Goal: Task Accomplishment & Management: Manage account settings

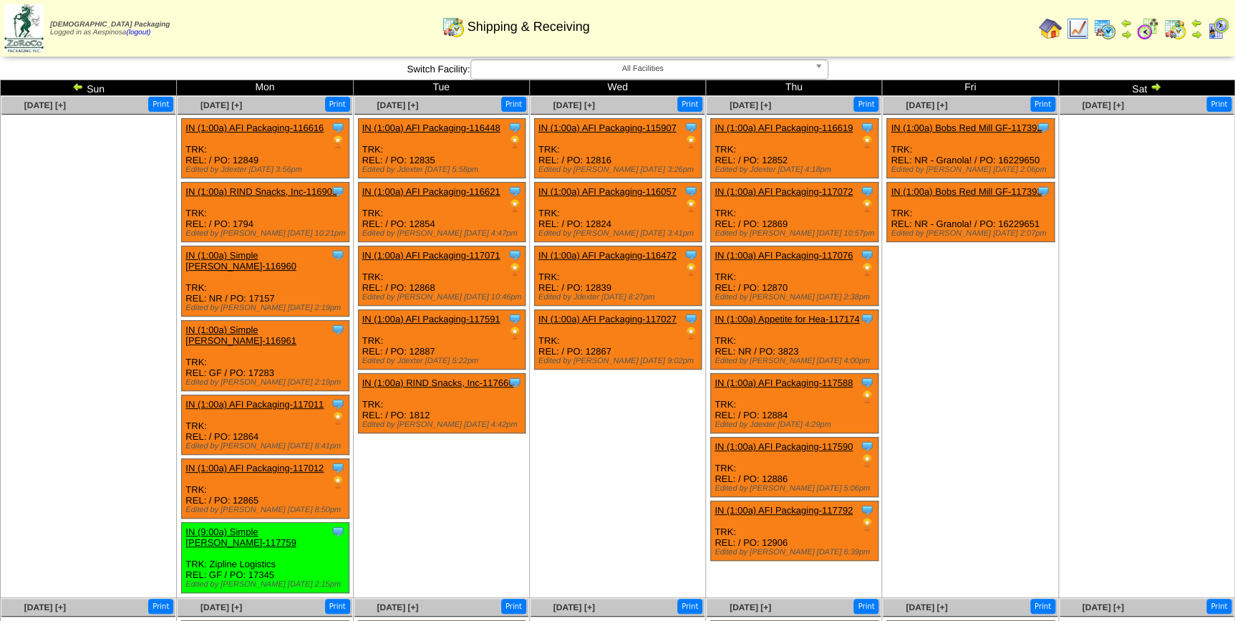
click at [1044, 297] on ul "Clone Item IN (1:00a) Bobs Red Mill GF-117392 Bobs Red Mill GF ScheduleID: 1173…" at bounding box center [970, 225] width 174 height 215
click at [84, 89] on link at bounding box center [79, 88] width 14 height 11
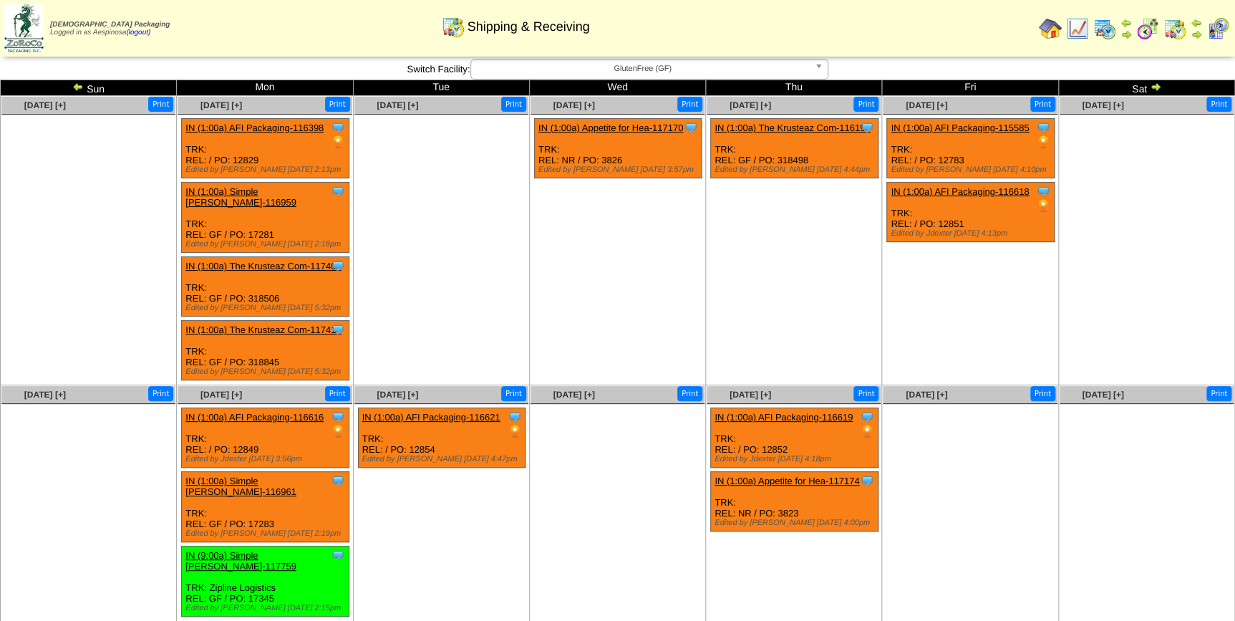
click at [84, 89] on link at bounding box center [79, 88] width 14 height 11
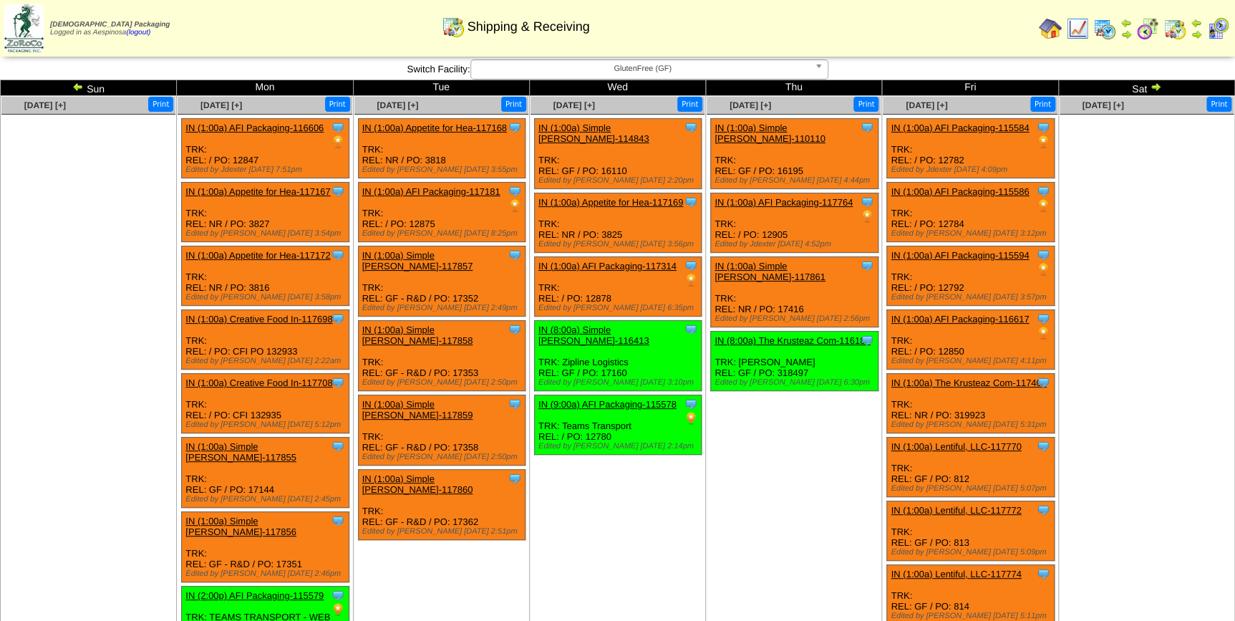
click at [84, 89] on link at bounding box center [79, 88] width 14 height 11
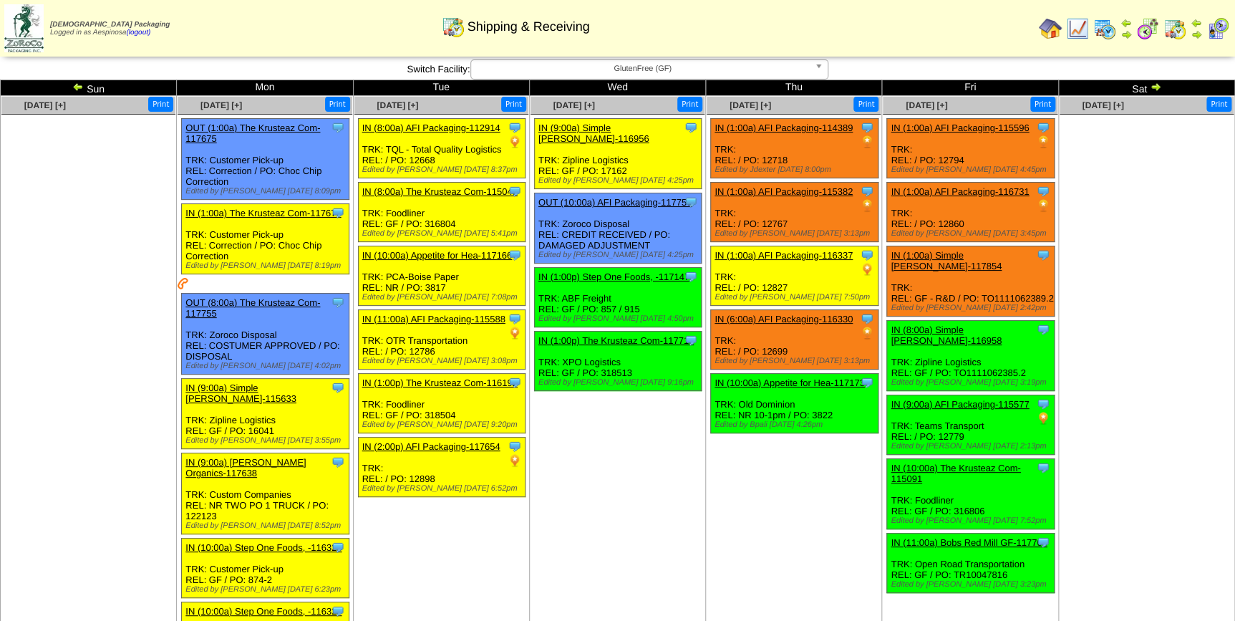
click at [802, 314] on link "IN (6:00a) AFI Packaging-116330" at bounding box center [784, 319] width 138 height 11
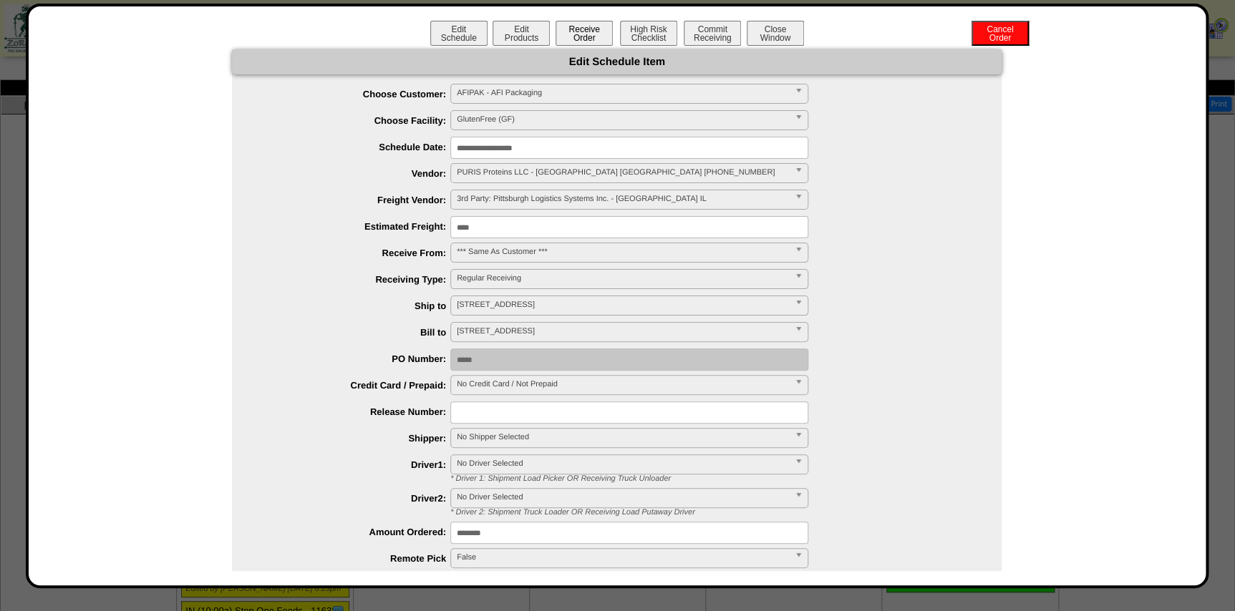
click at [597, 41] on button "Receive Order" at bounding box center [584, 33] width 57 height 25
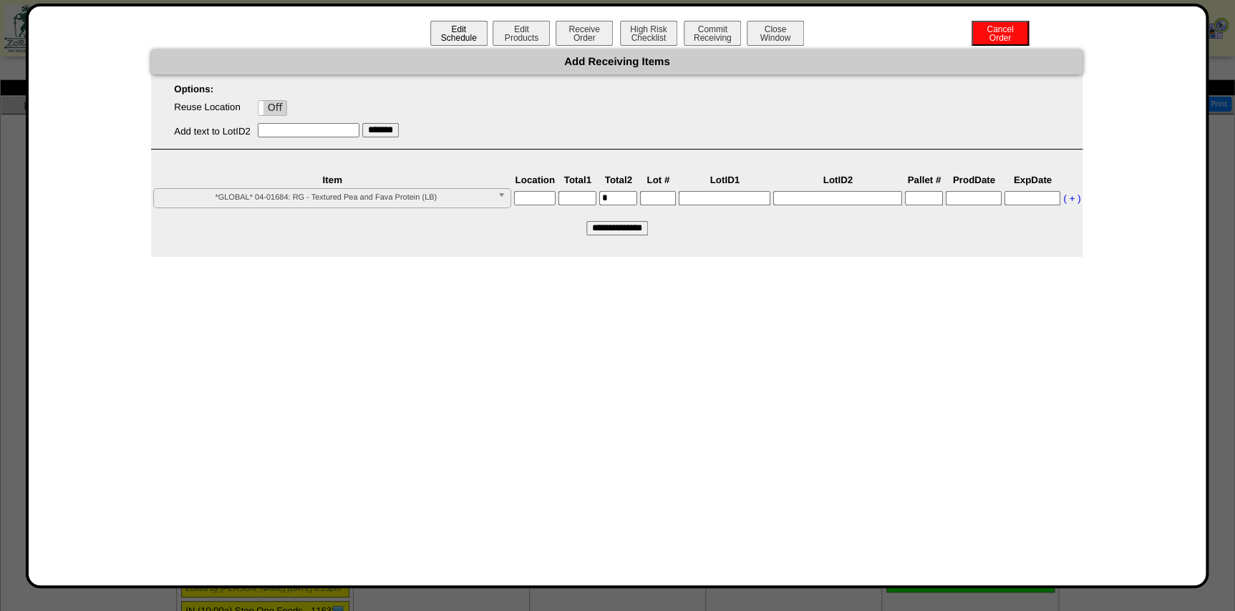
click at [458, 34] on button "Edit Schedule" at bounding box center [458, 33] width 57 height 25
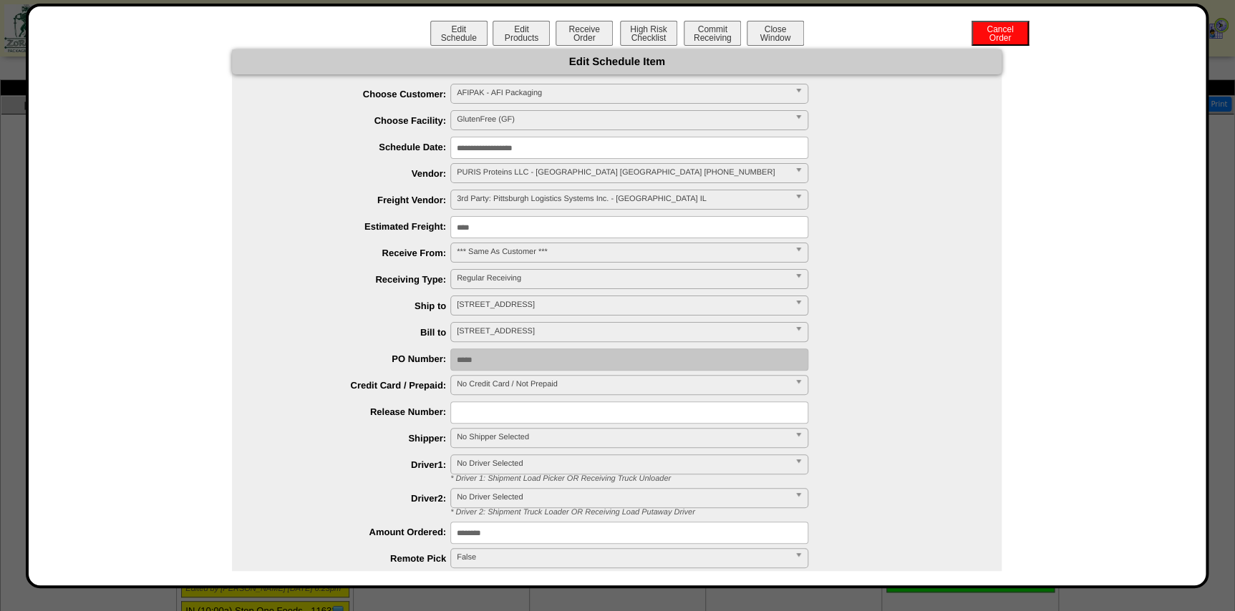
click at [546, 145] on input "**********" at bounding box center [629, 148] width 358 height 22
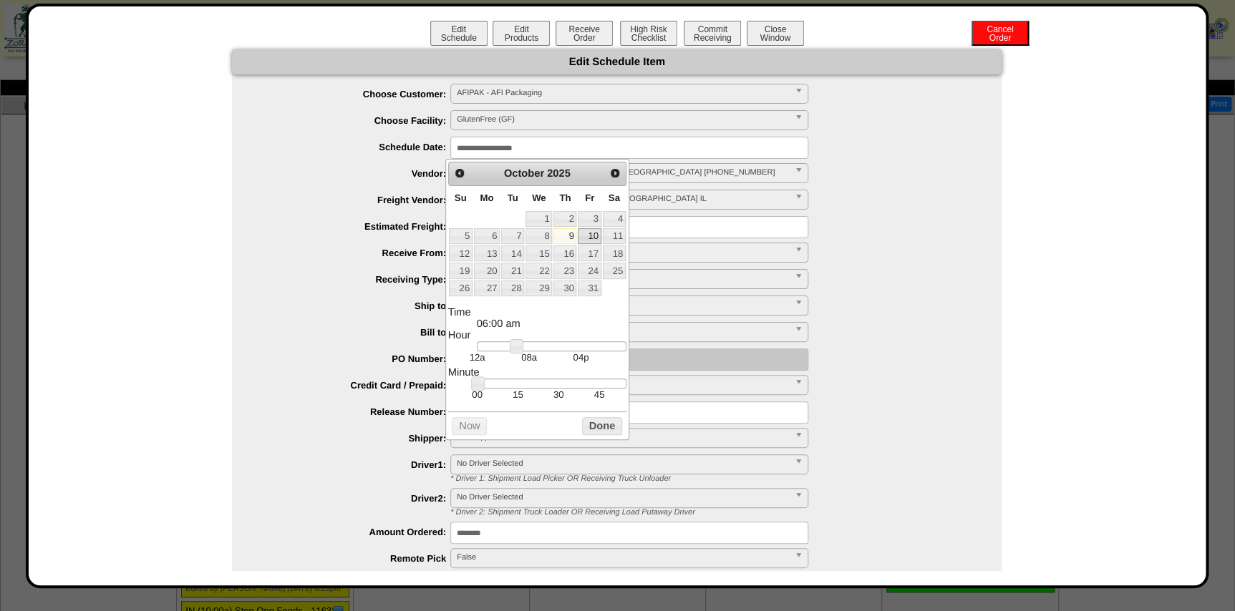
click at [593, 233] on link "10" at bounding box center [589, 236] width 23 height 16
drag, startPoint x: 519, startPoint y: 342, endPoint x: 551, endPoint y: 345, distance: 31.6
click at [551, 345] on link at bounding box center [548, 346] width 14 height 14
type input "**********"
drag, startPoint x: 542, startPoint y: 339, endPoint x: 574, endPoint y: 347, distance: 32.5
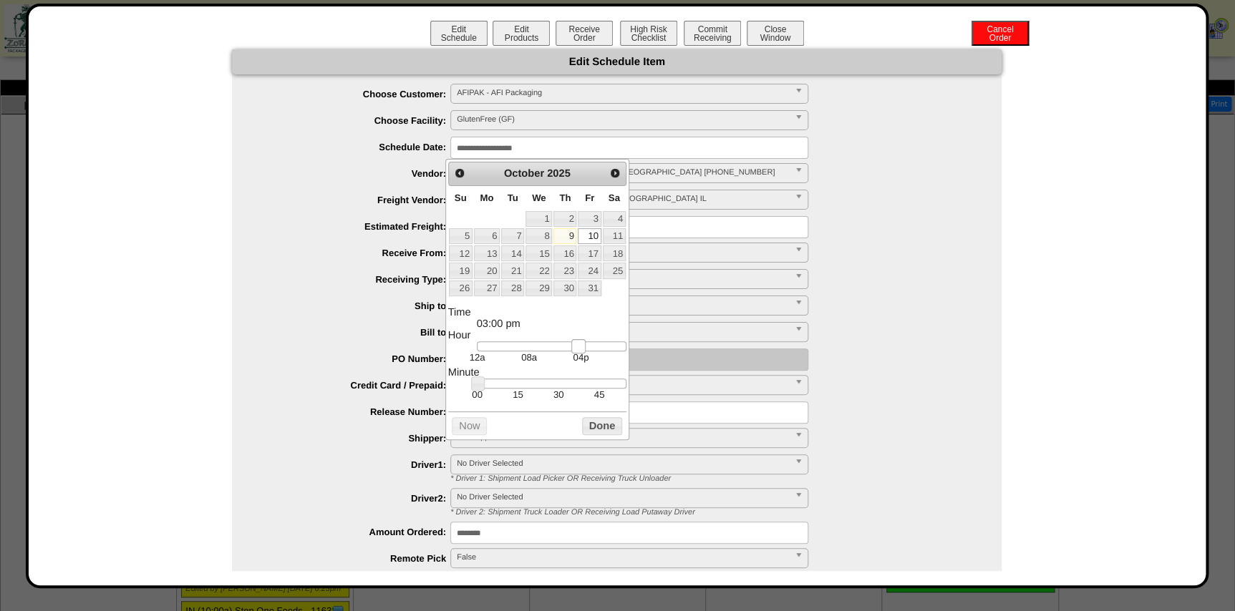
click at [574, 347] on link at bounding box center [578, 346] width 14 height 14
click at [588, 422] on button "Done" at bounding box center [602, 426] width 40 height 18
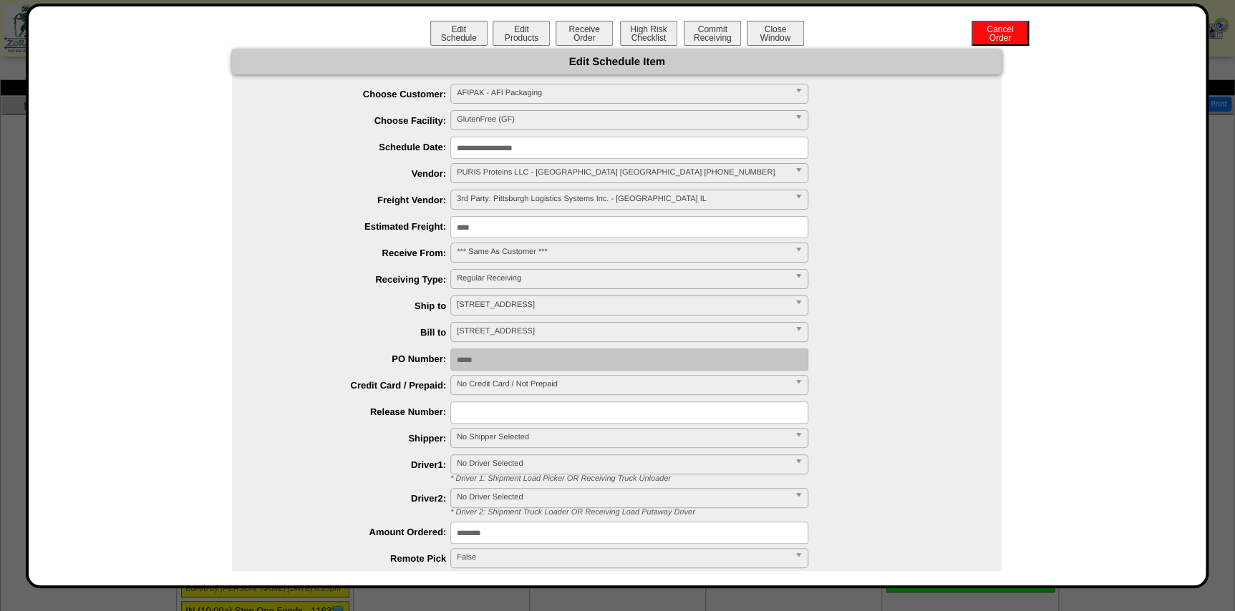
scroll to position [195, 0]
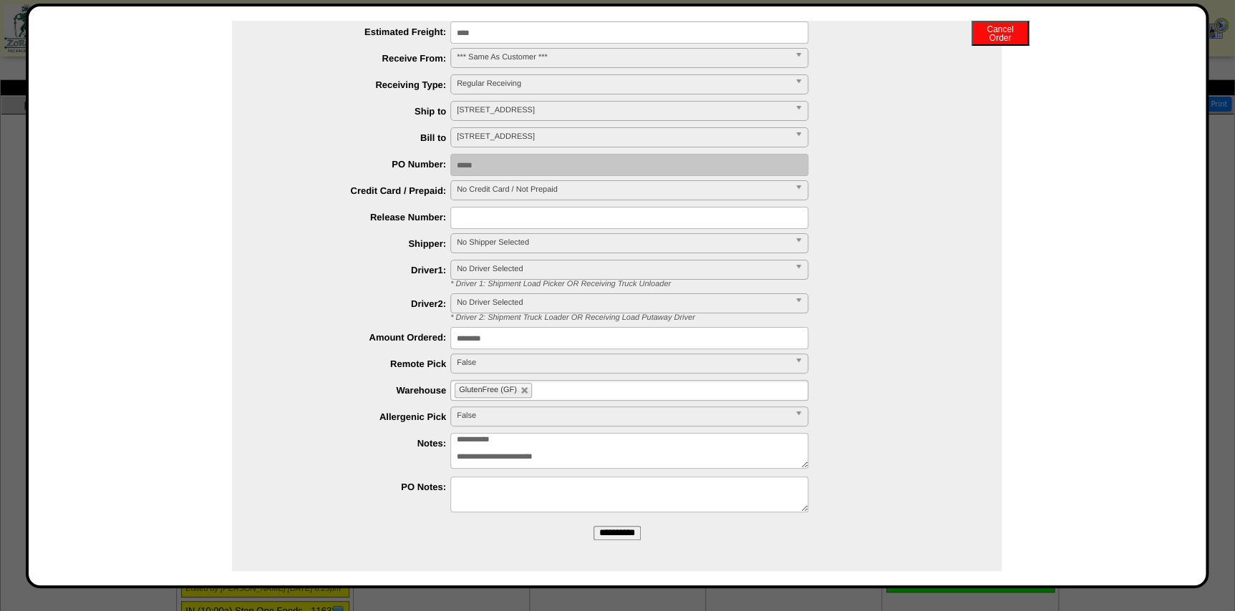
click at [510, 237] on span "No Shipper Selected" at bounding box center [623, 242] width 332 height 17
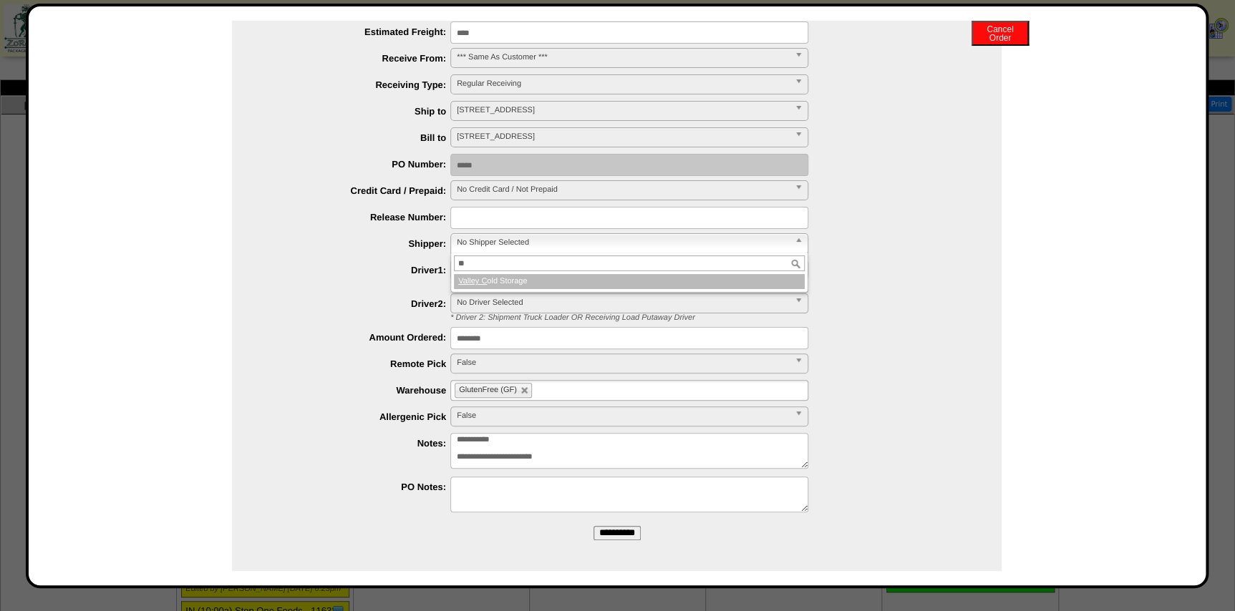
type input "*"
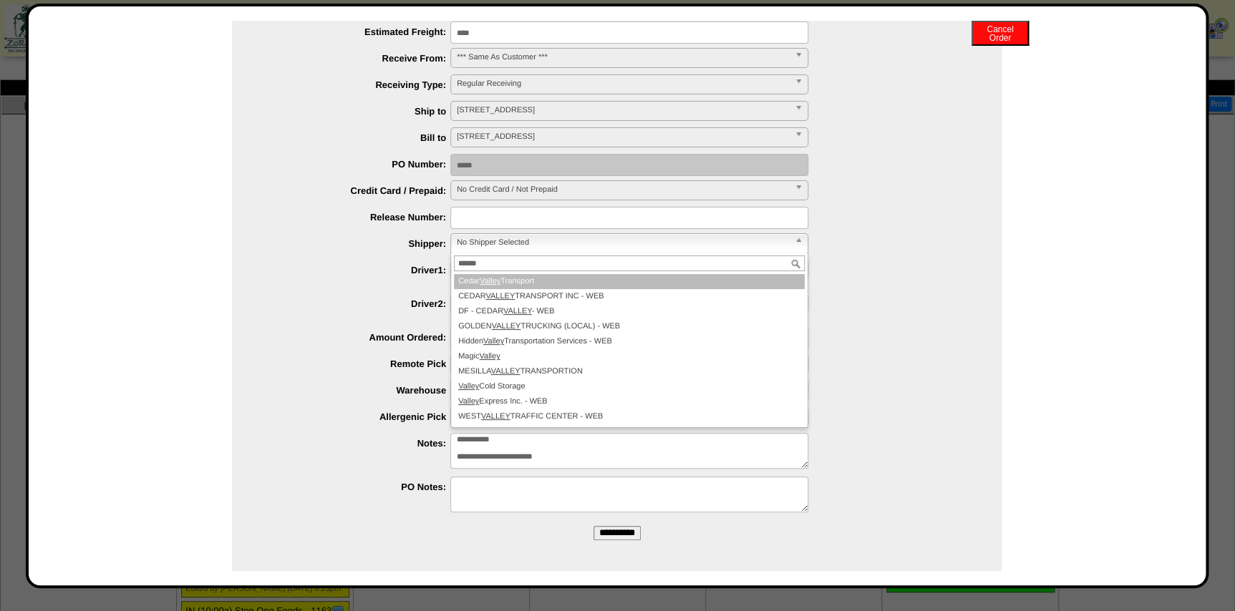
type input "******"
click at [553, 281] on li "Cedar Valley Transport" at bounding box center [629, 281] width 351 height 15
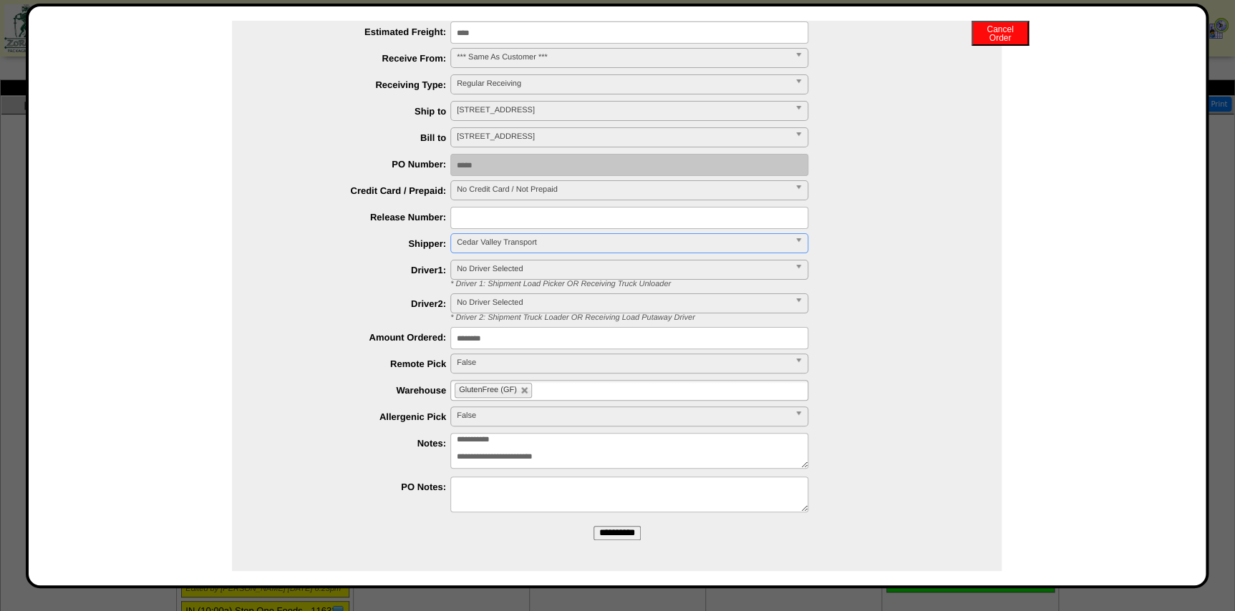
drag, startPoint x: 601, startPoint y: 536, endPoint x: 679, endPoint y: 73, distance: 469.2
click at [601, 535] on input "**********" at bounding box center [617, 533] width 47 height 14
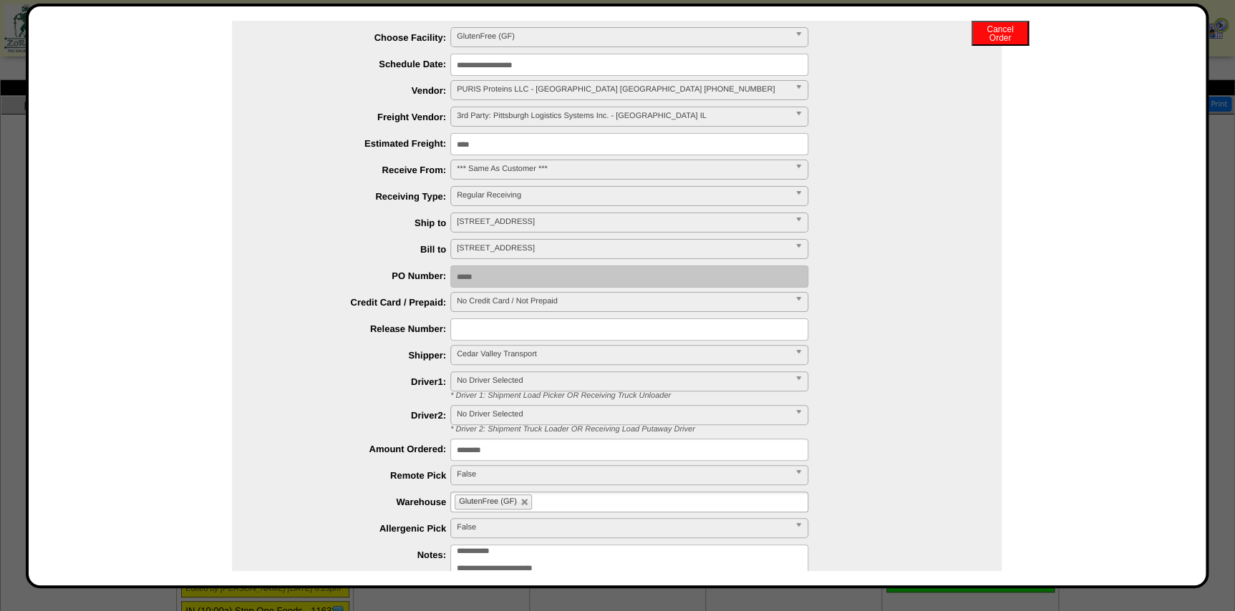
scroll to position [0, 0]
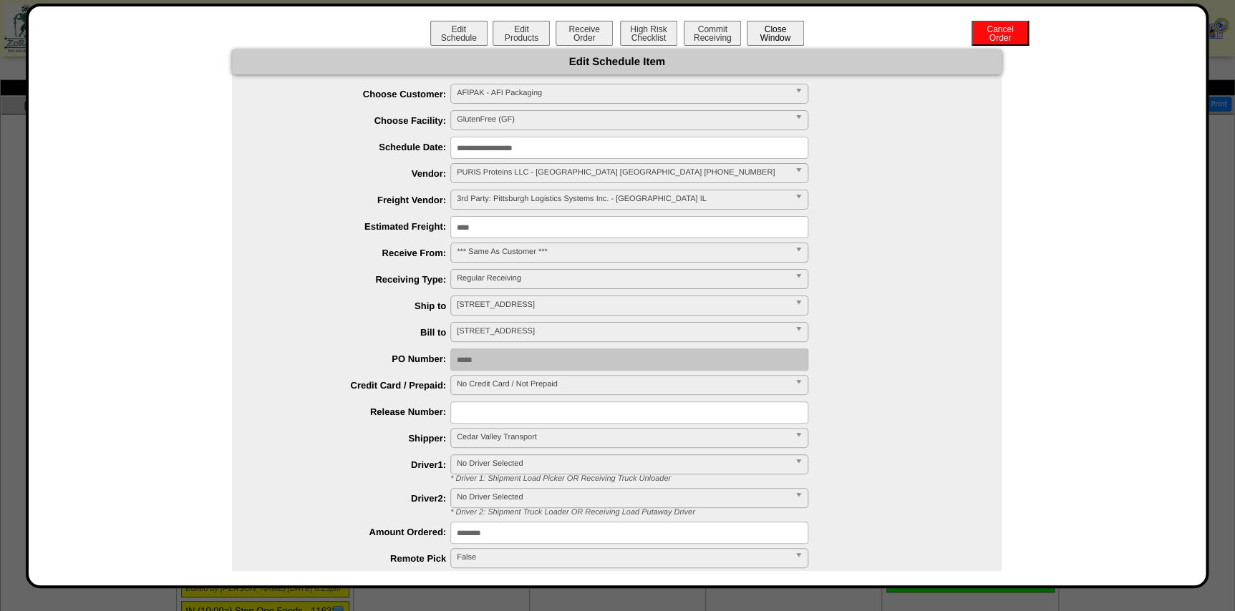
click at [773, 32] on button "Close Window" at bounding box center [775, 33] width 57 height 25
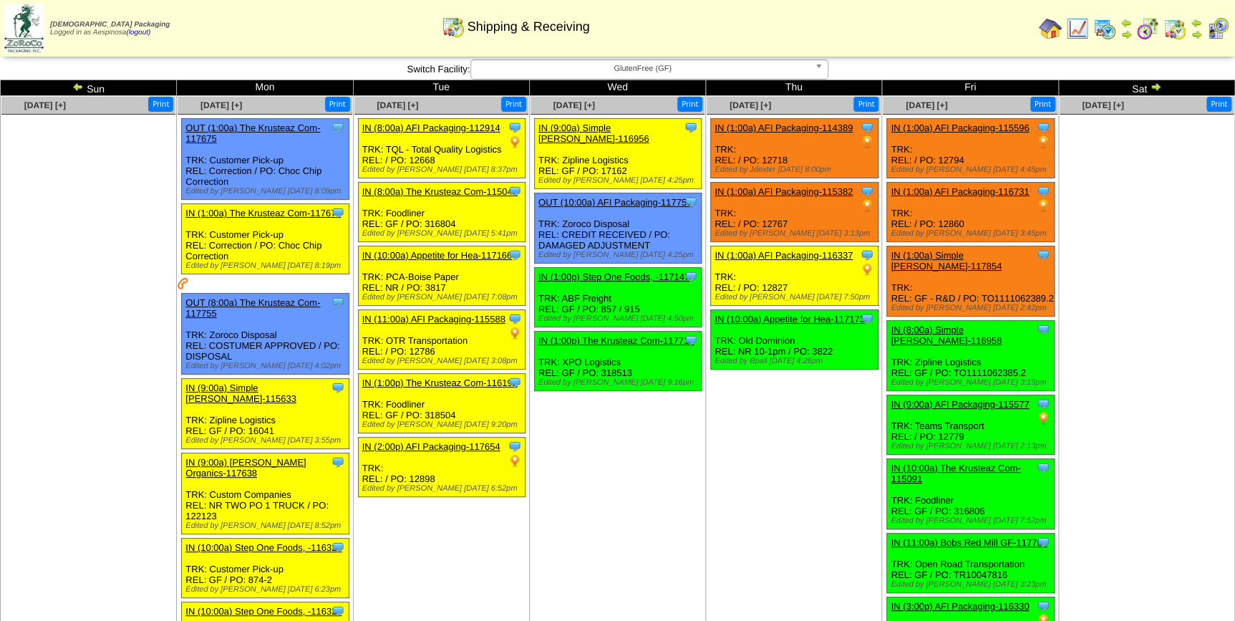
drag, startPoint x: 1212, startPoint y: 29, endPoint x: 972, endPoint y: 73, distance: 244.6
click at [1212, 29] on img at bounding box center [1217, 28] width 23 height 23
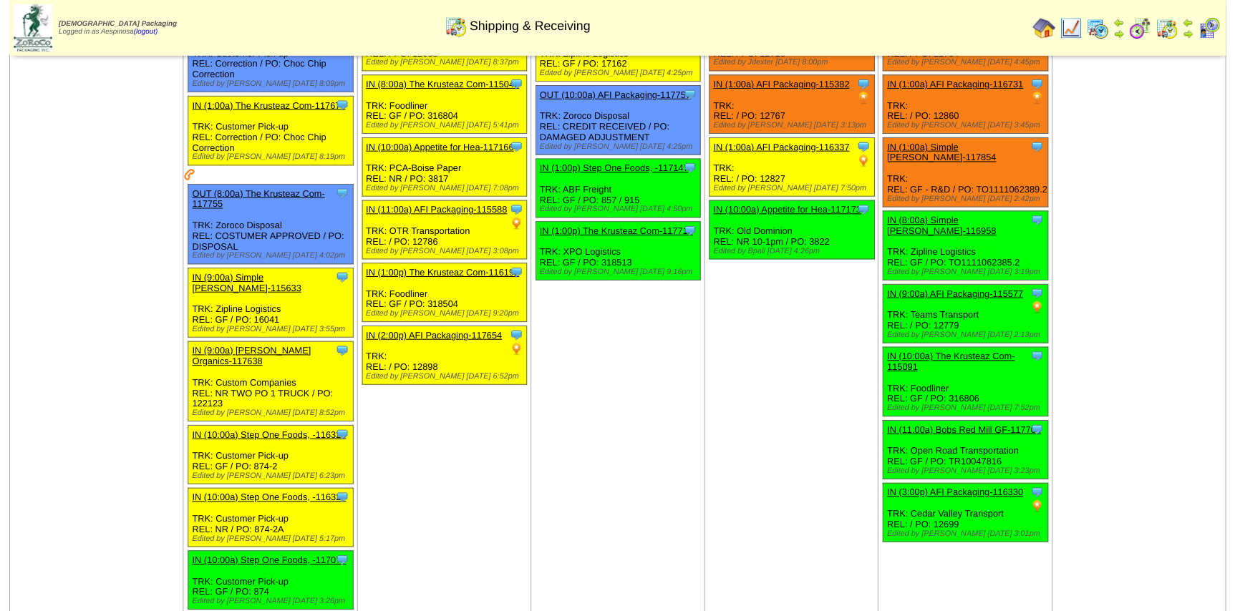
scroll to position [260, 0]
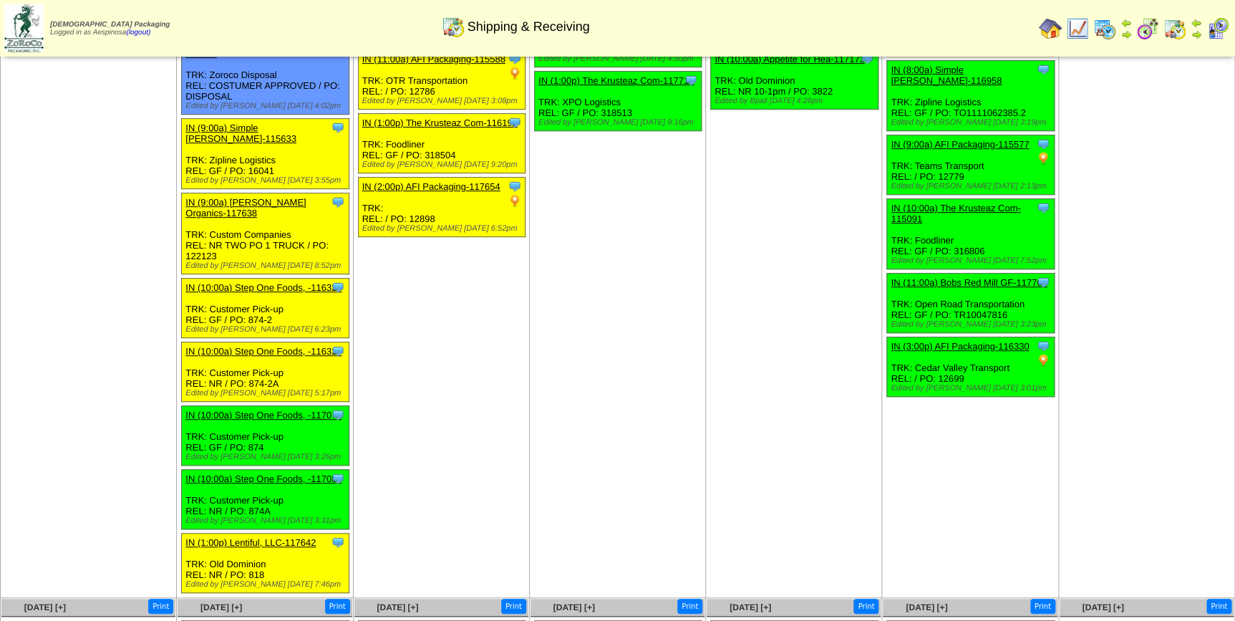
click at [959, 341] on link "IN (3:00p) AFI Packaging-116330" at bounding box center [960, 346] width 138 height 11
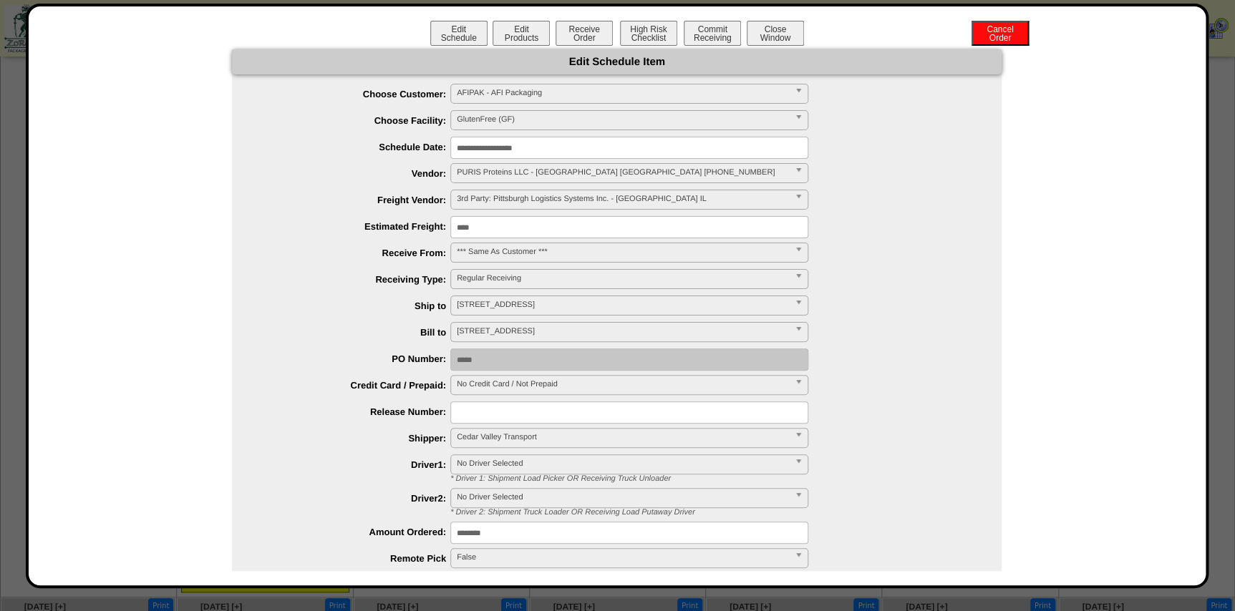
drag, startPoint x: 507, startPoint y: 149, endPoint x: 512, endPoint y: 155, distance: 8.2
click at [508, 149] on input "**********" at bounding box center [629, 148] width 358 height 22
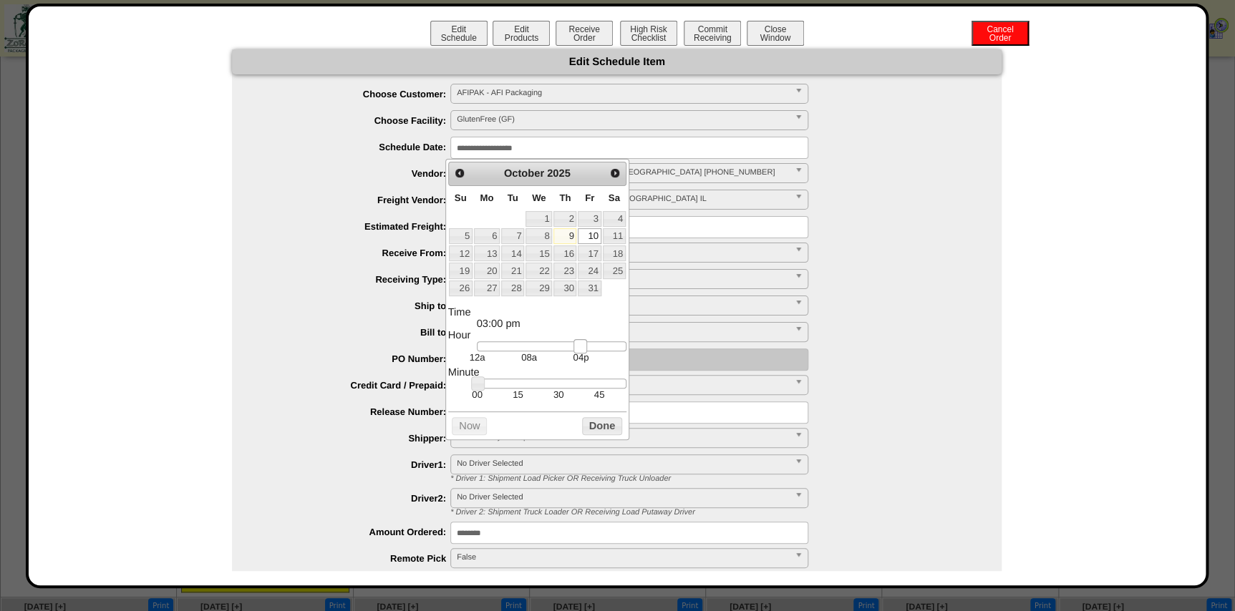
type input "**********"
drag, startPoint x: 569, startPoint y: 343, endPoint x: 580, endPoint y: 343, distance: 10.7
click at [580, 343] on link at bounding box center [584, 346] width 14 height 14
click at [604, 417] on button "Done" at bounding box center [602, 426] width 40 height 18
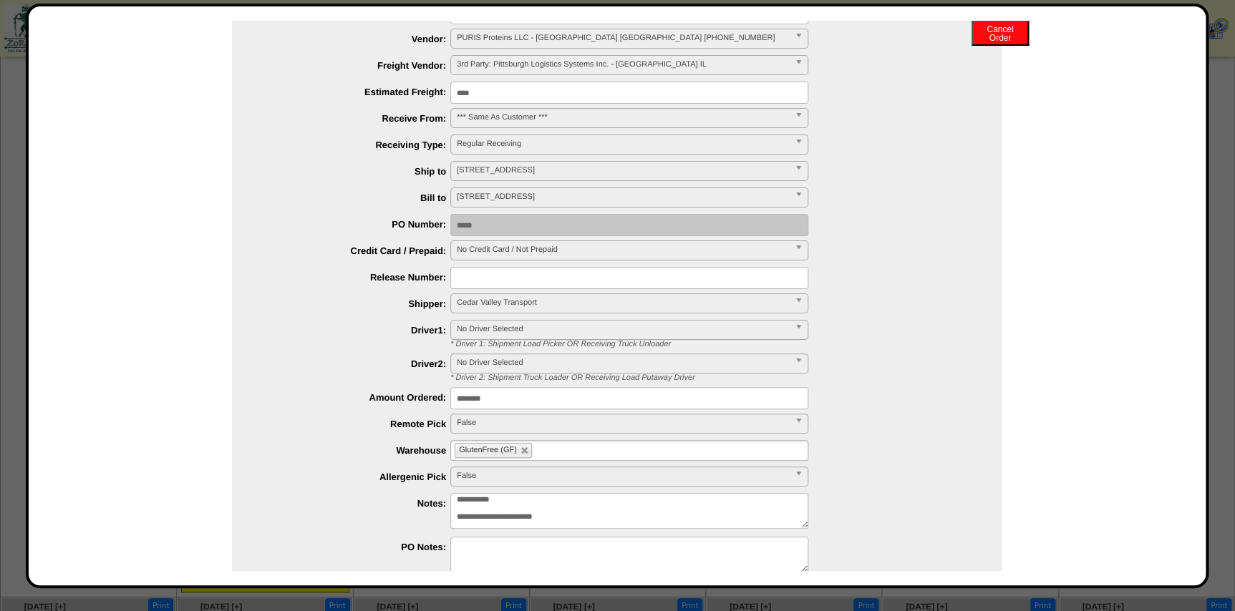
scroll to position [195, 0]
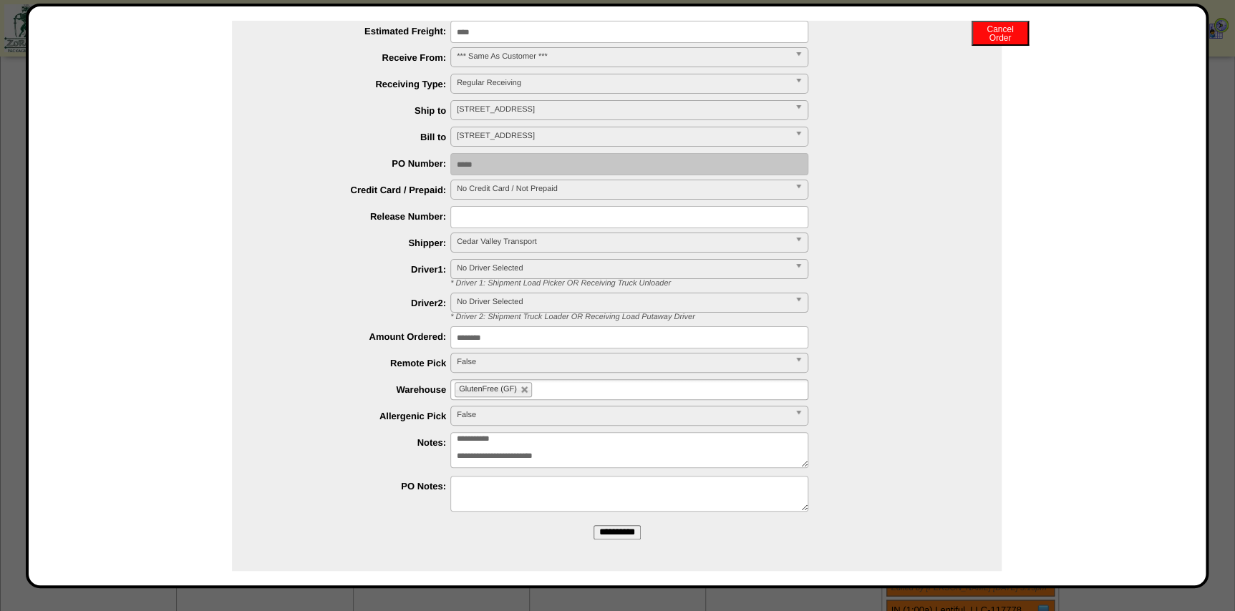
click at [621, 537] on input "**********" at bounding box center [617, 533] width 47 height 14
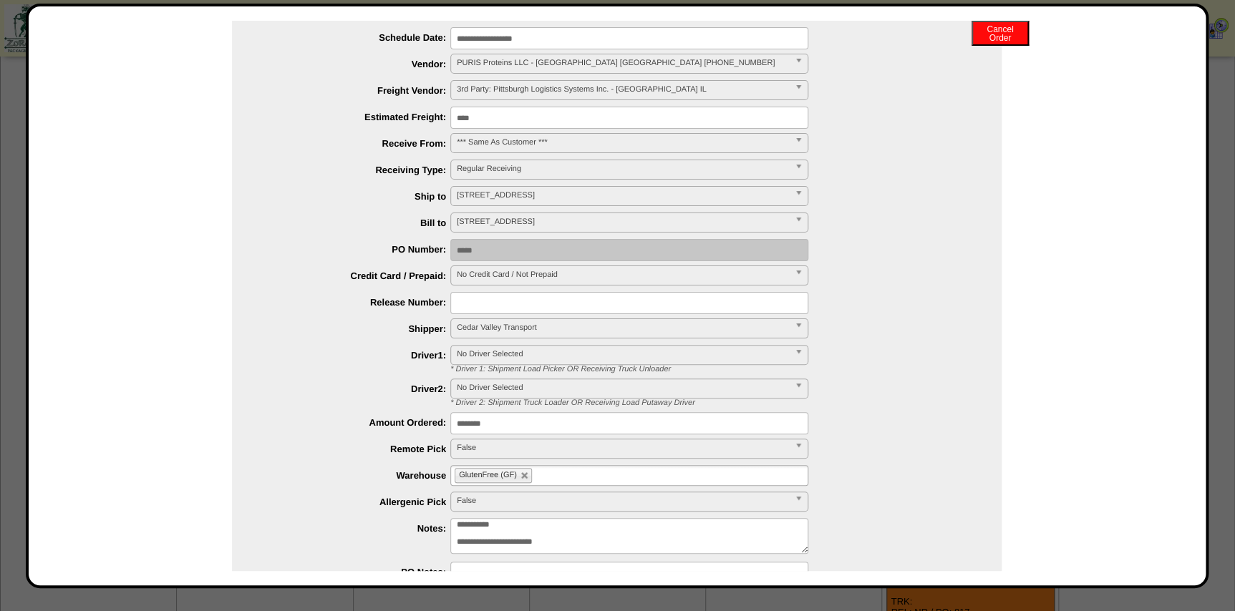
scroll to position [0, 0]
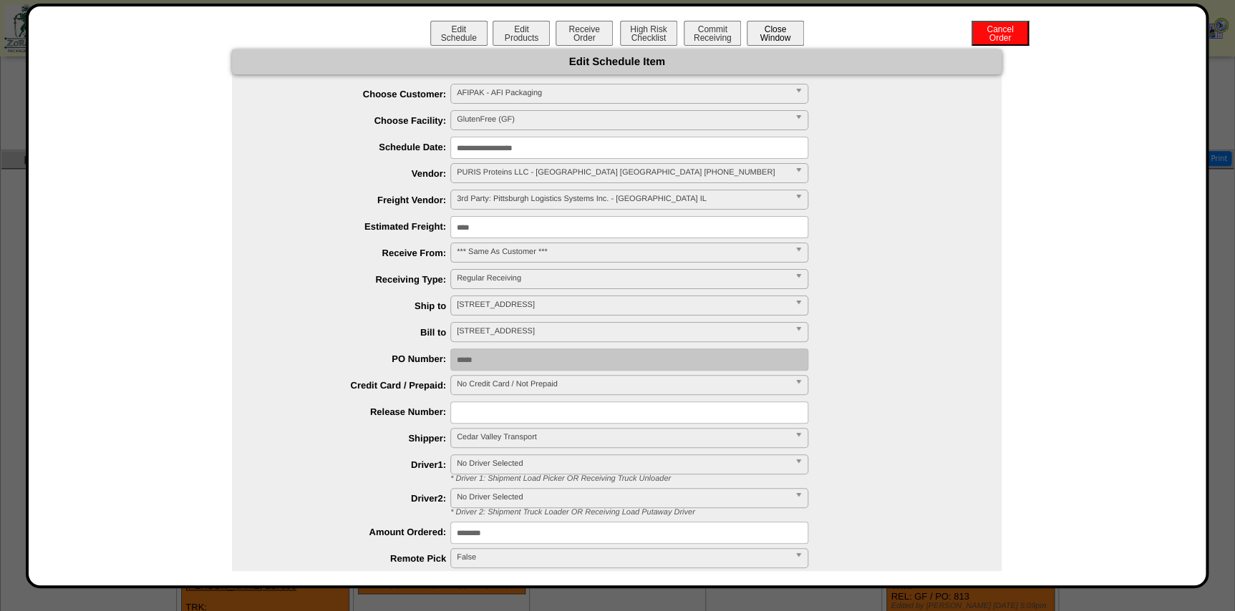
click at [773, 32] on button "Close Window" at bounding box center [775, 33] width 57 height 25
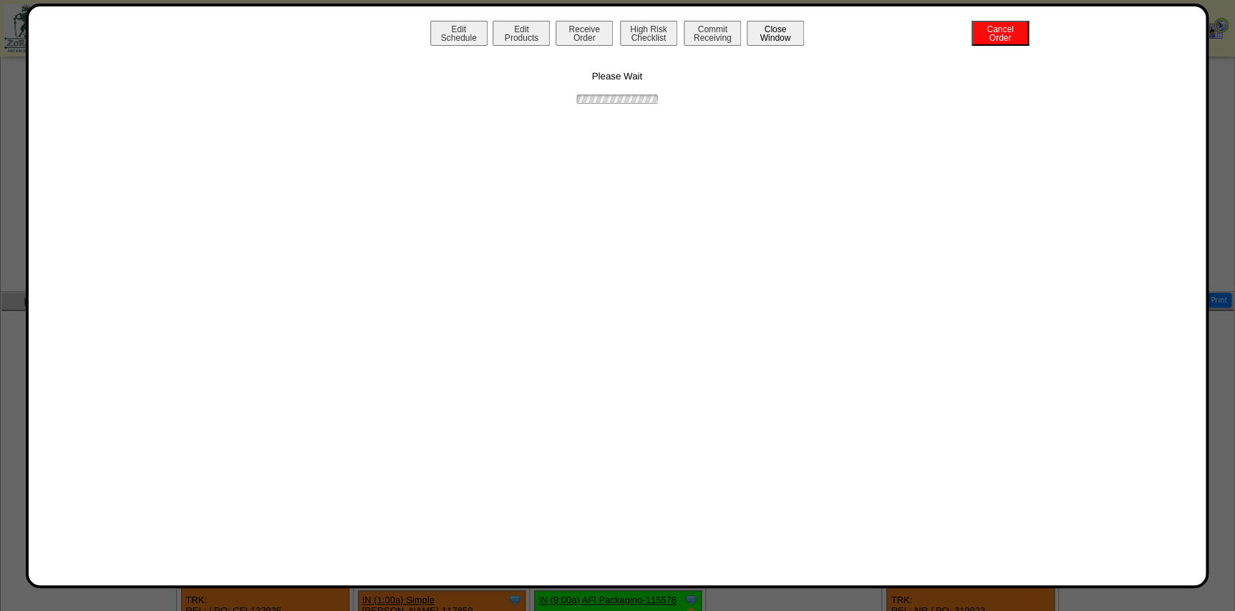
scroll to position [556, 0]
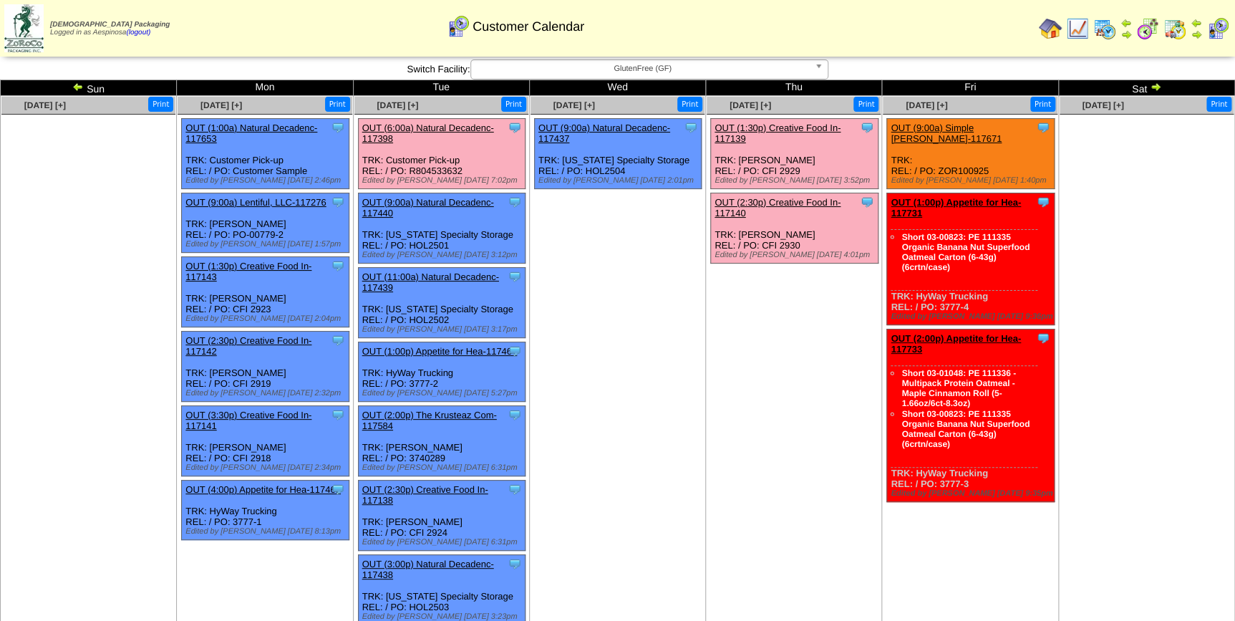
click at [621, 72] on span "GlutenFree (GF)" at bounding box center [643, 68] width 332 height 17
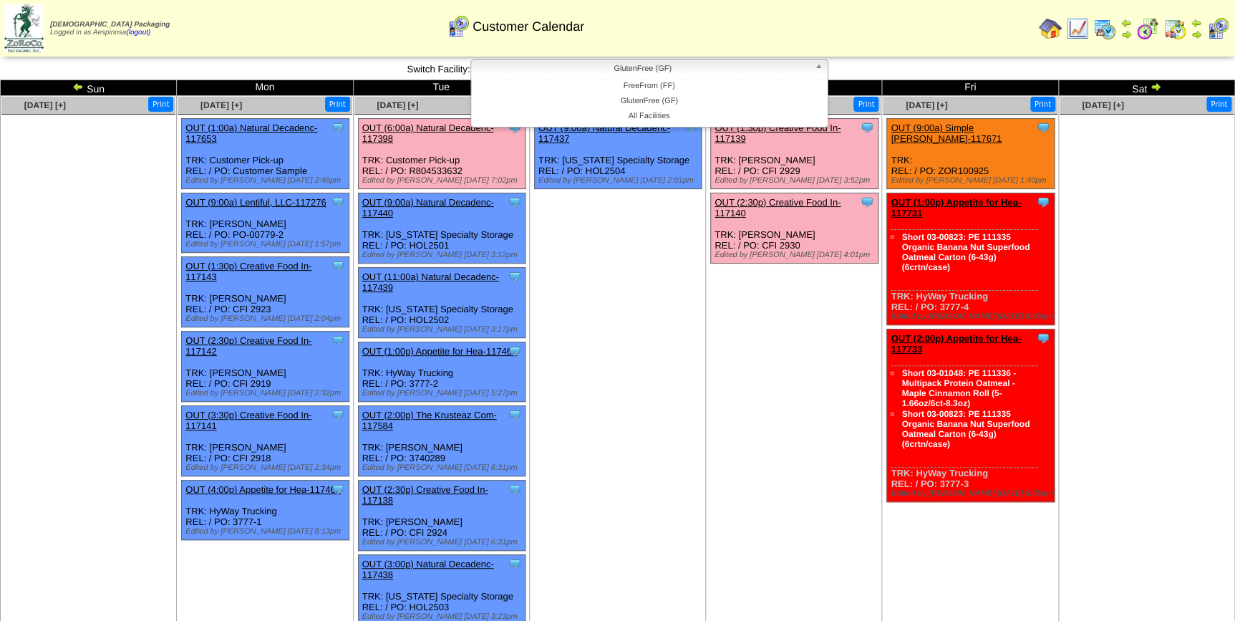
click at [644, 118] on li "All Facilities" at bounding box center [649, 116] width 351 height 15
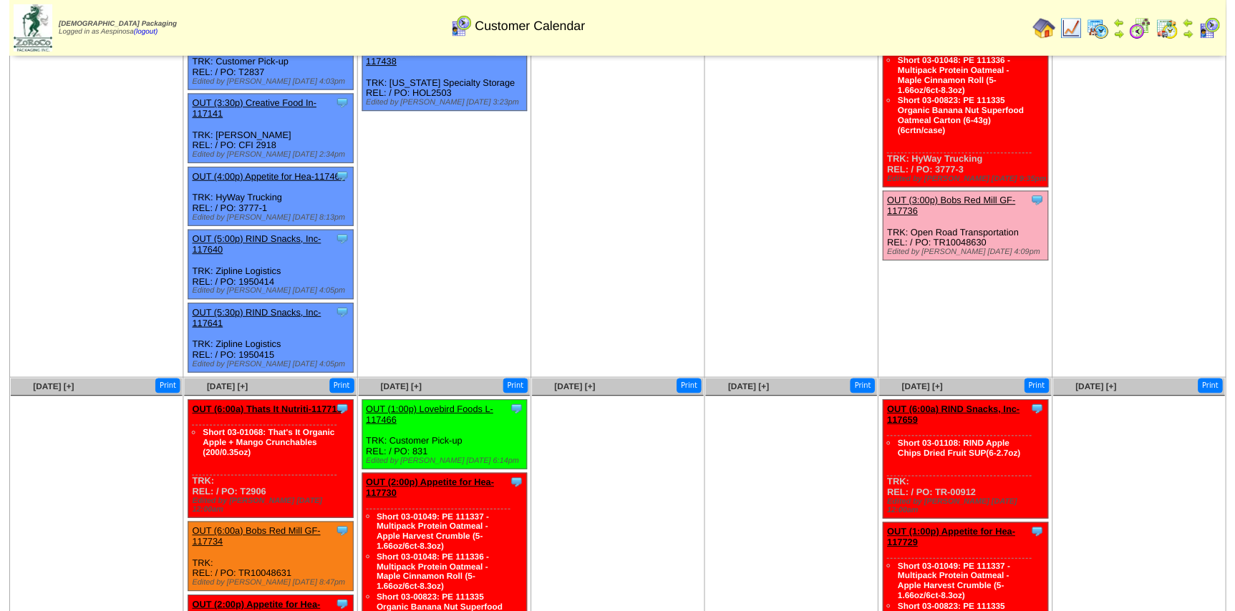
scroll to position [594, 0]
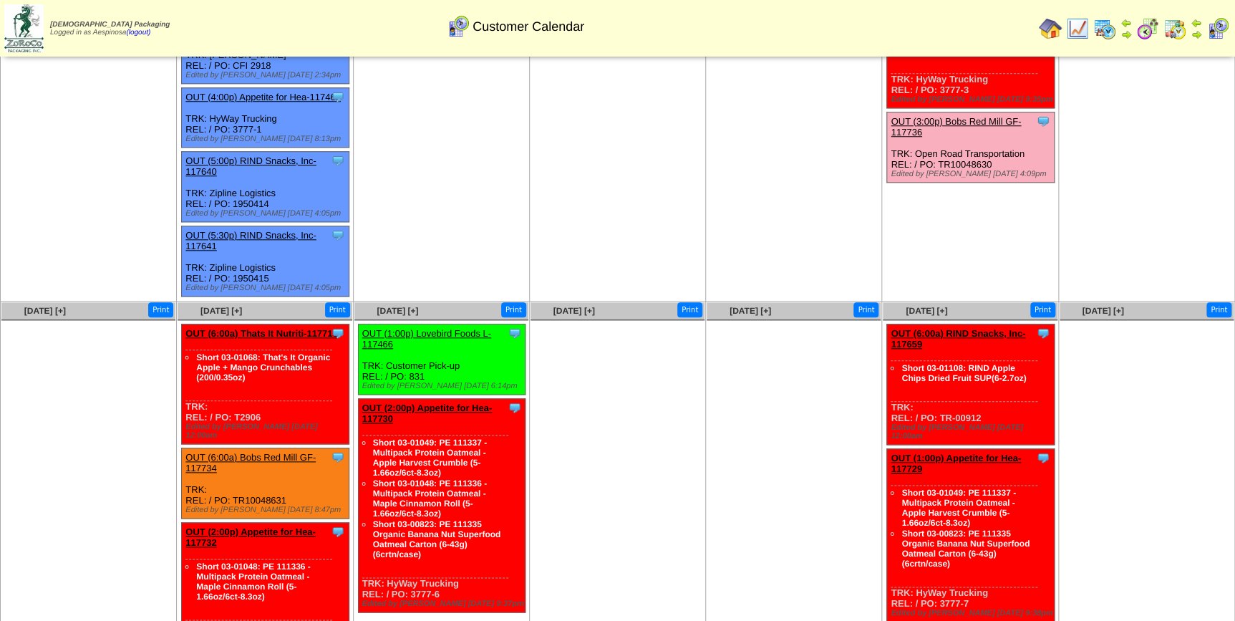
click at [271, 452] on link "OUT (6:00a) Bobs Red Mill GF-117734" at bounding box center [250, 462] width 130 height 21
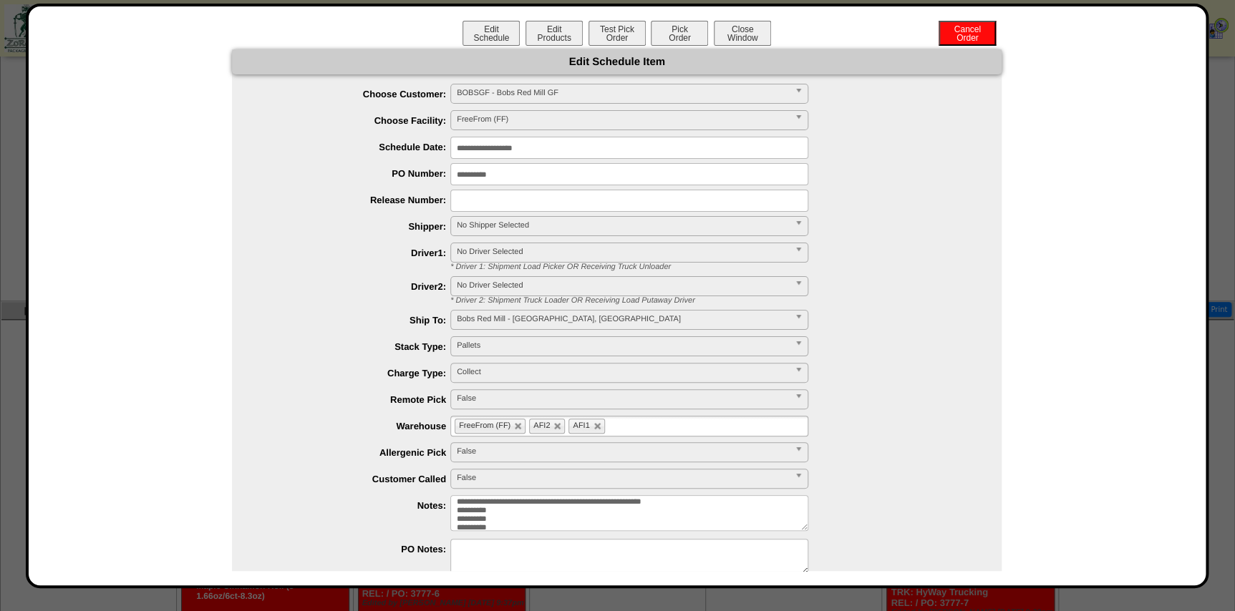
click at [744, 47] on div "Edit Schedule Edit Products Test Pick Order Pick Order Cancel Order Close Window" at bounding box center [617, 35] width 1148 height 29
click at [743, 29] on button "Close Window" at bounding box center [742, 33] width 57 height 25
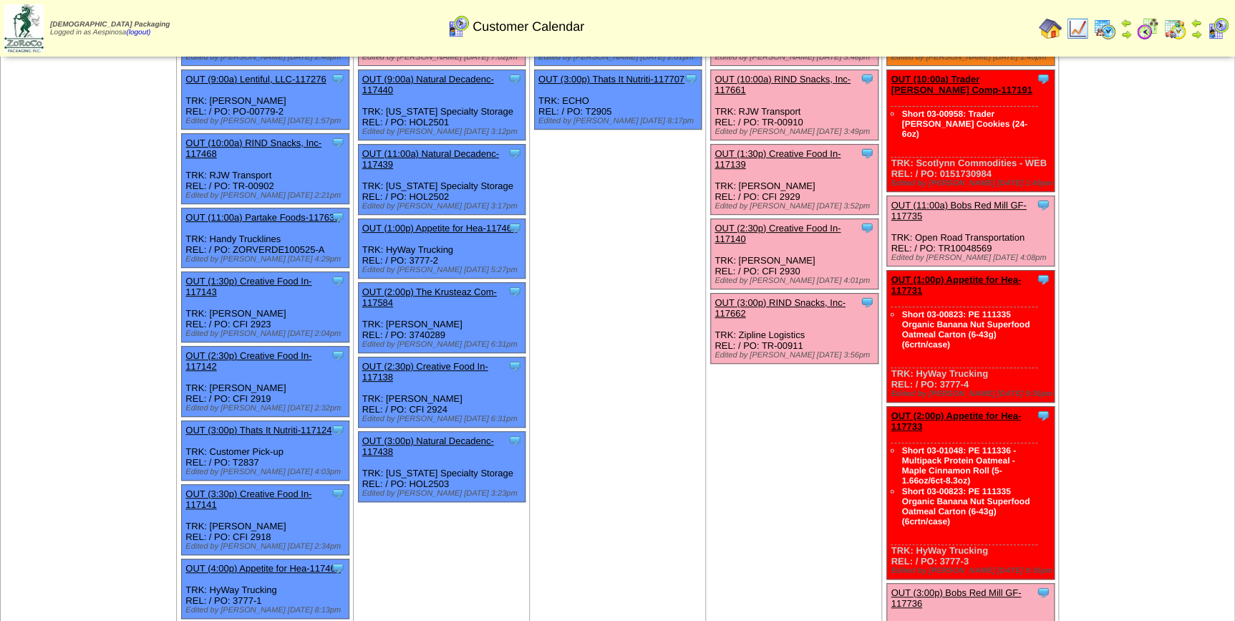
scroll to position [390, 0]
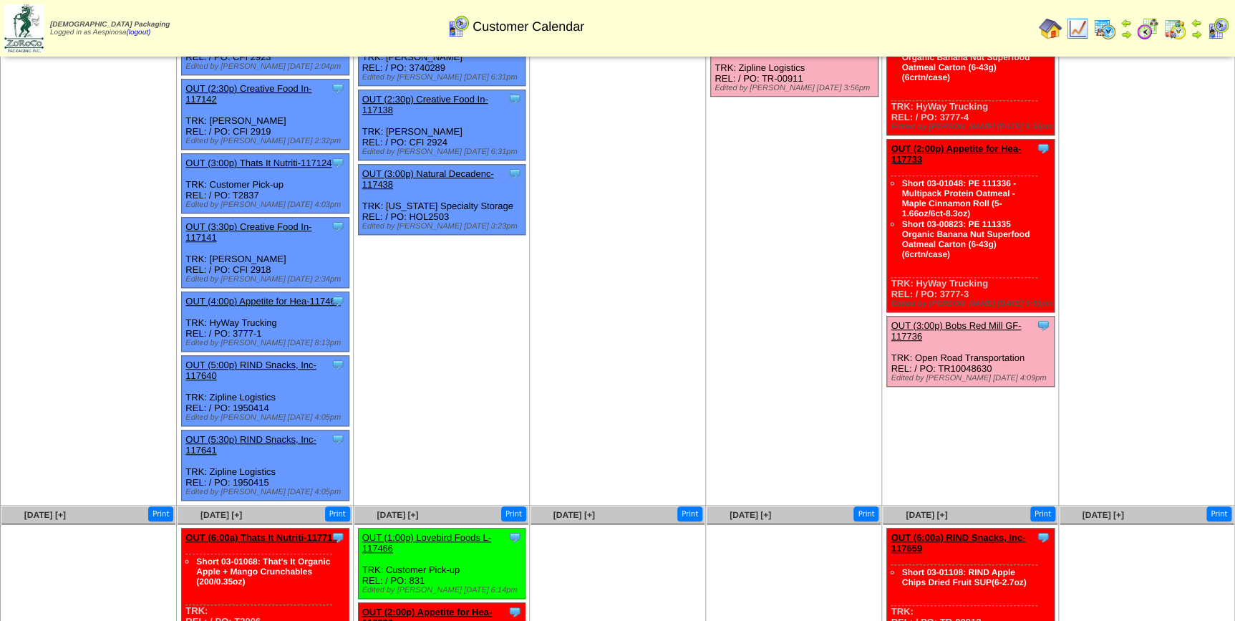
click at [758, 258] on td "[DATE] [+] Print Clone Item OUT (9:00a) RIND Snacks, Inc-117660 RIND Snacks, In…" at bounding box center [794, 106] width 176 height 800
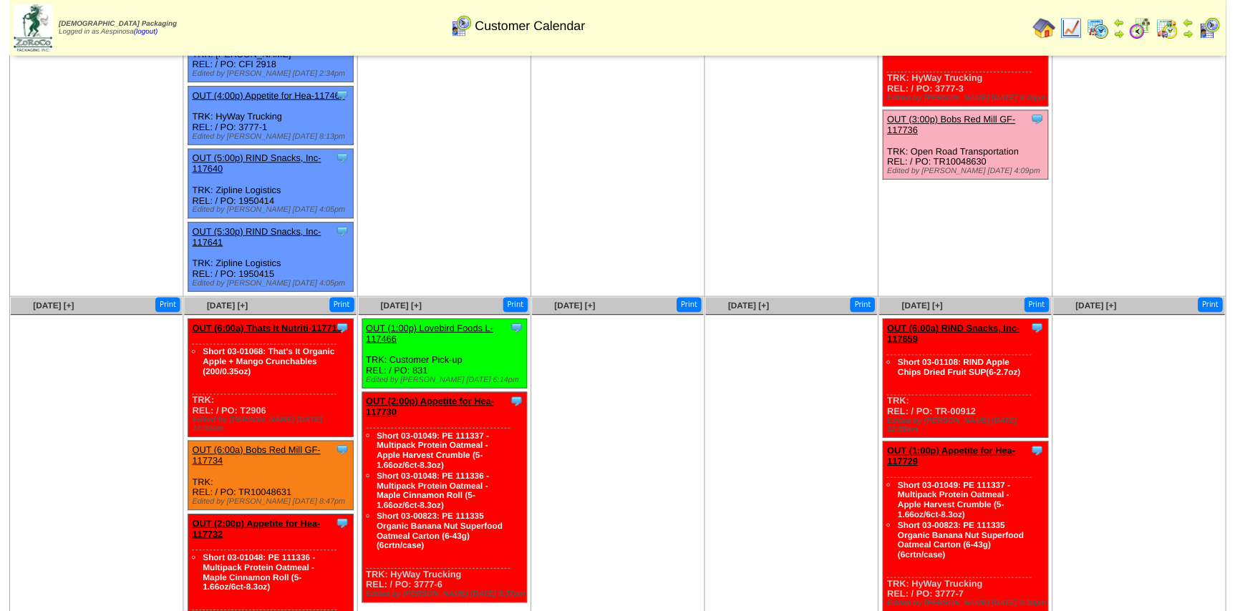
scroll to position [594, 0]
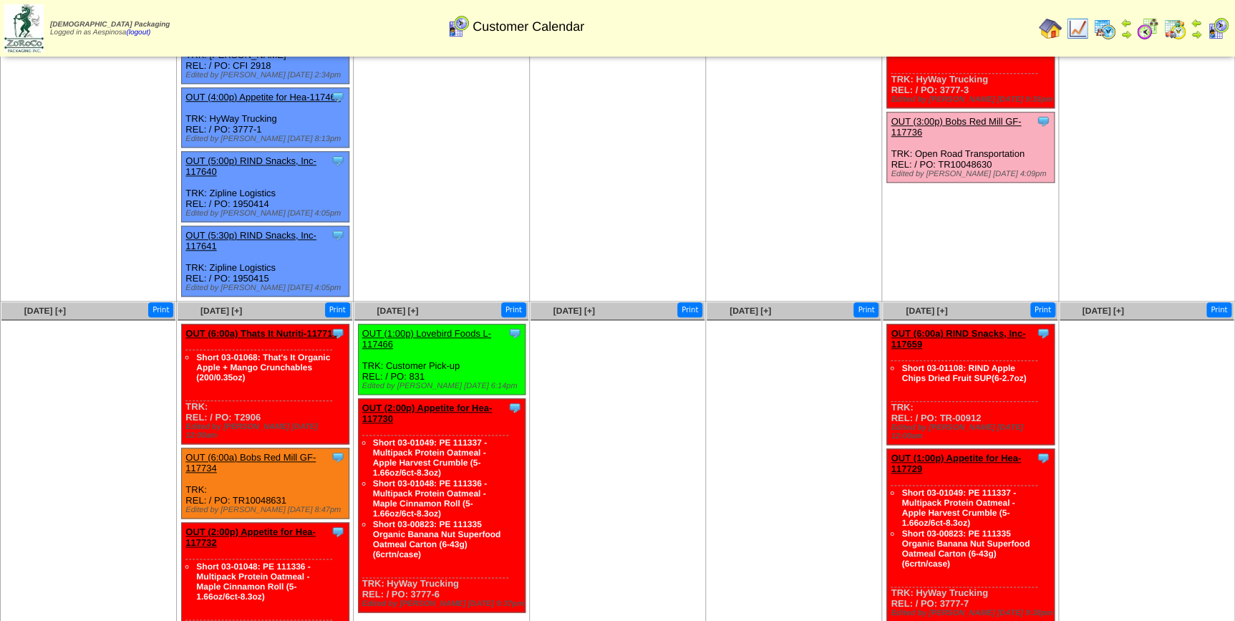
click at [279, 452] on link "OUT (6:00a) Bobs Red Mill GF-117734" at bounding box center [250, 462] width 130 height 21
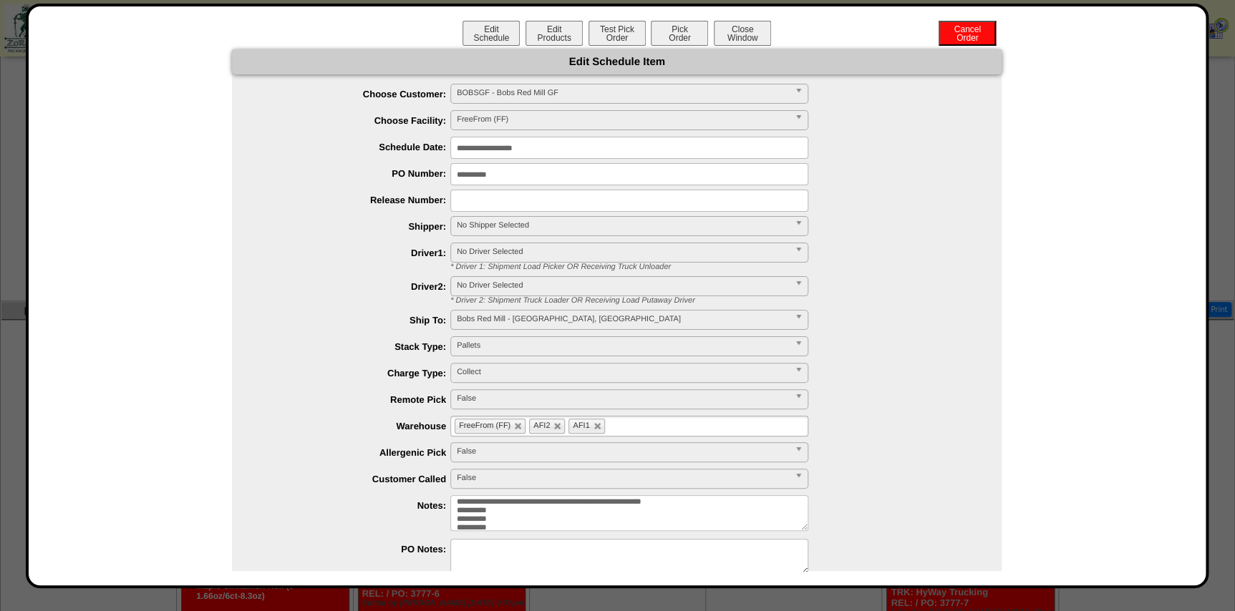
click at [560, 142] on input "**********" at bounding box center [629, 148] width 358 height 22
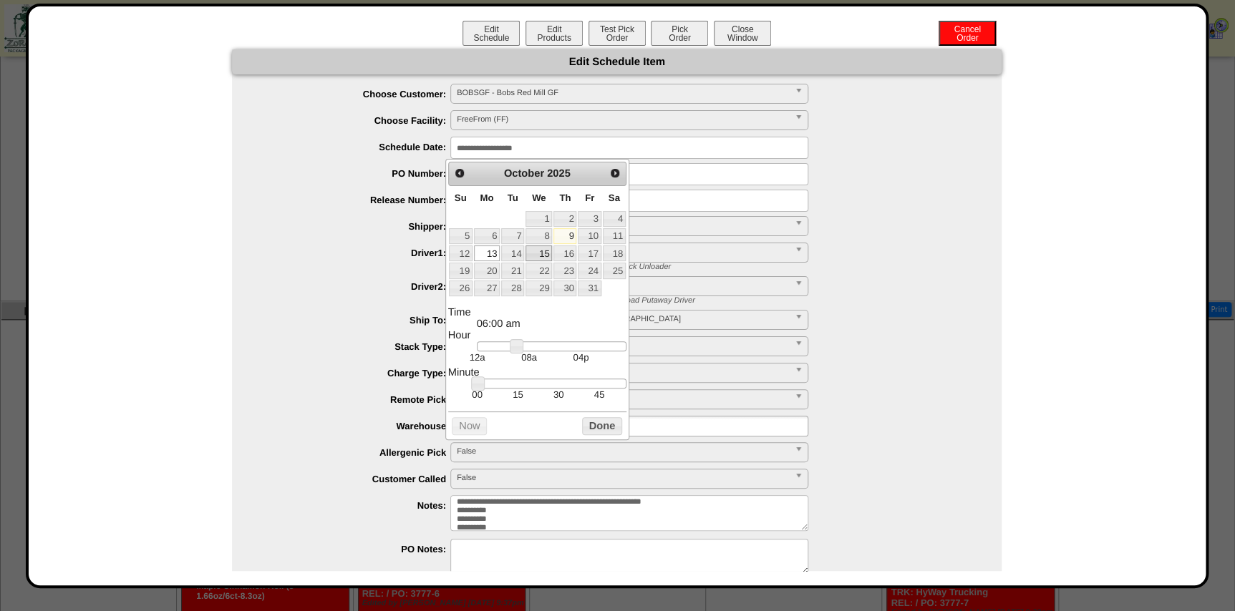
click at [533, 251] on link "15" at bounding box center [539, 254] width 26 height 16
type input "**********"
drag, startPoint x: 515, startPoint y: 342, endPoint x: 562, endPoint y: 347, distance: 47.6
click at [562, 347] on link at bounding box center [564, 346] width 14 height 14
click at [597, 419] on button "Done" at bounding box center [602, 426] width 40 height 18
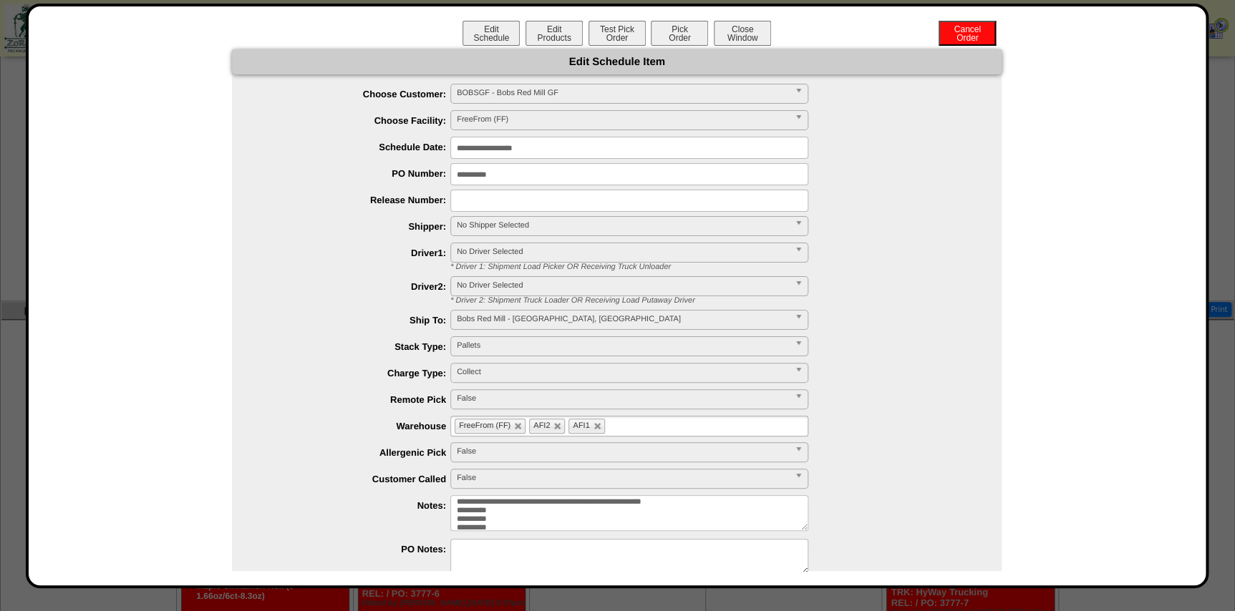
click at [483, 229] on span "No Shipper Selected" at bounding box center [623, 225] width 332 height 17
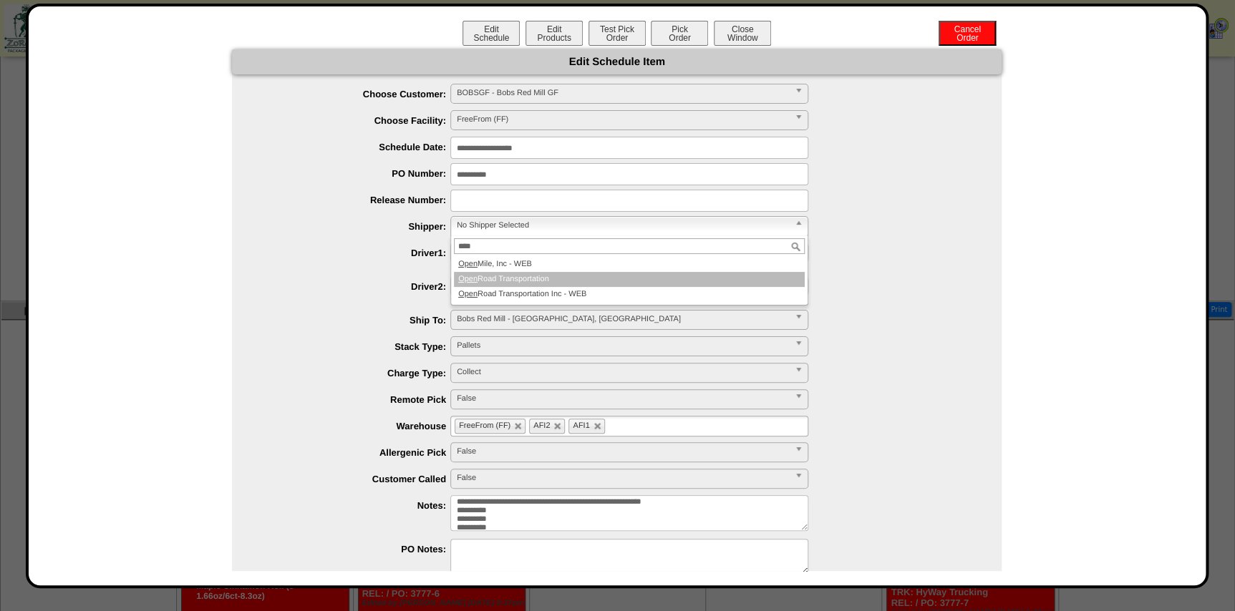
type input "****"
click at [529, 279] on li "Open Road Transportation" at bounding box center [629, 279] width 351 height 15
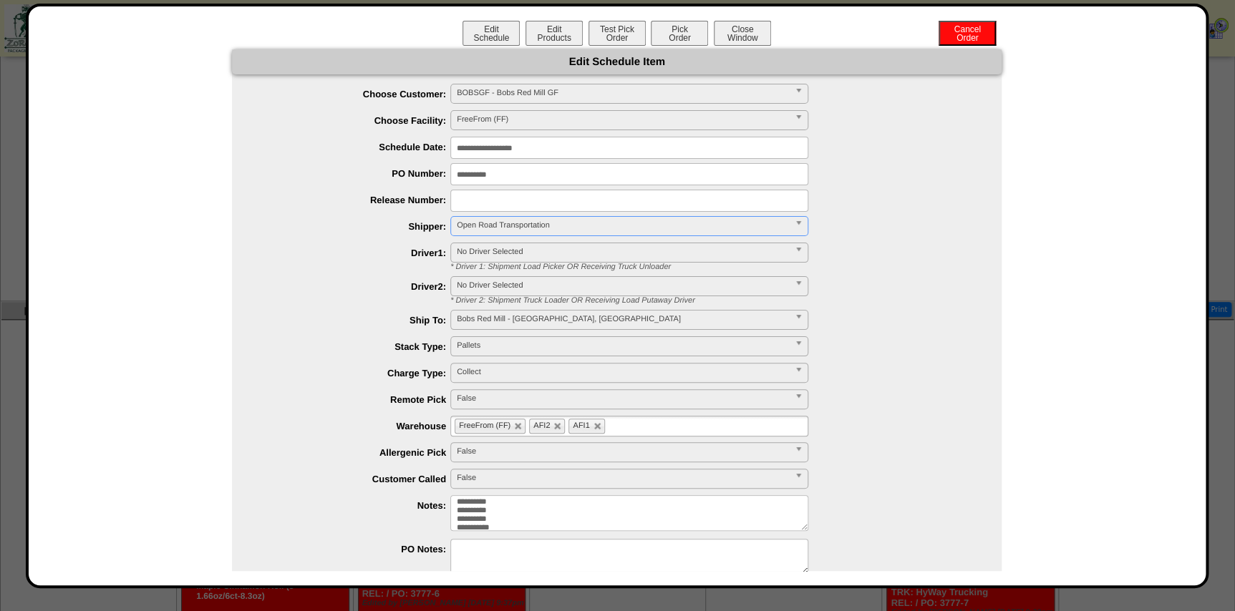
scroll to position [32, 0]
click at [838, 503] on div "**********" at bounding box center [631, 514] width 741 height 39
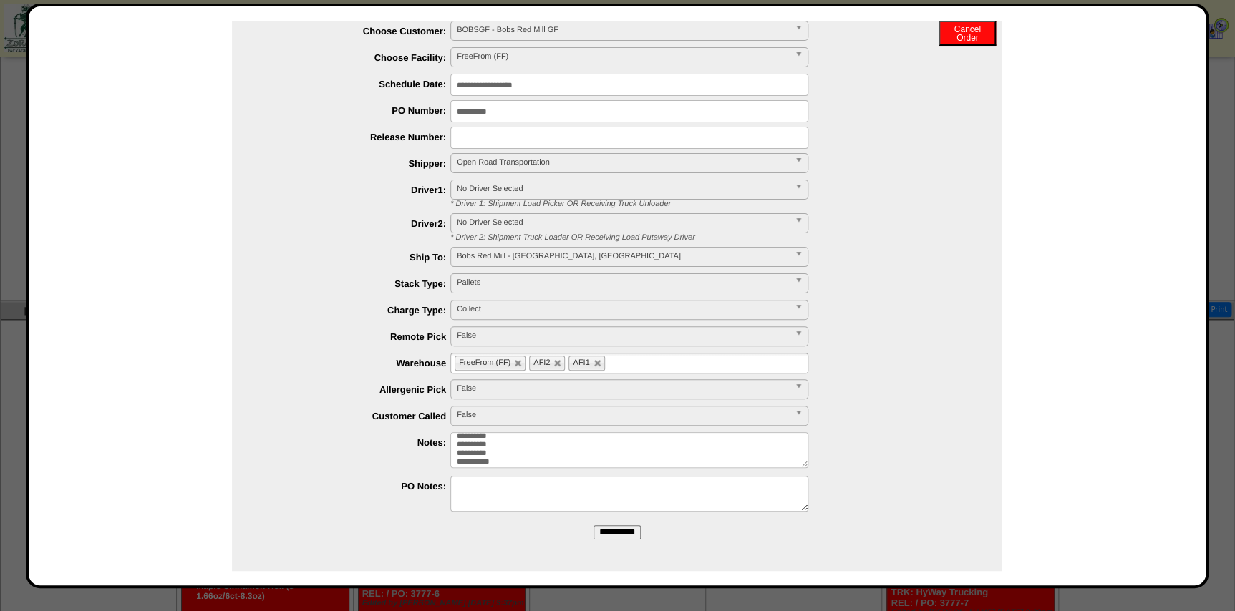
click at [614, 531] on input "**********" at bounding box center [617, 533] width 47 height 14
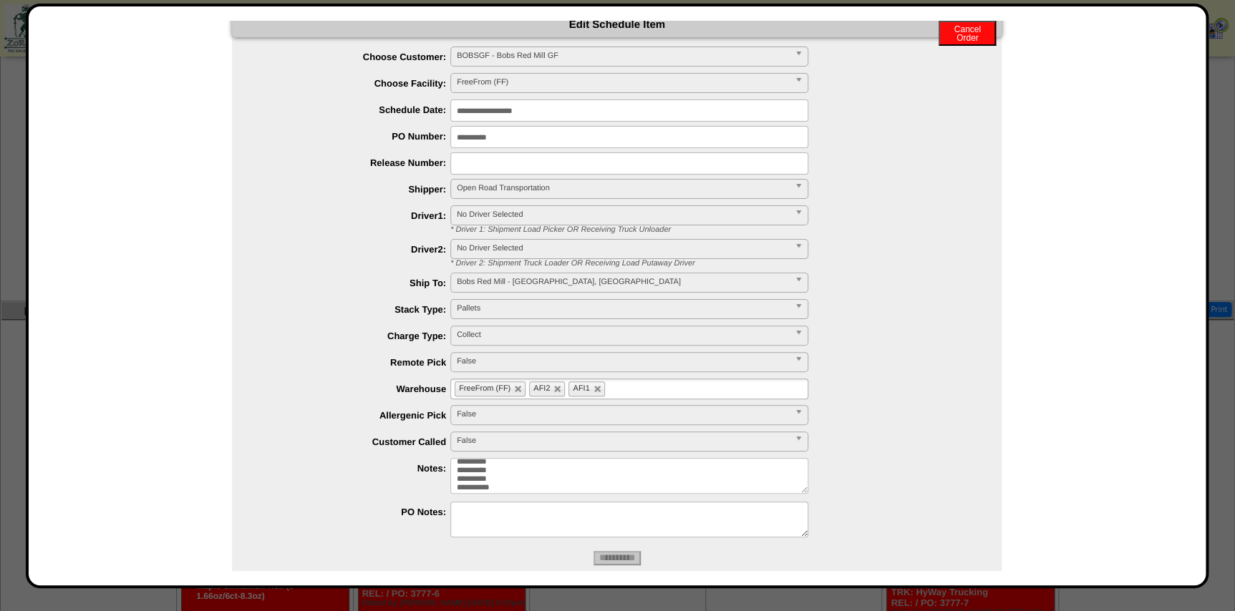
scroll to position [0, 0]
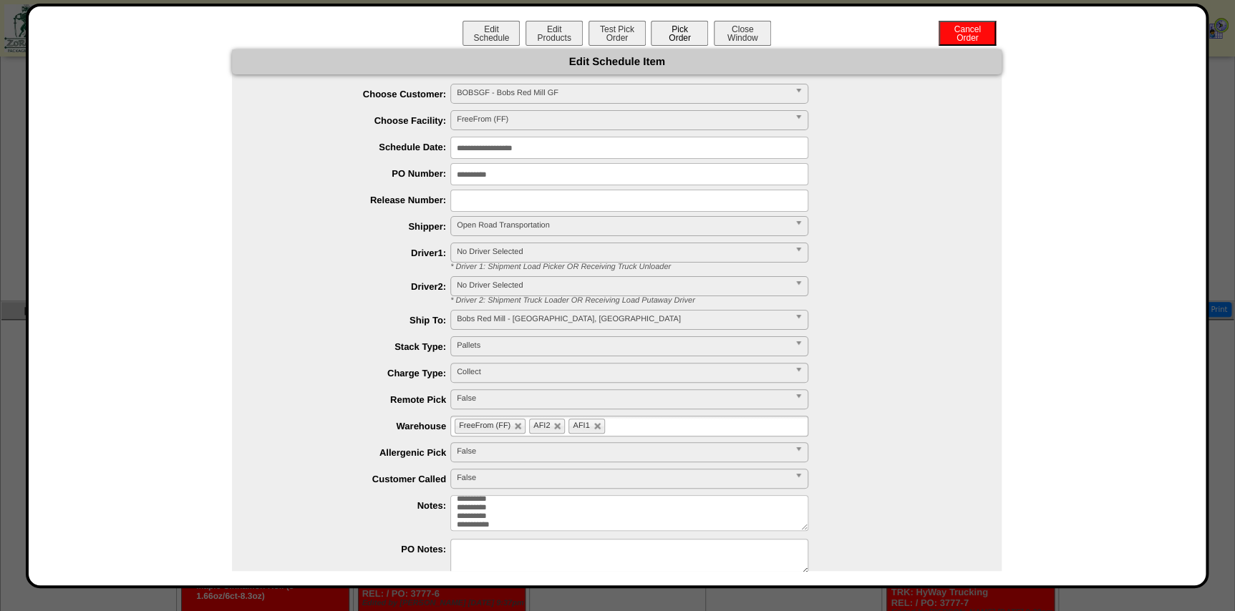
click at [687, 31] on button "Pick Order" at bounding box center [679, 33] width 57 height 25
click at [613, 34] on button "Test Pick Order" at bounding box center [617, 33] width 57 height 25
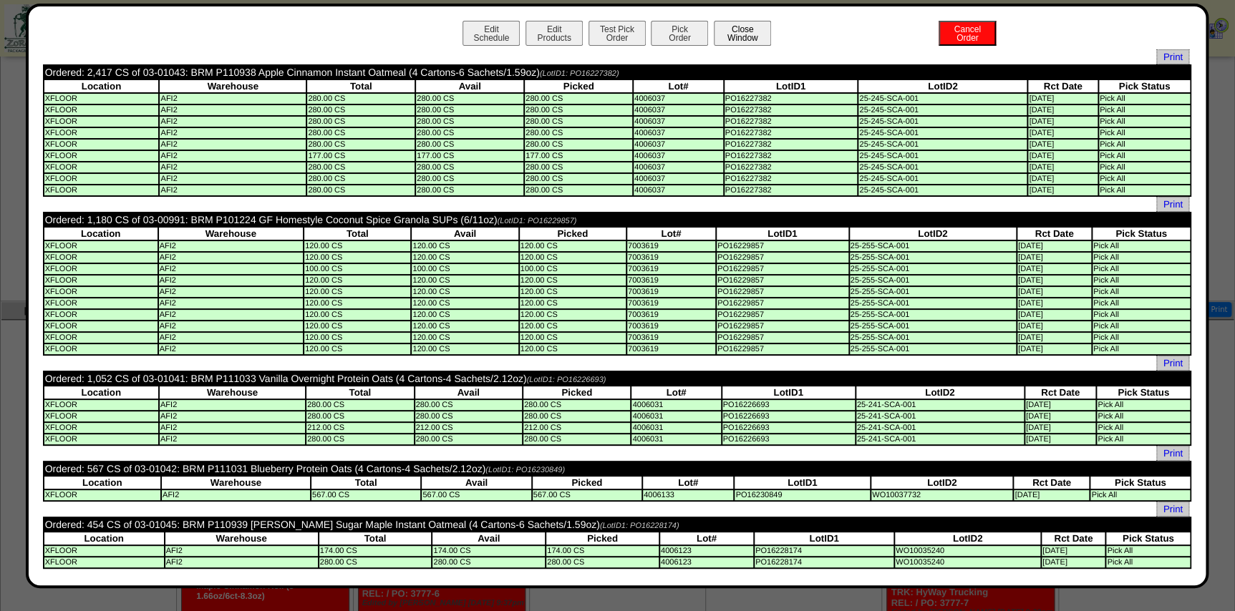
click at [742, 44] on button "Close Window" at bounding box center [742, 33] width 57 height 25
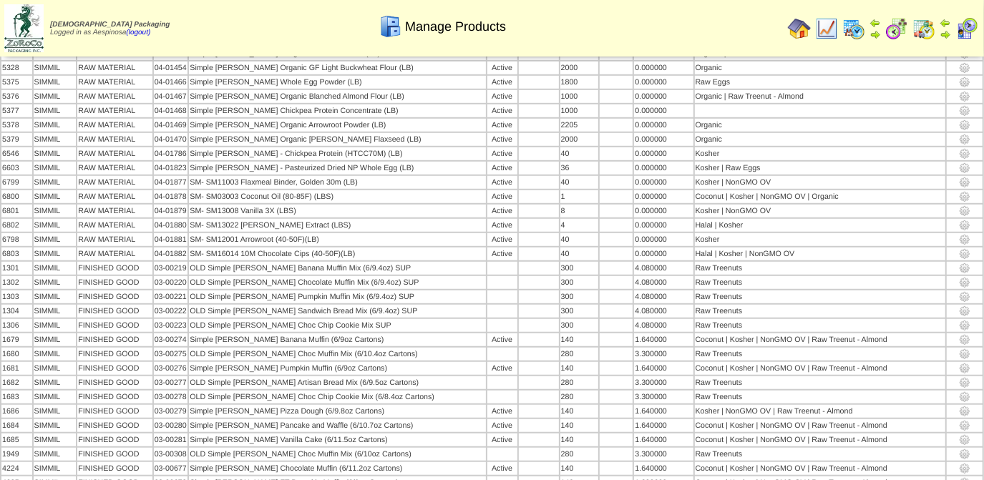
scroll to position [643, 0]
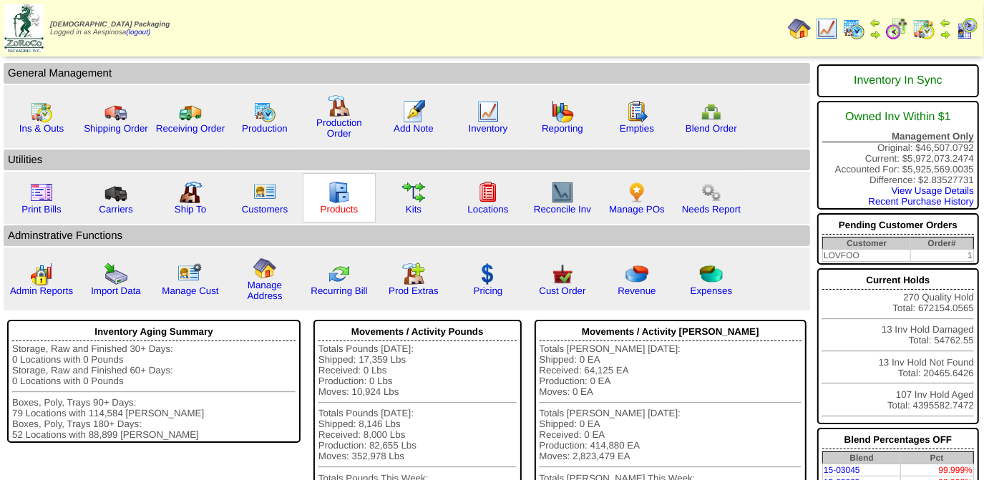
click at [339, 207] on link "Products" at bounding box center [340, 209] width 38 height 11
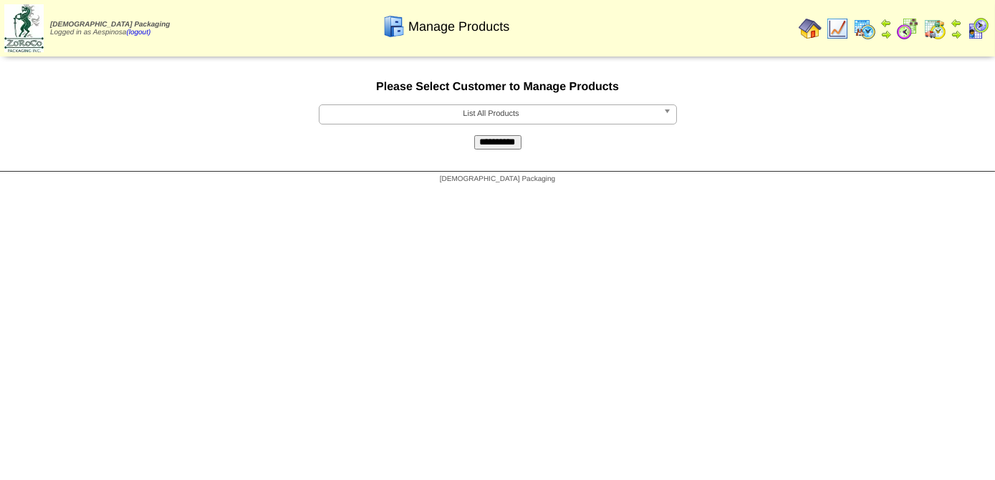
click at [452, 117] on span "List All Products" at bounding box center [491, 113] width 332 height 17
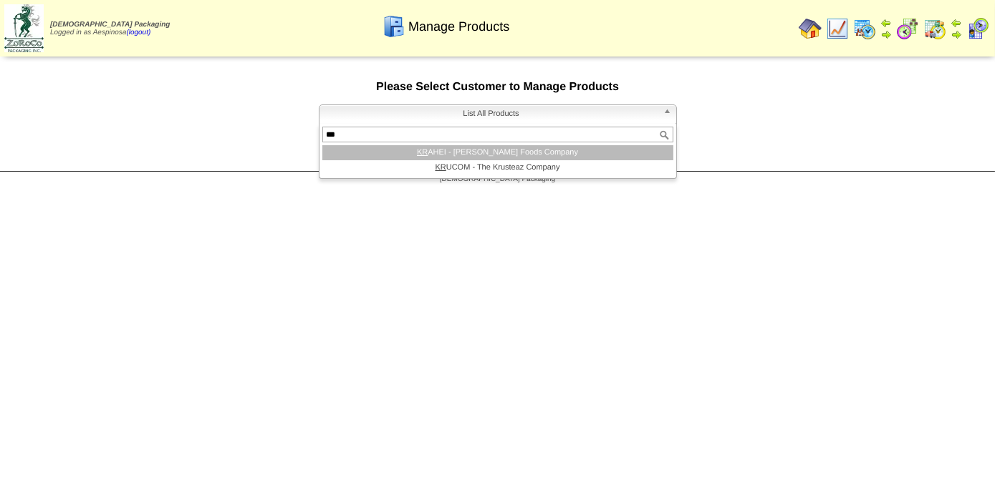
type input "****"
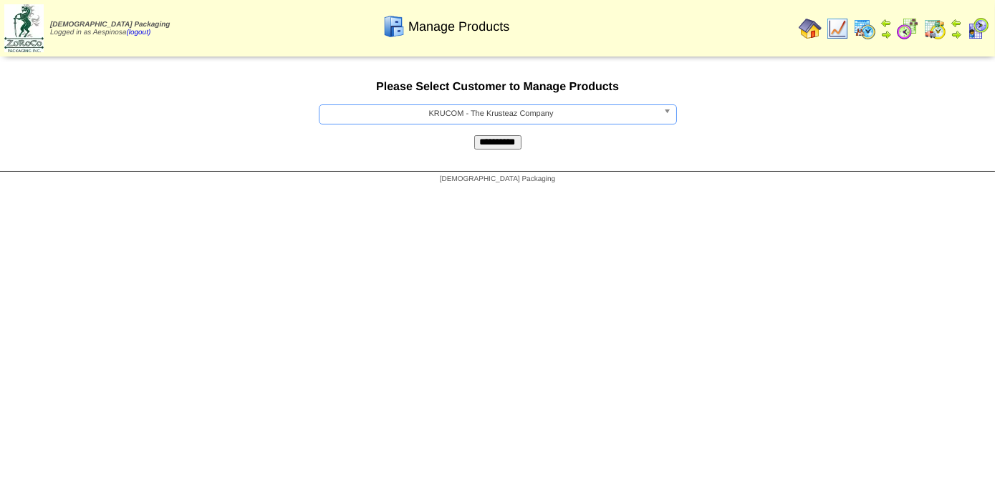
click at [496, 145] on input "**********" at bounding box center [497, 142] width 47 height 14
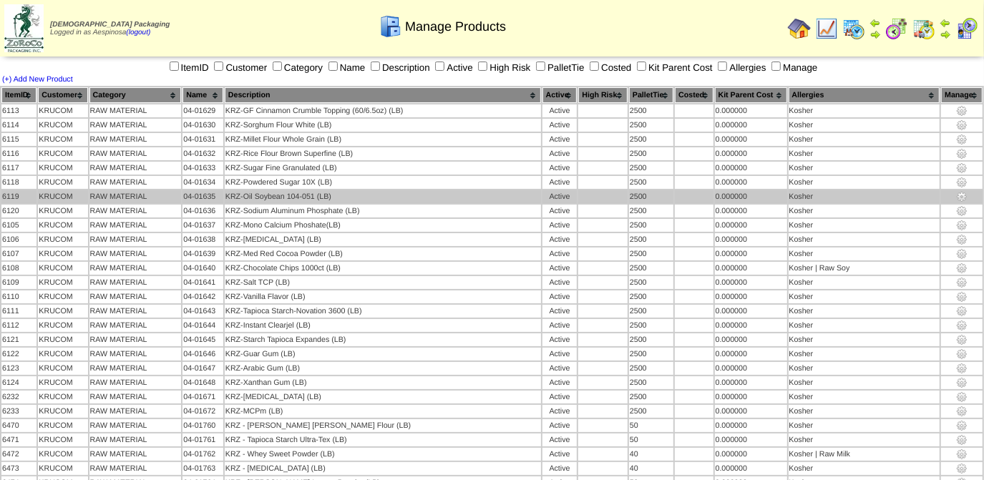
click at [418, 192] on td "KRZ-Oil Soybean 104-051 (LB)" at bounding box center [383, 196] width 316 height 13
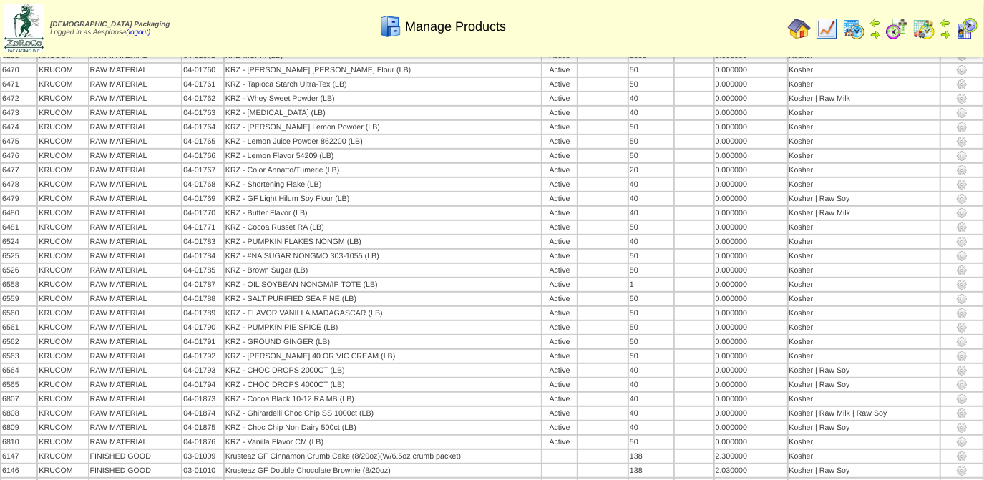
scroll to position [690, 0]
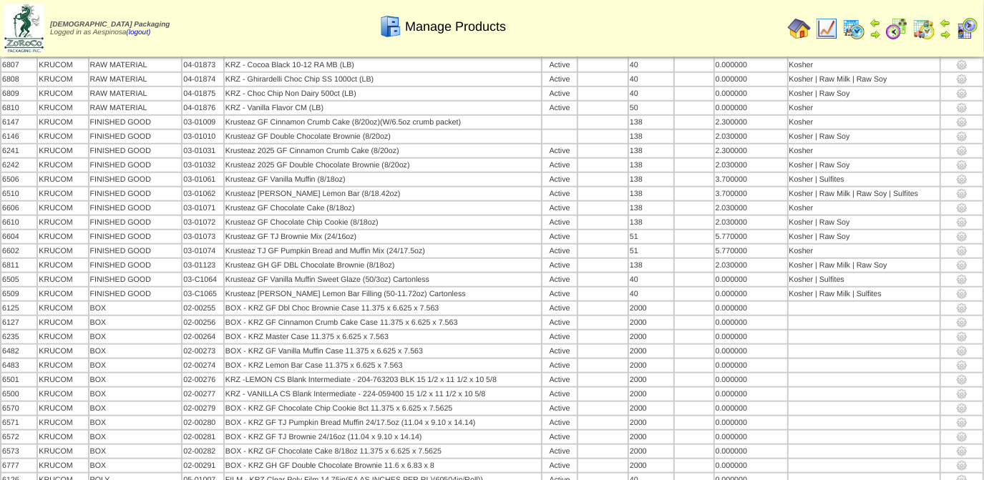
click at [32, 33] on img at bounding box center [23, 28] width 39 height 48
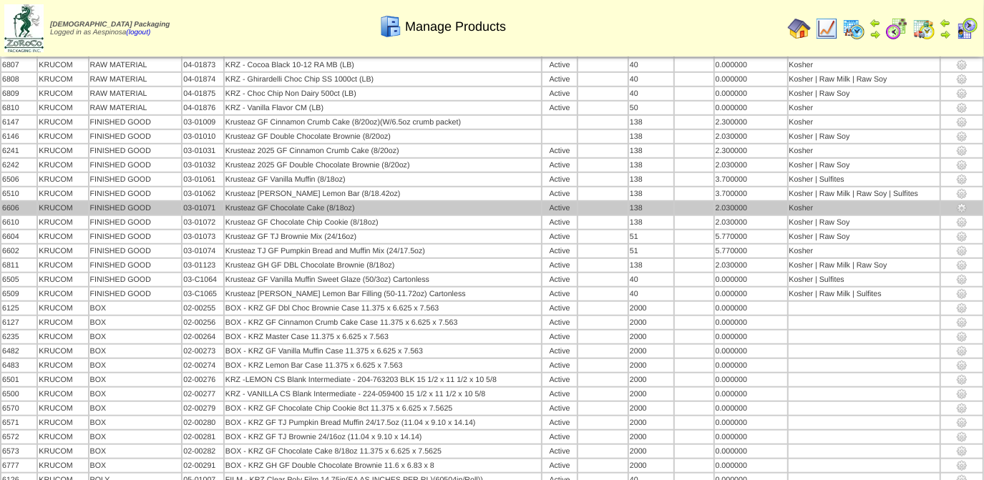
click at [488, 202] on td "Krusteaz GF Chocolate Cake (8/18oz)" at bounding box center [383, 208] width 316 height 13
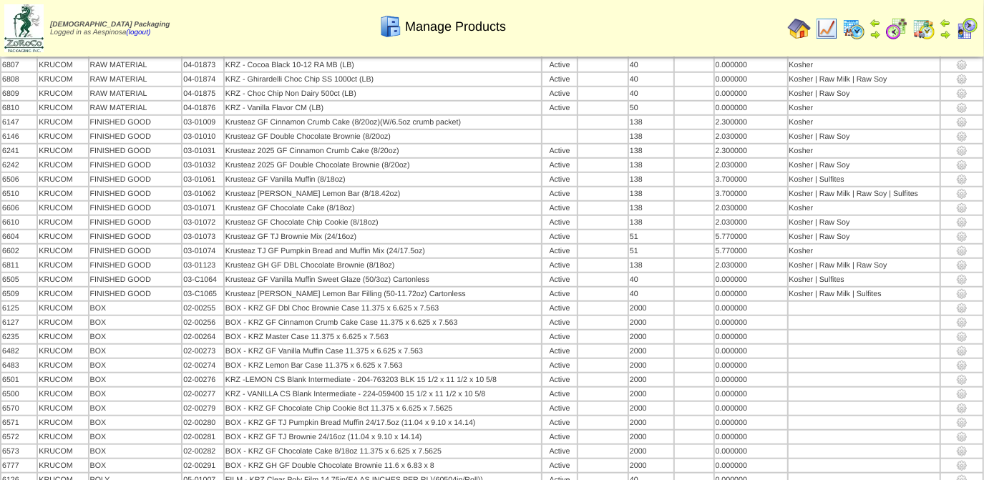
scroll to position [1035, 0]
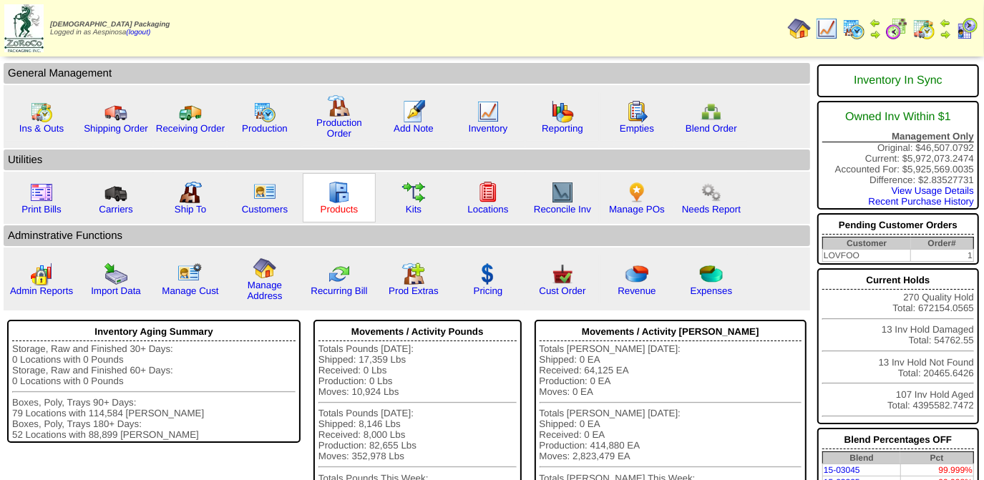
click at [339, 207] on link "Products" at bounding box center [340, 209] width 38 height 11
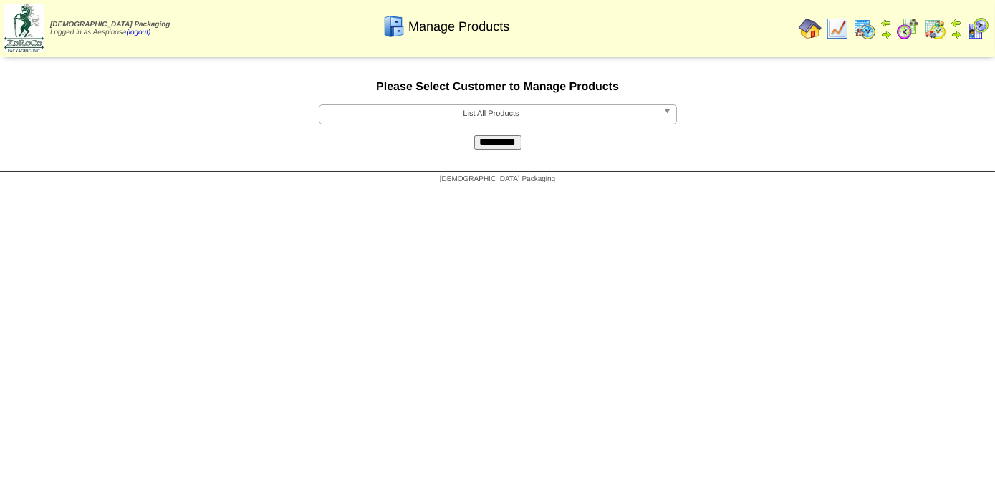
click at [605, 122] on span "List All Products" at bounding box center [491, 113] width 332 height 17
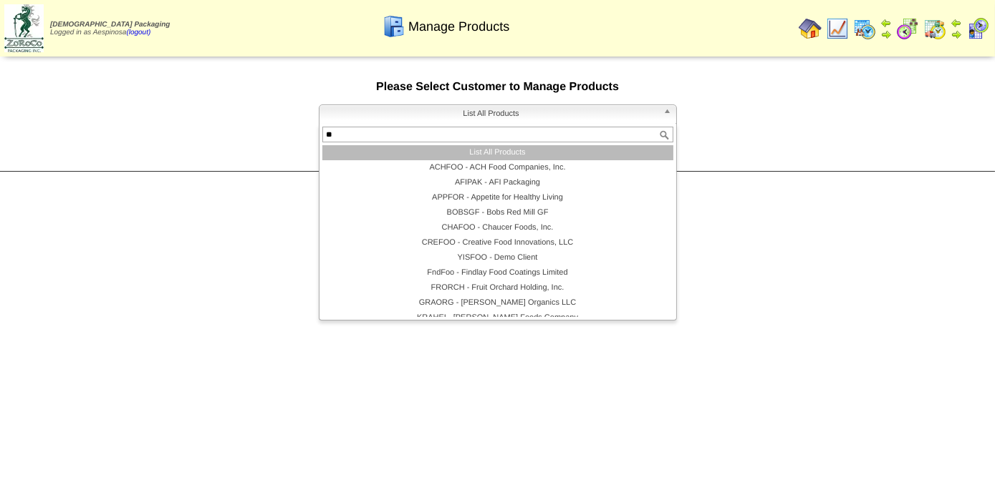
type input "***"
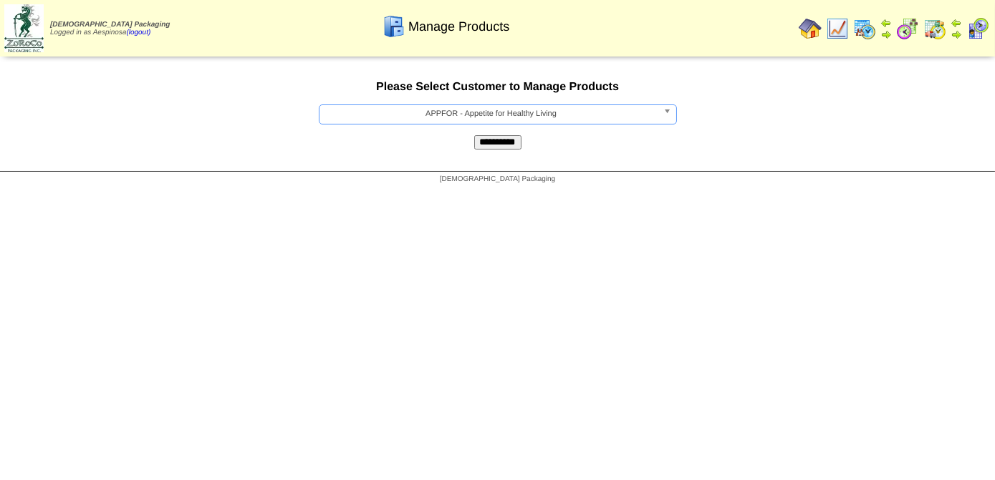
click at [490, 145] on input "**********" at bounding box center [497, 142] width 47 height 14
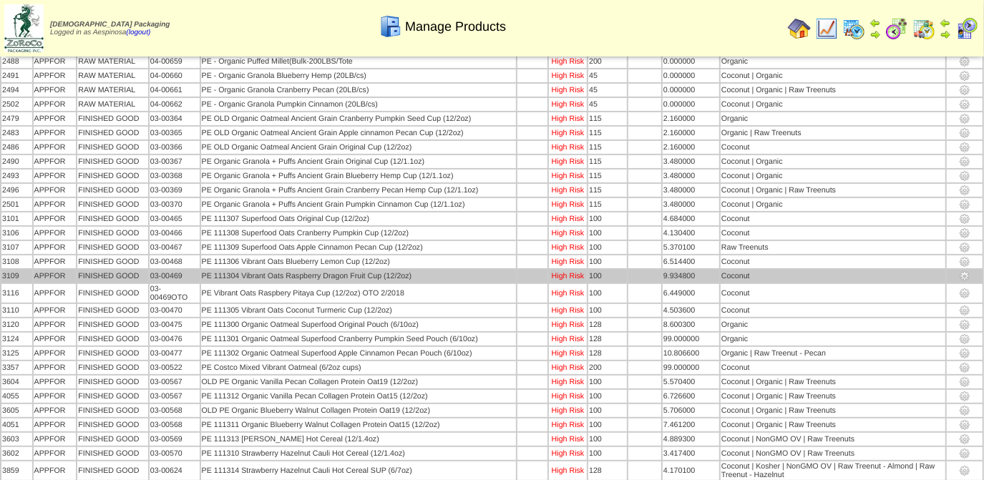
scroll to position [130, 0]
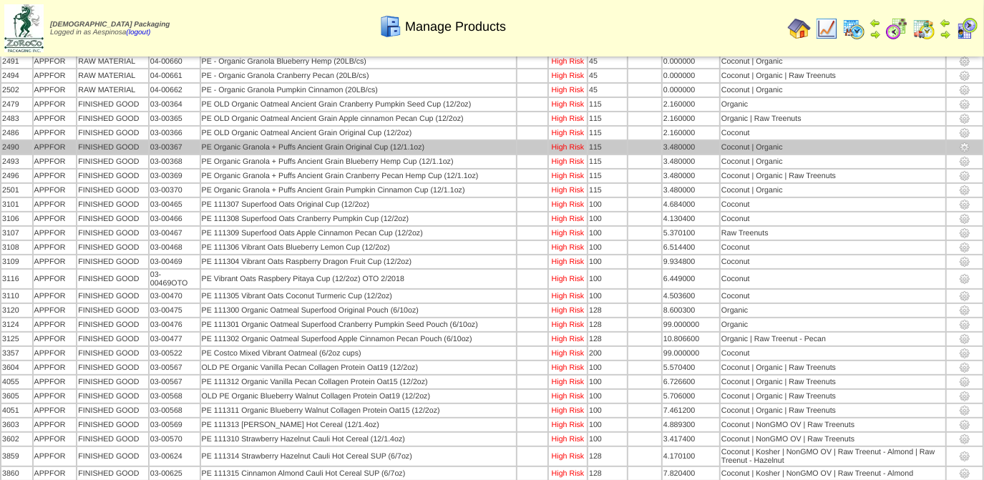
click at [516, 141] on td "PE Organic Granola + Puffs Ancient Grain Original Cup (12/1.1oz)" at bounding box center [358, 147] width 315 height 13
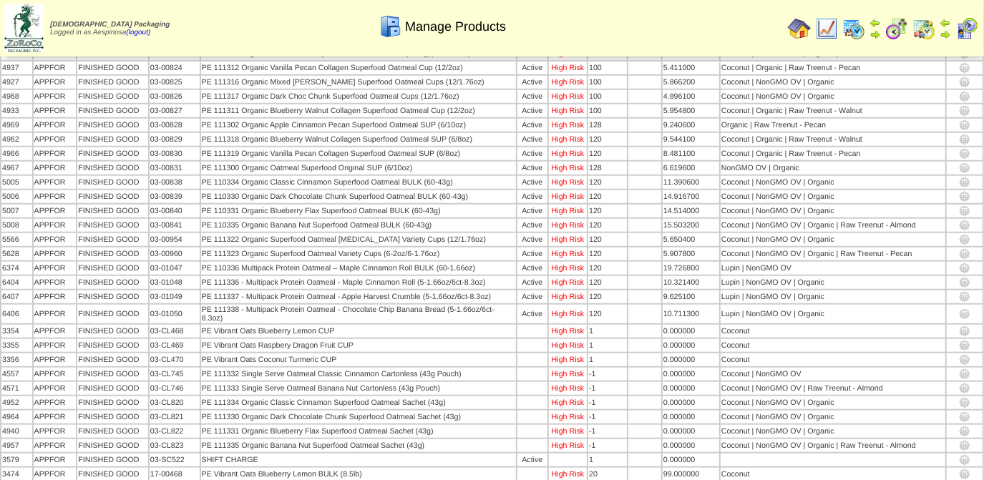
click at [798, 34] on img at bounding box center [799, 28] width 23 height 23
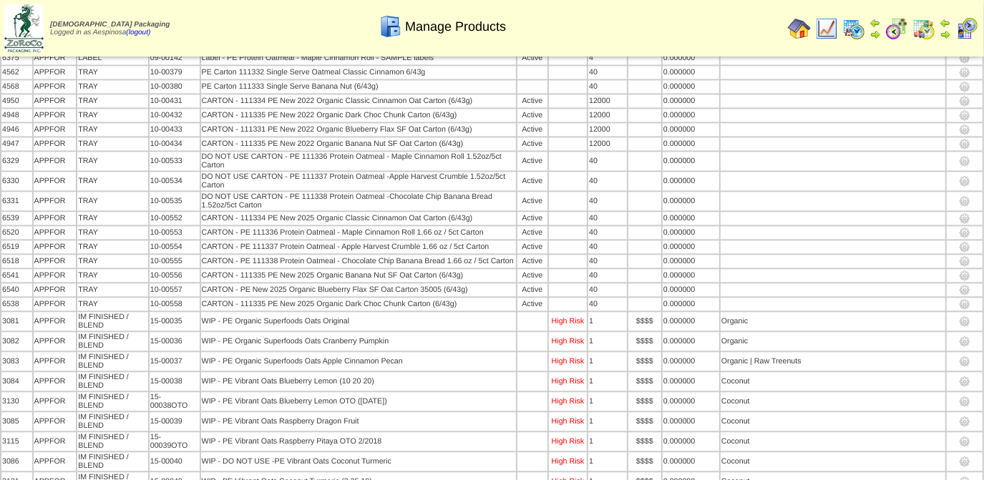
scroll to position [2778, 0]
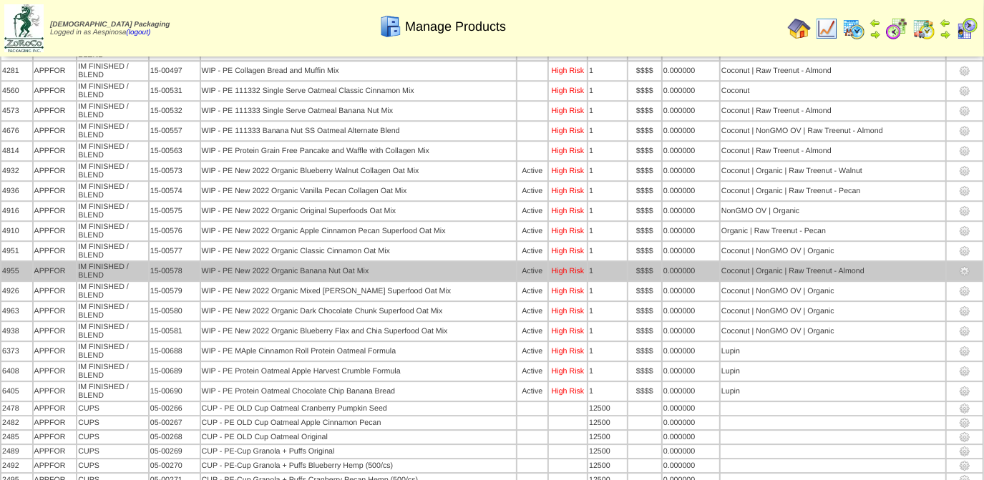
click at [478, 262] on td "WIP - PE New 2022 Organic Banana Nut Oat Mix" at bounding box center [358, 271] width 315 height 19
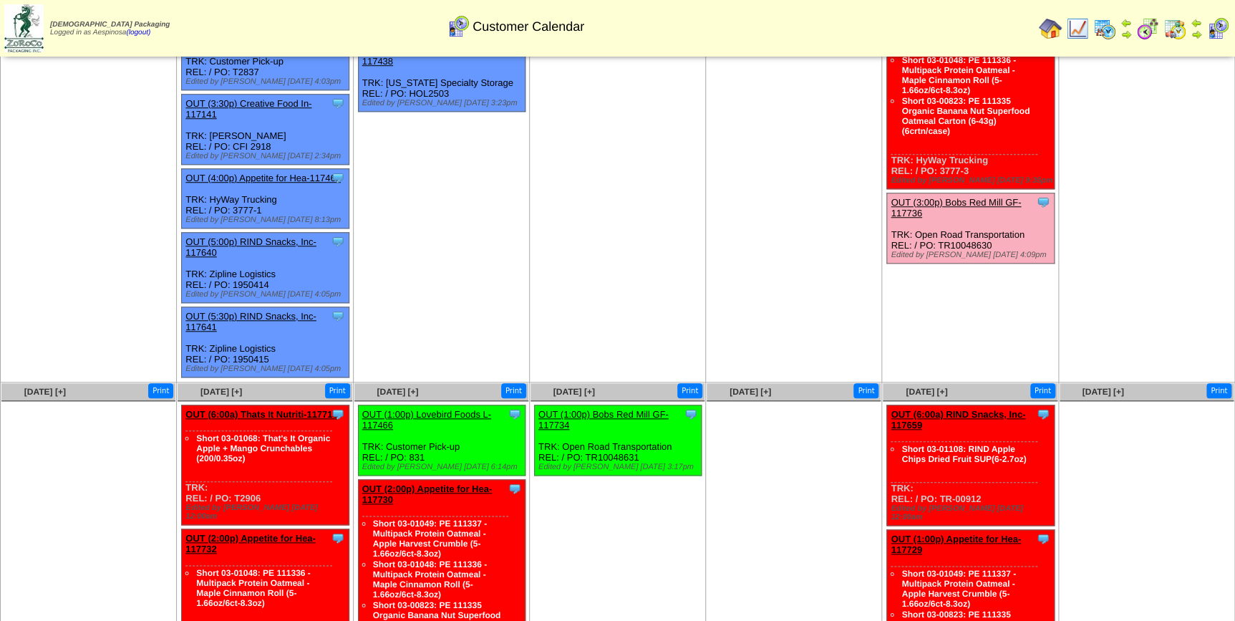
scroll to position [561, 0]
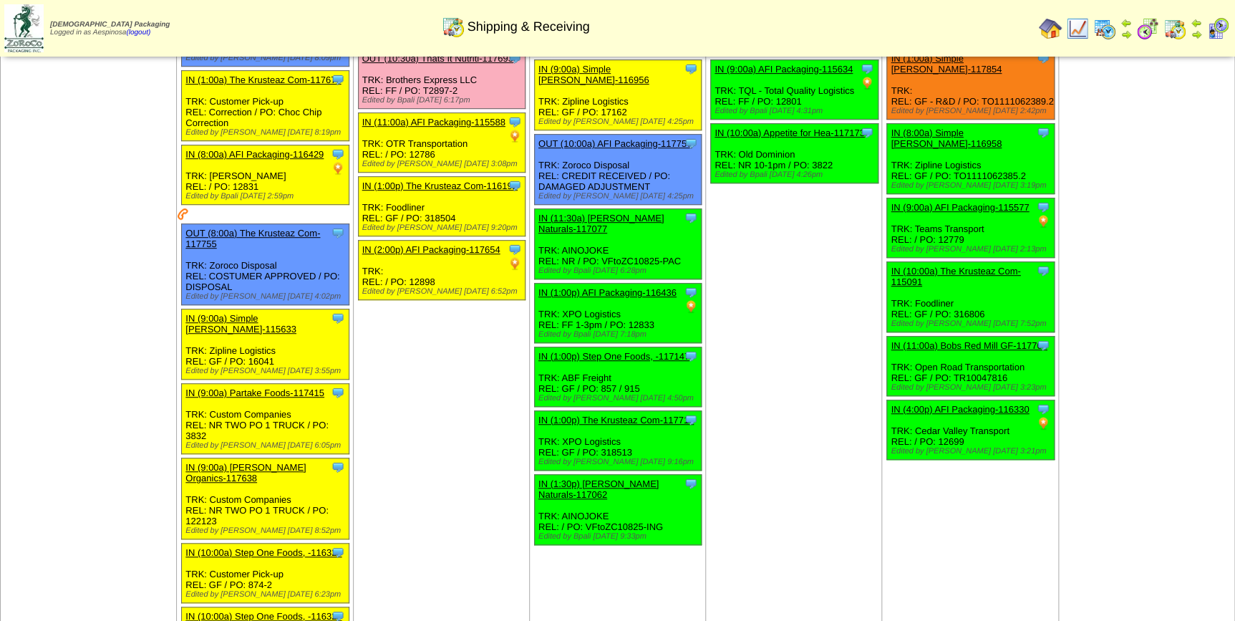
scroll to position [325, 0]
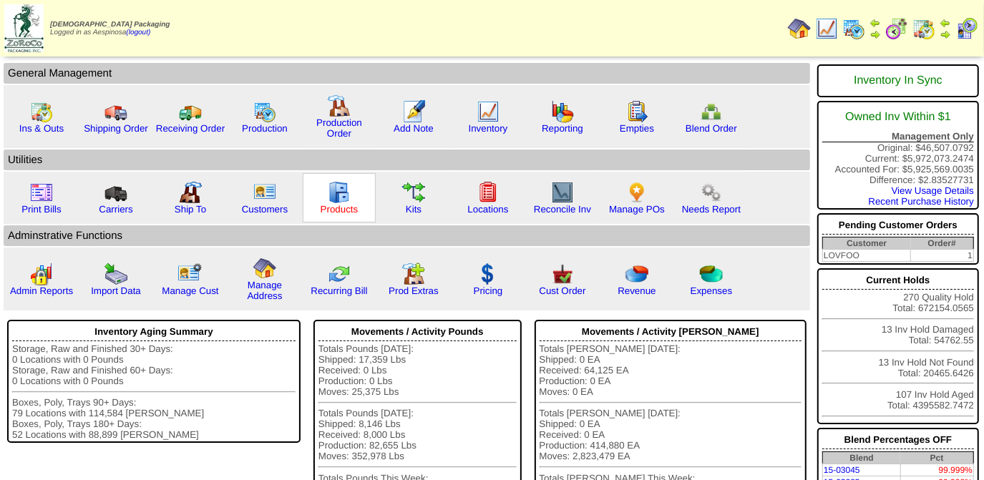
click at [334, 209] on link "Products" at bounding box center [340, 209] width 38 height 11
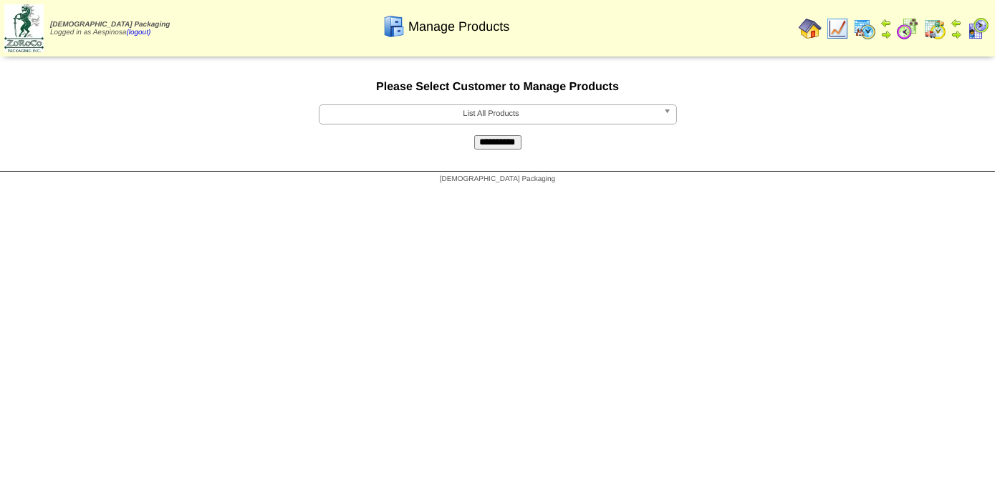
click at [396, 119] on span "List All Products" at bounding box center [491, 113] width 332 height 17
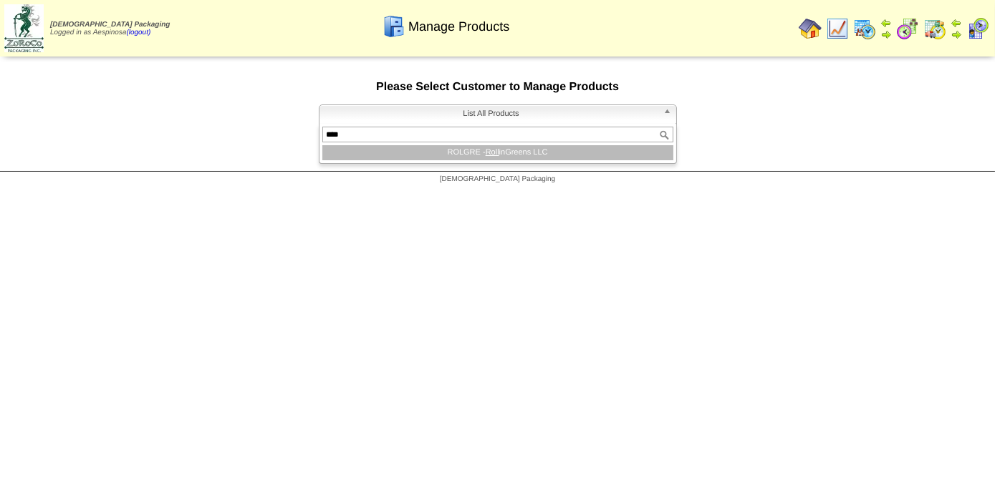
type input "****"
click at [485, 160] on li "ROLGRE - Roll inGreens LLC" at bounding box center [497, 152] width 351 height 15
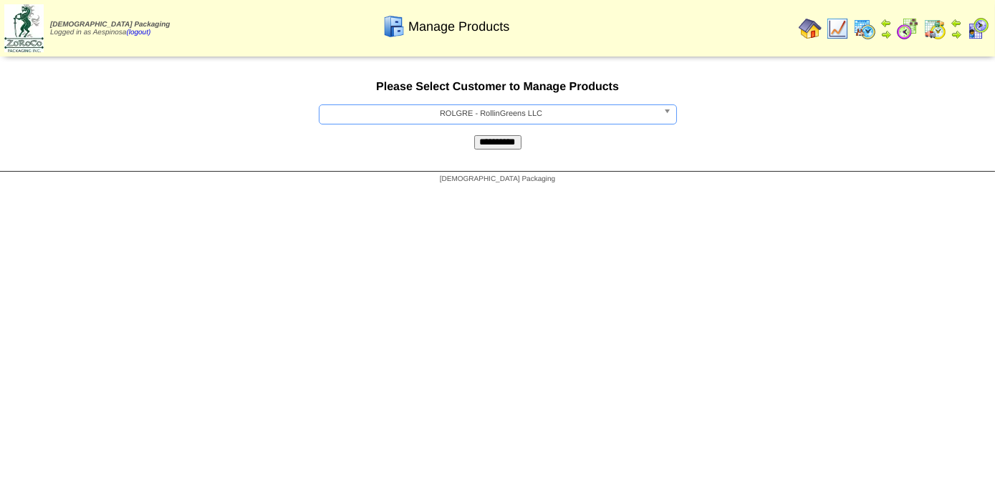
click at [514, 154] on div "**********" at bounding box center [497, 115] width 995 height 112
click at [508, 147] on input "**********" at bounding box center [497, 142] width 47 height 14
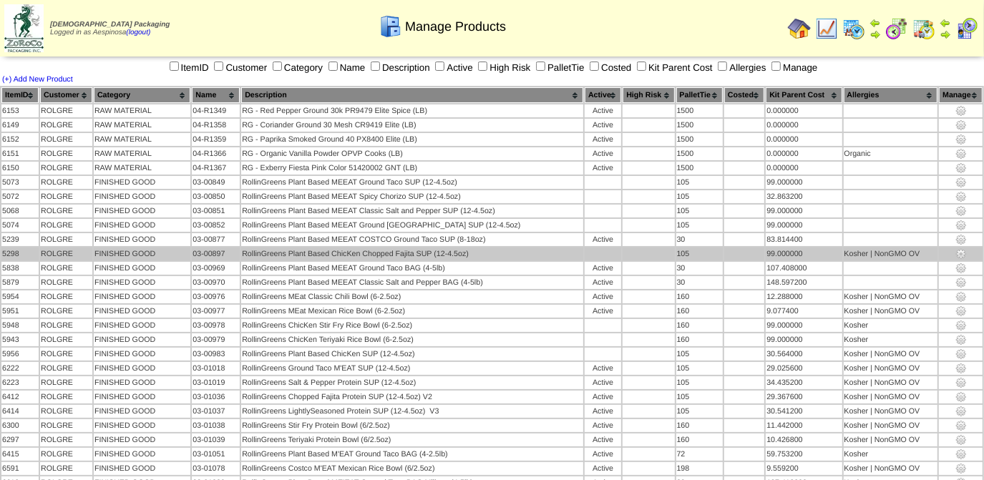
click at [175, 248] on td "FINISHED GOOD" at bounding box center [142, 254] width 97 height 13
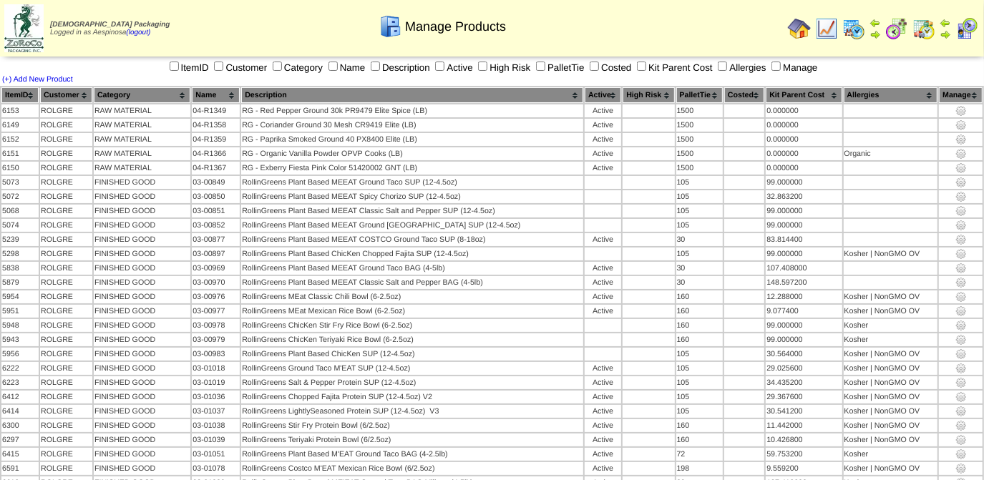
scroll to position [286, 0]
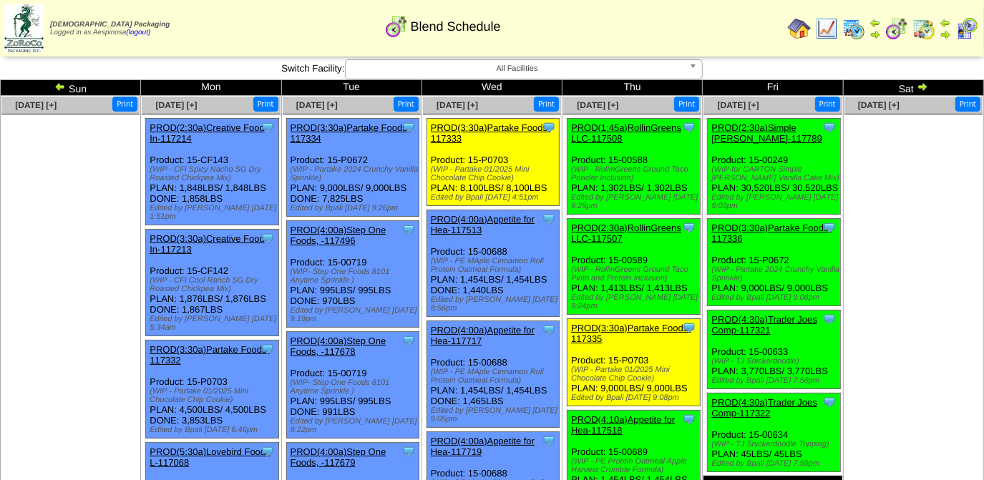
click at [520, 69] on span "All Facilities" at bounding box center [518, 68] width 332 height 17
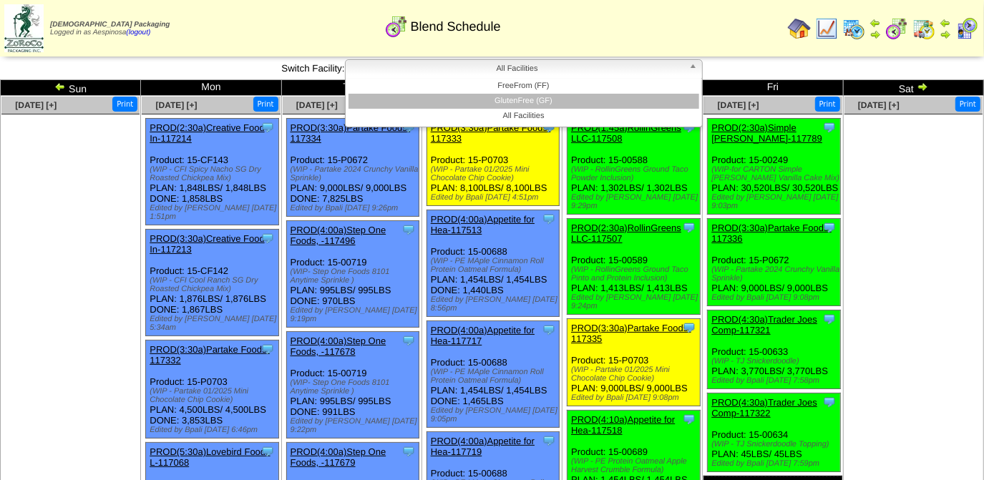
click at [534, 102] on li "GlutenFree (GF)" at bounding box center [524, 101] width 351 height 15
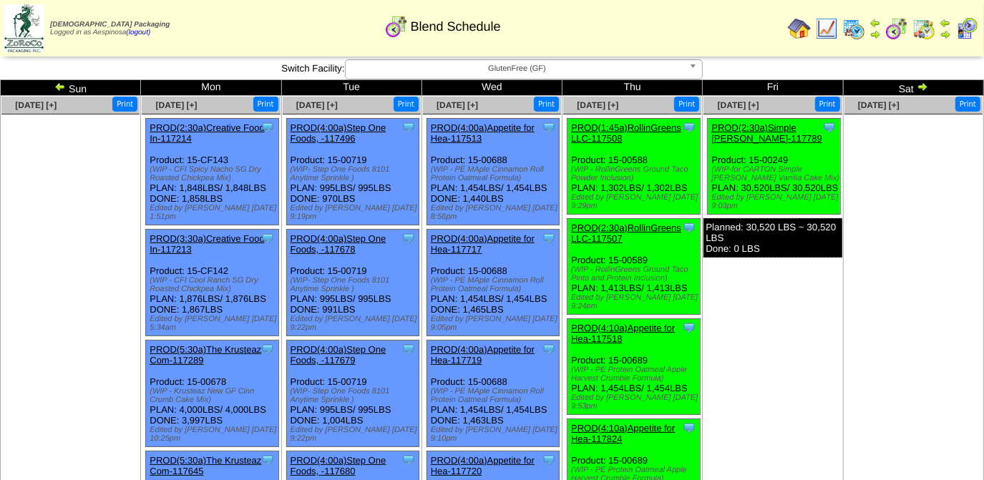
click at [926, 90] on img at bounding box center [922, 86] width 11 height 11
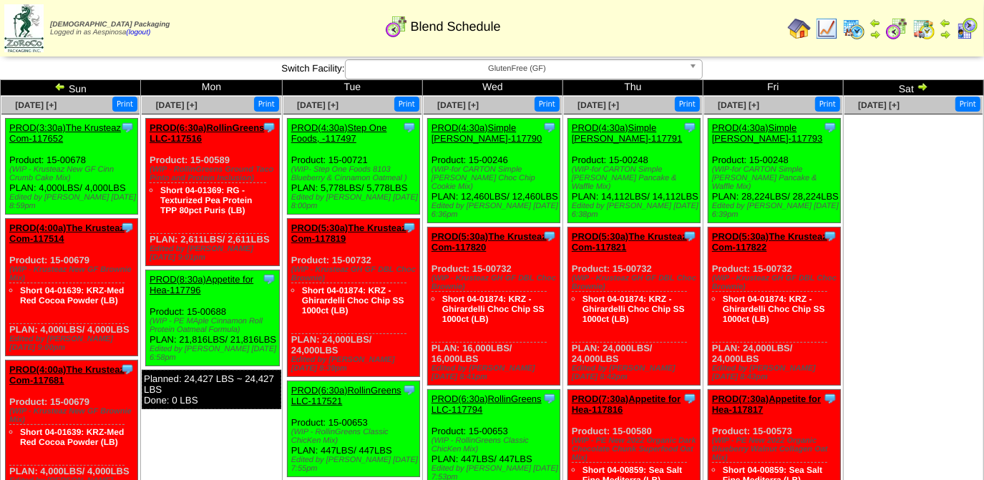
drag, startPoint x: 268, startPoint y: 241, endPoint x: 224, endPoint y: 241, distance: 44.4
click at [224, 241] on div "Clone Item PROD(6:30a)RollinGreens LLC-117516 RollinGreens LLC ScheduleID: 1175…" at bounding box center [213, 192] width 134 height 147
click at [859, 33] on img at bounding box center [854, 28] width 23 height 23
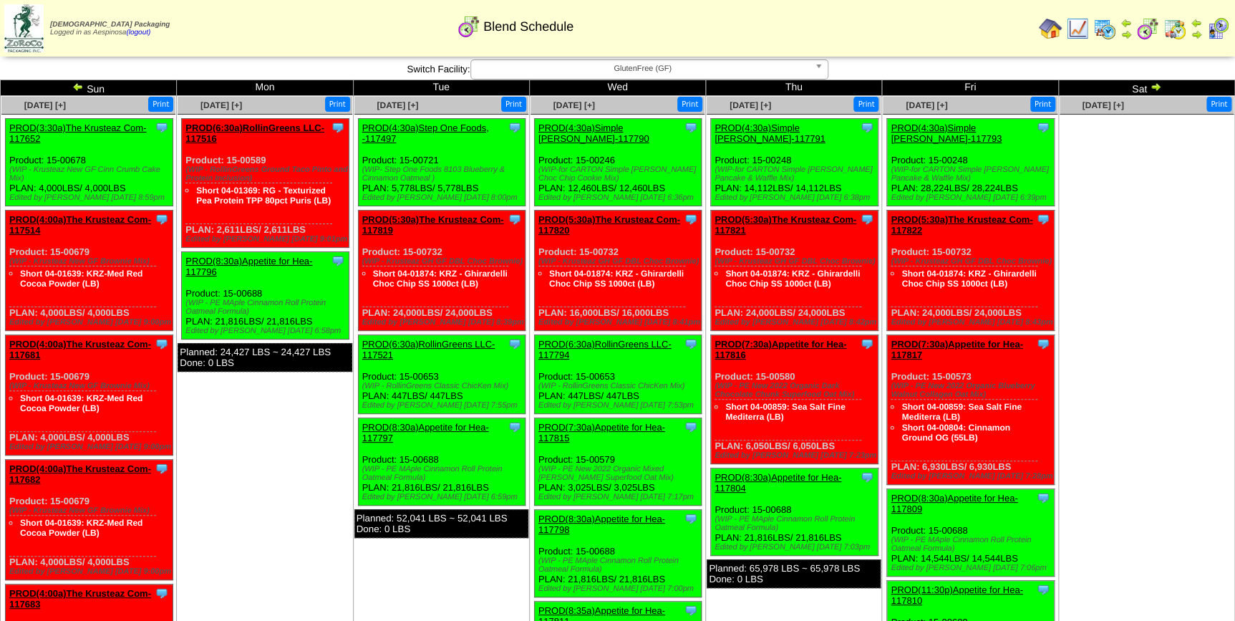
click at [232, 97] on div "[DATE] [+]" at bounding box center [221, 105] width 87 height 17
click at [232, 102] on span "[DATE] [+]" at bounding box center [221, 105] width 42 height 10
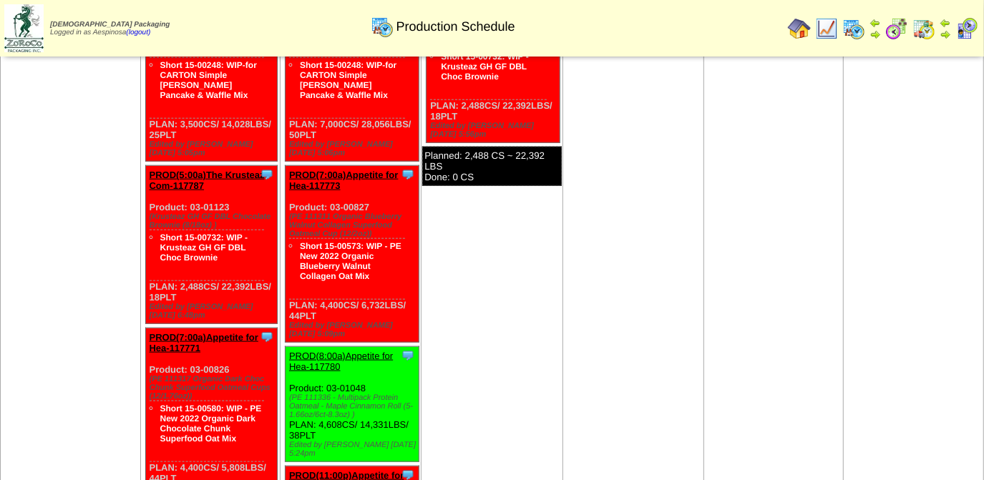
scroll to position [928, 0]
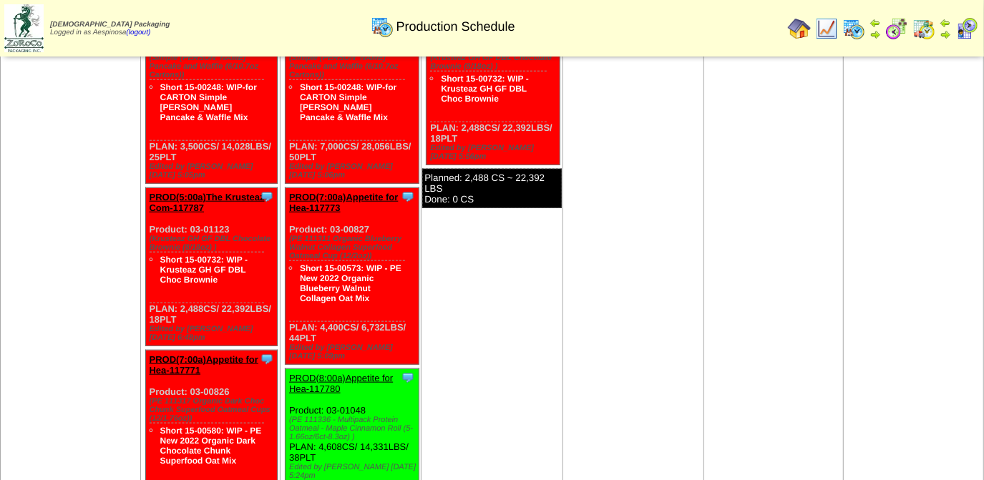
click at [368, 192] on link "PROD(7:00a)Appetite for Hea-117773" at bounding box center [343, 202] width 109 height 21
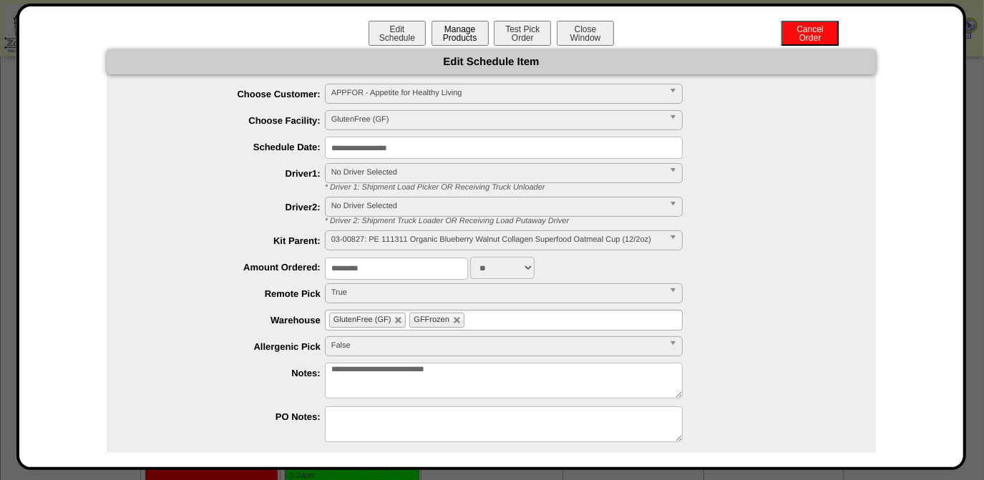
click at [460, 37] on button "Manage Products" at bounding box center [460, 33] width 57 height 25
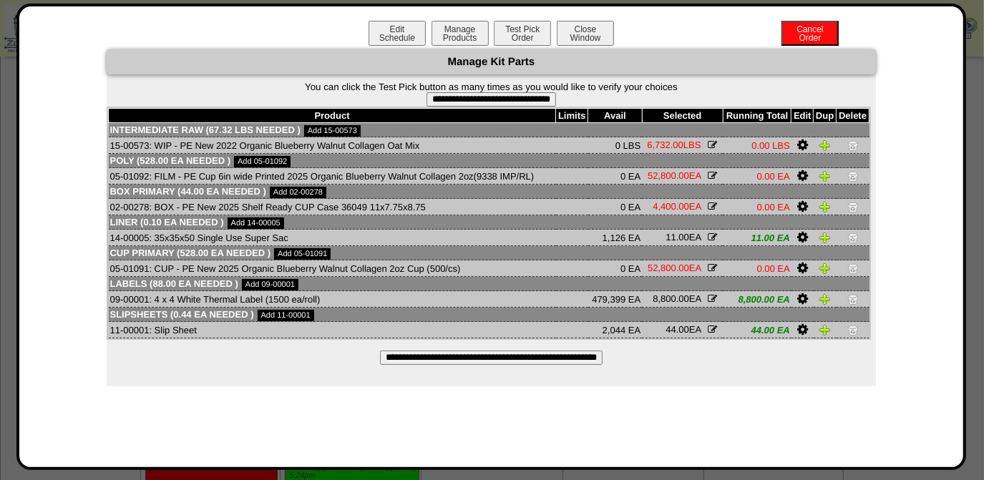
click at [500, 359] on input "**********" at bounding box center [491, 358] width 223 height 14
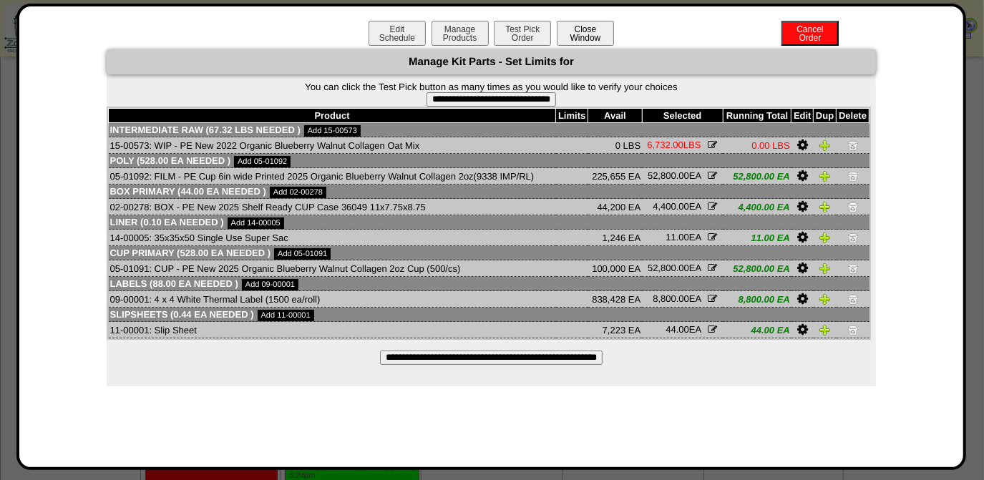
click at [593, 36] on button "Close Window" at bounding box center [585, 33] width 57 height 25
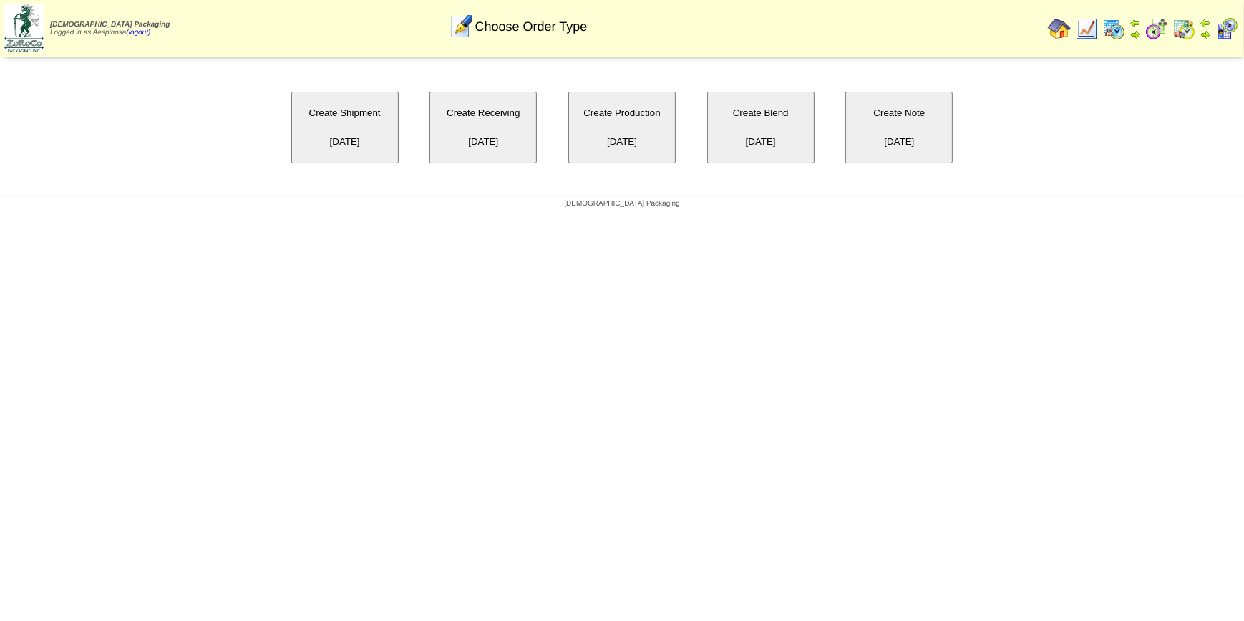
click at [790, 129] on button "Create Blend [DATE]" at bounding box center [760, 128] width 107 height 72
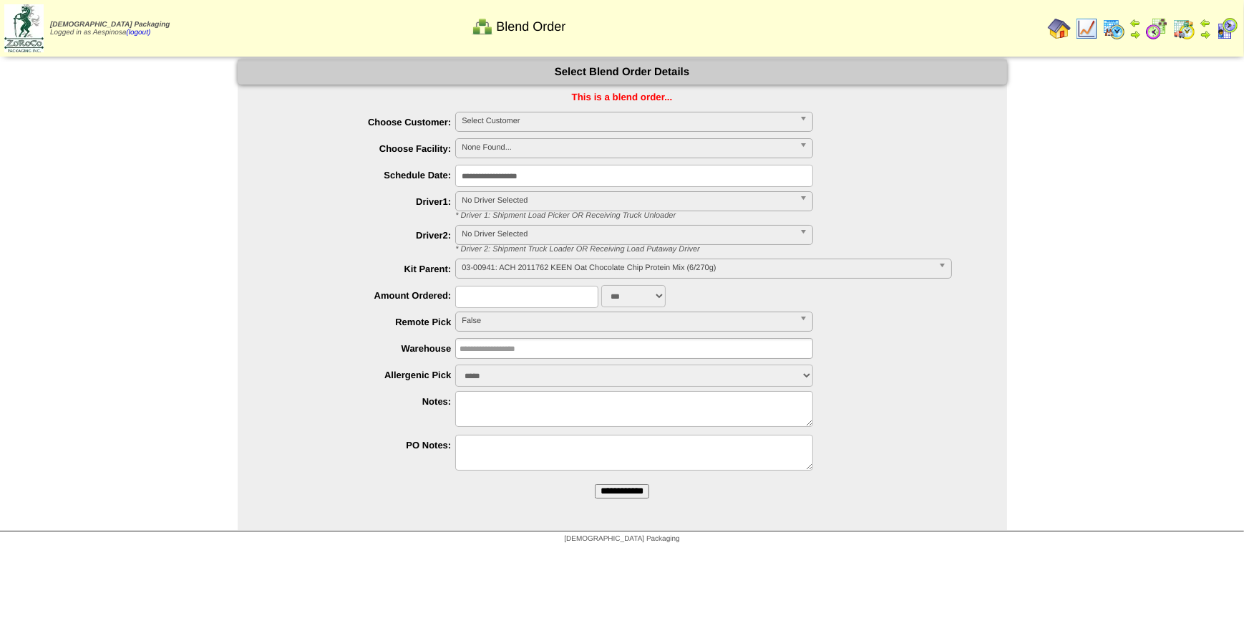
click at [644, 115] on span "Select Customer" at bounding box center [628, 120] width 332 height 17
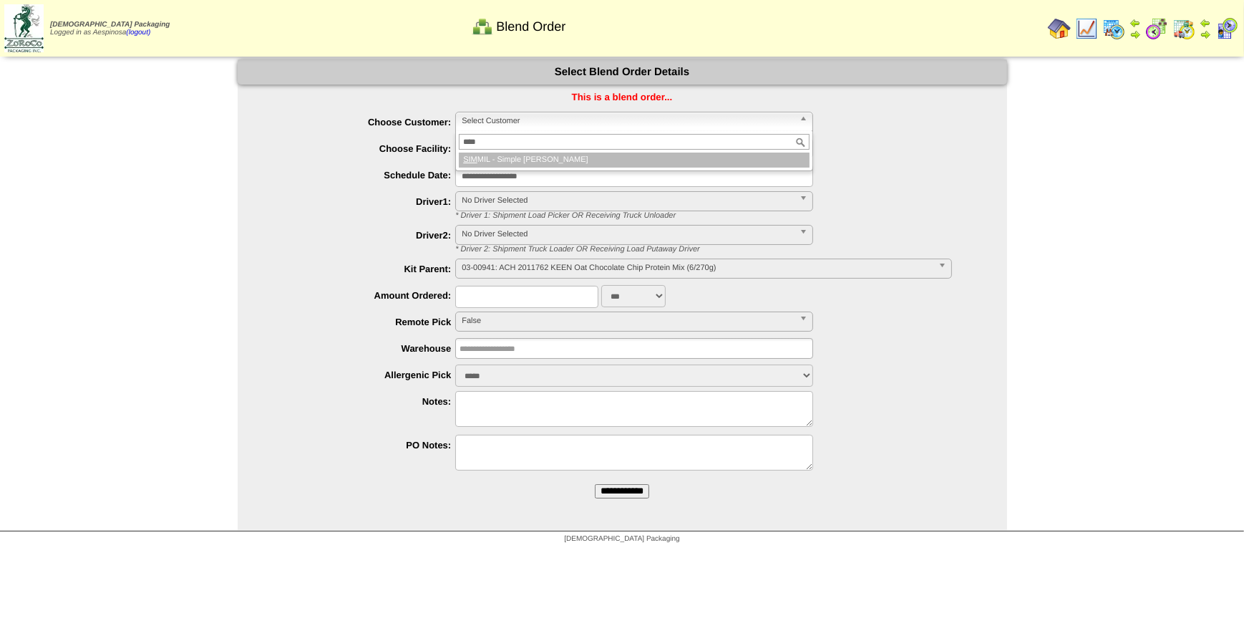
type input "*****"
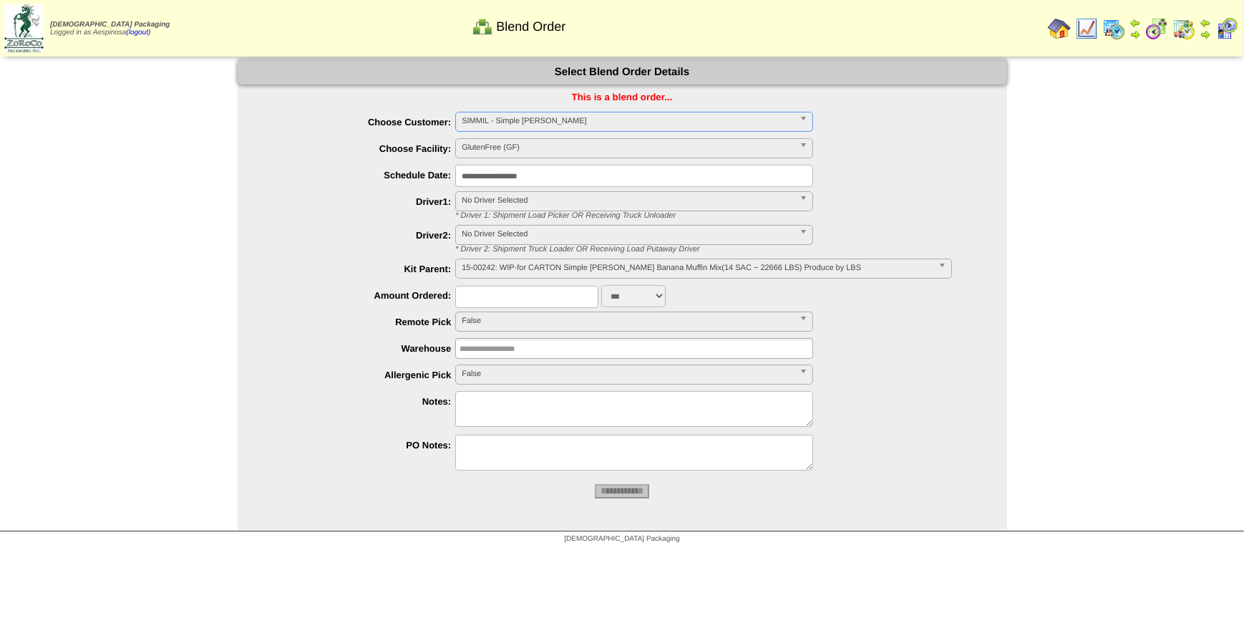
click at [588, 179] on input "**********" at bounding box center [634, 176] width 358 height 22
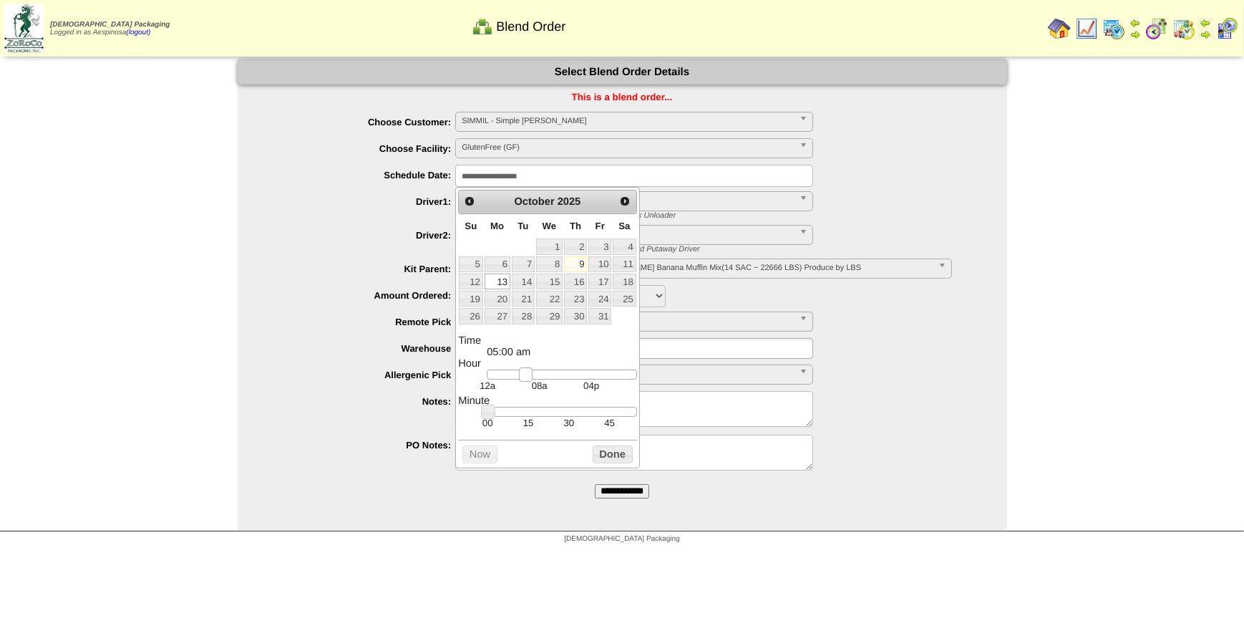
click at [525, 374] on div at bounding box center [562, 374] width 150 height 10
click at [516, 374] on div at bounding box center [562, 374] width 150 height 10
click at [573, 417] on td "30" at bounding box center [568, 423] width 41 height 12
type input "**********"
click at [609, 452] on button "Done" at bounding box center [613, 454] width 40 height 18
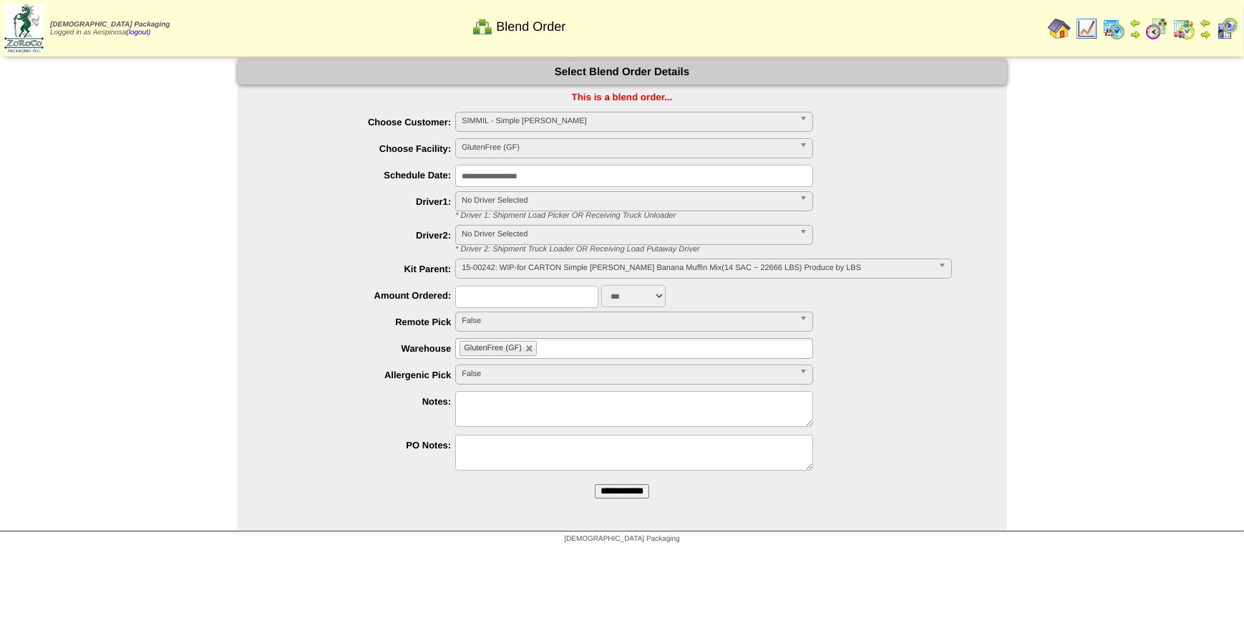
click at [584, 263] on span "15-00242: WIP-for CARTON Simple Mills Banana Muffin Mix(14 SAC ~ 22666 LBS) Pro…" at bounding box center [697, 267] width 470 height 17
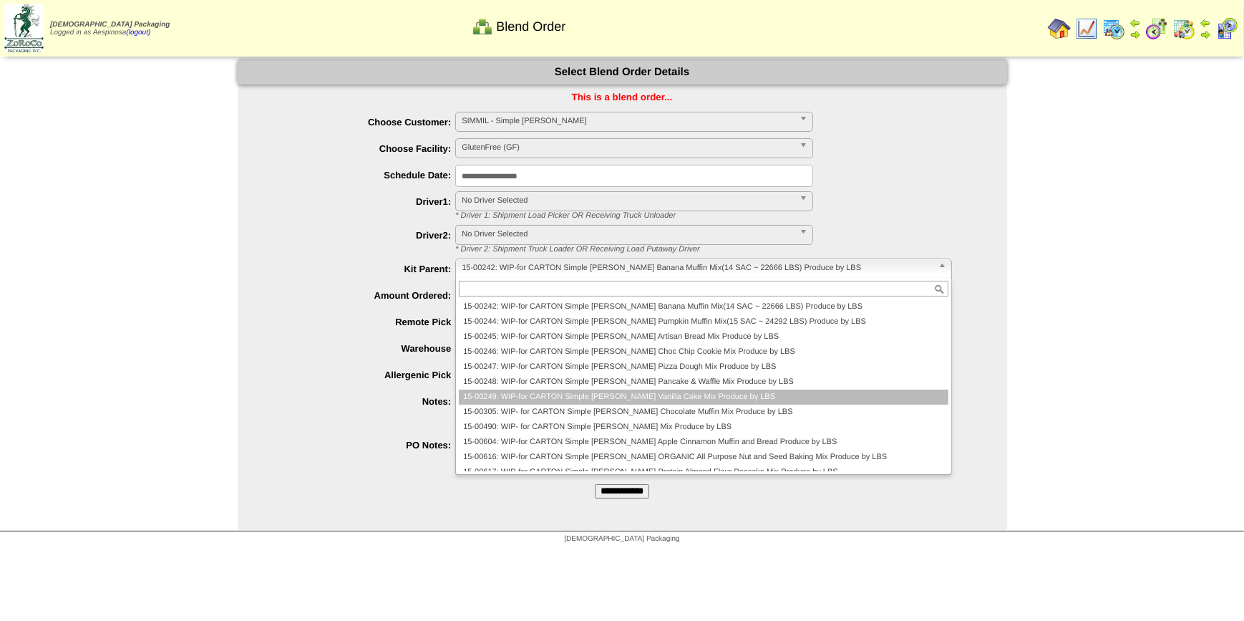
click at [567, 396] on li "15-00249: WIP-for CARTON Simple Mills Vanilla Cake Mix Produce by LBS" at bounding box center [703, 396] width 489 height 15
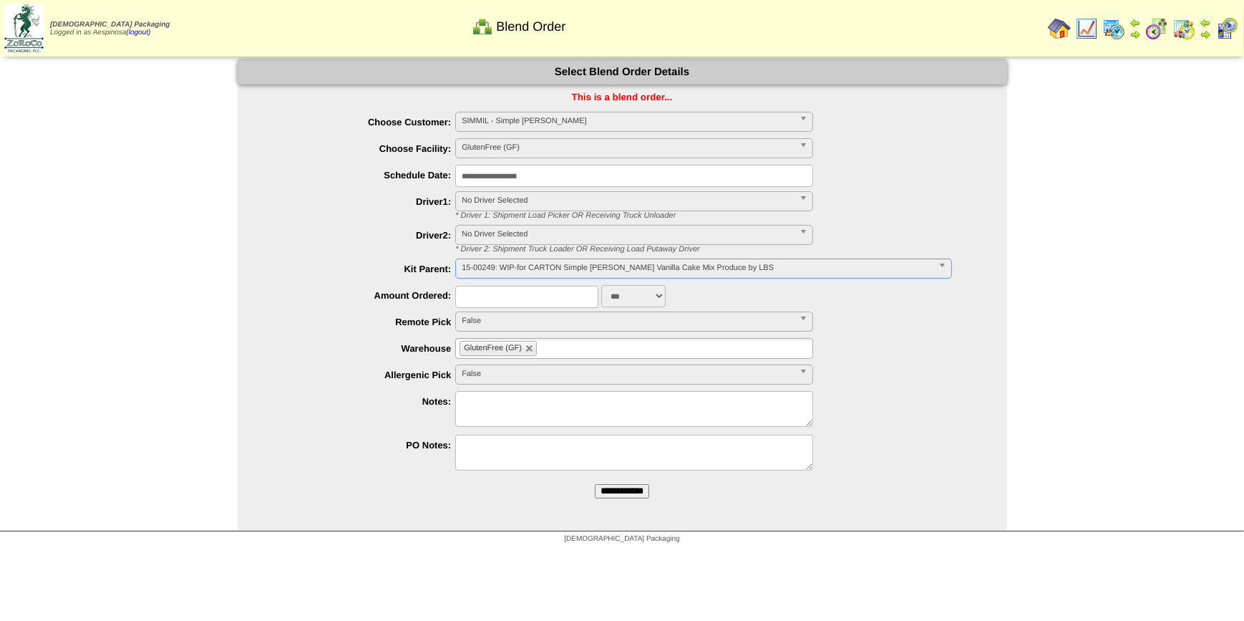
click at [633, 292] on select "***" at bounding box center [633, 296] width 64 height 22
drag, startPoint x: 633, startPoint y: 292, endPoint x: 623, endPoint y: 295, distance: 10.4
click at [633, 292] on select "***" at bounding box center [633, 296] width 64 height 22
click at [551, 303] on input "text" at bounding box center [526, 297] width 143 height 22
paste input "*****"
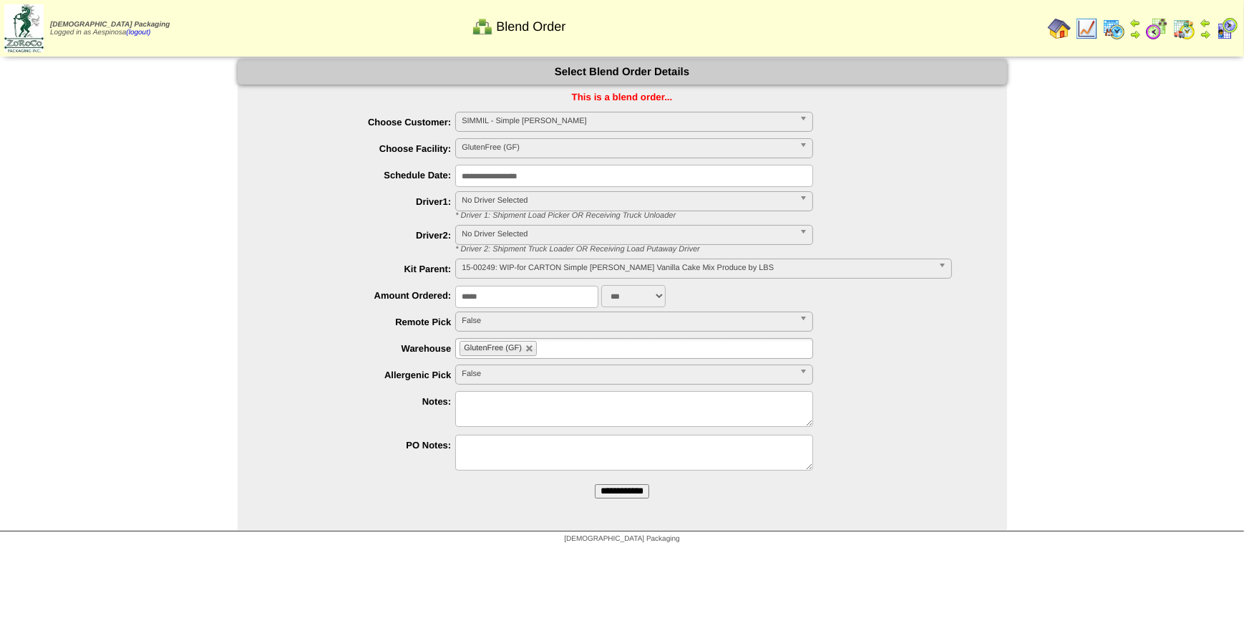
type input "*****"
click at [494, 415] on textarea at bounding box center [634, 409] width 358 height 36
paste textarea "**********"
drag, startPoint x: 585, startPoint y: 398, endPoint x: 527, endPoint y: 401, distance: 58.1
click at [527, 401] on textarea "**********" at bounding box center [634, 409] width 358 height 36
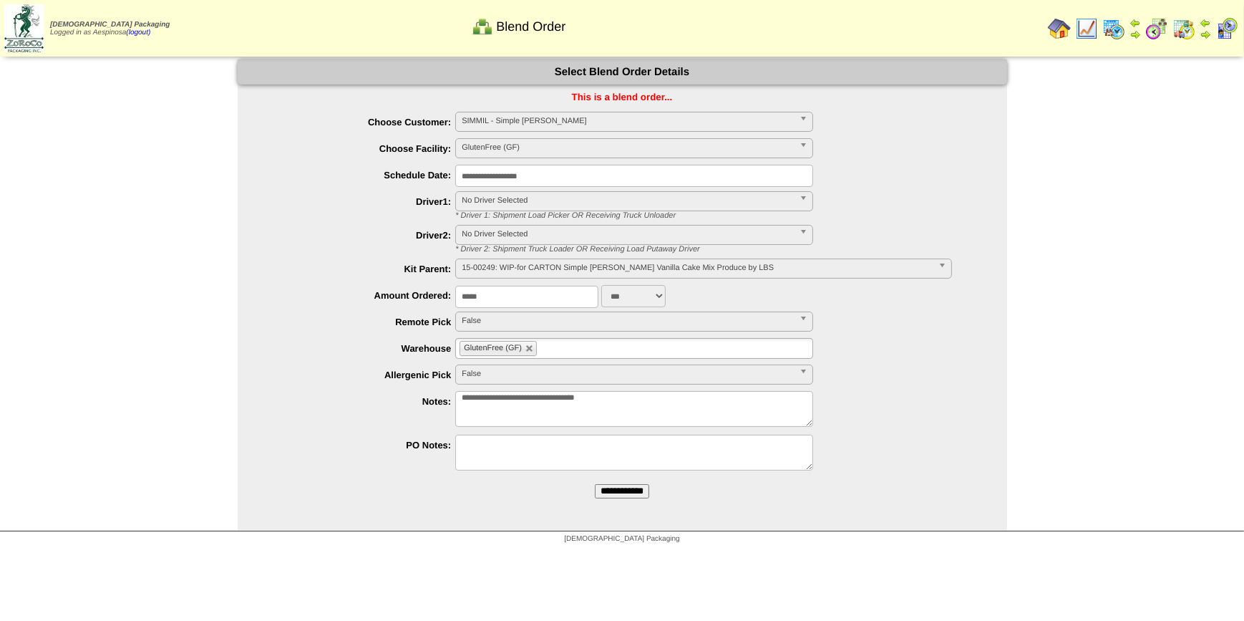
type textarea "**********"
click at [642, 495] on input "**********" at bounding box center [622, 491] width 54 height 14
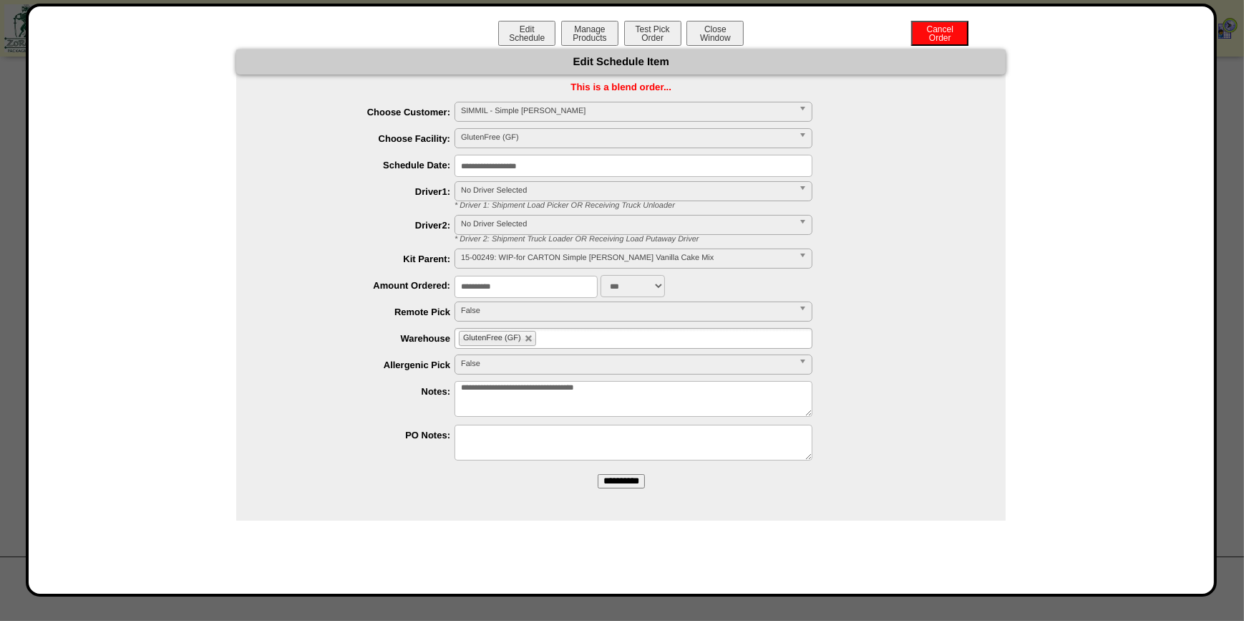
click at [630, 477] on input "**********" at bounding box center [621, 481] width 47 height 14
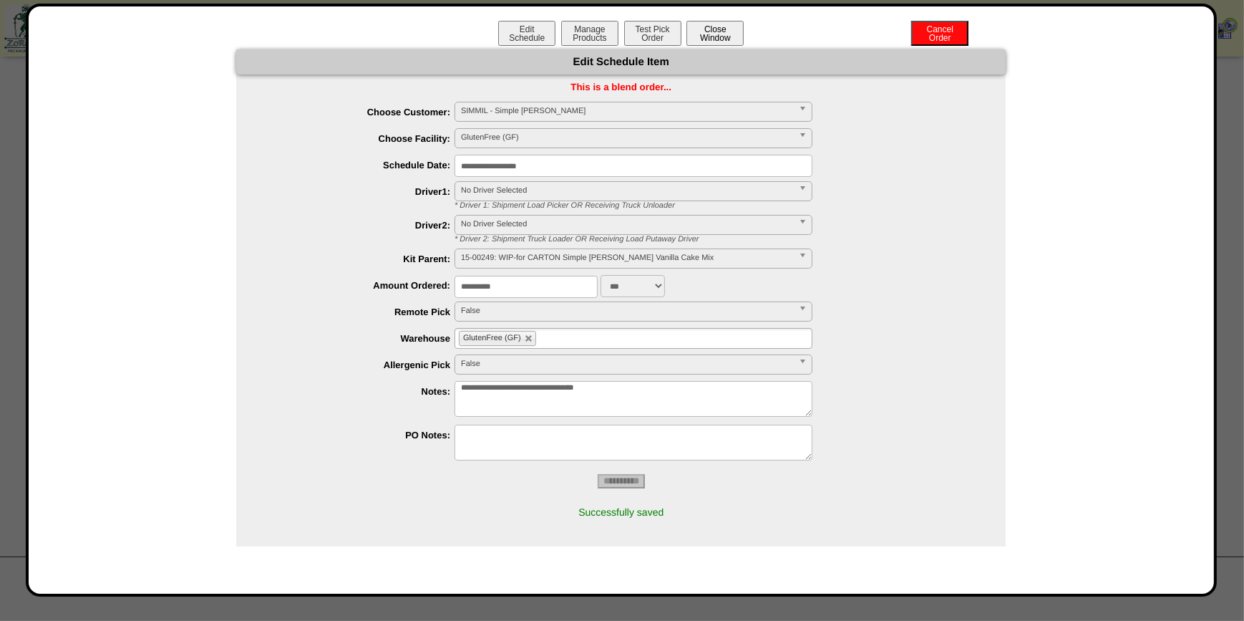
click at [717, 32] on button "Close Window" at bounding box center [715, 33] width 57 height 25
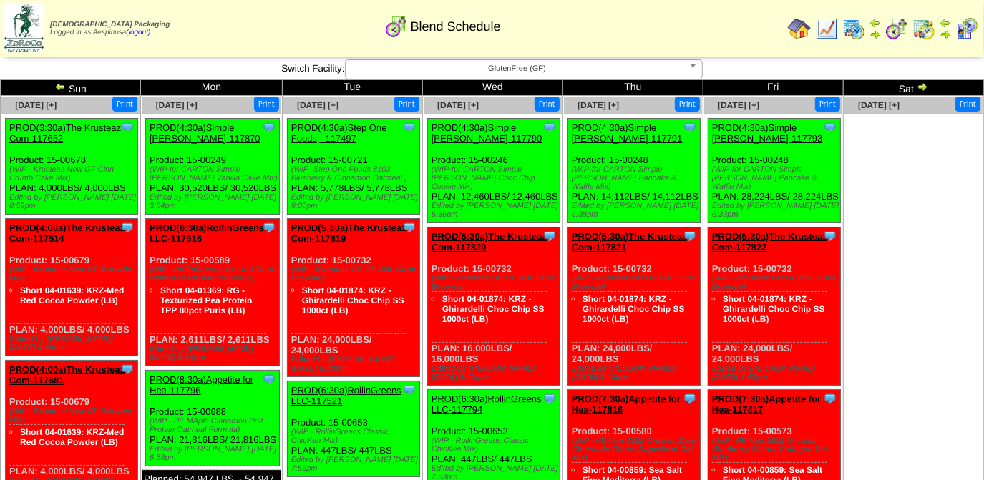
drag, startPoint x: 278, startPoint y: 188, endPoint x: 150, endPoint y: 161, distance: 131.0
click at [150, 161] on div "Clone Item PROD(4:30a)Simple [PERSON_NAME]-117870 Simple [PERSON_NAME] Schedule…" at bounding box center [213, 167] width 134 height 96
copy div "Product: 15-00249 (WIP-for CARTON Simple [PERSON_NAME] Vanilla Cake Mix) PLAN: …"
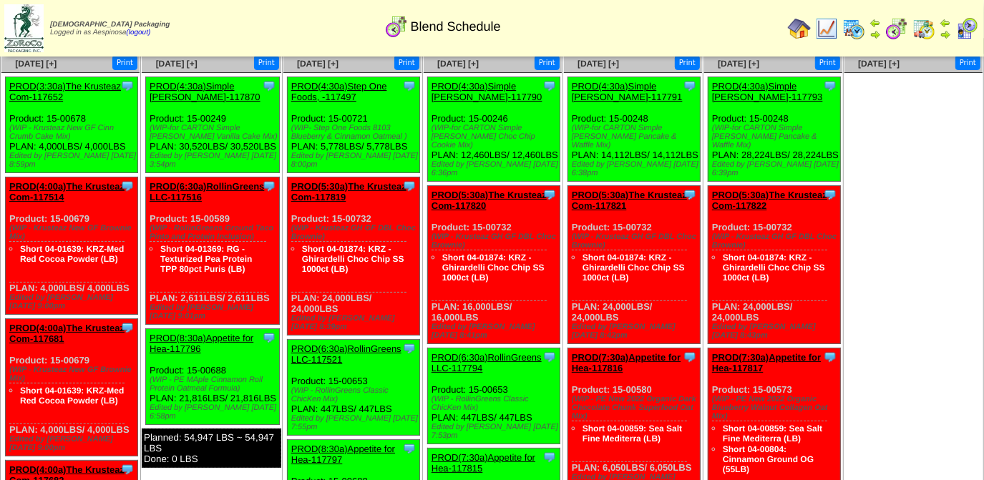
scroll to position [64, 0]
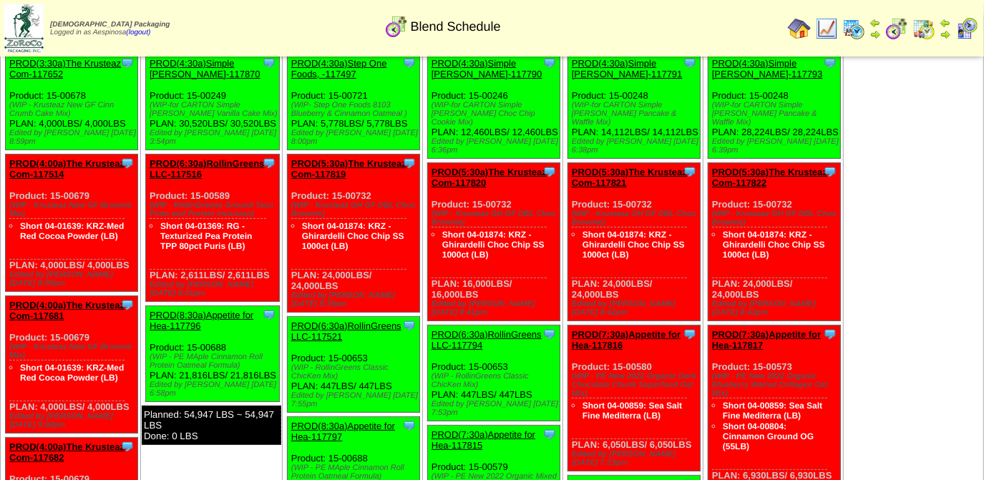
drag, startPoint x: 269, startPoint y: 270, endPoint x: 150, endPoint y: 190, distance: 144.0
click at [150, 190] on div "Clone Item PROD(6:30a)RollinGreens LLC-117516 RollinGreens LLC ScheduleID: 1175…" at bounding box center [213, 228] width 134 height 147
copy div "Product: 15-00589 (WIP - RollinGreens Ground Taco Pinto and Protein Inclusion) …"
click at [246, 381] on div "Edited by [PERSON_NAME] [DATE] 6:58pm" at bounding box center [215, 389] width 130 height 17
drag, startPoint x: 279, startPoint y: 362, endPoint x: 147, endPoint y: 329, distance: 135.8
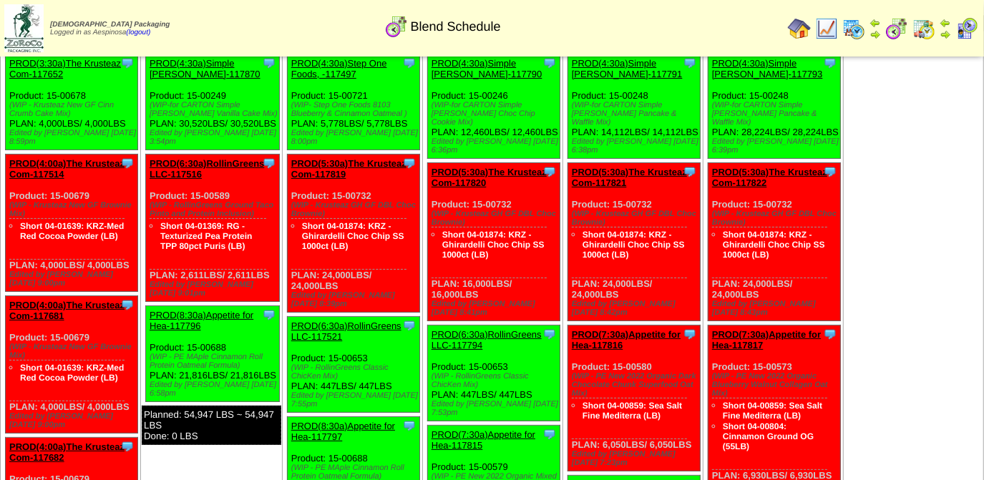
click at [147, 329] on div "Clone Item PROD(8:30a)Appetite for Hea-117796 Appetite for Healthy Living Sched…" at bounding box center [213, 354] width 134 height 96
copy div "Product: 15-00688 (WIP - PE MAple Cinnamon Roll Protein Oatmeal Formula) PLAN: …"
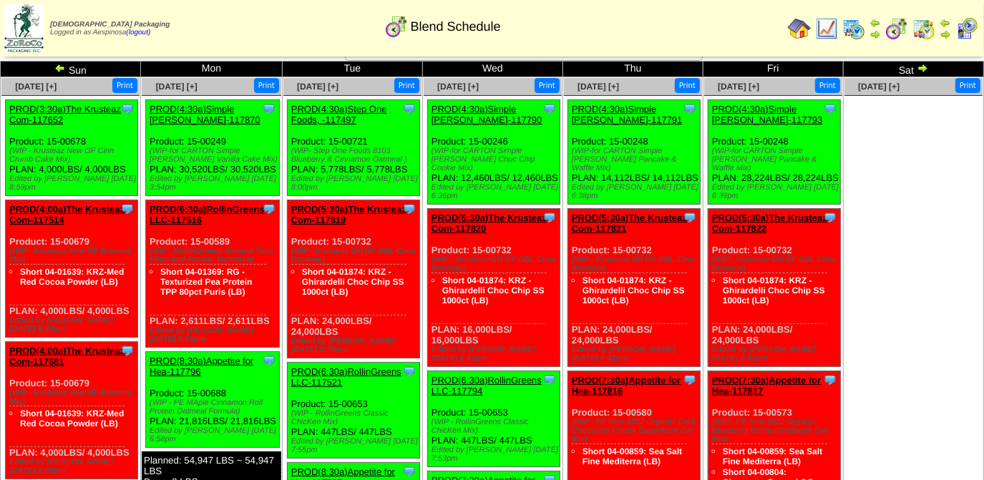
scroll to position [0, 0]
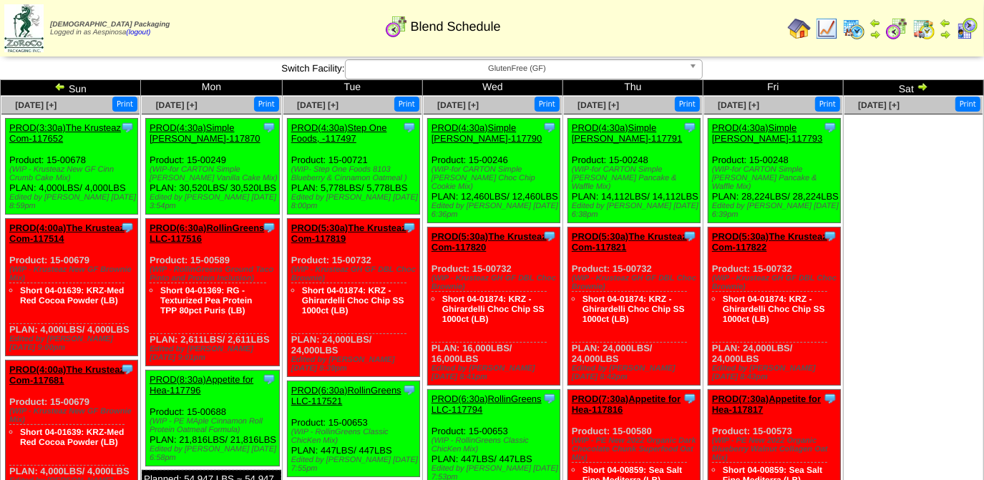
drag, startPoint x: 392, startPoint y: 189, endPoint x: 290, endPoint y: 164, distance: 105.4
click at [290, 164] on div "Clone Item PROD(4:30a)Step One Foods, -117497 Step One Foods, LLC ScheduleID: 1…" at bounding box center [353, 167] width 132 height 96
copy div "Product: 15-00721 (WIP- Step One Foods 8103 Blueberry & Cinnamon Oatmeal ) PLAN…"
drag, startPoint x: 349, startPoint y: 346, endPoint x: 289, endPoint y: 253, distance: 110.4
click at [289, 253] on div "Clone Item PROD(5:30a)The Krusteaz Com-117819 The Krusteaz Company ScheduleID: …" at bounding box center [353, 298] width 132 height 158
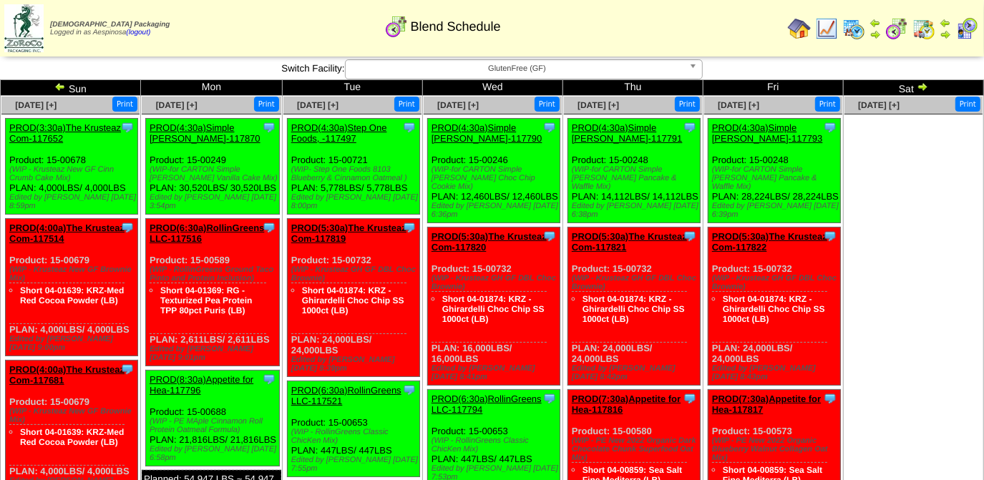
copy div "Product: 15-00732 (WIP - Krusteaz GH GF DBL Choc Brownie) Short 04-01874: KRZ -…"
click at [374, 333] on div "Clone Item PROD(5:30a)The Krusteaz Com-117819 The Krusteaz Company ScheduleID: …" at bounding box center [353, 298] width 132 height 158
click at [342, 339] on div "Clone Item PROD(5:30a)The Krusteaz Com-117819 The Krusteaz Company ScheduleID: …" at bounding box center [353, 298] width 132 height 158
drag, startPoint x: 339, startPoint y: 342, endPoint x: 287, endPoint y: 256, distance: 101.2
click at [287, 256] on div "Clone Item PROD(5:30a)The Krusteaz Com-117819 The Krusteaz Company ScheduleID: …" at bounding box center [353, 298] width 132 height 158
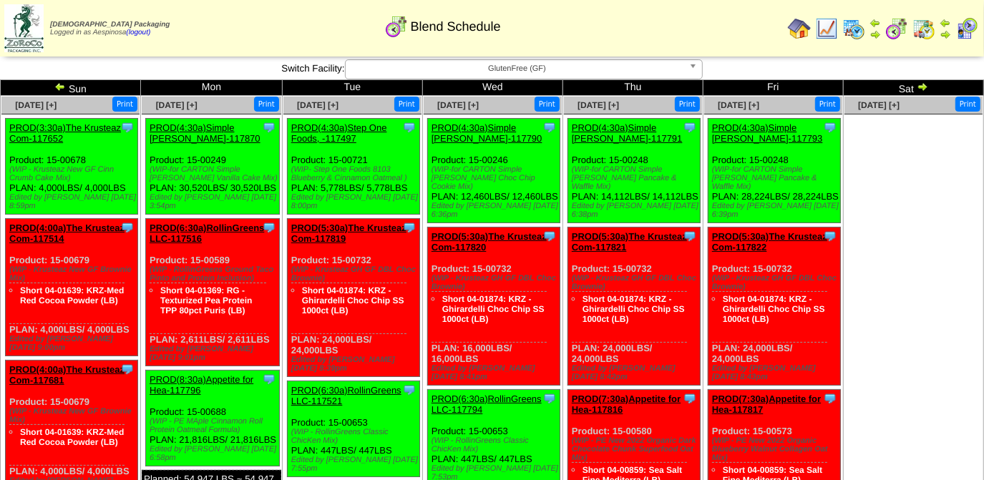
copy div "Product: 15-00732 (WIP - Krusteaz GH GF DBL Choc Brownie) Short 04-01874: KRZ -…"
click at [357, 428] on div "(WIP - RollinGreens Classic ChicKen Mix)" at bounding box center [355, 436] width 128 height 17
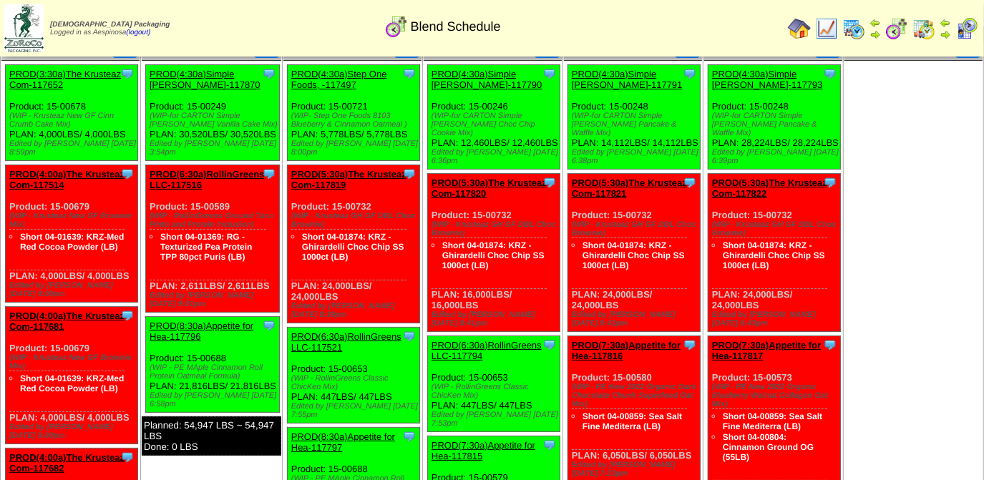
scroll to position [195, 0]
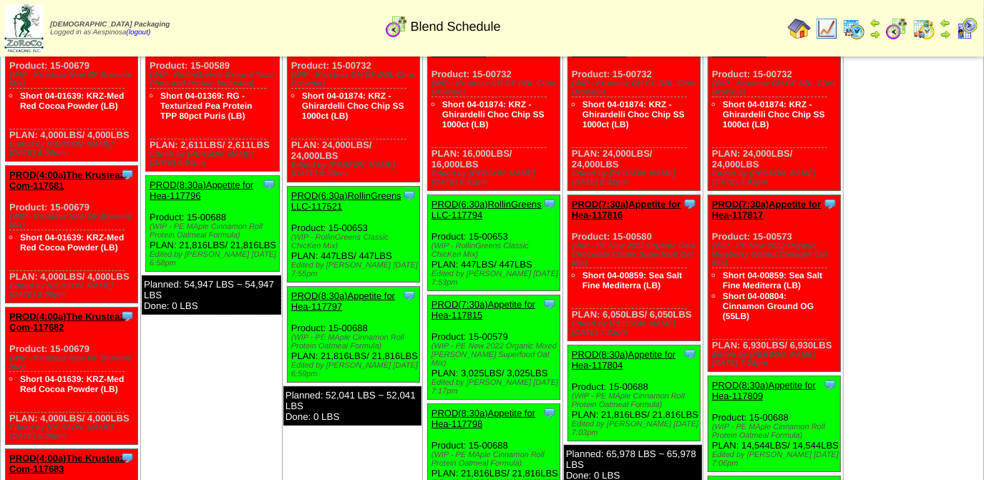
drag, startPoint x: 400, startPoint y: 247, endPoint x: 362, endPoint y: 240, distance: 39.3
click at [362, 240] on div "Clone Item PROD(6:30a)RollinGreens LLC-117521 RollinGreens LLC ScheduleID: 1175…" at bounding box center [353, 235] width 132 height 96
click at [372, 246] on div "Clone Item PROD(6:30a)RollinGreens LLC-117521 RollinGreens LLC ScheduleID: 1175…" at bounding box center [353, 235] width 132 height 96
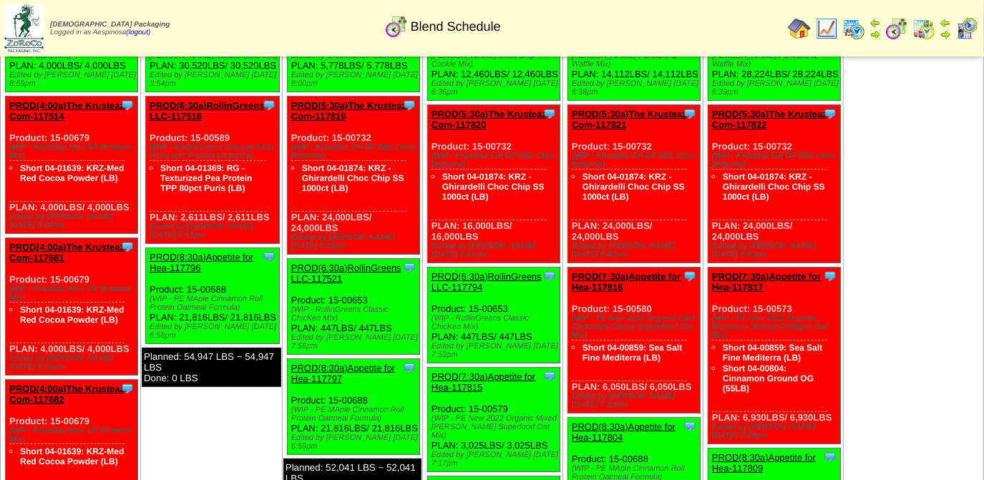
scroll to position [94, 0]
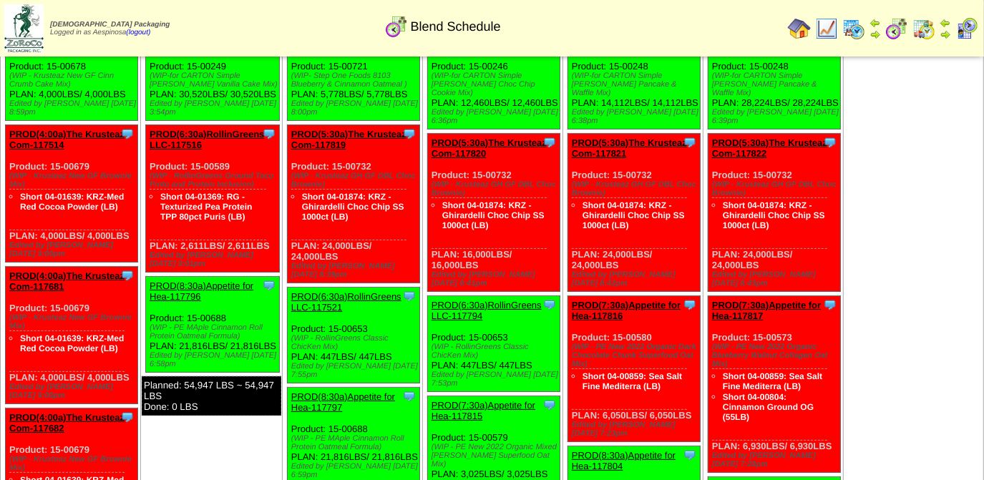
drag, startPoint x: 398, startPoint y: 342, endPoint x: 289, endPoint y: 311, distance: 113.3
click at [289, 311] on div "Clone Item PROD(6:30a)RollinGreens LLC-117521 RollinGreens LLC ScheduleID: 1175…" at bounding box center [353, 336] width 132 height 96
copy div "Product: 15-00653 (WIP - RollinGreens Classic ChicKen Mix) PLAN: 447LBS / 447LBS"
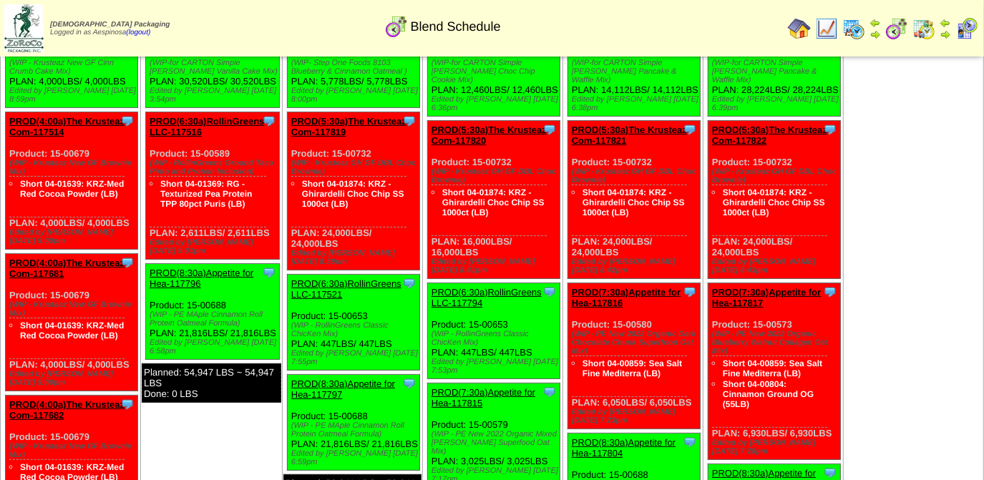
scroll to position [0, 0]
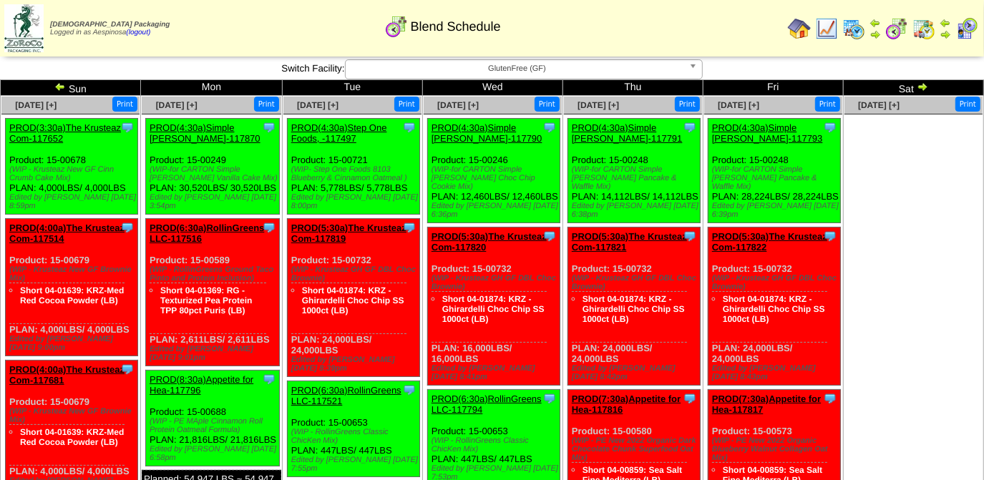
drag, startPoint x: 483, startPoint y: 199, endPoint x: 433, endPoint y: 157, distance: 65.5
click at [433, 157] on div "Clone Item PROD(4:30a)Simple Mills-117790 Simple Mills ScheduleID: 117790 1471.…" at bounding box center [493, 171] width 132 height 105
copy div "Product: 15-00246 (WIP-for CARTON Simple Mills Choc Chip Cookie Mix) PLAN: 12,4…"
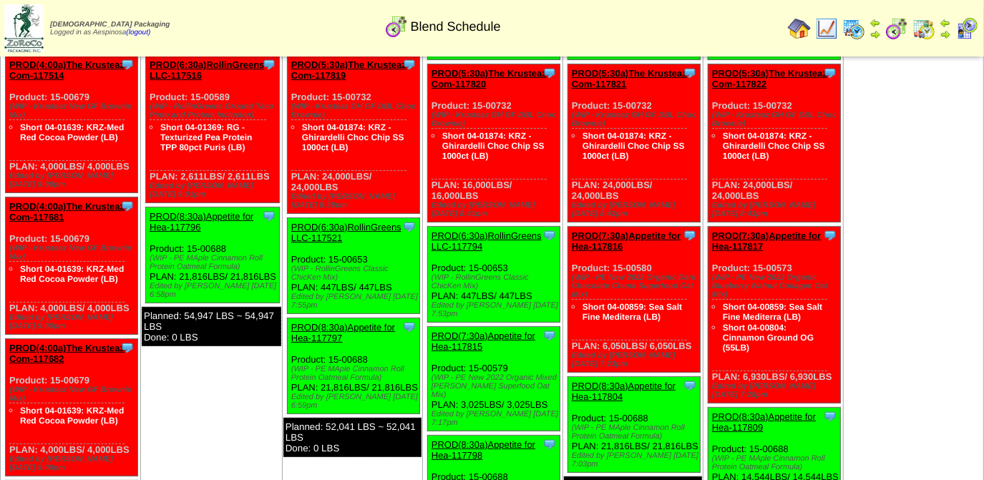
scroll to position [195, 0]
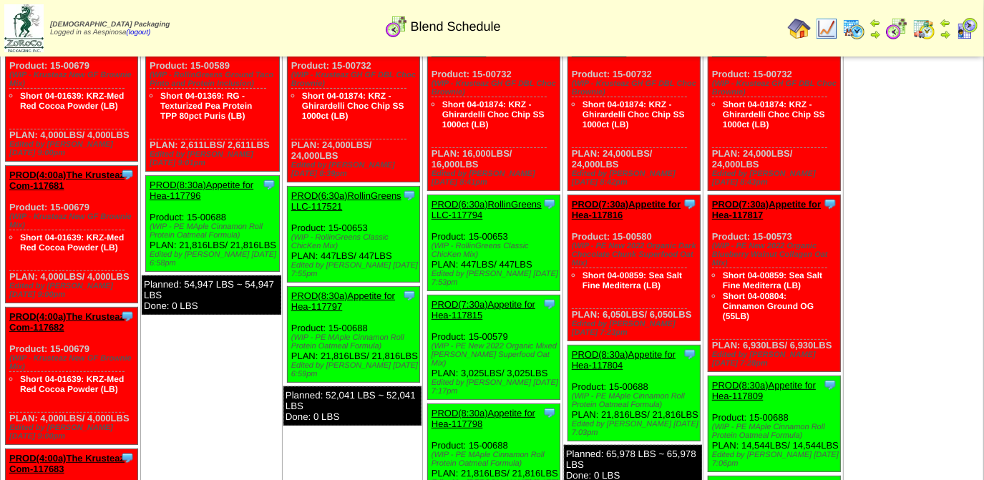
drag, startPoint x: 534, startPoint y: 253, endPoint x: 510, endPoint y: 255, distance: 23.7
click at [510, 255] on div "Clone Item PROD(6:30a)RollinGreens LLC-117794 RollinGreens LLC ScheduleID: 1177…" at bounding box center [493, 243] width 132 height 96
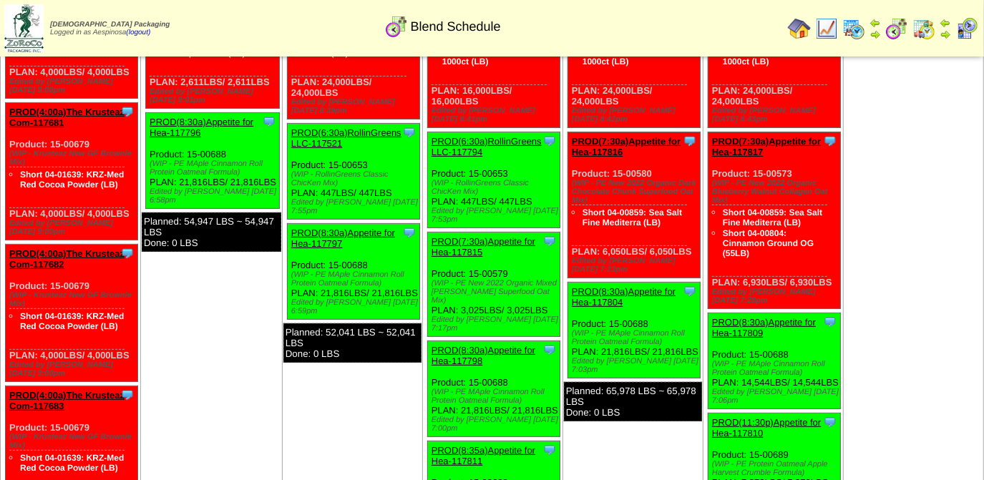
scroll to position [325, 0]
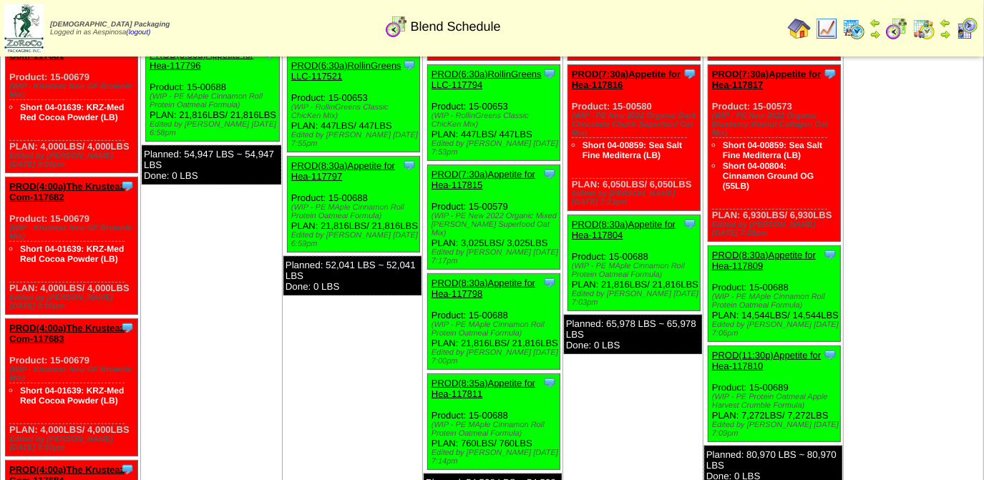
drag, startPoint x: 551, startPoint y: 216, endPoint x: 431, endPoint y: 185, distance: 123.5
click at [431, 185] on div "Clone Item PROD(7:30a)Appetite for Hea-117815 Appetite for Healthy Living Sched…" at bounding box center [493, 217] width 132 height 105
copy div "Product: 15-00579 (WIP - PE New 2022 Organic Mixed Berry Superfood Oat Mix) PLA…"
click at [474, 315] on div "Clone Item PROD(8:30a)Appetite for Hea-117798 Appetite for Healthy Living Sched…" at bounding box center [493, 322] width 132 height 96
drag, startPoint x: 483, startPoint y: 321, endPoint x: 432, endPoint y: 276, distance: 68.0
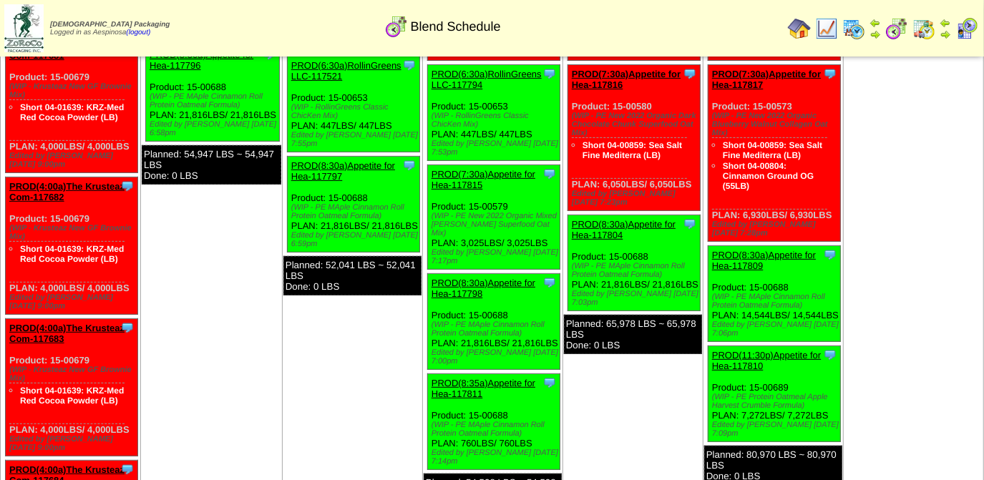
click at [432, 276] on div "Clone Item PROD(8:30a)Appetite for Hea-117798 Appetite for Healthy Living Sched…" at bounding box center [493, 322] width 132 height 96
copy div "Product: 15-00688 (WIP - PE MAple Cinnamon Roll Protein Oatmeal Formula) PLAN: …"
drag, startPoint x: 540, startPoint y: 413, endPoint x: 429, endPoint y: 384, distance: 114.8
click at [429, 384] on div "Clone Item PROD(8:35a)Appetite for Hea-117811 Appetite for Healthy Living Sched…" at bounding box center [493, 422] width 132 height 96
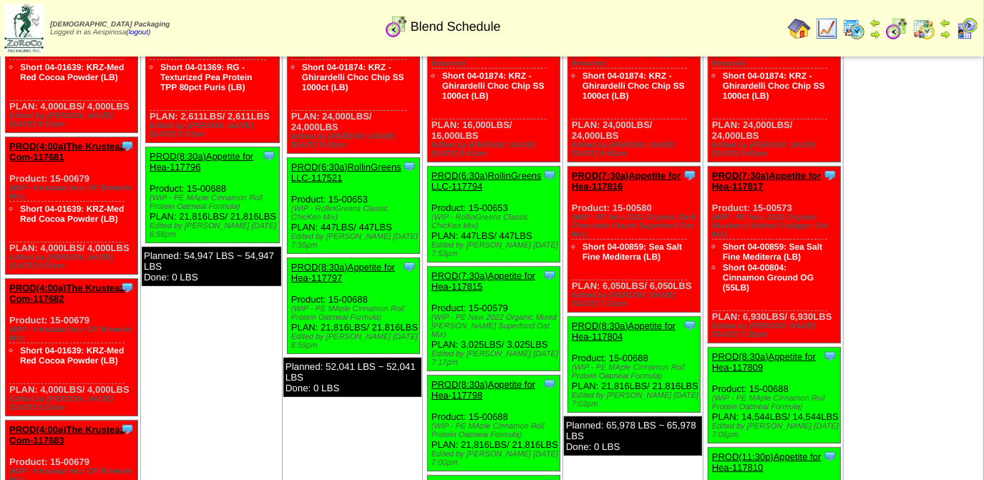
scroll to position [0, 0]
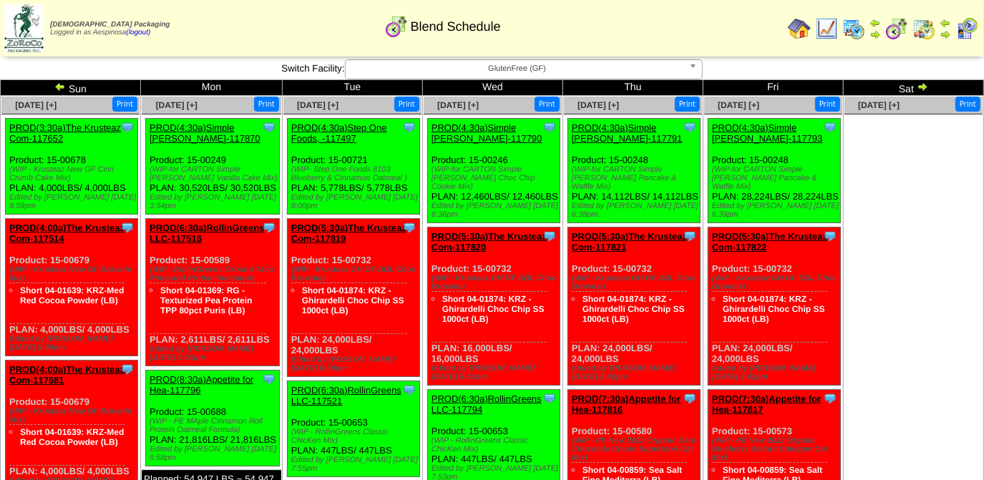
drag, startPoint x: 699, startPoint y: 190, endPoint x: 571, endPoint y: 159, distance: 131.8
click at [571, 159] on div "Clone Item PROD(4:30a)Simple Mills-117791 Simple Mills ScheduleID: 117791 5512.…" at bounding box center [634, 171] width 132 height 105
click at [629, 347] on div "Clone Item PROD(5:30a)The Krusteaz Com-117821 The Krusteaz Company ScheduleID: …" at bounding box center [634, 307] width 132 height 158
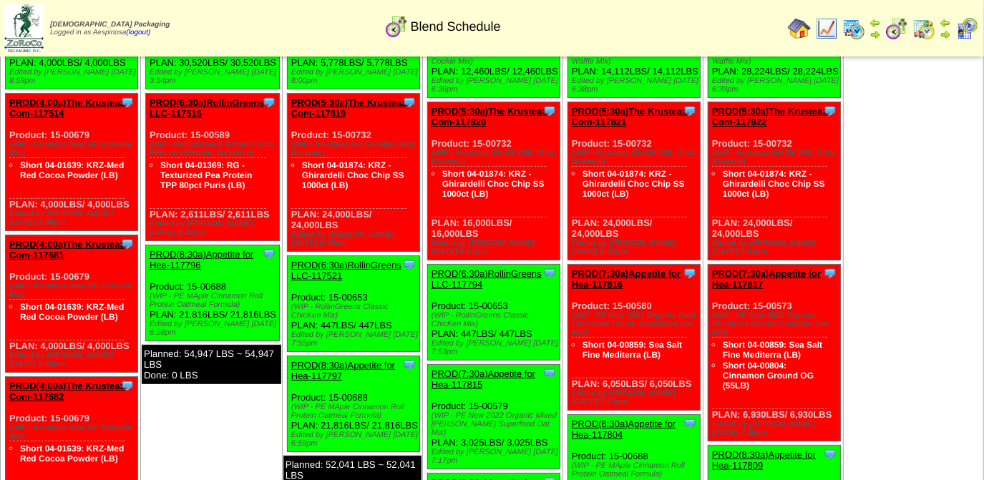
scroll to position [195, 0]
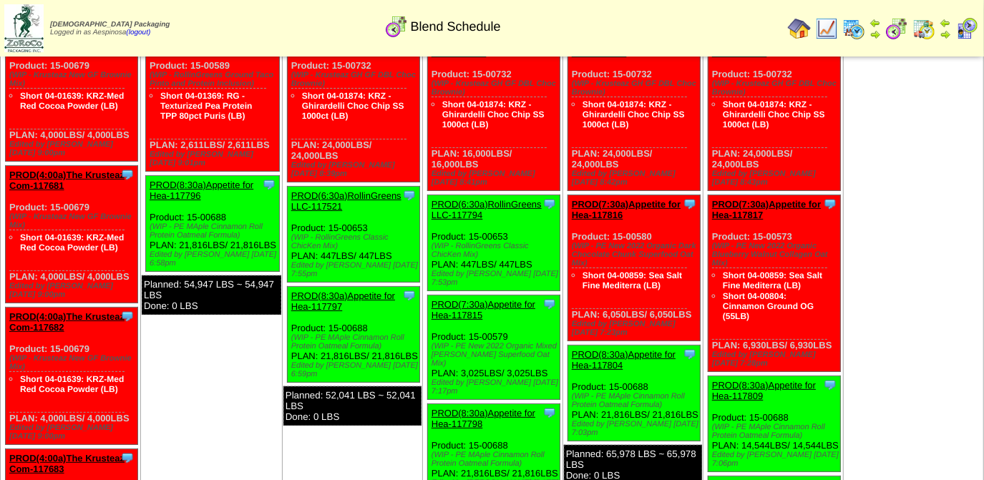
drag, startPoint x: 692, startPoint y: 292, endPoint x: 568, endPoint y: 215, distance: 146.0
click at [568, 215] on div "Clone Item PROD(7:30a)Appetite for Hea-117816 Appetite for Healthy Living Sched…" at bounding box center [634, 268] width 132 height 146
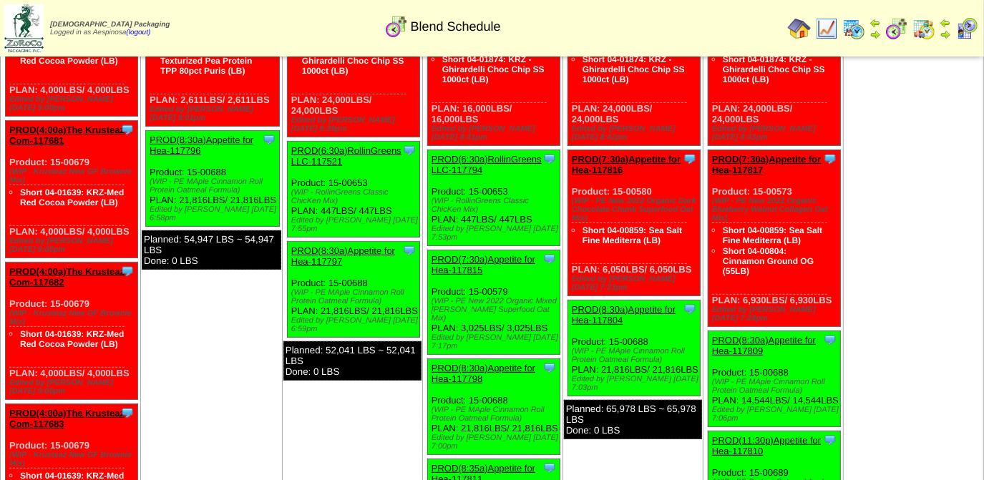
scroll to position [260, 0]
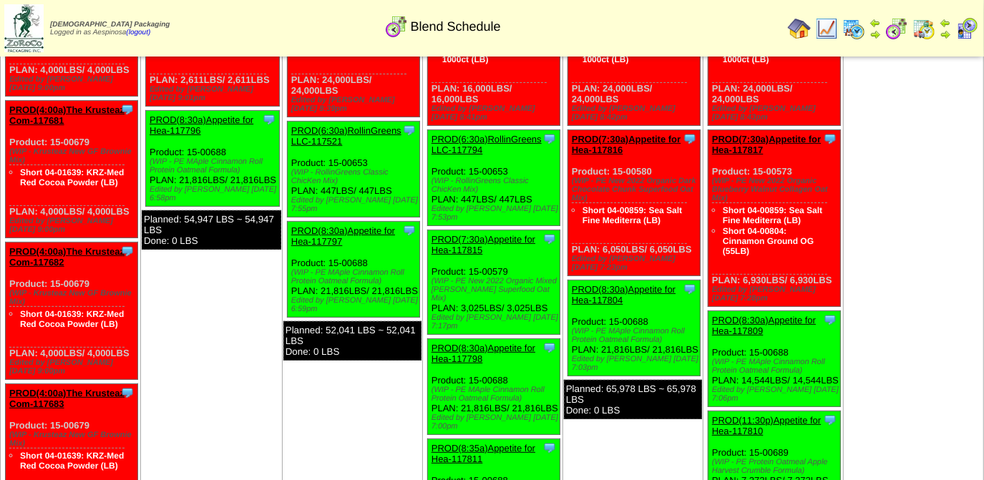
drag, startPoint x: 620, startPoint y: 333, endPoint x: 571, endPoint y: 293, distance: 63.1
click at [571, 293] on div "Clone Item PROD(8:30a)Appetite for Hea-117804 Appetite for Healthy Living Sched…" at bounding box center [634, 329] width 132 height 96
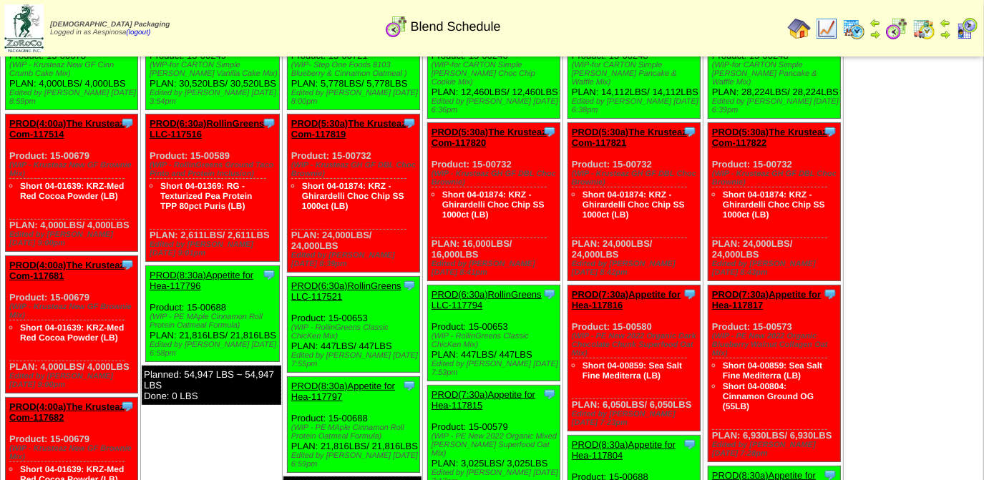
scroll to position [195, 0]
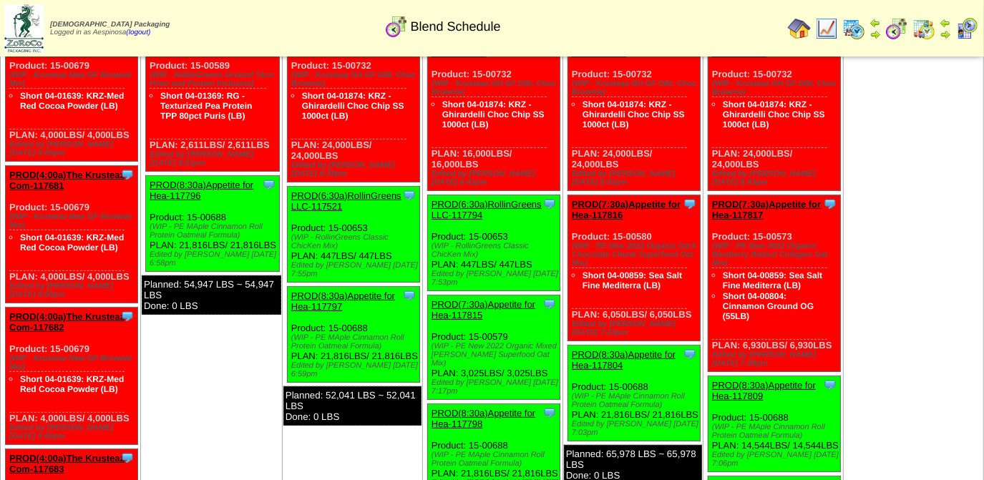
click at [642, 393] on div "Clone Item PROD(8:30a)Appetite for Hea-117804 Appetite for Healthy Living Sched…" at bounding box center [634, 394] width 132 height 96
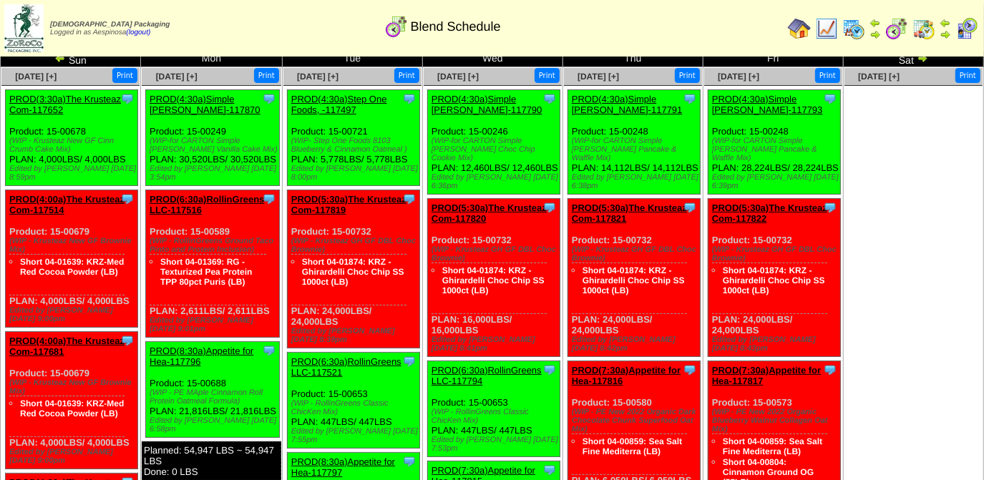
scroll to position [0, 0]
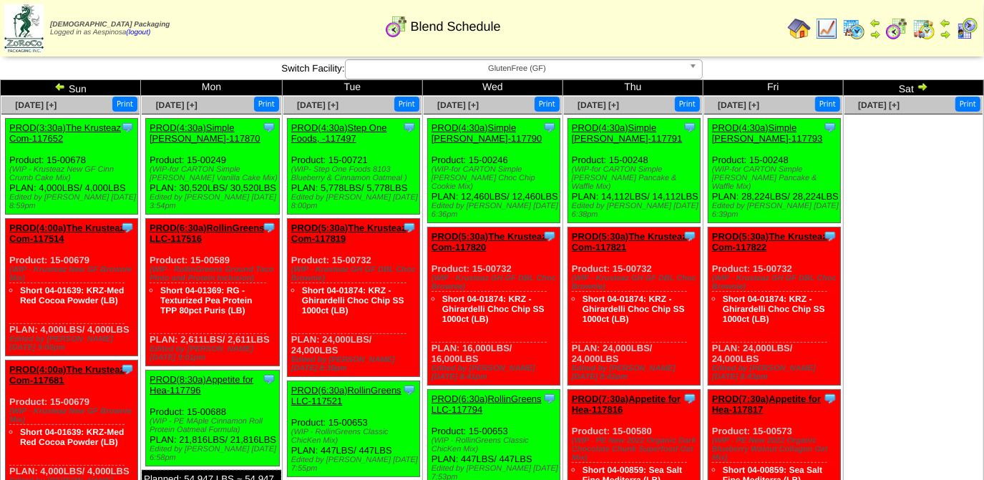
drag, startPoint x: 760, startPoint y: 200, endPoint x: 714, endPoint y: 157, distance: 62.8
click at [714, 157] on div "Clone Item PROD(4:30a)Simple Mills-117793 Simple Mills ScheduleID: 117793 11024…" at bounding box center [774, 171] width 132 height 105
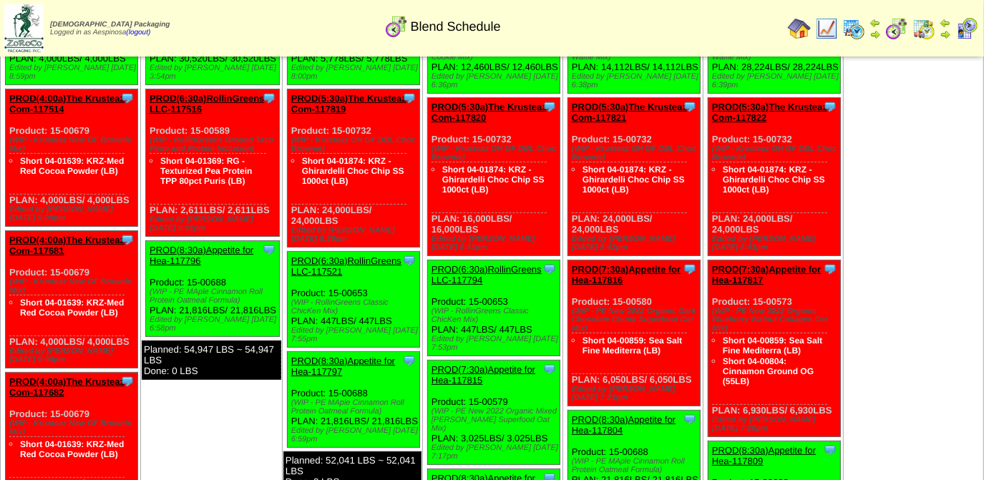
drag, startPoint x: 828, startPoint y: 397, endPoint x: 817, endPoint y: 397, distance: 10.7
click at [817, 397] on div "Clone Item PROD(7:30a)Appetite for Hea-117817 Appetite for Healthy Living Sched…" at bounding box center [774, 349] width 132 height 177
click at [832, 398] on div "Clone Item PROD(7:30a)Appetite for Hea-117817 Appetite for Healthy Living Sched…" at bounding box center [774, 349] width 132 height 177
drag, startPoint x: 834, startPoint y: 398, endPoint x: 710, endPoint y: 291, distance: 163.5
click at [710, 291] on div "Clone Item PROD(7:30a)Appetite for Hea-117817 Appetite for Healthy Living Sched…" at bounding box center [774, 349] width 132 height 177
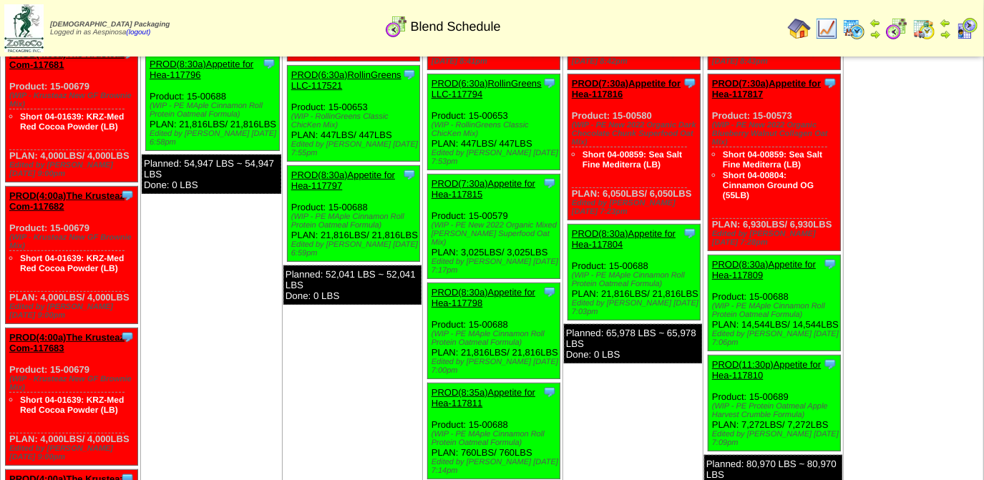
scroll to position [325, 0]
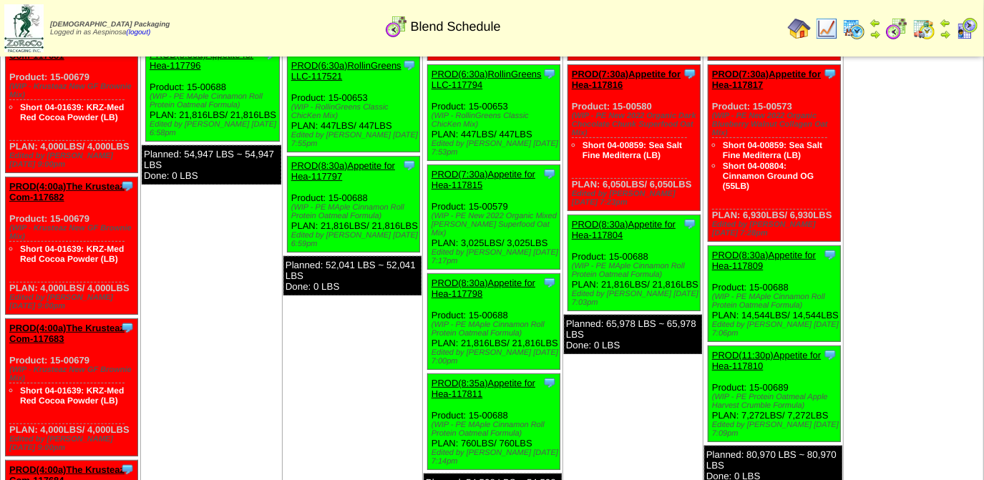
drag, startPoint x: 762, startPoint y: 308, endPoint x: 712, endPoint y: 268, distance: 64.2
click at [712, 268] on div "Clone Item PROD(8:30a)Appetite for Hea-117809 Appetite for Healthy Living Sched…" at bounding box center [774, 294] width 132 height 96
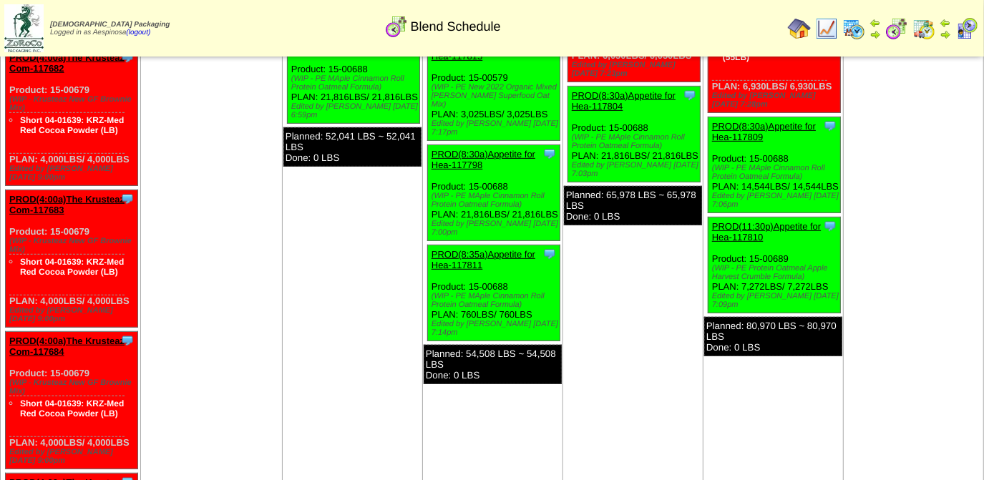
scroll to position [455, 0]
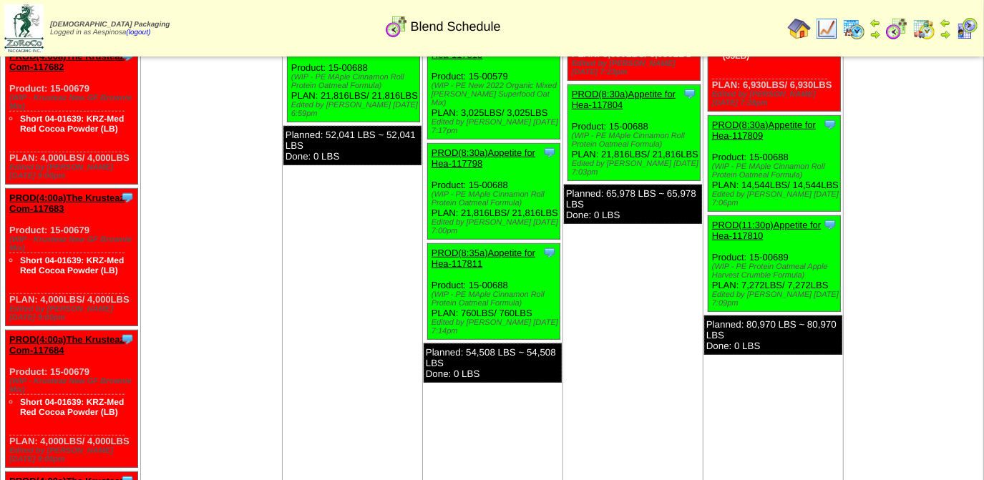
drag, startPoint x: 823, startPoint y: 268, endPoint x: 712, endPoint y: 242, distance: 113.2
click at [712, 242] on div "Clone Item PROD(11:30p)Appetite for Hea-117810 Appetite for Healthy Living Sche…" at bounding box center [774, 264] width 132 height 96
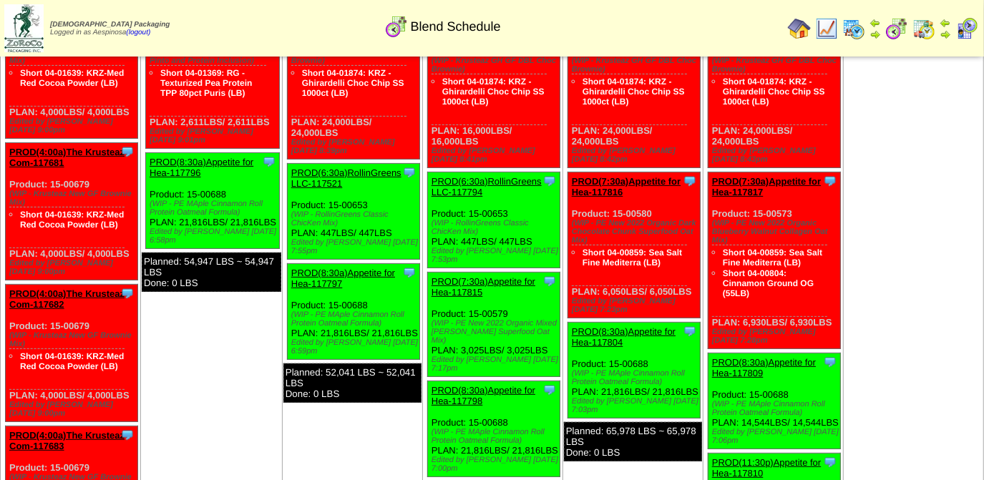
scroll to position [325, 0]
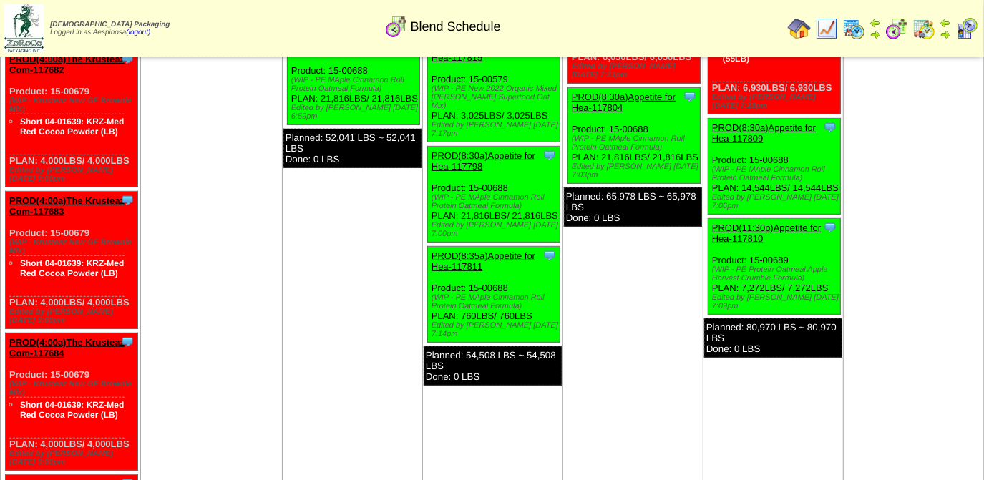
scroll to position [455, 0]
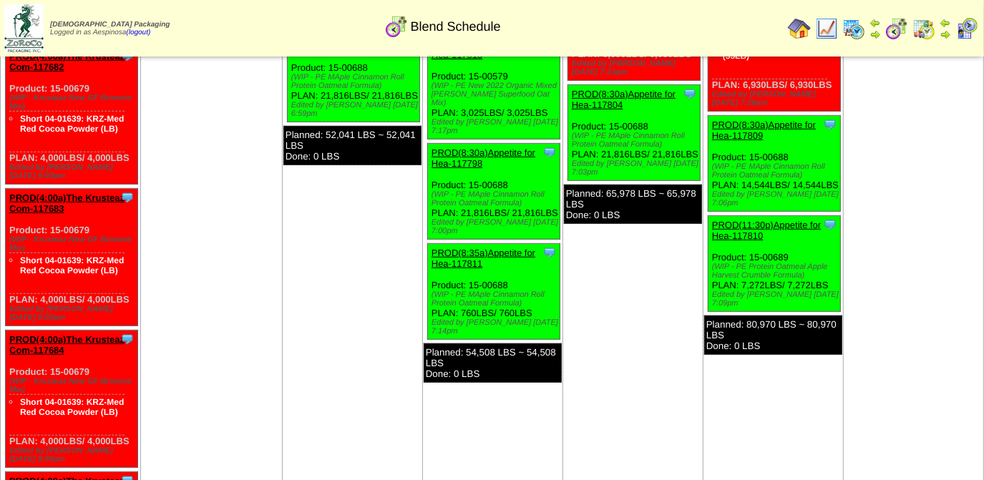
click at [920, 32] on img at bounding box center [924, 28] width 23 height 23
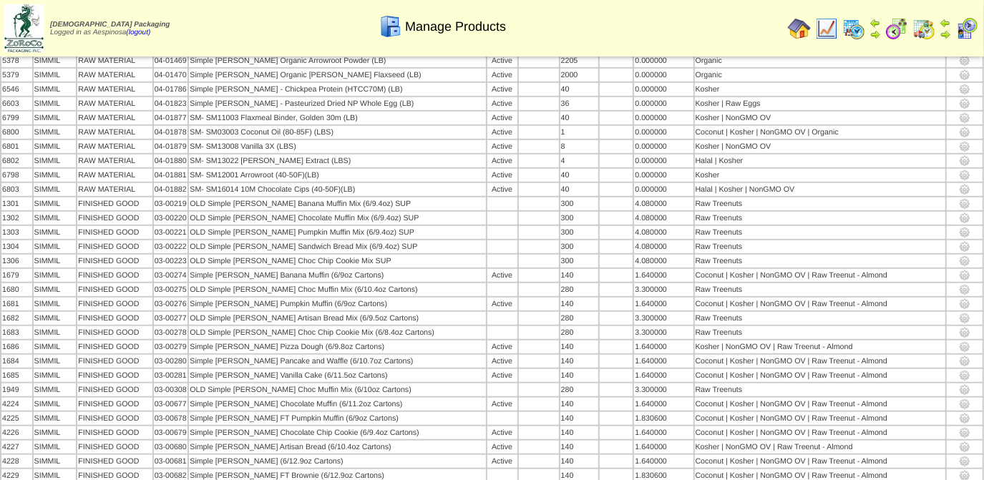
scroll to position [1408, 0]
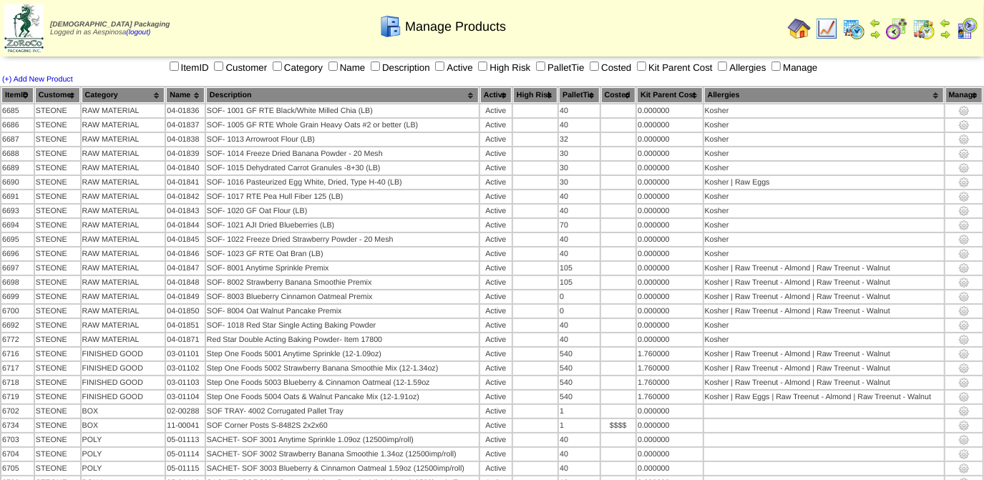
scroll to position [143, 0]
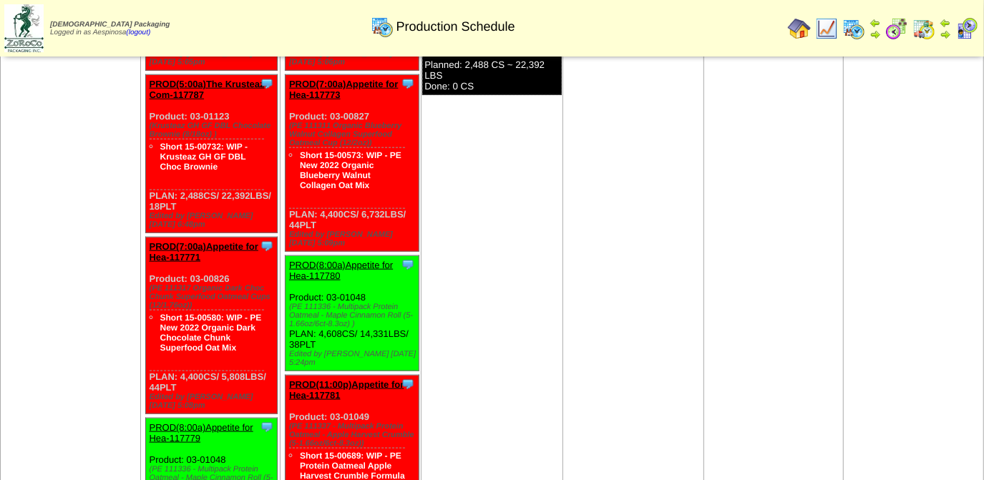
scroll to position [976, 0]
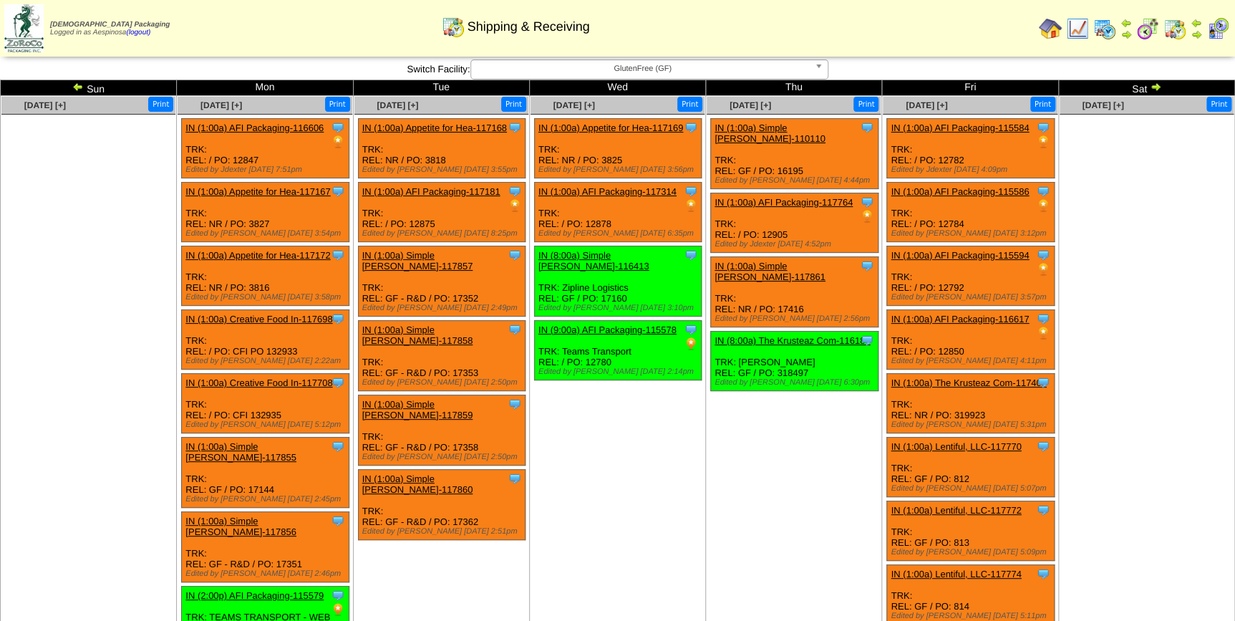
click at [737, 450] on td "[DATE] [+] Print Clone Item IN (1:00a) Simple [PERSON_NAME]-110110 Simple [PERS…" at bounding box center [794, 490] width 176 height 788
click at [74, 88] on img at bounding box center [77, 86] width 11 height 11
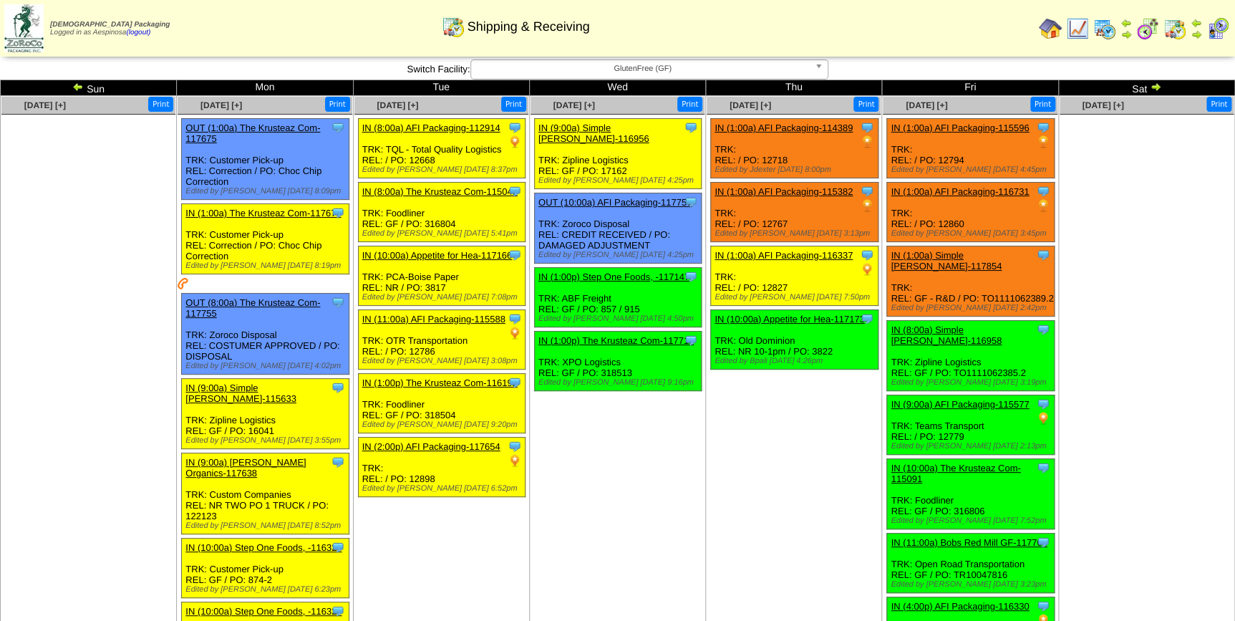
click at [1171, 245] on ul at bounding box center [1147, 222] width 174 height 215
click at [1204, 229] on ul at bounding box center [1147, 222] width 174 height 215
click at [770, 129] on link "IN (1:00a) AFI Packaging-114389" at bounding box center [784, 127] width 138 height 11
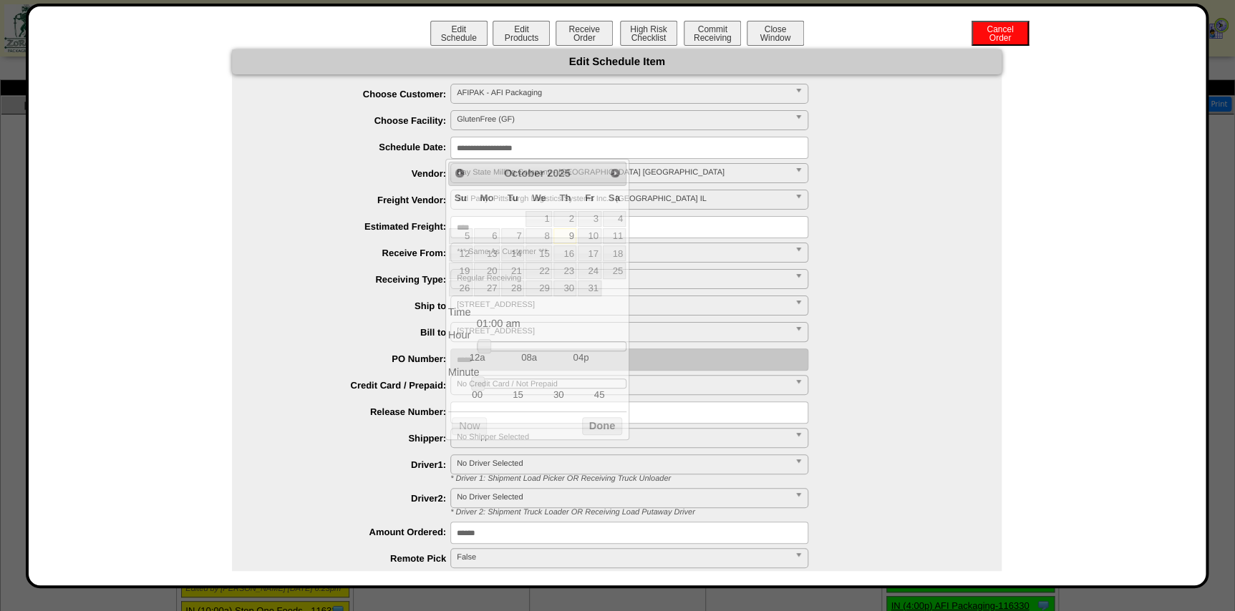
click at [564, 148] on input "**********" at bounding box center [629, 148] width 358 height 22
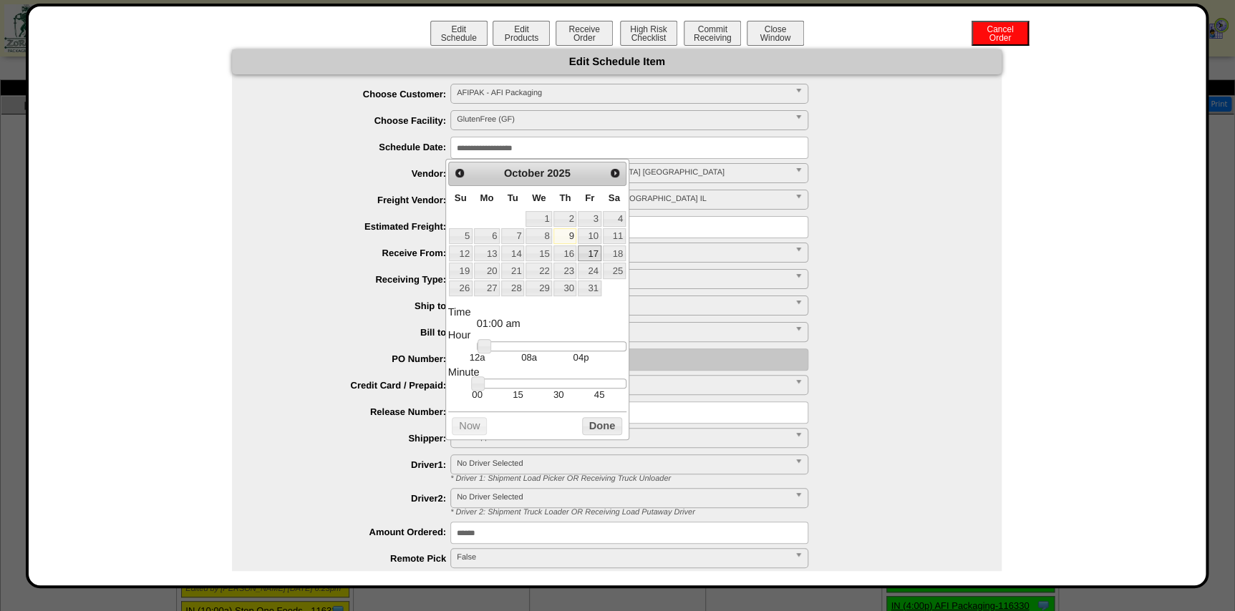
click at [589, 248] on link "17" at bounding box center [589, 254] width 23 height 16
click at [589, 233] on link "10" at bounding box center [589, 236] width 23 height 16
click at [533, 347] on div at bounding box center [552, 347] width 150 height 10
click at [530, 347] on link at bounding box center [534, 346] width 14 height 14
type input "**********"
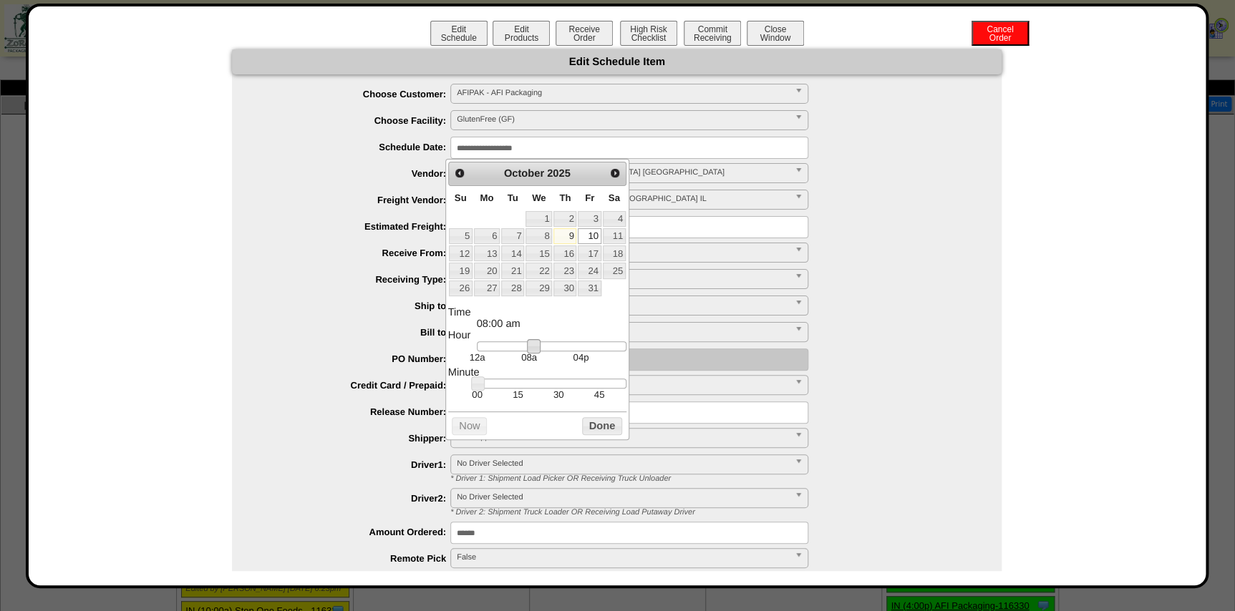
click at [556, 387] on div at bounding box center [552, 384] width 150 height 10
click at [598, 425] on button "Done" at bounding box center [602, 426] width 40 height 18
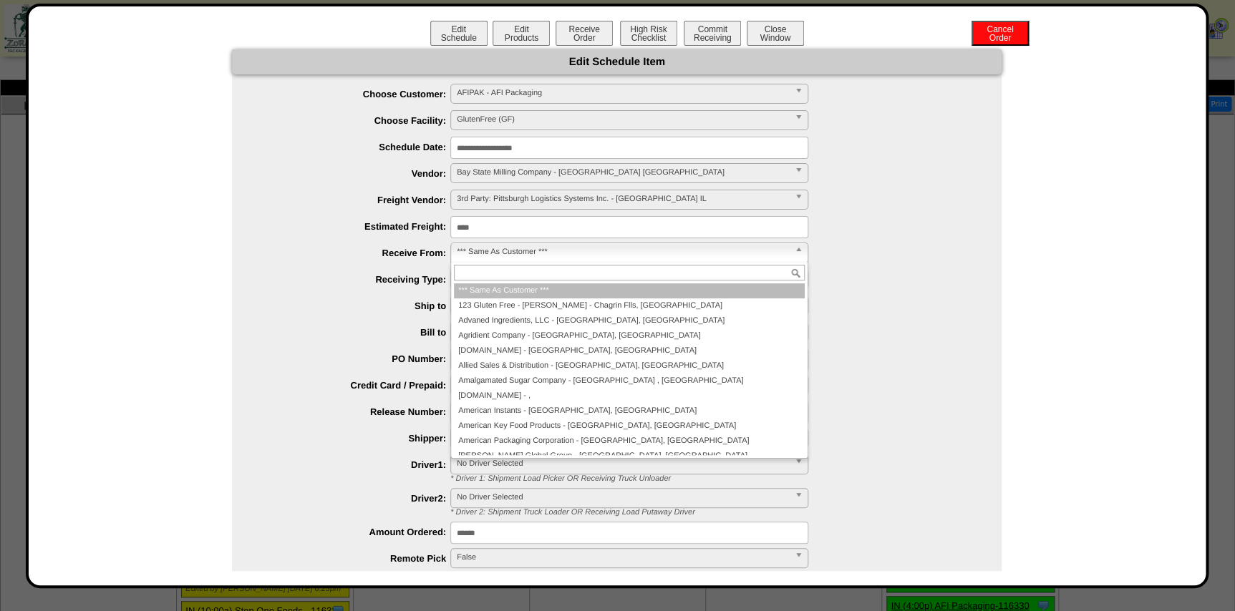
click at [523, 253] on span "*** Same As Customer ***" at bounding box center [623, 251] width 332 height 17
click at [524, 252] on span "*** Same As Customer ***" at bounding box center [623, 251] width 332 height 17
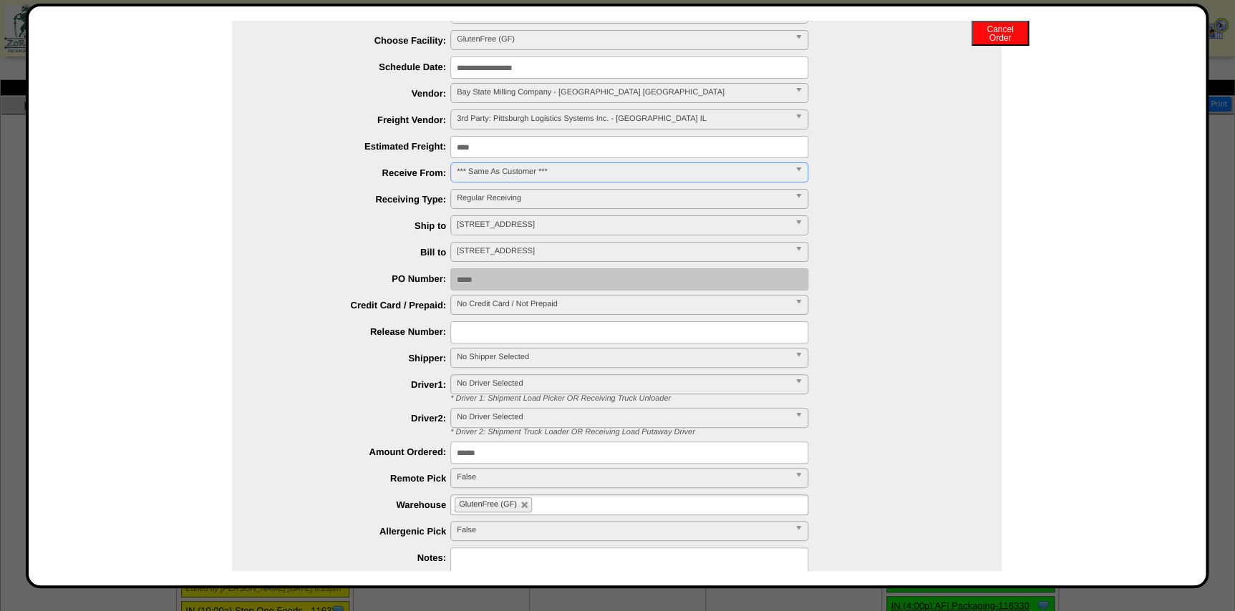
scroll to position [195, 0]
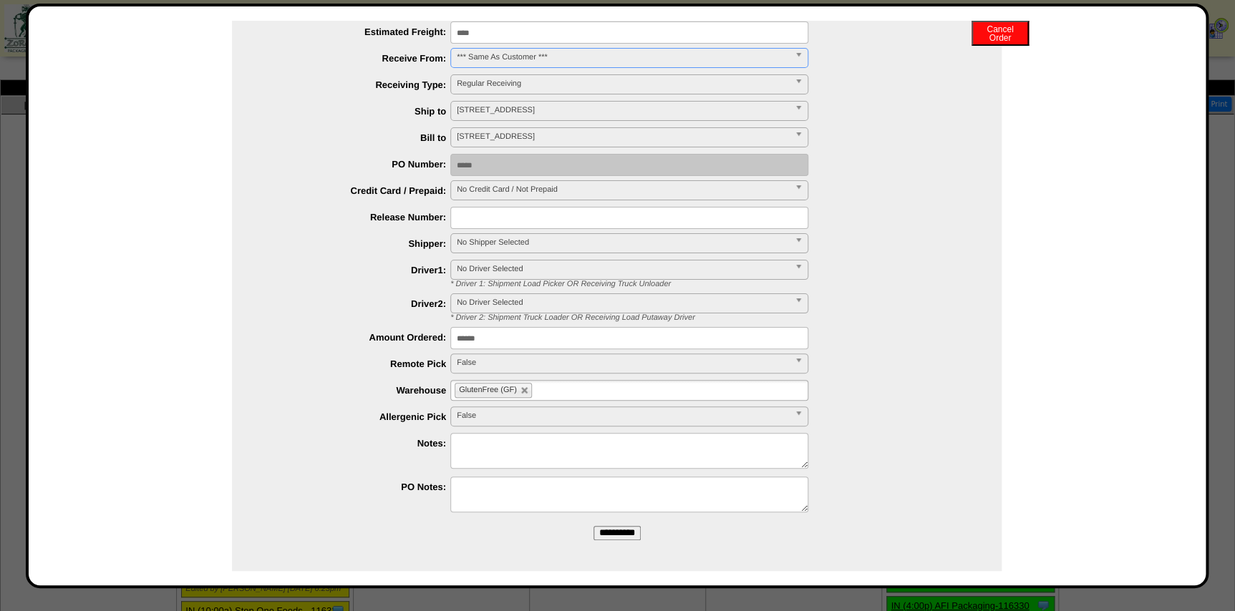
click at [503, 243] on span "No Shipper Selected" at bounding box center [623, 242] width 332 height 17
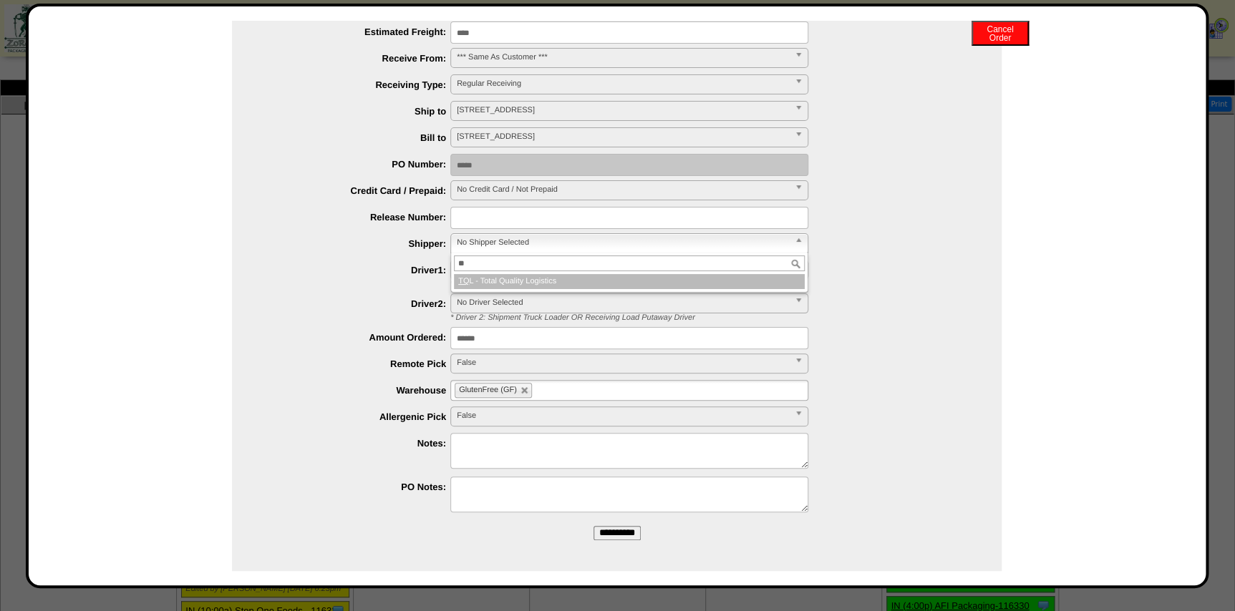
type input "***"
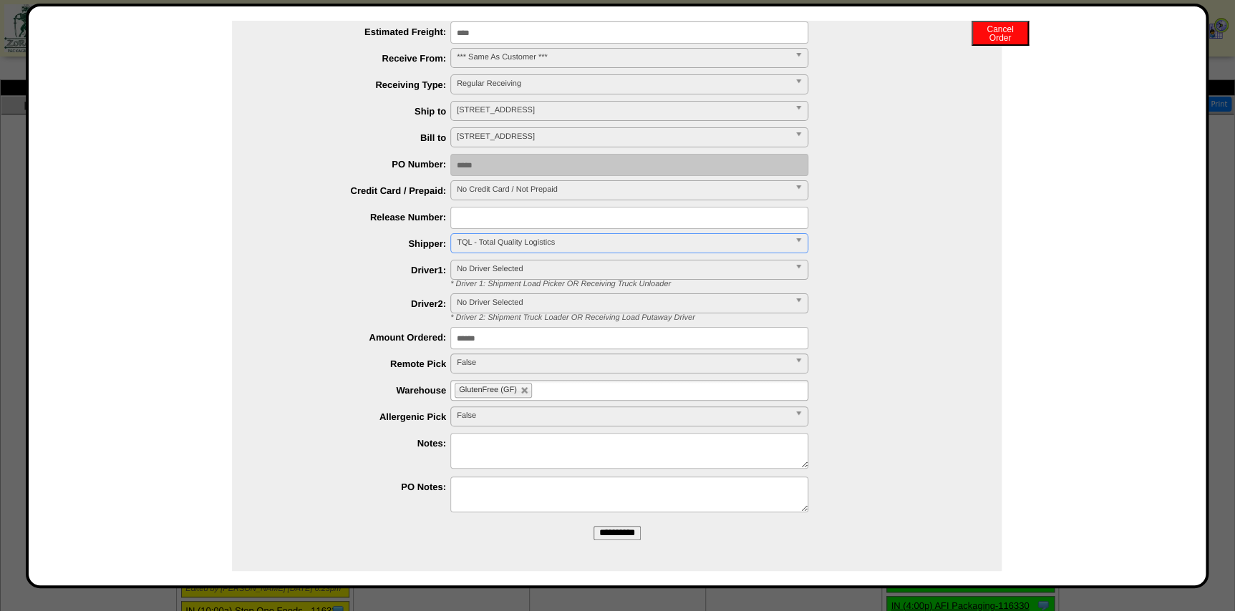
click at [593, 394] on ul "GlutenFree (GF)" at bounding box center [629, 390] width 358 height 21
type input "**"
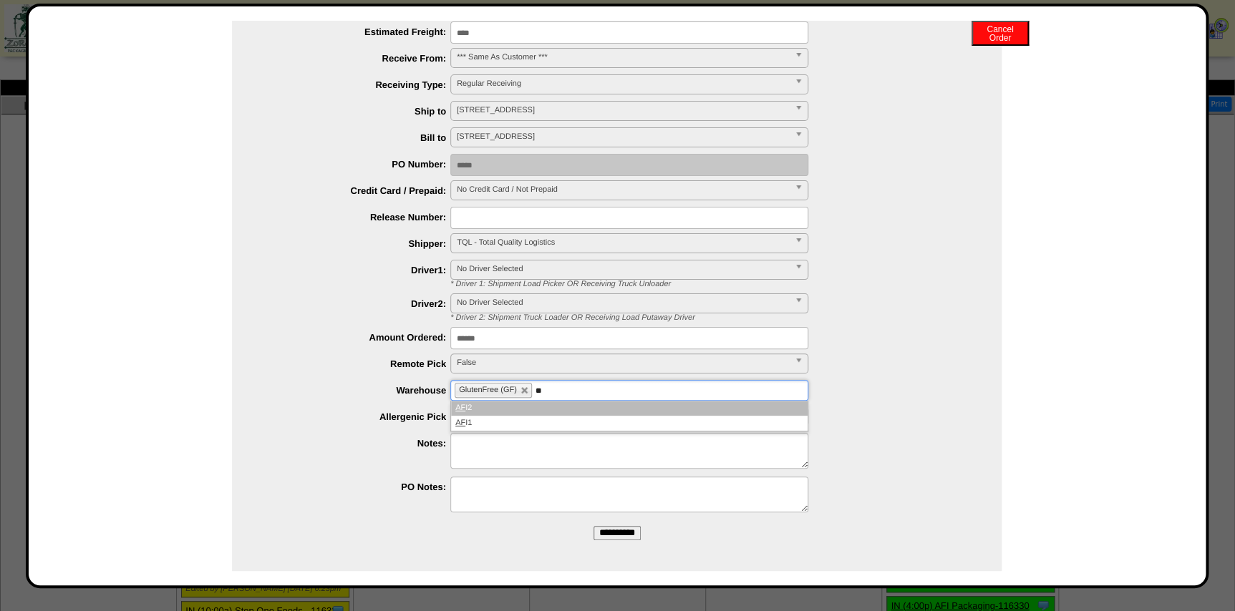
click at [551, 409] on li "AF I2" at bounding box center [629, 408] width 357 height 15
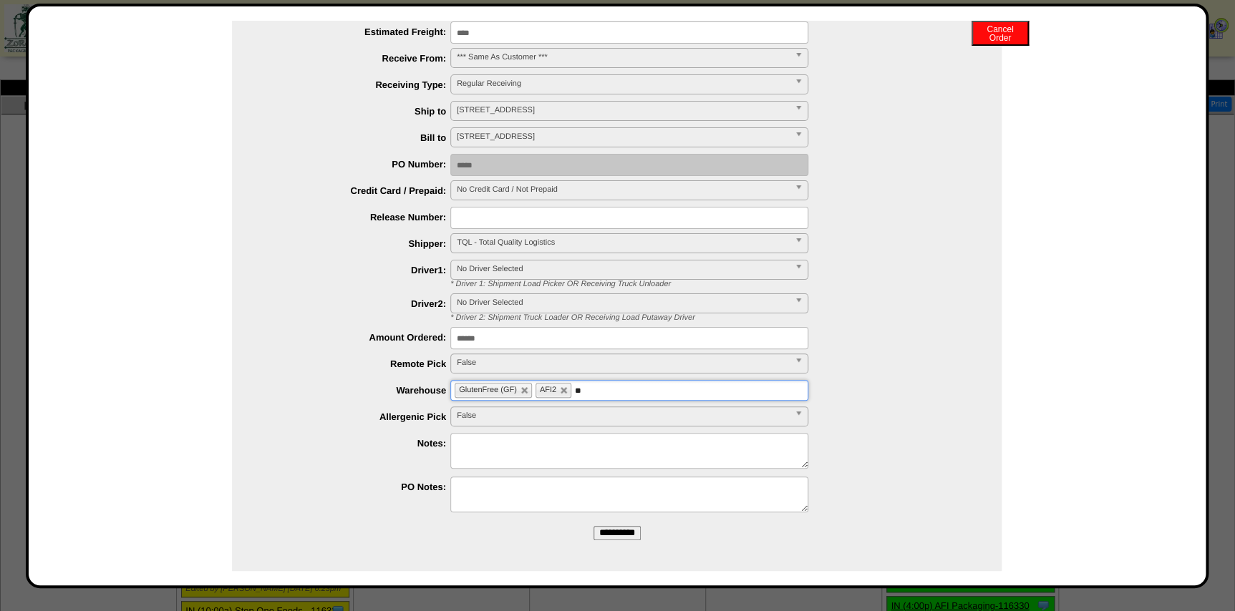
type input "**"
click at [549, 419] on li "AF I1" at bounding box center [629, 423] width 357 height 15
click at [599, 531] on input "**********" at bounding box center [617, 533] width 47 height 14
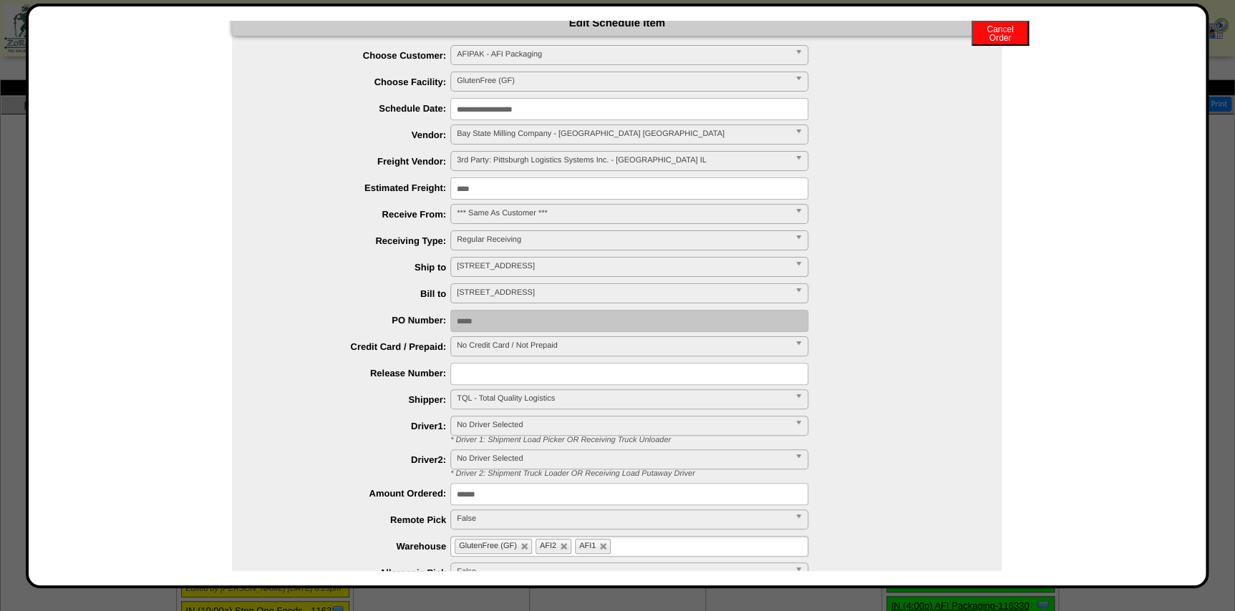
scroll to position [0, 0]
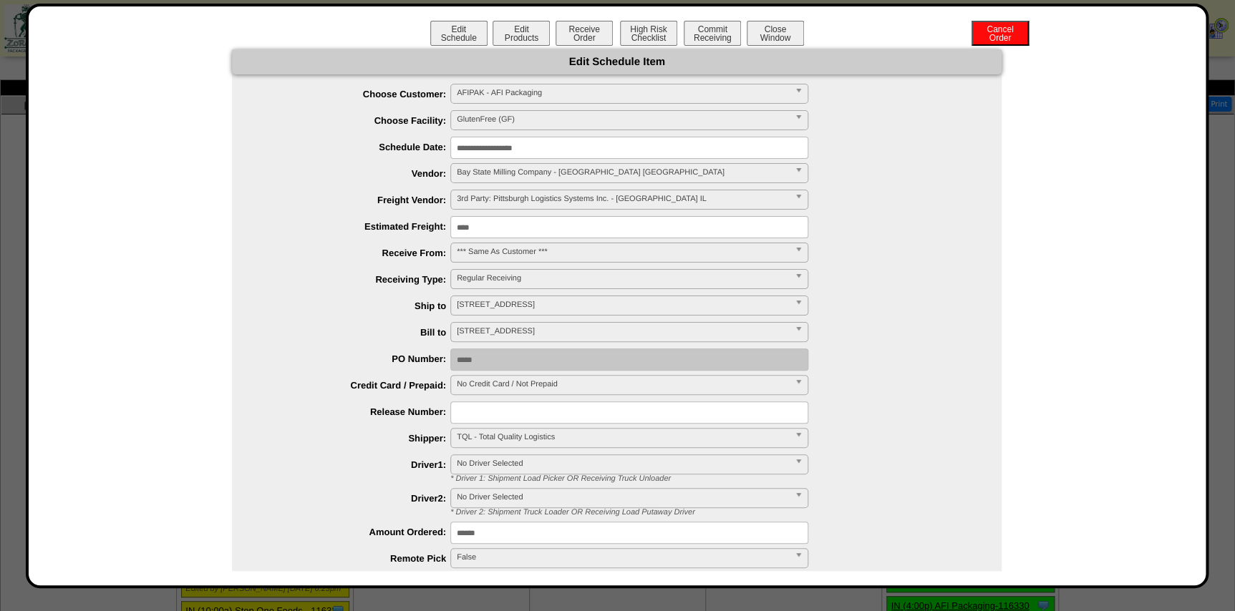
click at [754, 47] on div "Edit Schedule Edit Products Receive Order High Risk Checklist Commit Receiving …" at bounding box center [617, 35] width 1148 height 29
click at [763, 27] on button "Close Window" at bounding box center [775, 33] width 57 height 25
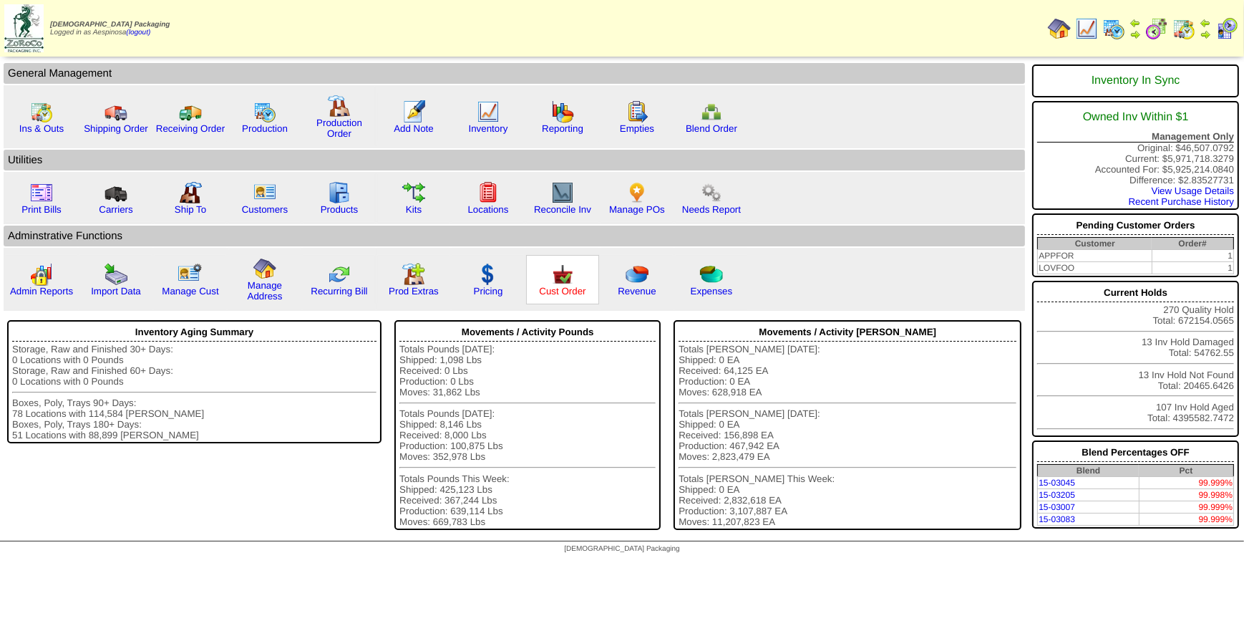
click at [561, 286] on link "Cust Order" at bounding box center [562, 291] width 47 height 11
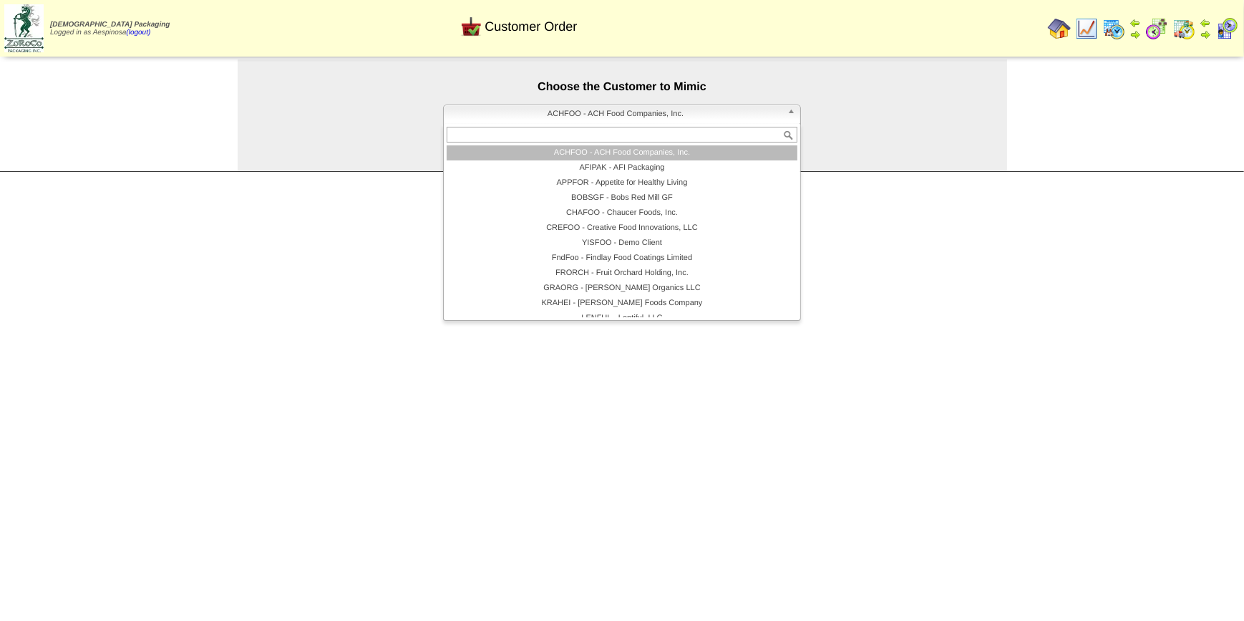
click at [596, 107] on span "ACHFOO - ACH Food Companies, Inc." at bounding box center [616, 113] width 332 height 17
type input "**"
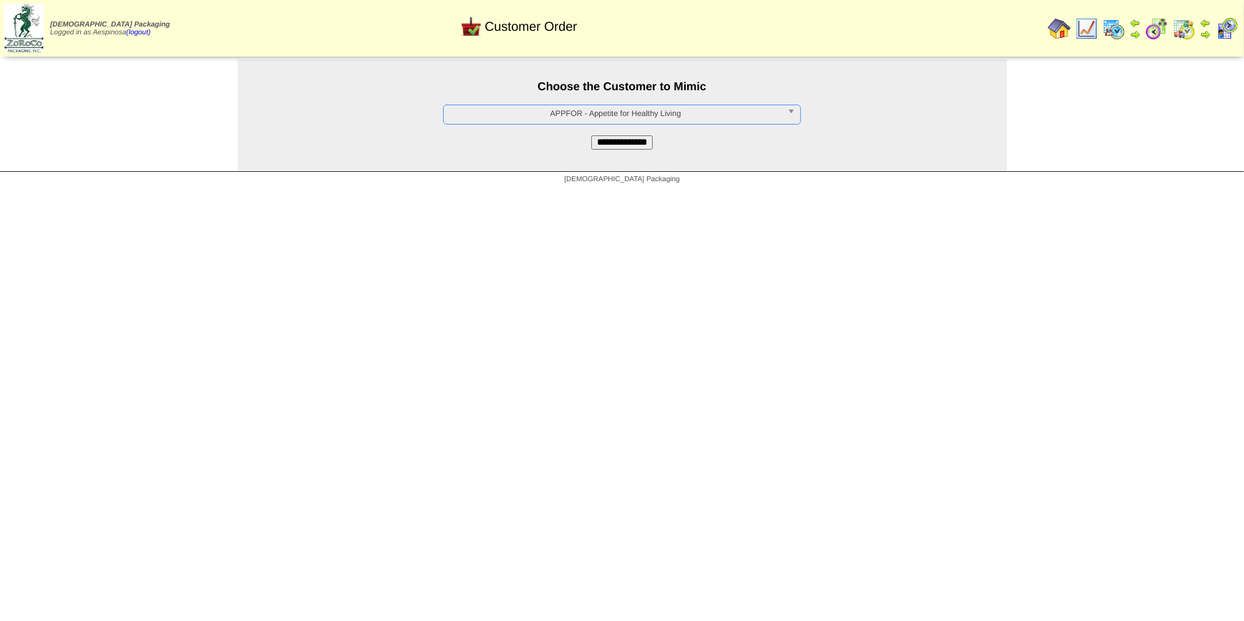
click at [606, 131] on form "**********" at bounding box center [623, 104] width 770 height 90
click at [609, 142] on input "**********" at bounding box center [622, 142] width 62 height 14
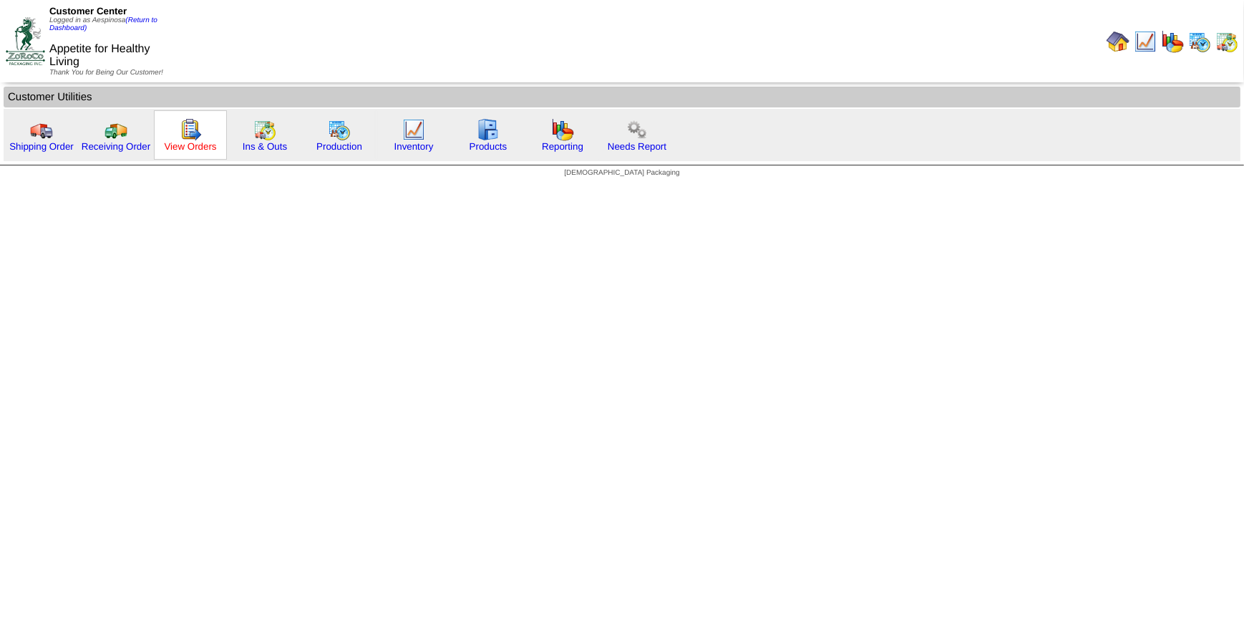
click at [182, 146] on link "View Orders" at bounding box center [190, 146] width 52 height 11
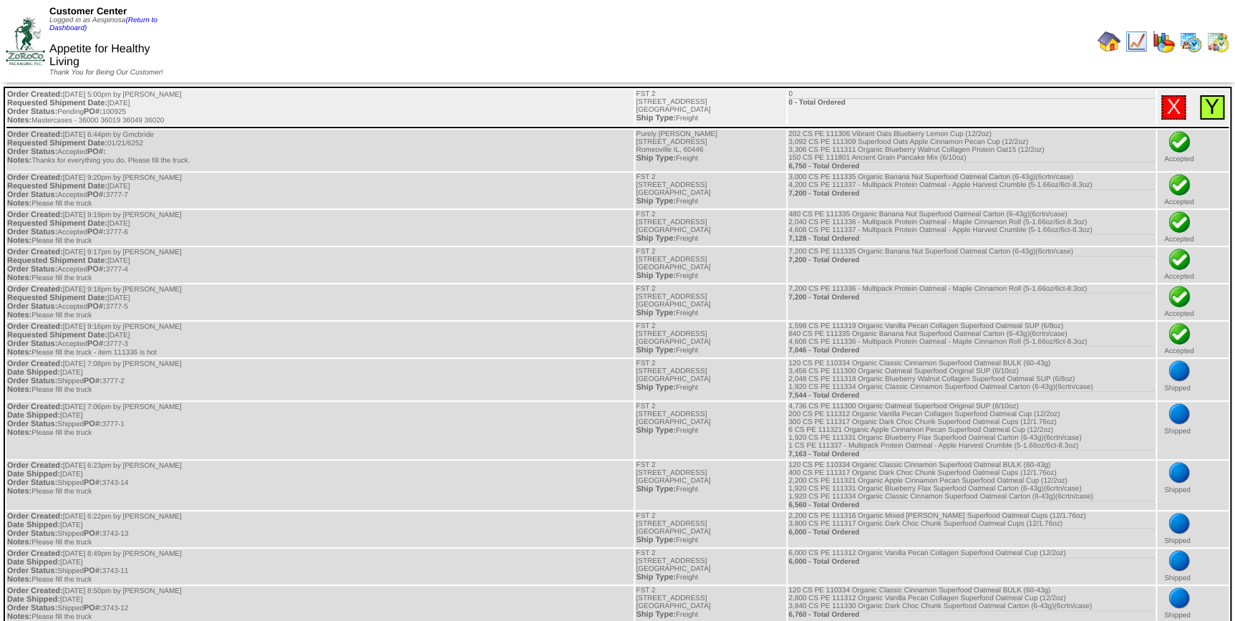
click at [1208, 111] on link "Y" at bounding box center [1212, 107] width 14 height 24
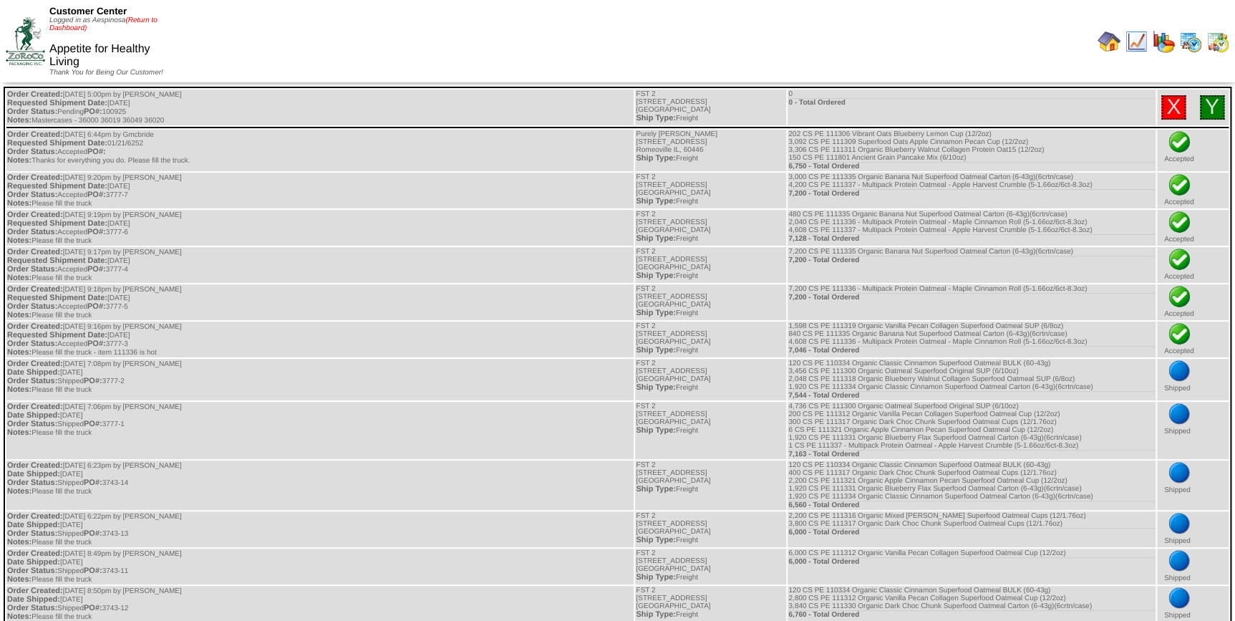
click at [155, 21] on link "(Return to Dashboard)" at bounding box center [103, 24] width 108 height 16
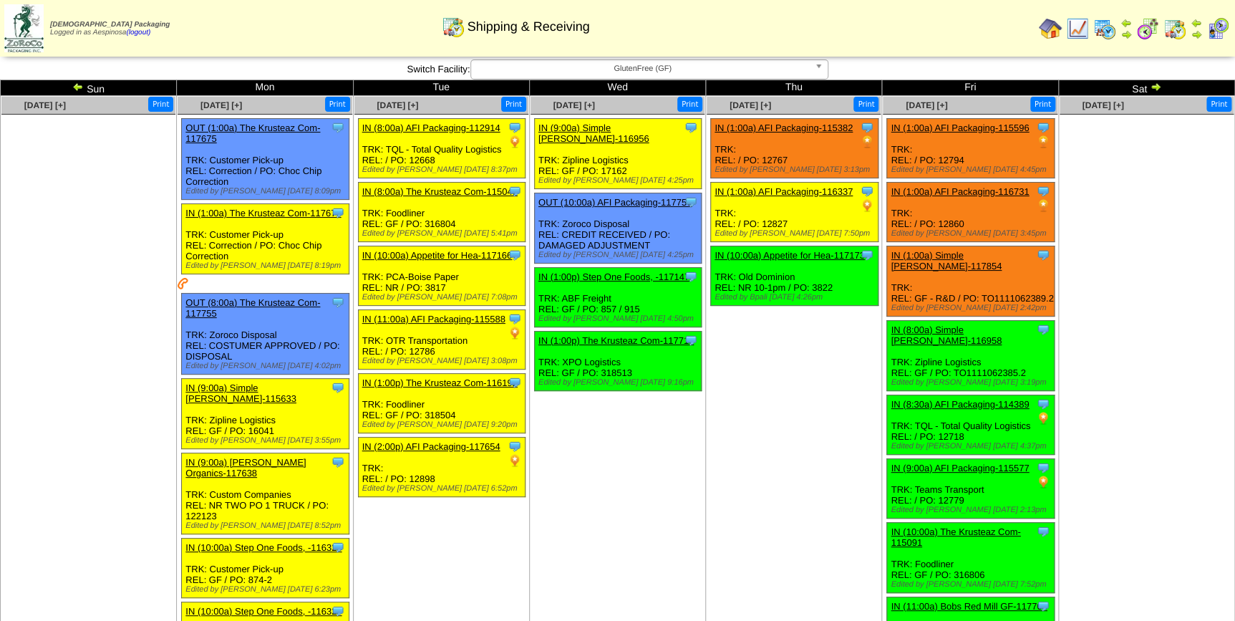
click at [745, 430] on td "Oct 09 [+] Print Clone Item IN (1:00a) AFI Packaging-115382 AFI Packaging Sched…" at bounding box center [794, 477] width 176 height 762
click at [1107, 362] on td "Oct 11 [+] Print" at bounding box center [1146, 477] width 176 height 762
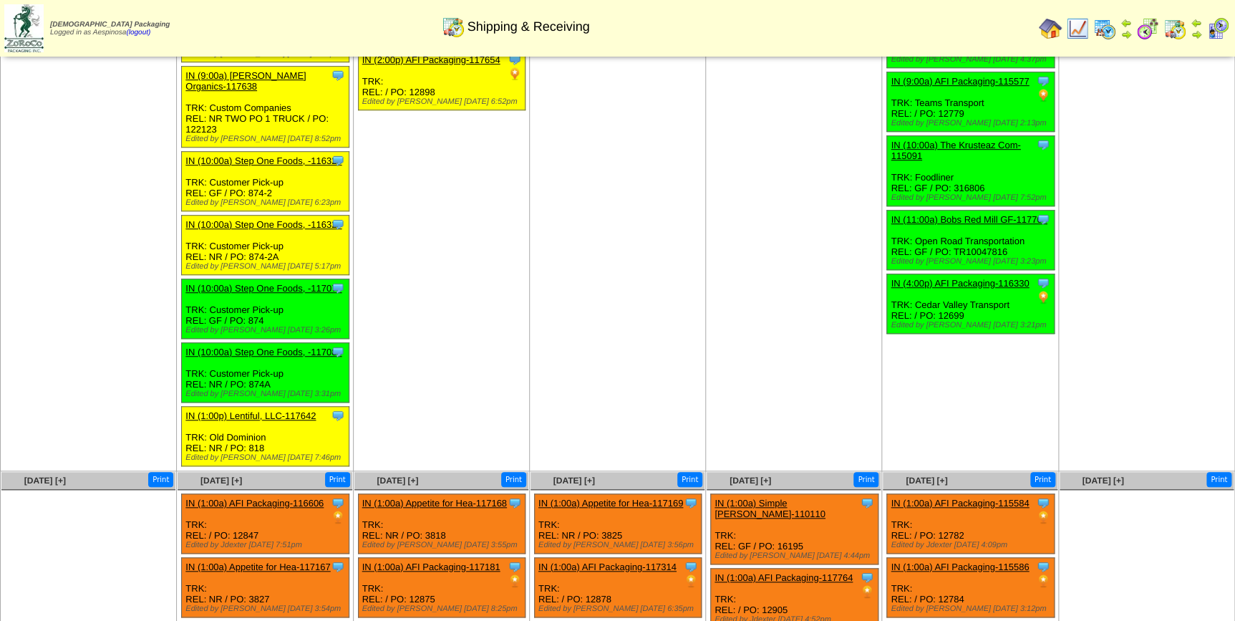
scroll to position [0, 0]
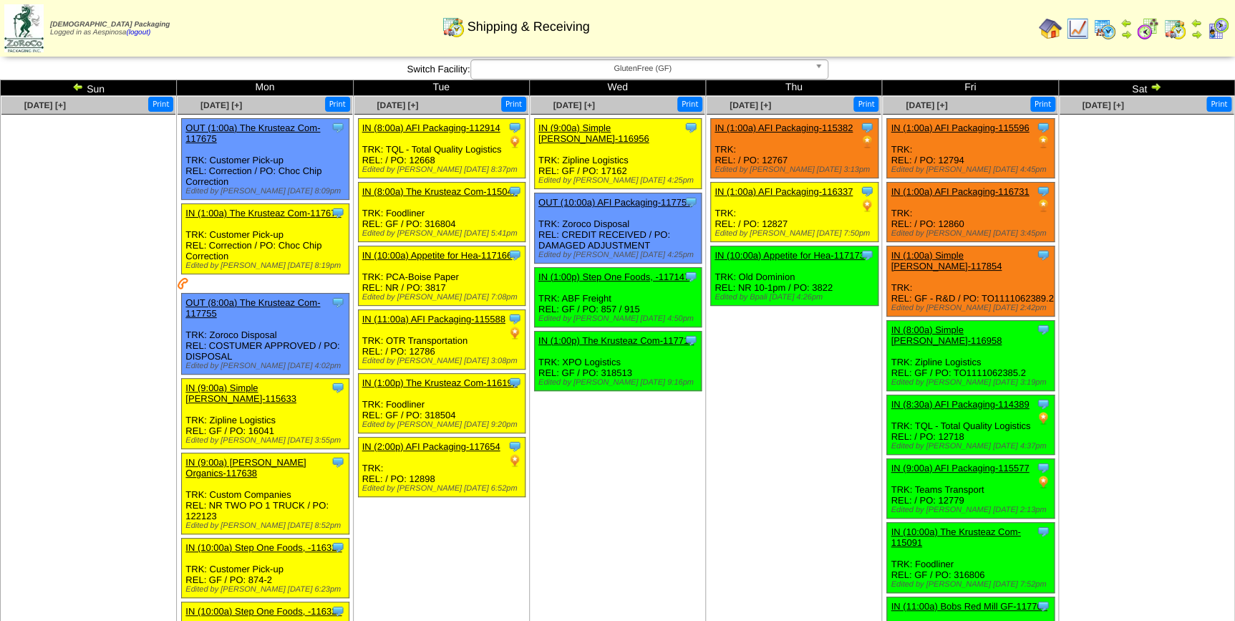
click at [787, 76] on span "GlutenFree (GF)" at bounding box center [643, 68] width 332 height 17
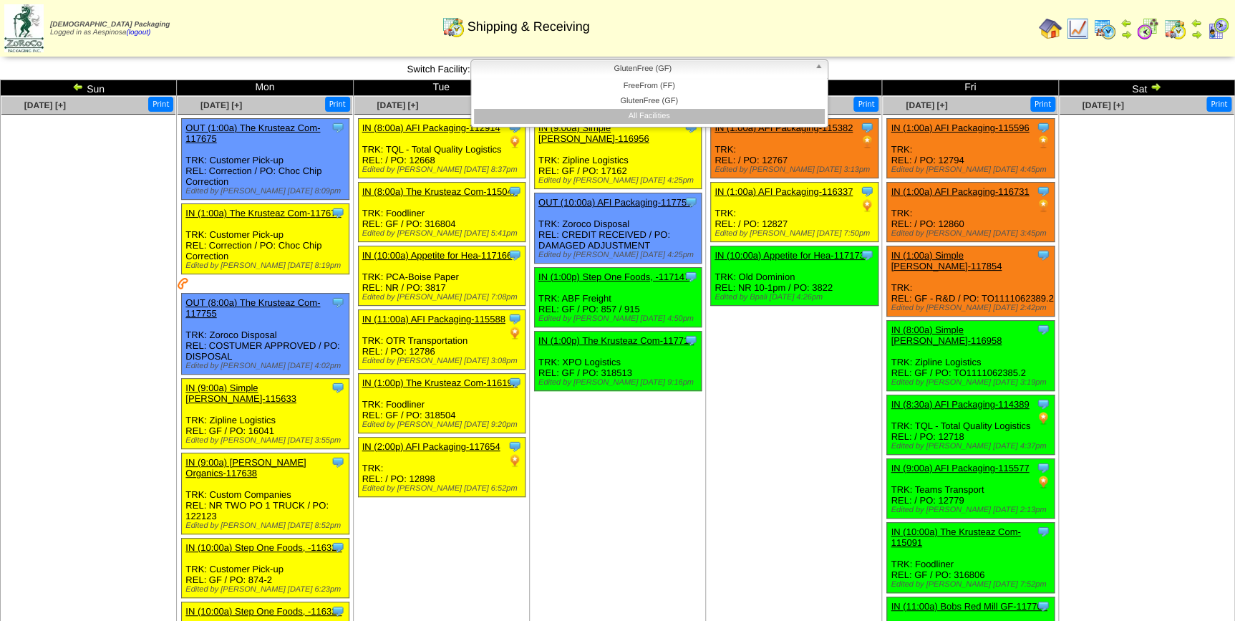
click at [763, 112] on li "All Facilities" at bounding box center [649, 116] width 351 height 15
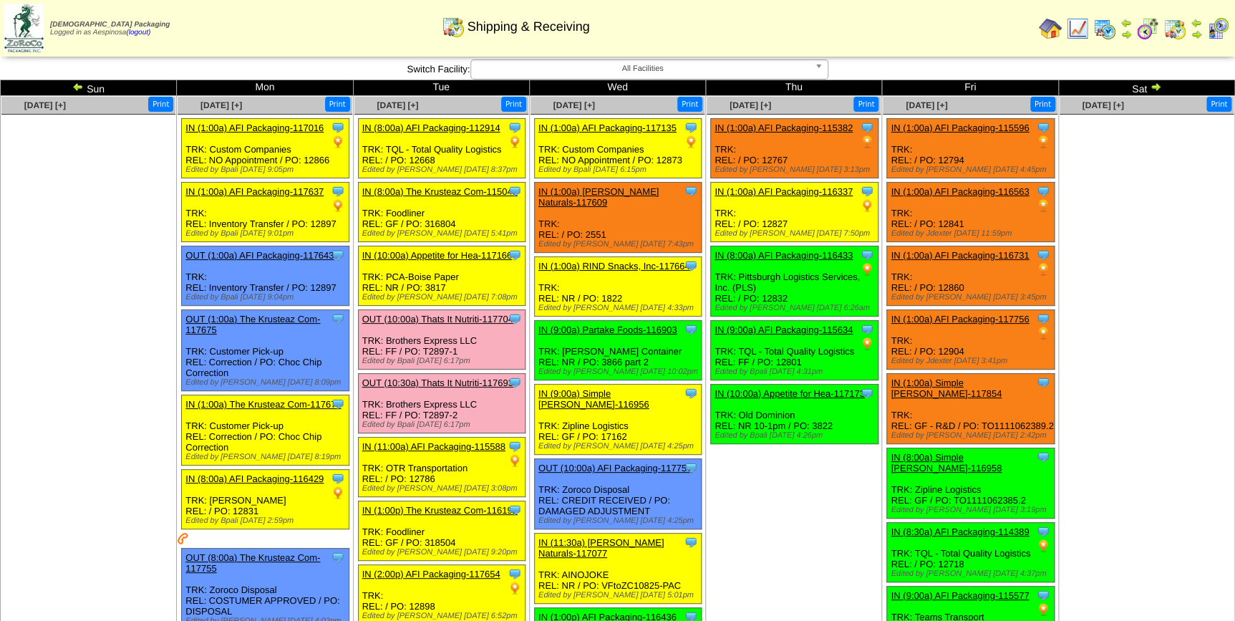
click at [72, 86] on img at bounding box center [77, 86] width 11 height 11
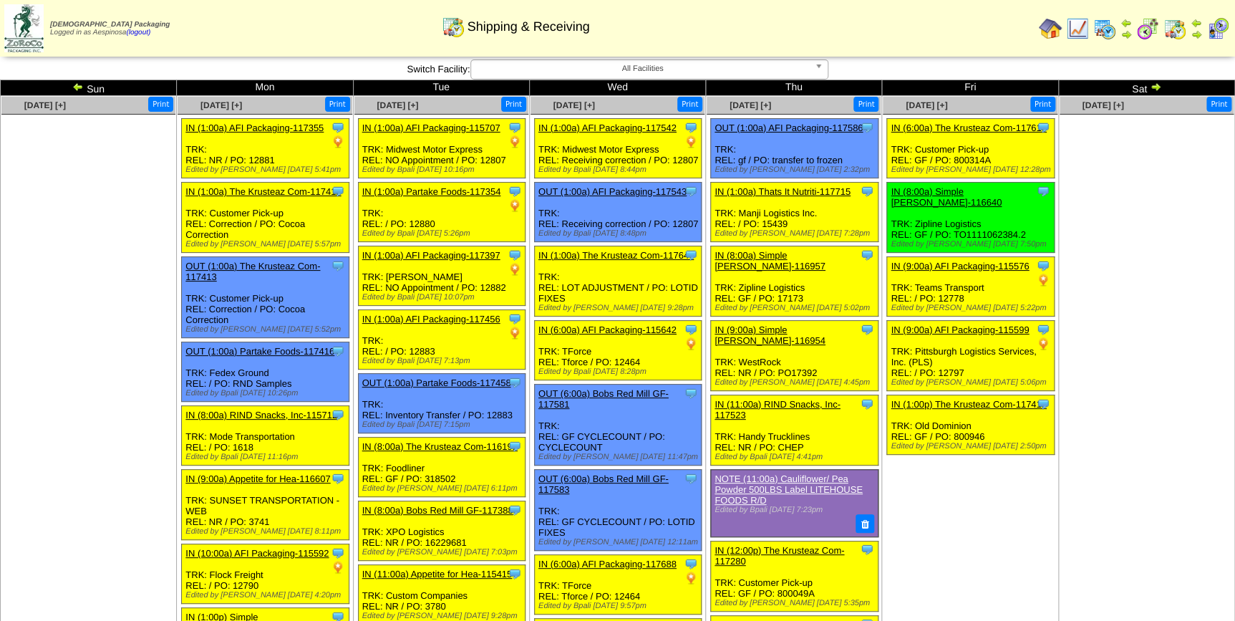
click at [1153, 83] on img at bounding box center [1155, 86] width 11 height 11
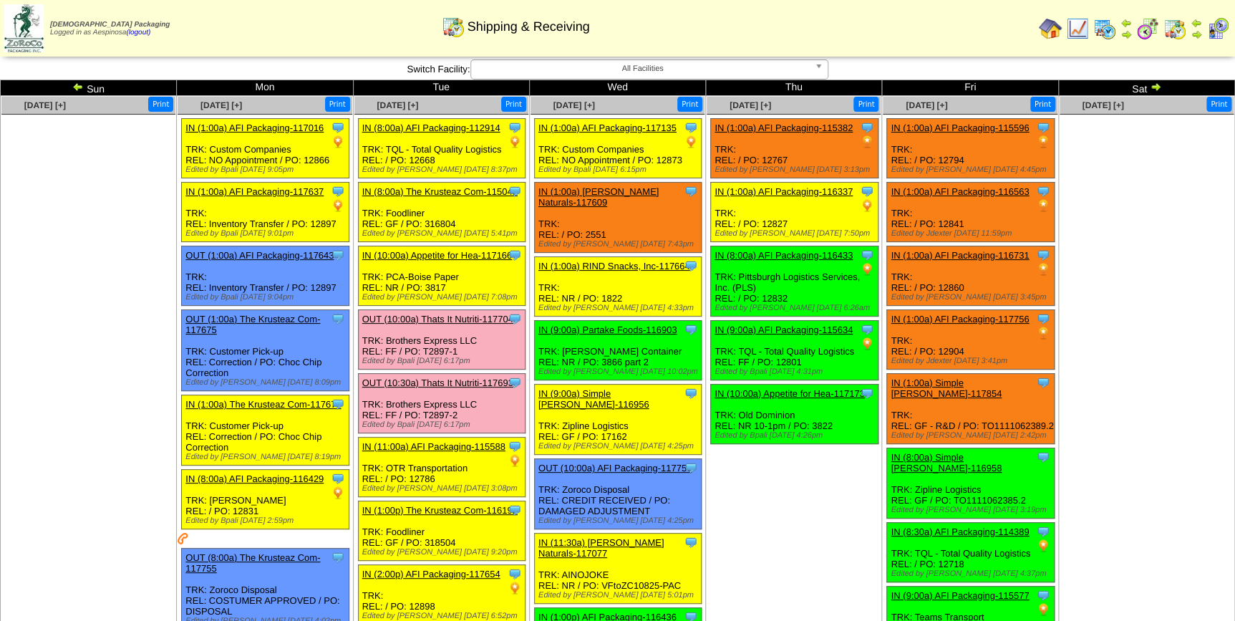
drag, startPoint x: 0, startPoint y: 0, endPoint x: 1154, endPoint y: 81, distance: 1157.0
click at [1154, 81] on img at bounding box center [1155, 86] width 11 height 11
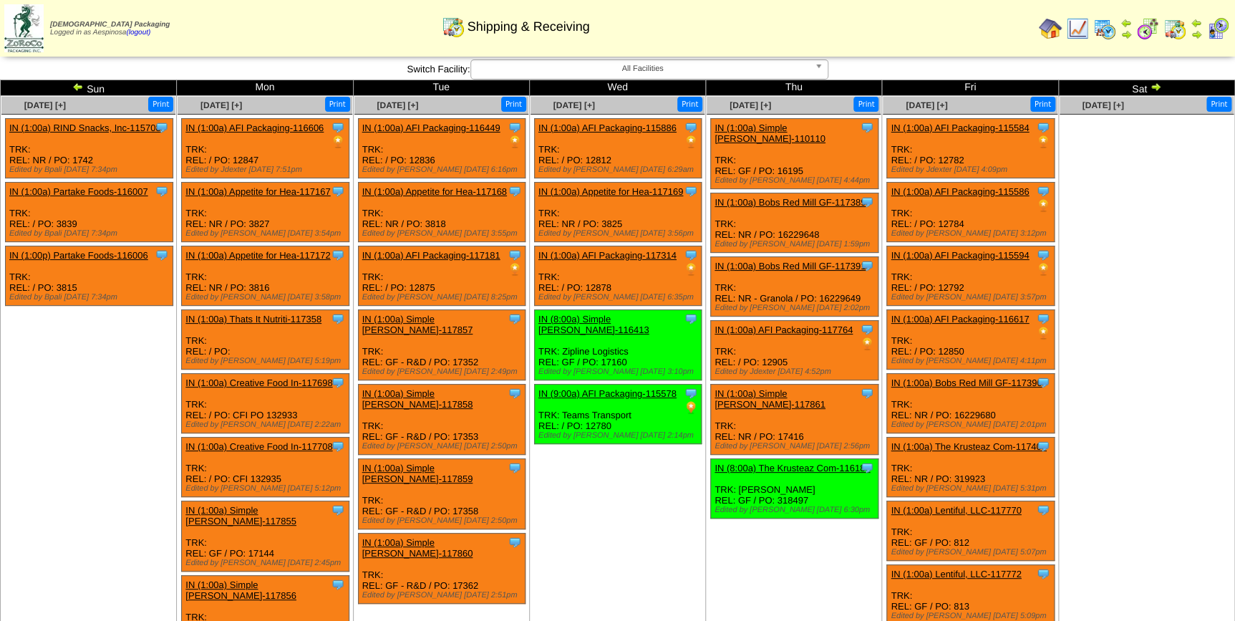
drag, startPoint x: 0, startPoint y: 0, endPoint x: 1154, endPoint y: 81, distance: 1157.0
click at [1154, 81] on img at bounding box center [1155, 86] width 11 height 11
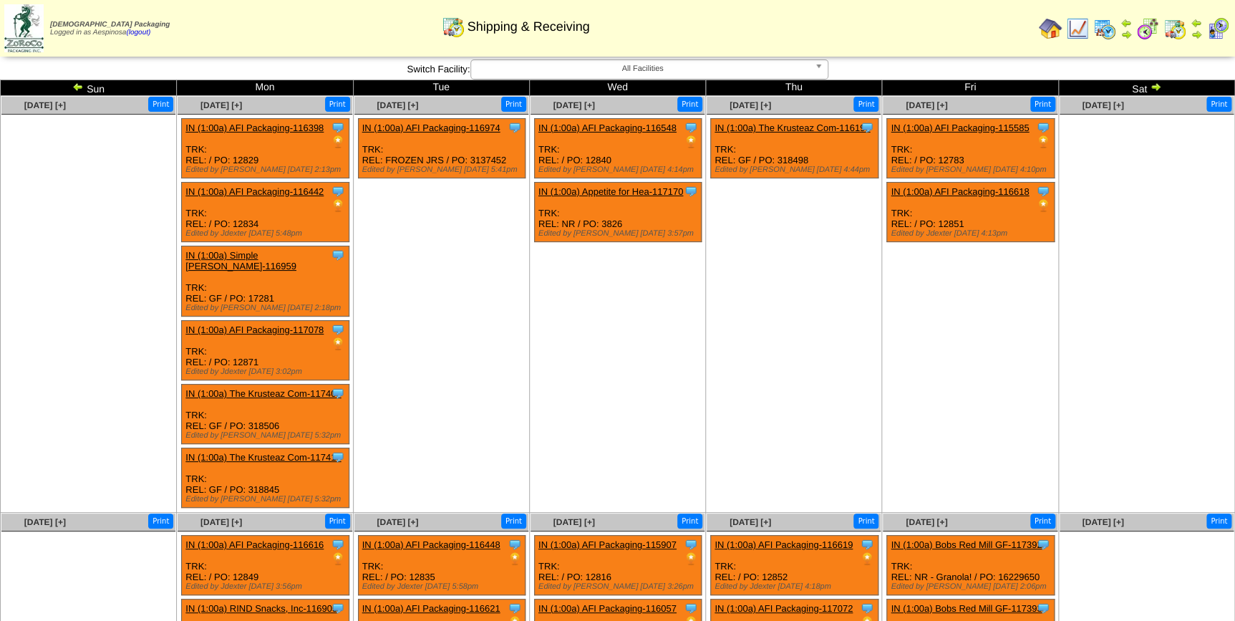
drag, startPoint x: 0, startPoint y: 0, endPoint x: 1154, endPoint y: 81, distance: 1157.0
click at [1154, 81] on img at bounding box center [1155, 86] width 11 height 11
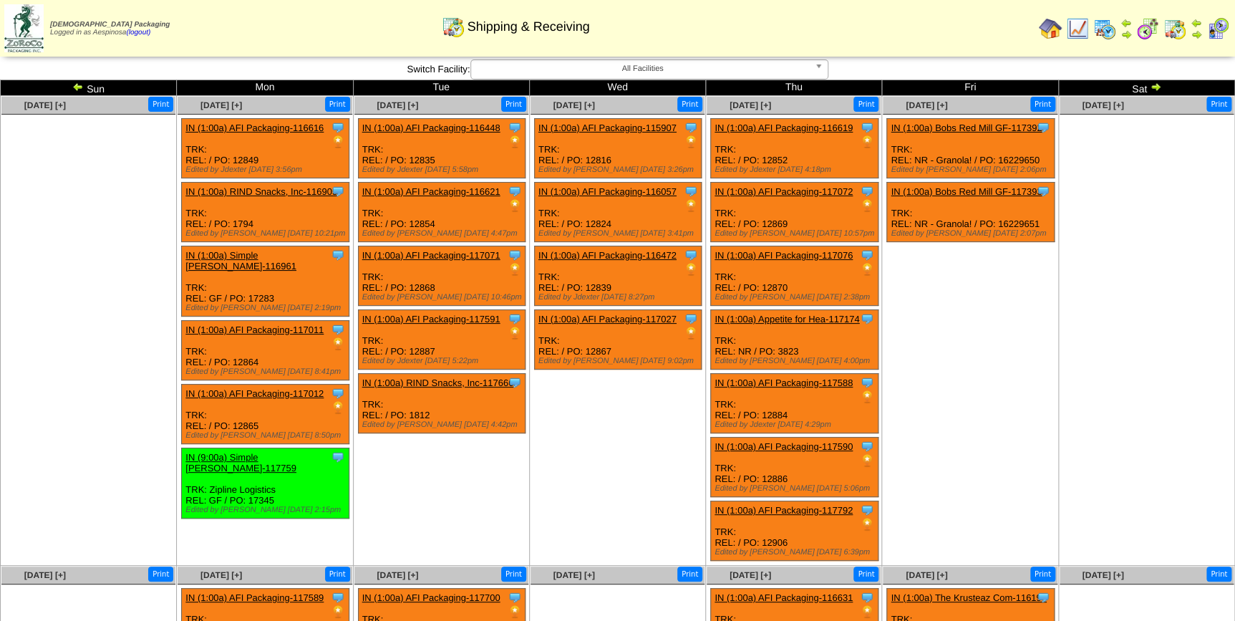
drag, startPoint x: 0, startPoint y: 0, endPoint x: 1154, endPoint y: 81, distance: 1157.0
click at [1154, 81] on img at bounding box center [1155, 86] width 11 height 11
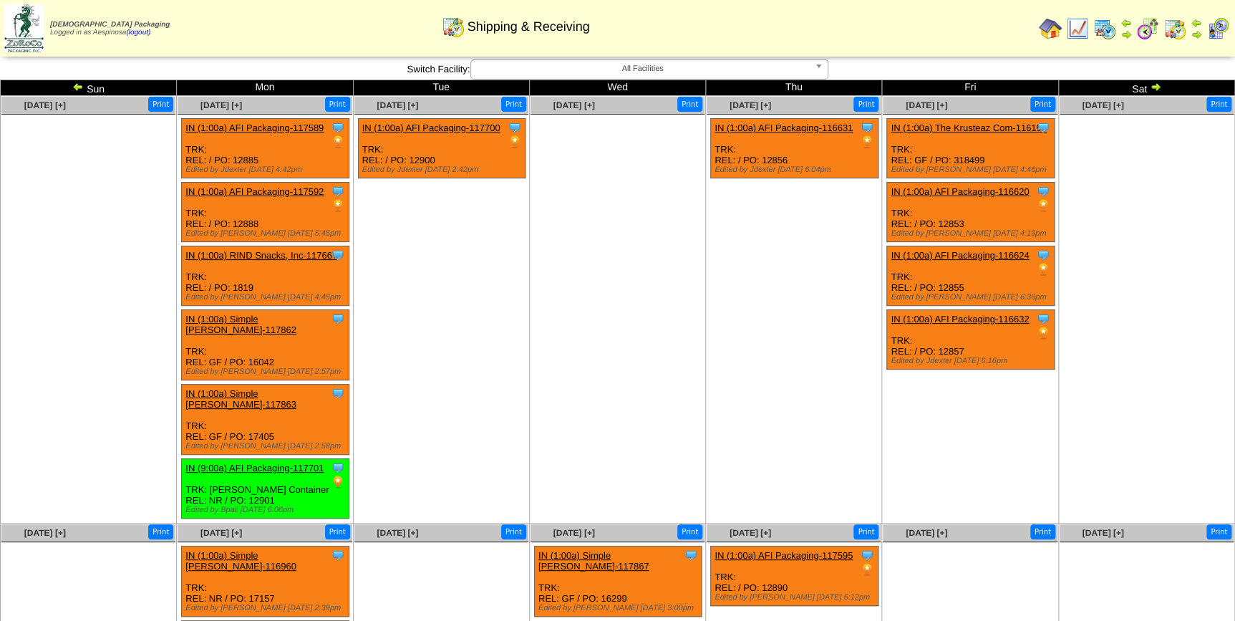
click at [1159, 84] on img at bounding box center [1155, 86] width 11 height 11
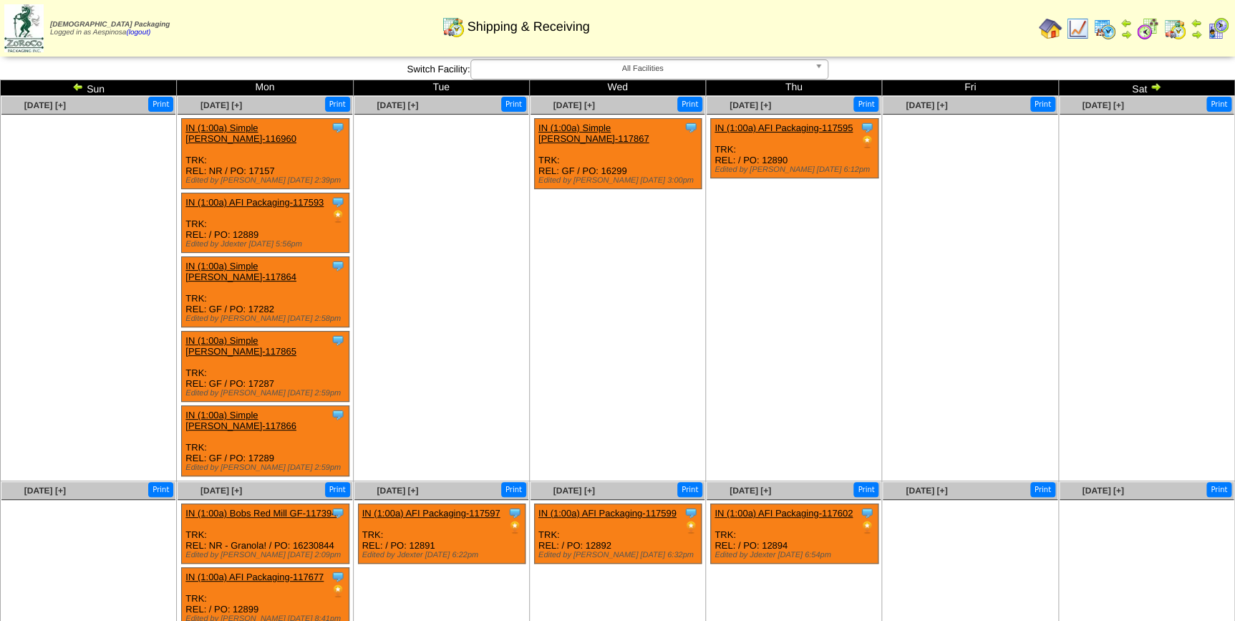
click at [1159, 84] on img at bounding box center [1155, 86] width 11 height 11
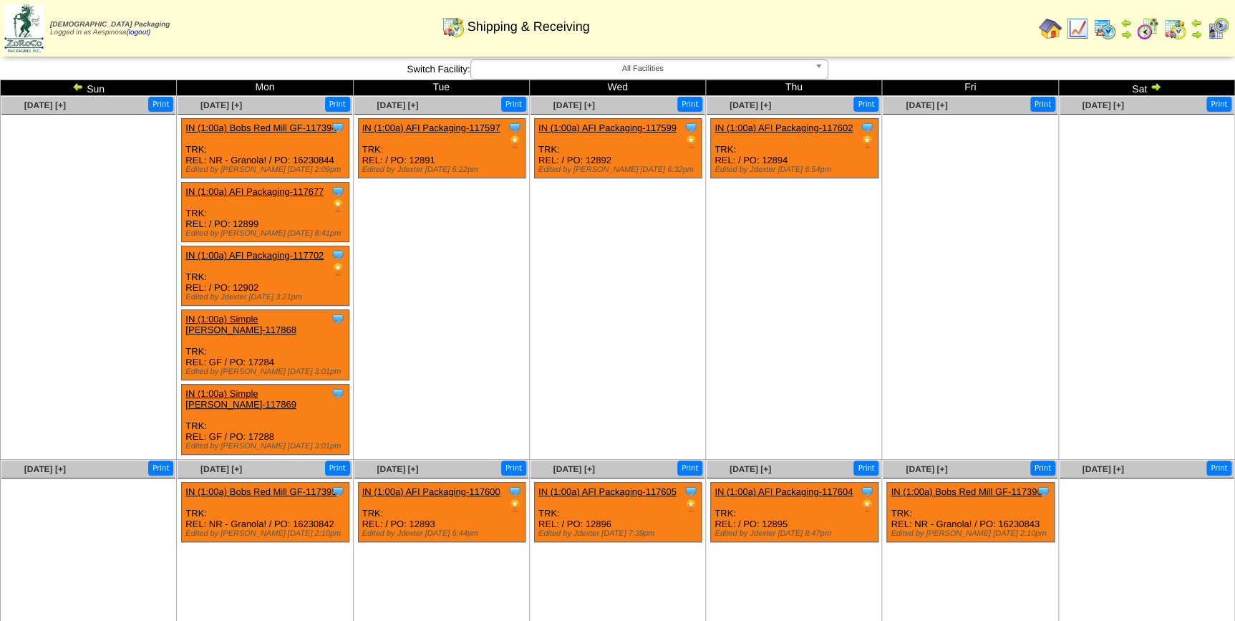
click at [840, 260] on ul "Clone Item IN (1:00a) AFI Packaging-117602 AFI Packaging ScheduleID: 117602 350…" at bounding box center [794, 225] width 174 height 215
click at [80, 87] on img at bounding box center [77, 86] width 11 height 11
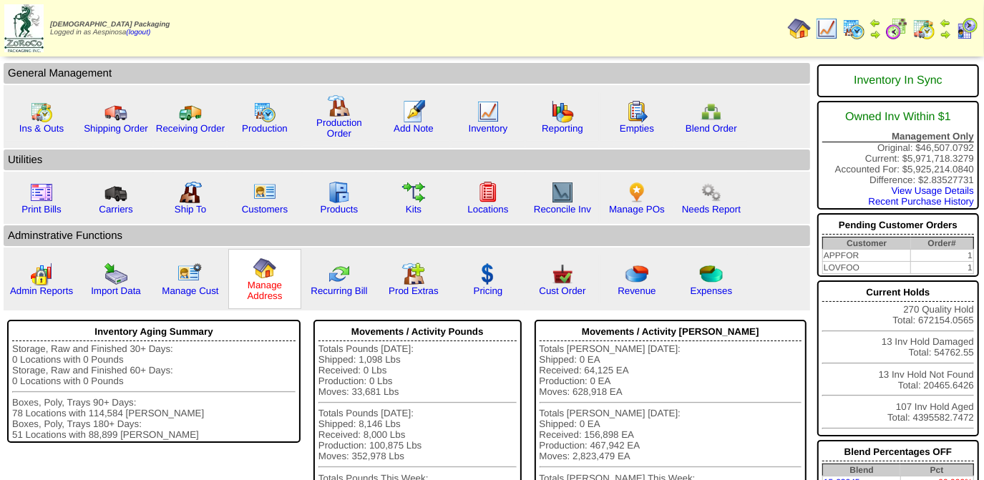
click at [261, 293] on link "Manage Address" at bounding box center [265, 290] width 35 height 21
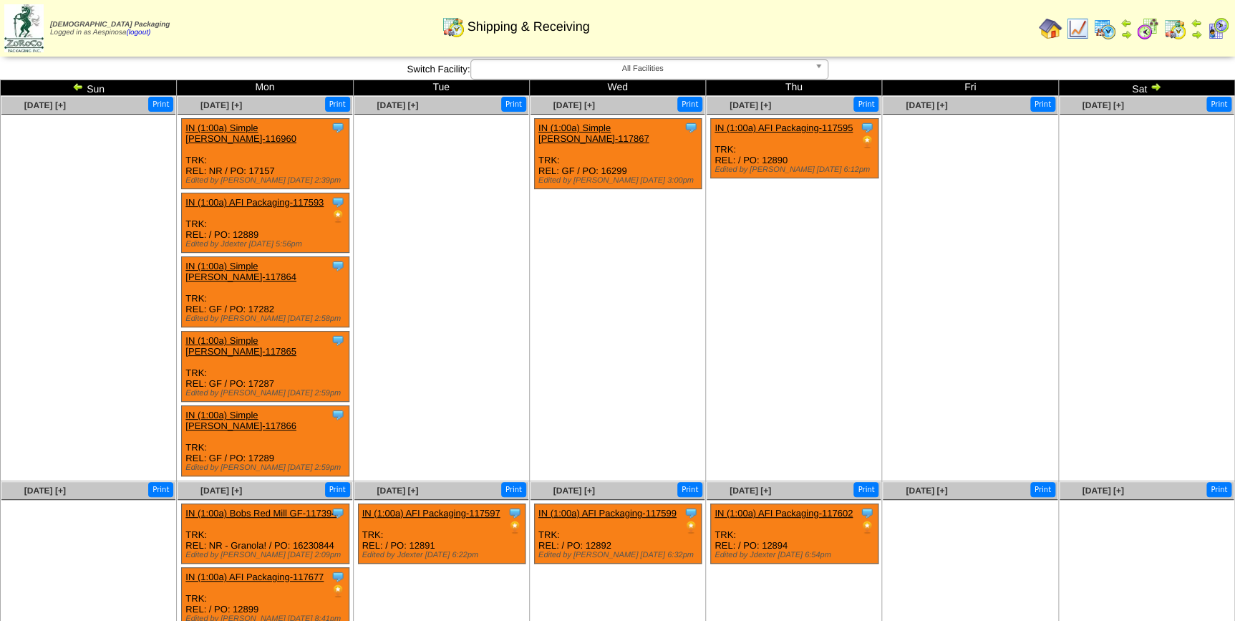
click at [1010, 284] on ul at bounding box center [970, 222] width 174 height 215
click at [687, 337] on td "[DATE] [+] Print Clone Item IN (1:00a) Simple [PERSON_NAME]-117867 Simple [PERS…" at bounding box center [617, 288] width 176 height 385
click at [79, 82] on img at bounding box center [77, 86] width 11 height 11
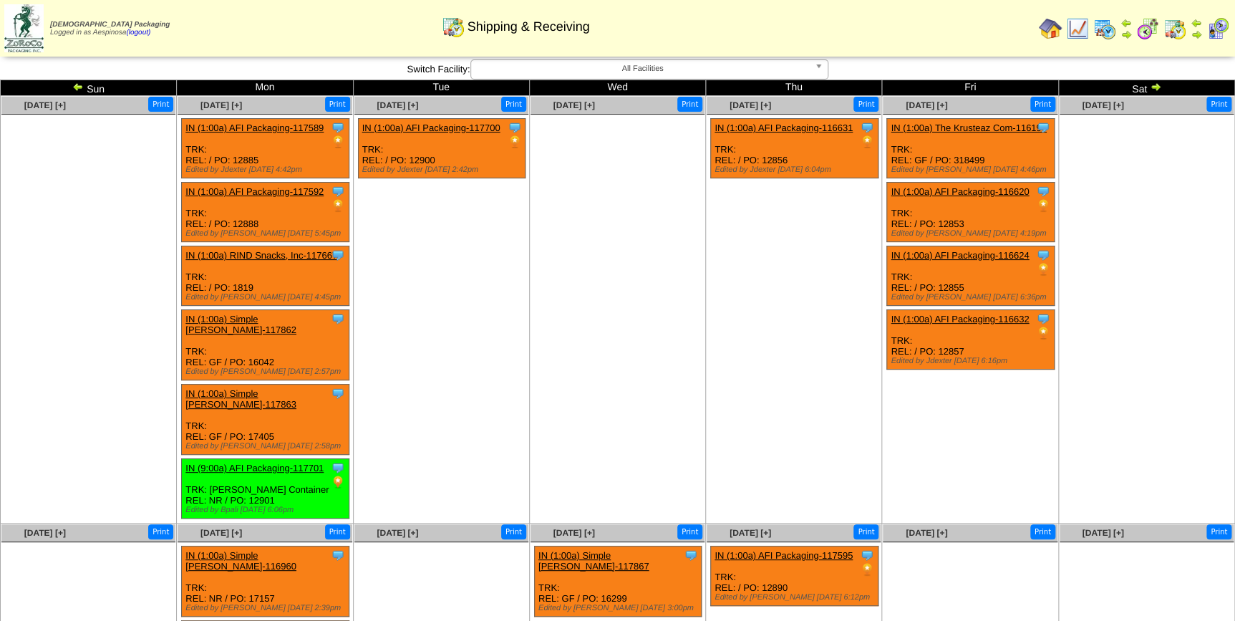
click at [76, 89] on img at bounding box center [77, 86] width 11 height 11
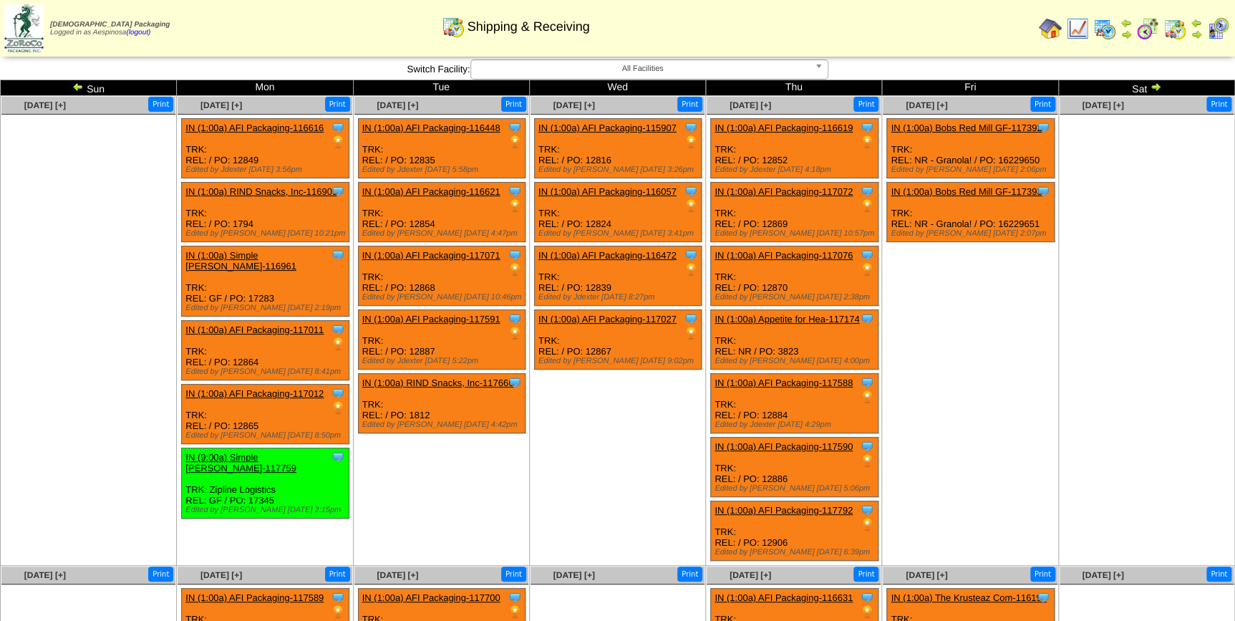
click at [67, 92] on td "Sun" at bounding box center [89, 88] width 176 height 16
click at [72, 89] on img at bounding box center [77, 86] width 11 height 11
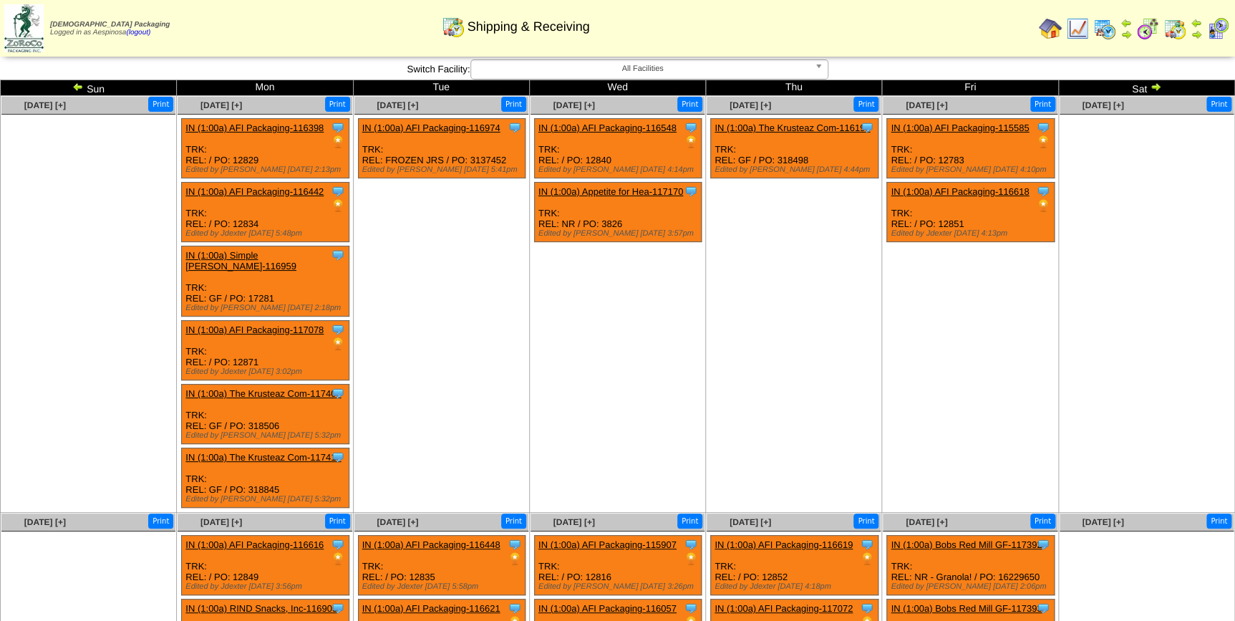
drag, startPoint x: 0, startPoint y: 0, endPoint x: 72, endPoint y: 89, distance: 114.5
click at [72, 89] on img at bounding box center [77, 86] width 11 height 11
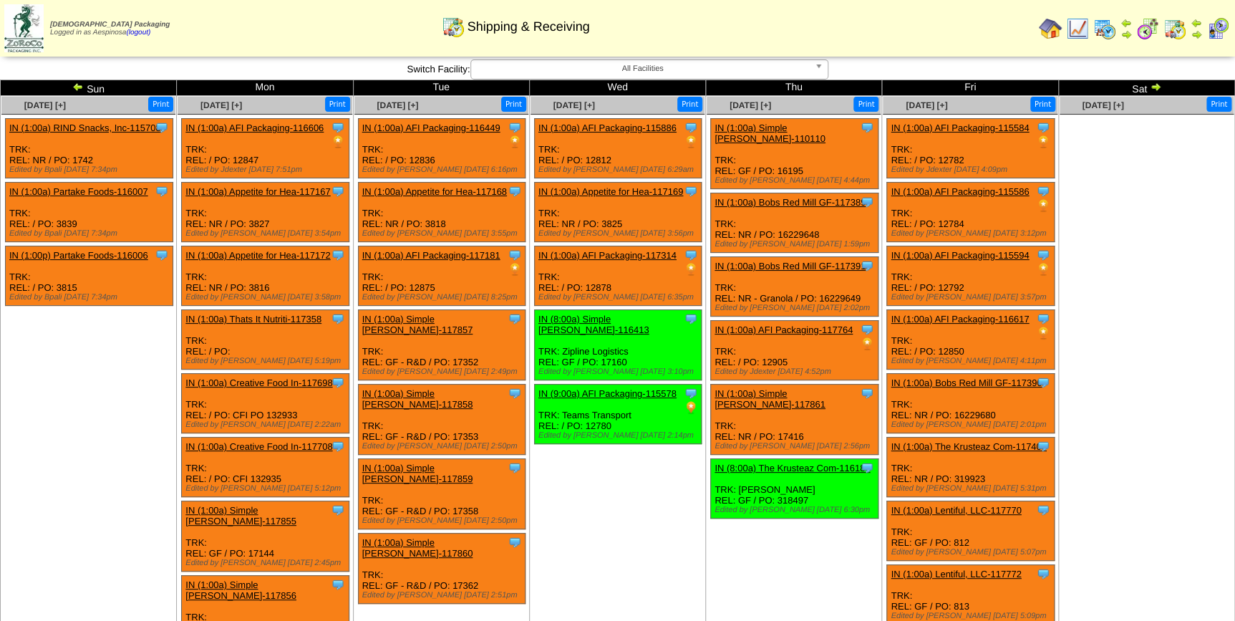
drag, startPoint x: 0, startPoint y: 0, endPoint x: 72, endPoint y: 89, distance: 114.5
click at [72, 89] on img at bounding box center [77, 86] width 11 height 11
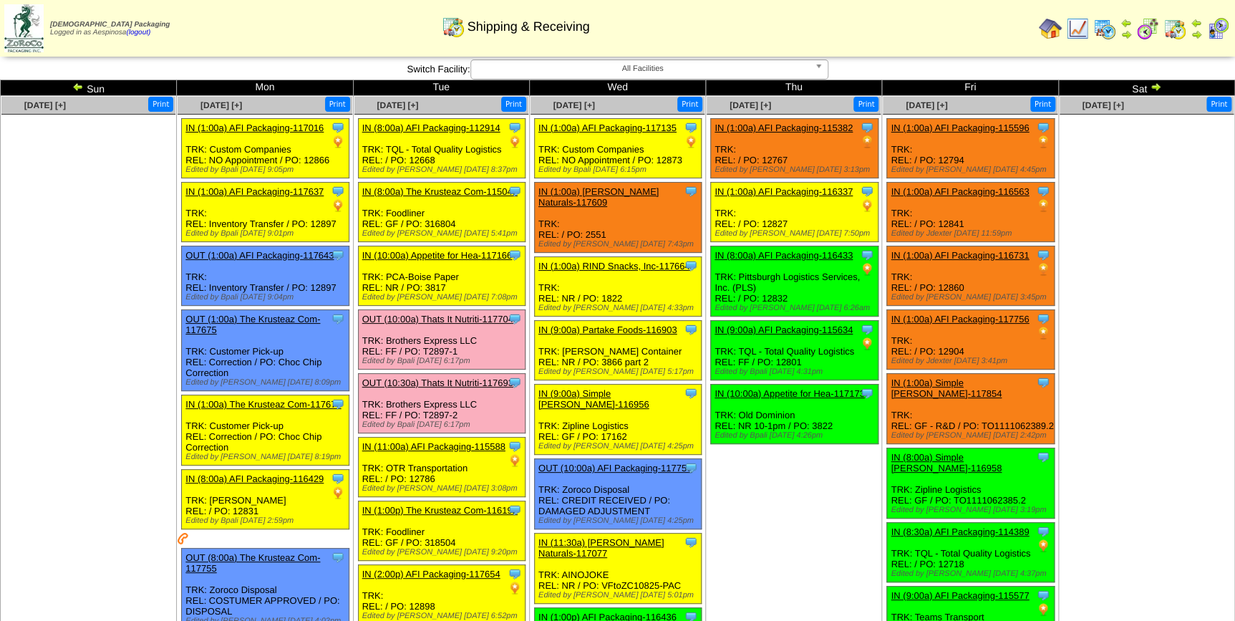
drag, startPoint x: 0, startPoint y: 0, endPoint x: 72, endPoint y: 89, distance: 114.5
click at [72, 89] on img at bounding box center [77, 86] width 11 height 11
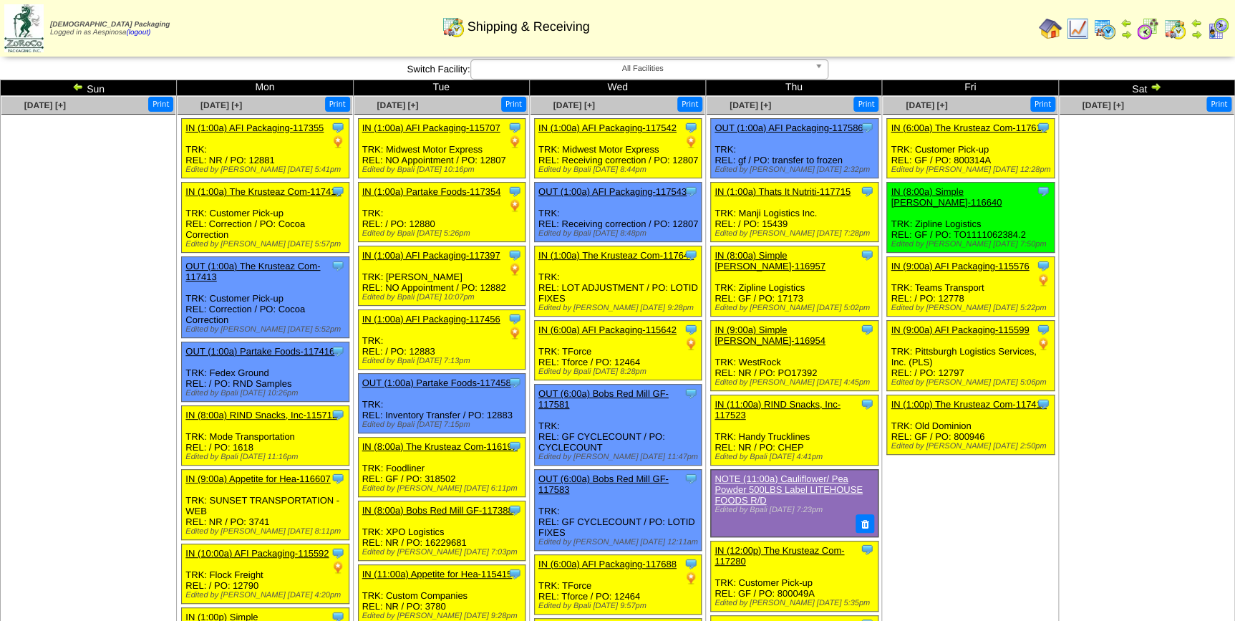
click at [1153, 87] on img at bounding box center [1155, 86] width 11 height 11
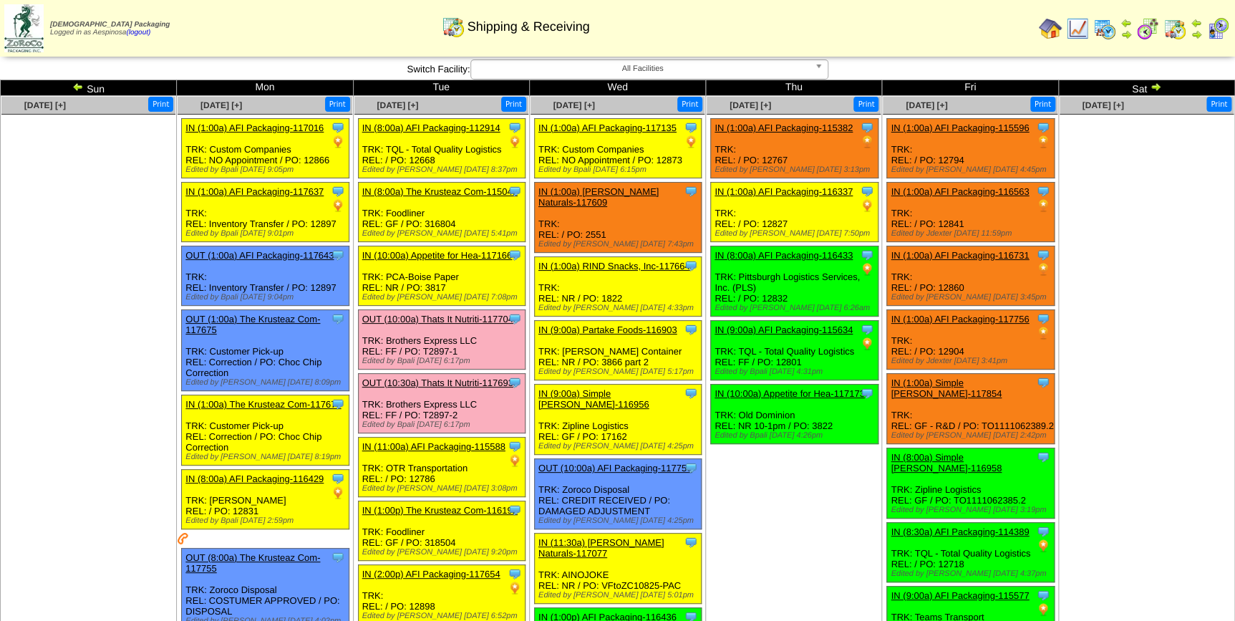
drag, startPoint x: 0, startPoint y: 0, endPoint x: 1153, endPoint y: 87, distance: 1156.7
click at [1153, 87] on img at bounding box center [1155, 86] width 11 height 11
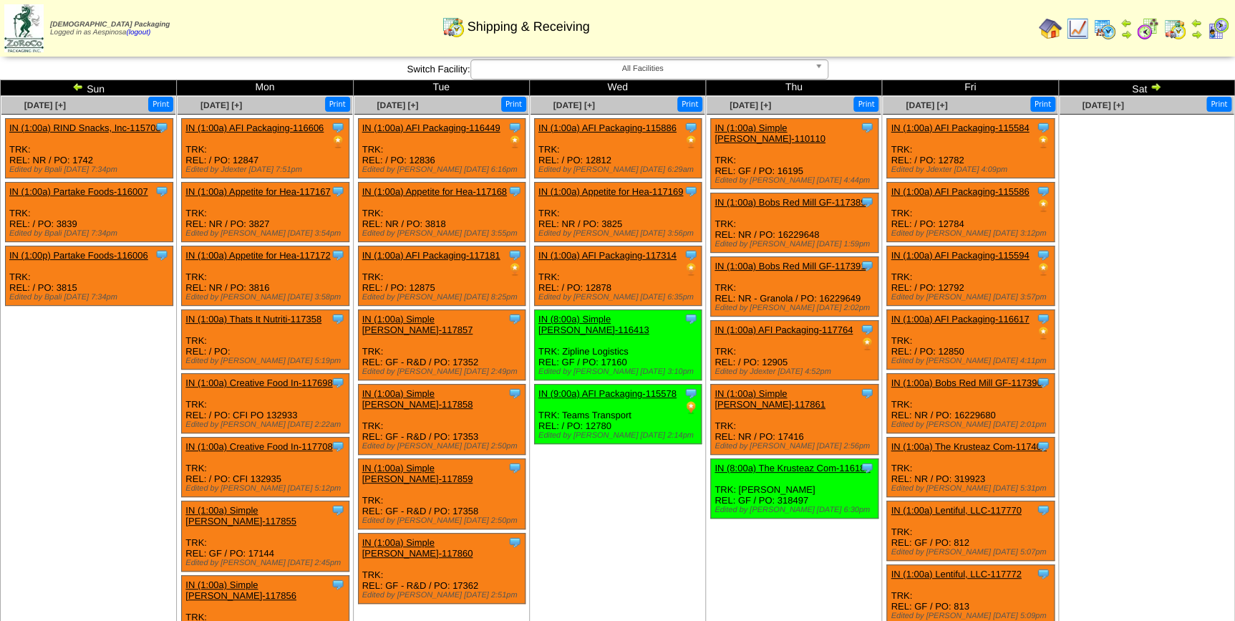
drag, startPoint x: 0, startPoint y: 0, endPoint x: 1153, endPoint y: 87, distance: 1156.7
click at [1153, 87] on img at bounding box center [1155, 86] width 11 height 11
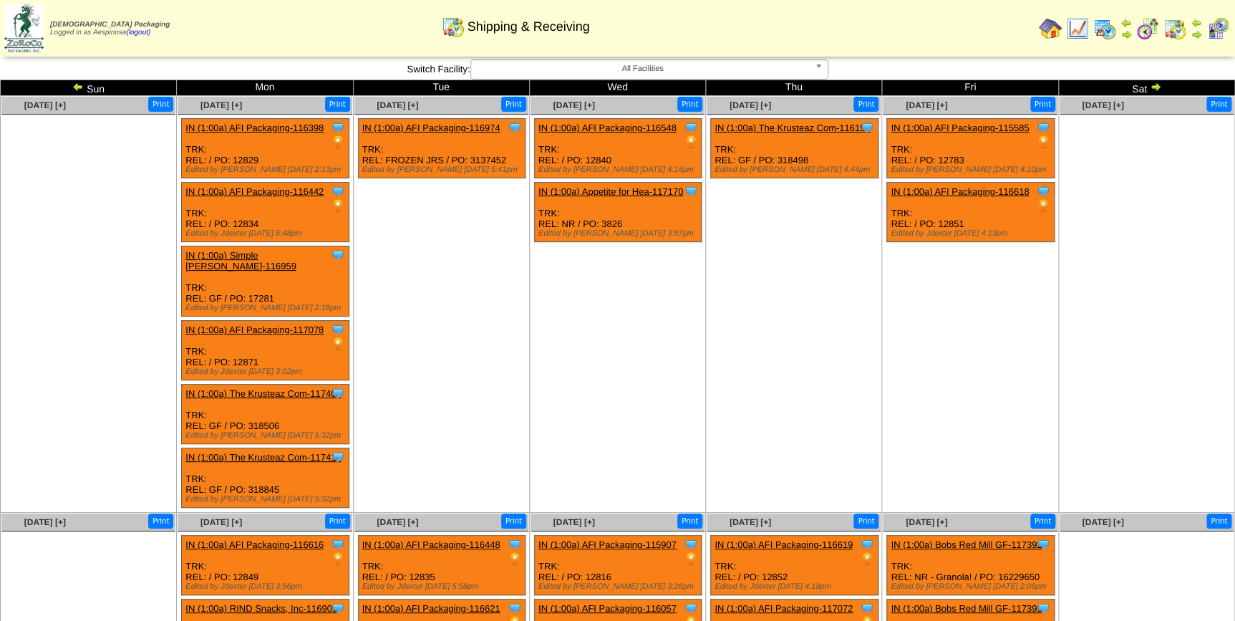
click at [1153, 87] on img at bounding box center [1155, 86] width 11 height 11
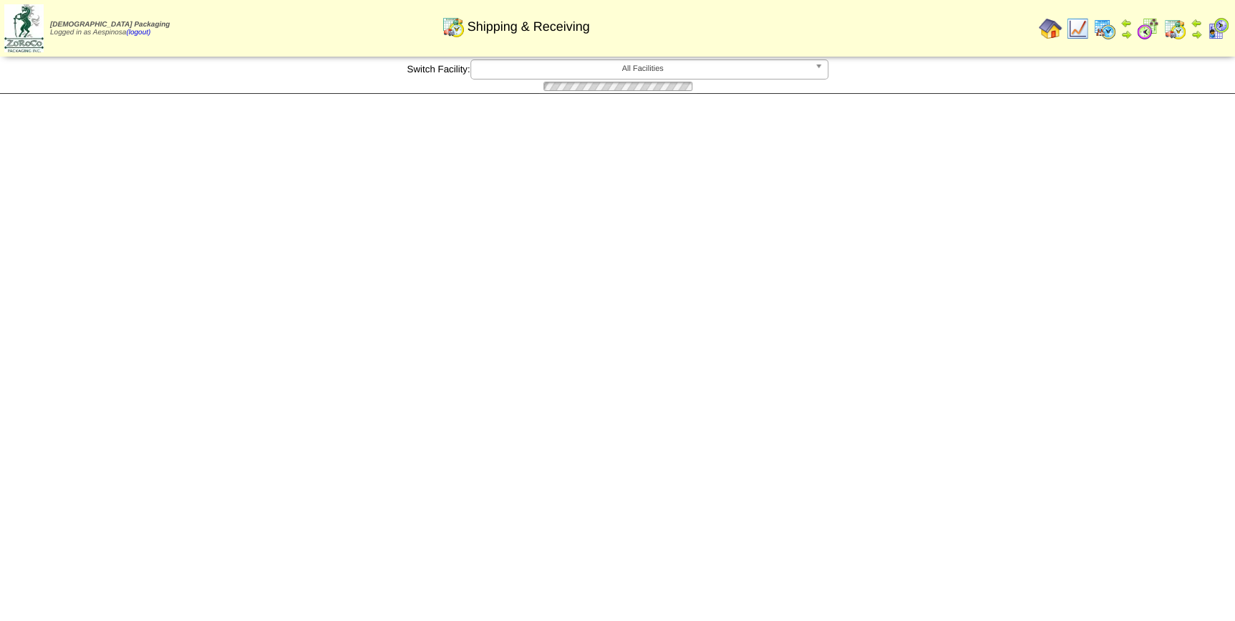
drag, startPoint x: 0, startPoint y: 0, endPoint x: 1153, endPoint y: 87, distance: 1156.7
click at [0, 0] on img at bounding box center [0, 0] width 0 height 0
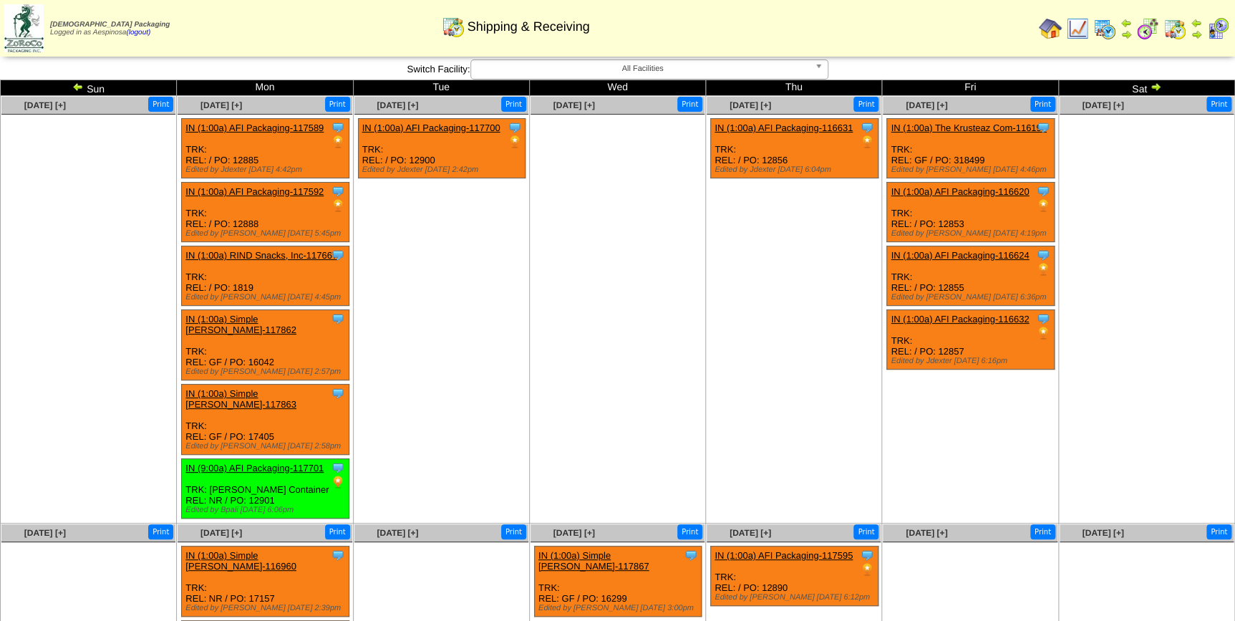
drag, startPoint x: 0, startPoint y: 0, endPoint x: 1153, endPoint y: 87, distance: 1156.7
click at [1153, 87] on img at bounding box center [1155, 86] width 11 height 11
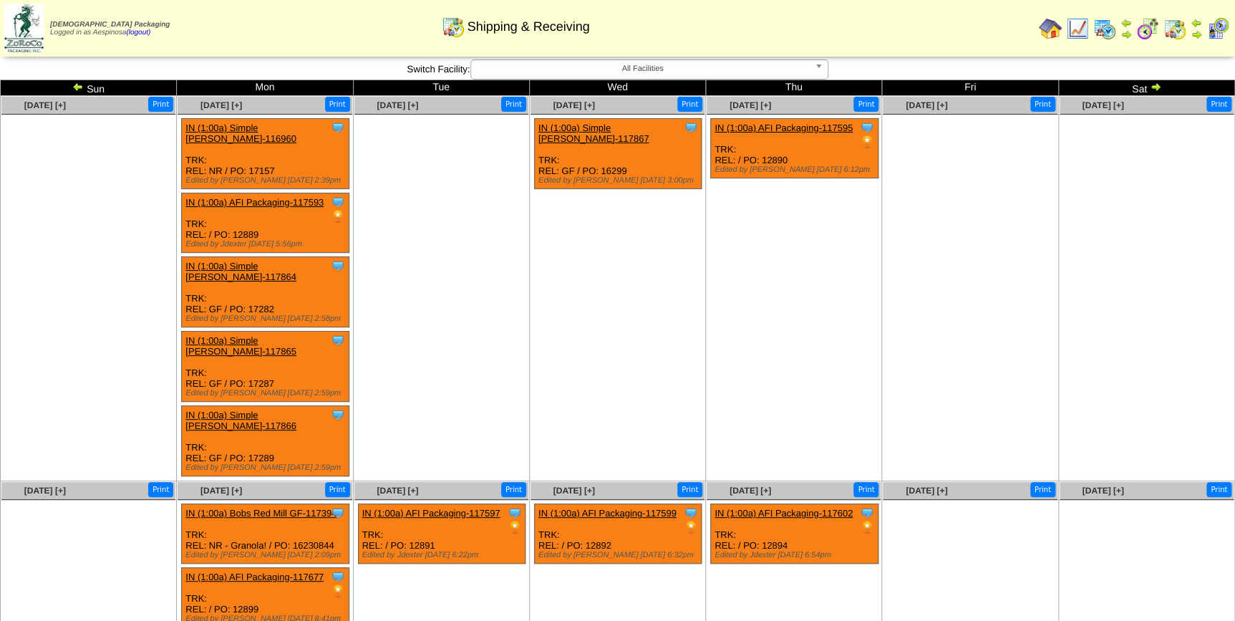
click at [703, 253] on ul "Clone Item IN (1:00a) Simple [PERSON_NAME]-117867 Simple [PERSON_NAME] Schedule…" at bounding box center [618, 225] width 174 height 215
click at [82, 85] on img at bounding box center [77, 86] width 11 height 11
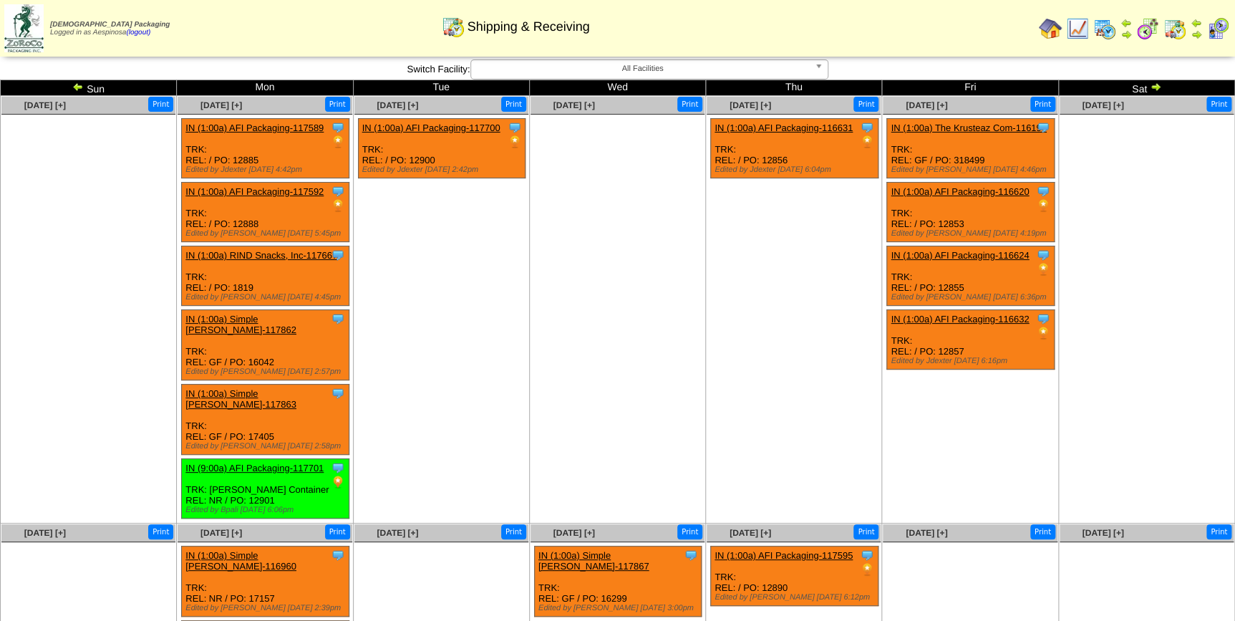
click at [82, 85] on img at bounding box center [77, 86] width 11 height 11
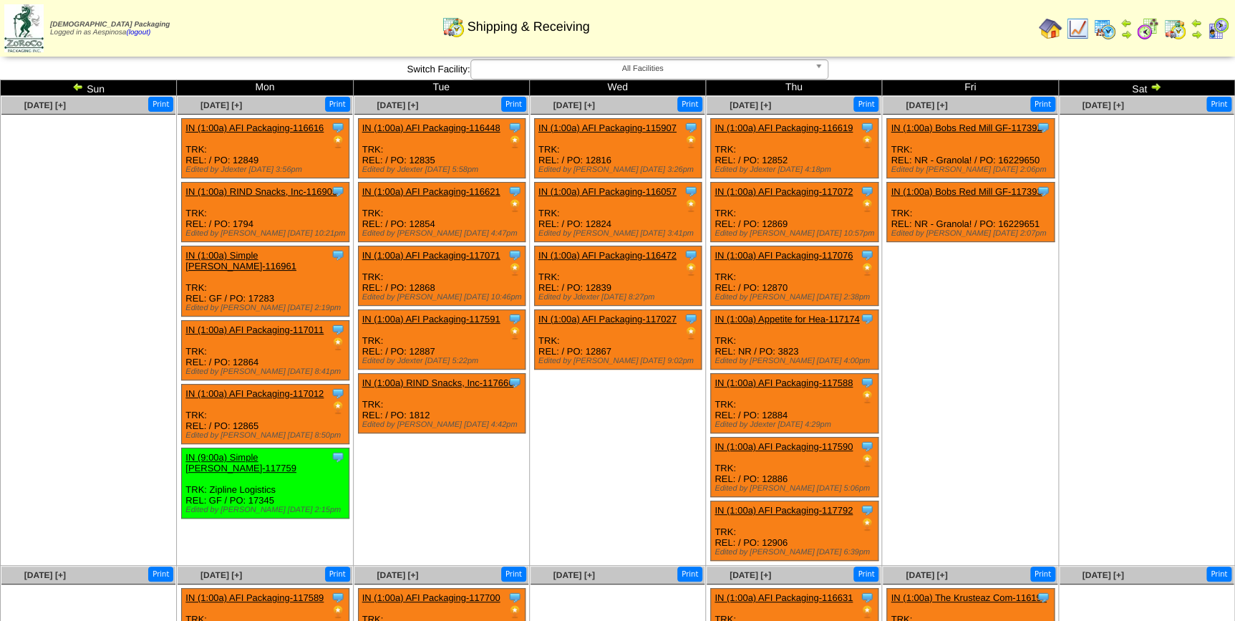
drag, startPoint x: 0, startPoint y: 0, endPoint x: 82, endPoint y: 85, distance: 118.0
click at [82, 85] on img at bounding box center [77, 86] width 11 height 11
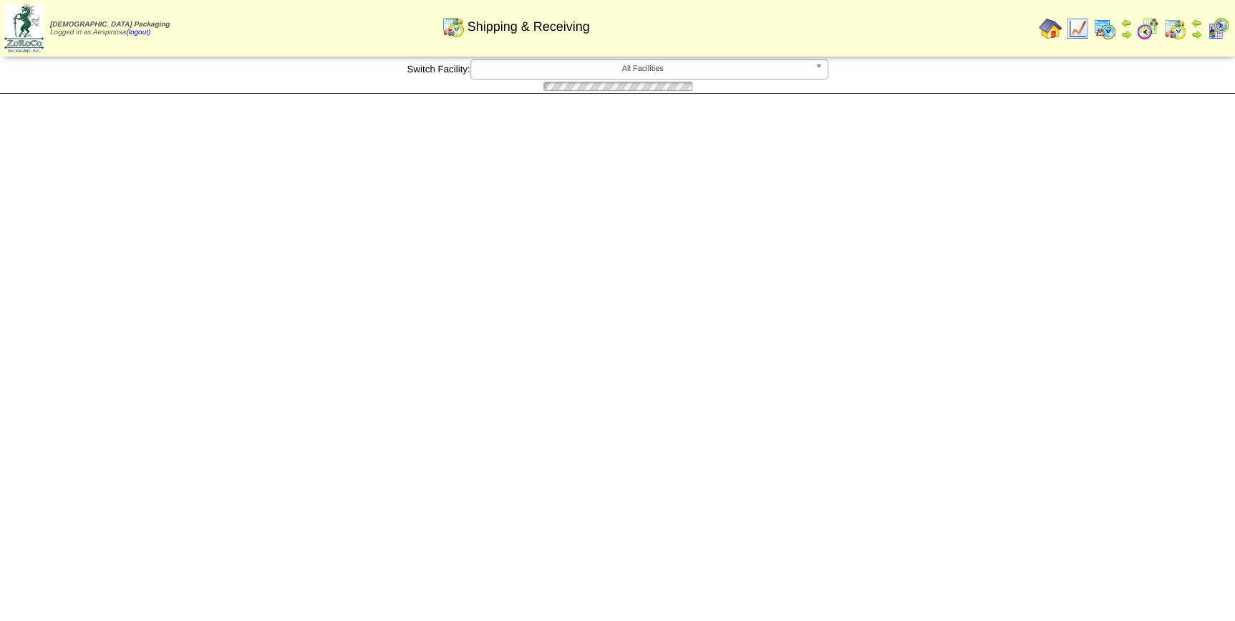
drag, startPoint x: 0, startPoint y: 0, endPoint x: 82, endPoint y: 85, distance: 118.0
click at [0, 0] on img at bounding box center [0, 0] width 0 height 0
drag, startPoint x: 0, startPoint y: 0, endPoint x: 82, endPoint y: 85, distance: 118.0
click at [0, 0] on img at bounding box center [0, 0] width 0 height 0
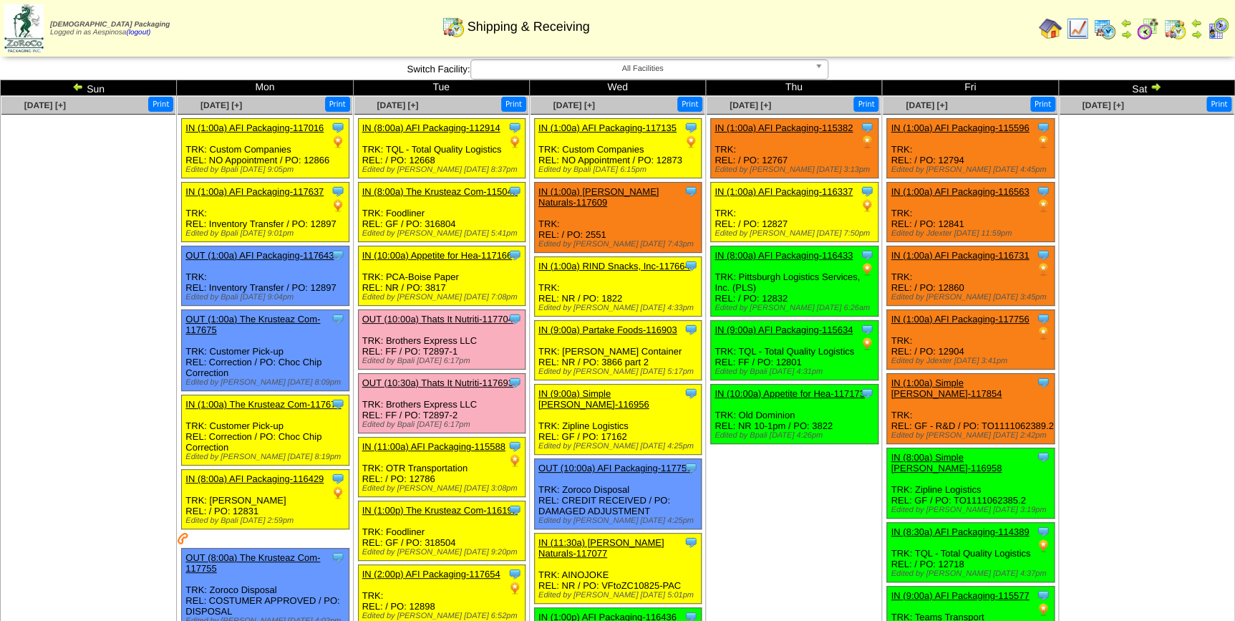
drag, startPoint x: 0, startPoint y: 0, endPoint x: 82, endPoint y: 85, distance: 118.0
click at [82, 85] on img at bounding box center [77, 86] width 11 height 11
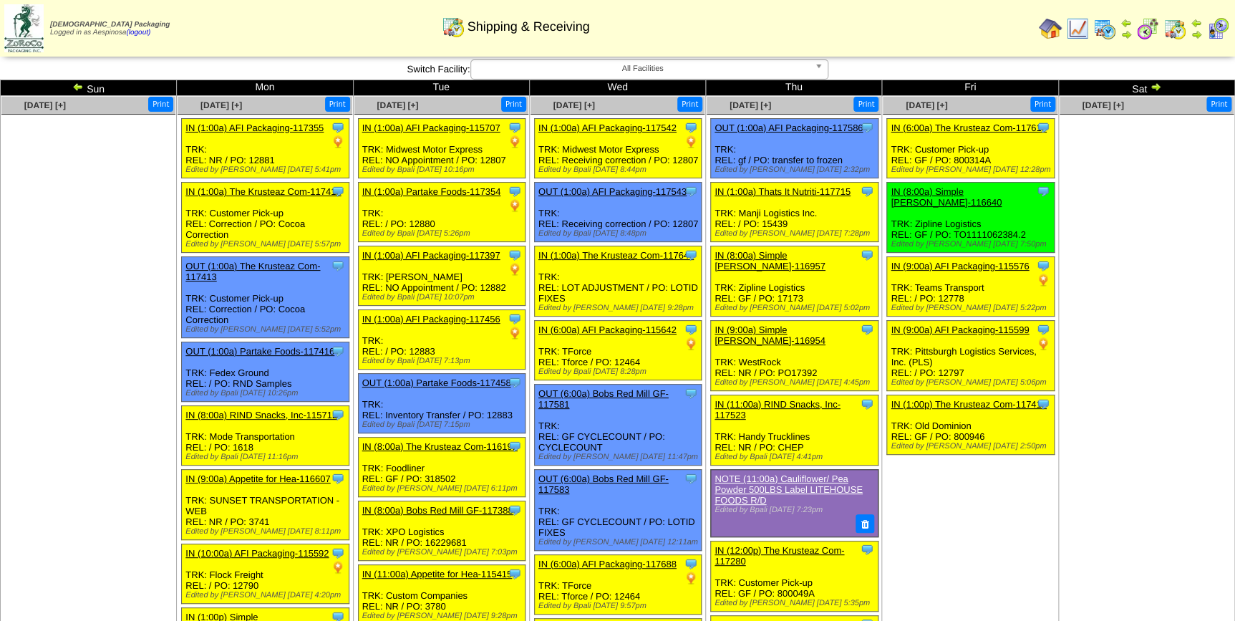
drag, startPoint x: 0, startPoint y: 0, endPoint x: 82, endPoint y: 85, distance: 118.0
click at [82, 85] on img at bounding box center [77, 86] width 11 height 11
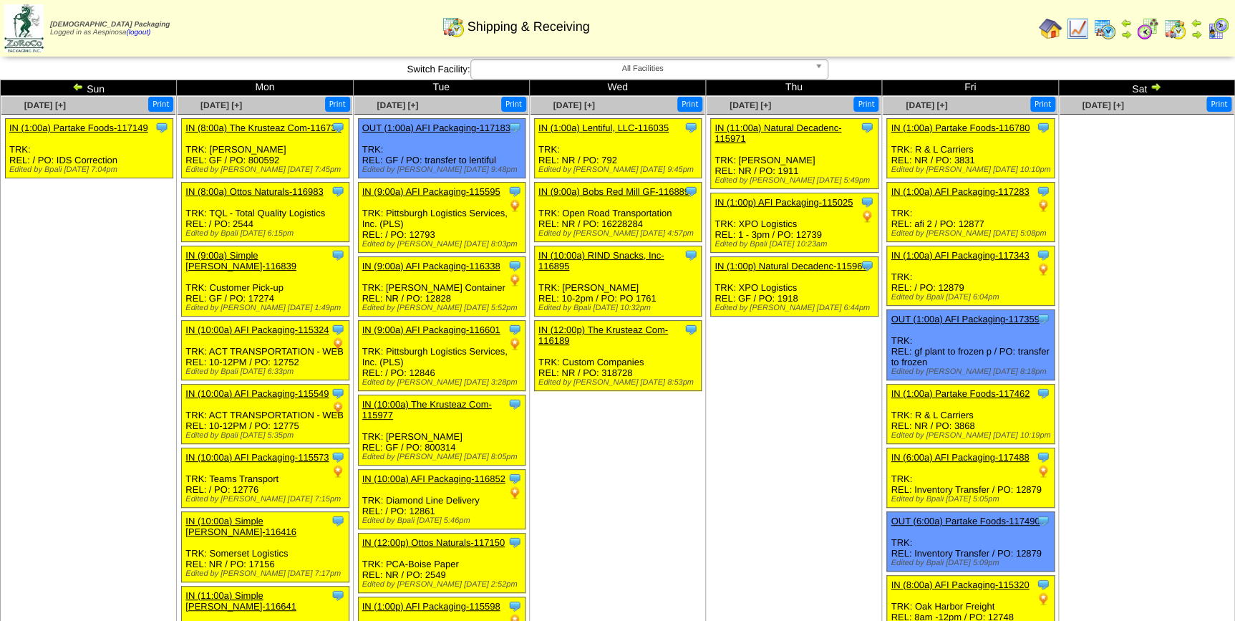
click at [778, 422] on td "[DATE] [+] Print Clone Item IN (11:00a) Natural Decadenc-115971 Natural Decaden…" at bounding box center [794, 463] width 176 height 735
click at [1153, 84] on img at bounding box center [1155, 86] width 11 height 11
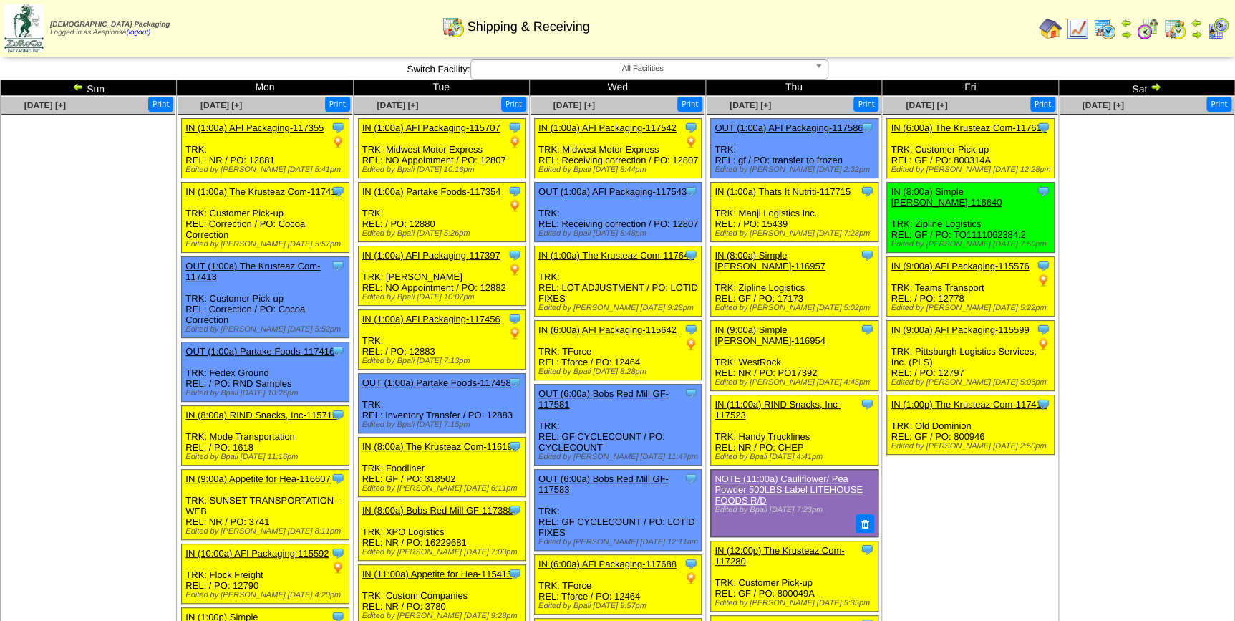
click at [1104, 216] on ul at bounding box center [1147, 222] width 174 height 215
click at [1155, 86] on img at bounding box center [1155, 86] width 11 height 11
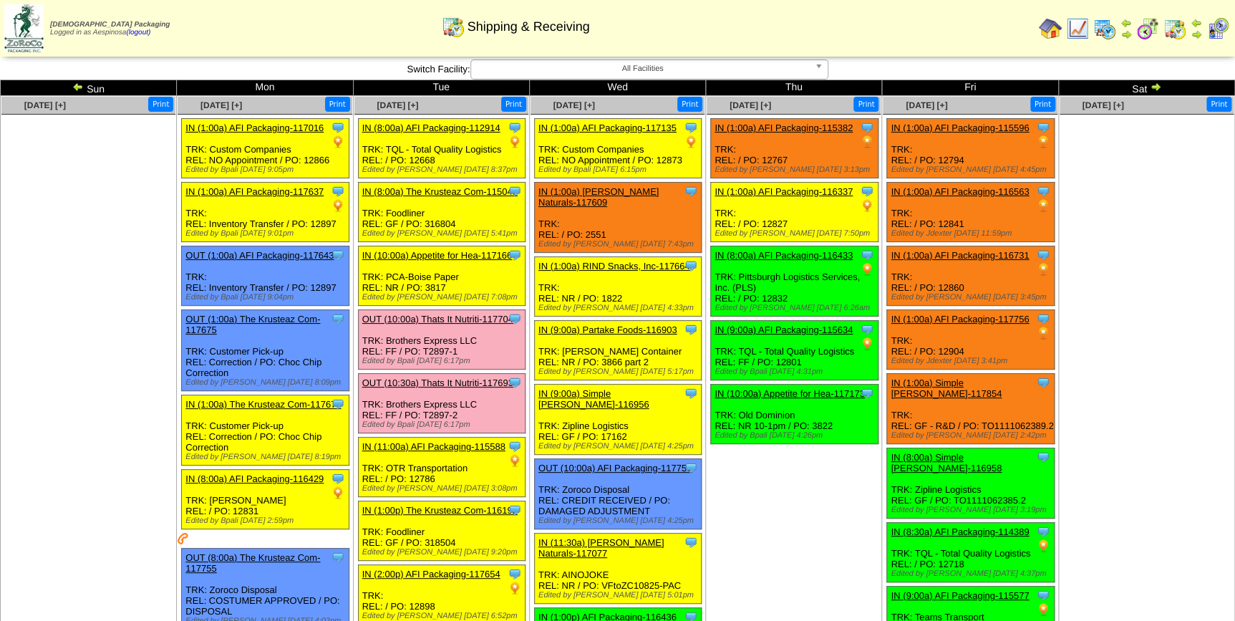
click at [1155, 86] on img at bounding box center [1155, 86] width 11 height 11
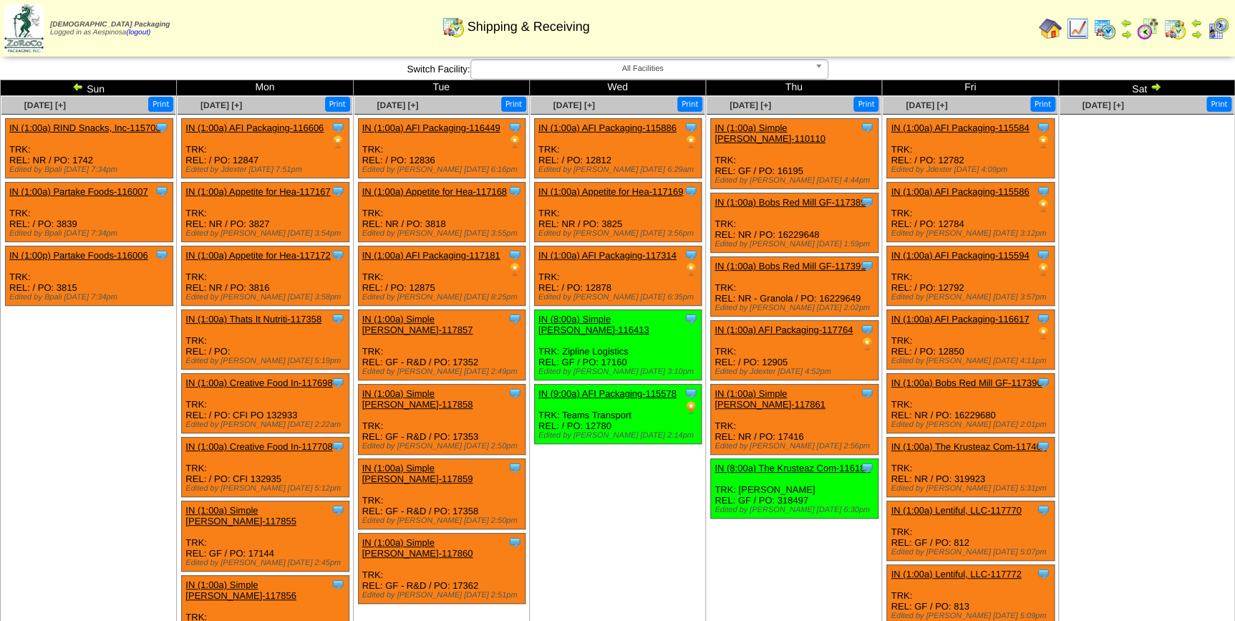
drag, startPoint x: 0, startPoint y: 0, endPoint x: 1155, endPoint y: 86, distance: 1158.1
click at [1155, 86] on img at bounding box center [1155, 86] width 11 height 11
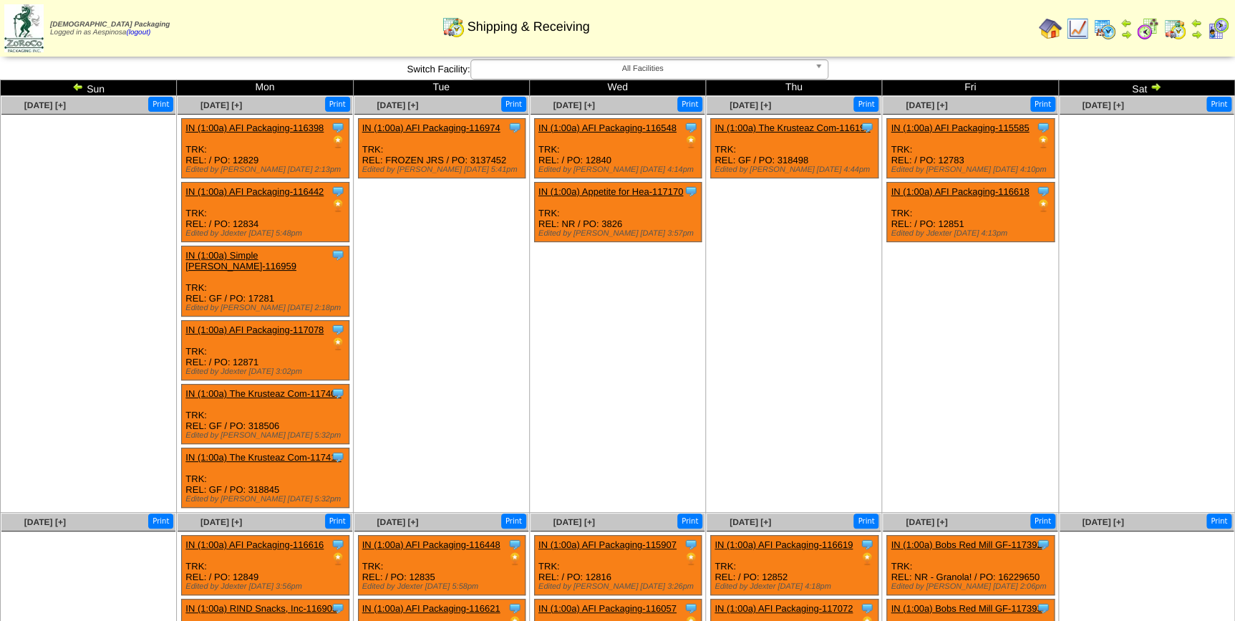
click at [1155, 86] on img at bounding box center [1155, 86] width 11 height 11
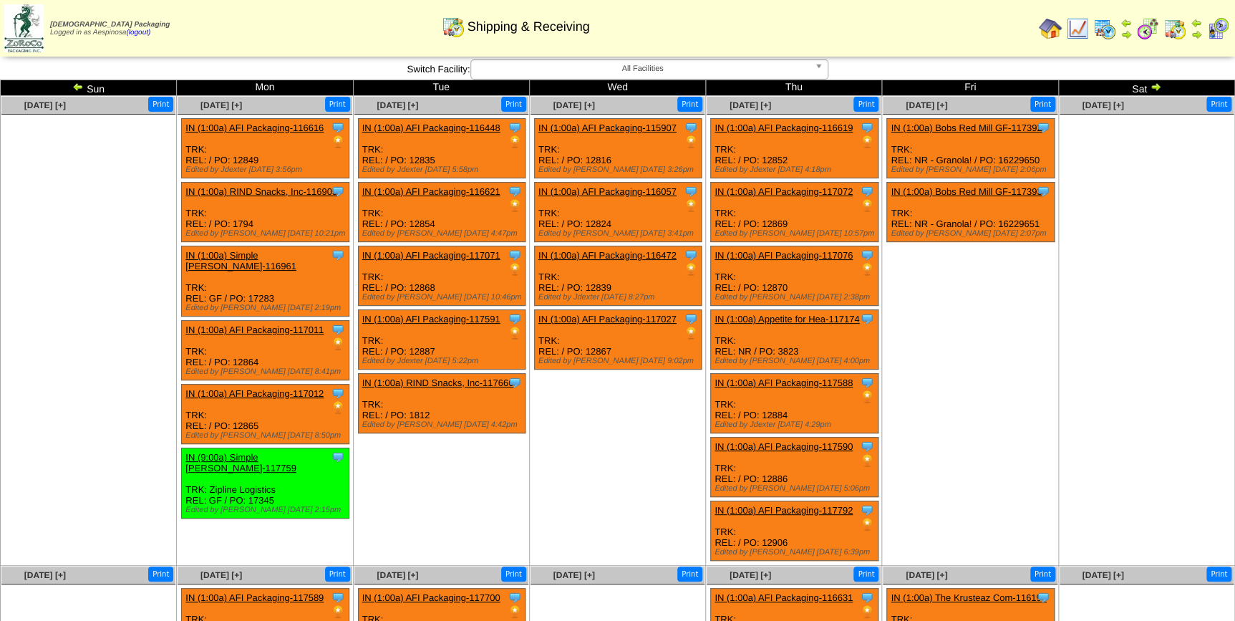
drag, startPoint x: 0, startPoint y: 0, endPoint x: 1155, endPoint y: 86, distance: 1158.1
click at [1155, 86] on img at bounding box center [1155, 86] width 11 height 11
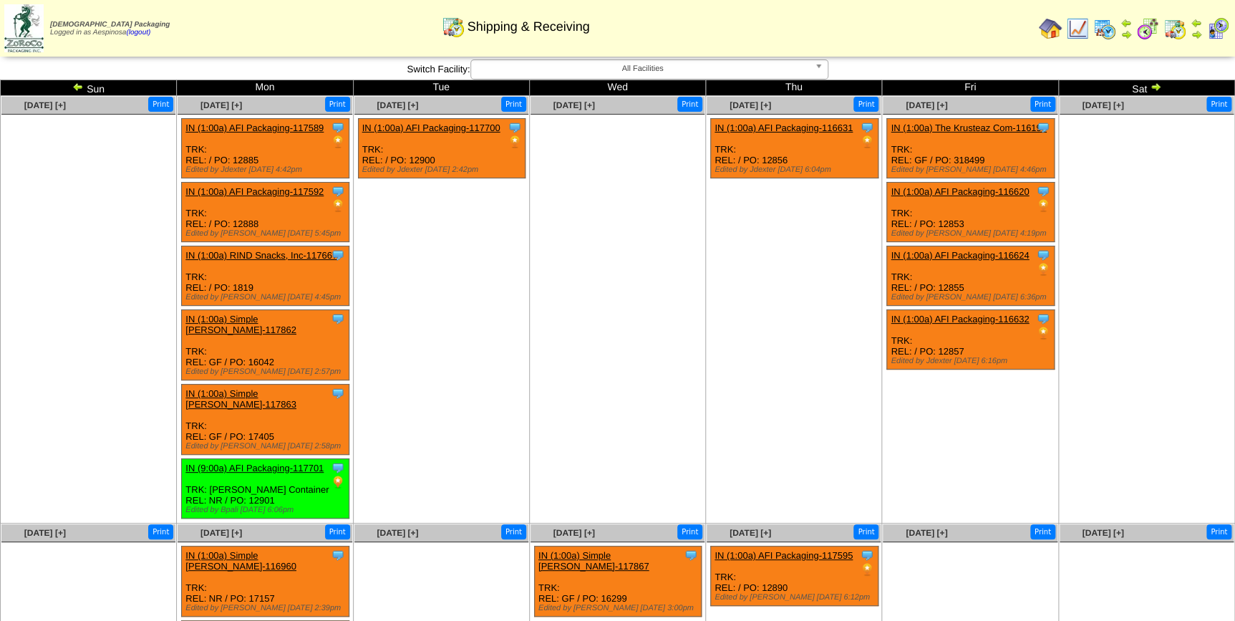
click at [75, 81] on img at bounding box center [77, 86] width 11 height 11
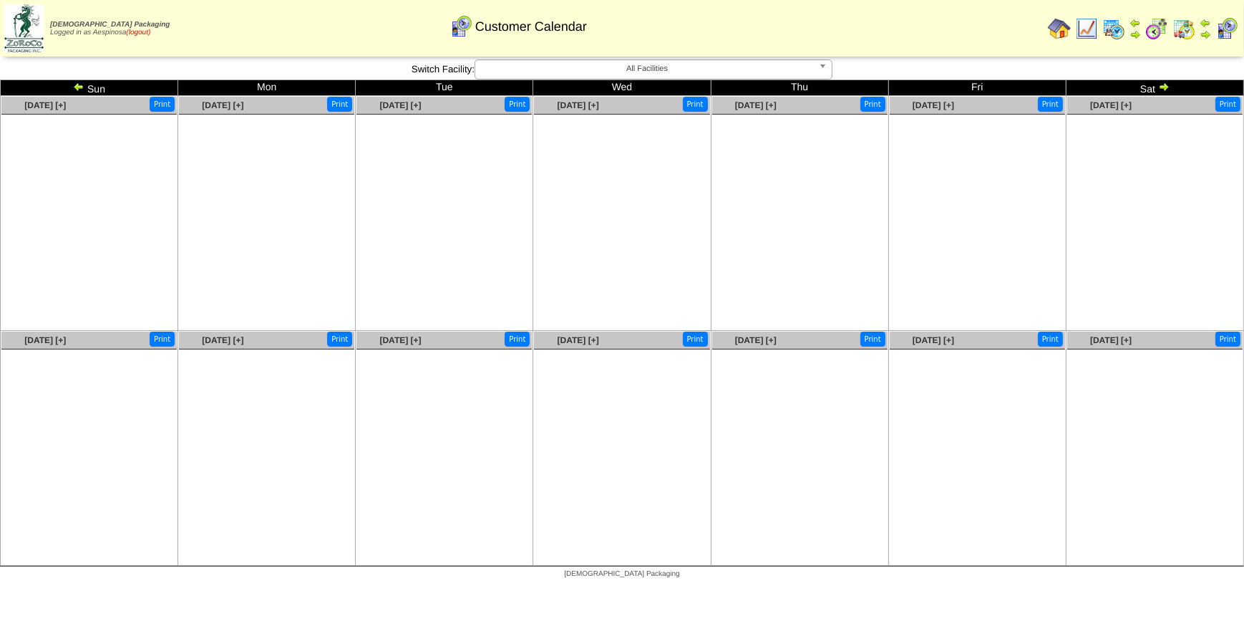
click at [137, 31] on link "(logout)" at bounding box center [138, 33] width 24 height 8
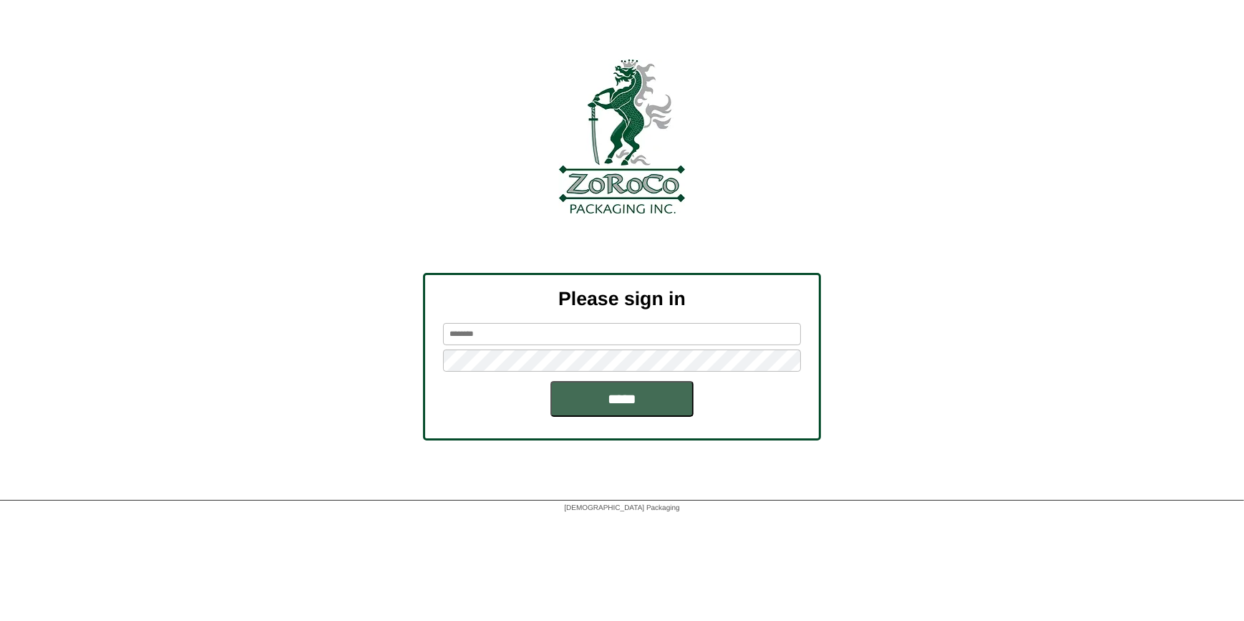
type input "*********"
click at [615, 390] on input "*****" at bounding box center [622, 399] width 143 height 36
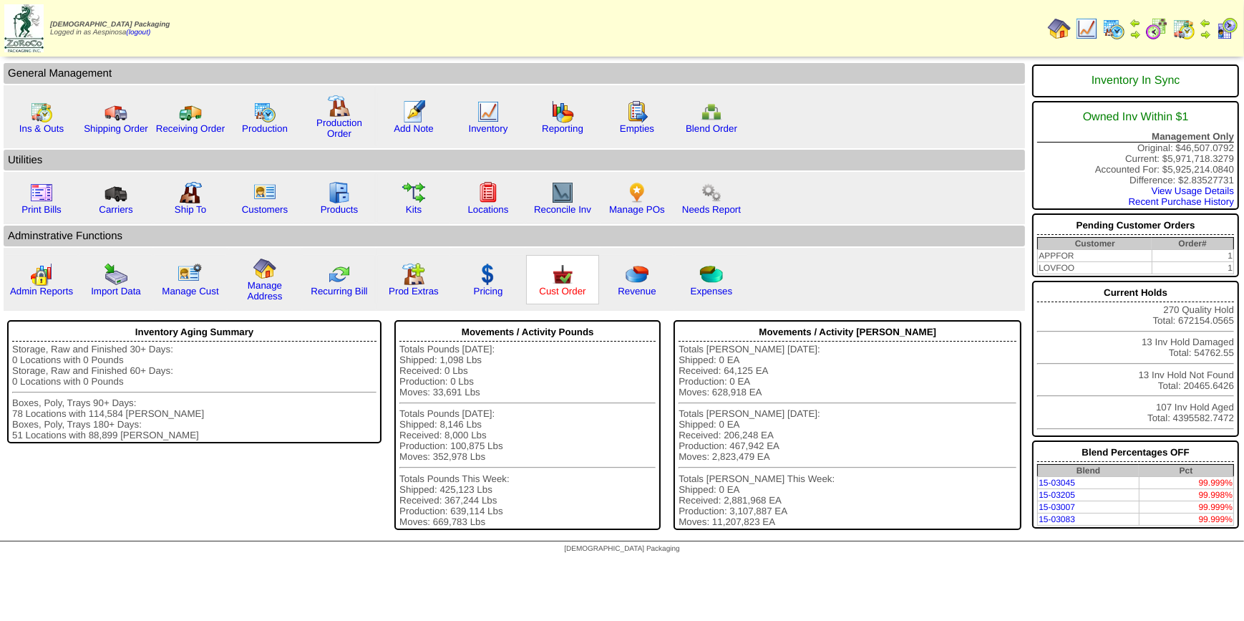
click at [547, 292] on link "Cust Order" at bounding box center [562, 291] width 47 height 11
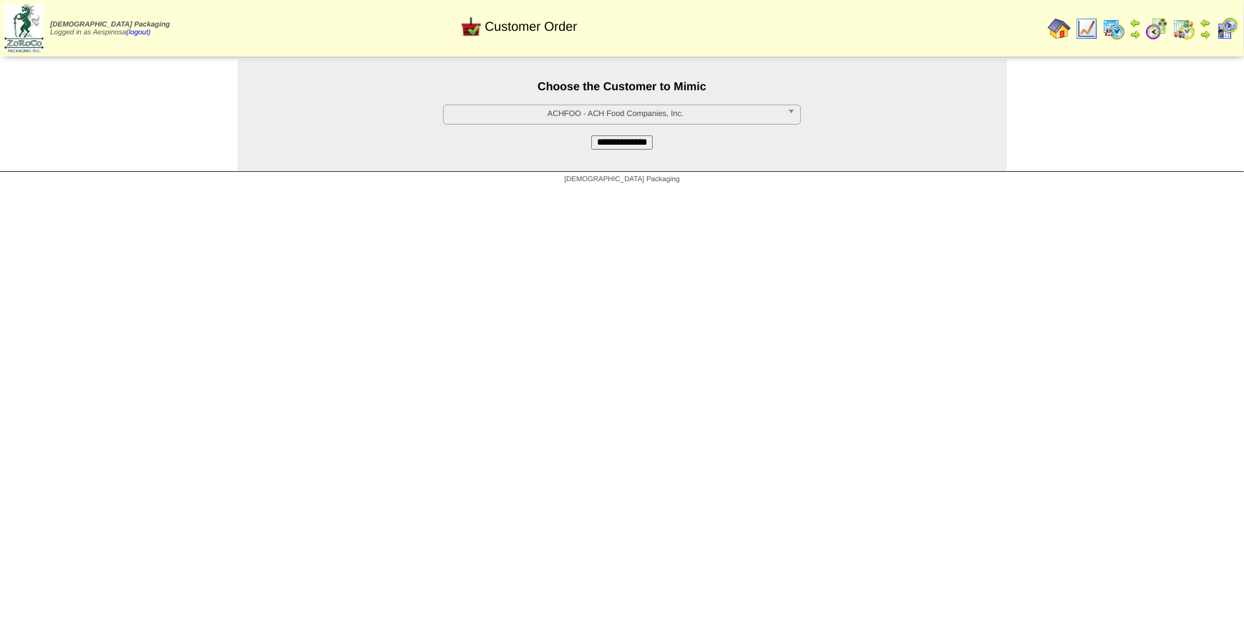
click at [510, 117] on span "ACHFOO - ACH Food Companies, Inc." at bounding box center [616, 113] width 332 height 17
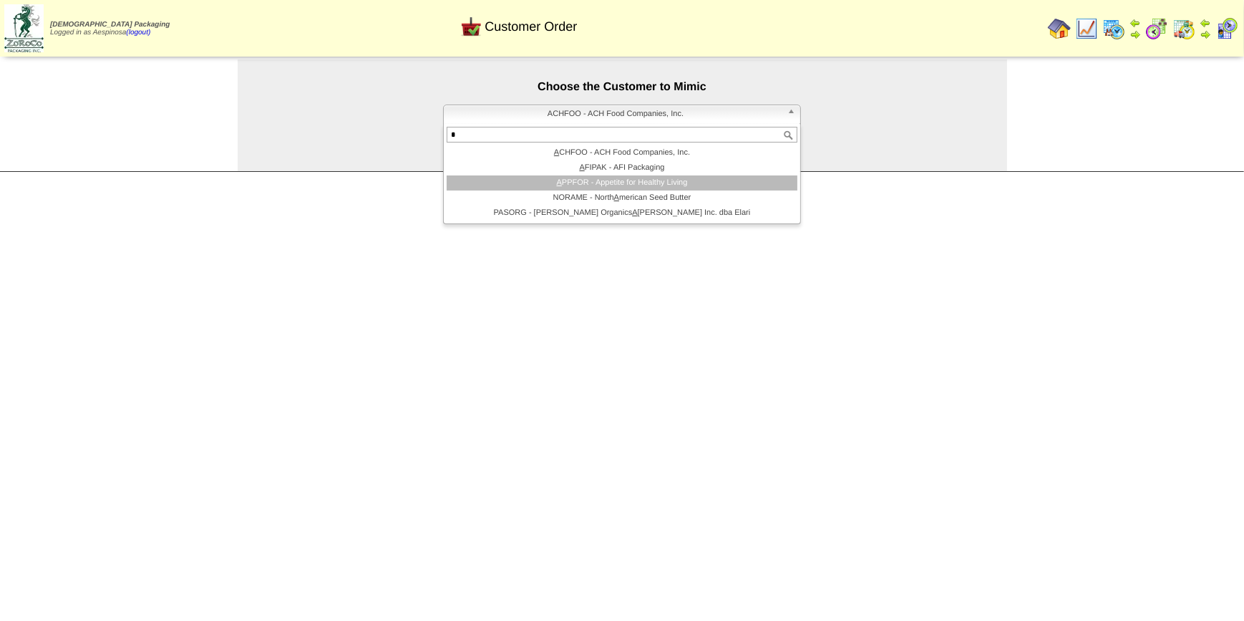
type input "*"
click at [656, 183] on li "A PPFOR - Appetite for Healthy Living" at bounding box center [622, 182] width 351 height 15
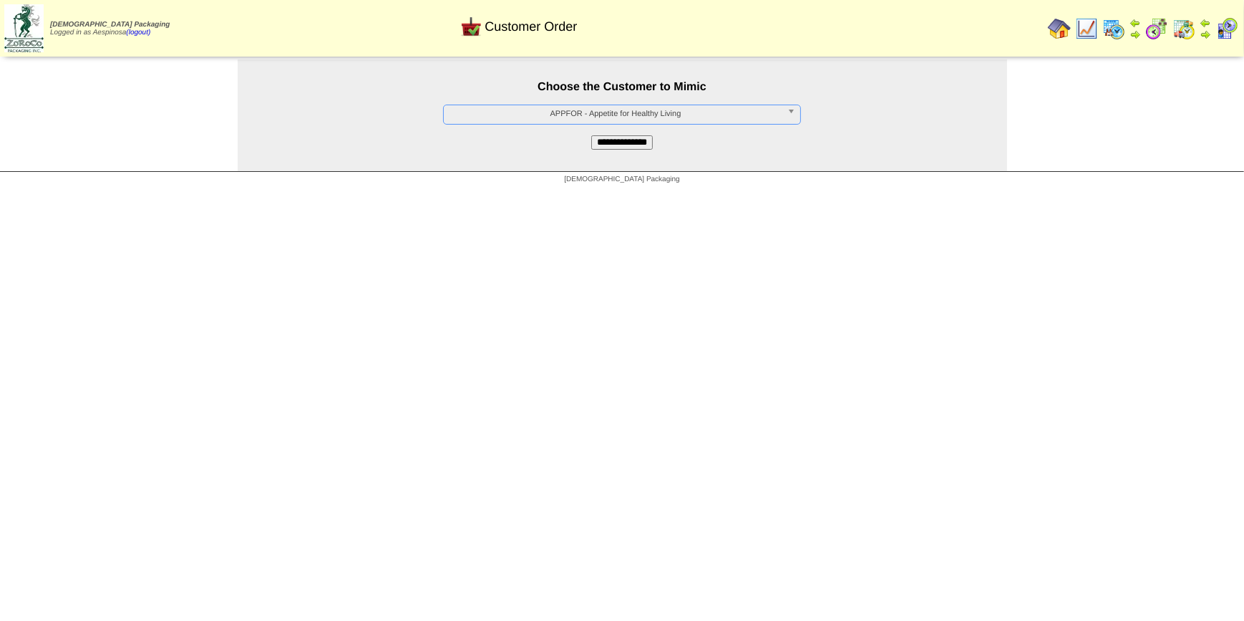
click at [616, 146] on input "**********" at bounding box center [622, 142] width 62 height 14
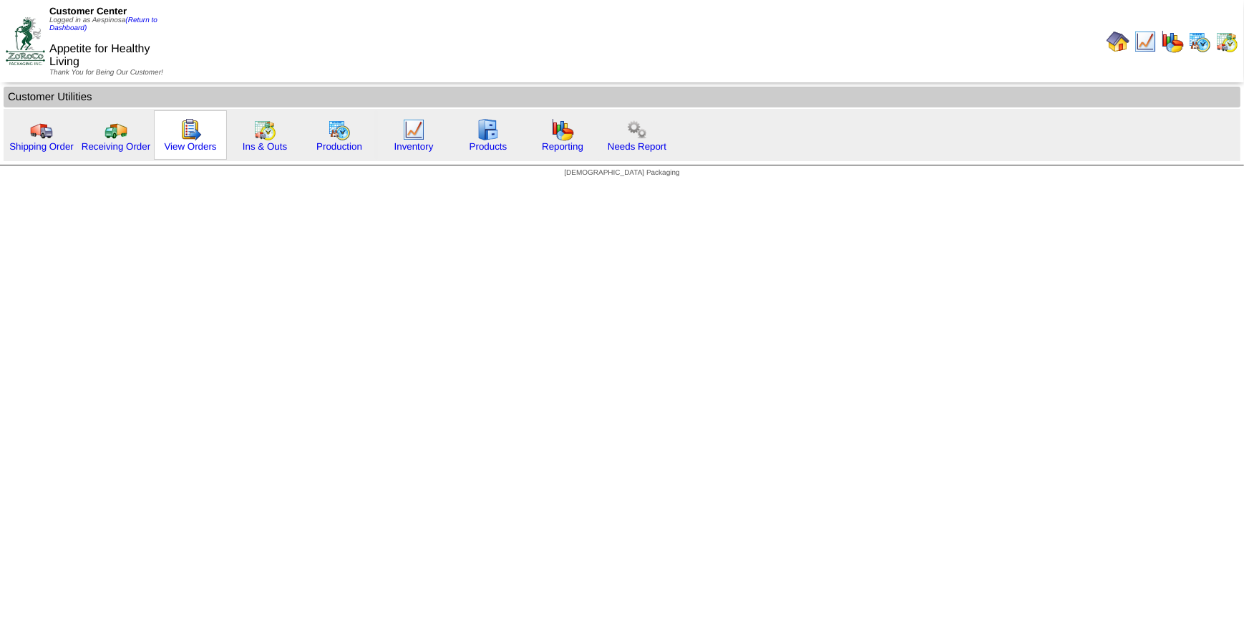
click at [173, 151] on div "View Orders" at bounding box center [190, 134] width 73 height 49
click at [176, 146] on link "View Orders" at bounding box center [190, 146] width 52 height 11
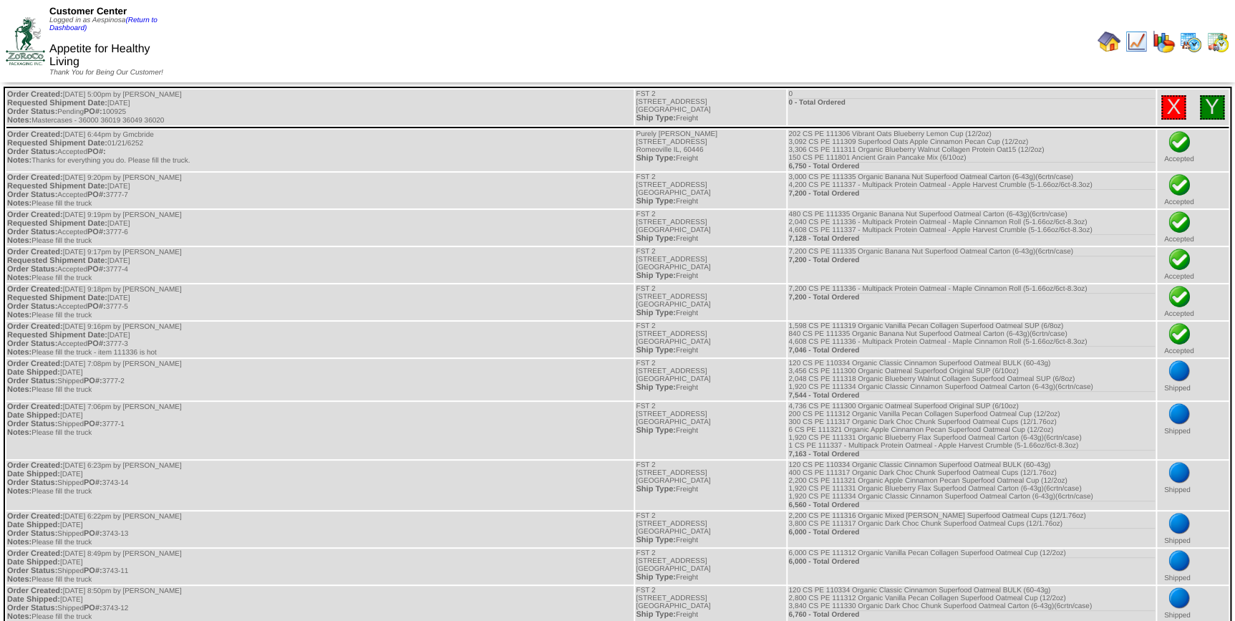
click at [134, 25] on div "Customer Center Logged in as Aespinosa (Return to Dashboard)" at bounding box center [114, 19] width 130 height 26
click at [135, 23] on link "(Return to Dashboard)" at bounding box center [103, 24] width 108 height 16
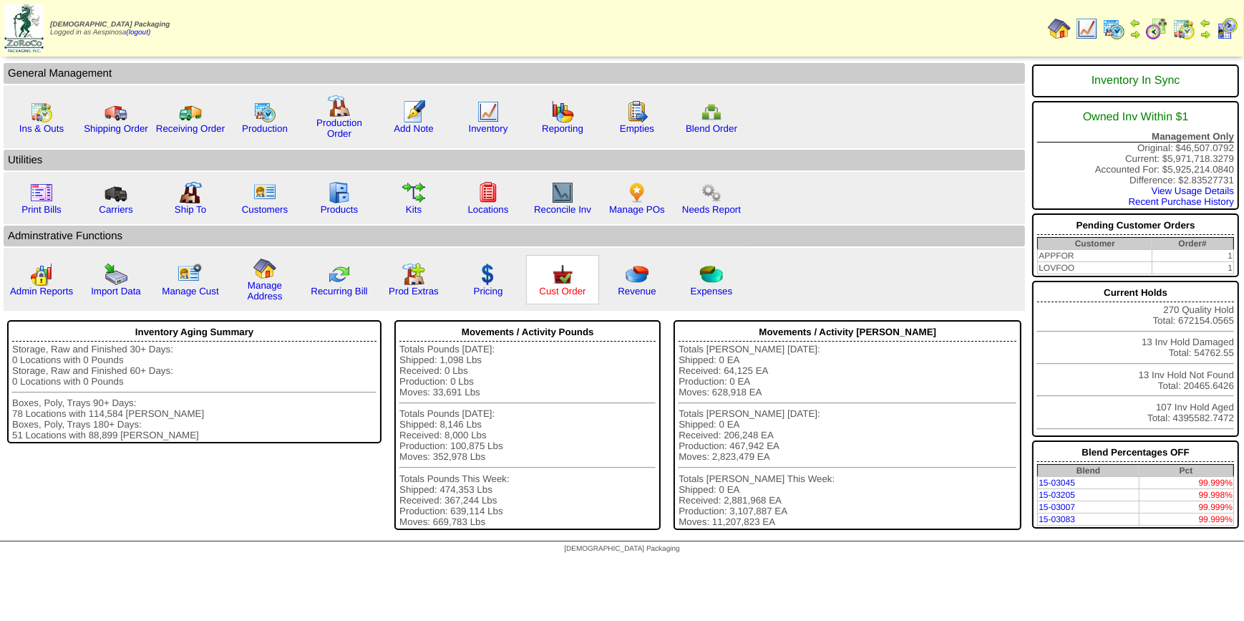
click at [557, 286] on link "Cust Order" at bounding box center [562, 291] width 47 height 11
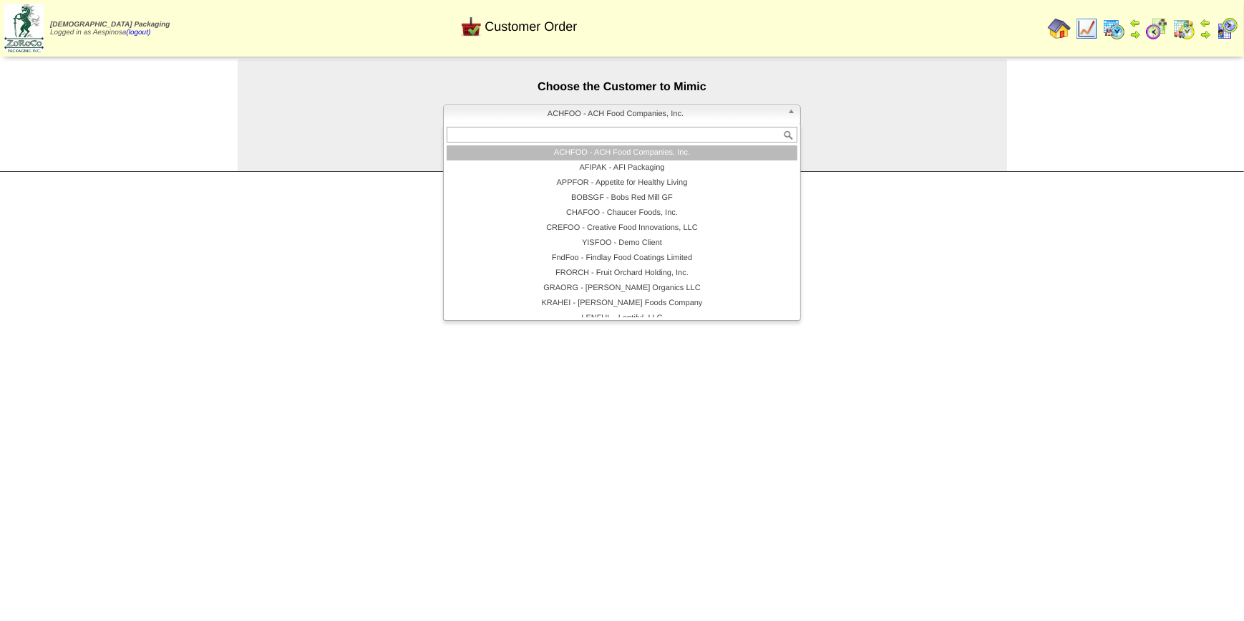
click at [701, 115] on span "ACHFOO - ACH Food Companies, Inc." at bounding box center [616, 113] width 332 height 17
type input "***"
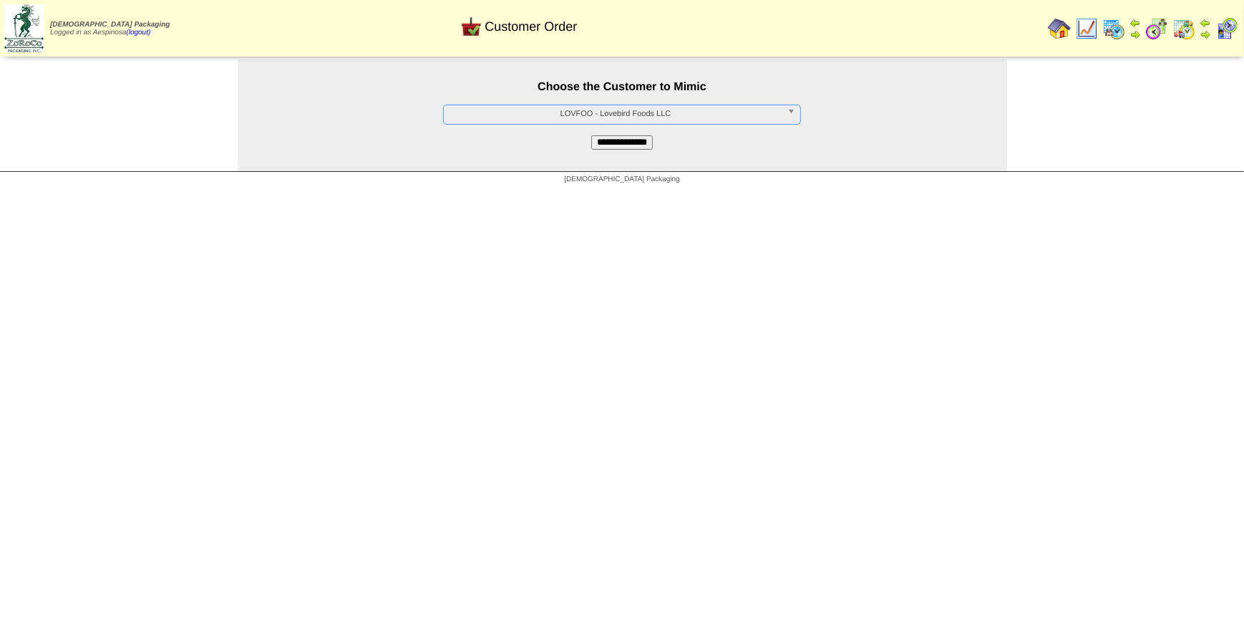
click at [653, 136] on input "**********" at bounding box center [622, 142] width 62 height 14
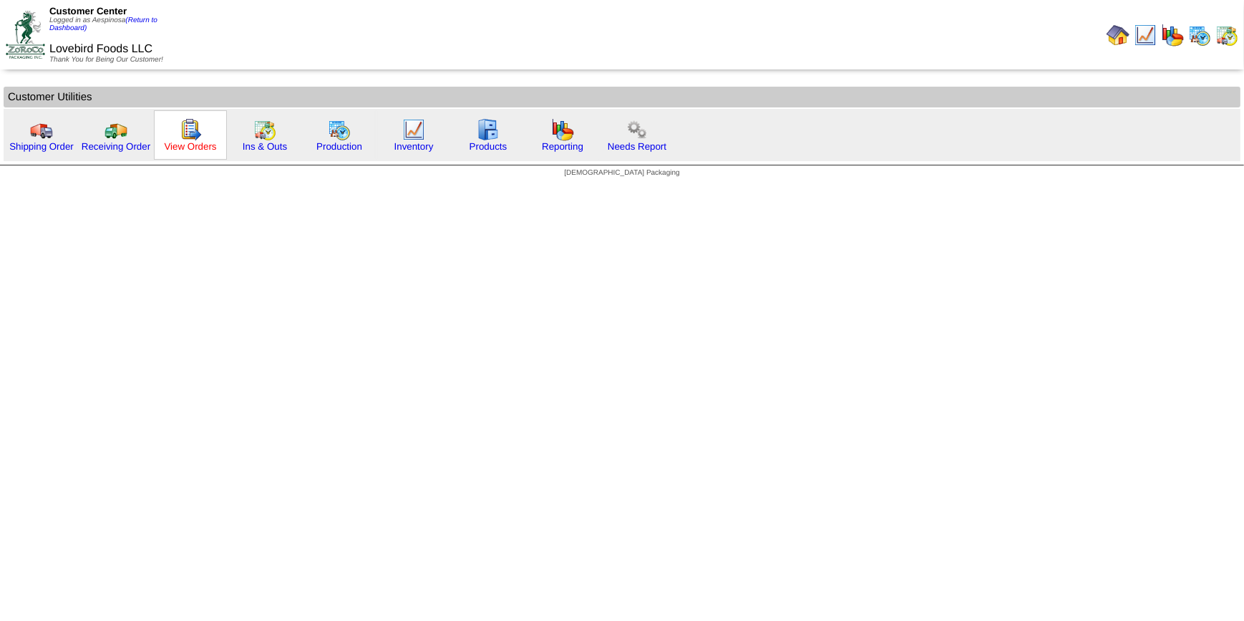
click at [198, 142] on link "View Orders" at bounding box center [190, 146] width 52 height 11
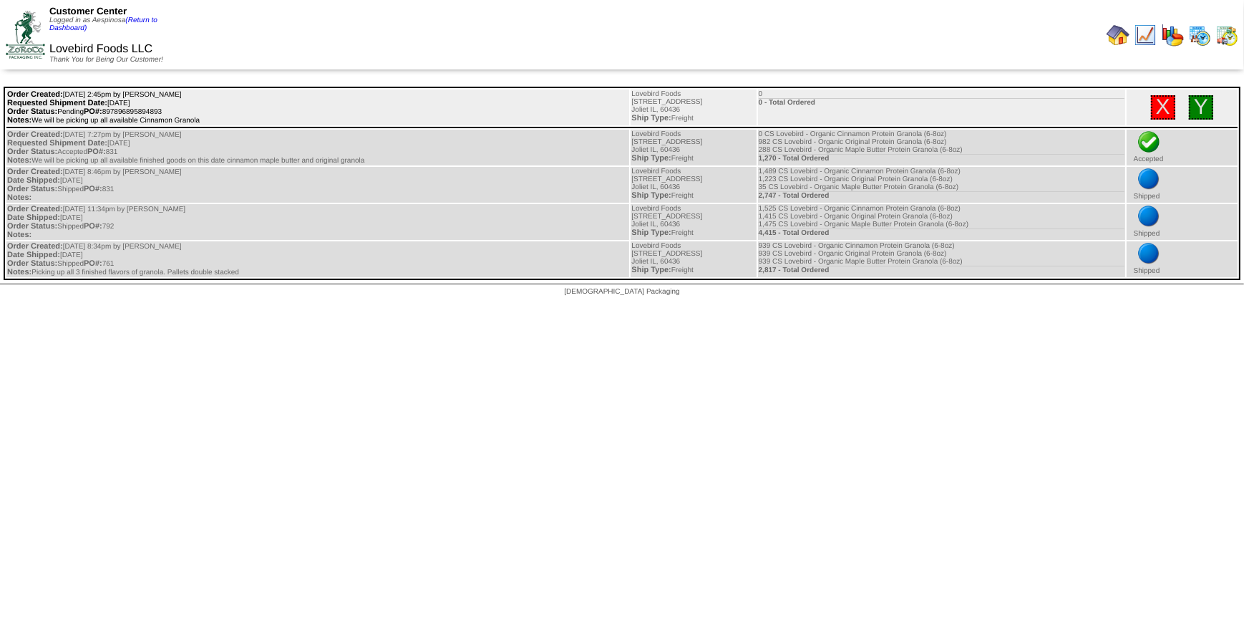
click at [164, 111] on td "Order Created: [DATE] 2:45pm by [PERSON_NAME] Requested Shipment Date: [DATE] O…" at bounding box center [317, 107] width 623 height 36
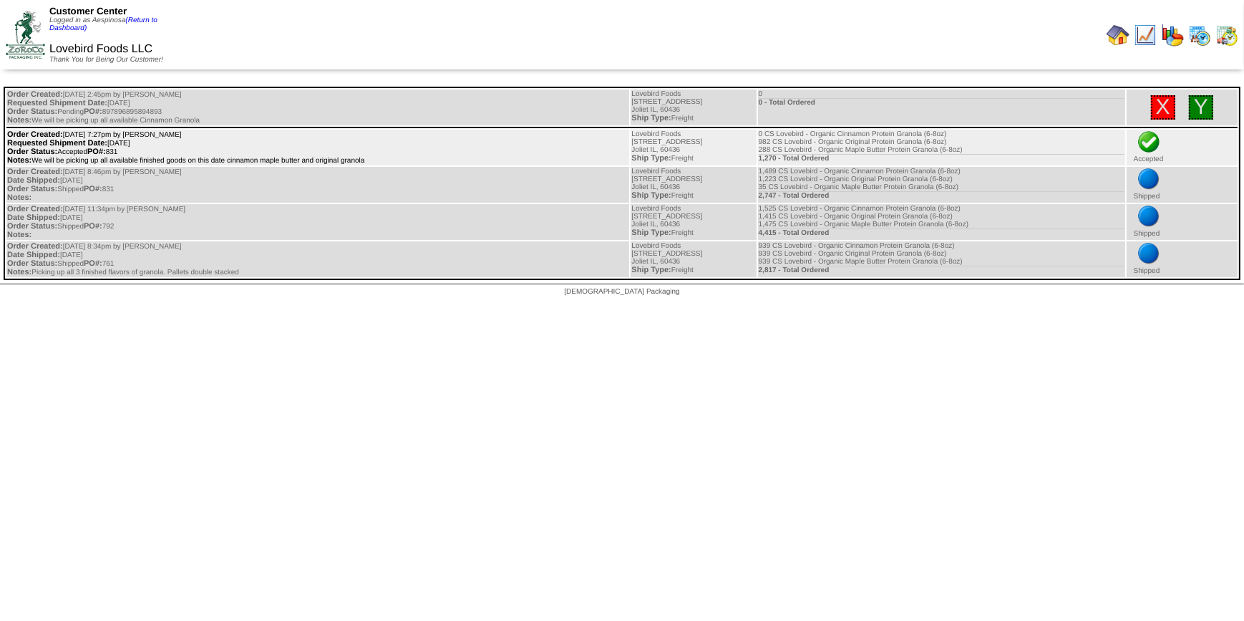
copy td "897896895894893"
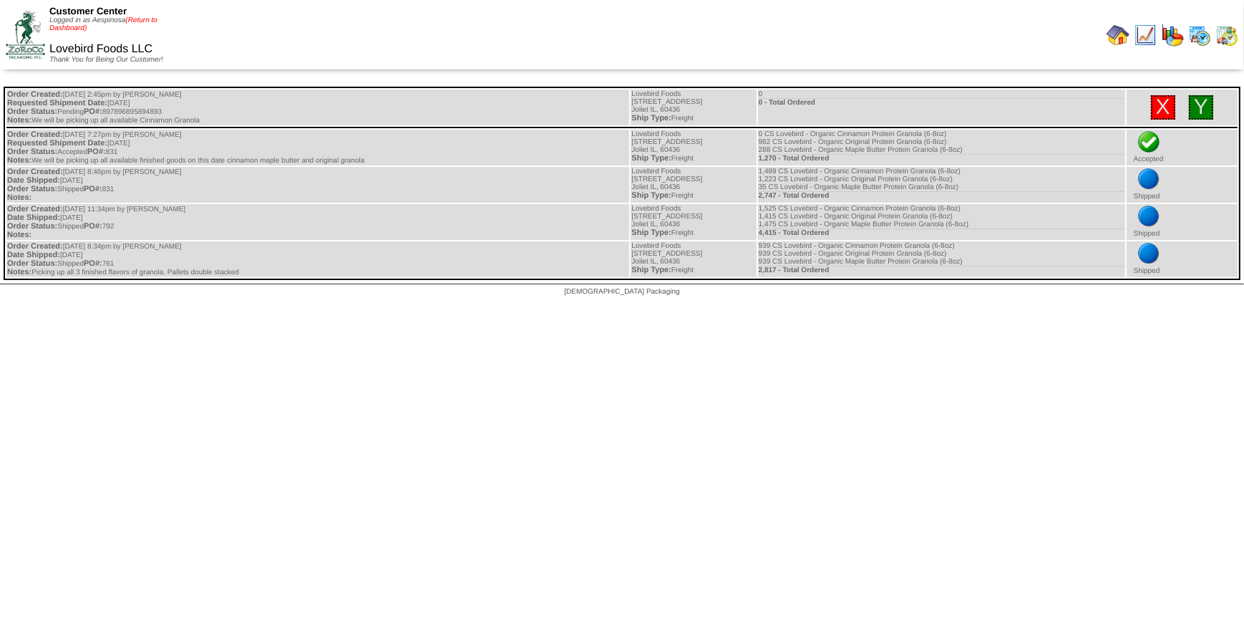
click at [147, 21] on link "(Return to Dashboard)" at bounding box center [103, 24] width 108 height 16
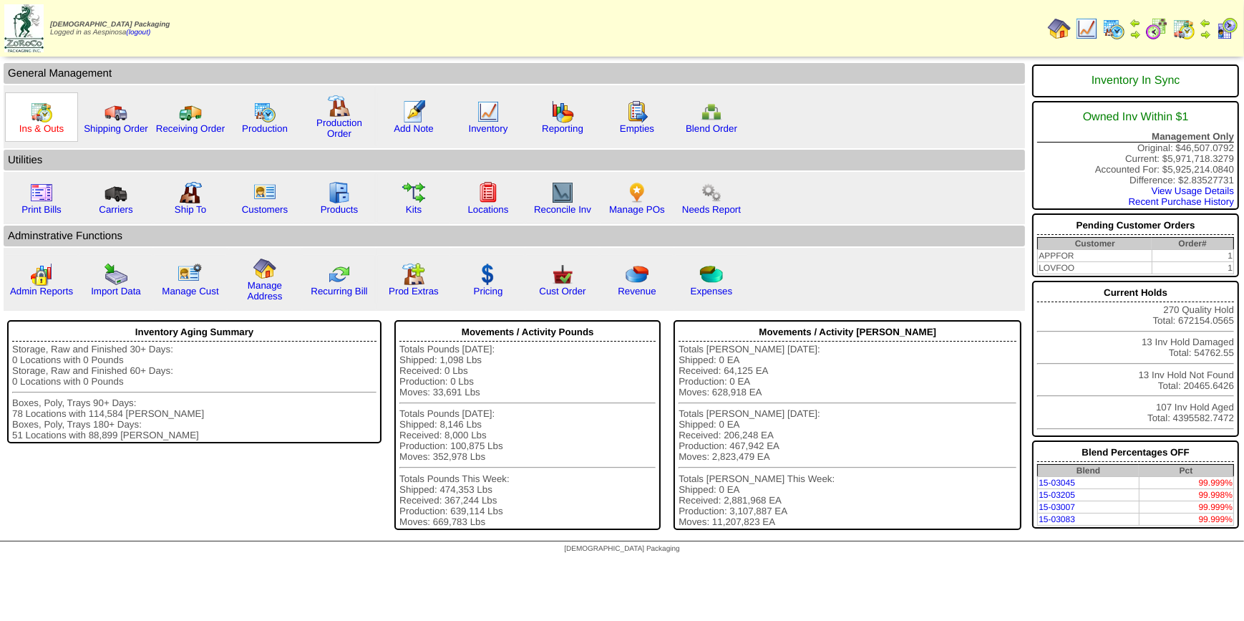
click at [53, 126] on link "Ins & Outs" at bounding box center [41, 128] width 44 height 11
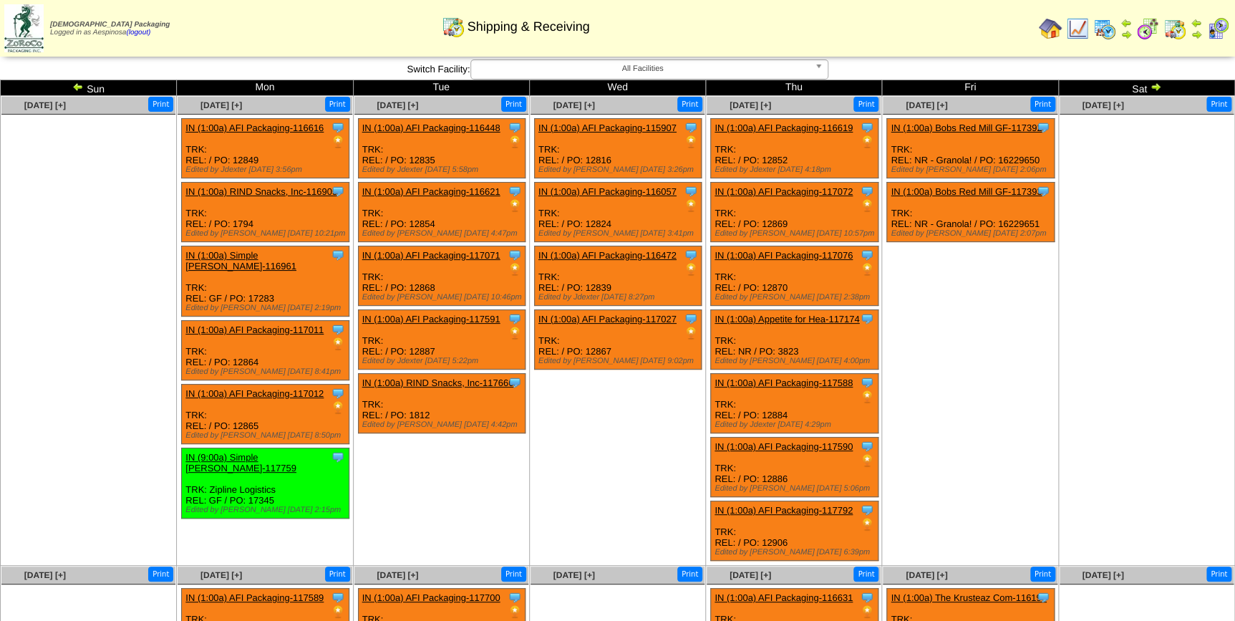
click at [896, 353] on td "Oct 31 [+] Print Clone Item IN (1:00a) Bobs Red Mill GF-117392 Bobs Red Mill GF…" at bounding box center [970, 331] width 176 height 470
click at [72, 84] on td "Sun" at bounding box center [89, 88] width 176 height 16
click at [72, 84] on img at bounding box center [77, 86] width 11 height 11
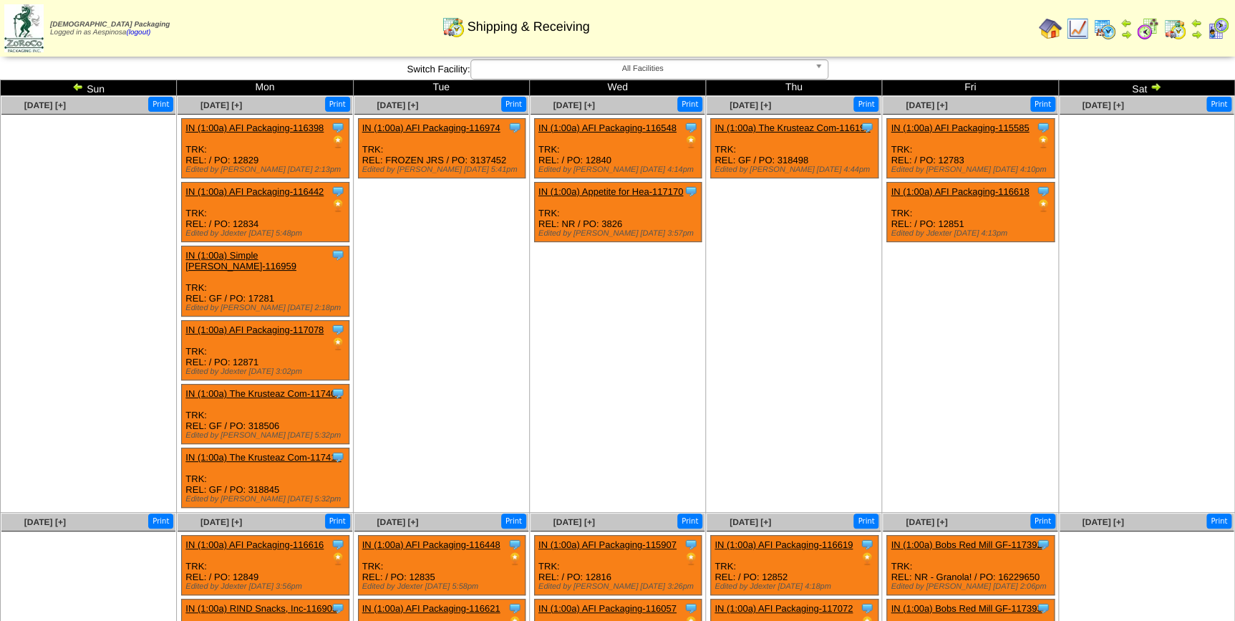
drag, startPoint x: 0, startPoint y: 0, endPoint x: 72, endPoint y: 84, distance: 110.7
click at [72, 84] on img at bounding box center [77, 86] width 11 height 11
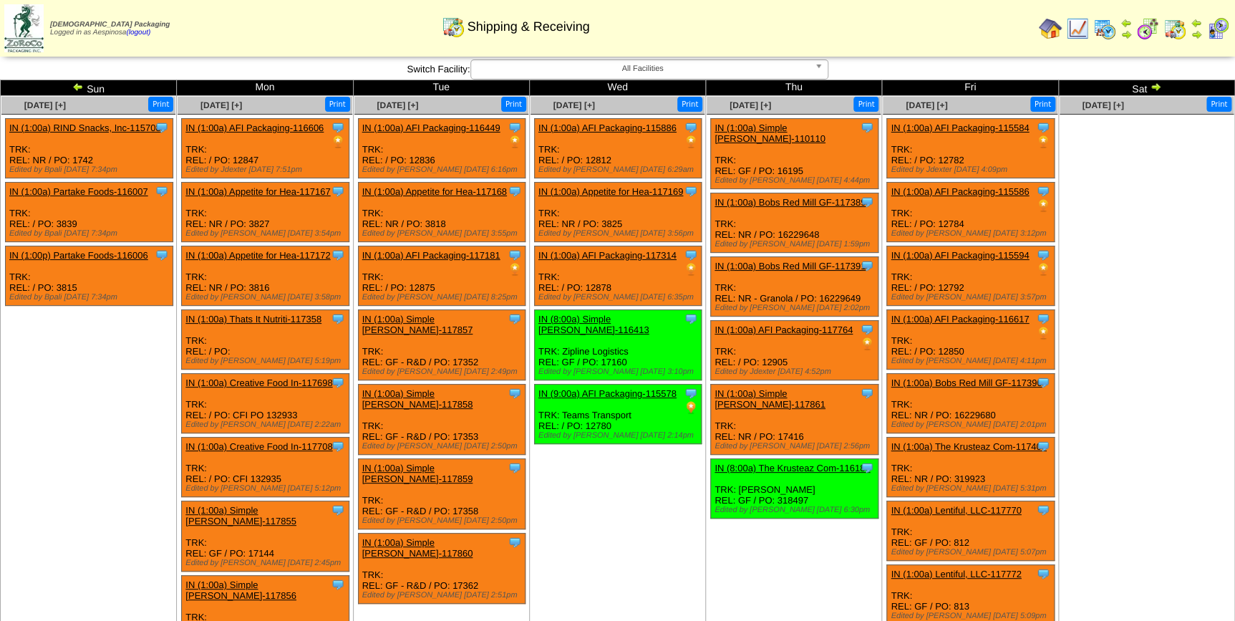
scroll to position [539, 0]
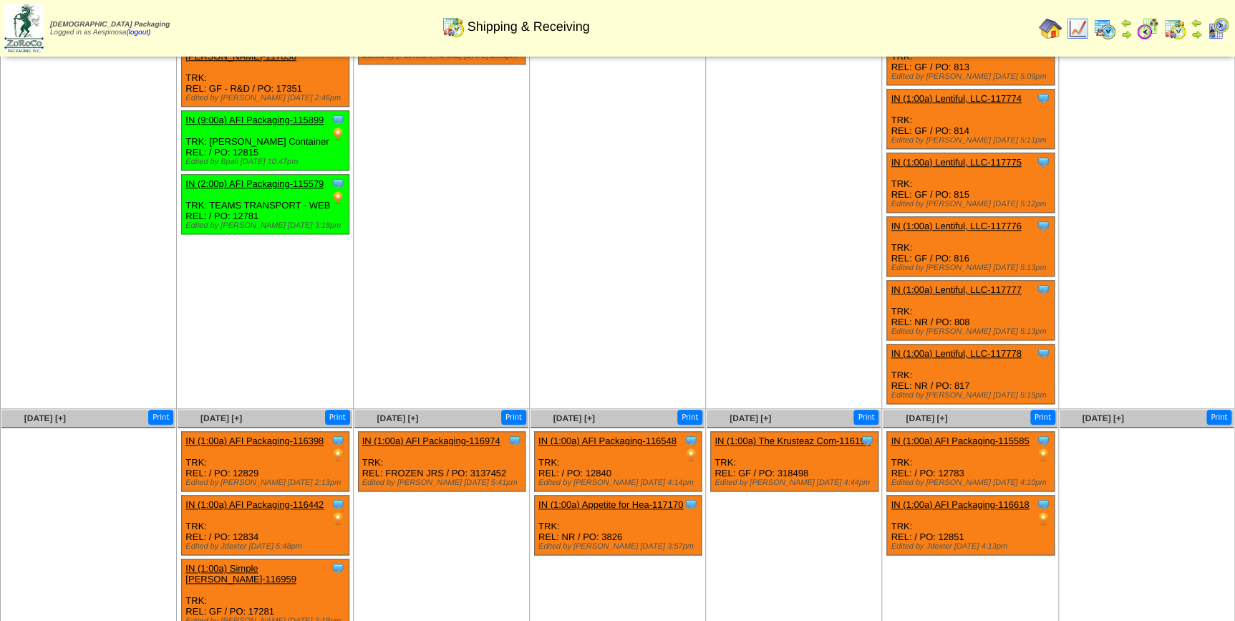
click at [1220, 29] on img at bounding box center [1217, 28] width 23 height 23
click at [16, 29] on img at bounding box center [23, 28] width 39 height 48
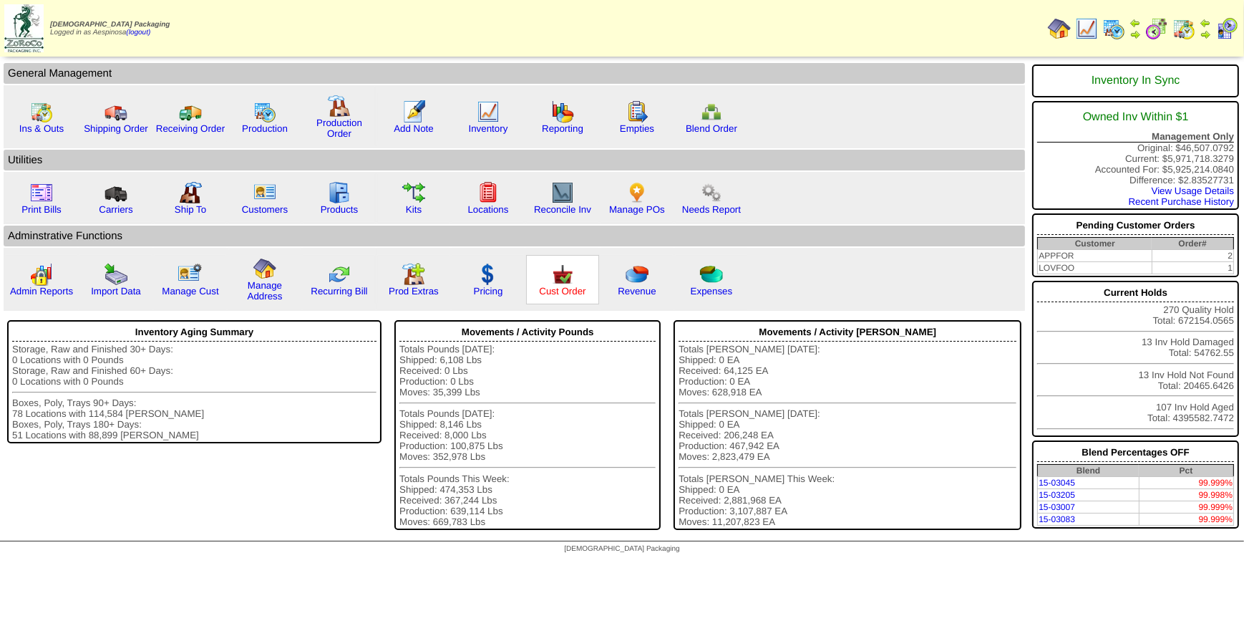
click at [568, 287] on link "Cust Order" at bounding box center [562, 291] width 47 height 11
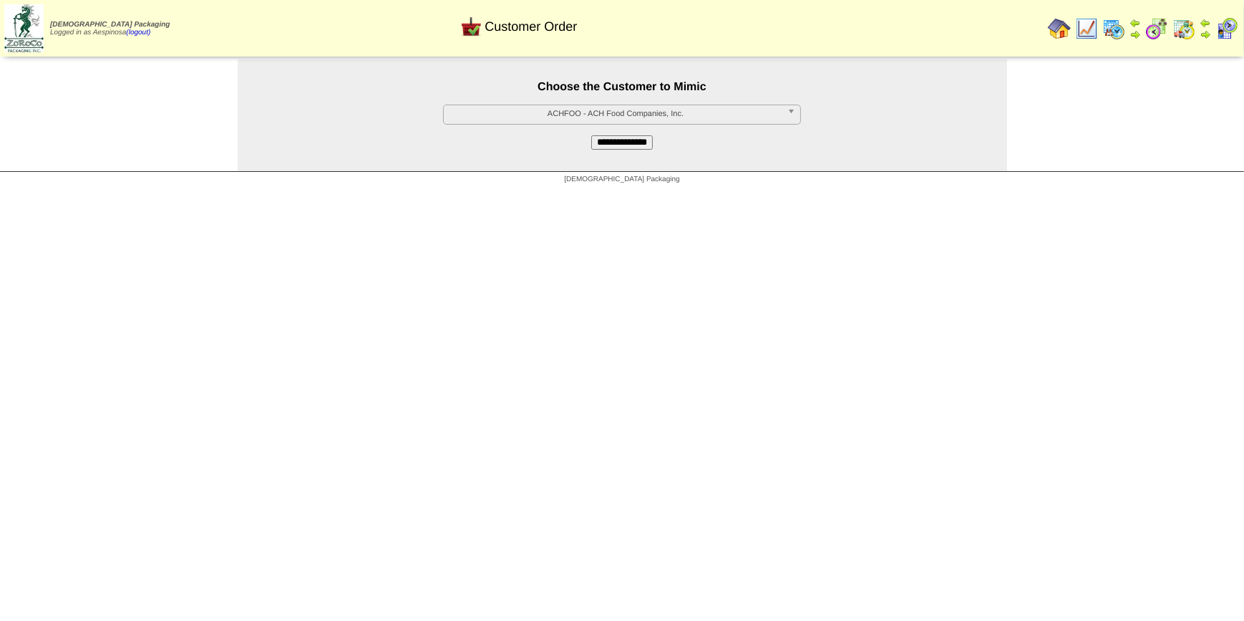
click at [591, 115] on span "ACHFOO - ACH Food Companies, Inc." at bounding box center [616, 113] width 332 height 17
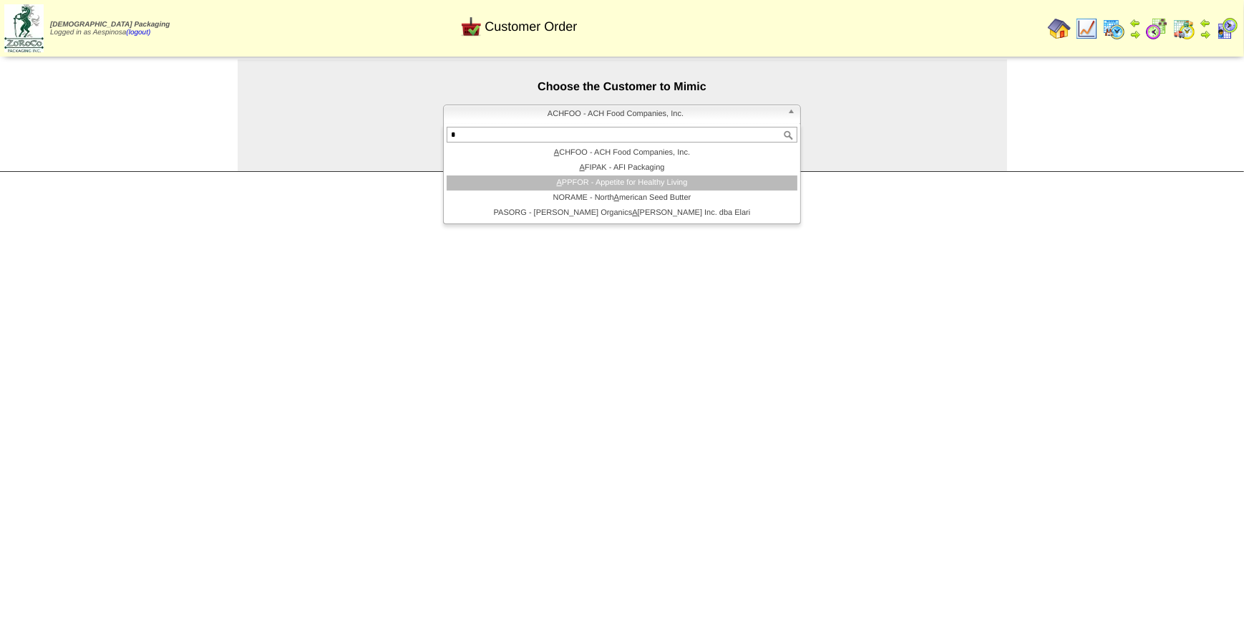
type input "*"
click at [659, 185] on li "A PPFOR - Appetite for Healthy Living" at bounding box center [622, 182] width 351 height 15
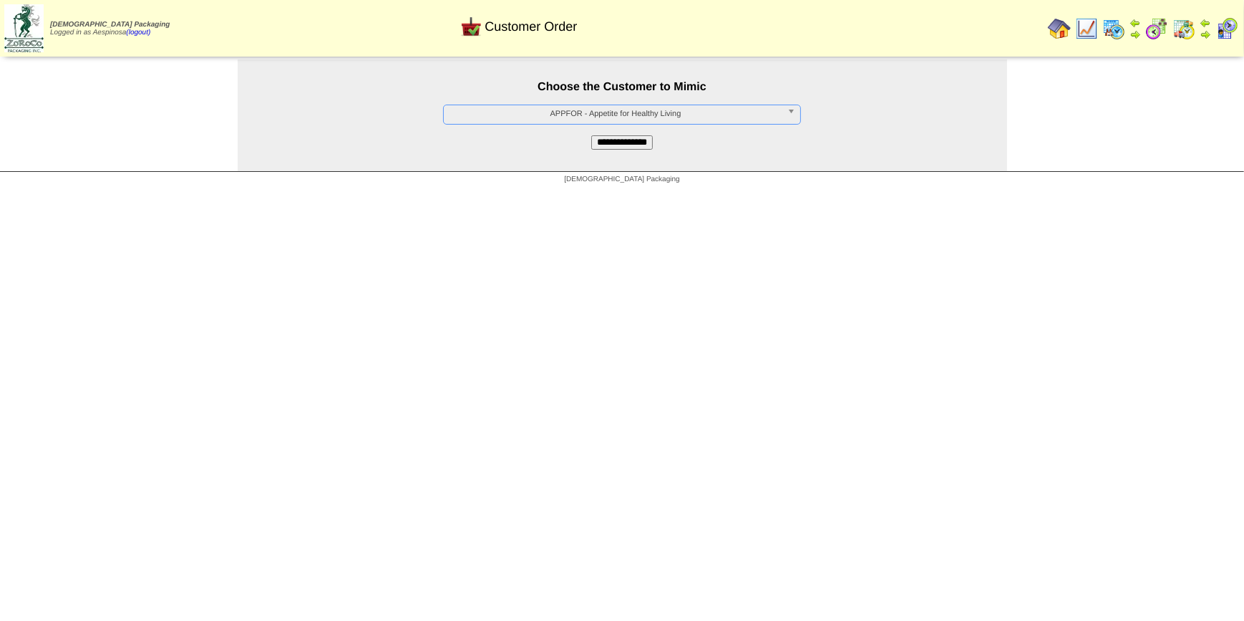
click at [641, 147] on input "**********" at bounding box center [622, 142] width 62 height 14
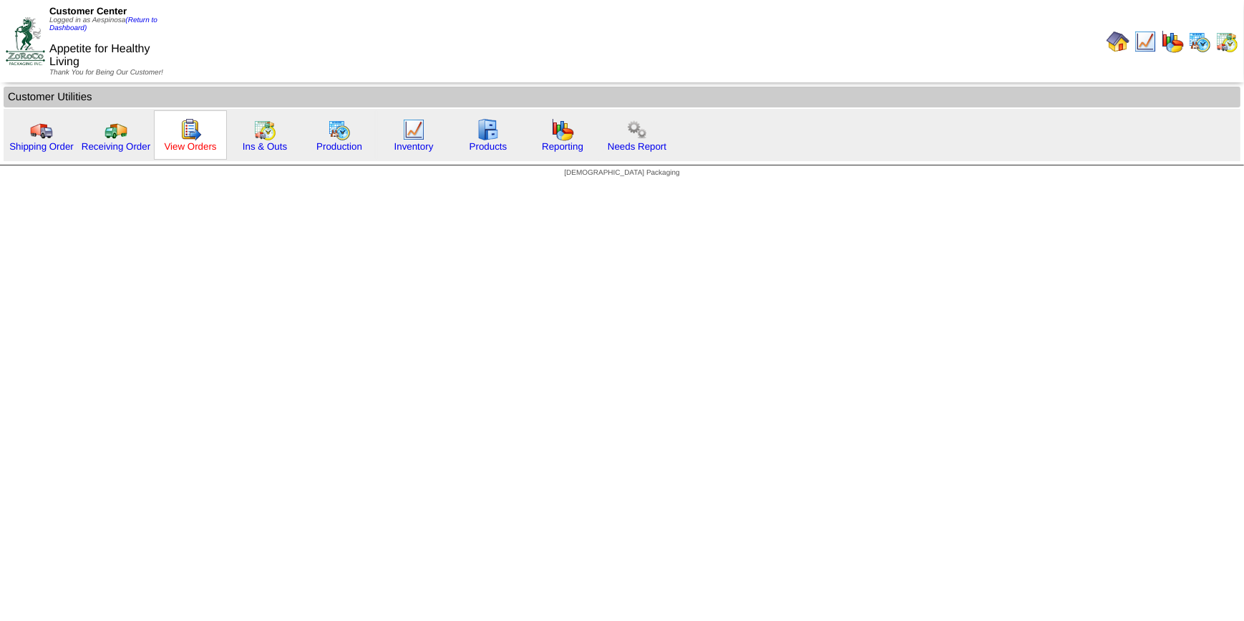
click at [210, 146] on link "View Orders" at bounding box center [190, 146] width 52 height 11
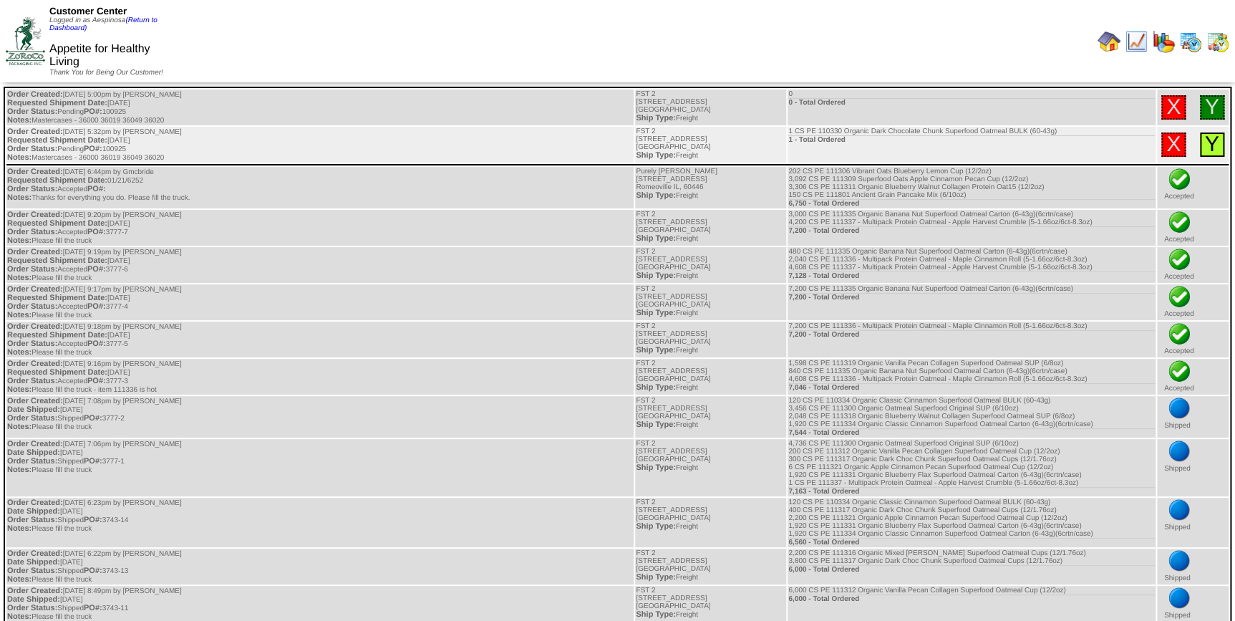
click at [1214, 148] on link "Y" at bounding box center [1212, 144] width 14 height 24
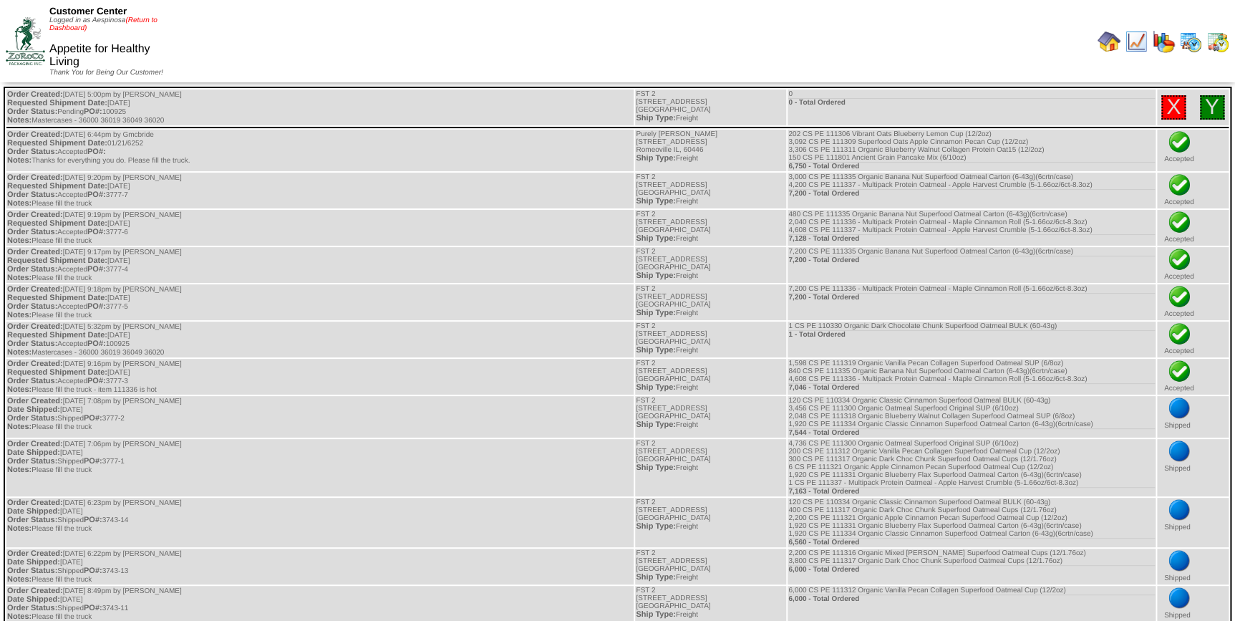
click at [143, 16] on link "(Return to Dashboard)" at bounding box center [103, 24] width 108 height 16
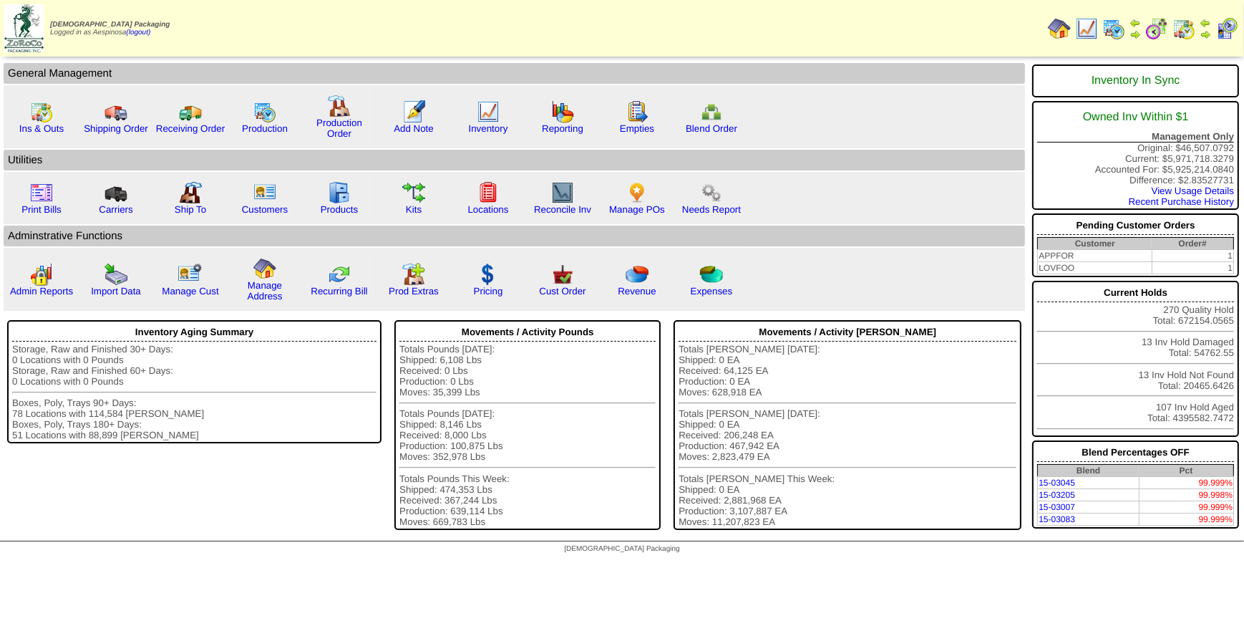
click at [1229, 30] on img at bounding box center [1227, 28] width 23 height 23
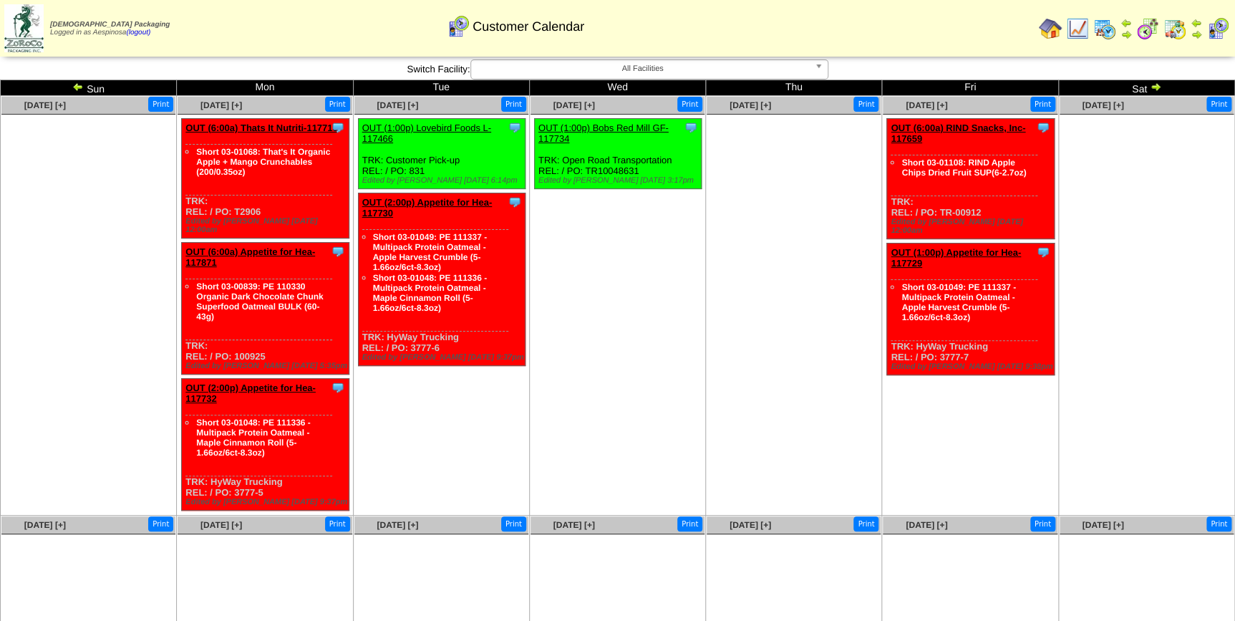
click at [730, 288] on ul at bounding box center [794, 222] width 174 height 215
click at [982, 124] on link "OUT (6:00a) RIND Snacks, Inc-117659" at bounding box center [958, 132] width 135 height 21
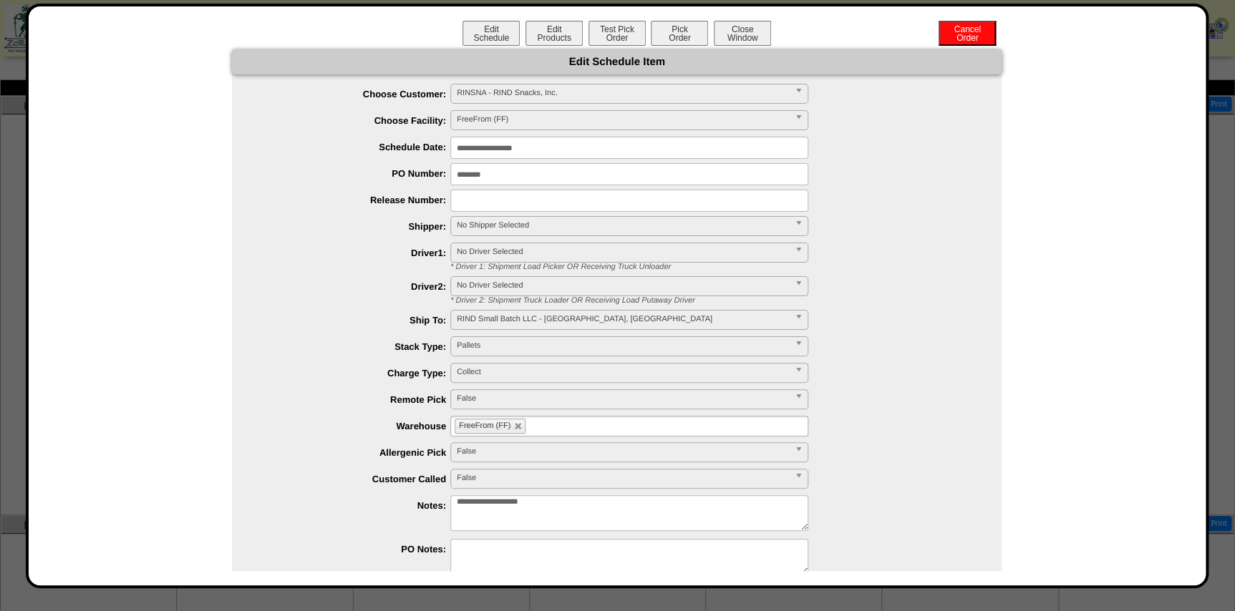
click at [526, 145] on input "**********" at bounding box center [629, 148] width 358 height 22
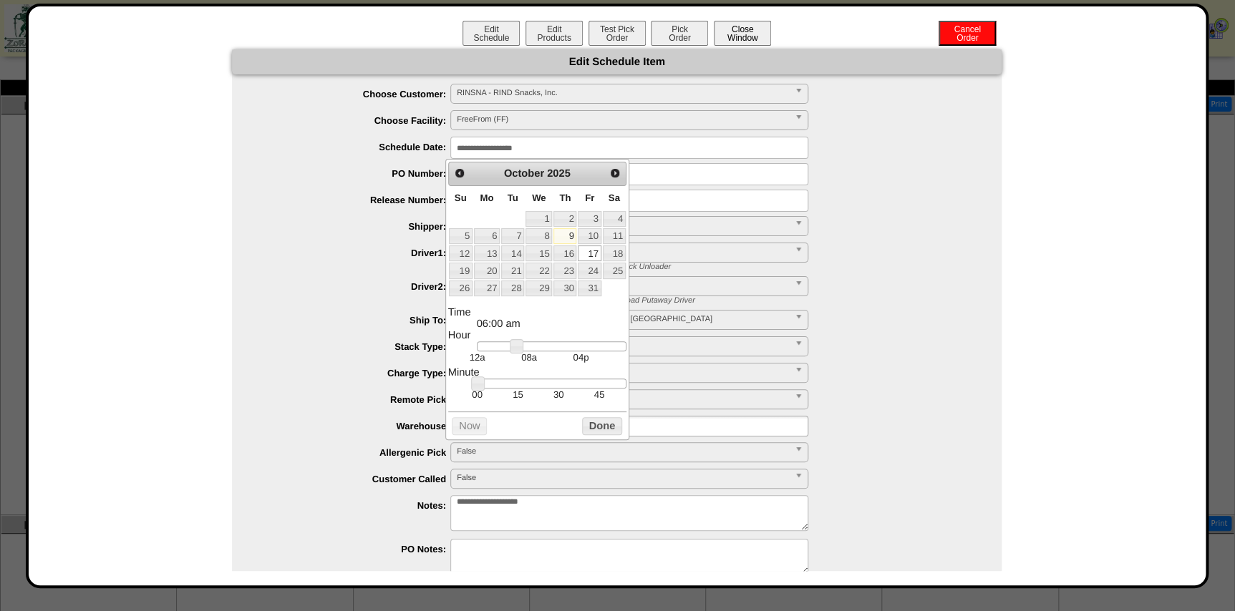
click at [747, 32] on button "Close Window" at bounding box center [742, 33] width 57 height 25
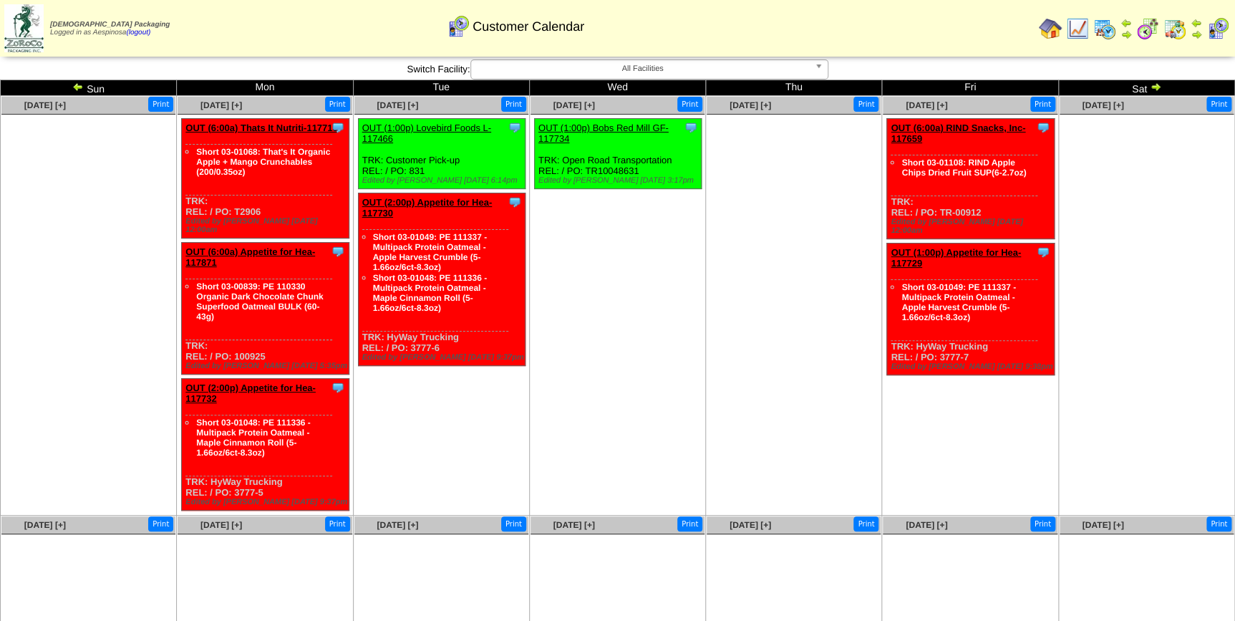
click at [960, 208] on div "Clone Item OUT (6:00a) RIND Snacks, Inc-117659 RIND Snacks, Inc. ScheduleID: 11…" at bounding box center [971, 179] width 168 height 120
click at [974, 210] on div "Clone Item OUT (6:00a) RIND Snacks, Inc-117659 RIND Snacks, Inc. ScheduleID: 11…" at bounding box center [971, 179] width 168 height 120
drag, startPoint x: 978, startPoint y: 210, endPoint x: 938, endPoint y: 210, distance: 40.1
click at [938, 210] on div "Clone Item OUT (6:00a) RIND Snacks, Inc-117659 RIND Snacks, Inc. ScheduleID: 11…" at bounding box center [971, 179] width 168 height 120
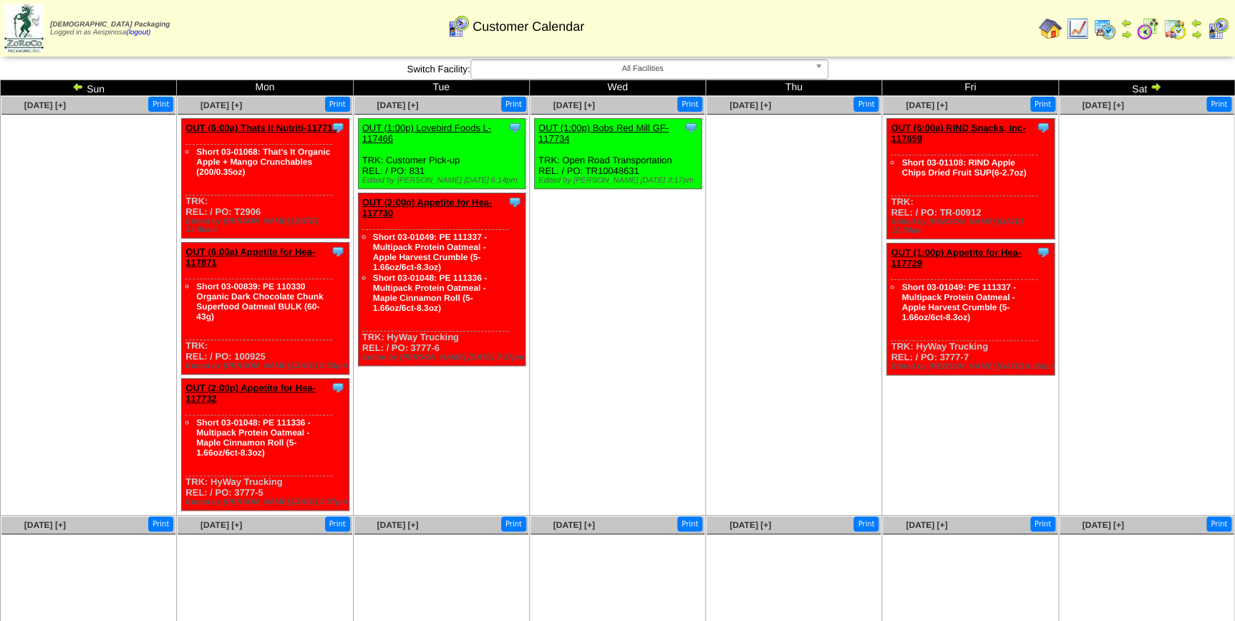
copy div "TR-00912"
click at [784, 314] on ul at bounding box center [794, 222] width 174 height 215
click at [78, 84] on img at bounding box center [77, 86] width 11 height 11
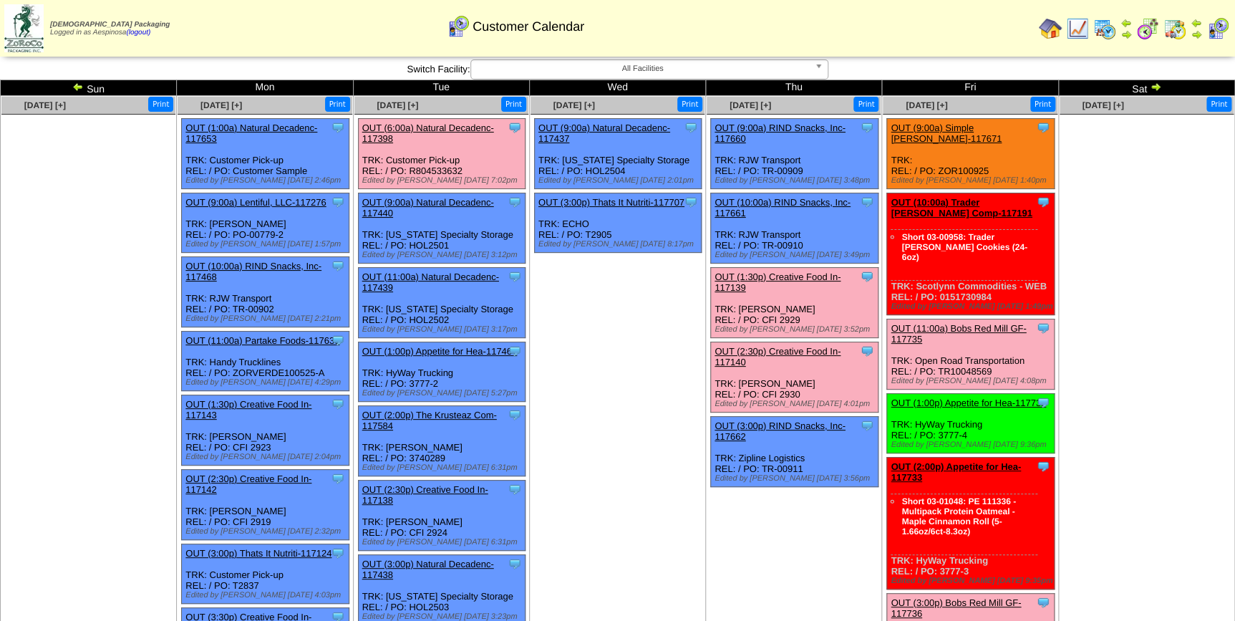
click at [634, 417] on td "Oct 08 [+] Print Clone Item OUT (9:00a) Natural Decadenc-117437 Natural Decaden…" at bounding box center [617, 496] width 176 height 800
click at [974, 127] on link "OUT (9:00a) Simple Mills-117671" at bounding box center [946, 132] width 111 height 21
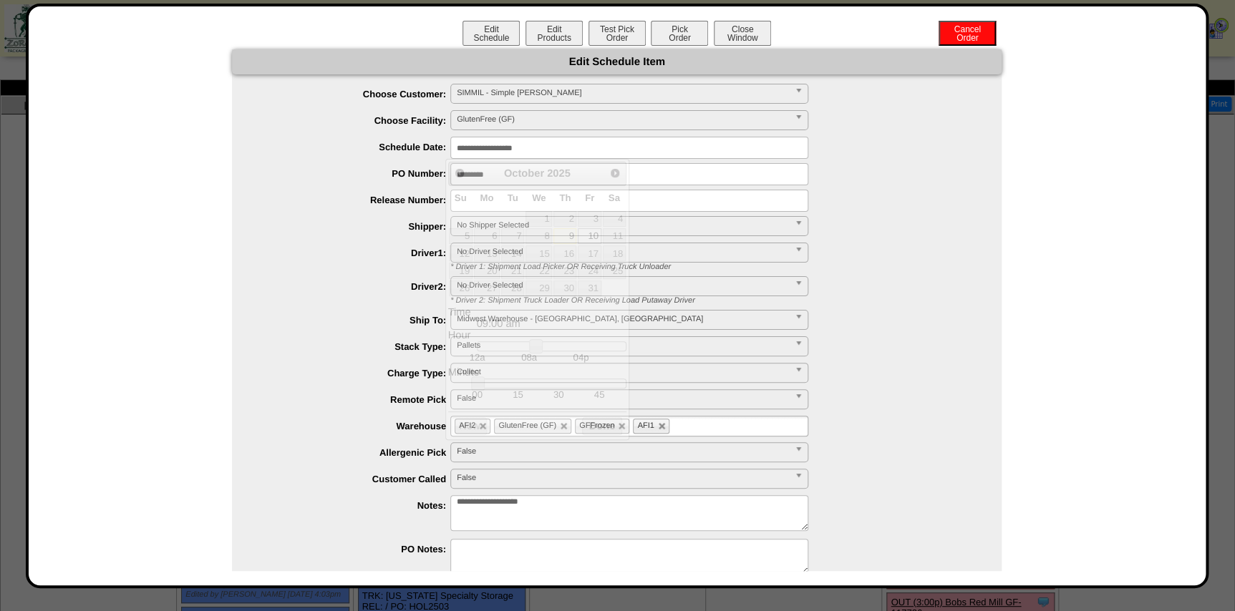
click at [525, 150] on input "**********" at bounding box center [629, 148] width 358 height 22
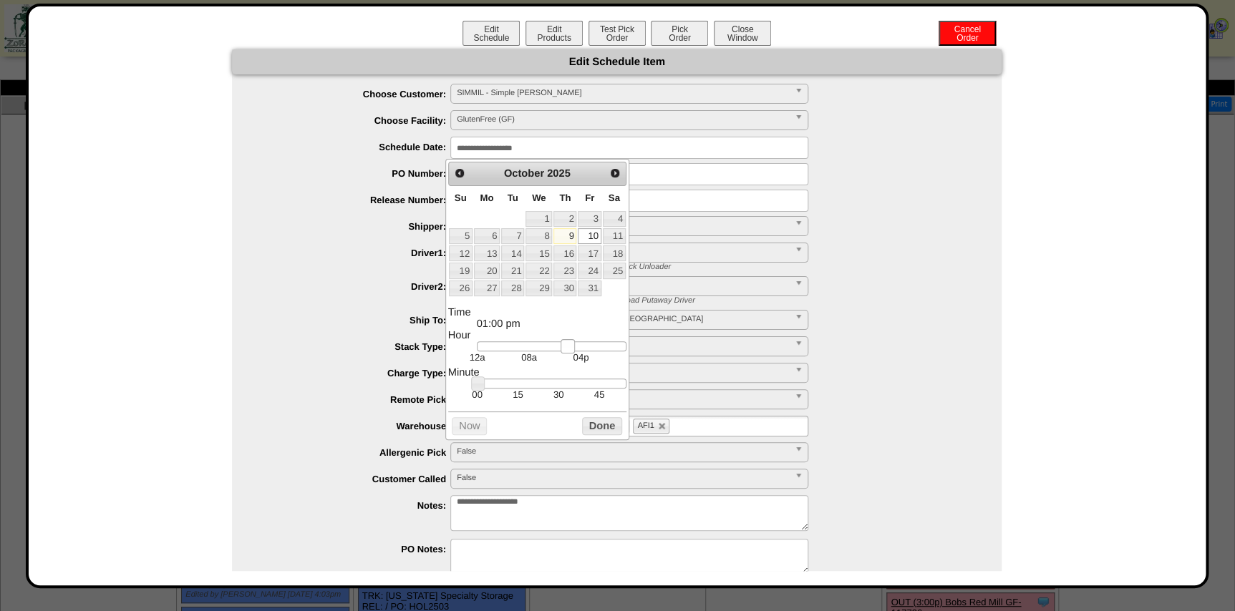
type input "**********"
drag, startPoint x: 538, startPoint y: 343, endPoint x: 576, endPoint y: 351, distance: 39.5
click at [576, 351] on link at bounding box center [574, 346] width 14 height 14
click at [608, 425] on button "Done" at bounding box center [602, 426] width 40 height 18
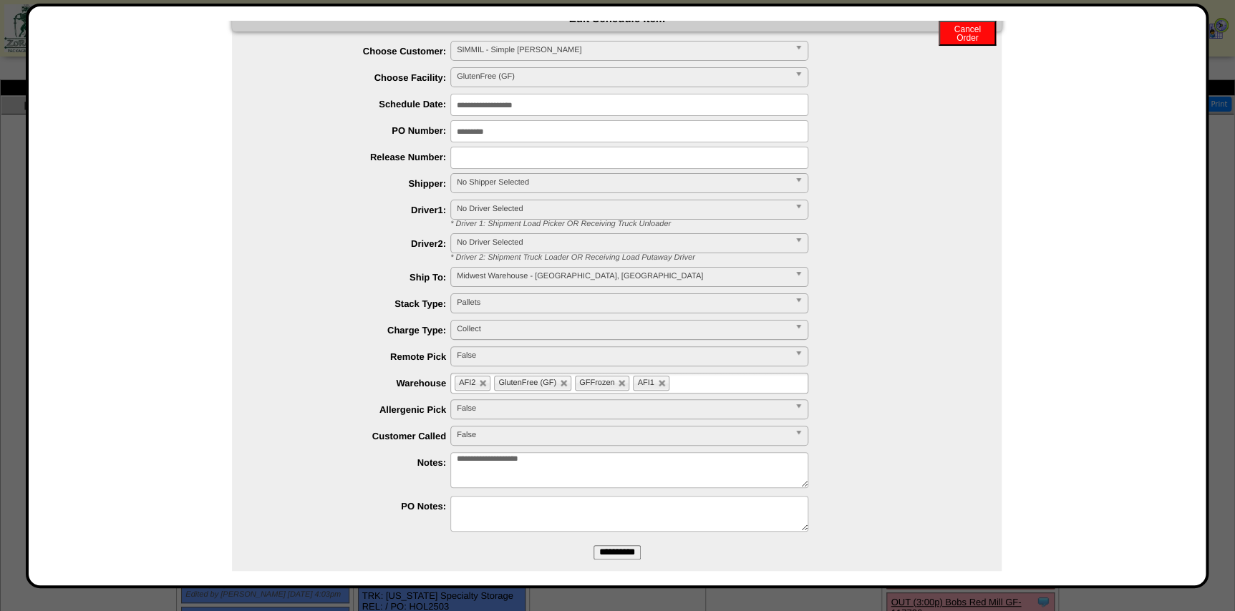
scroll to position [63, 0]
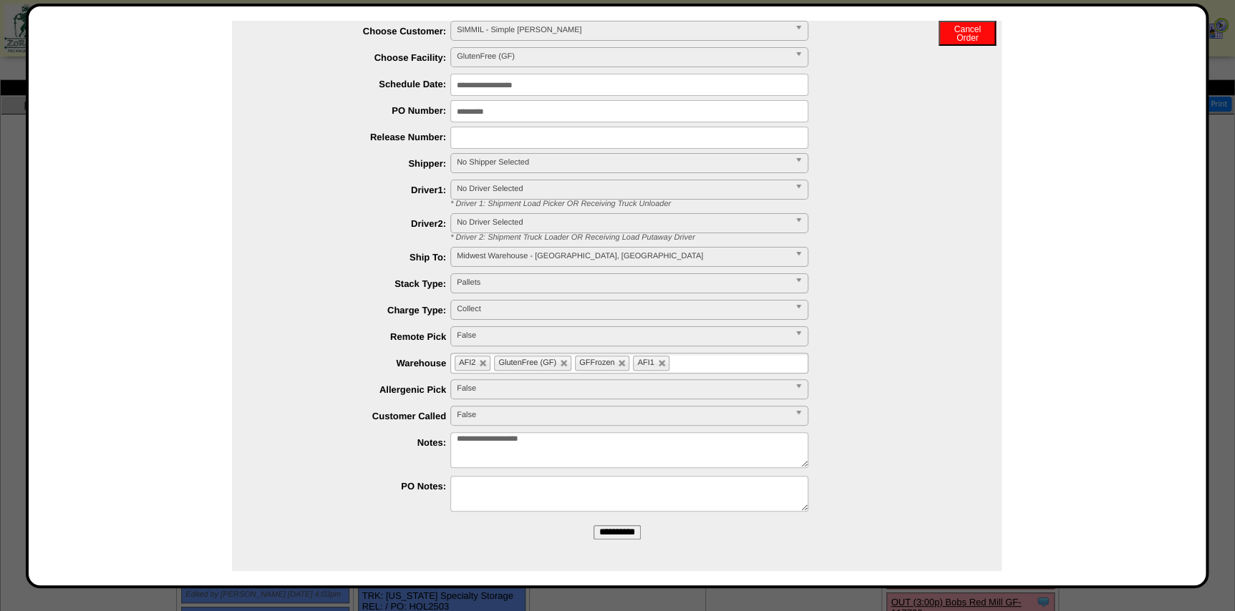
click at [621, 530] on input "**********" at bounding box center [617, 533] width 47 height 14
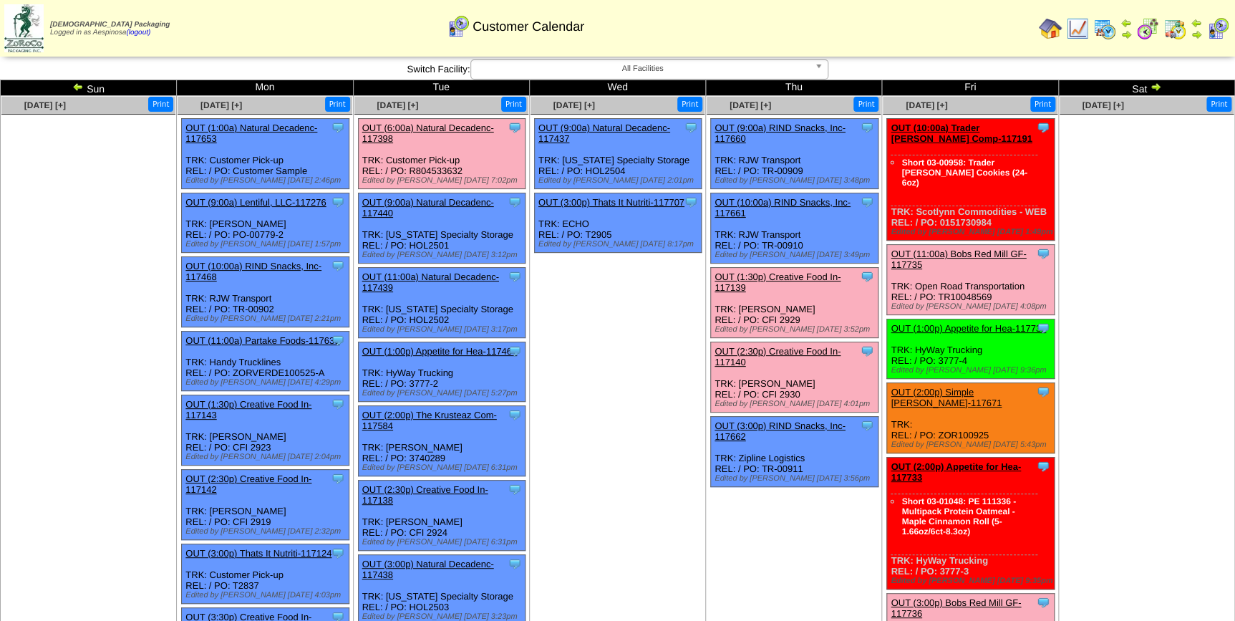
click at [1112, 306] on ul at bounding box center [1147, 222] width 174 height 215
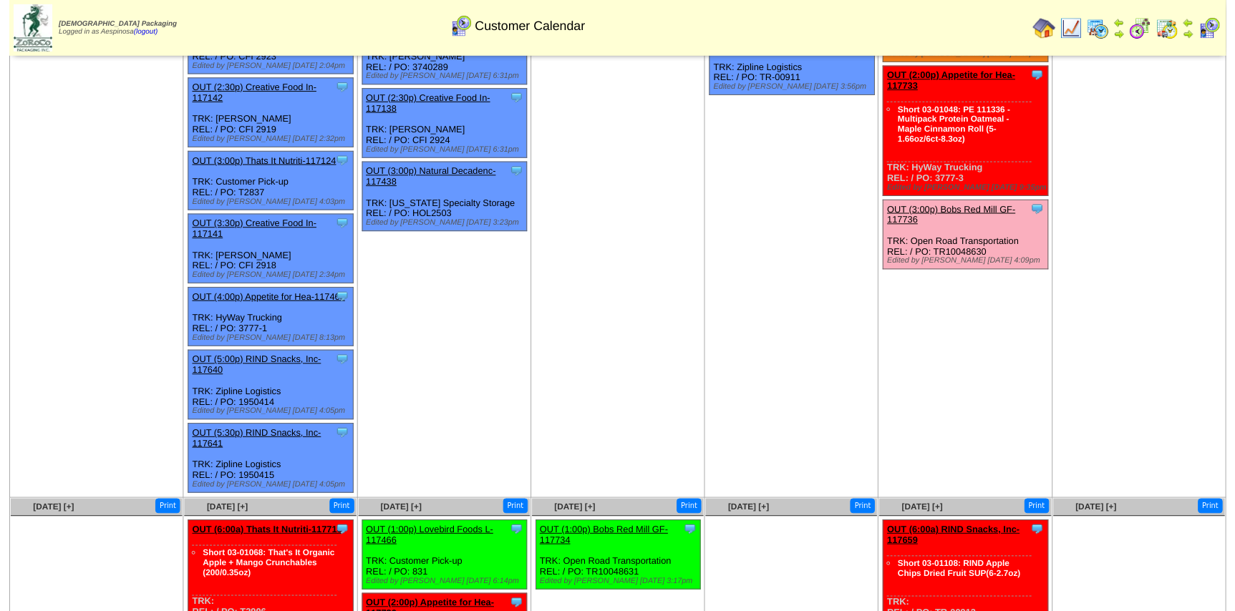
scroll to position [655, 0]
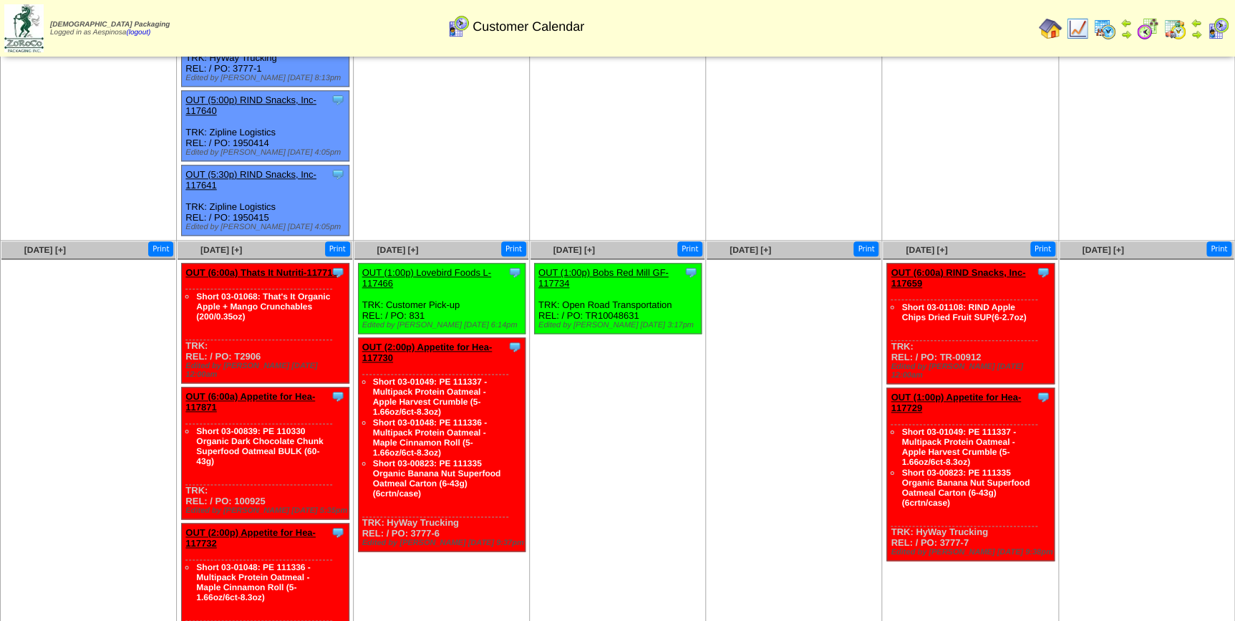
click at [783, 418] on ul at bounding box center [794, 366] width 174 height 215
click at [929, 267] on link "OUT (6:00a) RIND Snacks, Inc-117659" at bounding box center [958, 277] width 135 height 21
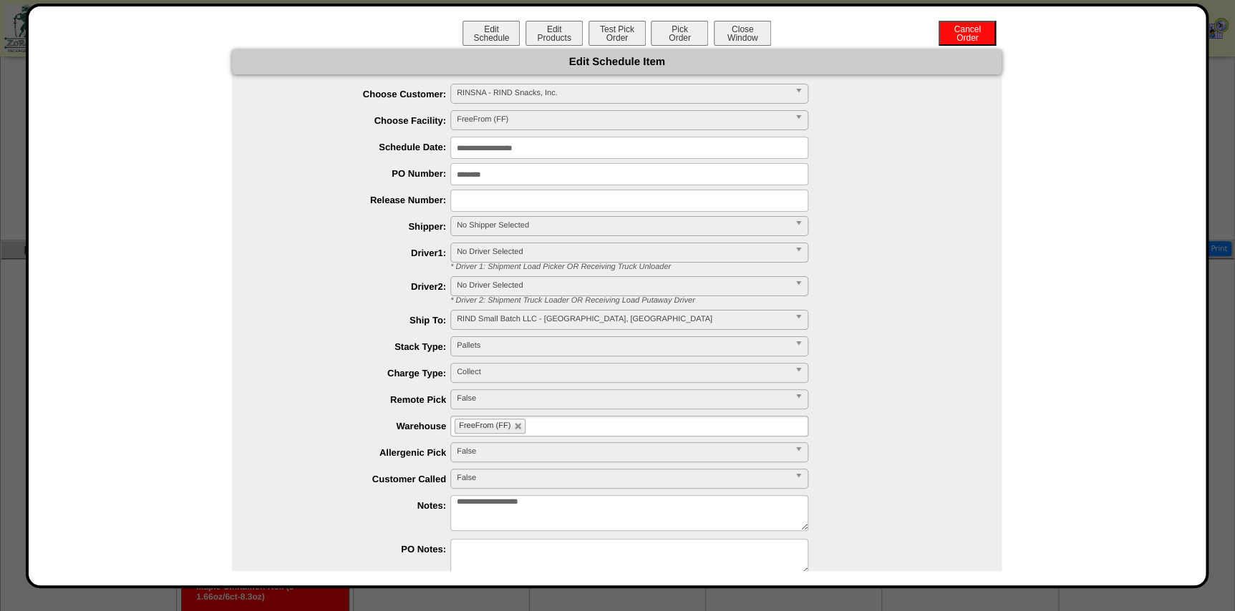
click at [510, 154] on input "**********" at bounding box center [629, 148] width 358 height 22
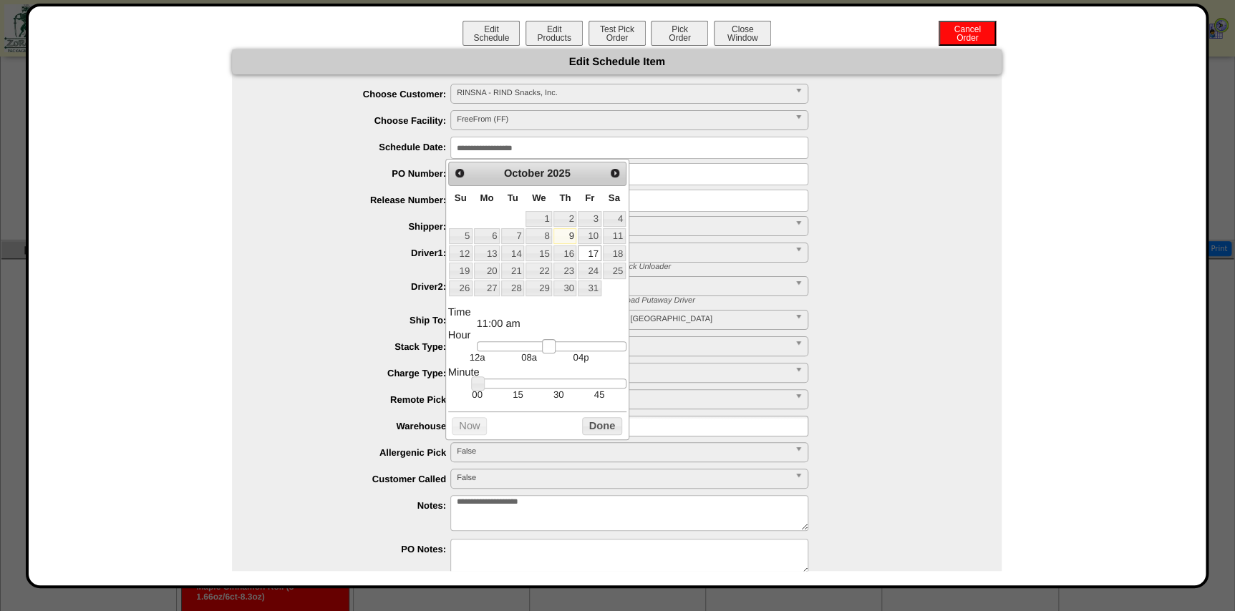
type input "**********"
drag, startPoint x: 521, startPoint y: 342, endPoint x: 576, endPoint y: 347, distance: 54.6
click at [576, 347] on link at bounding box center [571, 346] width 14 height 14
click at [589, 430] on button "Done" at bounding box center [602, 426] width 40 height 18
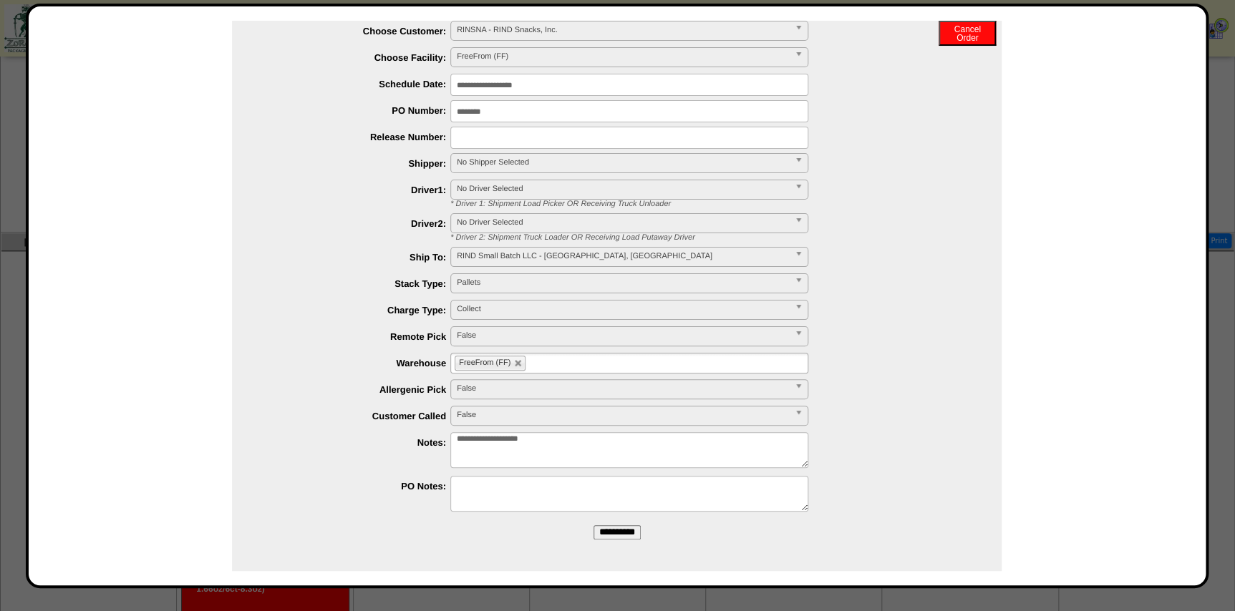
scroll to position [665, 0]
click at [577, 367] on ul "FreeFrom (FF)" at bounding box center [629, 363] width 358 height 21
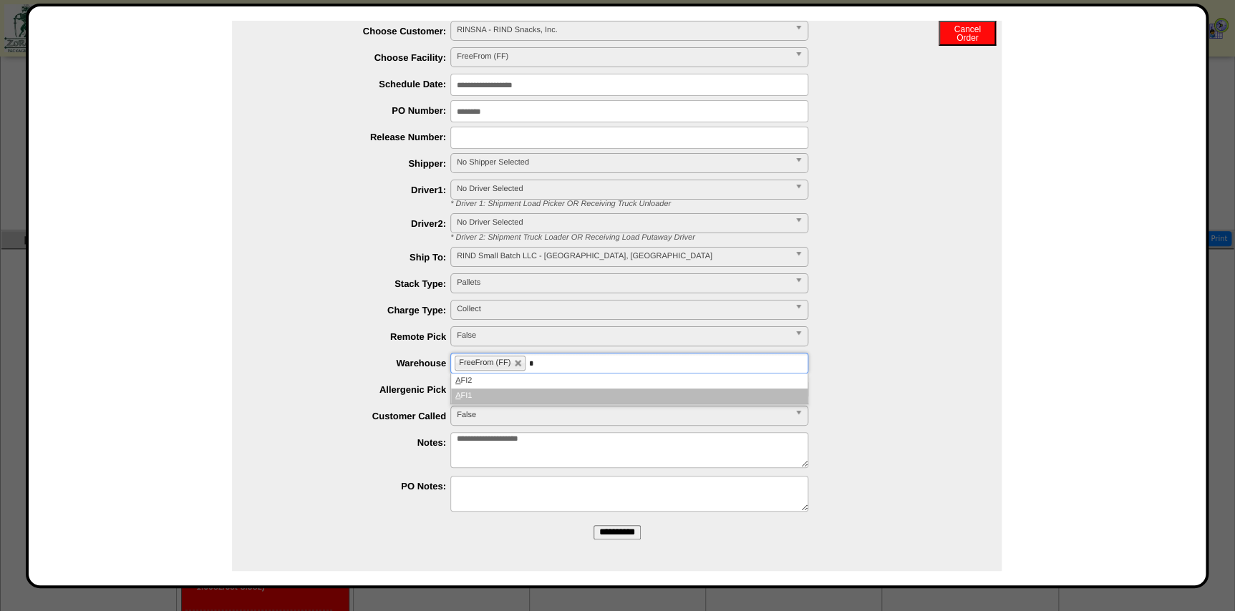
type input "*"
click at [537, 395] on li "A FI1" at bounding box center [629, 396] width 357 height 15
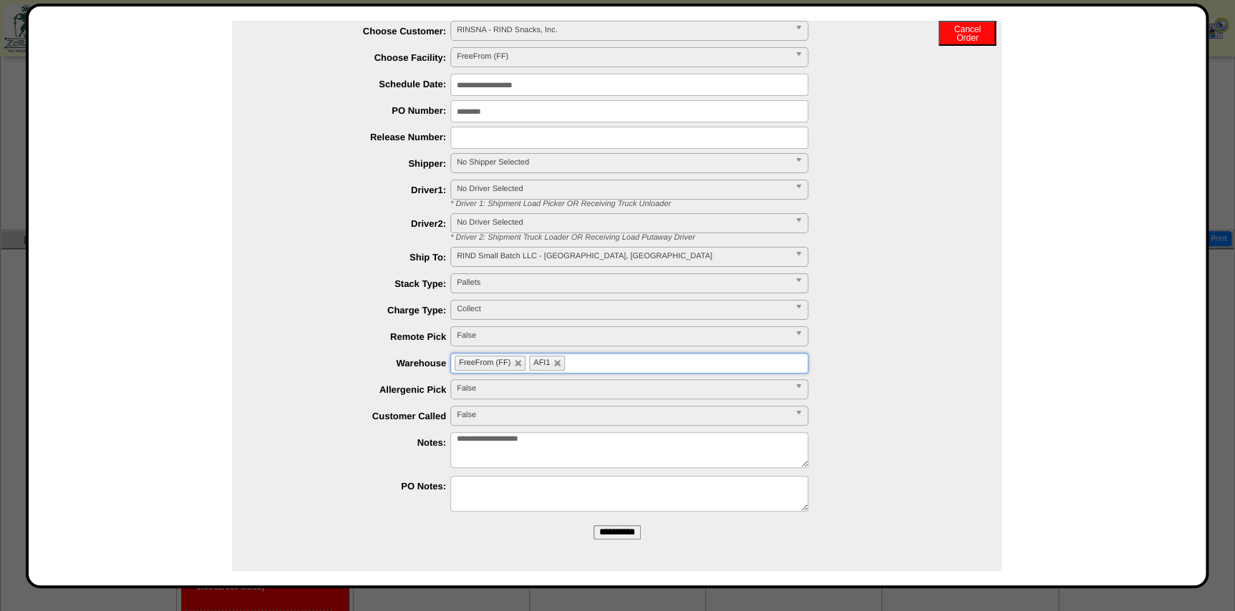
type input "*"
type input "**"
click at [551, 384] on li "AF I2" at bounding box center [629, 381] width 357 height 15
click at [611, 529] on input "**********" at bounding box center [617, 533] width 47 height 14
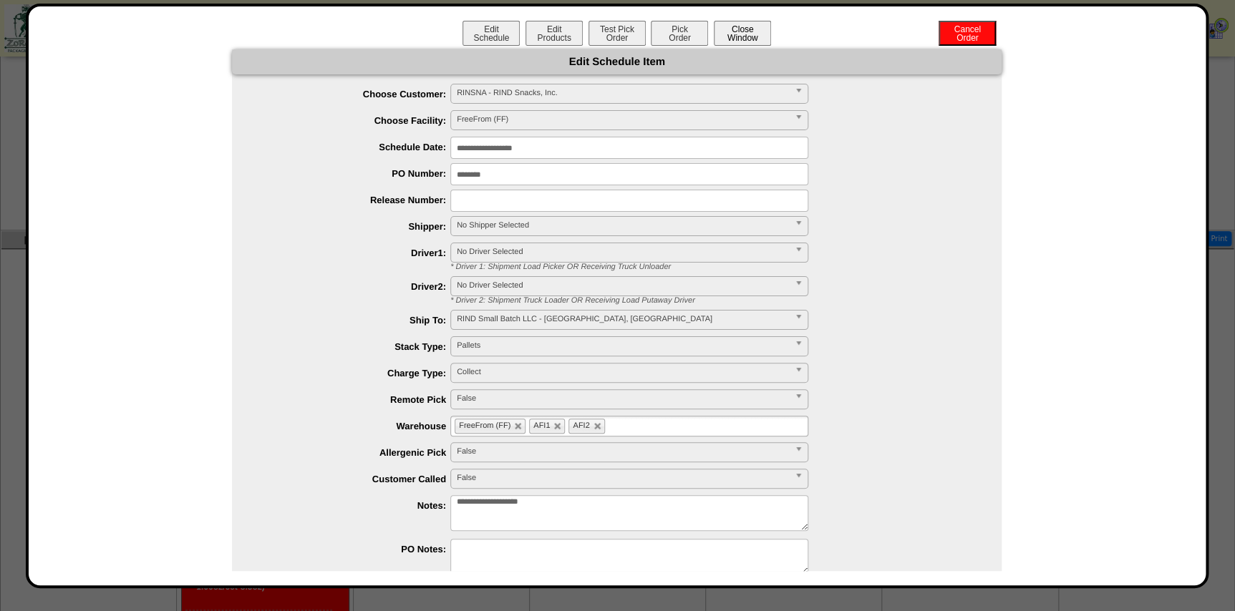
click at [733, 33] on button "Close Window" at bounding box center [742, 33] width 57 height 25
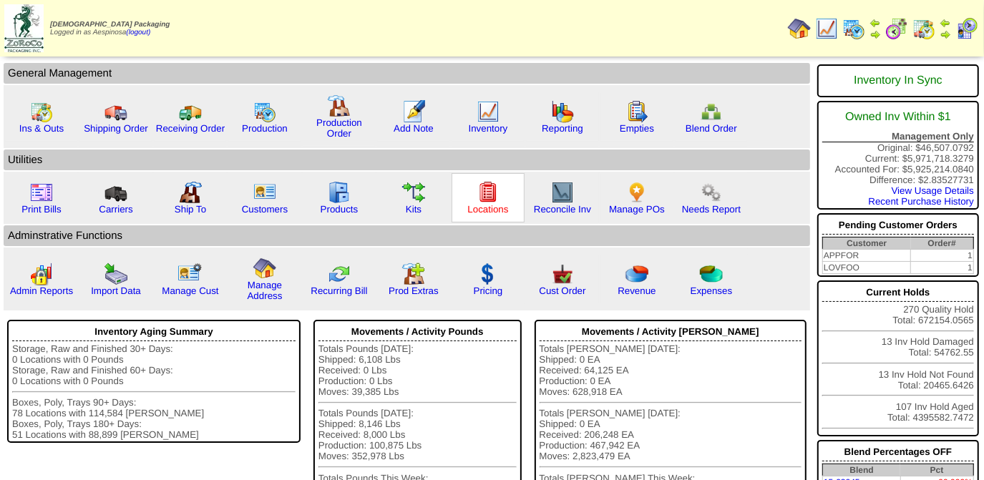
click at [492, 204] on link "Locations" at bounding box center [488, 209] width 41 height 11
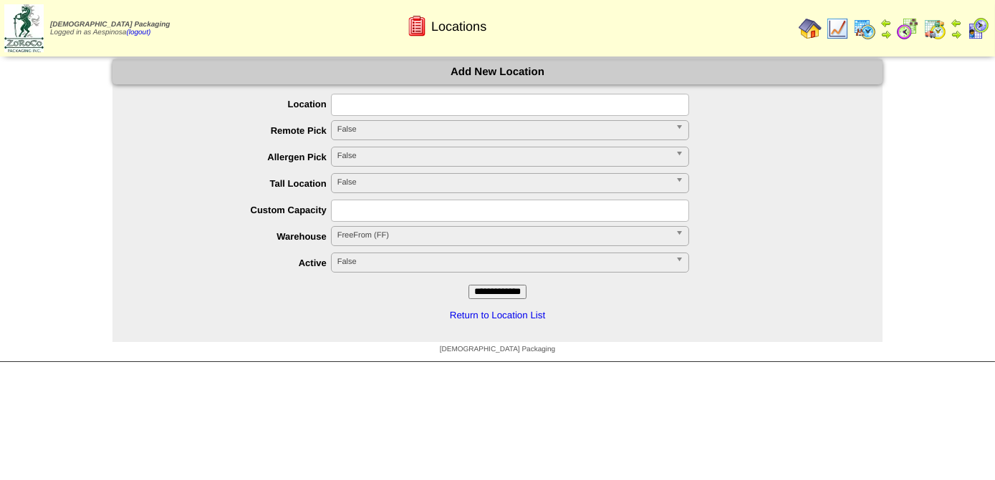
click at [428, 105] on input "text" at bounding box center [510, 105] width 358 height 22
click at [238, 130] on label "Remote Pick" at bounding box center [236, 130] width 190 height 11
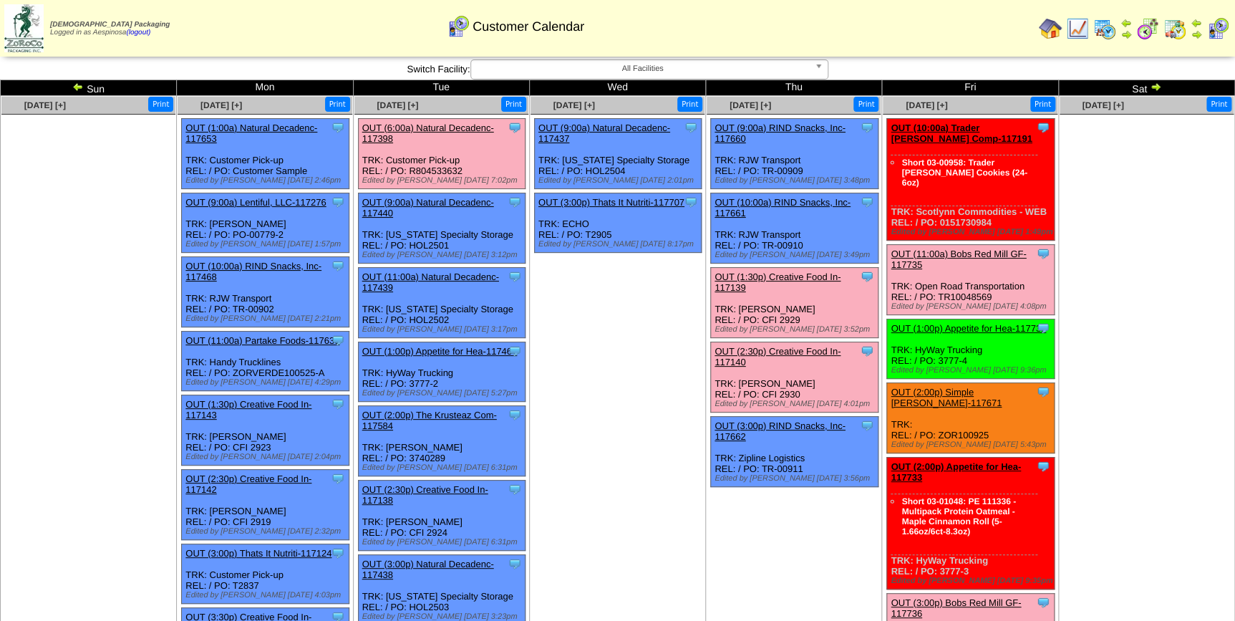
click at [1138, 201] on ul at bounding box center [1147, 222] width 174 height 215
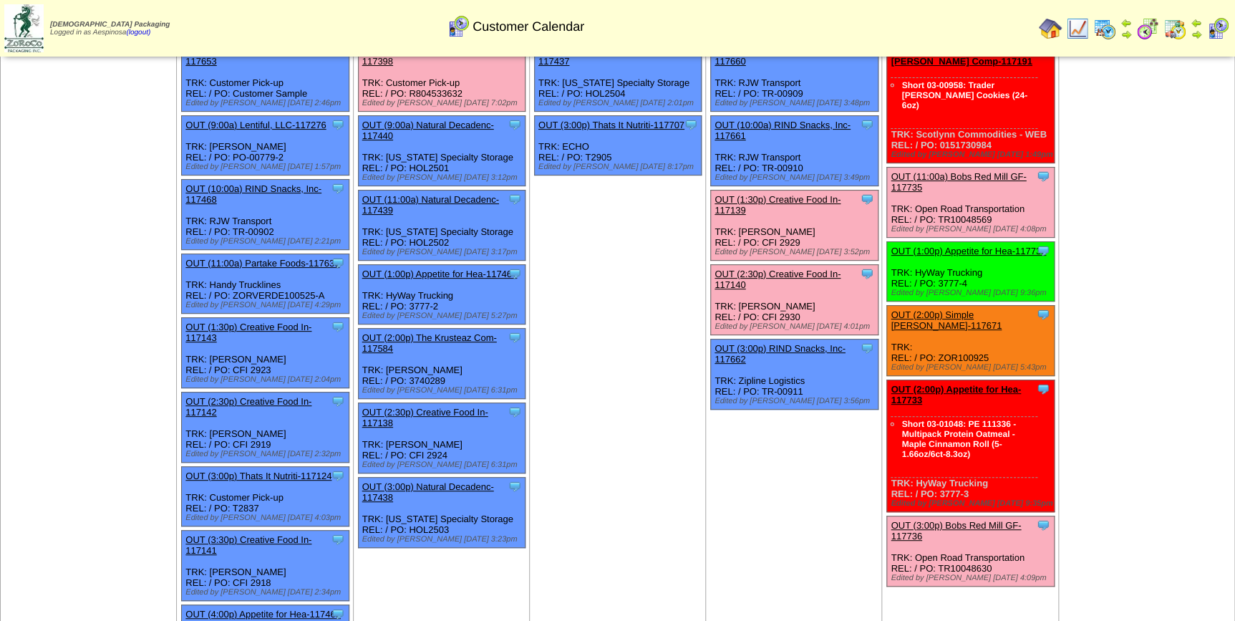
scroll to position [69, 0]
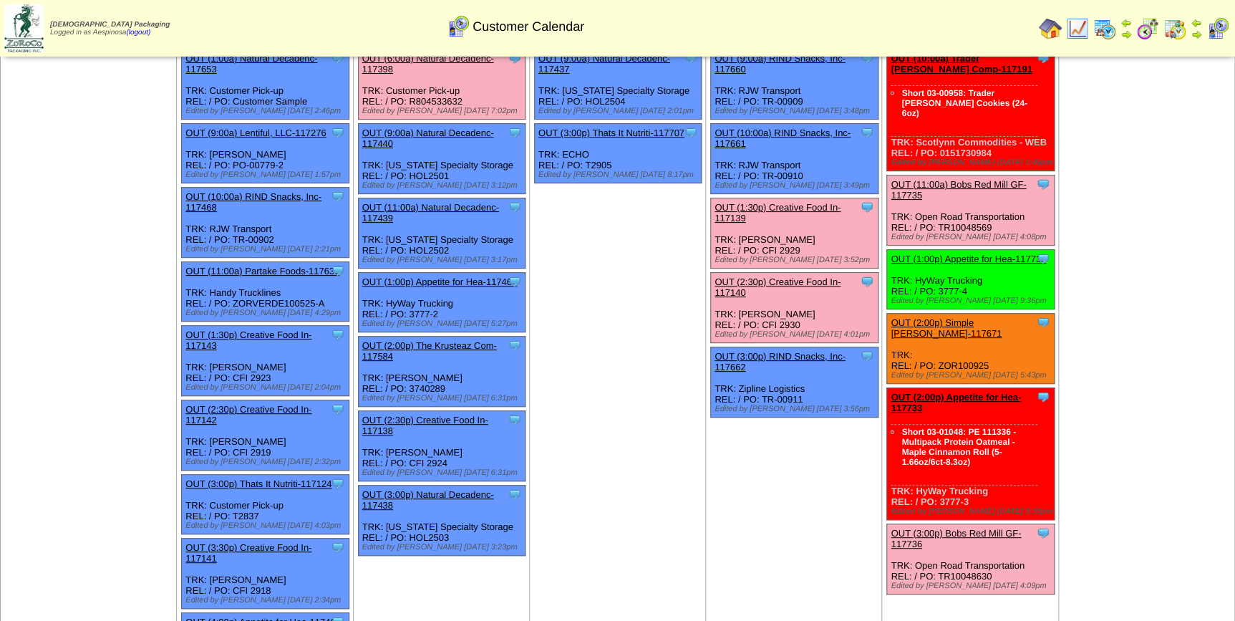
click at [959, 338] on div "Clone Item OUT (2:00p) Simple Mills-117671 Simple Mills ScheduleID: 117671 3490…" at bounding box center [971, 349] width 168 height 70
click at [1095, 306] on td "Oct 11 [+] Print" at bounding box center [1146, 426] width 176 height 800
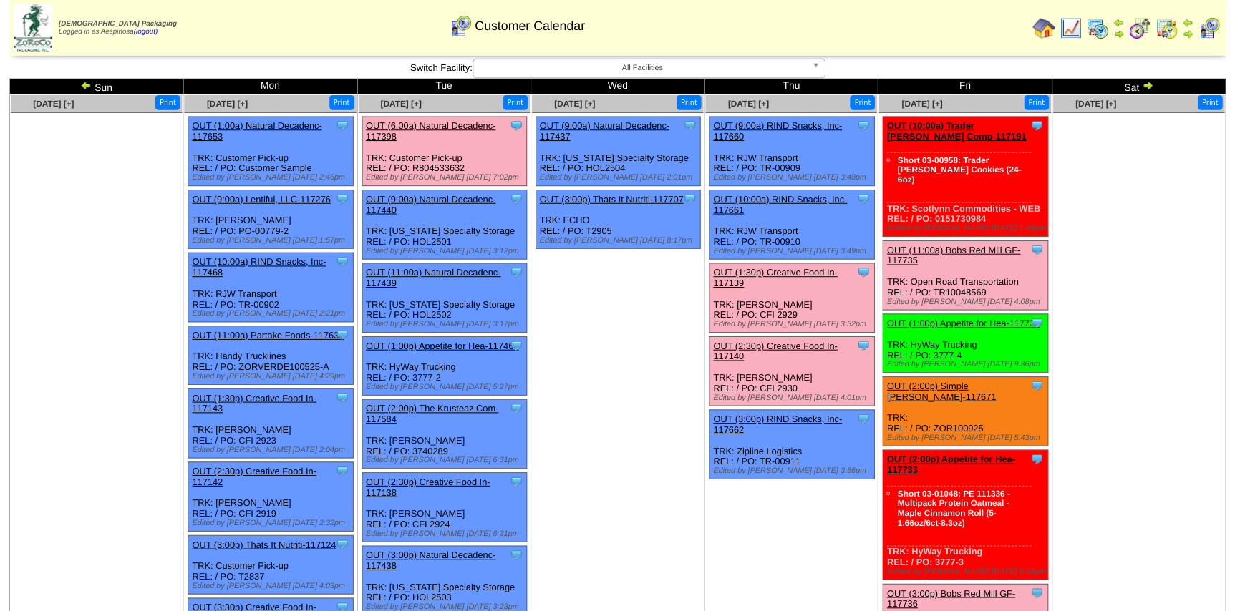
scroll to position [0, 0]
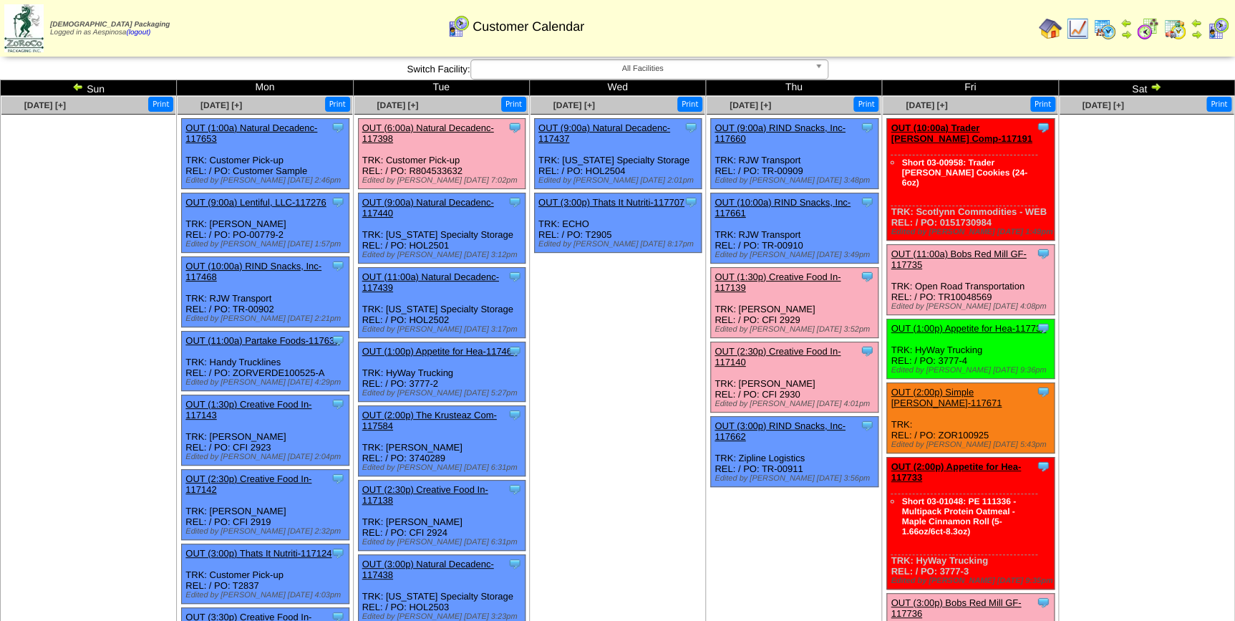
click at [961, 387] on link "OUT (2:00p) Simple Mills-117671" at bounding box center [946, 397] width 111 height 21
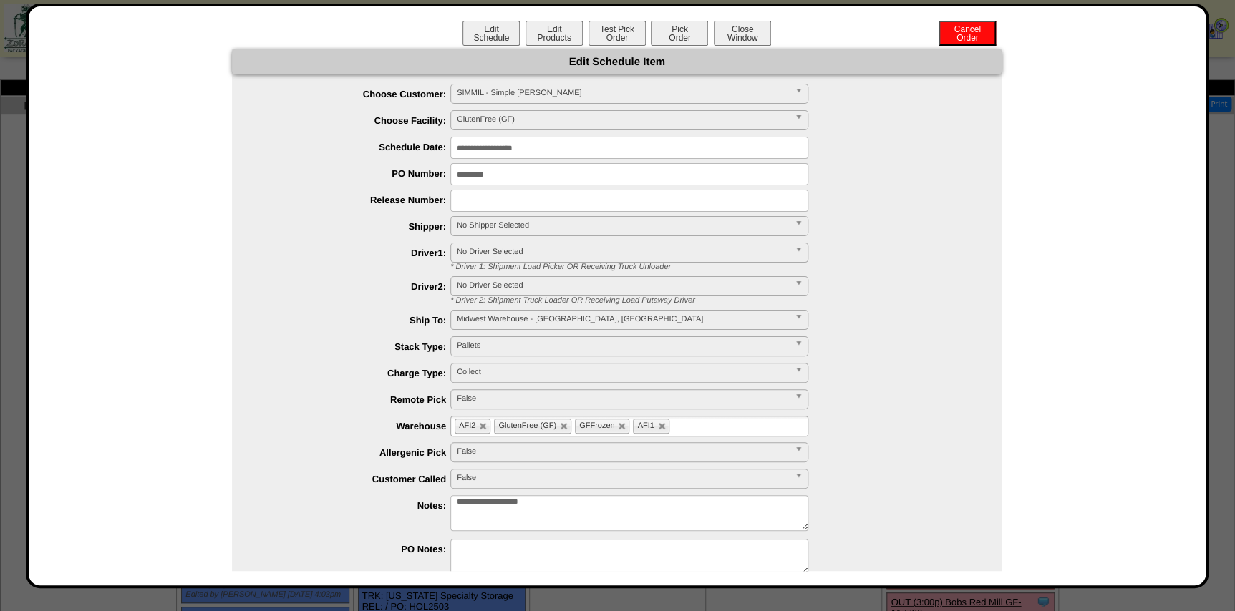
click at [531, 145] on input "**********" at bounding box center [629, 148] width 358 height 22
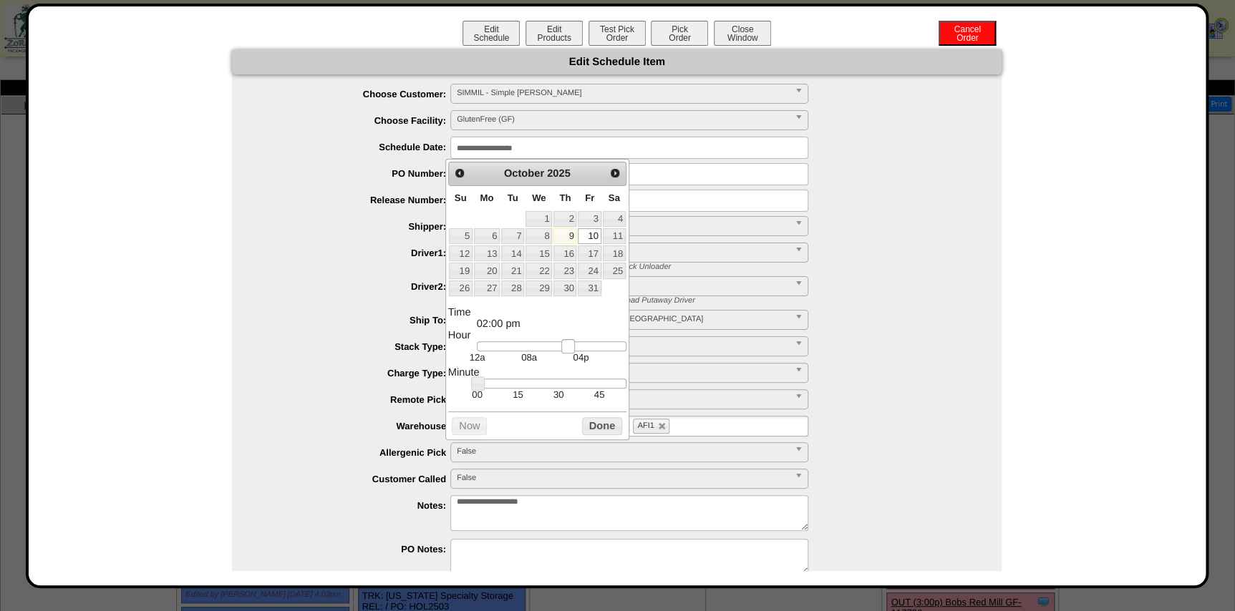
click at [566, 344] on link at bounding box center [568, 346] width 14 height 14
click at [553, 349] on div at bounding box center [552, 347] width 150 height 10
type input "**********"
drag, startPoint x: 558, startPoint y: 343, endPoint x: 546, endPoint y: 348, distance: 13.2
click at [546, 348] on link at bounding box center [541, 346] width 14 height 14
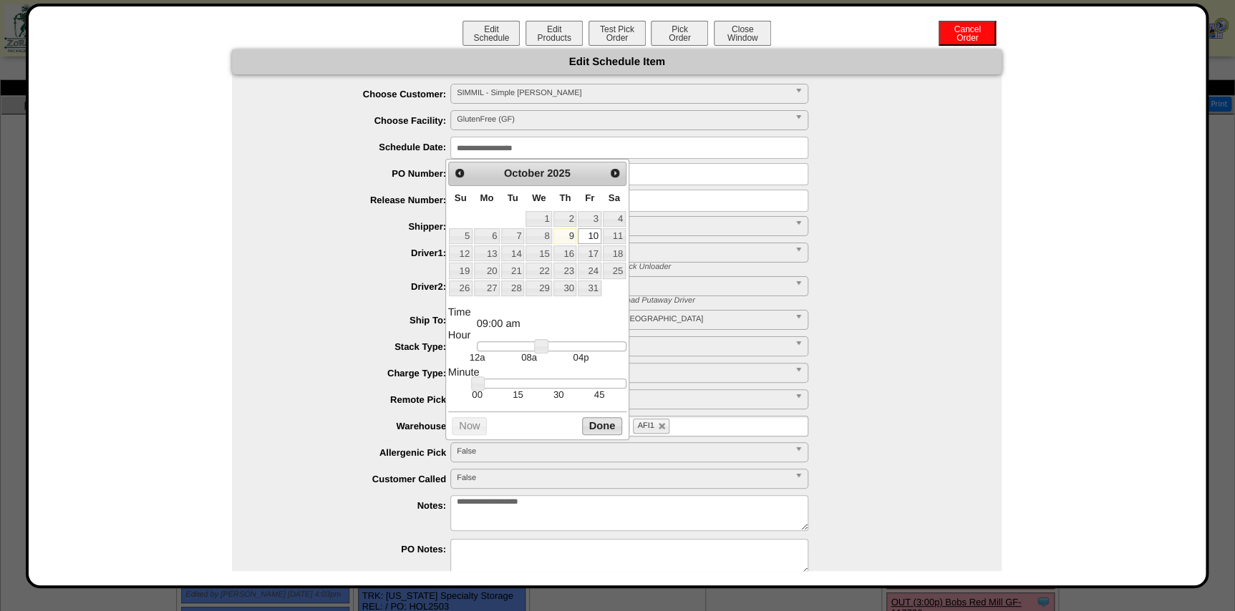
click at [606, 425] on button "Done" at bounding box center [602, 426] width 40 height 18
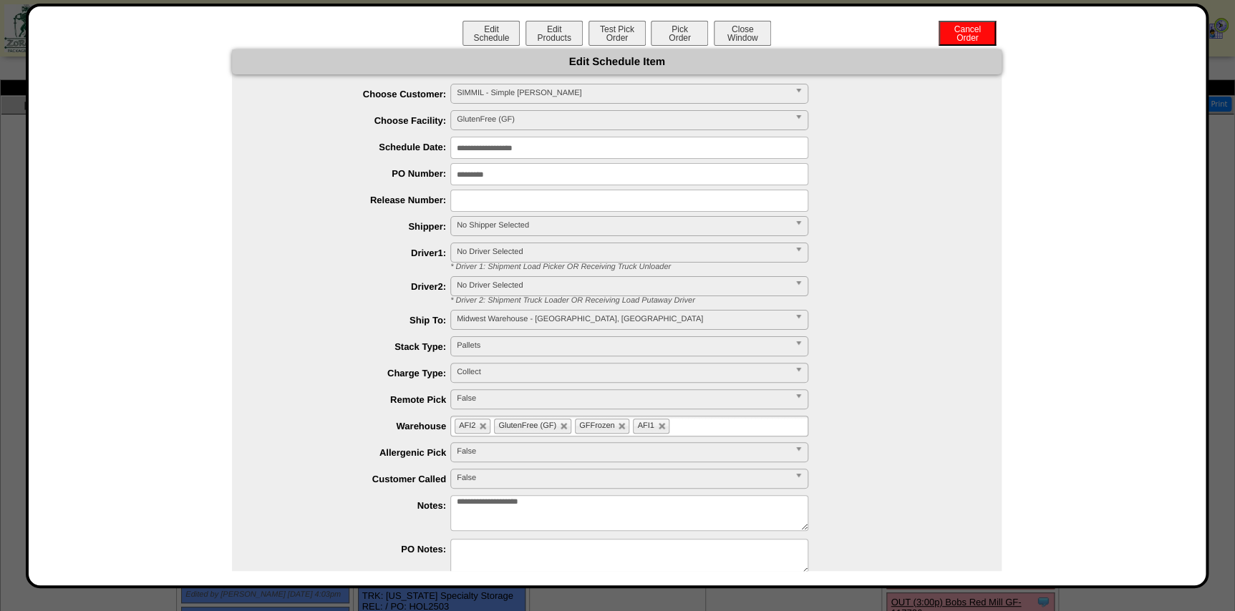
click at [527, 229] on span "No Shipper Selected" at bounding box center [623, 225] width 332 height 17
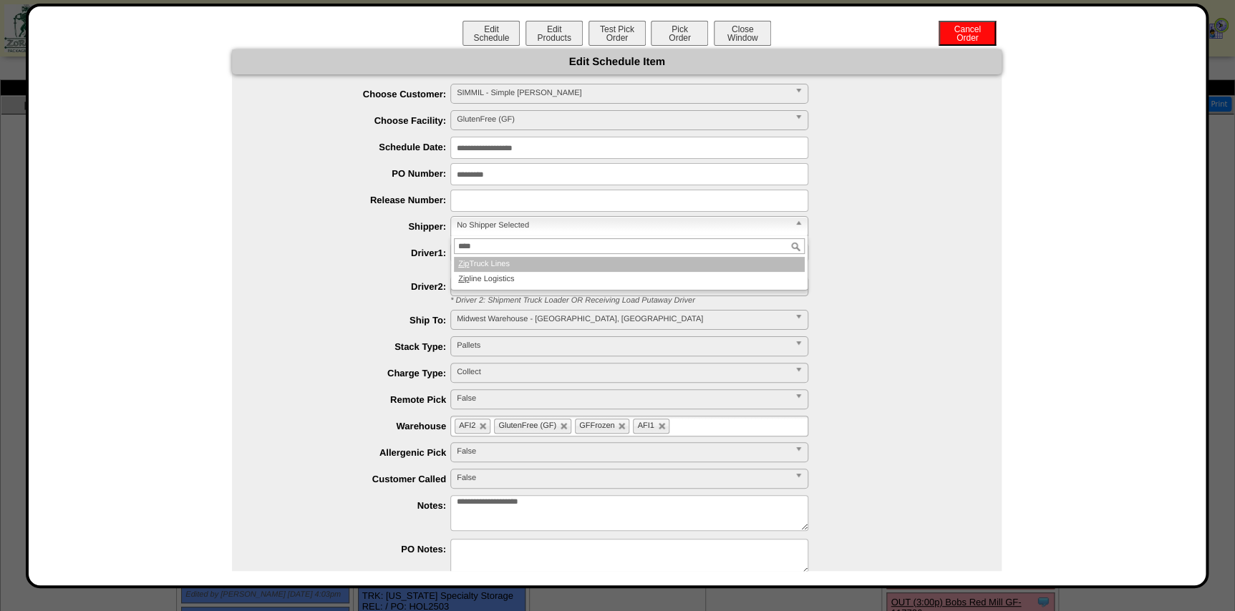
type input "*****"
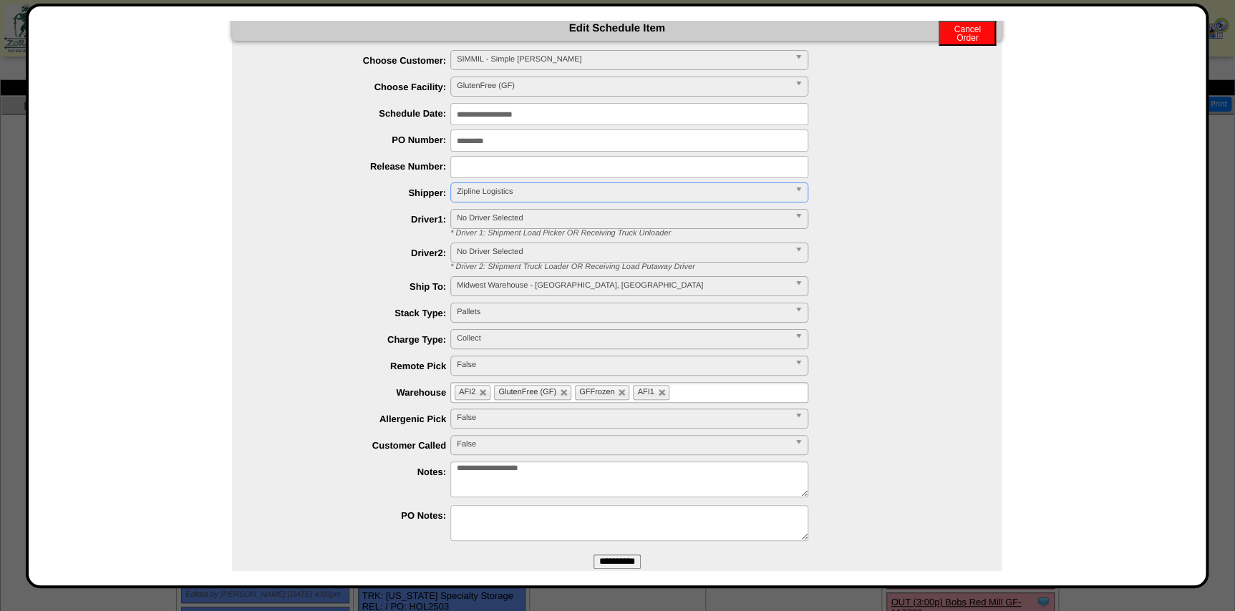
scroll to position [63, 0]
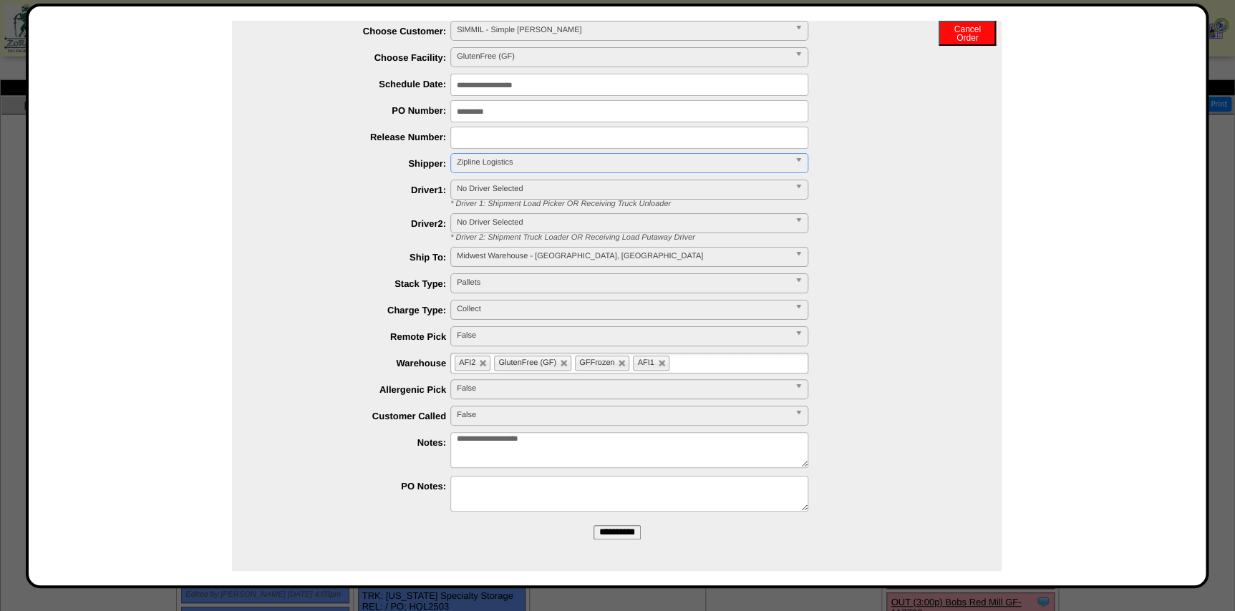
click at [599, 529] on input "**********" at bounding box center [617, 533] width 47 height 14
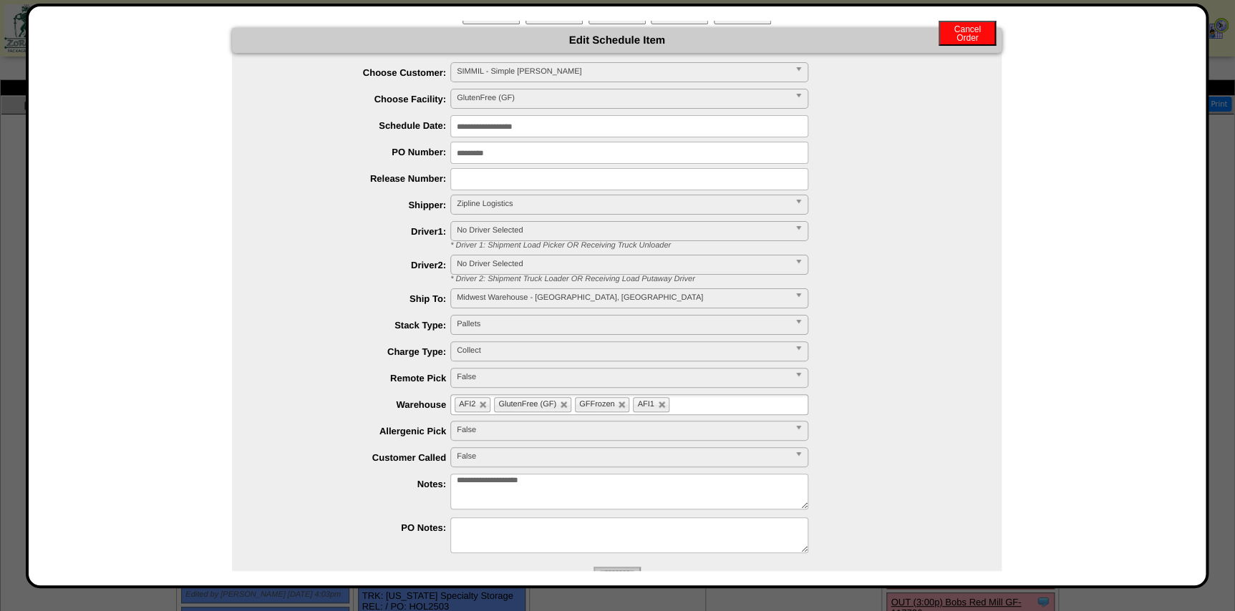
scroll to position [0, 0]
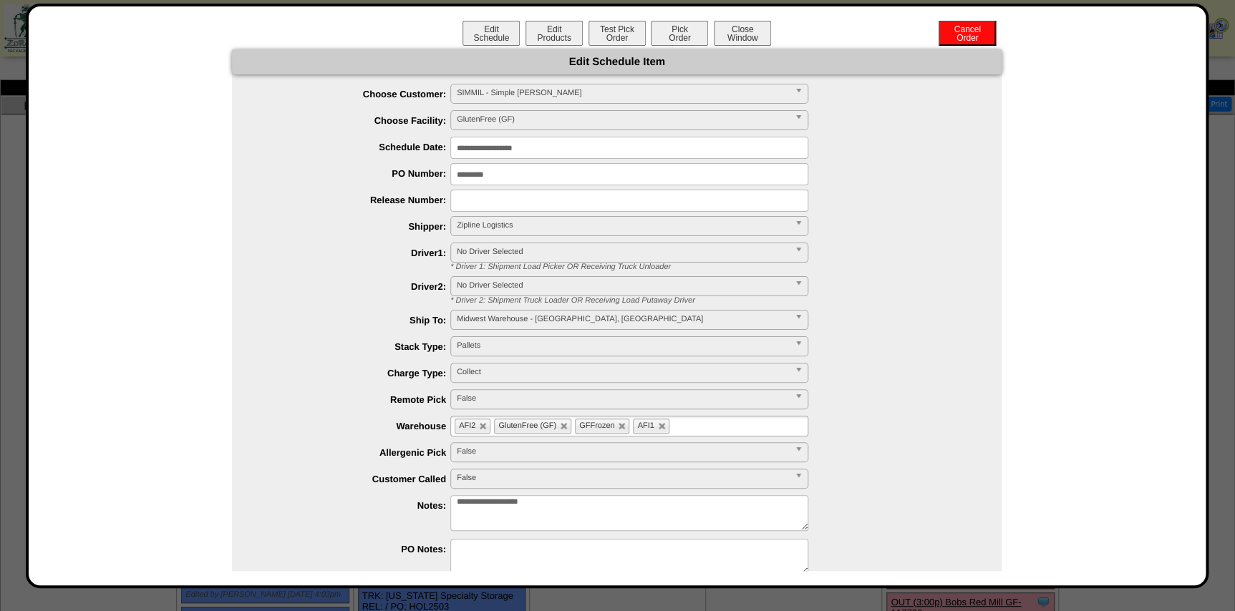
click at [733, 36] on button "Close Window" at bounding box center [742, 33] width 57 height 25
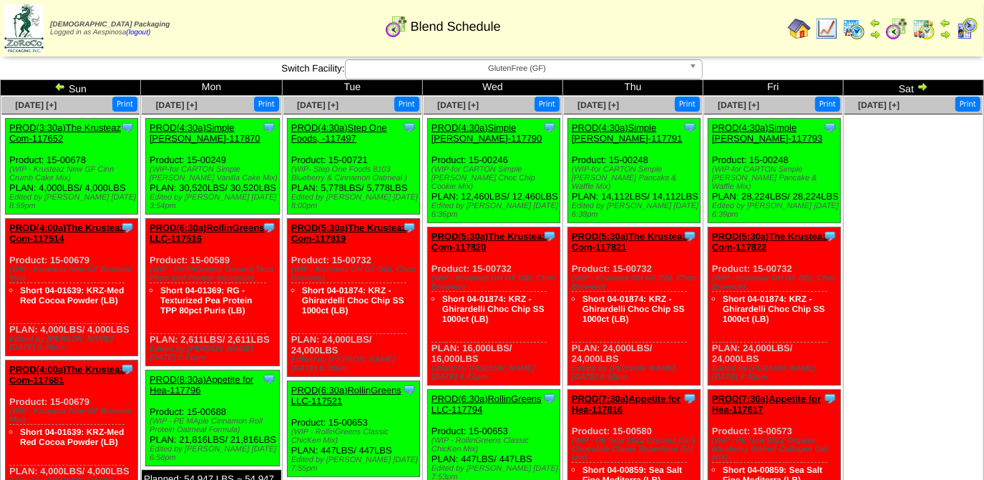
click at [832, 26] on img at bounding box center [827, 28] width 23 height 23
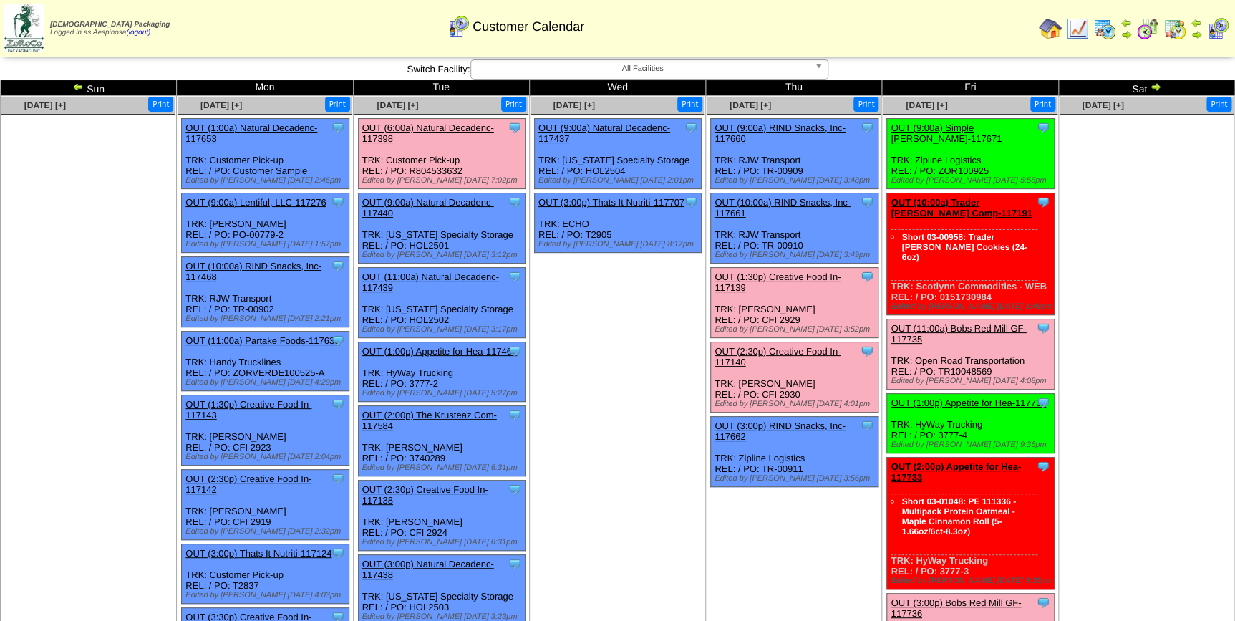
click at [949, 130] on link "OUT (9:00a) Simple [PERSON_NAME]-117671" at bounding box center [946, 132] width 111 height 21
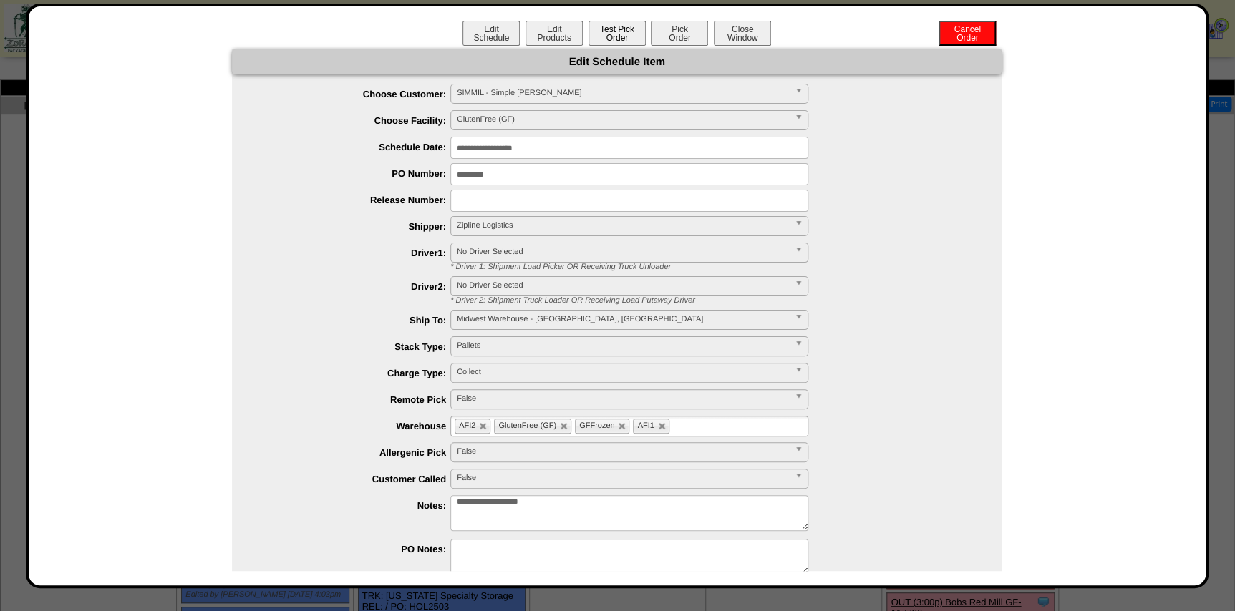
click at [615, 33] on button "Test Pick Order" at bounding box center [617, 33] width 57 height 25
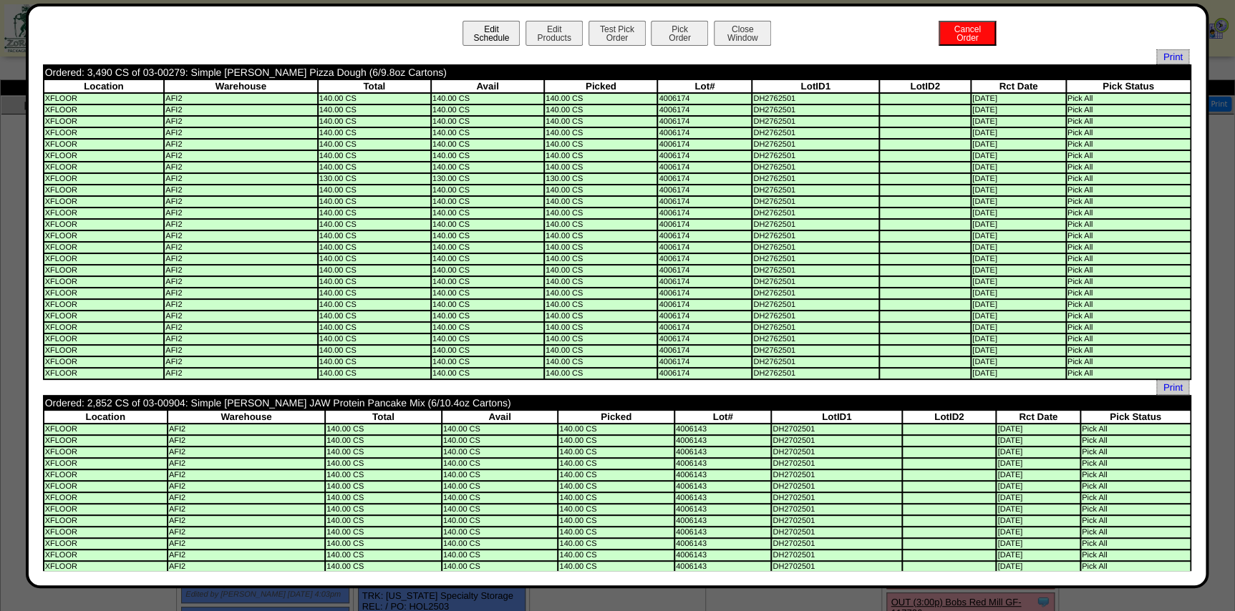
click at [490, 34] on button "Edit Schedule" at bounding box center [491, 33] width 57 height 25
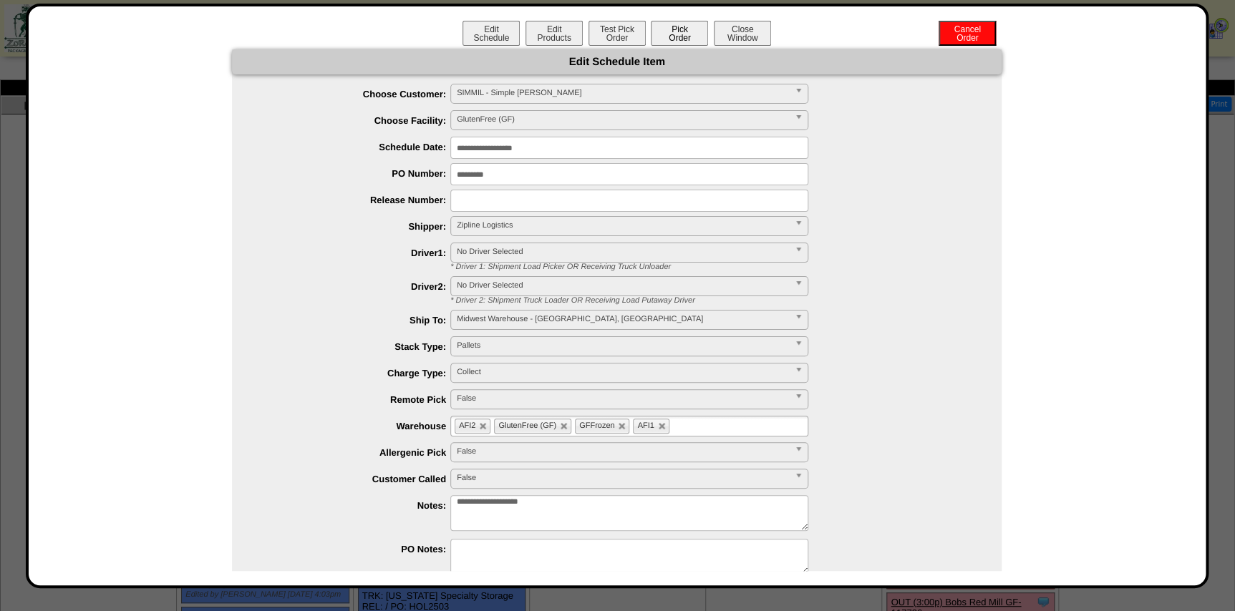
click at [667, 30] on button "Pick Order" at bounding box center [679, 33] width 57 height 25
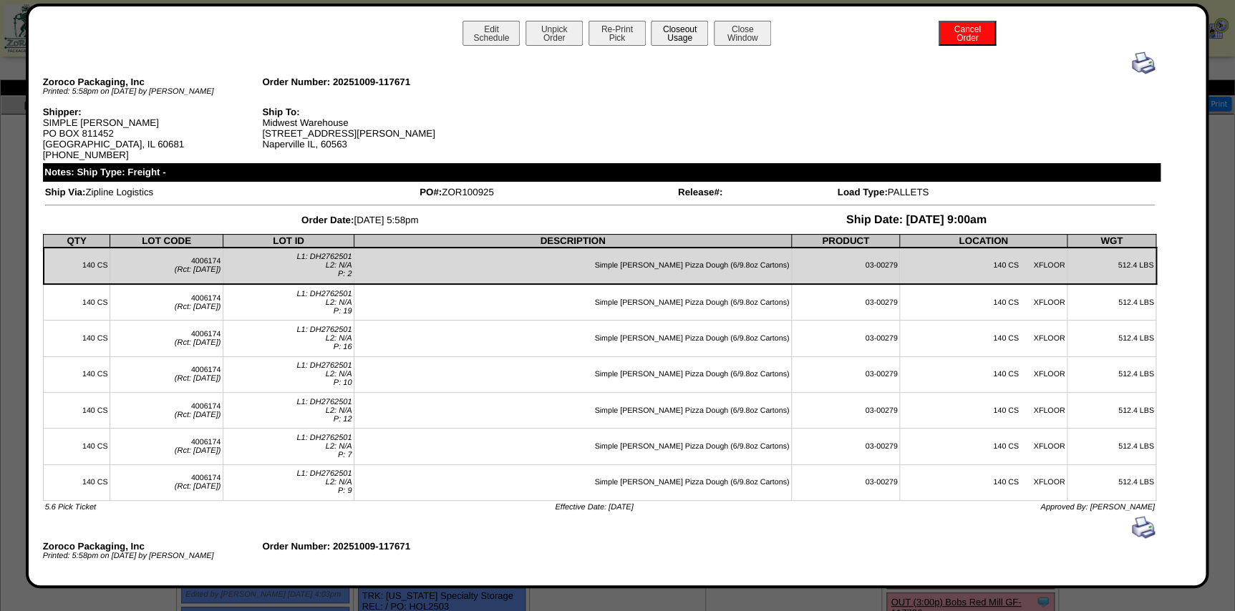
click at [689, 42] on button "Closeout Usage" at bounding box center [679, 33] width 57 height 25
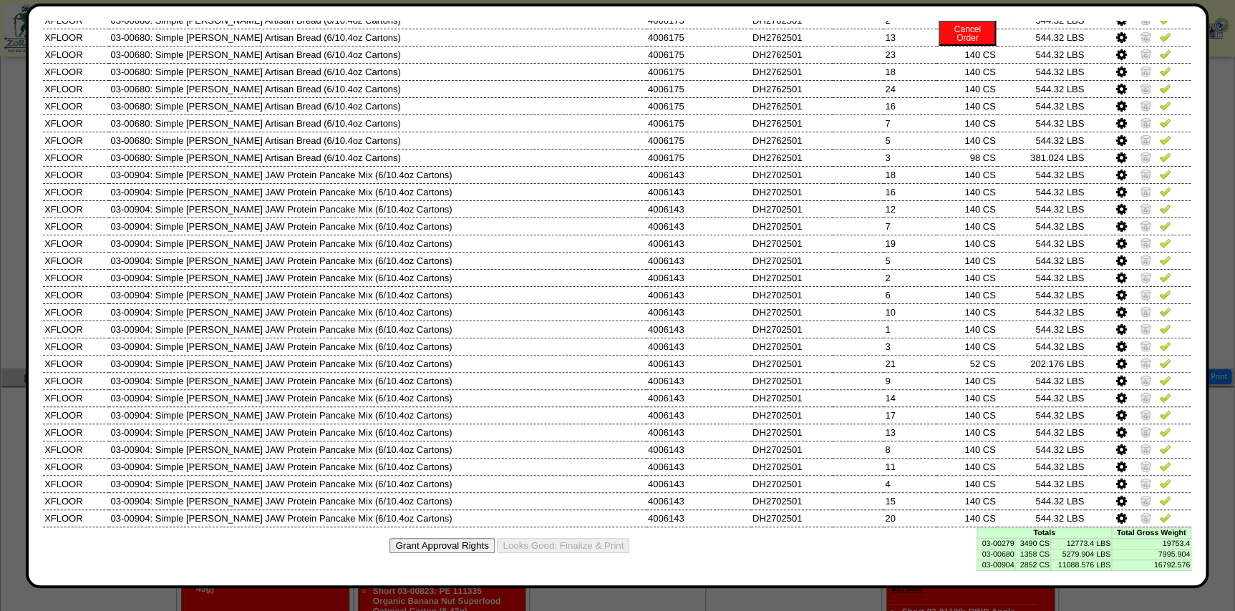
scroll to position [665, 0]
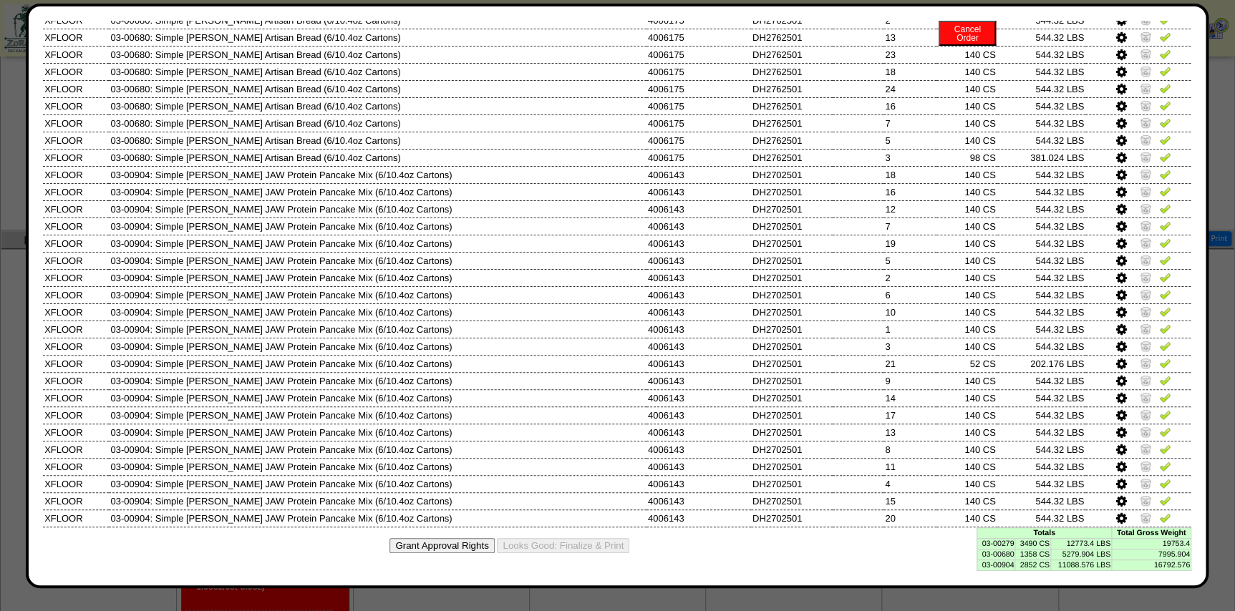
click at [988, 541] on td "03-00279" at bounding box center [996, 543] width 38 height 11
click at [1000, 549] on td "03-00680" at bounding box center [996, 554] width 38 height 11
click at [989, 540] on td "03-00279" at bounding box center [996, 543] width 38 height 11
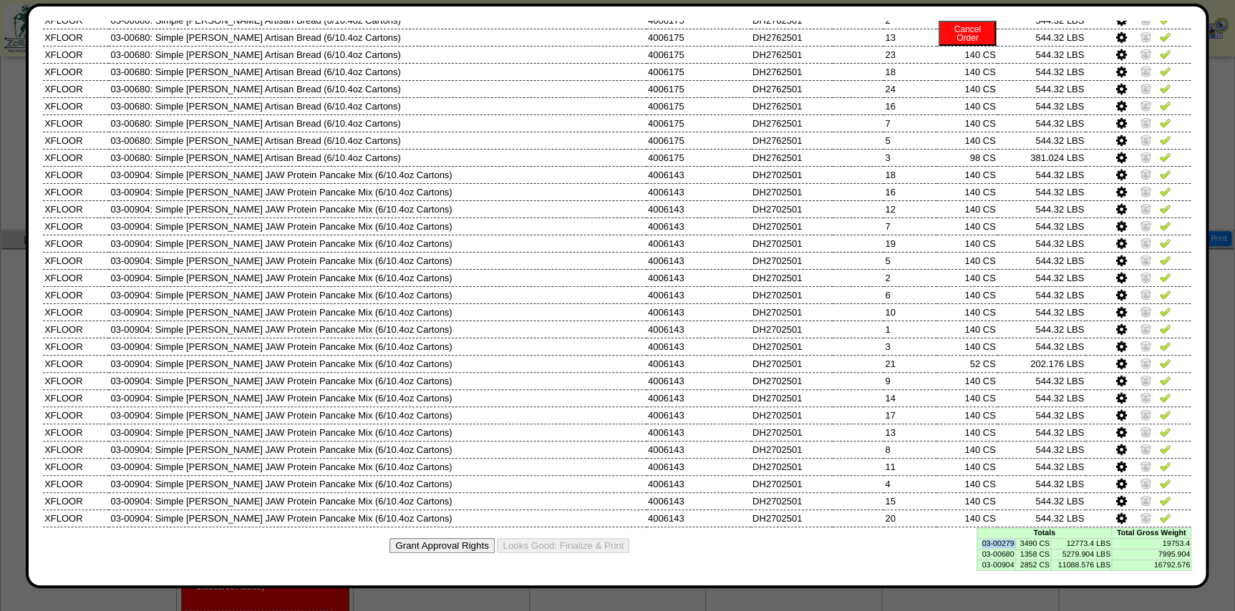
click at [989, 540] on td "03-00279" at bounding box center [996, 543] width 38 height 11
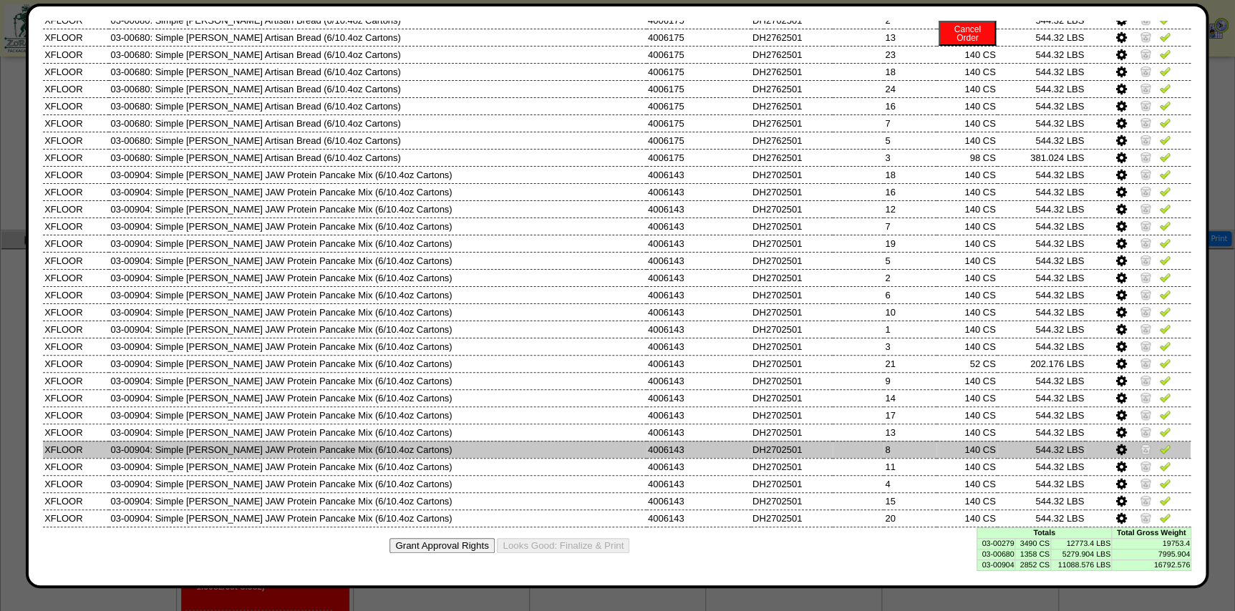
click at [937, 448] on td "140 CS" at bounding box center [967, 449] width 60 height 17
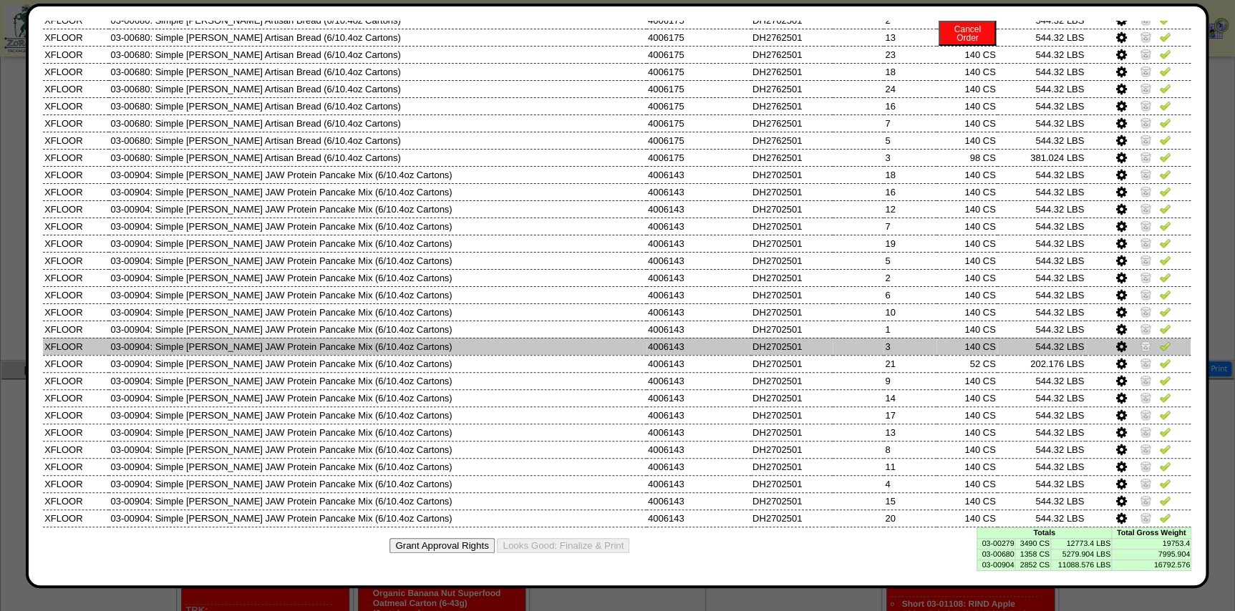
scroll to position [551, 0]
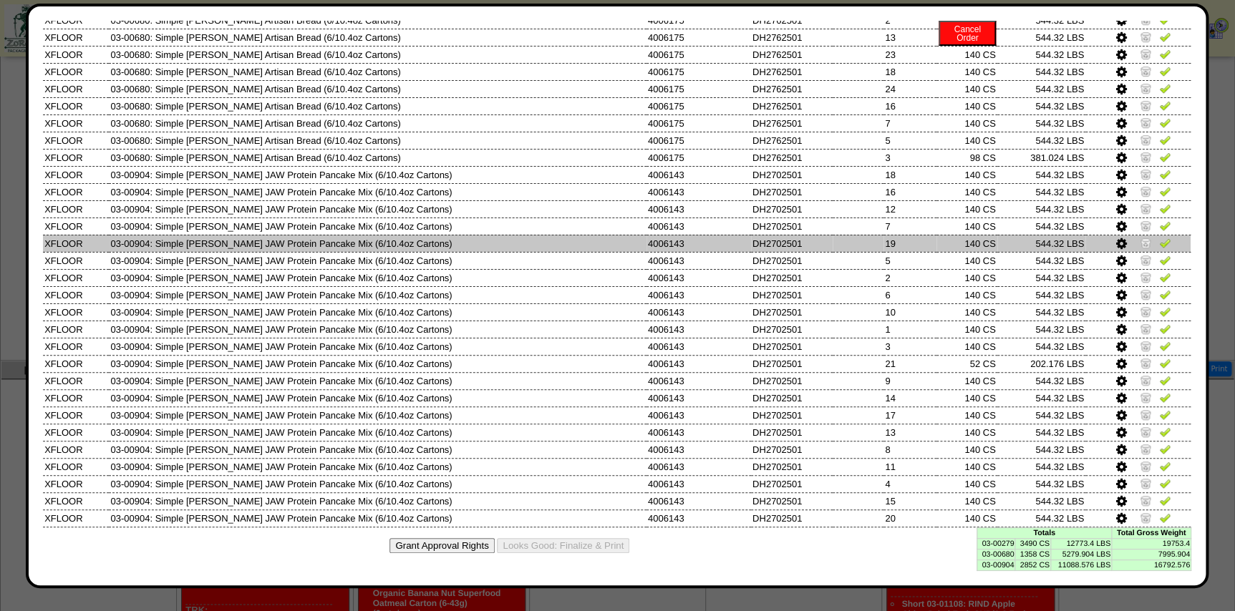
click at [833, 235] on td at bounding box center [858, 243] width 51 height 17
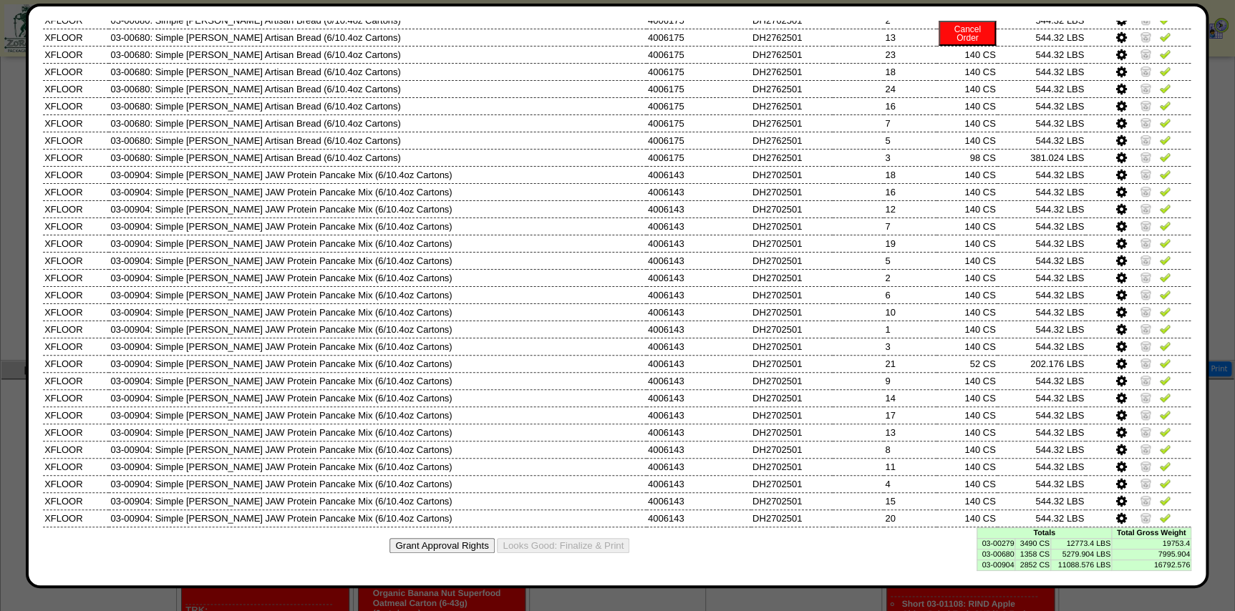
click at [1032, 541] on td "3490 CS" at bounding box center [1032, 543] width 35 height 11
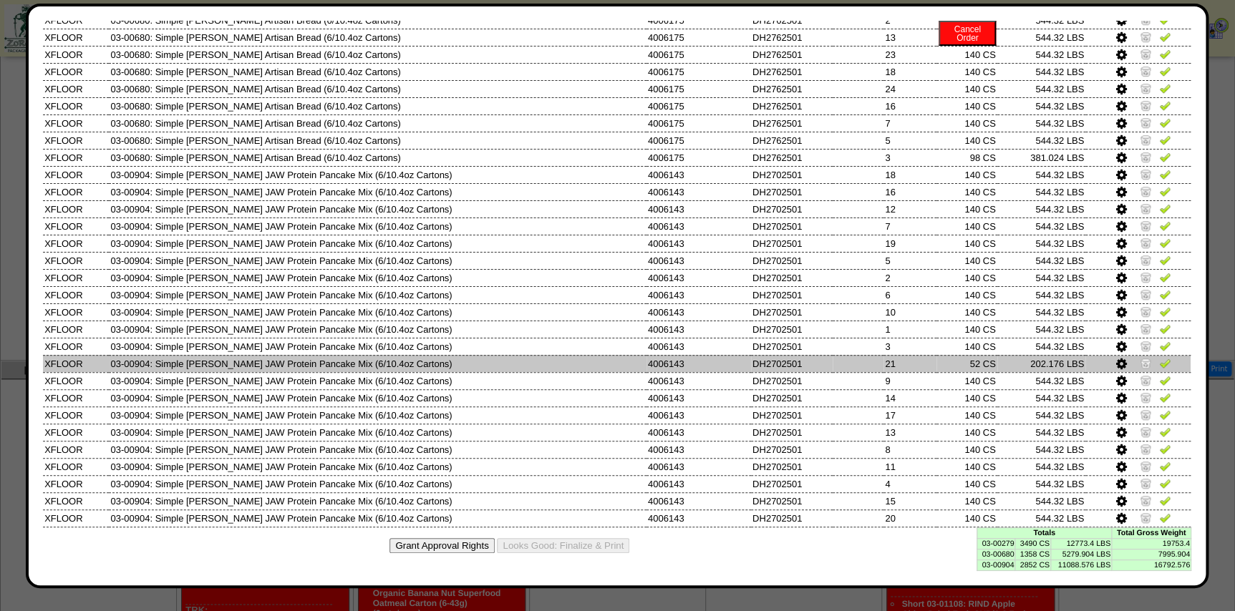
click at [997, 369] on td "202.176 LBS" at bounding box center [1041, 363] width 89 height 17
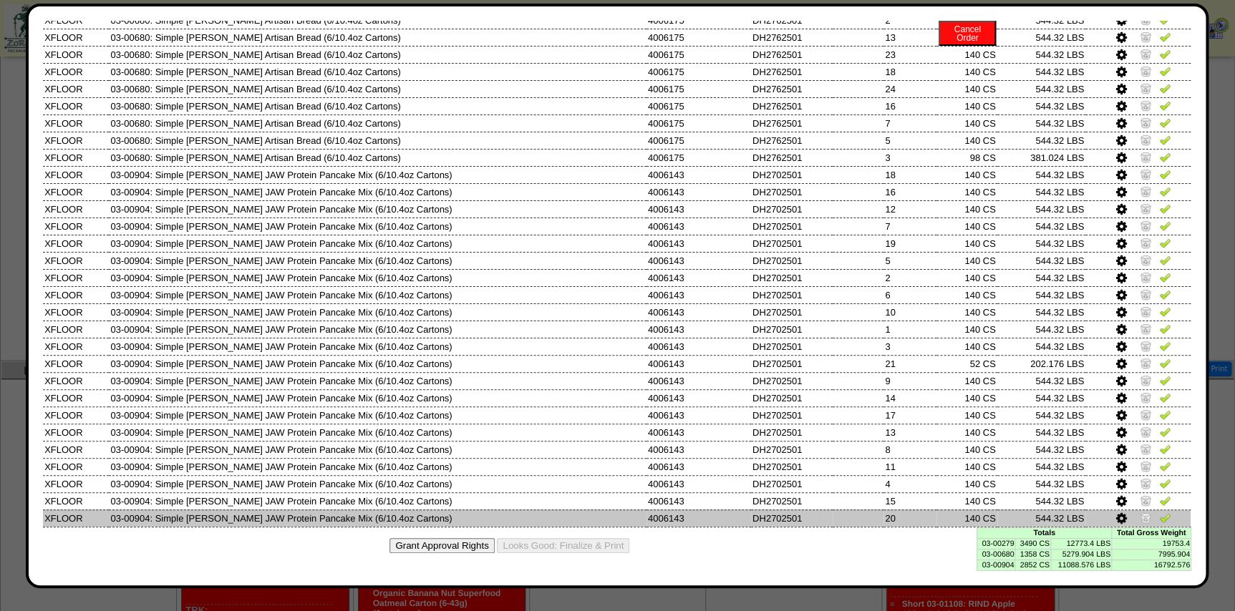
click at [1140, 522] on img at bounding box center [1145, 517] width 11 height 11
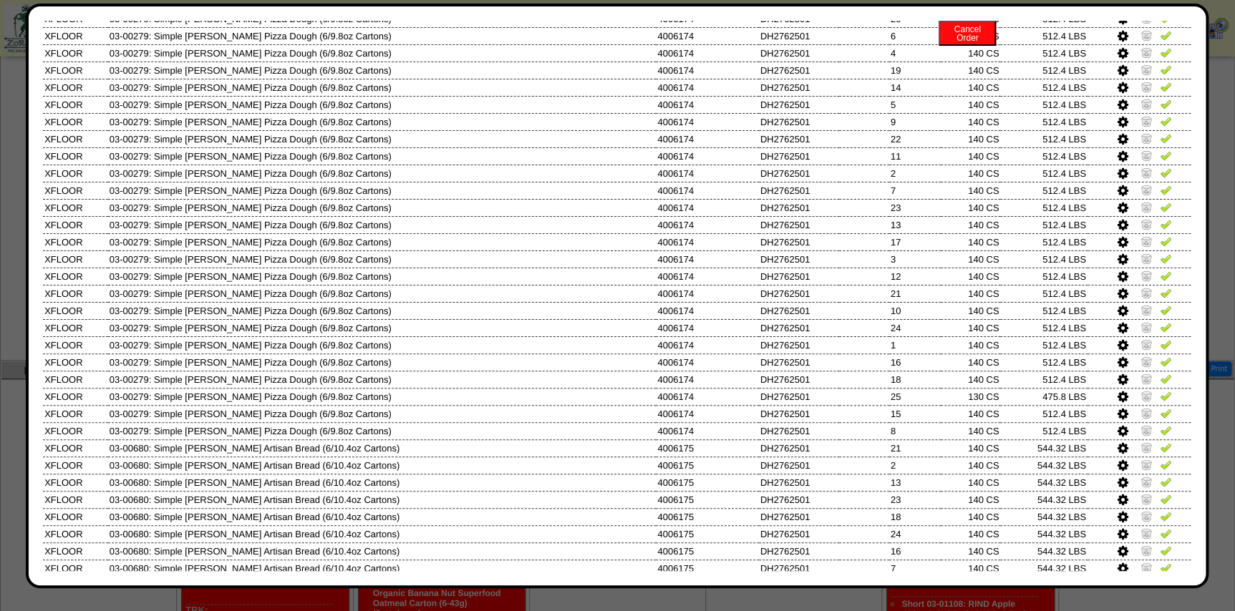
scroll to position [0, 0]
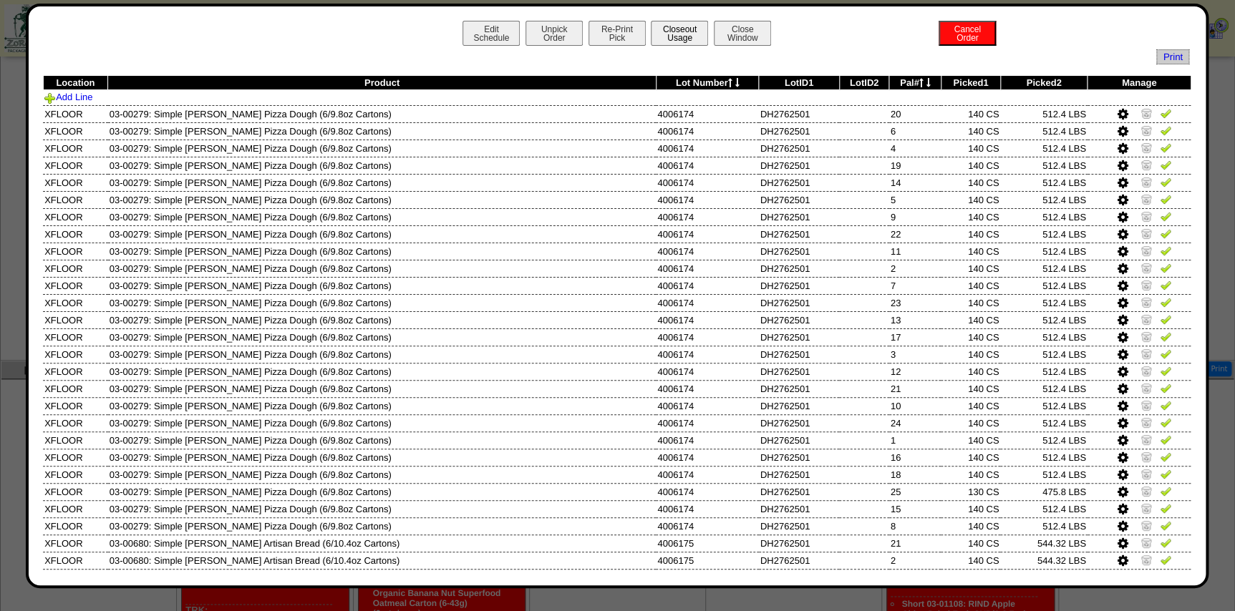
click at [682, 34] on button "Closeout Usage" at bounding box center [679, 33] width 57 height 25
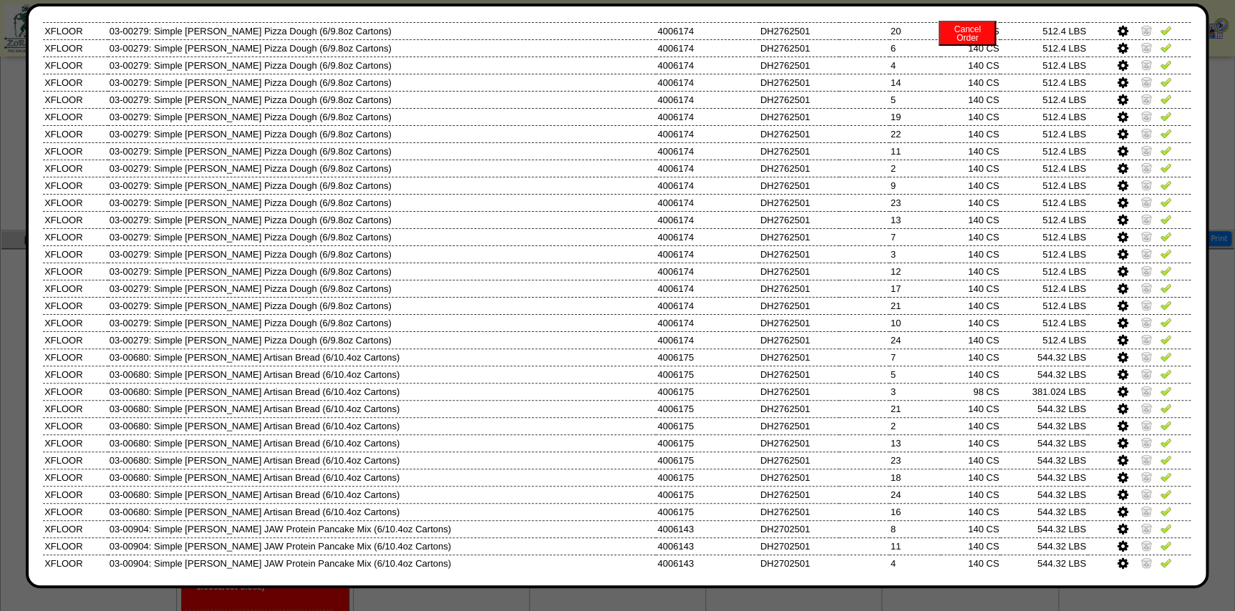
scroll to position [551, 0]
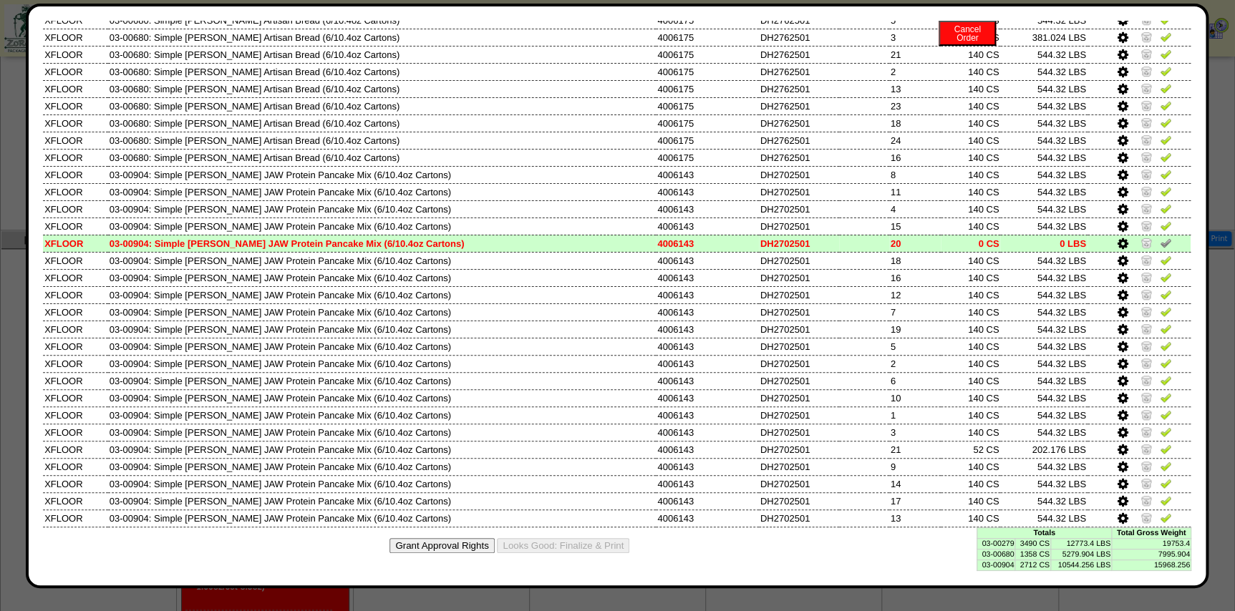
click at [992, 538] on td "03-00279" at bounding box center [996, 543] width 38 height 11
click at [994, 543] on td "03-00279" at bounding box center [996, 543] width 38 height 11
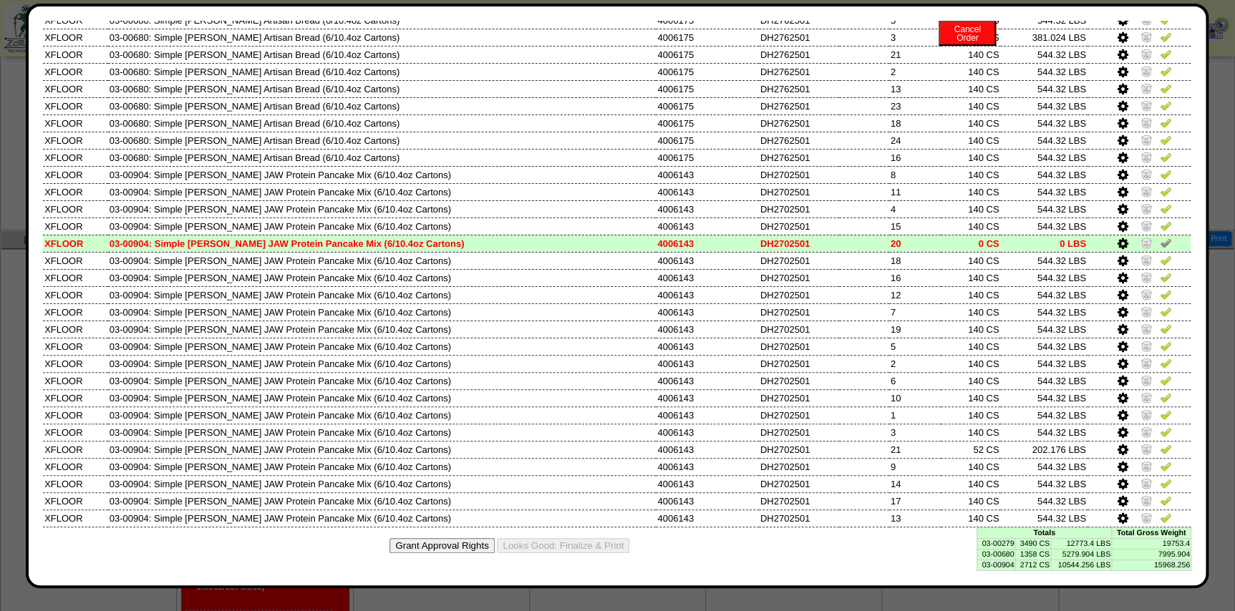
click at [988, 555] on td "03-00680" at bounding box center [996, 554] width 38 height 11
copy td "03-00680"
click at [986, 569] on td "03-00904" at bounding box center [996, 565] width 38 height 11
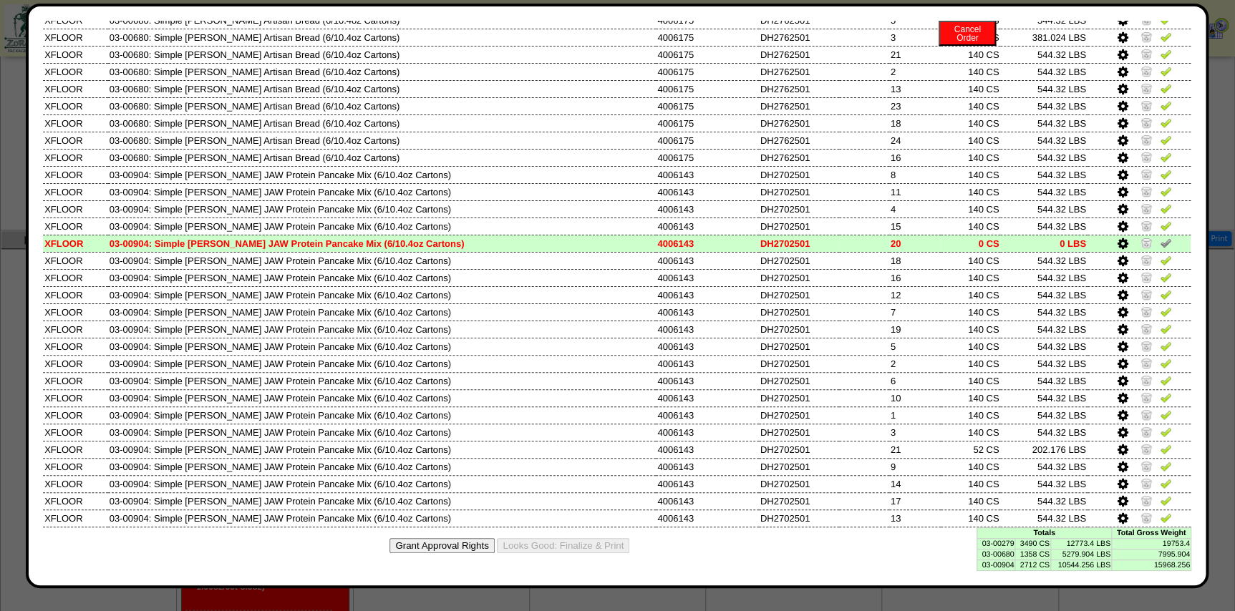
click at [987, 564] on td "03-00904" at bounding box center [996, 565] width 38 height 11
copy td "03-00904"
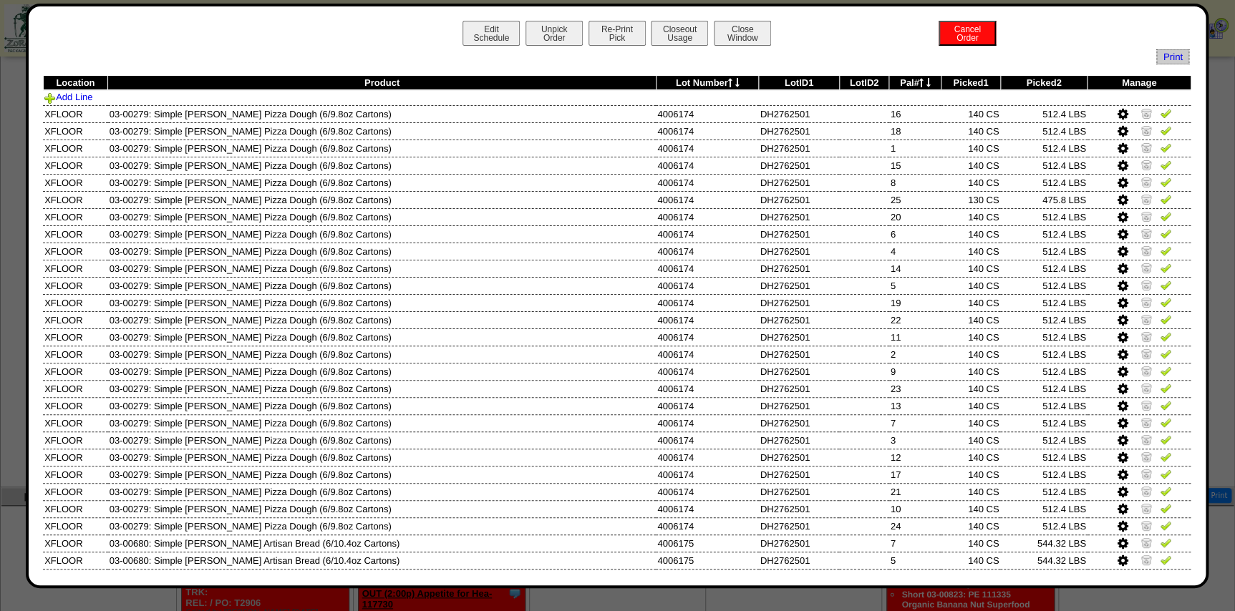
scroll to position [405, 0]
click at [919, 80] on icon at bounding box center [921, 82] width 4 height 9
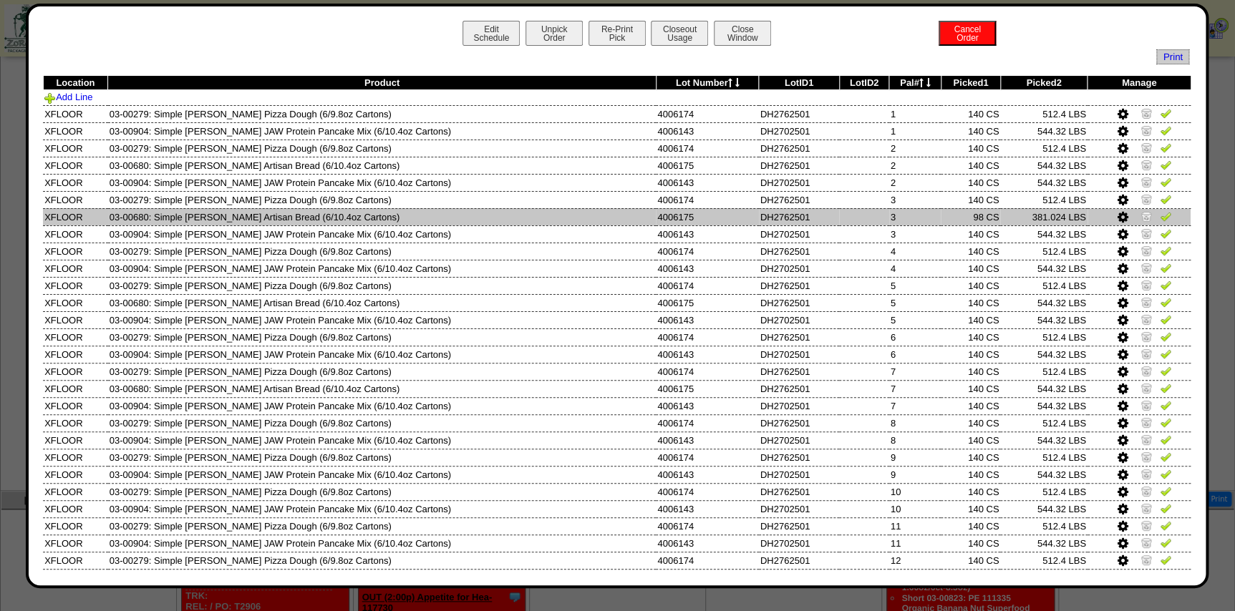
click at [1117, 216] on icon at bounding box center [1122, 217] width 11 height 13
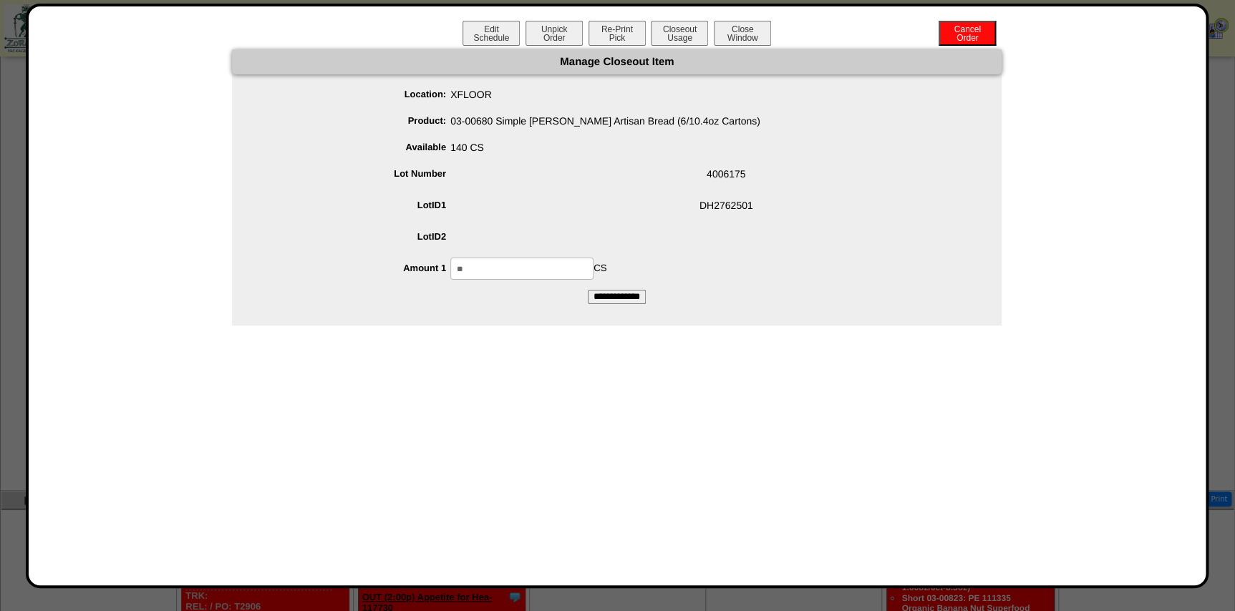
click at [516, 268] on input "**" at bounding box center [521, 269] width 143 height 22
type input "***"
click at [588, 290] on input "**********" at bounding box center [617, 297] width 58 height 14
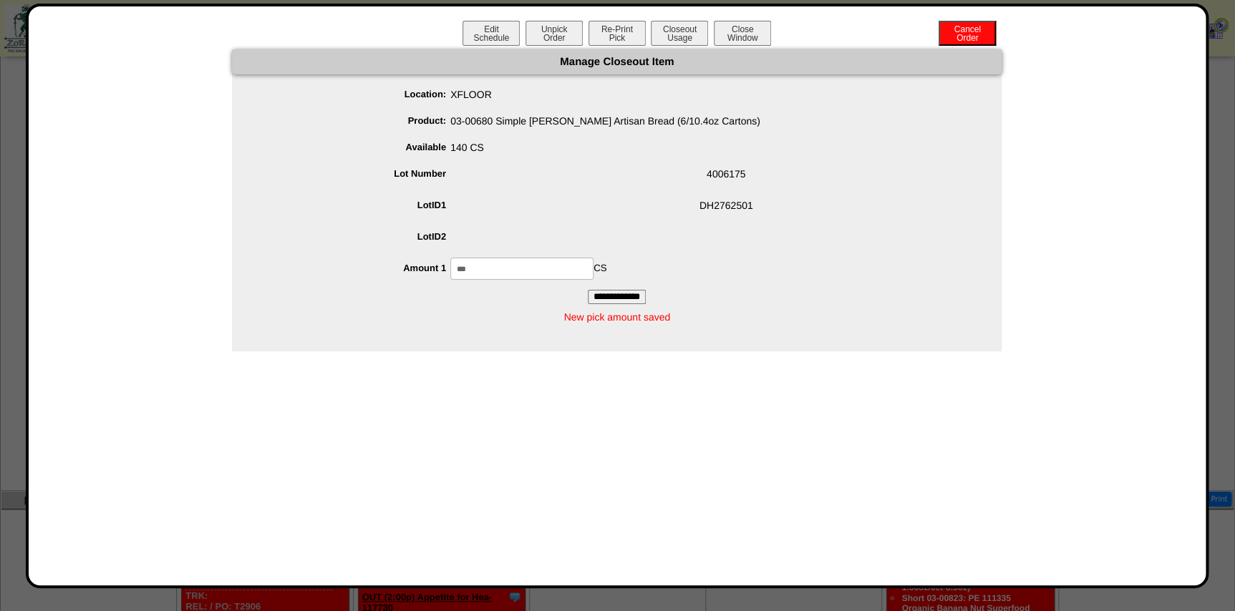
click at [635, 151] on span "140 CS" at bounding box center [631, 150] width 741 height 27
click at [693, 29] on button "Closeout Usage" at bounding box center [679, 33] width 57 height 25
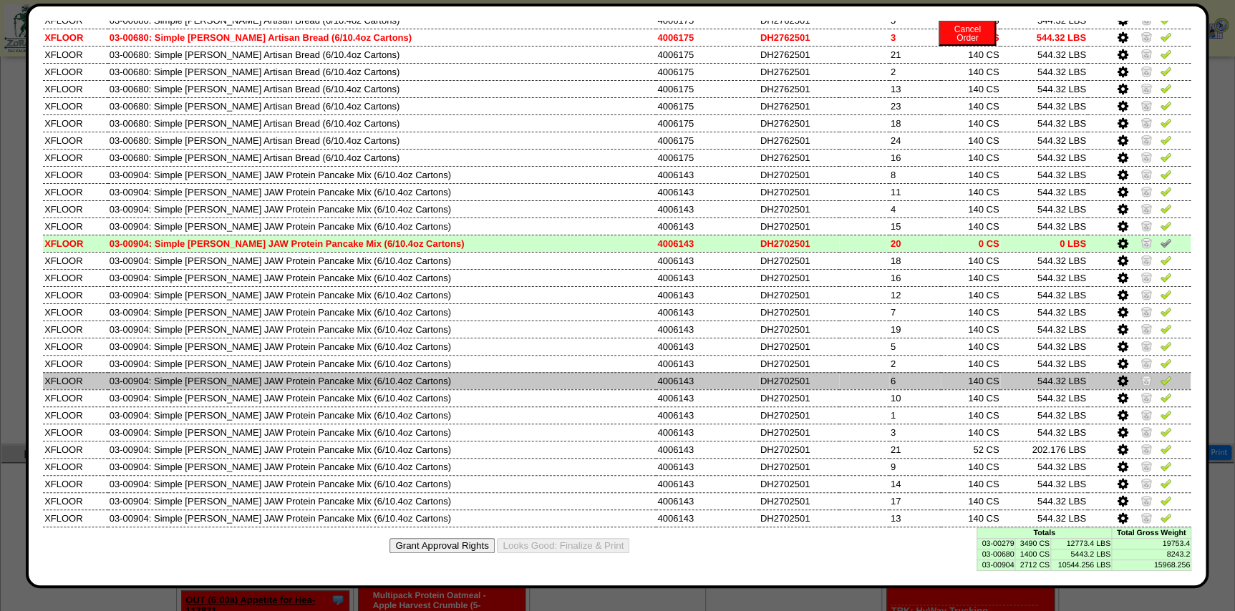
scroll to position [470, 0]
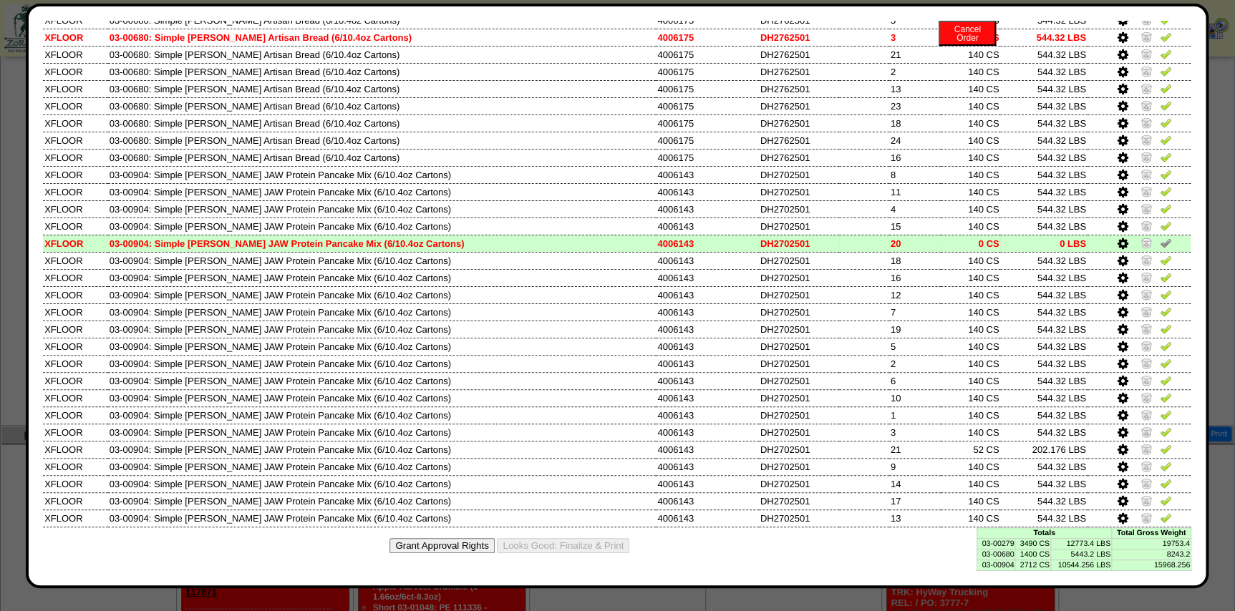
click at [941, 235] on td "0 CS" at bounding box center [970, 243] width 59 height 17
click at [1032, 544] on td "3490 CS" at bounding box center [1032, 543] width 35 height 11
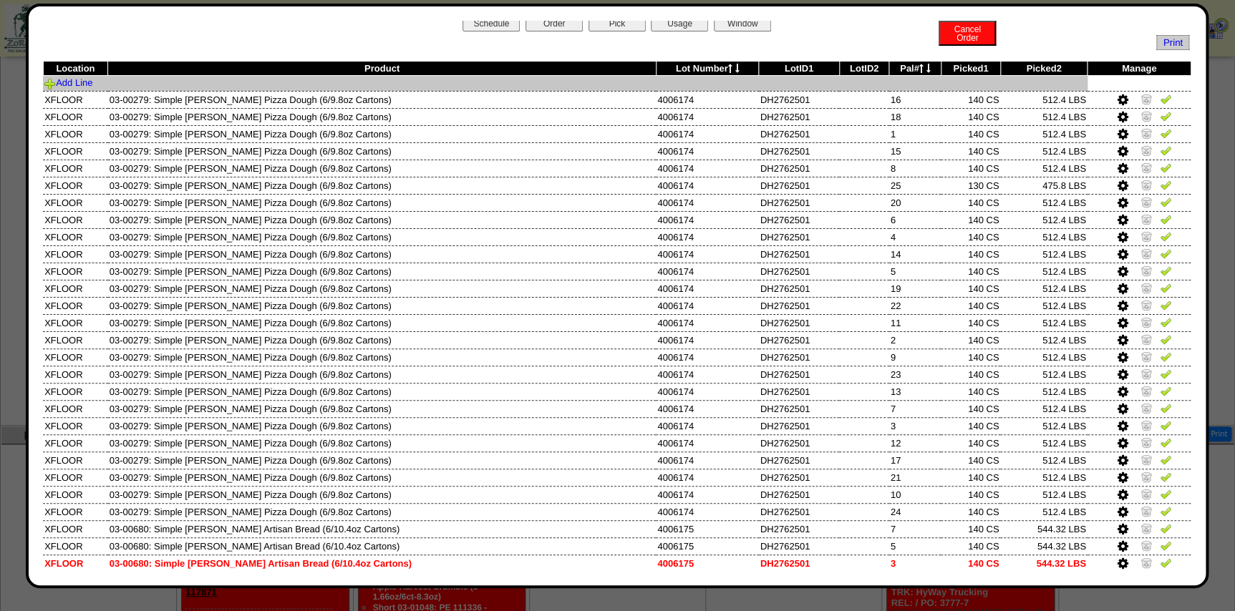
scroll to position [0, 0]
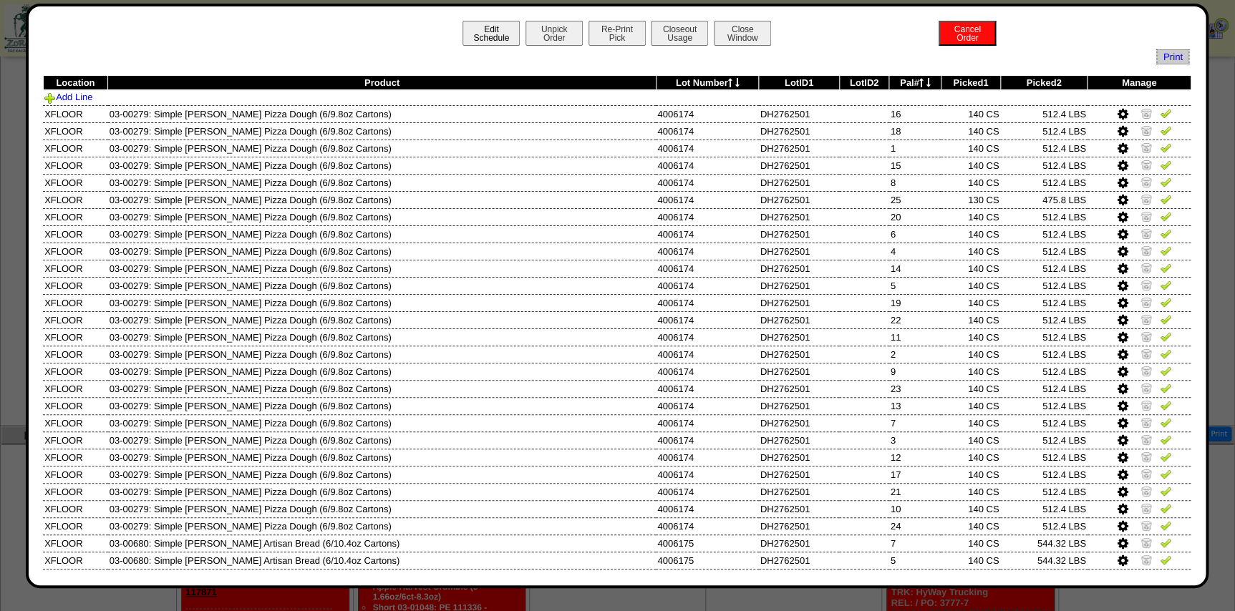
click at [479, 27] on button "Edit Schedule" at bounding box center [491, 33] width 57 height 25
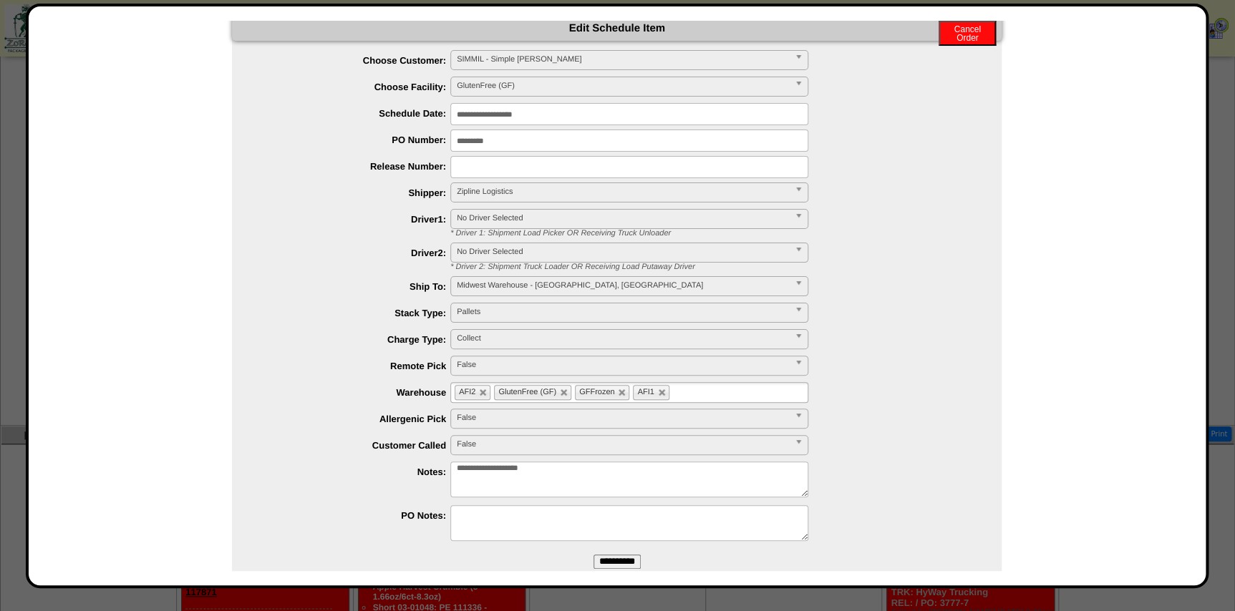
scroll to position [63, 0]
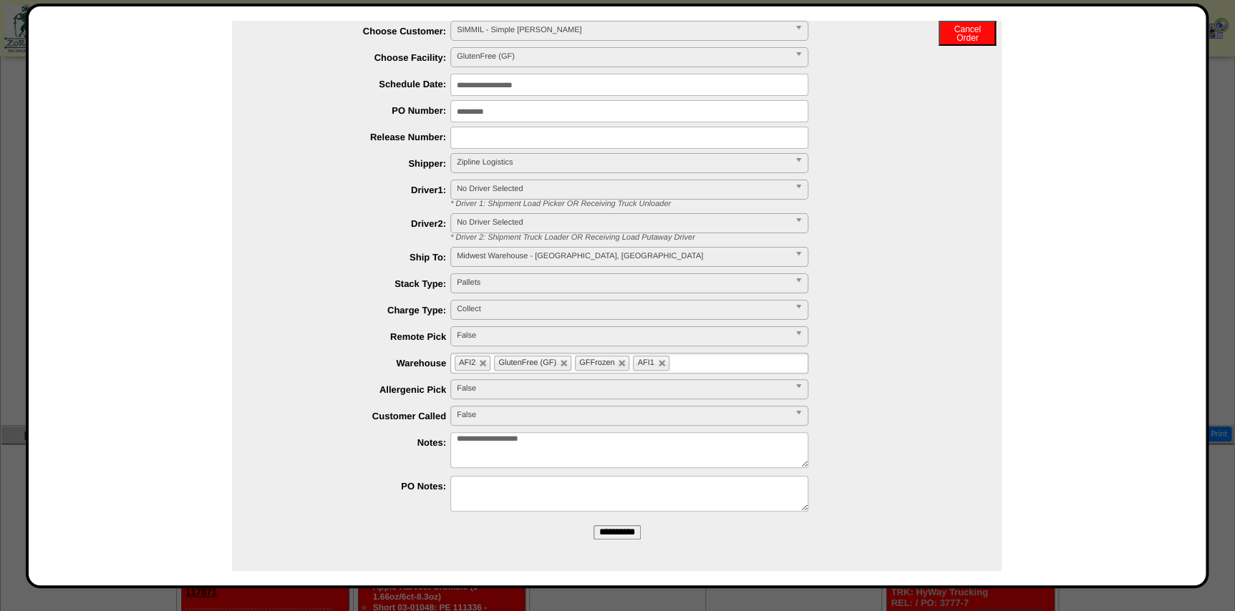
click at [635, 453] on textarea "**********" at bounding box center [629, 450] width 358 height 36
type textarea "**********"
click at [617, 547] on form "**********" at bounding box center [617, 268] width 770 height 564
click at [626, 522] on form "**********" at bounding box center [617, 268] width 770 height 564
click at [628, 526] on input "**********" at bounding box center [617, 533] width 47 height 14
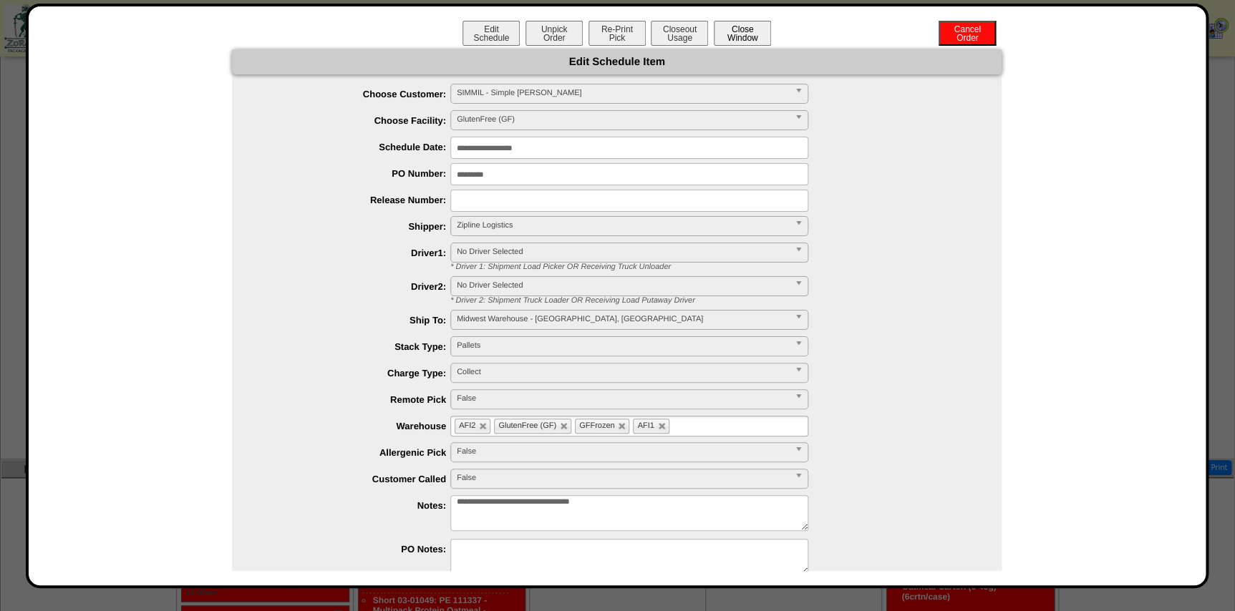
scroll to position [405, 0]
click at [744, 34] on button "Close Window" at bounding box center [742, 33] width 57 height 25
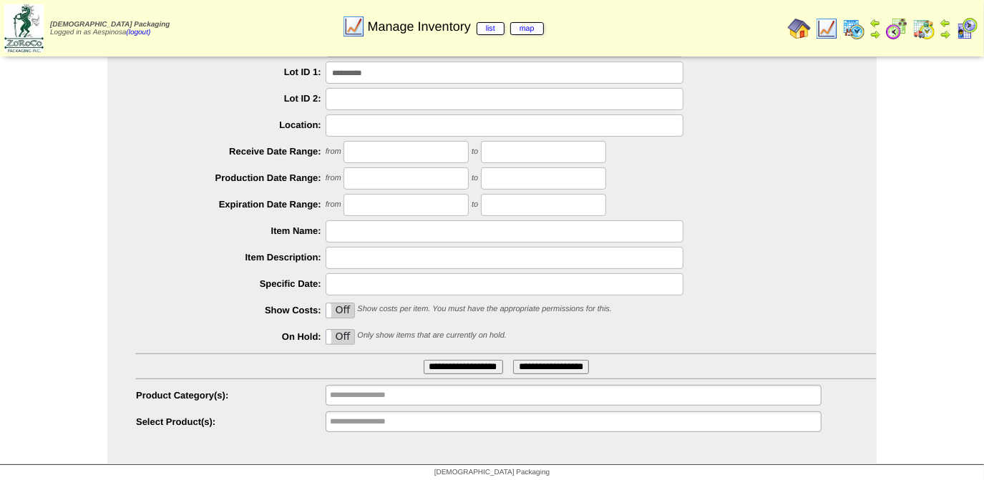
scroll to position [115, 0]
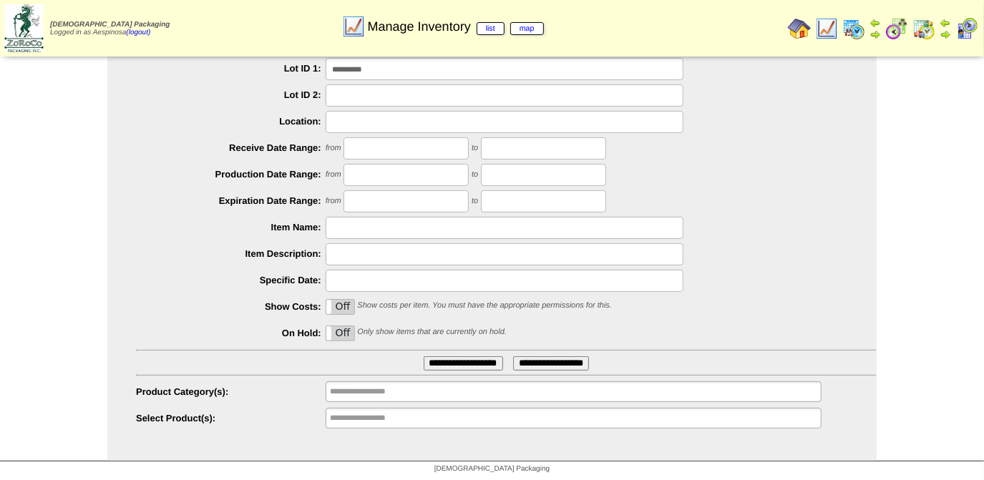
click at [364, 70] on input "**********" at bounding box center [505, 69] width 358 height 22
click at [364, 69] on input "**********" at bounding box center [505, 69] width 358 height 22
click at [589, 417] on ul "**********" at bounding box center [574, 418] width 496 height 21
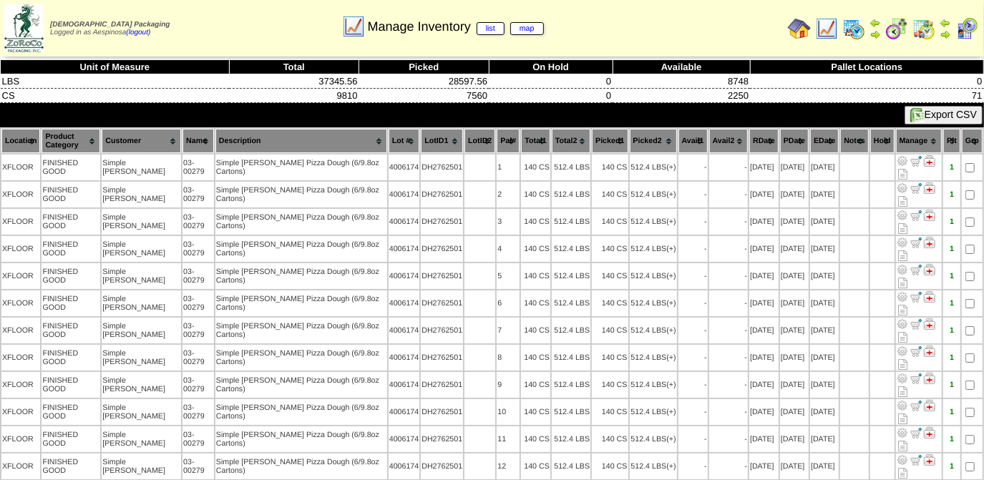
click at [592, 138] on th "Picked1" at bounding box center [610, 141] width 36 height 24
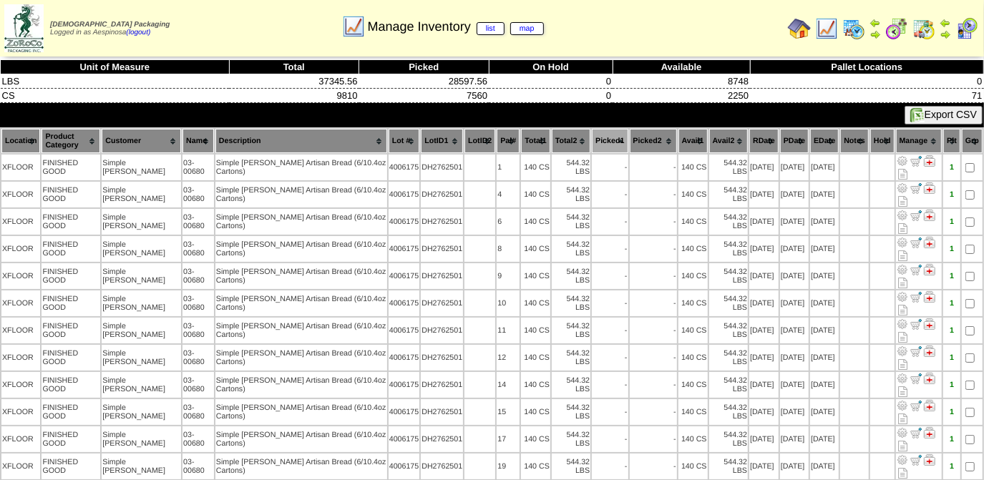
click at [592, 138] on th "Picked1" at bounding box center [610, 141] width 36 height 24
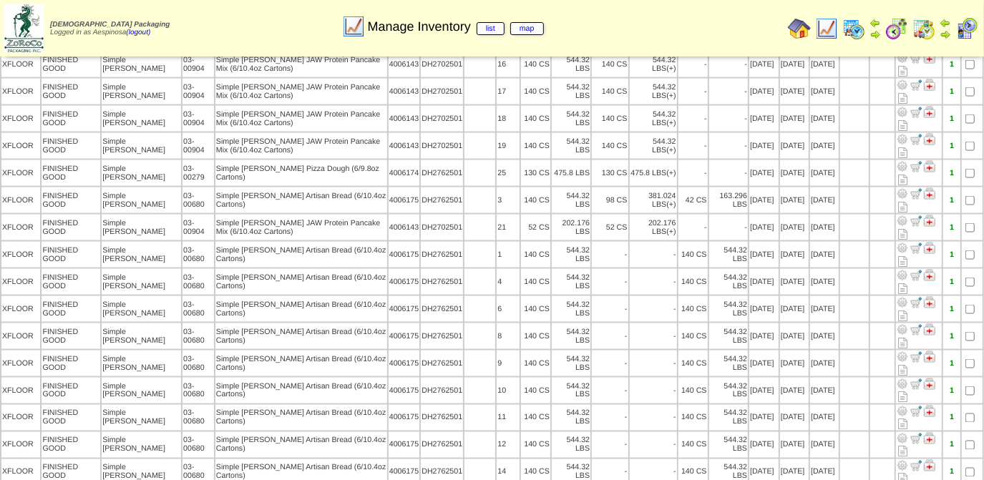
scroll to position [1432, 0]
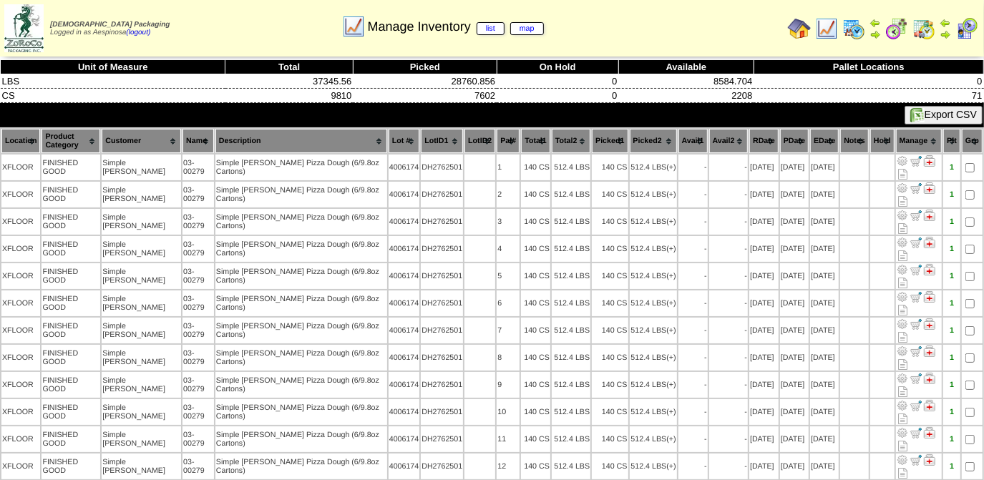
click at [604, 132] on th "Picked1" at bounding box center [610, 141] width 36 height 24
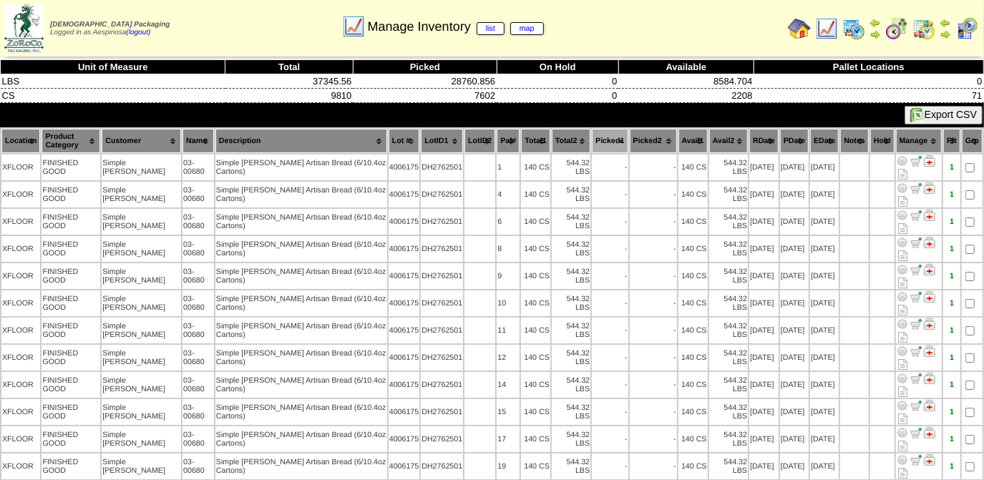
click at [604, 132] on th "Picked1" at bounding box center [610, 141] width 36 height 24
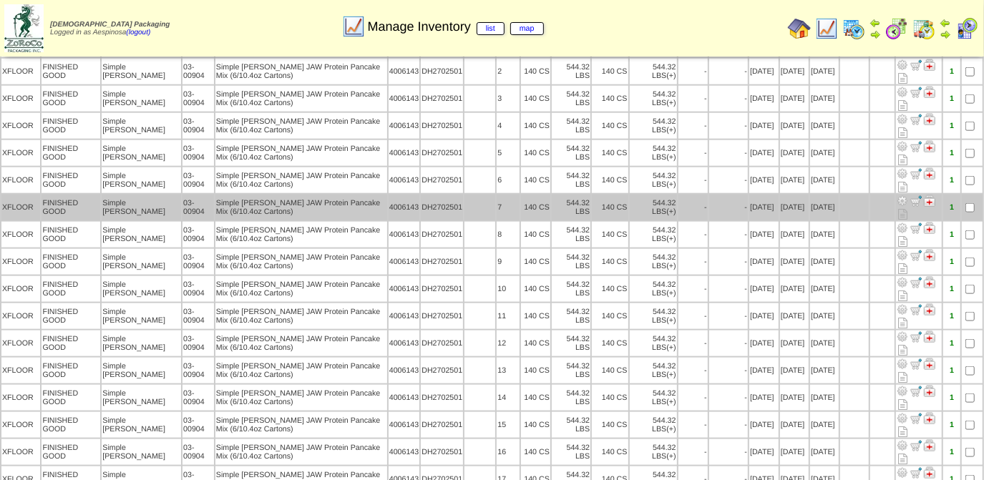
scroll to position [976, 0]
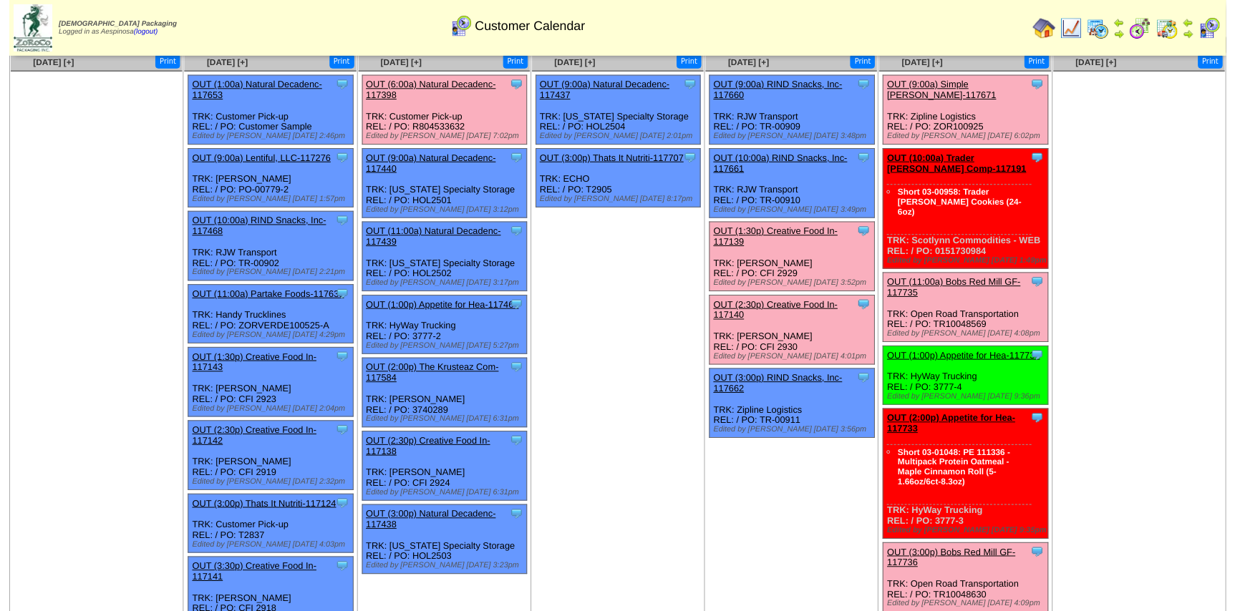
scroll to position [64, 0]
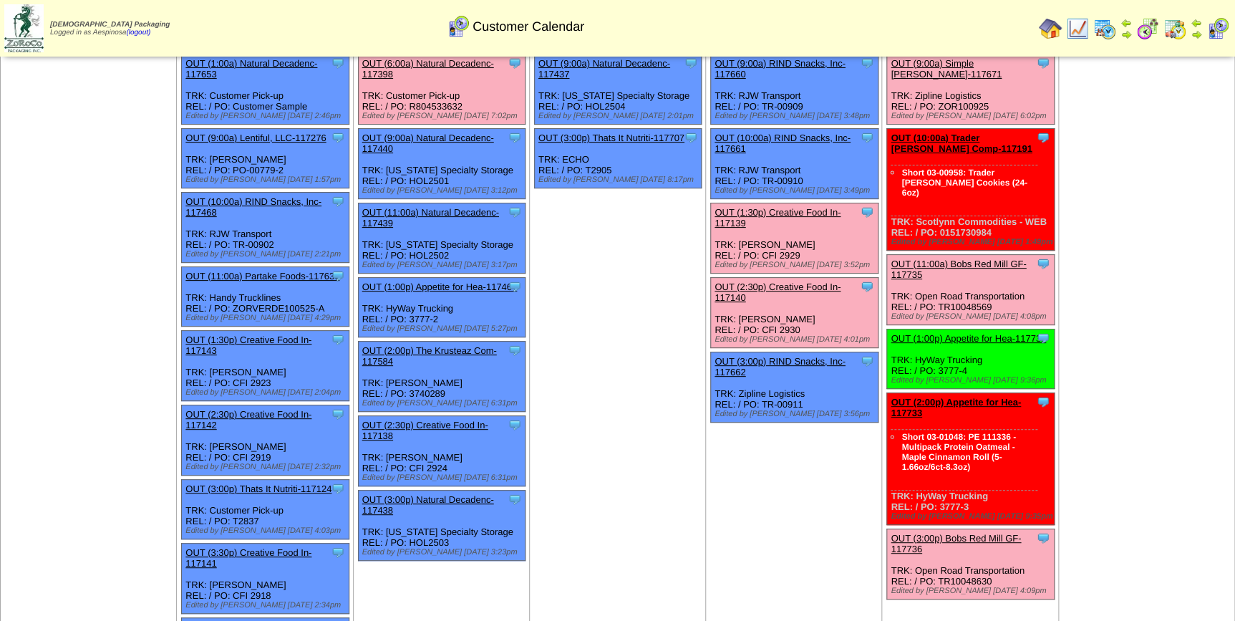
click at [974, 333] on link "OUT (1:00p) Appetite for Hea-117731" at bounding box center [968, 338] width 155 height 11
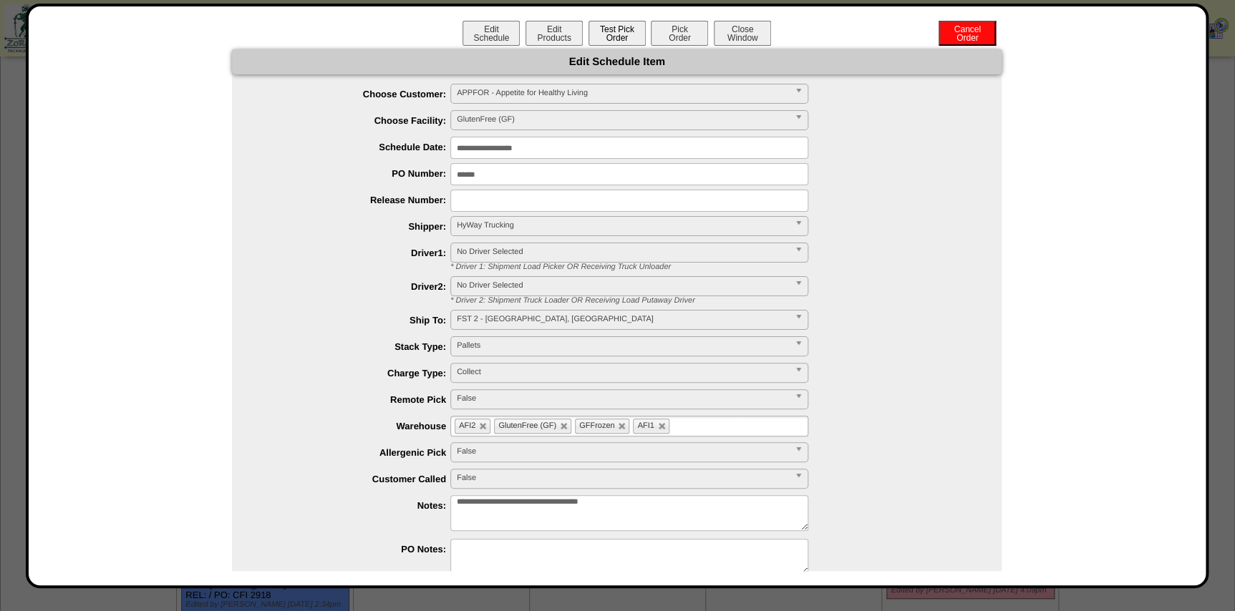
click at [625, 36] on button "Test Pick Order" at bounding box center [617, 33] width 57 height 25
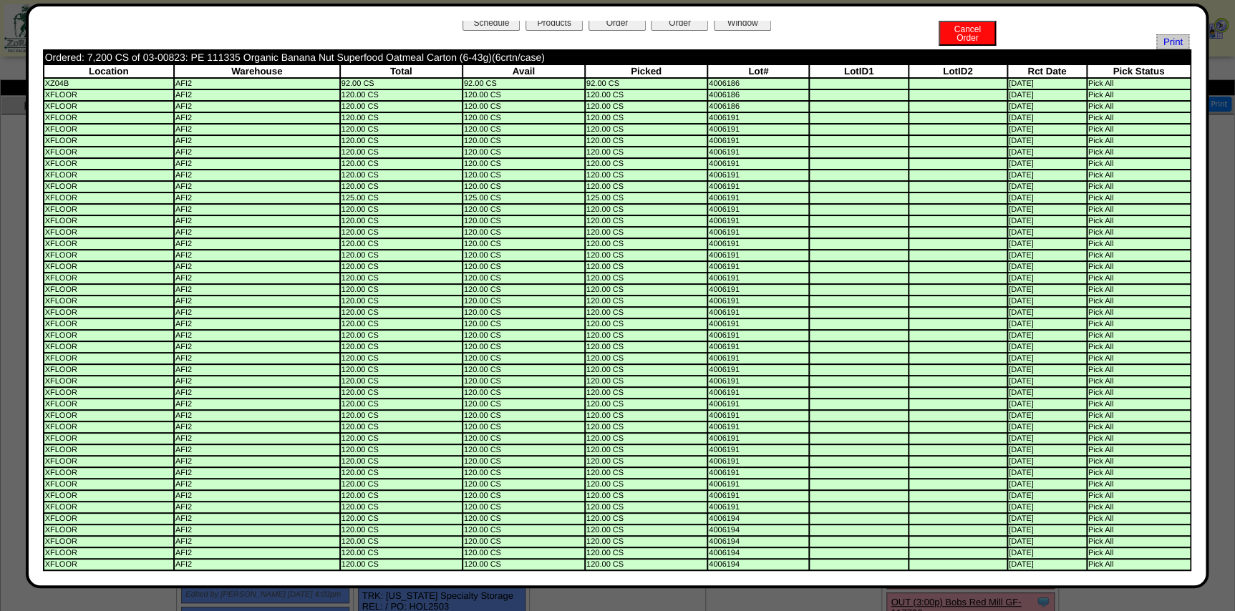
scroll to position [1, 0]
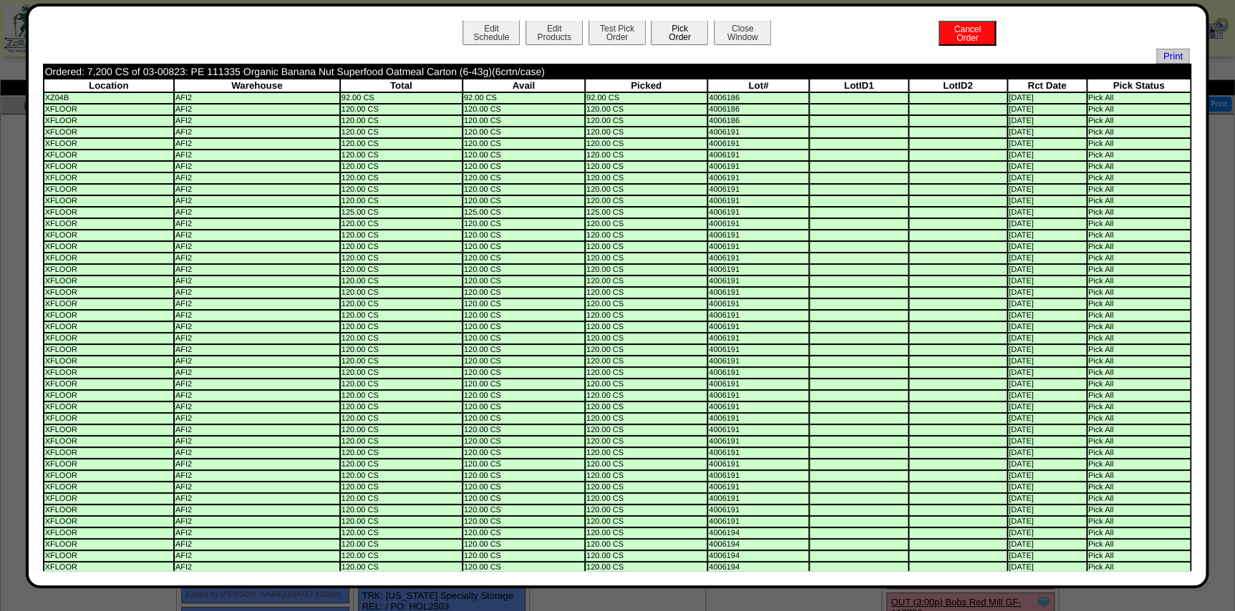
click at [685, 29] on button "Pick Order" at bounding box center [679, 32] width 57 height 25
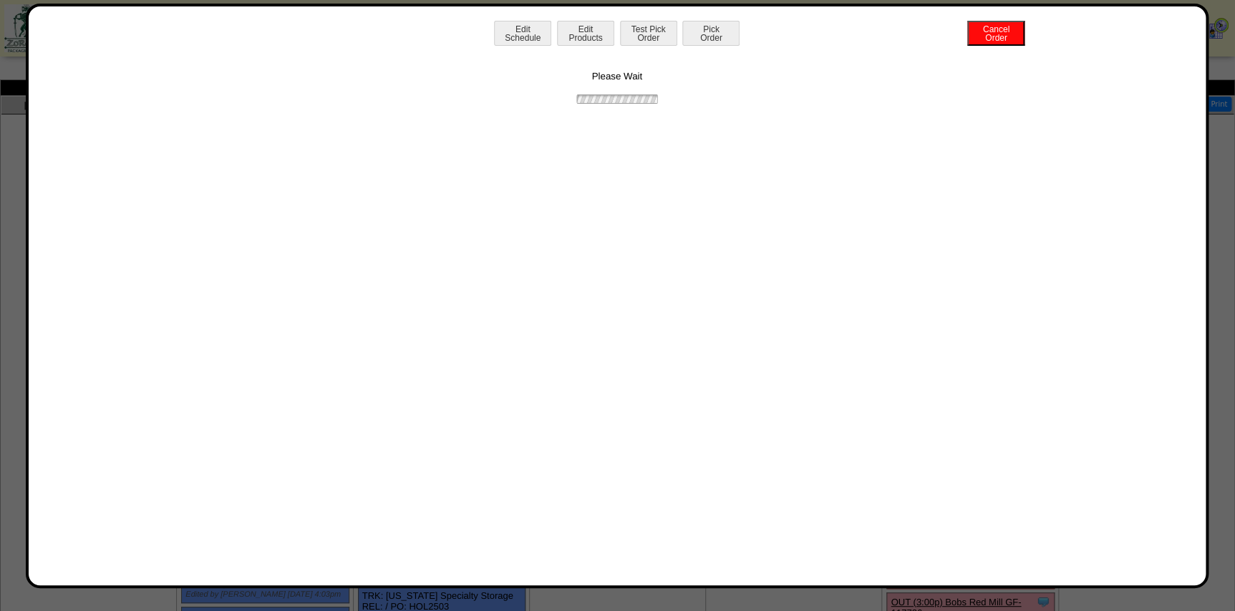
scroll to position [0, 0]
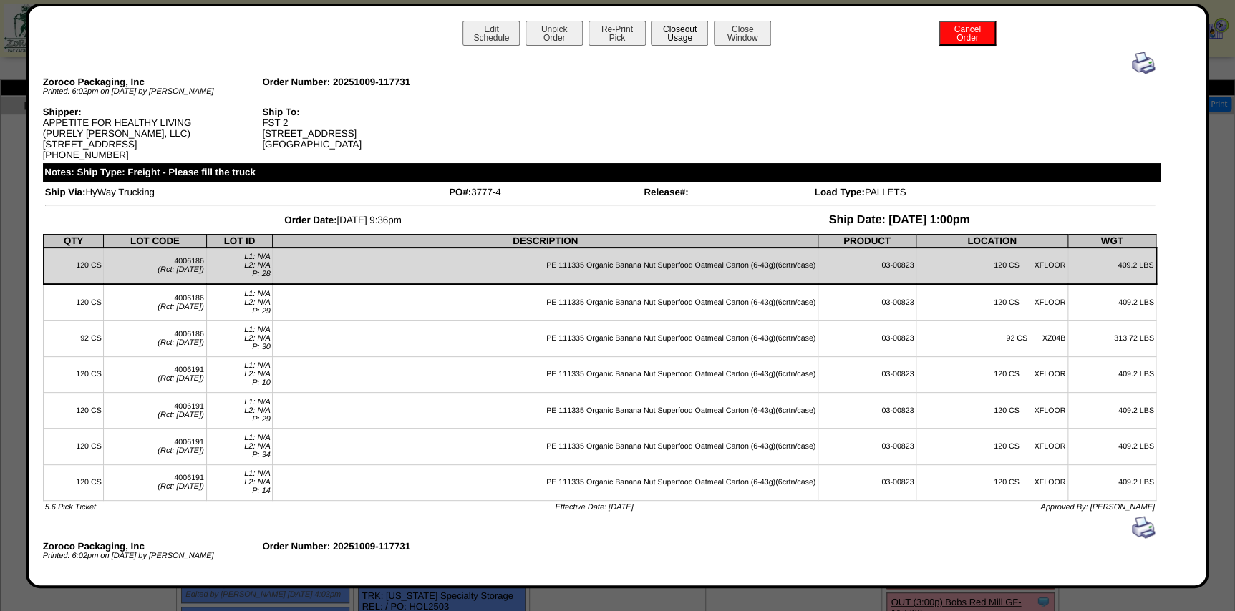
click at [658, 37] on button "Closeout Usage" at bounding box center [679, 33] width 57 height 25
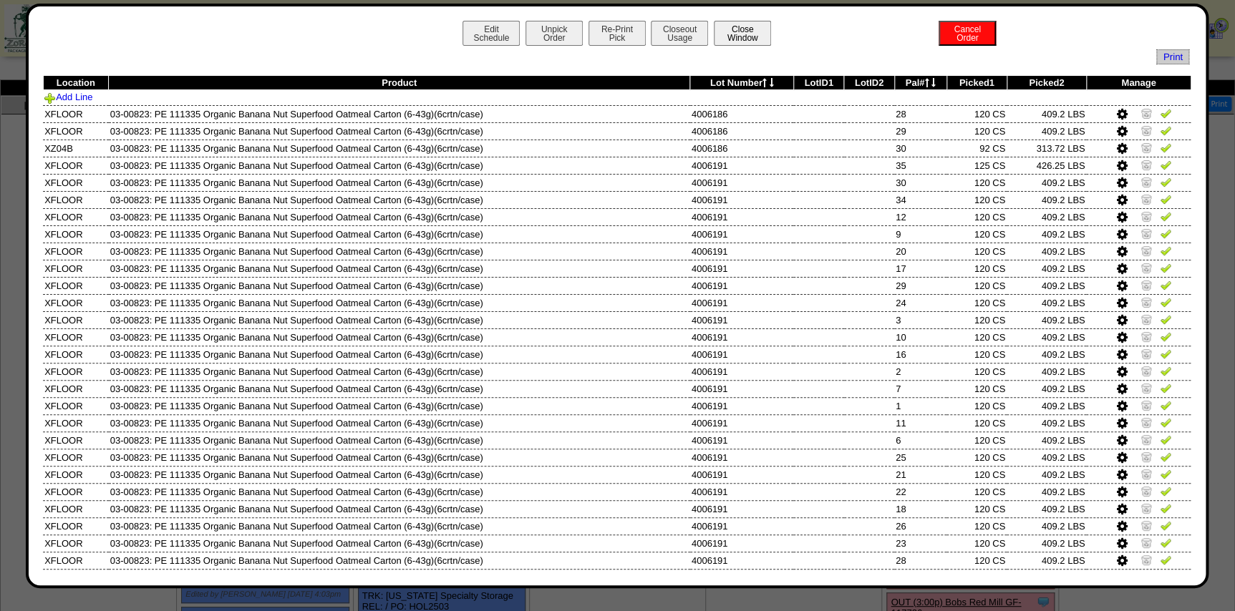
click at [739, 28] on button "Close Window" at bounding box center [742, 33] width 57 height 25
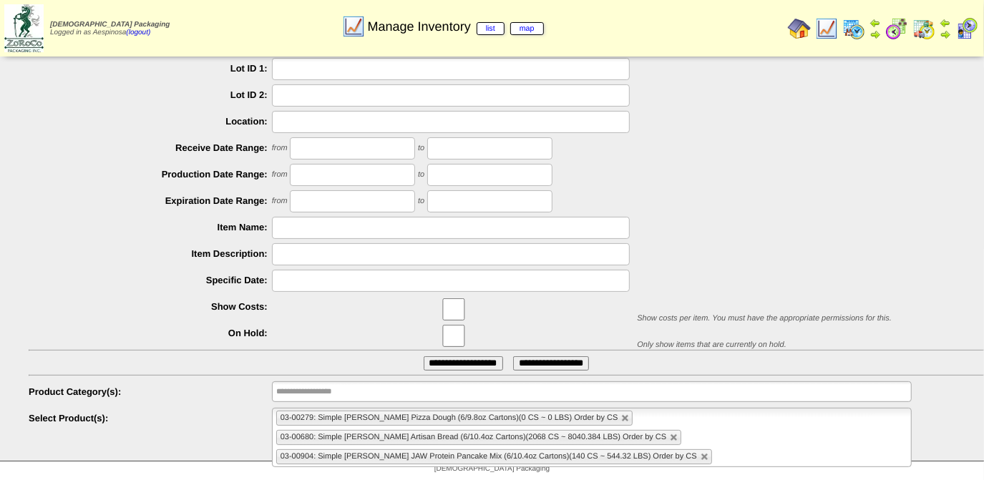
scroll to position [115, 0]
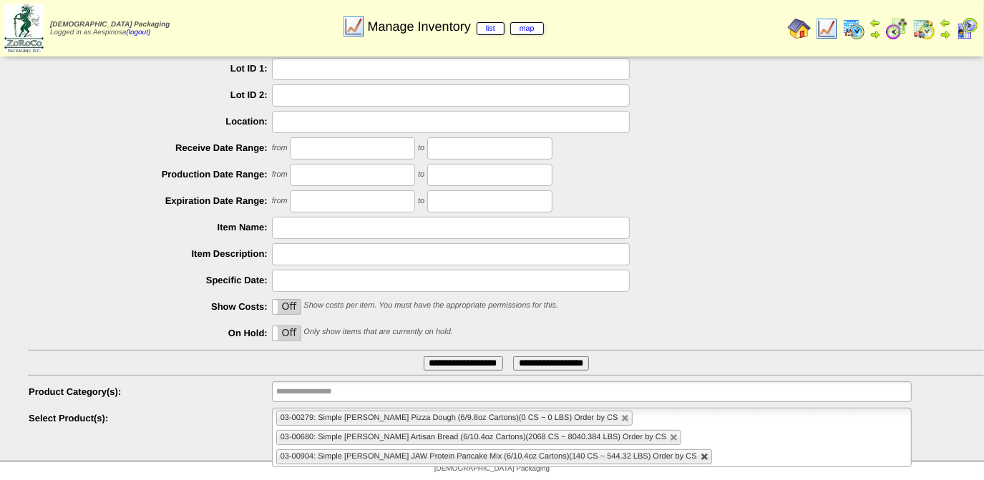
click at [701, 460] on link at bounding box center [705, 457] width 9 height 9
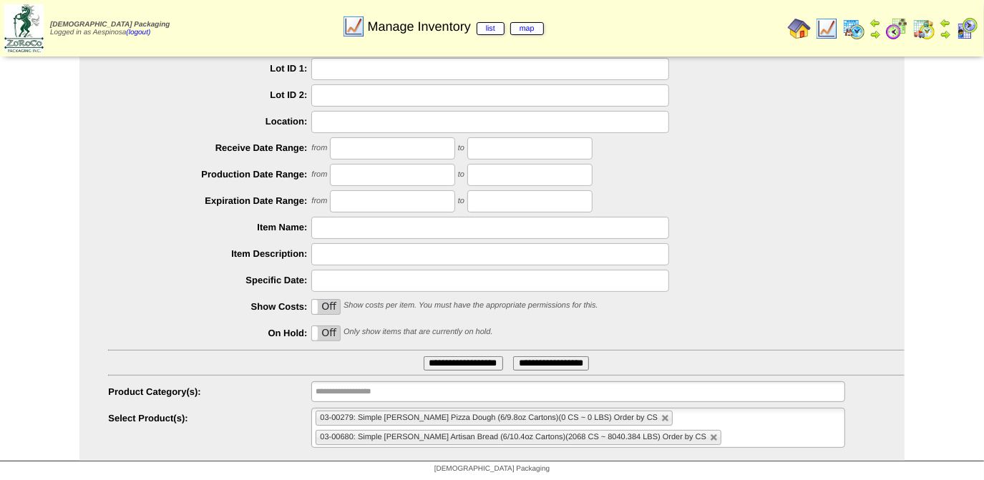
click at [710, 438] on link at bounding box center [714, 438] width 9 height 9
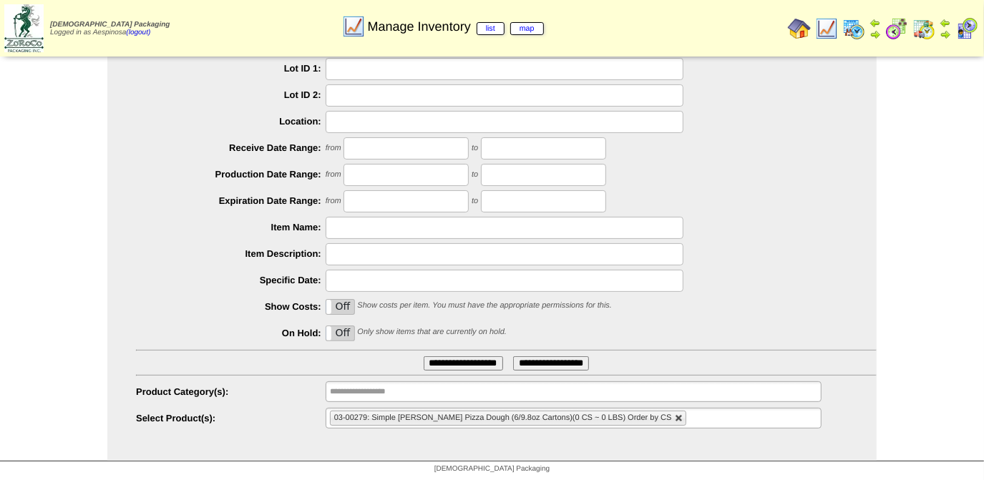
click at [675, 418] on link at bounding box center [679, 419] width 9 height 9
type input "**********"
click at [412, 415] on input "**********" at bounding box center [376, 419] width 92 height 18
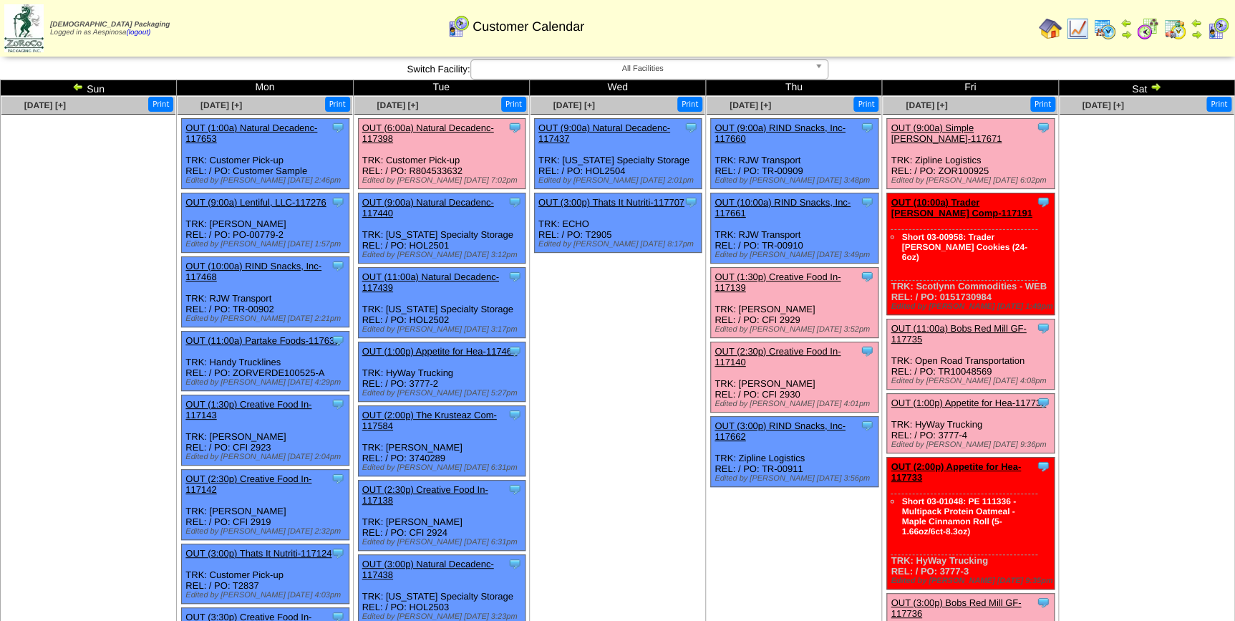
click at [652, 362] on td "Oct 08 [+] Print Clone Item OUT (9:00a) Natural Decadenc-117437 Natural Decaden…" at bounding box center [617, 496] width 176 height 800
click at [802, 420] on link "OUT (3:00p) RIND Snacks, Inc-117662" at bounding box center [780, 430] width 131 height 21
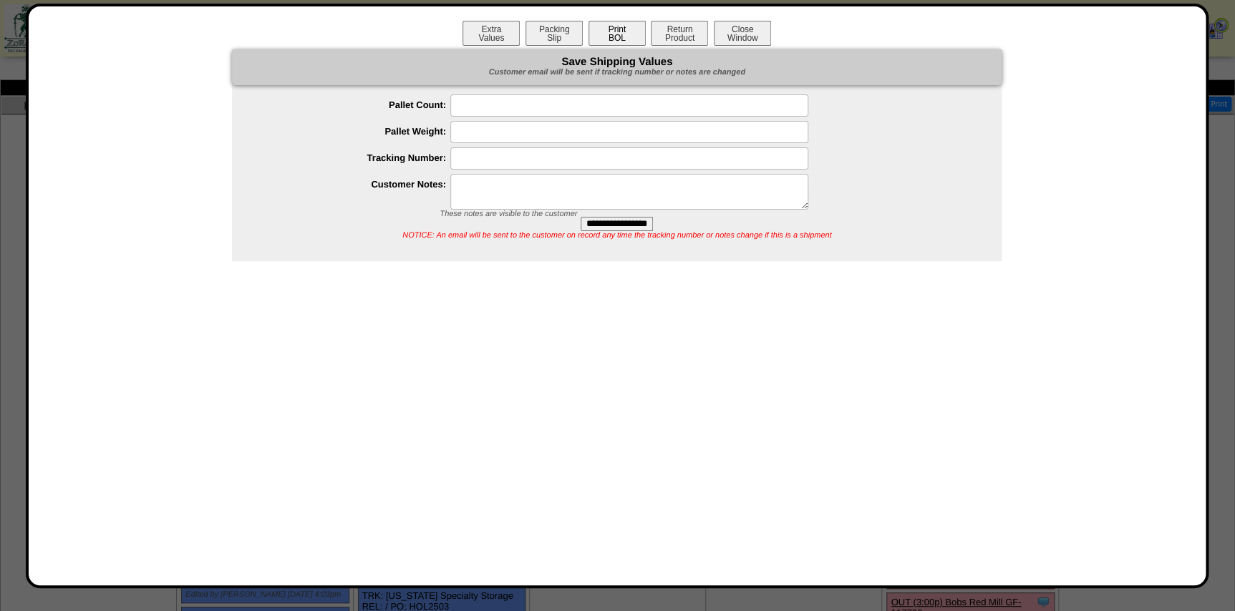
click at [614, 27] on button "Print BOL" at bounding box center [617, 33] width 57 height 25
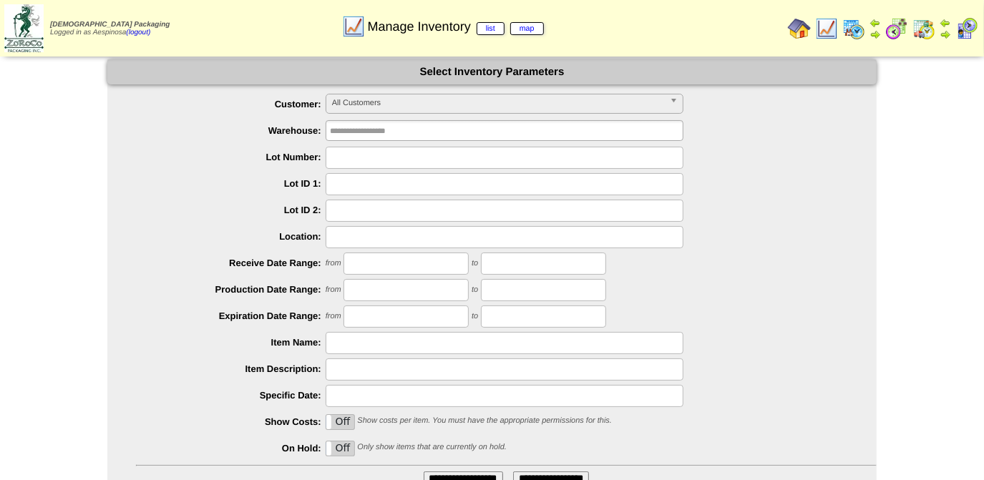
click at [39, 13] on img at bounding box center [23, 28] width 39 height 48
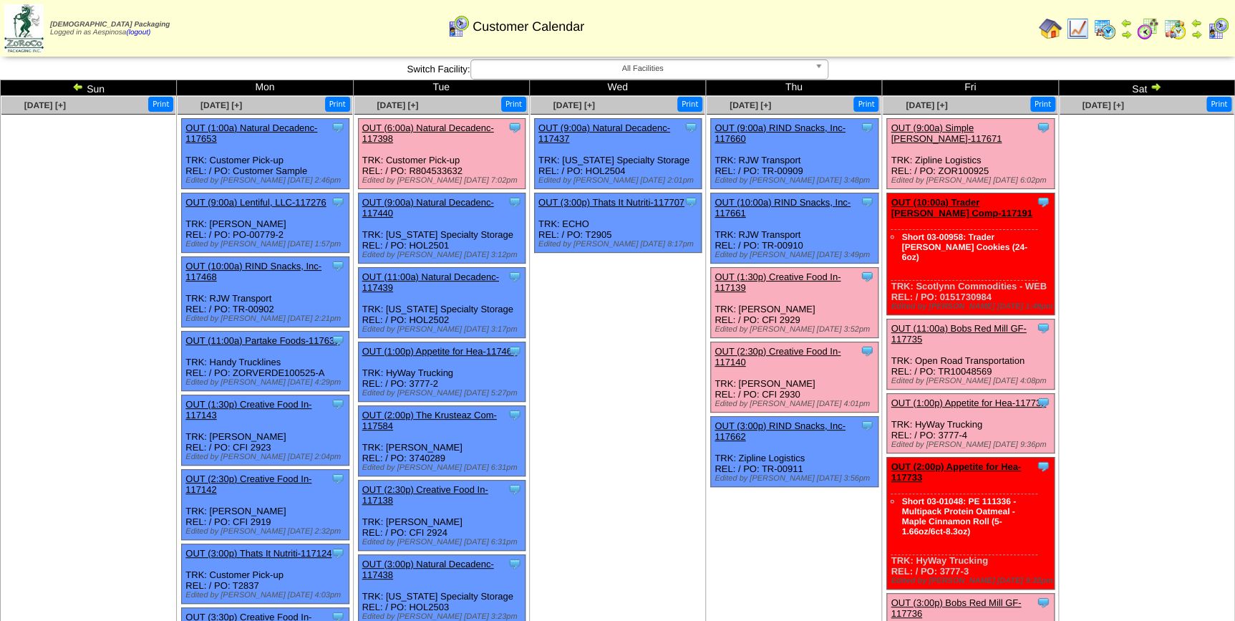
click at [783, 436] on div "Clone Item OUT (3:00p) RIND Snacks, Inc-117662 RIND Snacks, Inc. ScheduleID: 11…" at bounding box center [795, 452] width 168 height 70
click at [787, 445] on div "Clone Item OUT (3:00p) RIND Snacks, Inc-117662 RIND Snacks, Inc. ScheduleID: 11…" at bounding box center [795, 452] width 168 height 70
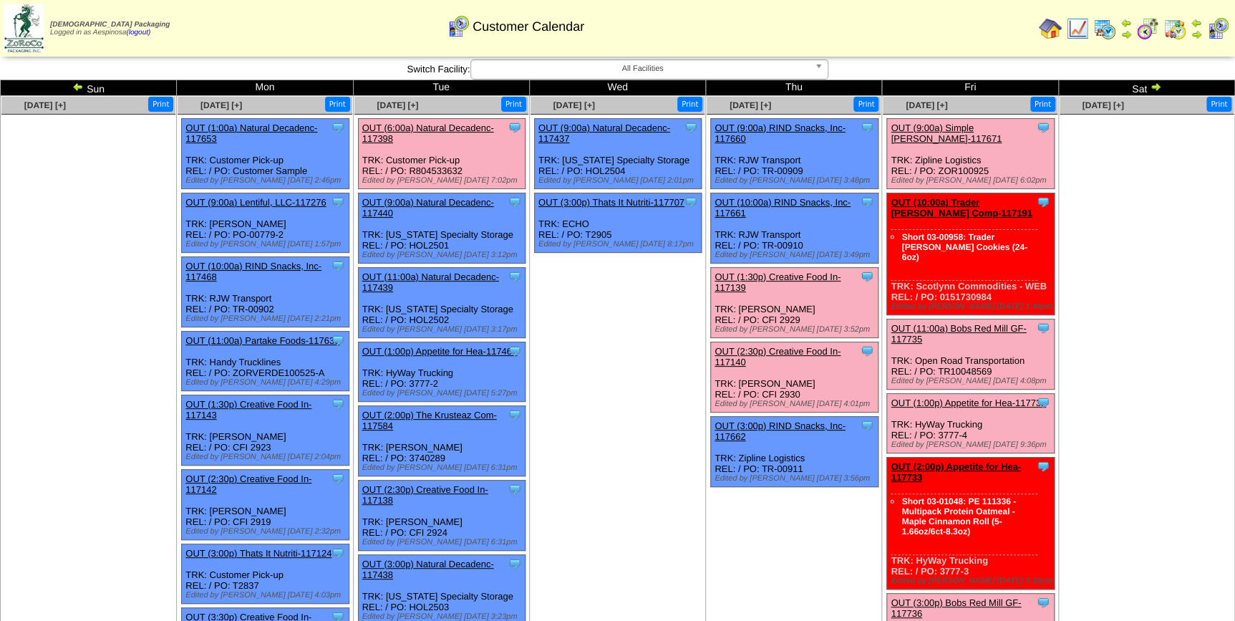
drag, startPoint x: 793, startPoint y: 474, endPoint x: 802, endPoint y: 456, distance: 19.9
click at [794, 474] on td "Oct 09 [+] Print Clone Item OUT (9:00a) RIND Snacks, Inc-117660 RIND Snacks, In…" at bounding box center [794, 496] width 176 height 800
click at [802, 439] on div "Clone Item OUT (3:00p) RIND Snacks, Inc-117662 RIND Snacks, Inc. ScheduleID: 11…" at bounding box center [795, 452] width 168 height 70
click at [772, 420] on link "OUT (3:00p) RIND Snacks, Inc-117662" at bounding box center [780, 430] width 131 height 21
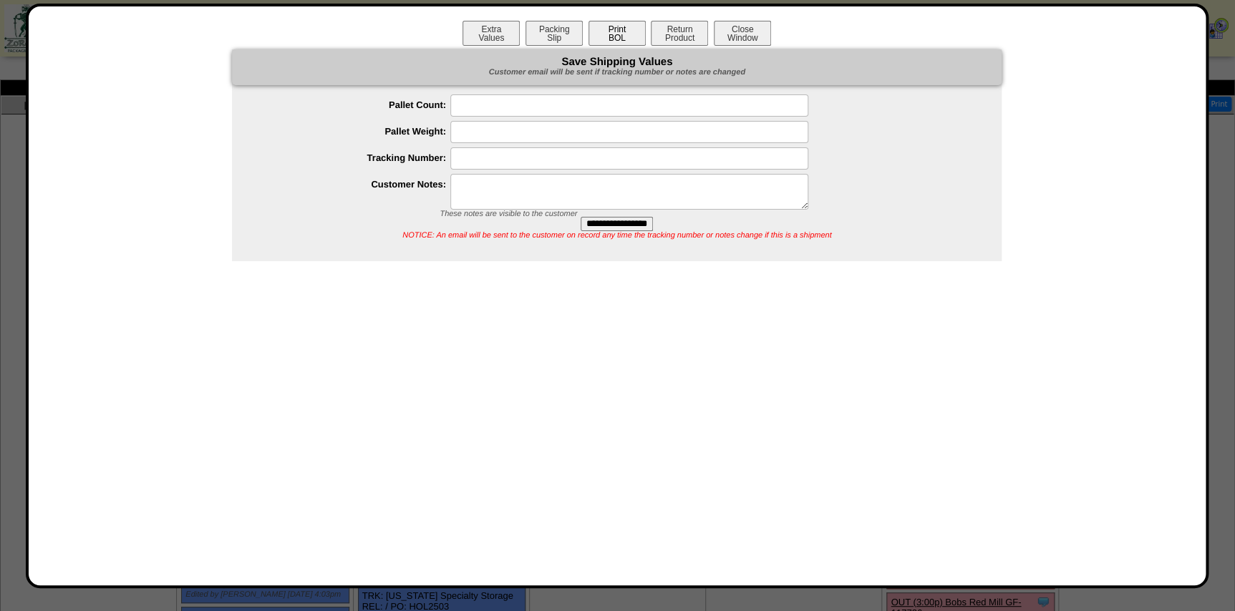
click at [629, 33] on button "Print BOL" at bounding box center [617, 33] width 57 height 25
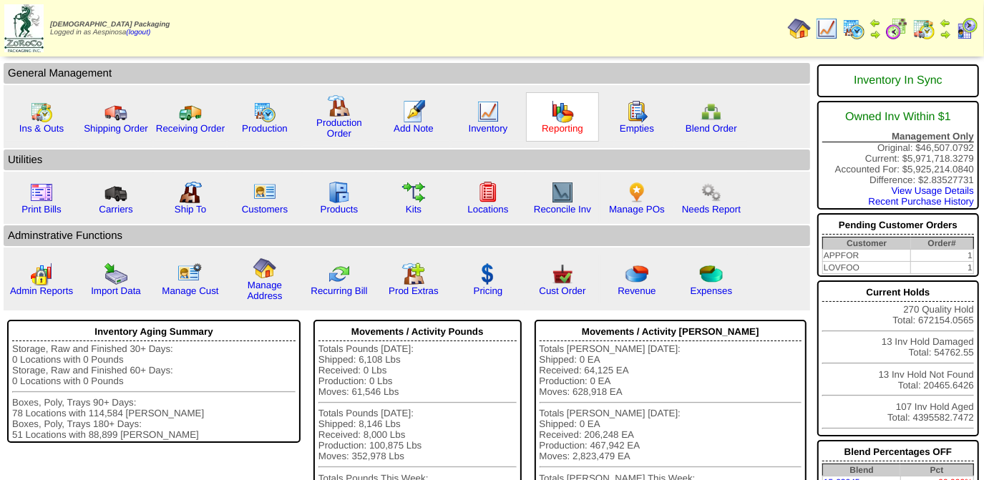
click at [551, 126] on link "Reporting" at bounding box center [563, 128] width 42 height 11
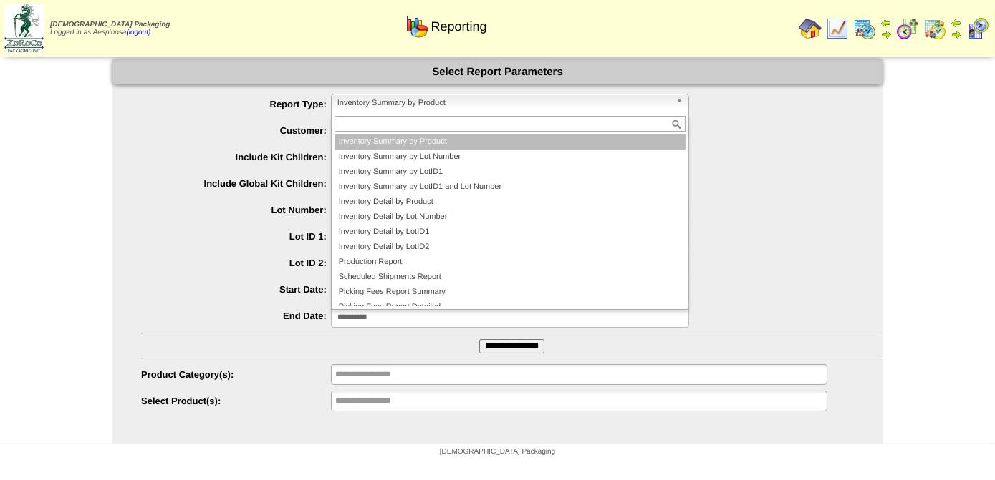
click at [473, 100] on span "Inventory Summary by Product" at bounding box center [503, 103] width 332 height 17
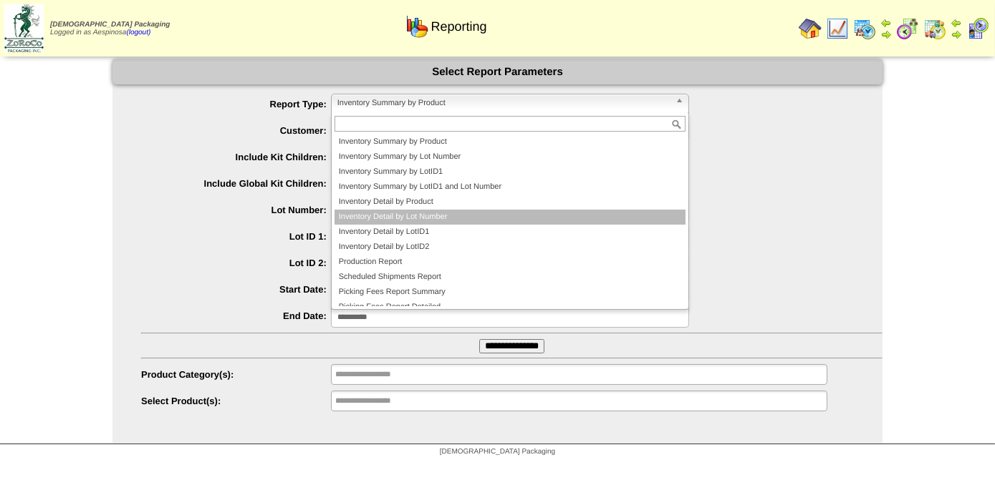
click at [453, 220] on li "Inventory Detail by Lot Number" at bounding box center [509, 217] width 351 height 15
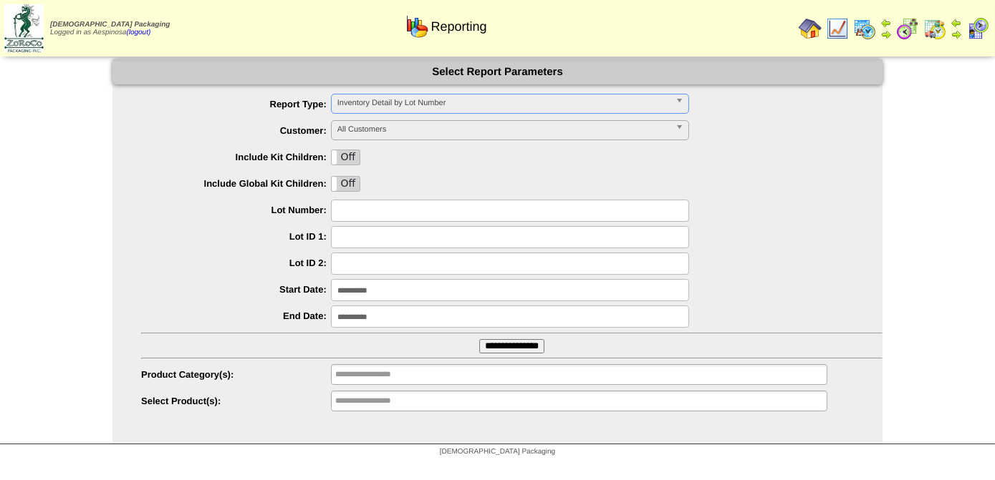
click at [374, 219] on input "text" at bounding box center [510, 211] width 358 height 22
click at [339, 215] on input "text" at bounding box center [510, 211] width 358 height 22
paste input "*******"
type input "*******"
click at [243, 258] on label "Lot ID 2:" at bounding box center [236, 263] width 190 height 11
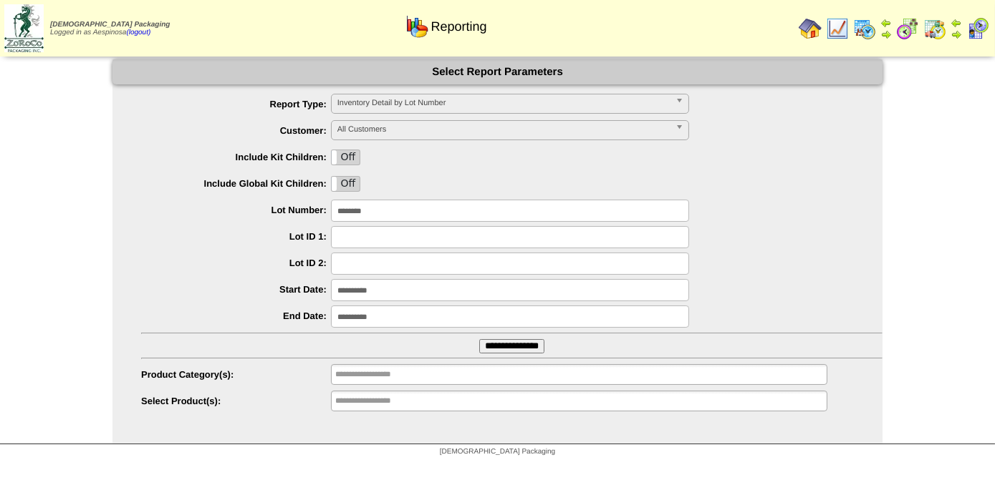
click at [385, 286] on input "**********" at bounding box center [510, 290] width 358 height 22
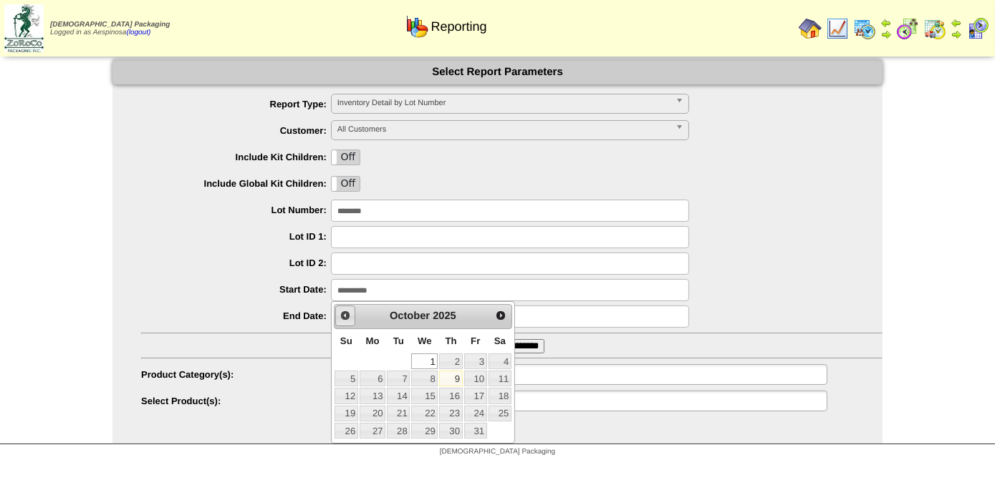
click at [344, 316] on span "Prev" at bounding box center [344, 315] width 11 height 11
click at [351, 393] on link "14" at bounding box center [346, 396] width 24 height 16
type input "**********"
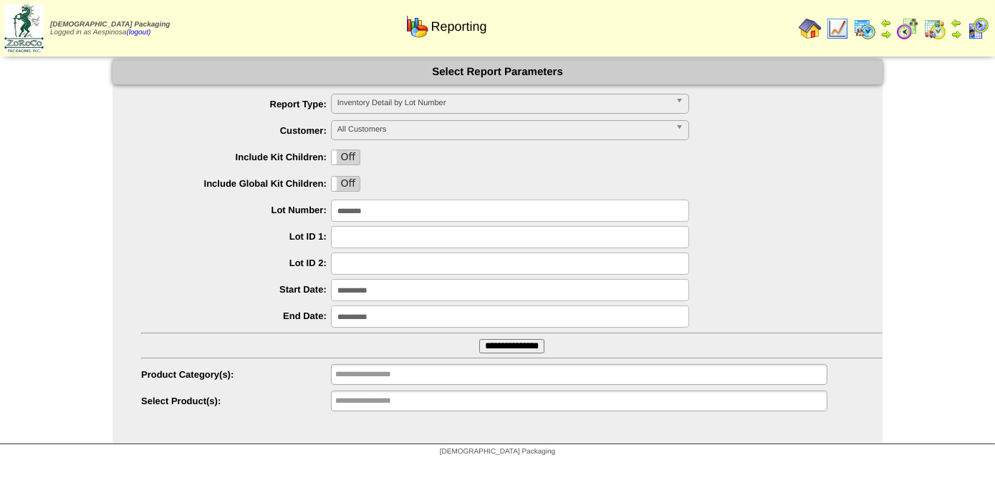
click at [485, 349] on input "**********" at bounding box center [511, 346] width 65 height 14
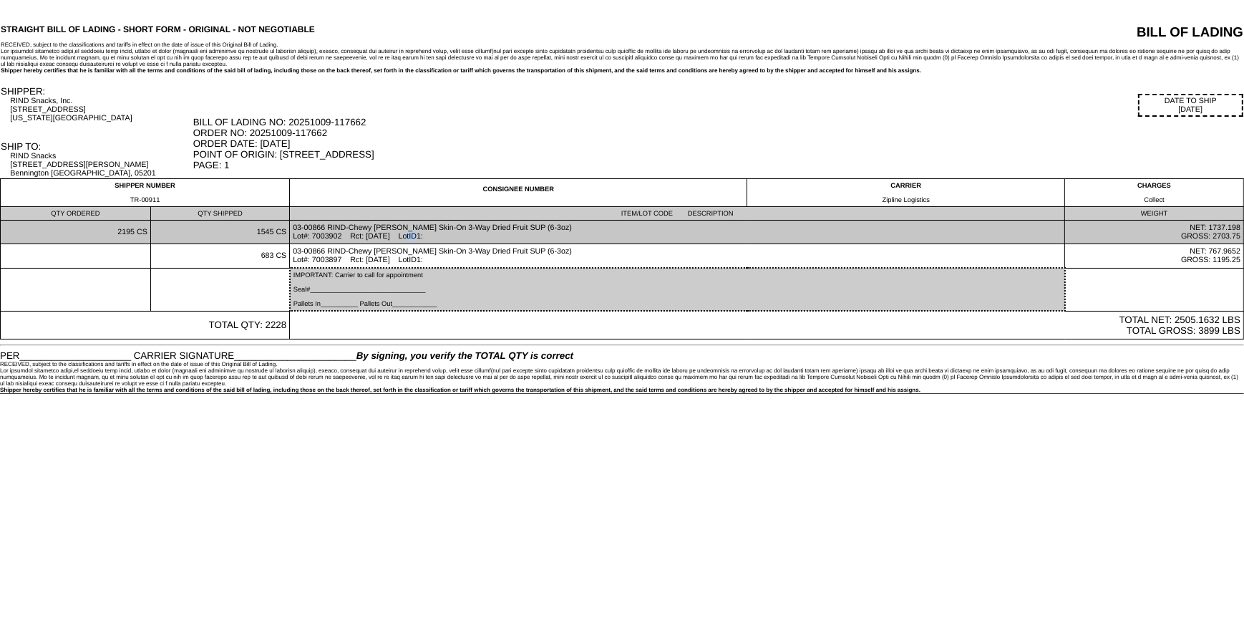
drag, startPoint x: 361, startPoint y: 236, endPoint x: 344, endPoint y: 237, distance: 16.5
click at [344, 237] on td "03-00866 RIND-Chewy Straw-Peary Skin-On 3-Way Dried Fruit SUP (6-3oz) Lot#: 700…" at bounding box center [677, 233] width 775 height 24
click at [354, 236] on td "03-00866 RIND-Chewy Straw-Peary Skin-On 3-Way Dried Fruit SUP (6-3oz) Lot#: 700…" at bounding box center [677, 233] width 775 height 24
click at [363, 233] on td "03-00866 RIND-Chewy Straw-Peary Skin-On 3-Way Dried Fruit SUP (6-3oz) Lot#: 700…" at bounding box center [677, 233] width 775 height 24
drag, startPoint x: 363, startPoint y: 233, endPoint x: 348, endPoint y: 235, distance: 15.2
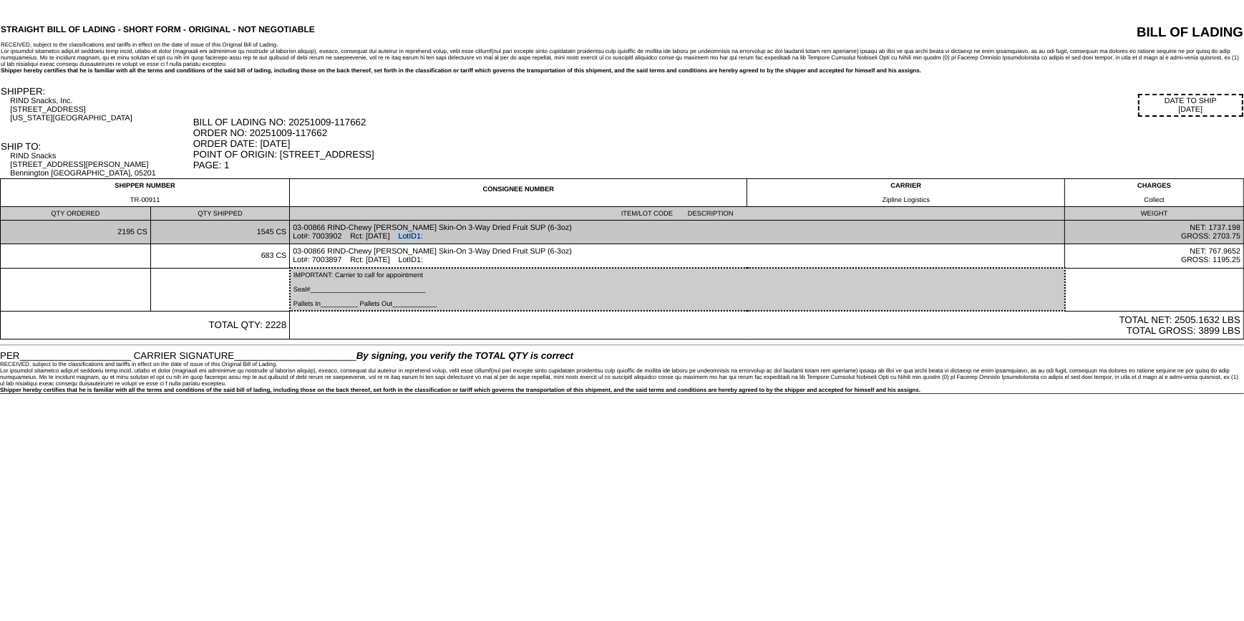
click at [348, 235] on td "03-00866 RIND-Chewy Straw-Peary Skin-On 3-Way Dried Fruit SUP (6-3oz) Lot#: 700…" at bounding box center [677, 233] width 775 height 24
copy td "7003902"
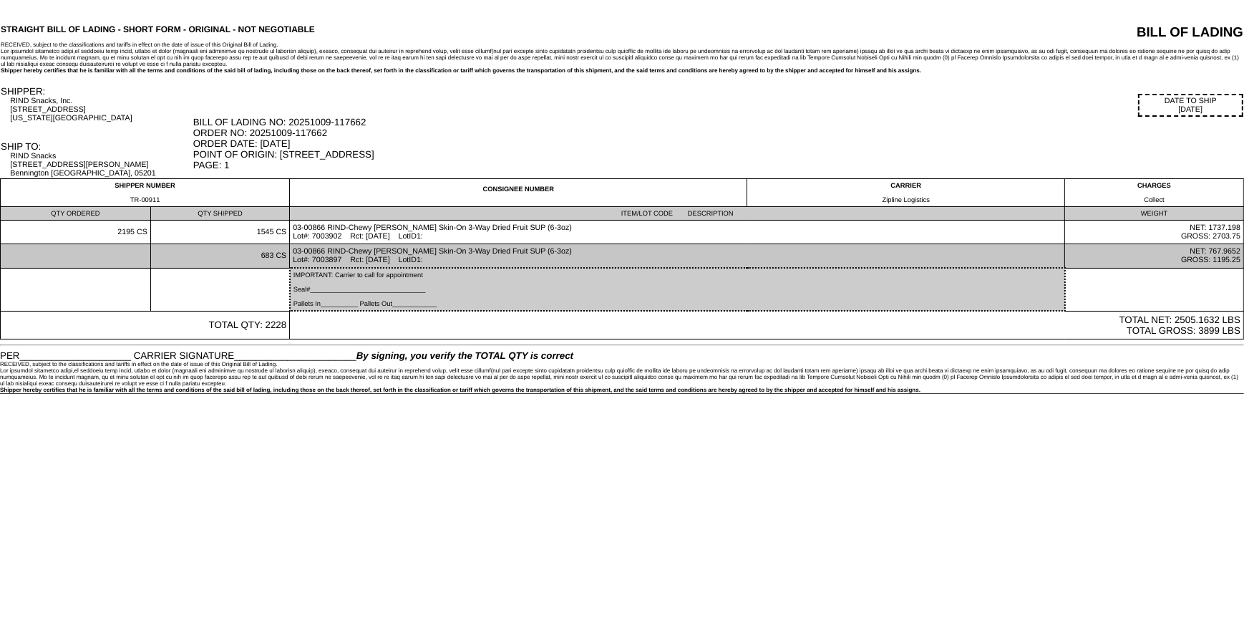
drag, startPoint x: 40, startPoint y: 0, endPoint x: 282, endPoint y: 257, distance: 353.0
click at [281, 257] on td "683 CS" at bounding box center [219, 256] width 139 height 24
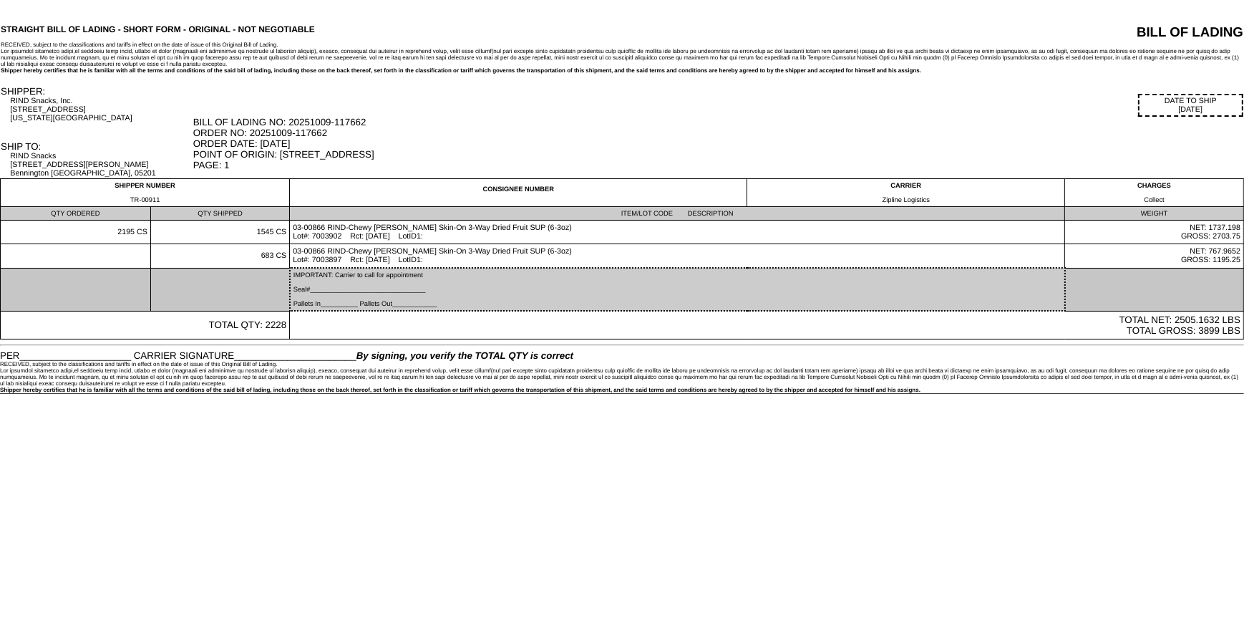
click at [364, 302] on td "IMPORTANT: Carrier to call for appointment Seal#_______________________________…" at bounding box center [677, 289] width 775 height 43
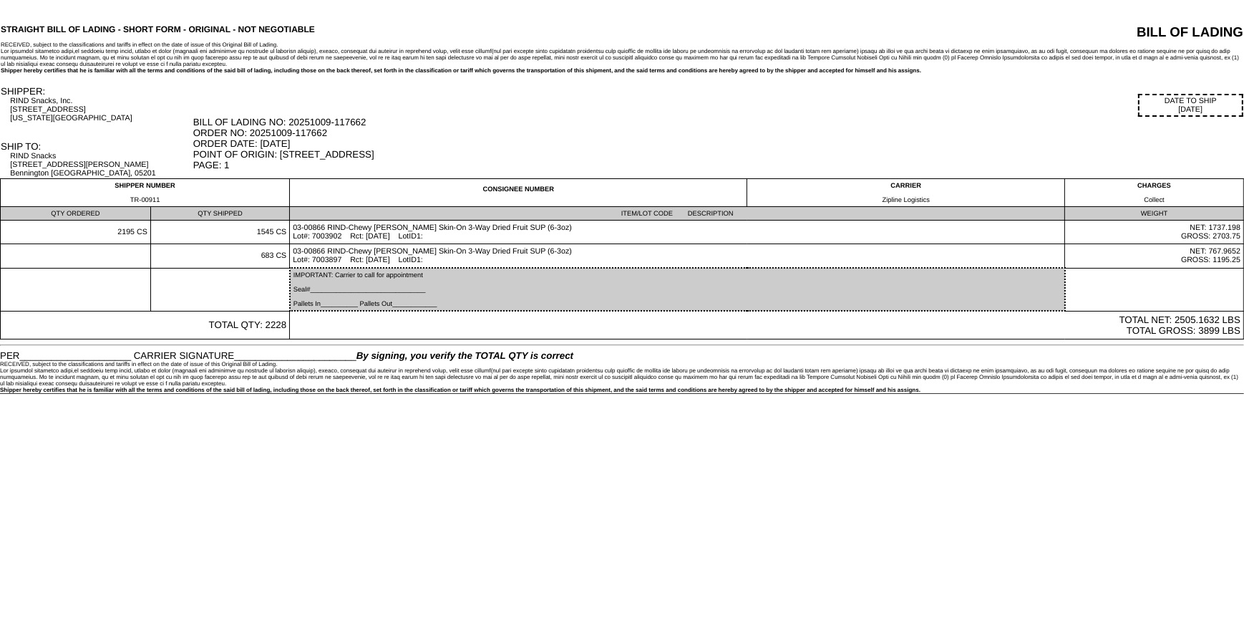
click at [885, 131] on div "BILL OF LADING NO: 20251009-117662 ORDER NO: 20251009-117662 ORDER DATE: 10/09/…" at bounding box center [718, 144] width 1050 height 54
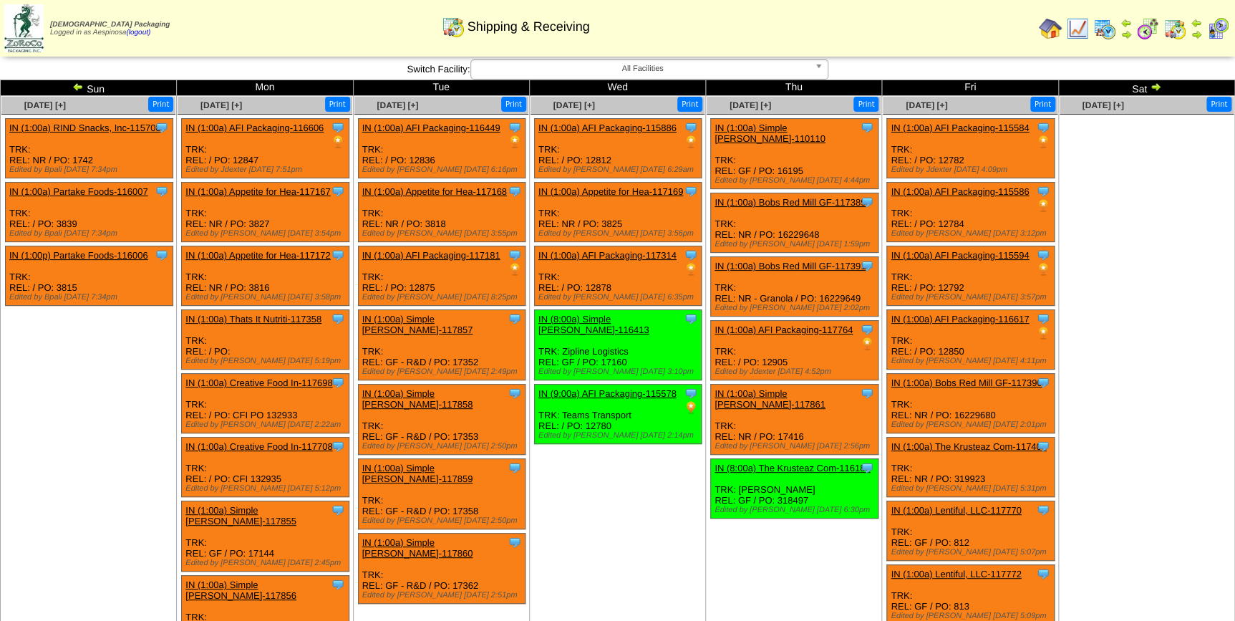
click at [1108, 36] on img at bounding box center [1104, 28] width 23 height 23
click at [1221, 29] on img at bounding box center [1217, 28] width 23 height 23
click at [617, 510] on td "Oct 15 [+] Print Clone Item IN (1:00a) AFI Packaging-115886 AFI Packaging Sched…" at bounding box center [617, 522] width 176 height 852
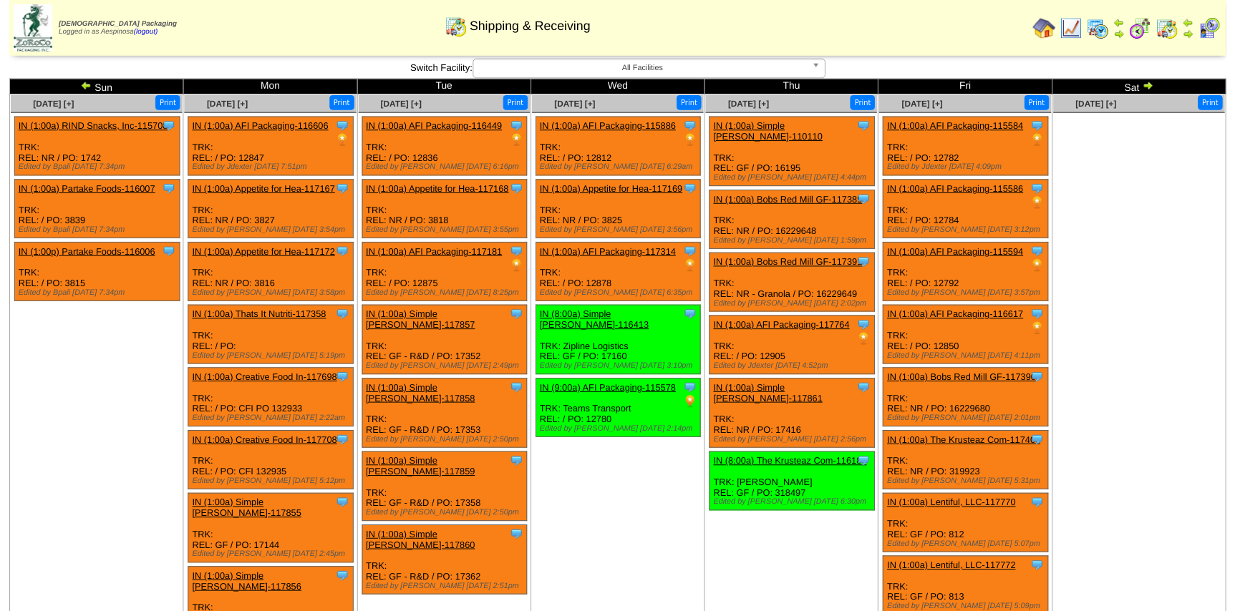
scroll to position [351, 0]
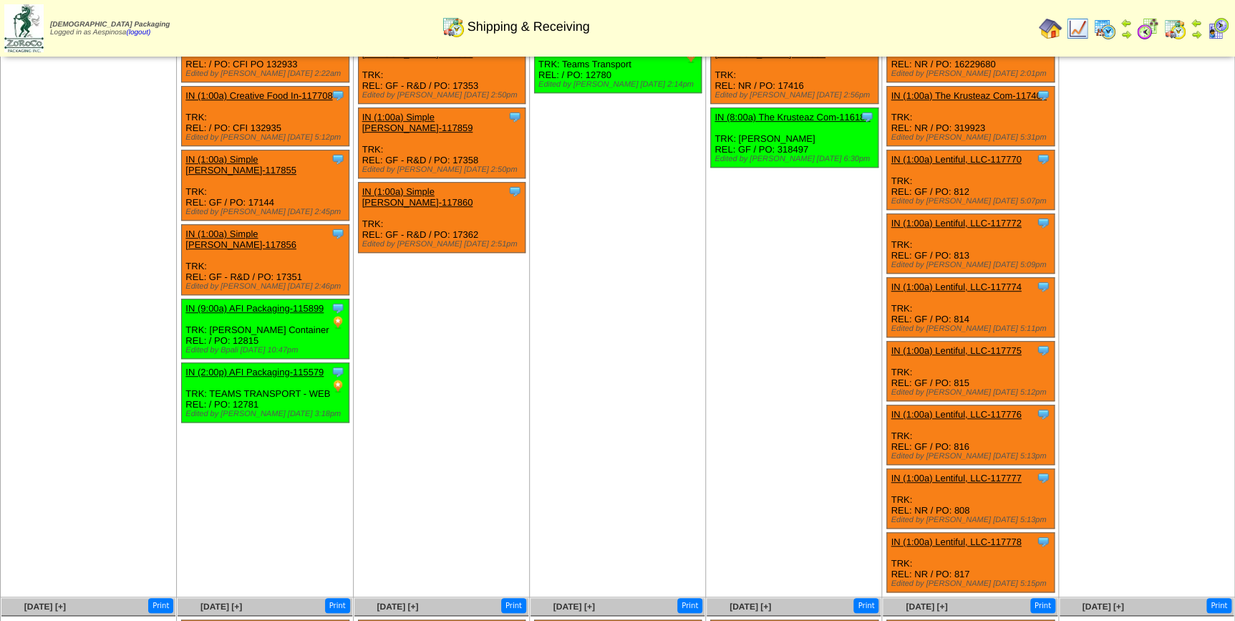
click at [995, 342] on div "Clone Item IN (1:00a) Lentiful, LLC-117775 Lentiful, LLC ScheduleID: 117775 140…" at bounding box center [971, 371] width 168 height 59
click at [996, 345] on link "IN (1:00a) Lentiful, LLC-117775" at bounding box center [956, 350] width 130 height 11
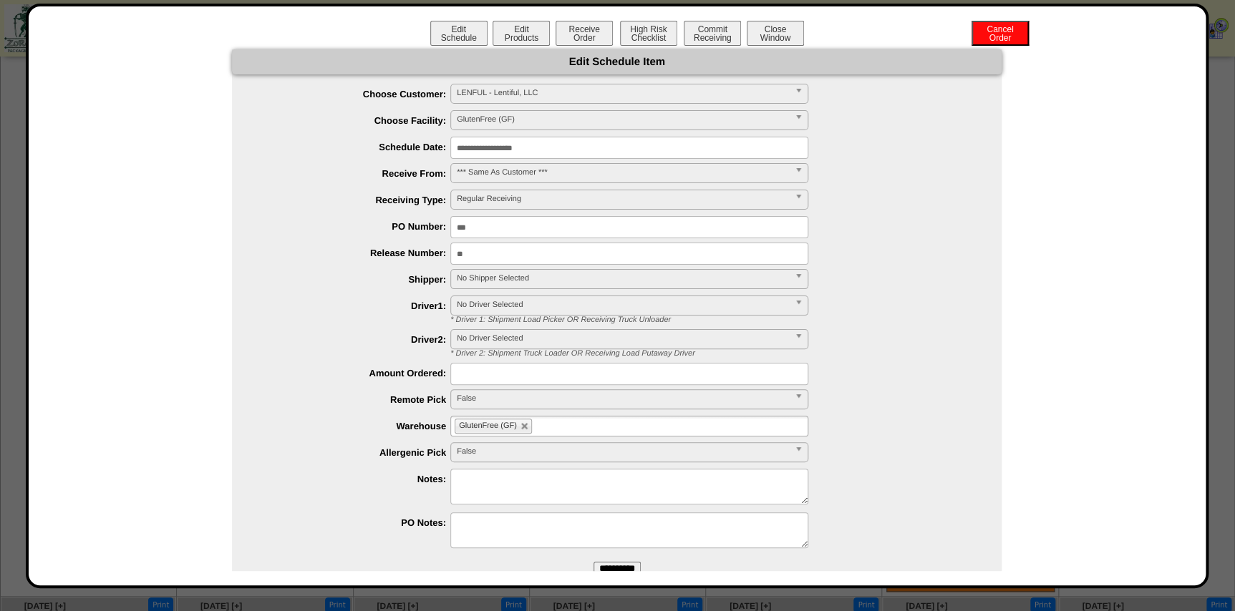
click at [494, 150] on input "**********" at bounding box center [629, 148] width 358 height 22
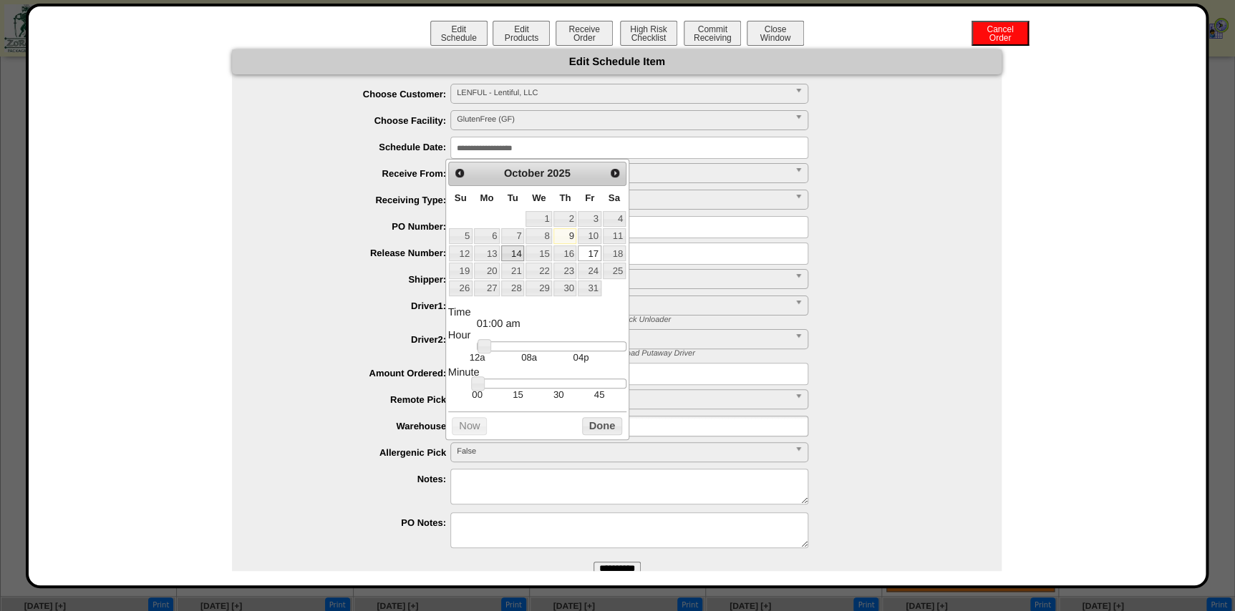
click at [515, 252] on link "14" at bounding box center [512, 254] width 23 height 16
type input "**********"
click at [595, 430] on button "Done" at bounding box center [602, 426] width 40 height 18
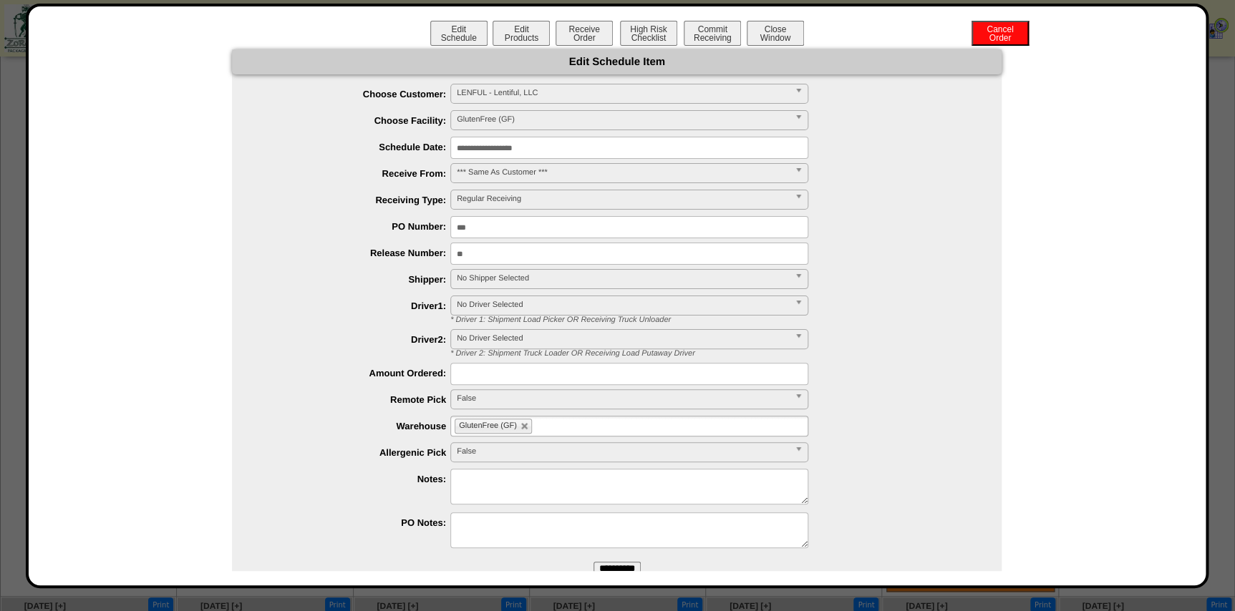
click at [575, 281] on span "No Shipper Selected" at bounding box center [623, 278] width 332 height 17
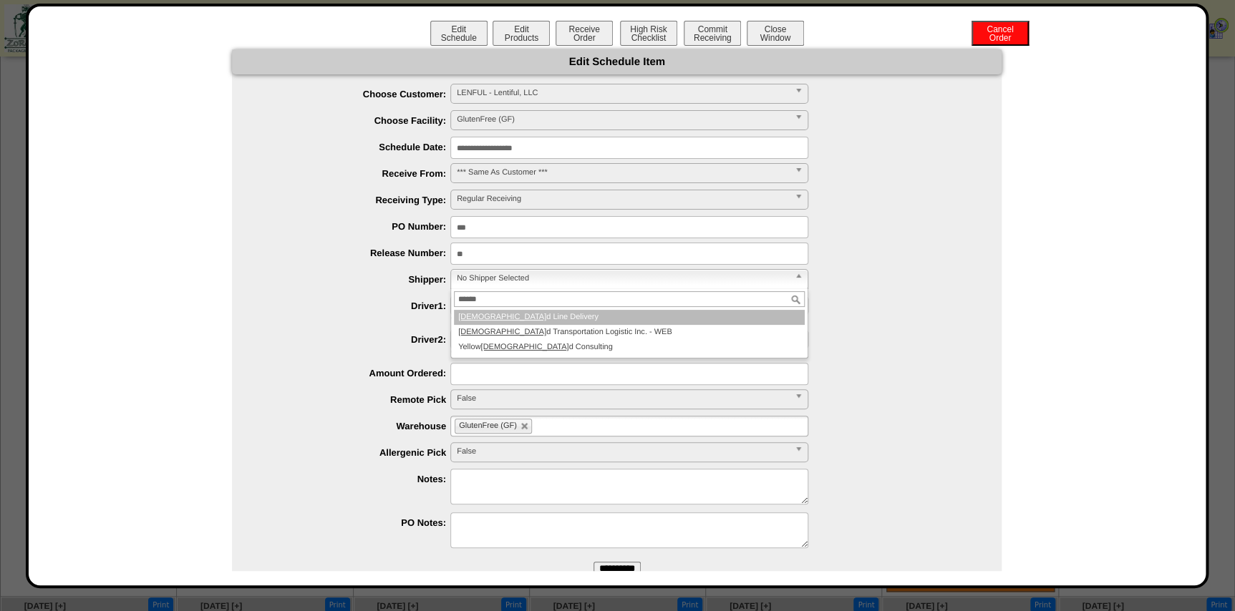
type input "******"
click at [592, 316] on li "Diamon d Line Delivery" at bounding box center [629, 317] width 351 height 15
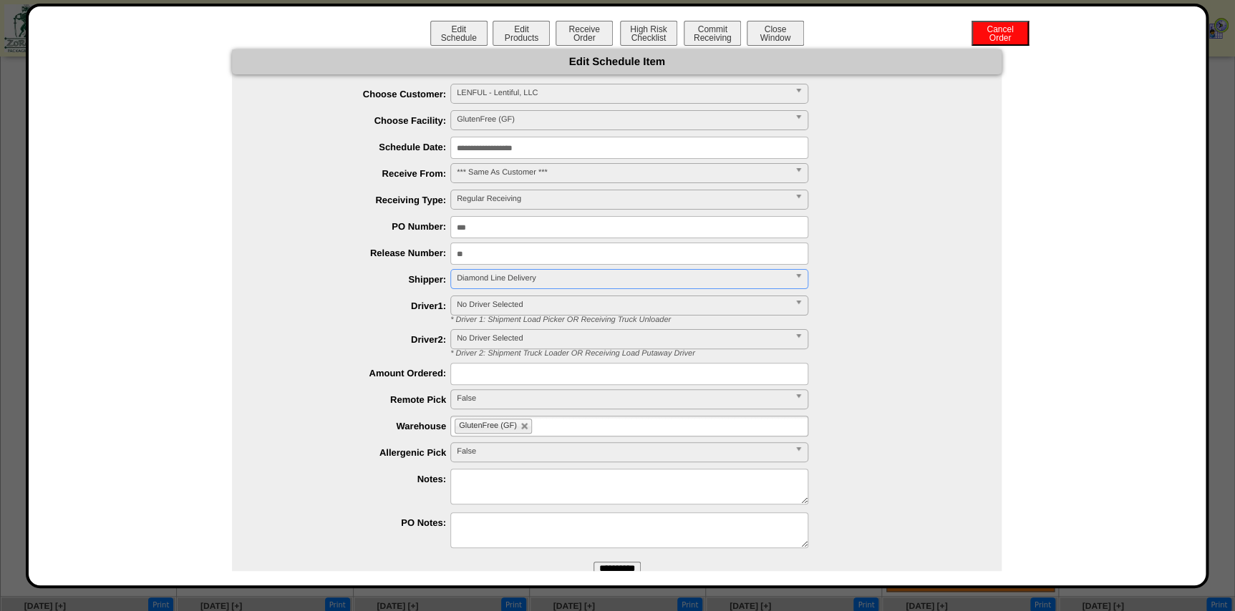
click at [559, 150] on input "**********" at bounding box center [629, 148] width 358 height 22
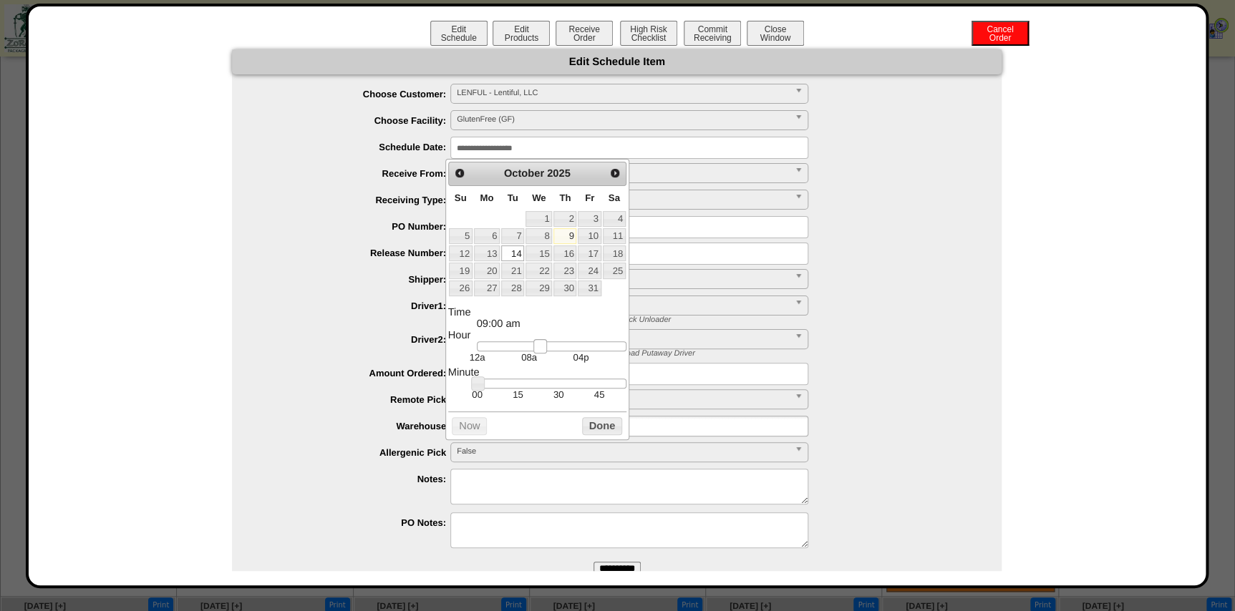
type input "**********"
drag, startPoint x: 536, startPoint y: 344, endPoint x: 544, endPoint y: 346, distance: 8.7
click at [544, 346] on div at bounding box center [552, 347] width 150 height 10
click at [601, 427] on button "Done" at bounding box center [602, 426] width 40 height 18
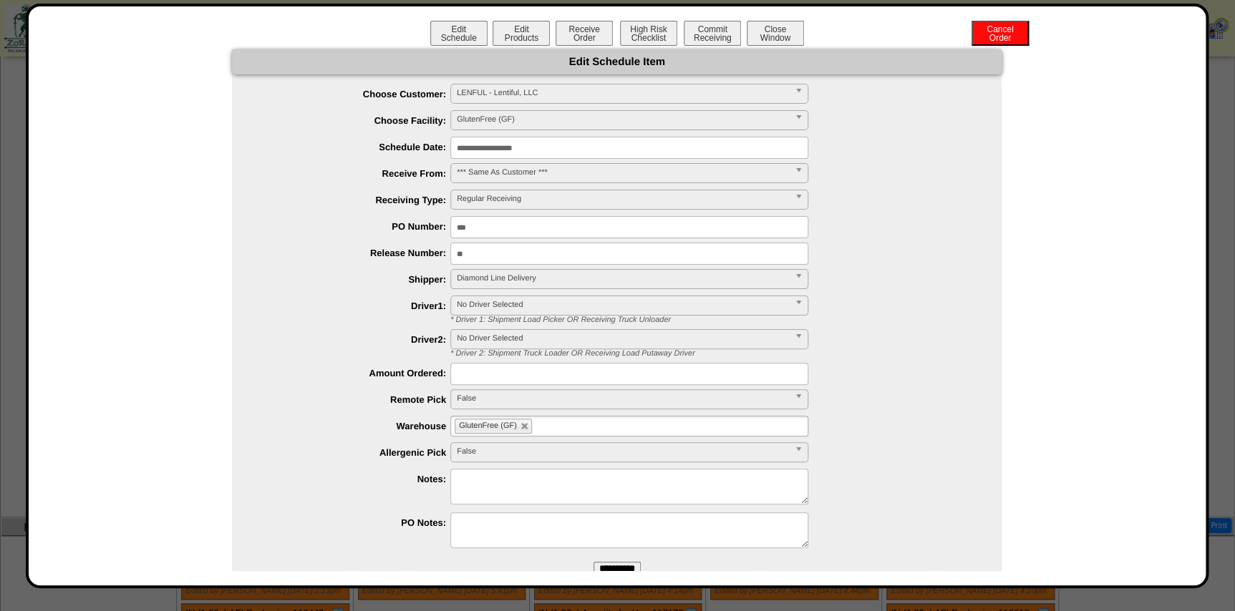
scroll to position [611, 0]
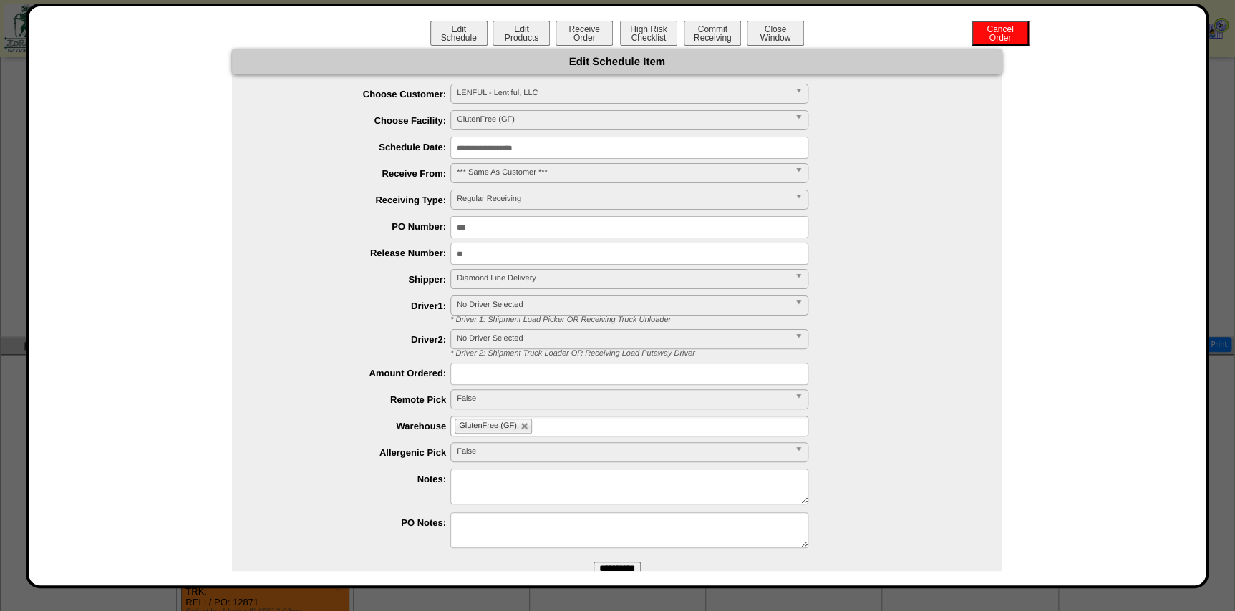
click at [609, 568] on input "**********" at bounding box center [617, 569] width 47 height 14
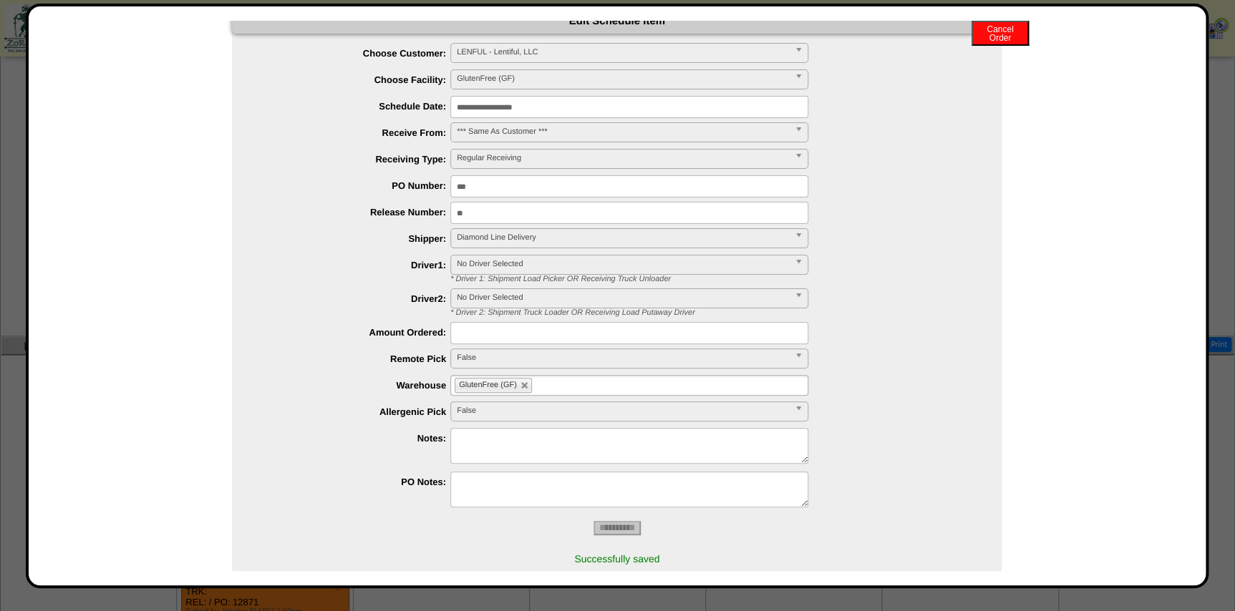
scroll to position [63, 0]
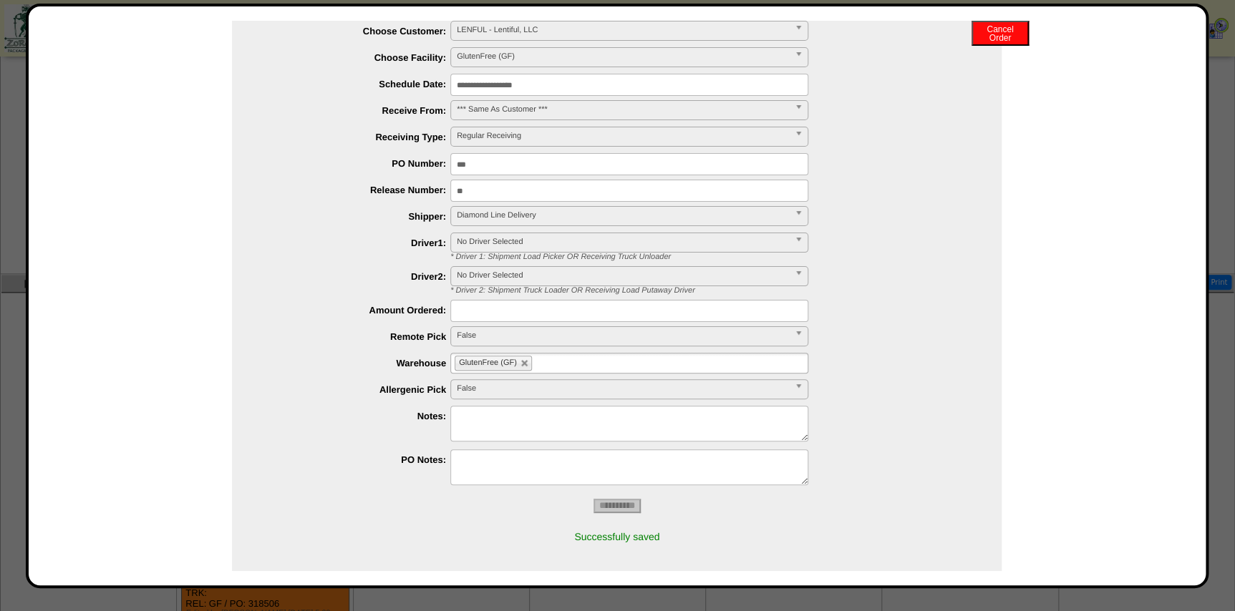
click at [885, 294] on div "* Driver 2: Shipment Truck Loader OR Receiving Load Putaway Driver" at bounding box center [721, 290] width 562 height 9
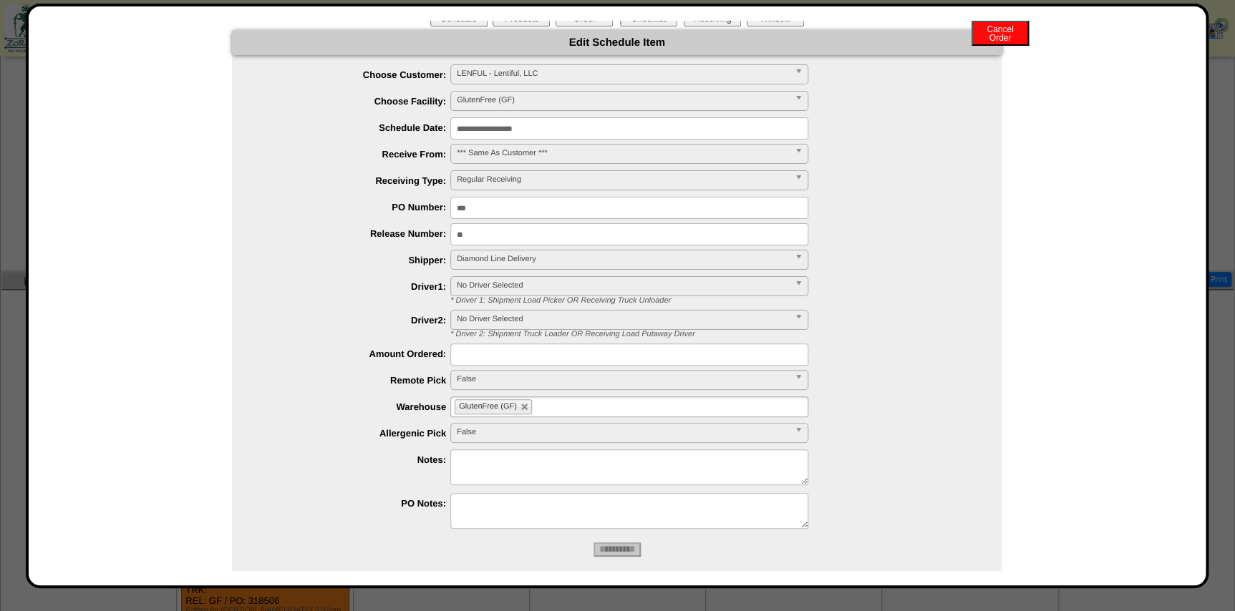
scroll to position [0, 0]
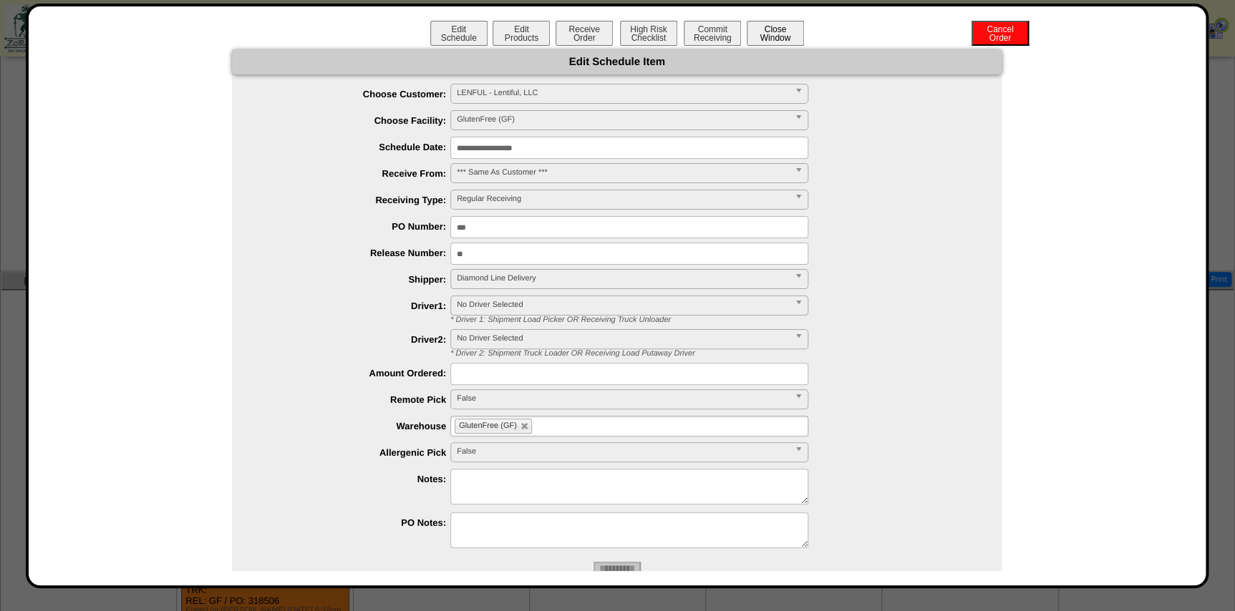
click at [786, 21] on button "Close Window" at bounding box center [775, 33] width 57 height 25
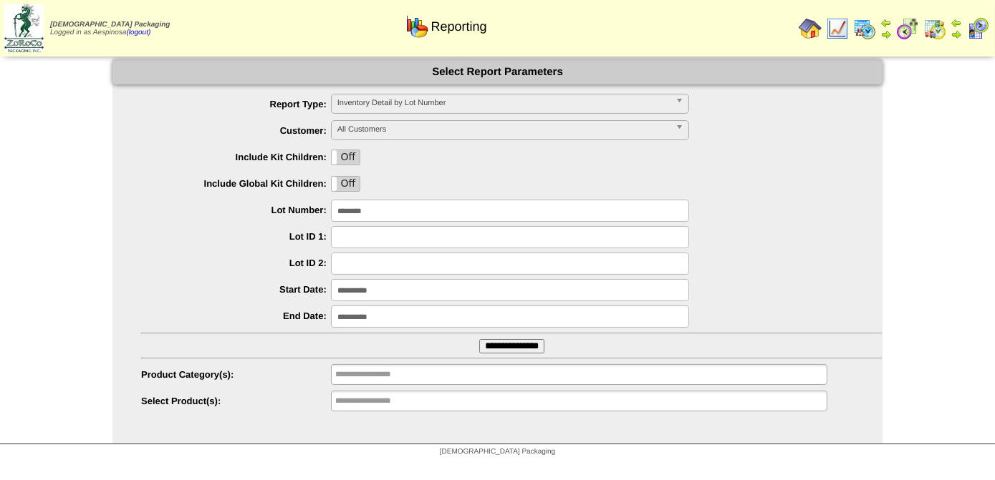
click at [389, 207] on input "*******" at bounding box center [510, 211] width 358 height 22
type input "*******"
click at [479, 339] on input "**********" at bounding box center [511, 346] width 65 height 14
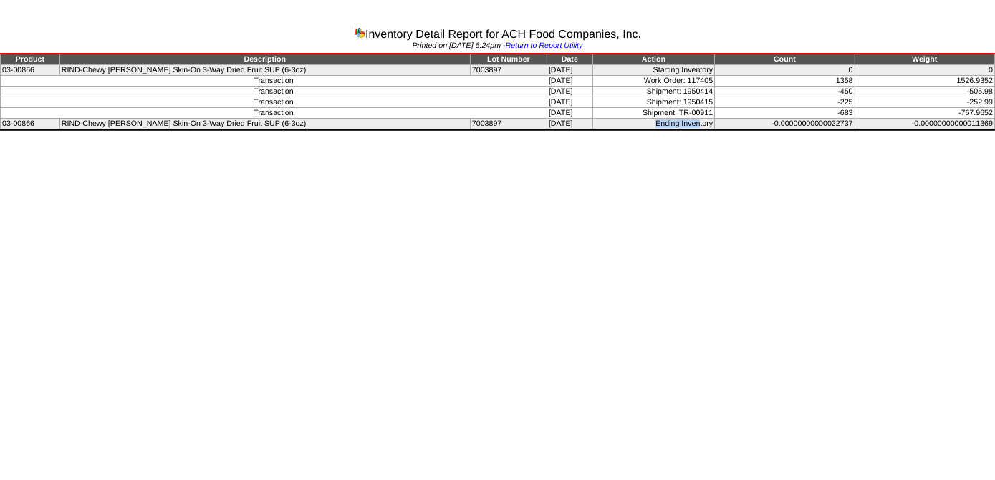
drag, startPoint x: 644, startPoint y: 120, endPoint x: 692, endPoint y: 118, distance: 48.0
click at [692, 119] on td "Ending Inventory" at bounding box center [653, 124] width 122 height 11
click at [767, 108] on td "-683" at bounding box center [785, 113] width 140 height 11
click at [847, 108] on td "-683" at bounding box center [785, 113] width 140 height 11
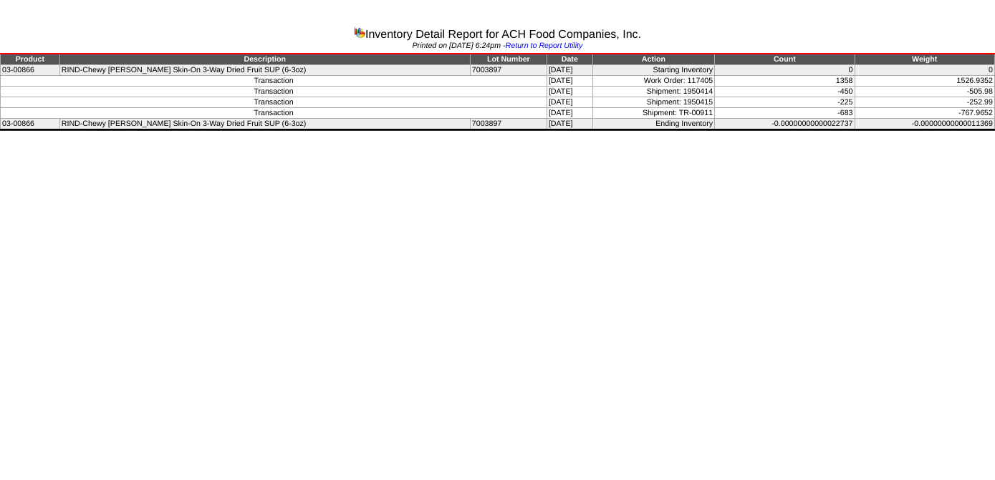
click at [843, 102] on td "-225" at bounding box center [785, 102] width 140 height 11
click at [836, 108] on td "-683" at bounding box center [785, 113] width 140 height 11
click at [849, 108] on td "-683" at bounding box center [785, 113] width 140 height 11
drag, startPoint x: 849, startPoint y: 108, endPoint x: 824, endPoint y: 90, distance: 30.8
click at [817, 84] on tbody "Product Description Lot Number Date Action Count Weight 03-00866 RIND-Chewy [PE…" at bounding box center [498, 92] width 994 height 76
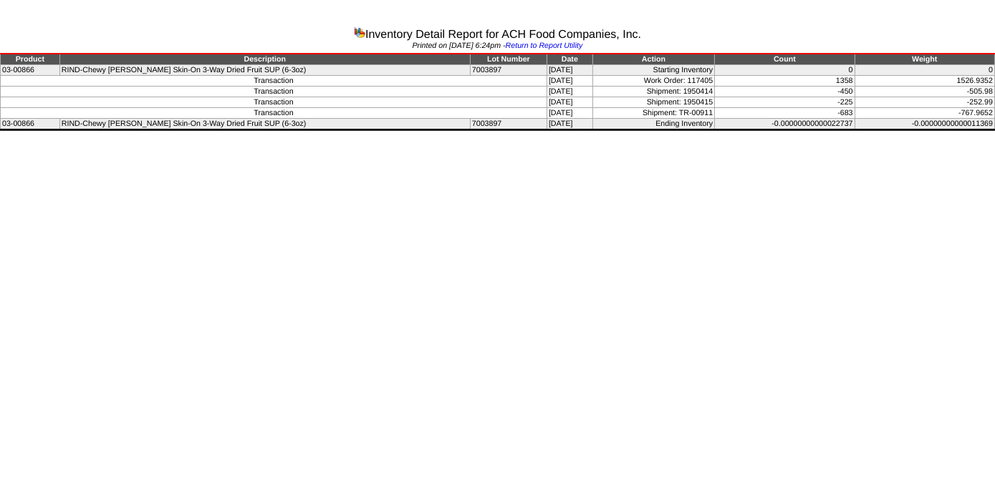
click at [846, 110] on td "-683" at bounding box center [785, 113] width 140 height 11
drag, startPoint x: 851, startPoint y: 112, endPoint x: 829, endPoint y: 76, distance: 42.1
click at [829, 76] on tbody "Product Description Lot Number Date Action Count Weight 03-00866 RIND-Chewy [PE…" at bounding box center [498, 92] width 994 height 76
click at [832, 92] on td "-450" at bounding box center [785, 92] width 140 height 11
drag, startPoint x: 833, startPoint y: 107, endPoint x: 833, endPoint y: 76, distance: 31.5
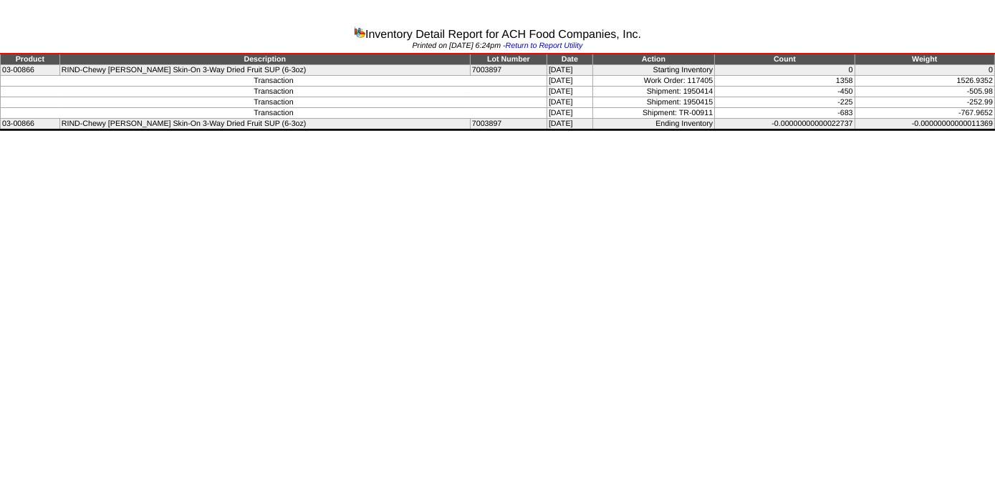
click at [833, 76] on tbody "Product Description Lot Number Date Action Count Weight 03-00866 RIND-Chewy [PE…" at bounding box center [498, 92] width 994 height 76
click at [832, 77] on td "1358" at bounding box center [785, 81] width 140 height 11
click at [836, 76] on td "1358" at bounding box center [785, 81] width 140 height 11
click at [832, 80] on td "1358" at bounding box center [785, 81] width 140 height 11
drag, startPoint x: 832, startPoint y: 78, endPoint x: 865, endPoint y: 110, distance: 45.6
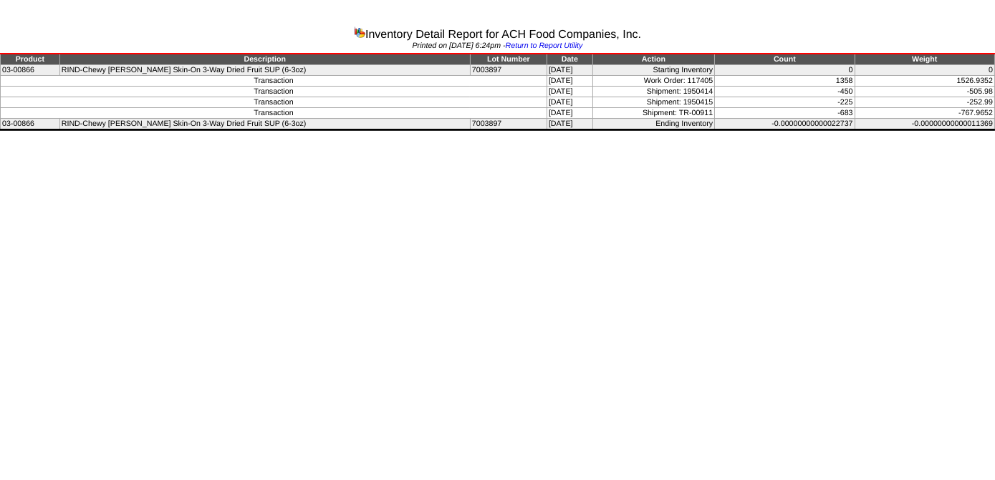
click at [865, 110] on tbody "Product Description Lot Number Date Action Count Weight 03-00866 RIND-Chewy [PE…" at bounding box center [498, 92] width 994 height 76
click at [840, 102] on td "-225" at bounding box center [785, 102] width 140 height 11
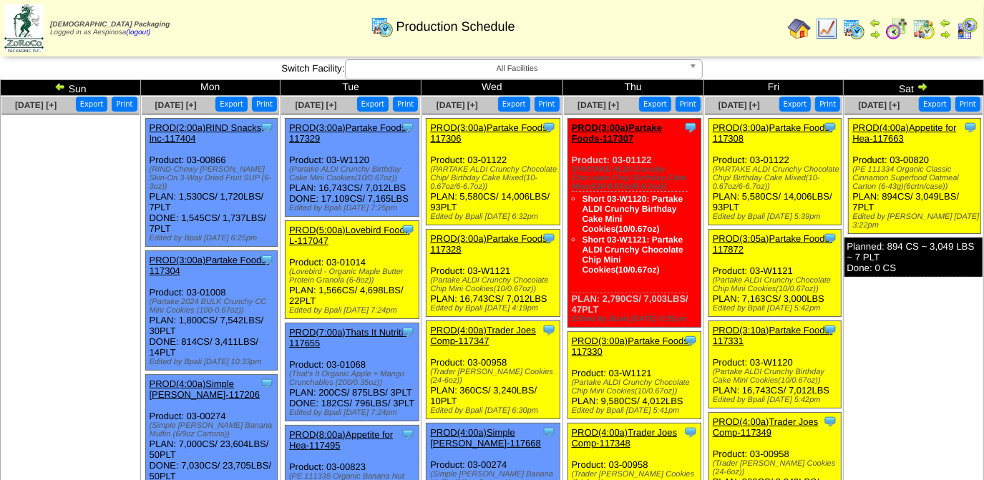
click at [500, 69] on span "All Facilities" at bounding box center [518, 68] width 332 height 17
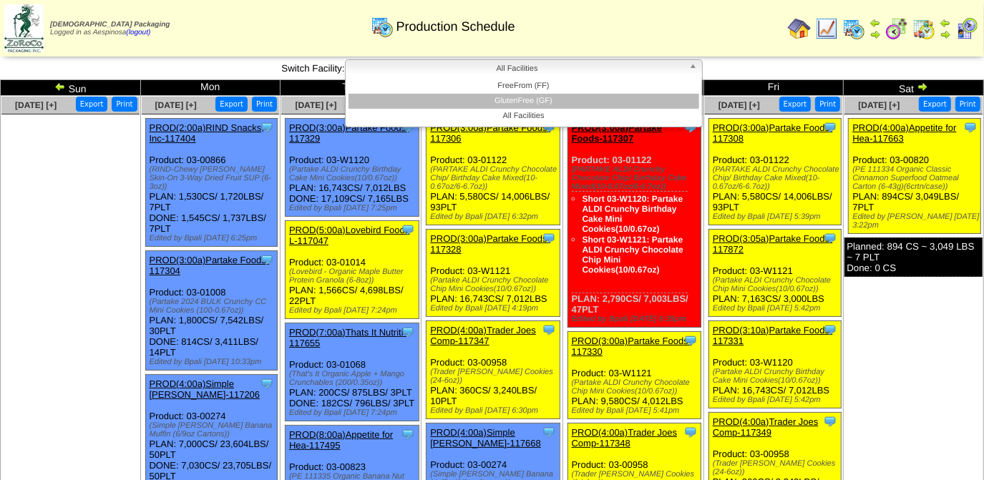
click at [526, 107] on li "GlutenFree (GF)" at bounding box center [524, 101] width 351 height 15
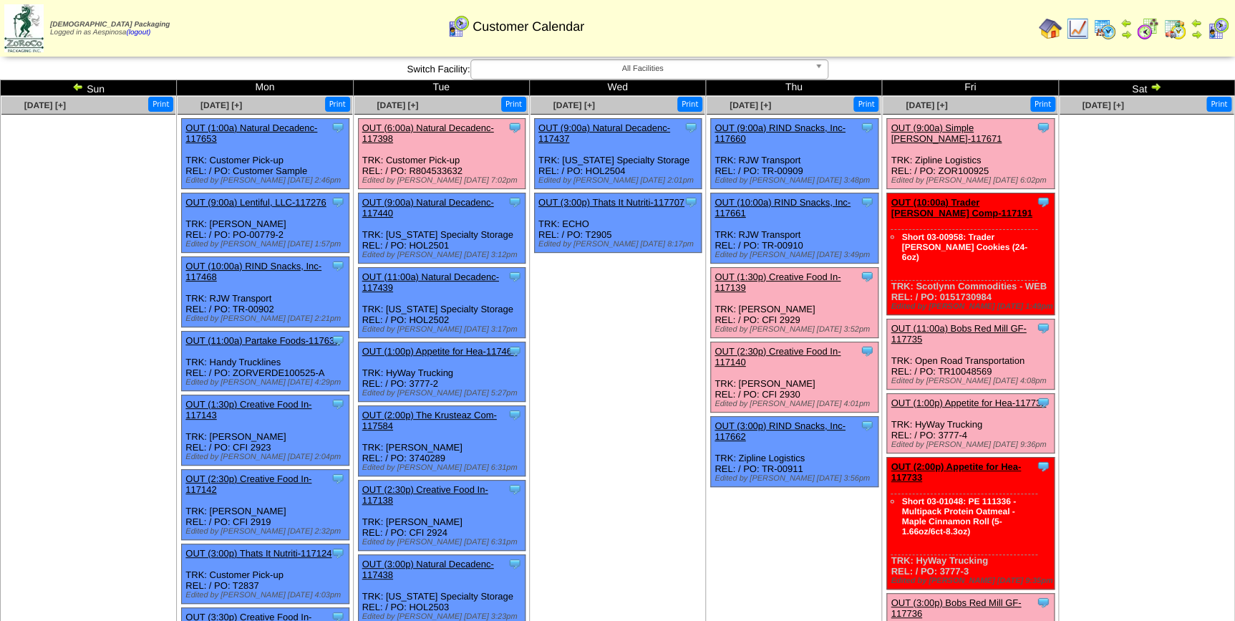
drag, startPoint x: 799, startPoint y: 442, endPoint x: 805, endPoint y: 422, distance: 21.1
click at [794, 441] on div "Clone Item OUT (3:00p) RIND Snacks, Inc-117662 RIND Snacks, Inc. ScheduleID: 11…" at bounding box center [795, 452] width 168 height 70
click at [823, 420] on link "OUT (3:00p) RIND Snacks, Inc-117662" at bounding box center [780, 430] width 131 height 21
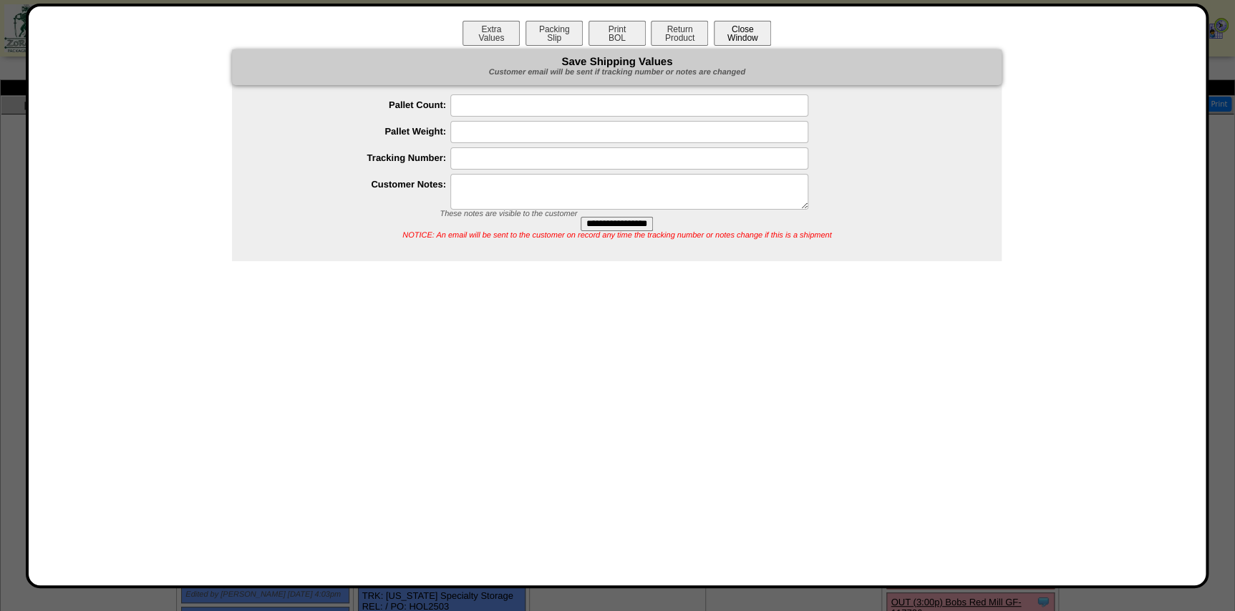
click at [745, 37] on button "Close Window" at bounding box center [742, 33] width 57 height 25
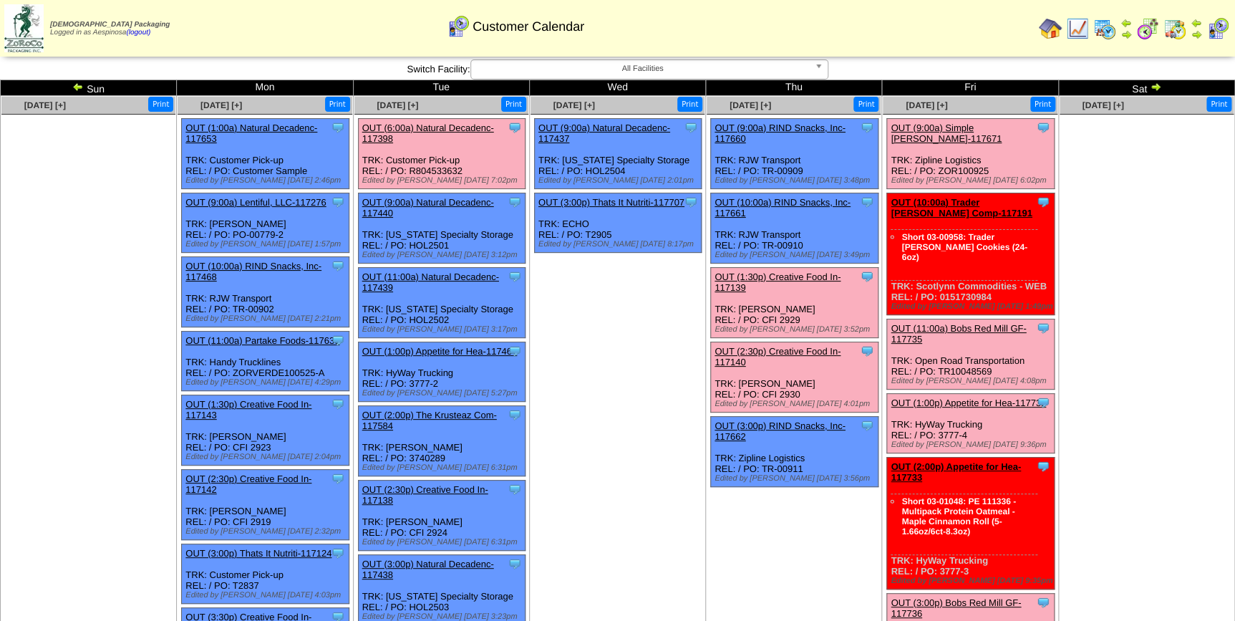
click at [785, 441] on div "Clone Item OUT (3:00p) RIND Snacks, Inc-117662 RIND Snacks, Inc. ScheduleID: 11…" at bounding box center [795, 452] width 168 height 70
click at [820, 474] on div "Edited by Aespinosa 10/8 3:56pm" at bounding box center [796, 478] width 163 height 9
drag, startPoint x: 795, startPoint y: 447, endPoint x: 772, endPoint y: 451, distance: 23.9
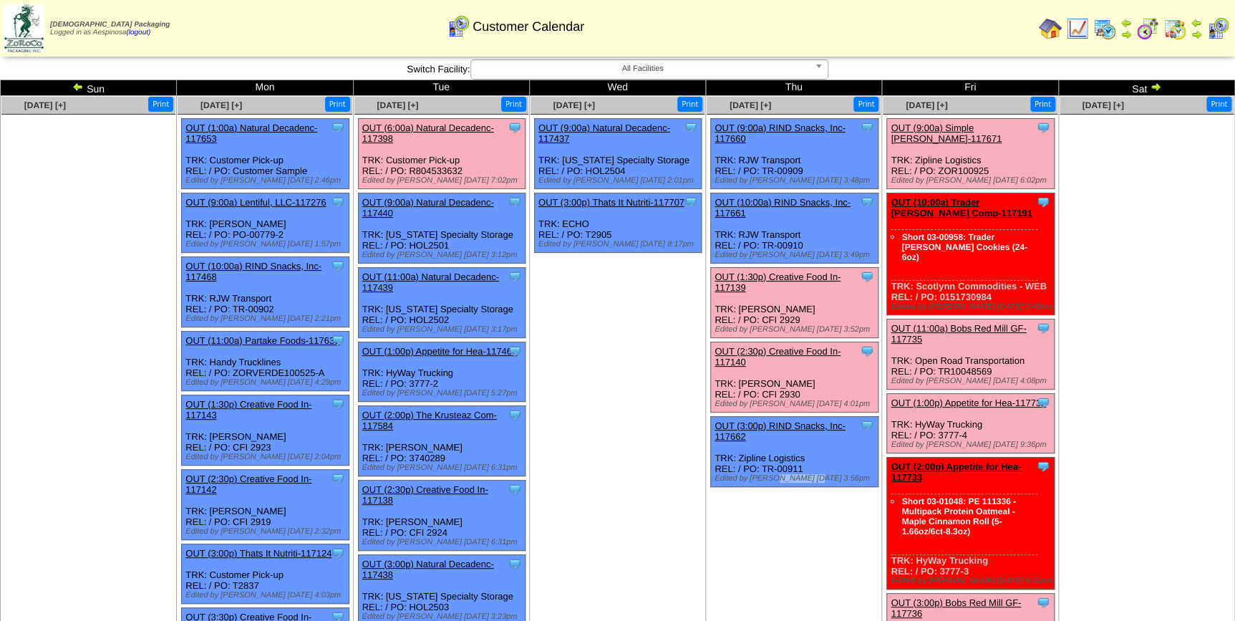
click at [772, 474] on div "Edited by Aespinosa 10/8 3:56pm" at bounding box center [796, 478] width 163 height 9
click at [791, 474] on div "Edited by Aespinosa 10/8 3:56pm" at bounding box center [796, 478] width 163 height 9
drag, startPoint x: 800, startPoint y: 442, endPoint x: 763, endPoint y: 440, distance: 37.3
click at [763, 440] on div "Clone Item OUT (3:00p) RIND Snacks, Inc-117662 RIND Snacks, Inc. ScheduleID: 11…" at bounding box center [795, 452] width 168 height 70
copy div "TR-00911"
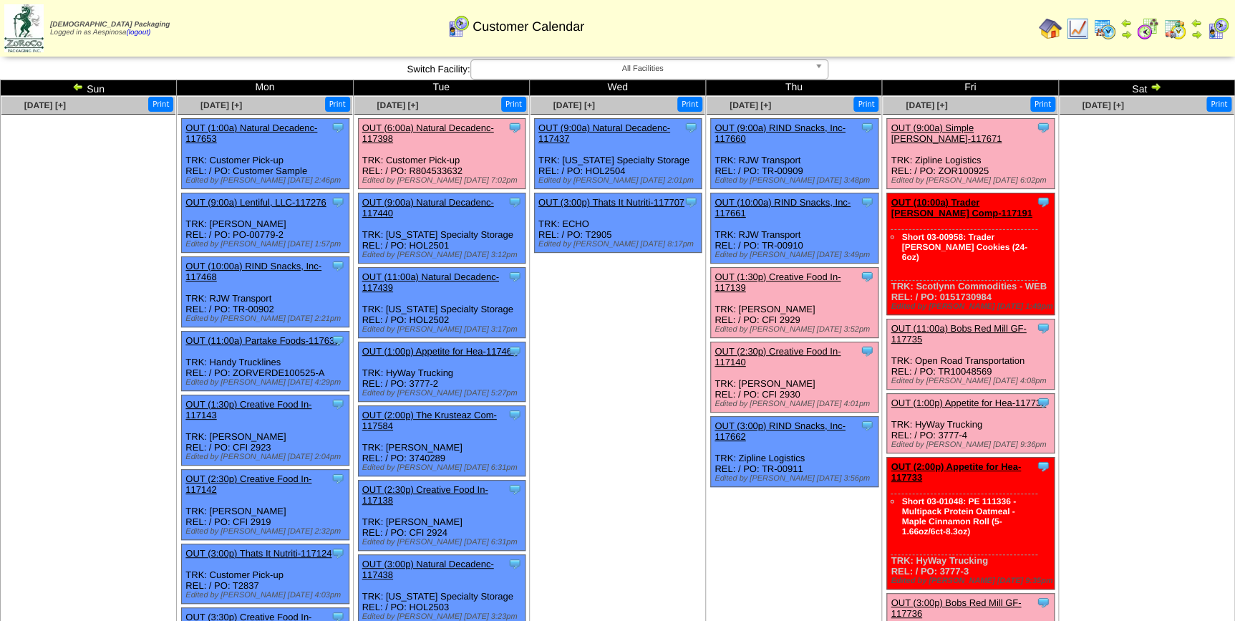
click at [788, 420] on link "OUT (3:00p) RIND Snacks, Inc-117662" at bounding box center [780, 430] width 131 height 21
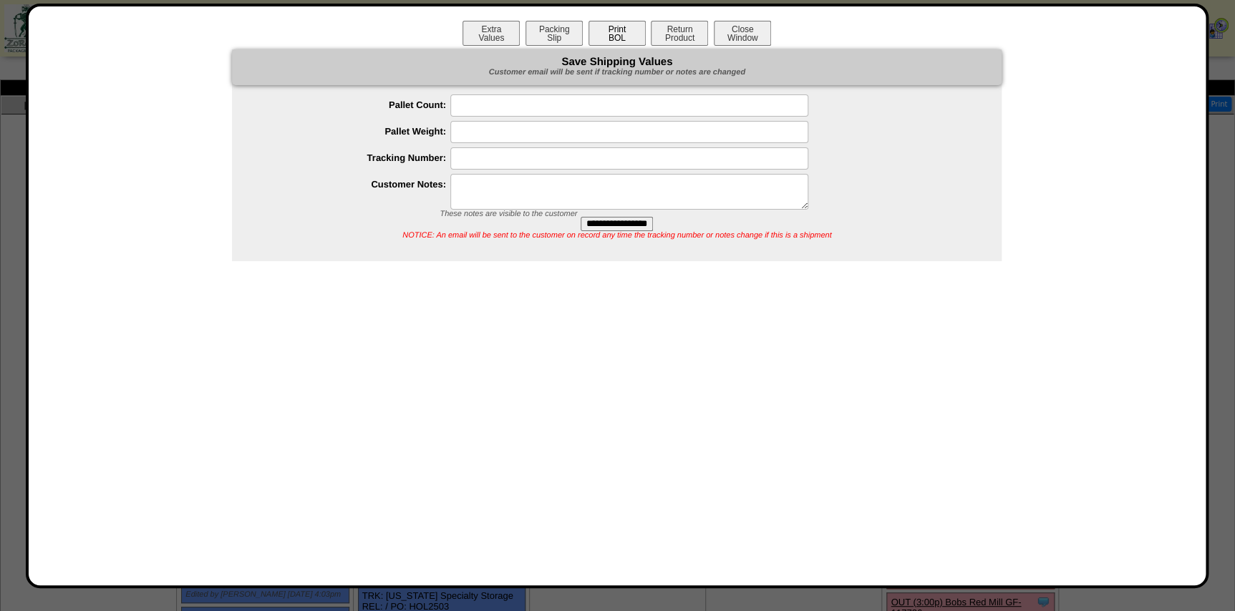
click at [631, 34] on button "Print BOL" at bounding box center [617, 33] width 57 height 25
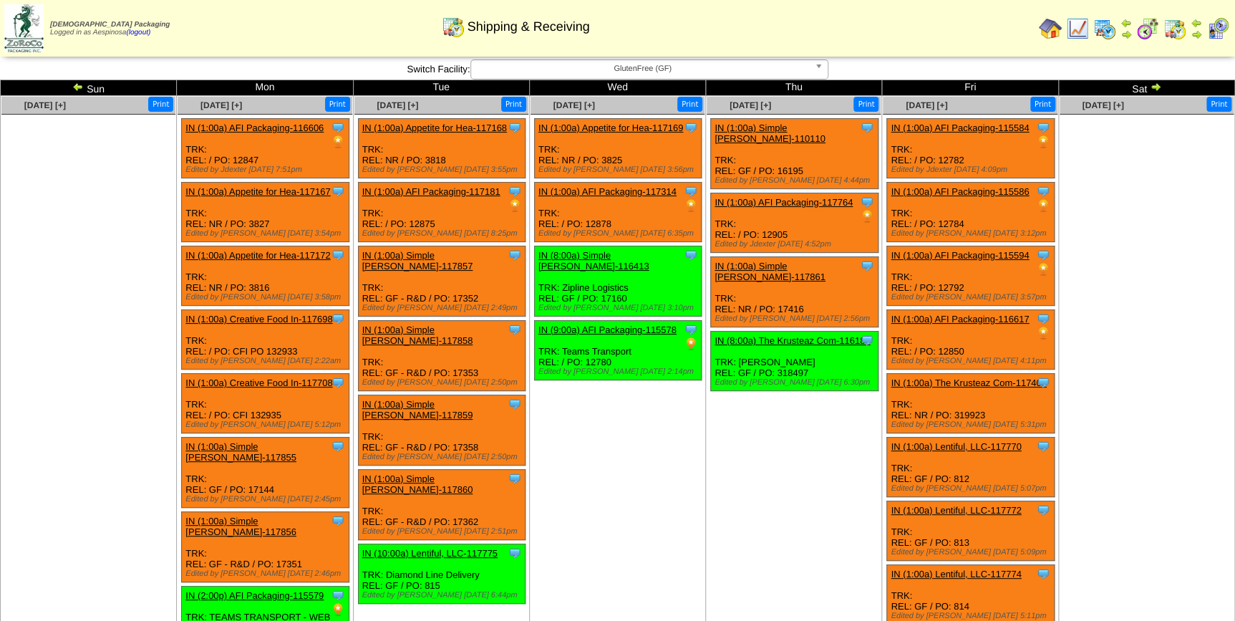
click at [1094, 383] on td "[DATE] [+] Print" at bounding box center [1146, 458] width 176 height 725
click at [79, 83] on img at bounding box center [77, 86] width 11 height 11
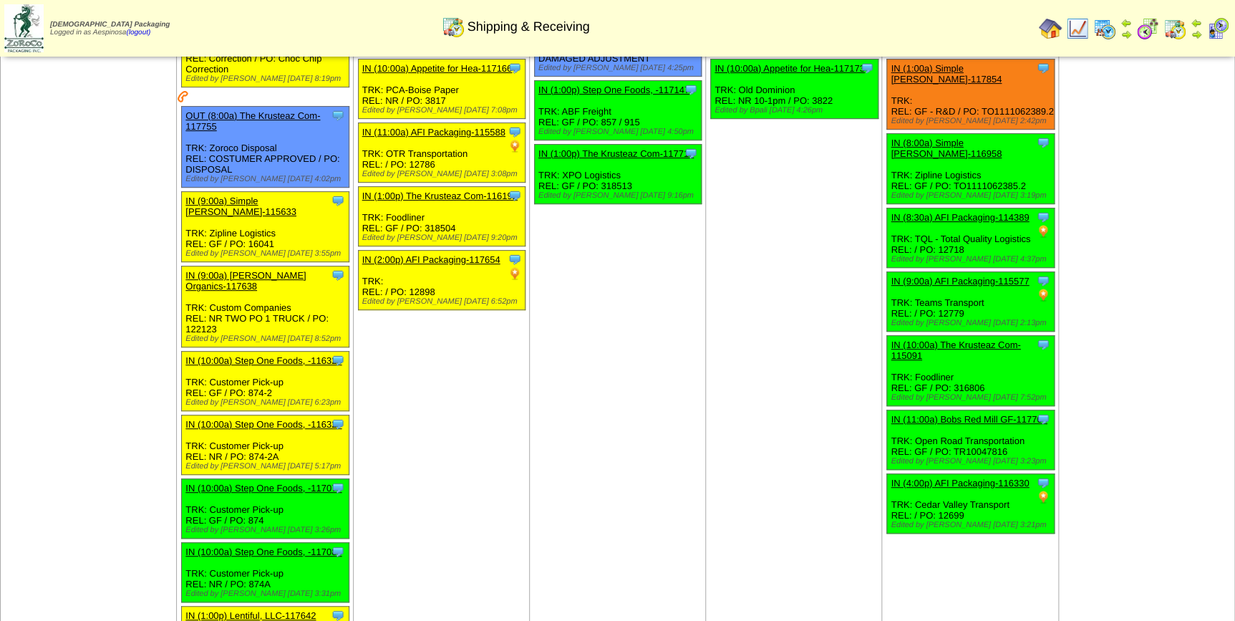
scroll to position [195, 0]
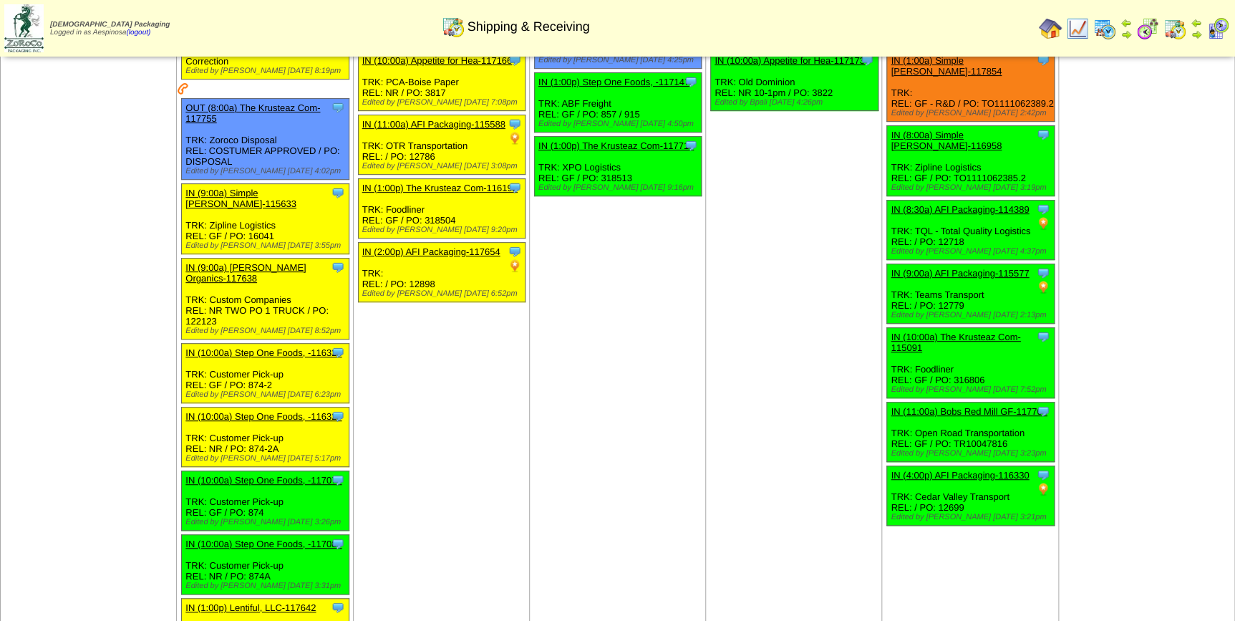
click at [954, 218] on div "Clone Item IN (8:30a) AFI Packaging-114389 AFI Packaging ScheduleID: 114389 400…" at bounding box center [971, 229] width 168 height 59
copy div "12718"
click at [737, 311] on td "Oct 09 [+] Print Clone Item IN (1:00a) AFI Packaging-115382 AFI Packaging Sched…" at bounding box center [794, 282] width 176 height 762
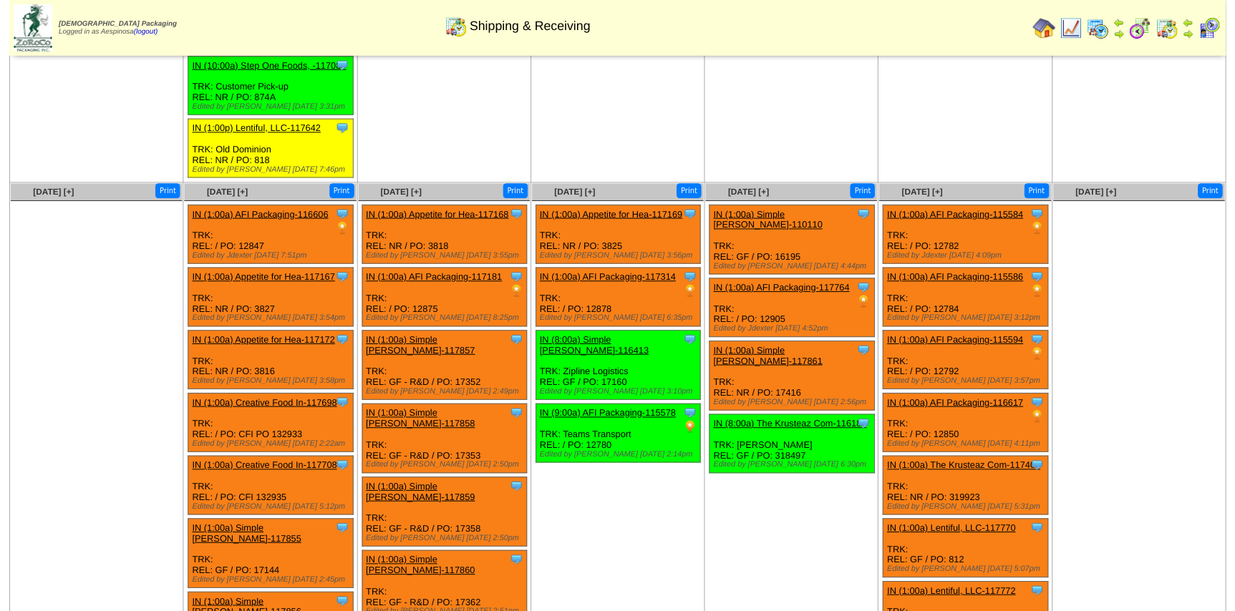
scroll to position [0, 0]
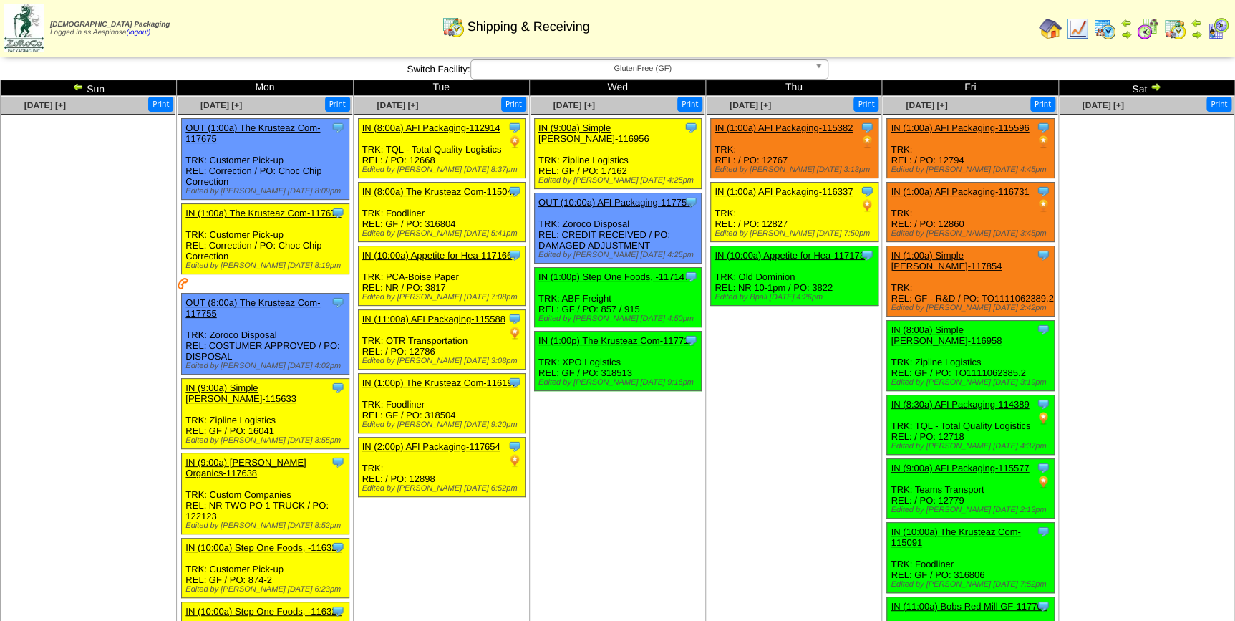
click at [631, 335] on link "IN (1:00p) The Krusteaz Com-117718" at bounding box center [615, 340] width 155 height 11
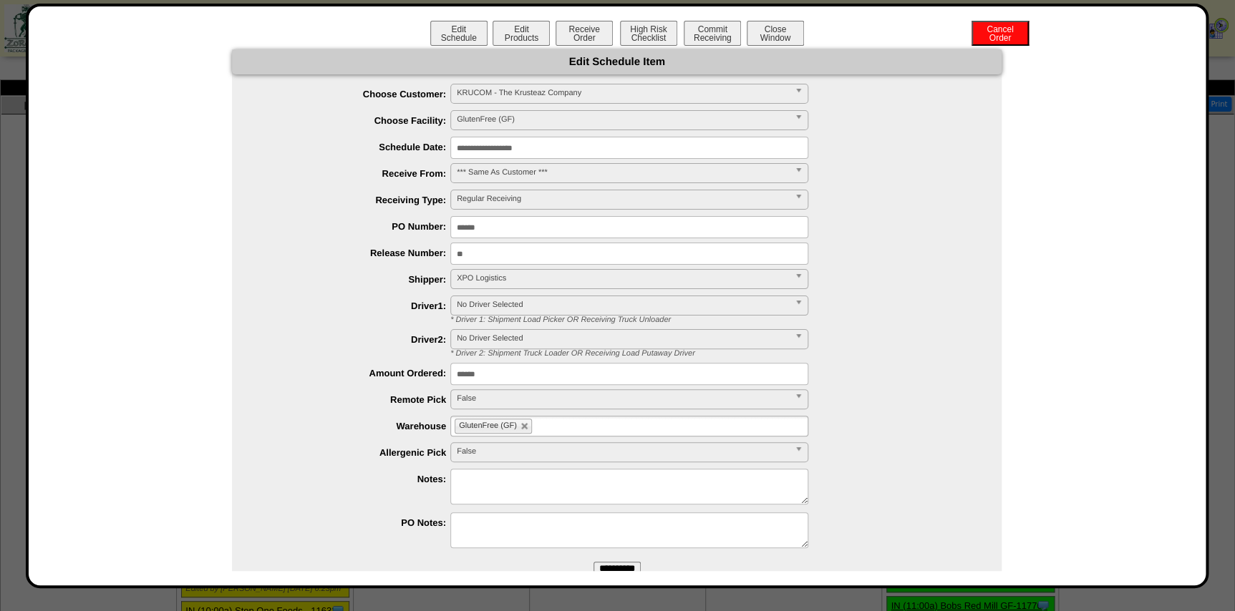
click at [609, 487] on textarea at bounding box center [629, 487] width 358 height 36
type textarea "**********"
click at [604, 573] on div "**********" at bounding box center [617, 296] width 1183 height 585
click at [606, 566] on input "**********" at bounding box center [617, 569] width 47 height 14
click at [768, 40] on button "Close Window" at bounding box center [775, 33] width 57 height 25
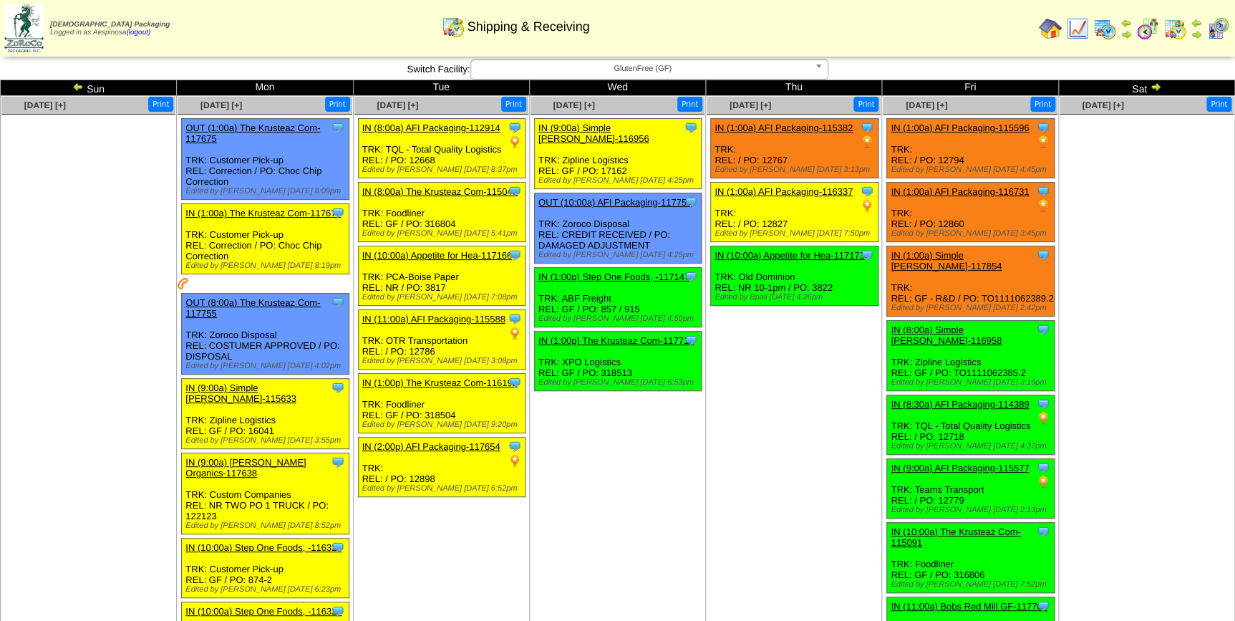
click at [612, 271] on link "IN (1:00p) Step One Foods, -117147" at bounding box center [613, 276] width 151 height 11
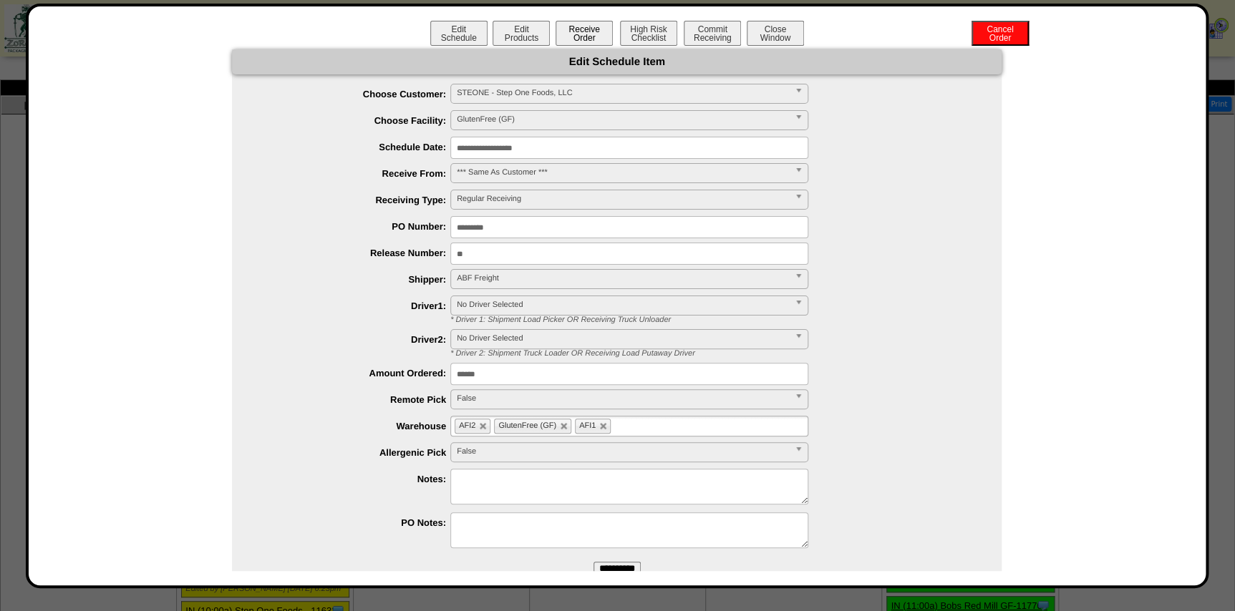
click at [579, 39] on button "Receive Order" at bounding box center [584, 33] width 57 height 25
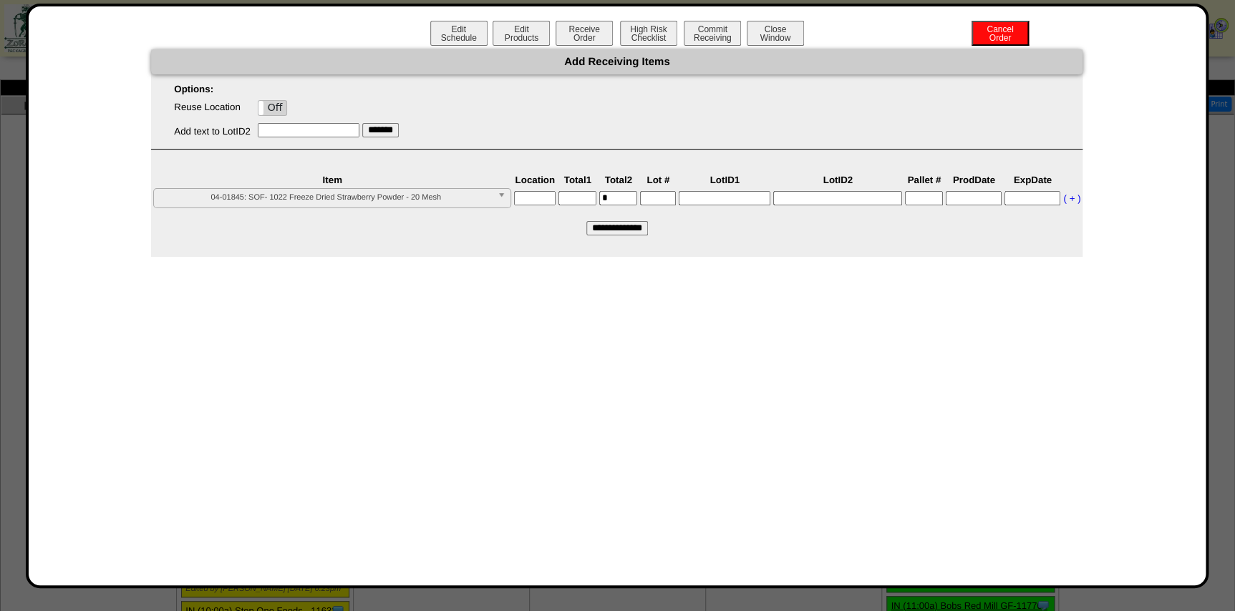
click at [276, 101] on label "Off" at bounding box center [272, 108] width 29 height 14
click at [329, 205] on span "04-01845: SOF- 1022 Freeze Dried Strawberry Powder - 20 Mesh" at bounding box center [326, 197] width 332 height 17
click at [329, 203] on span "04-01845: SOF- 1022 Freeze Dried Strawberry Powder - 20 Mesh" at bounding box center [326, 197] width 332 height 17
click at [537, 194] on input "text" at bounding box center [535, 198] width 42 height 14
type input "*****"
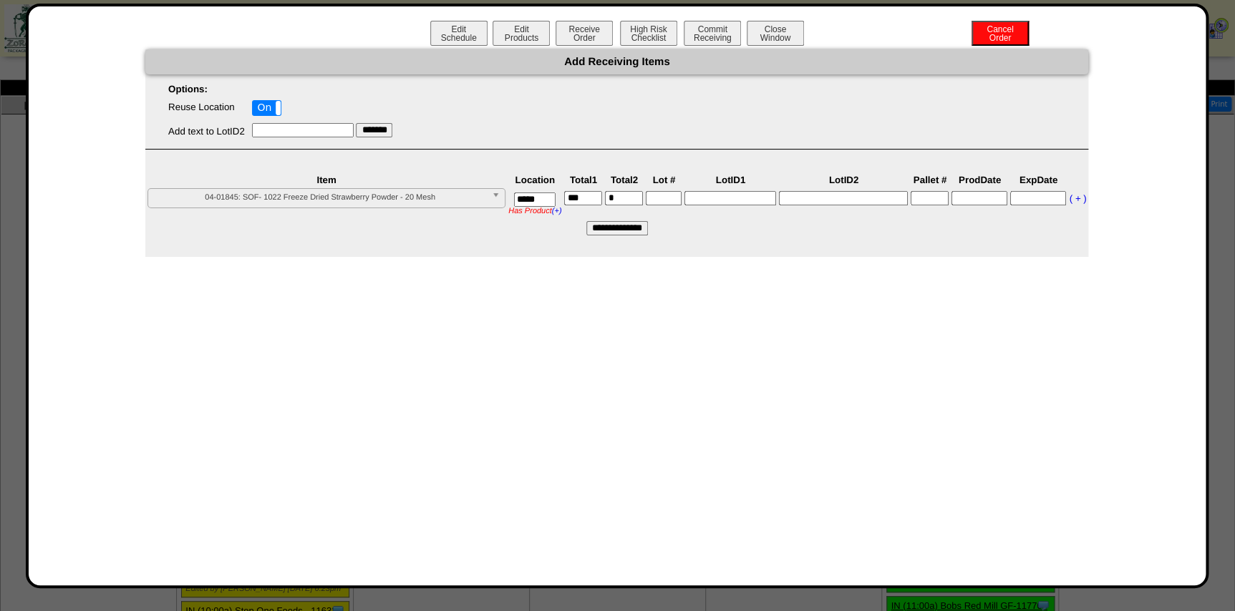
type input"] "***"
type input"] "*******"
type input "**********"
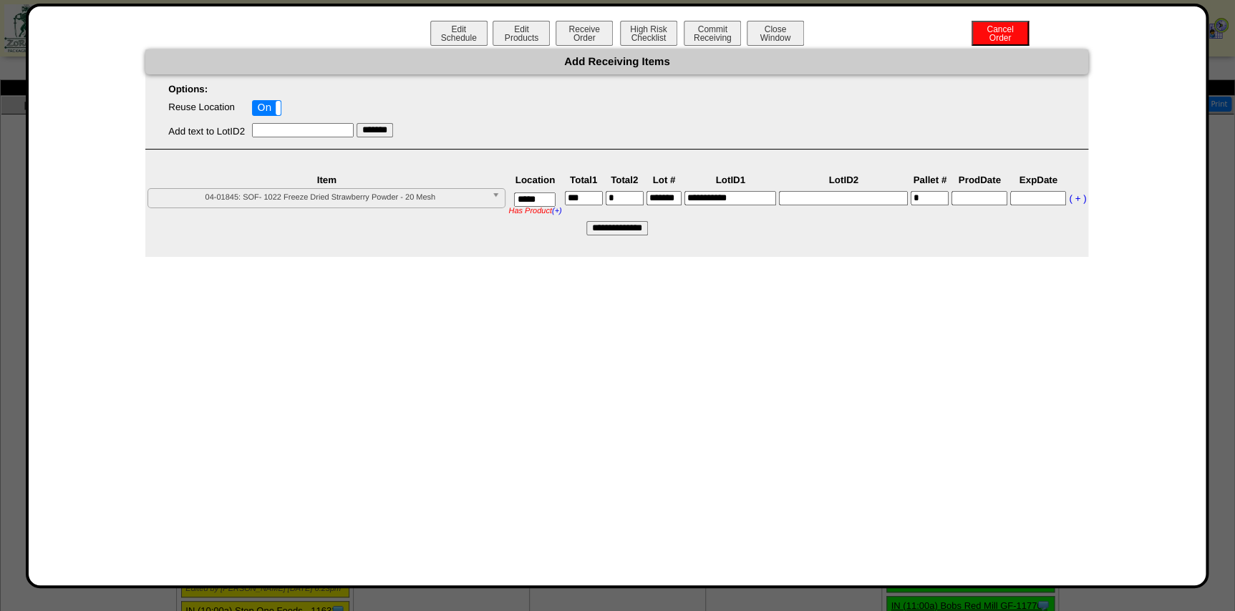
type input"] "*"
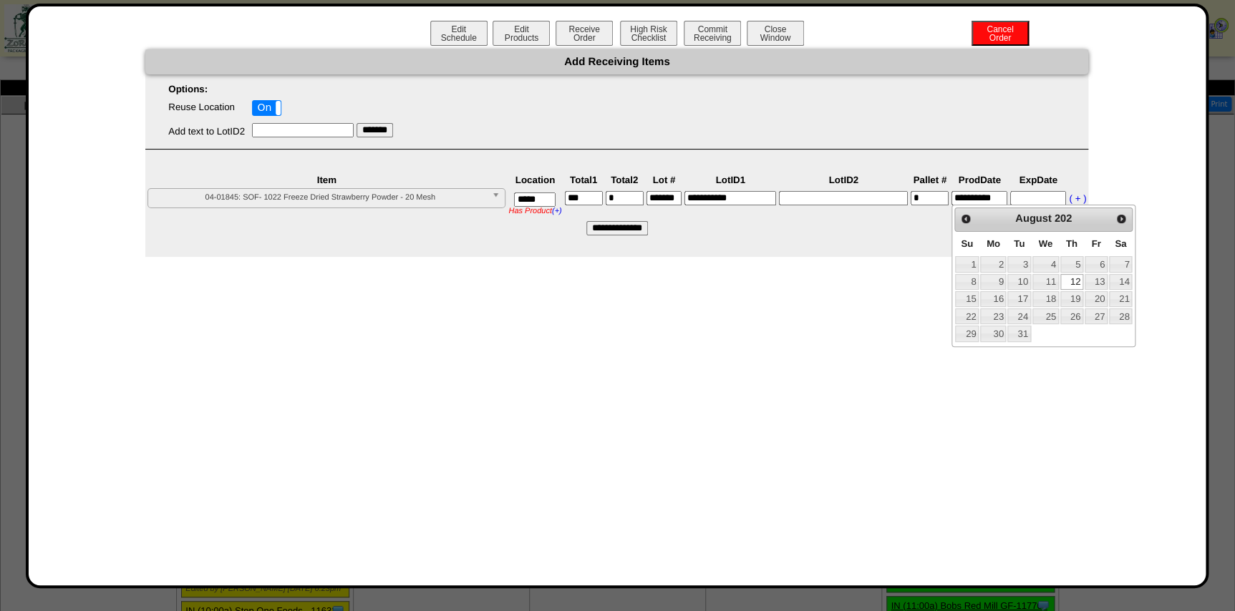
type input "**********"
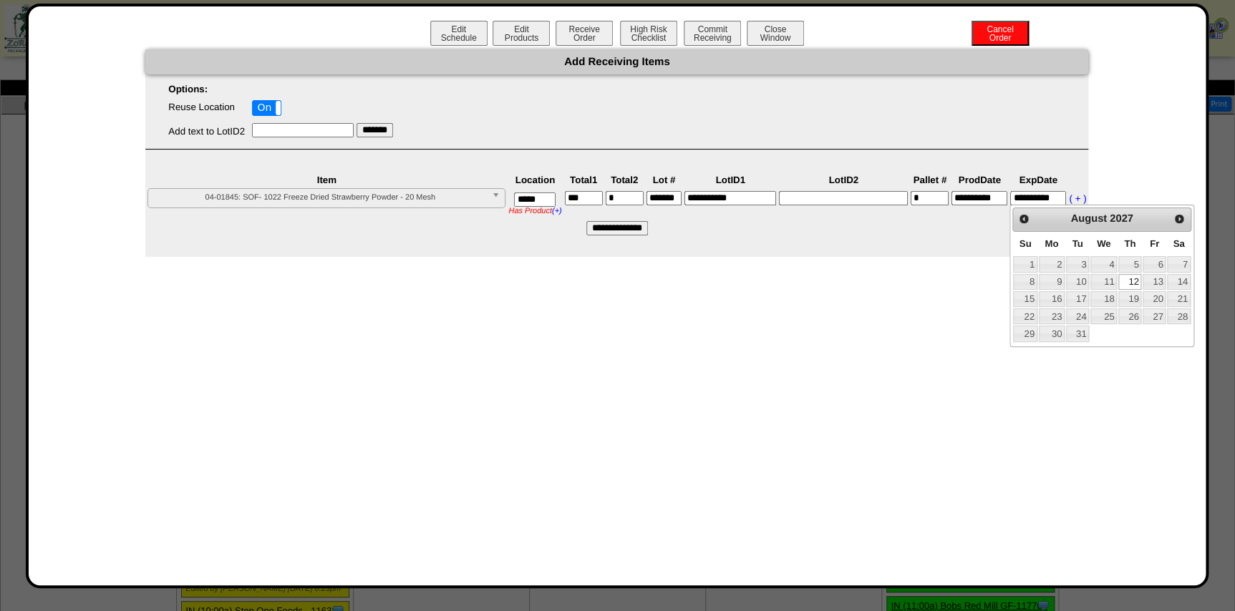
type input "**********"
click at [637, 221] on input "**********" at bounding box center [617, 228] width 62 height 14
type input "*********"
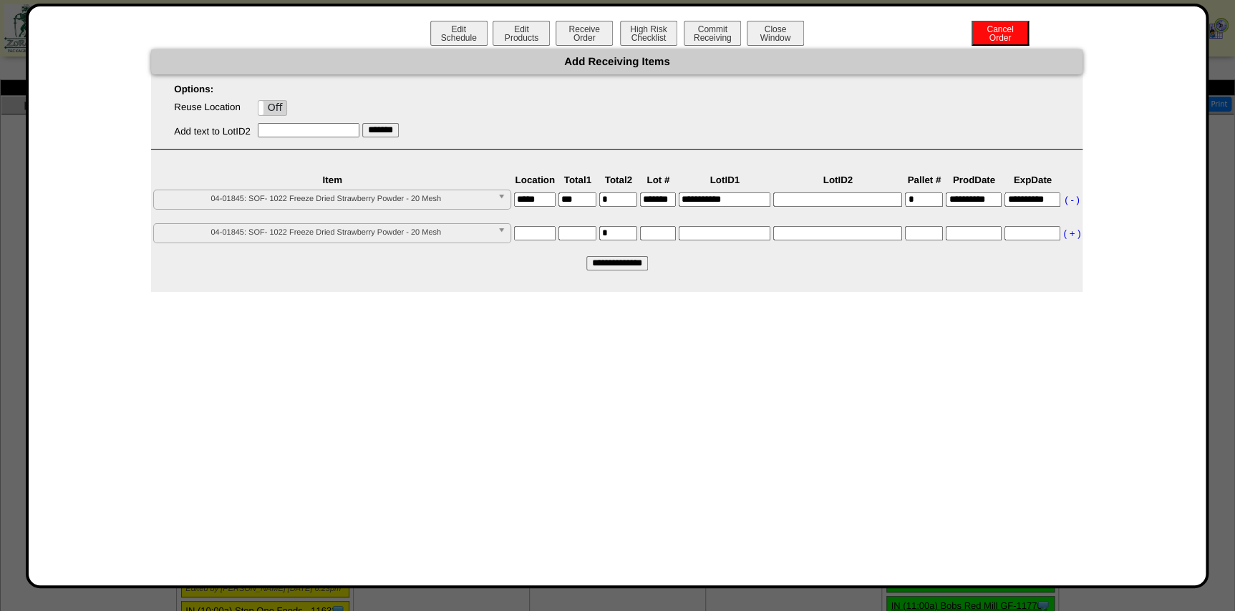
click at [722, 47] on div "Edit Schedule Edit Products Receive Order High Risk Checklist Commit Receiving …" at bounding box center [617, 35] width 1148 height 29
click at [725, 31] on button "Commit Receiving" at bounding box center [712, 33] width 57 height 25
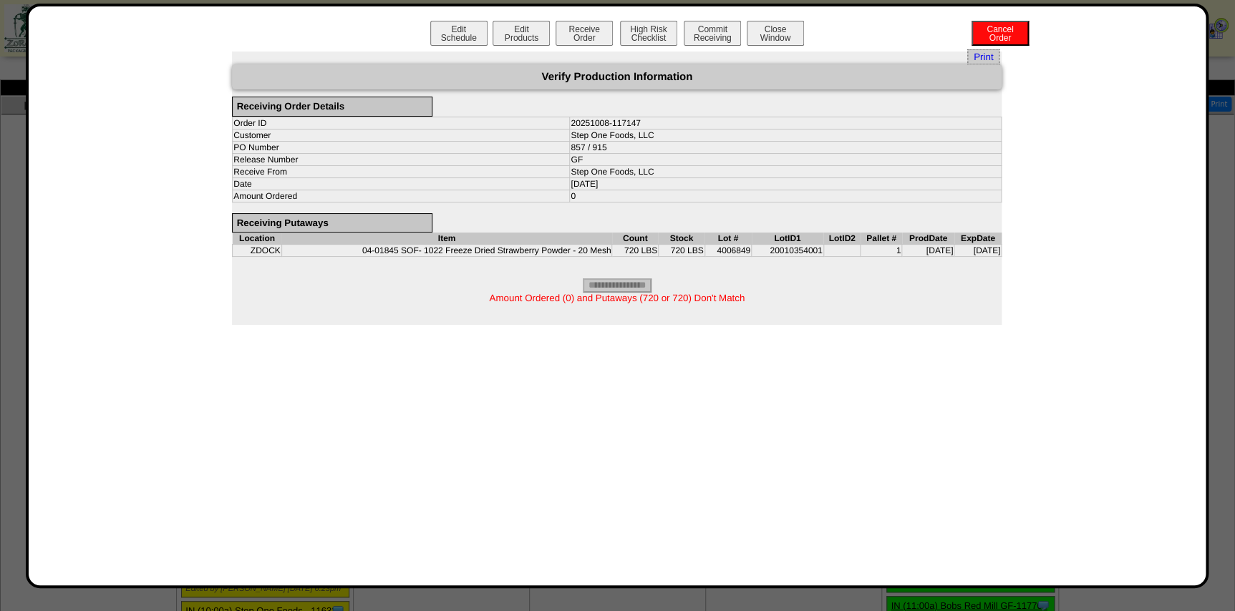
click at [677, 293] on span "Amount Ordered (0) and Putaways (720 or 720) Don't Match" at bounding box center [617, 298] width 256 height 11
copy span "720"
click at [481, 26] on button "Edit Schedule" at bounding box center [458, 33] width 57 height 25
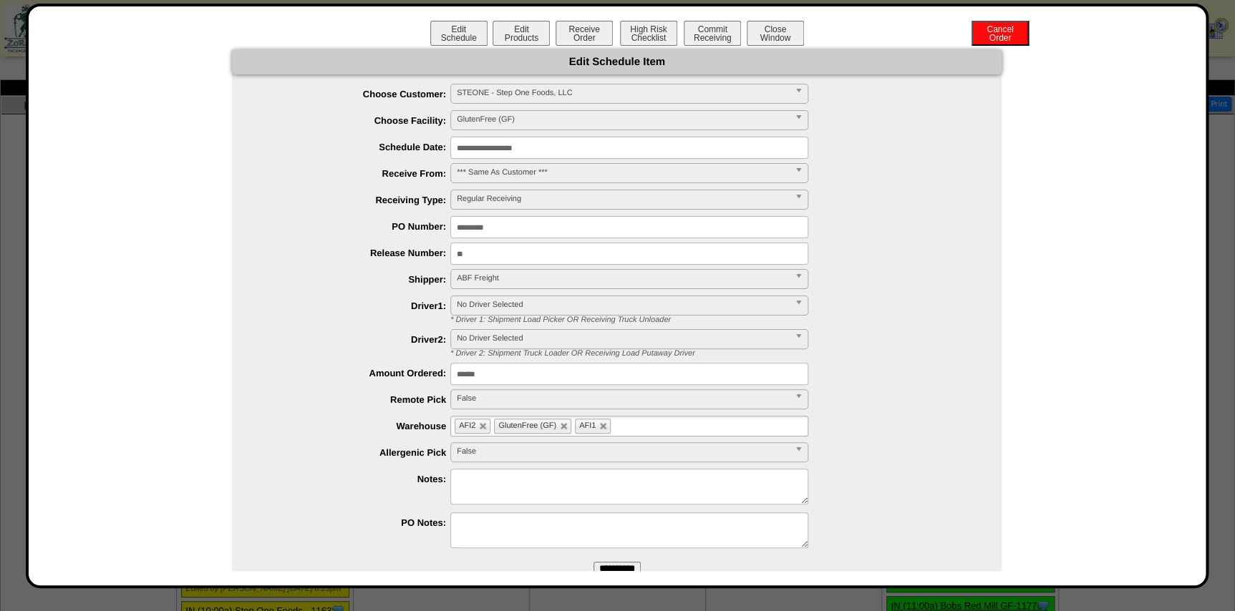
click at [498, 379] on input "******" at bounding box center [629, 374] width 358 height 22
paste input "text"
type input "***"
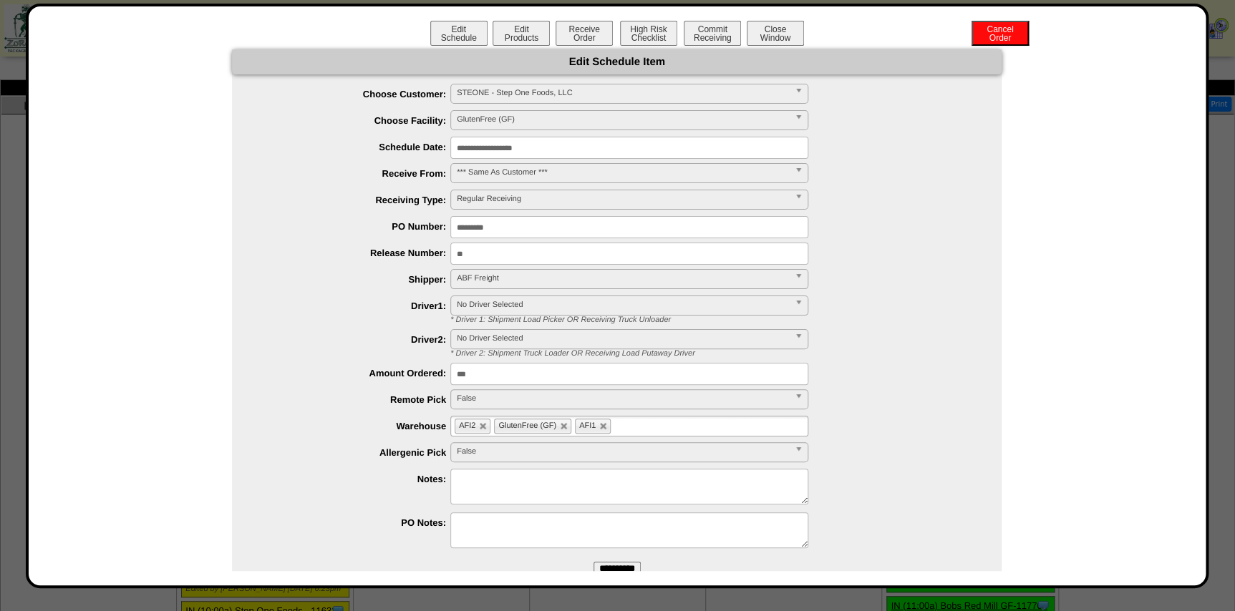
click at [469, 470] on textarea at bounding box center [629, 487] width 358 height 36
type textarea "**********"
click at [604, 573] on div "**********" at bounding box center [617, 296] width 1183 height 585
click at [606, 566] on input "**********" at bounding box center [617, 569] width 47 height 14
click at [689, 29] on button "Commit Receiving" at bounding box center [712, 33] width 57 height 25
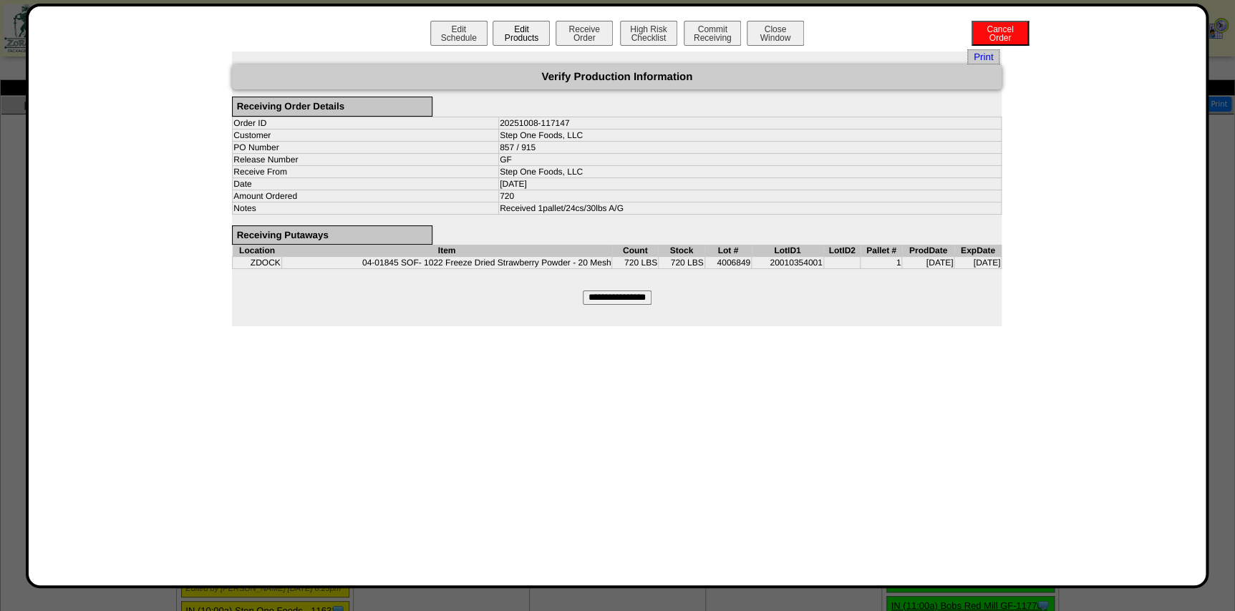
click at [542, 32] on button "Edit Products" at bounding box center [521, 33] width 57 height 25
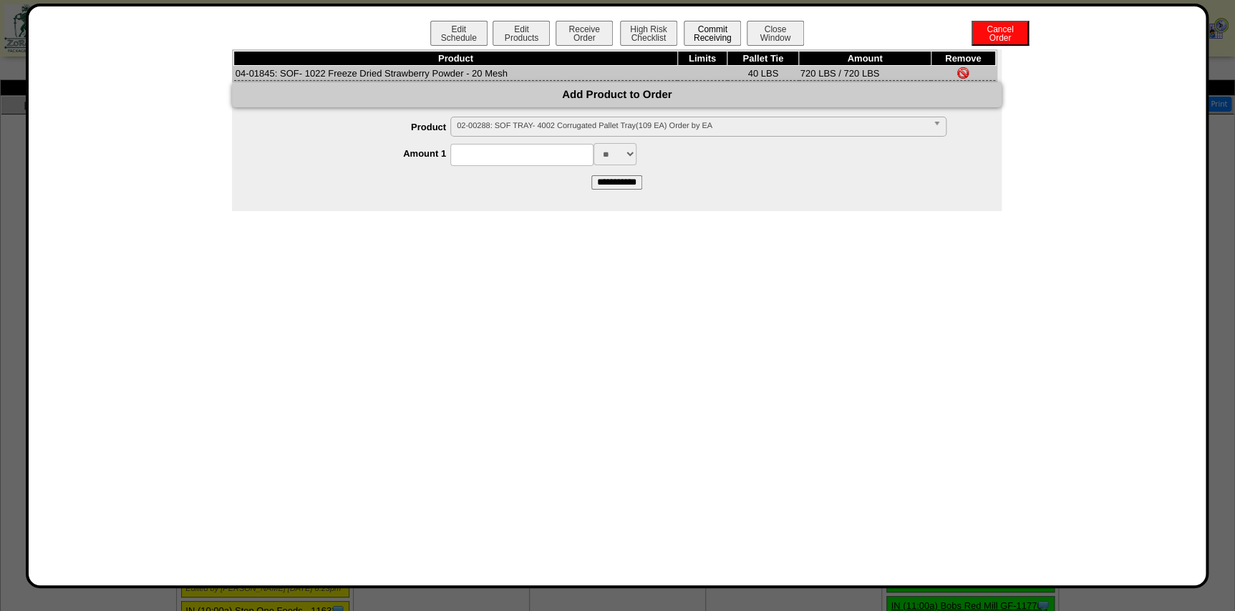
click at [716, 39] on button "Commit Receiving" at bounding box center [712, 33] width 57 height 25
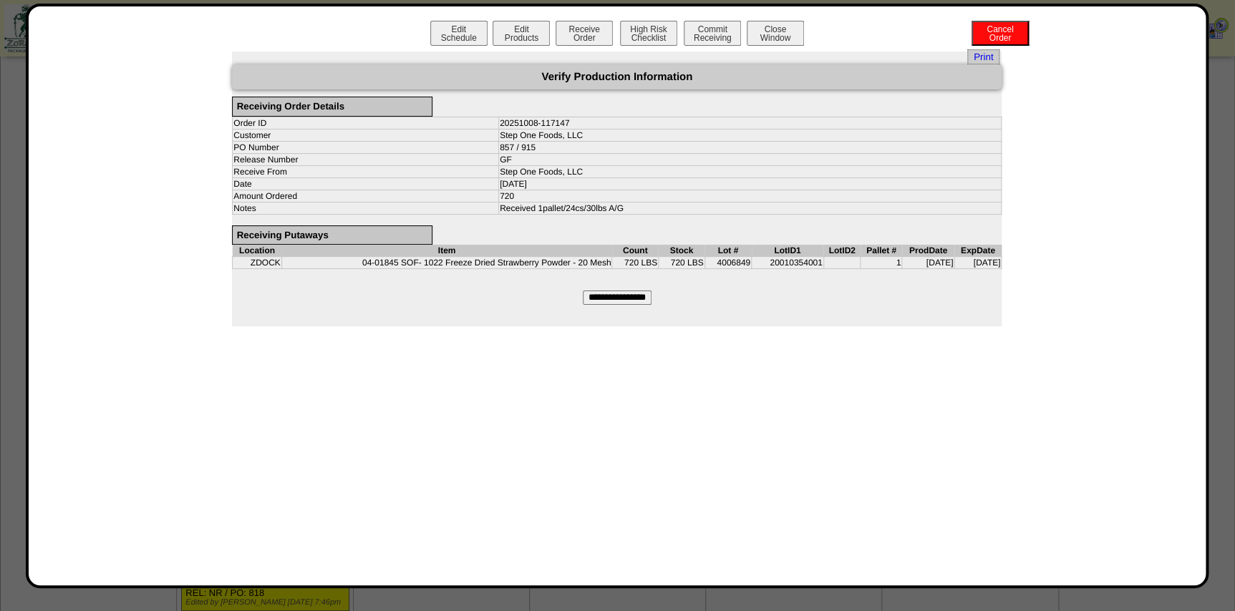
scroll to position [260, 0]
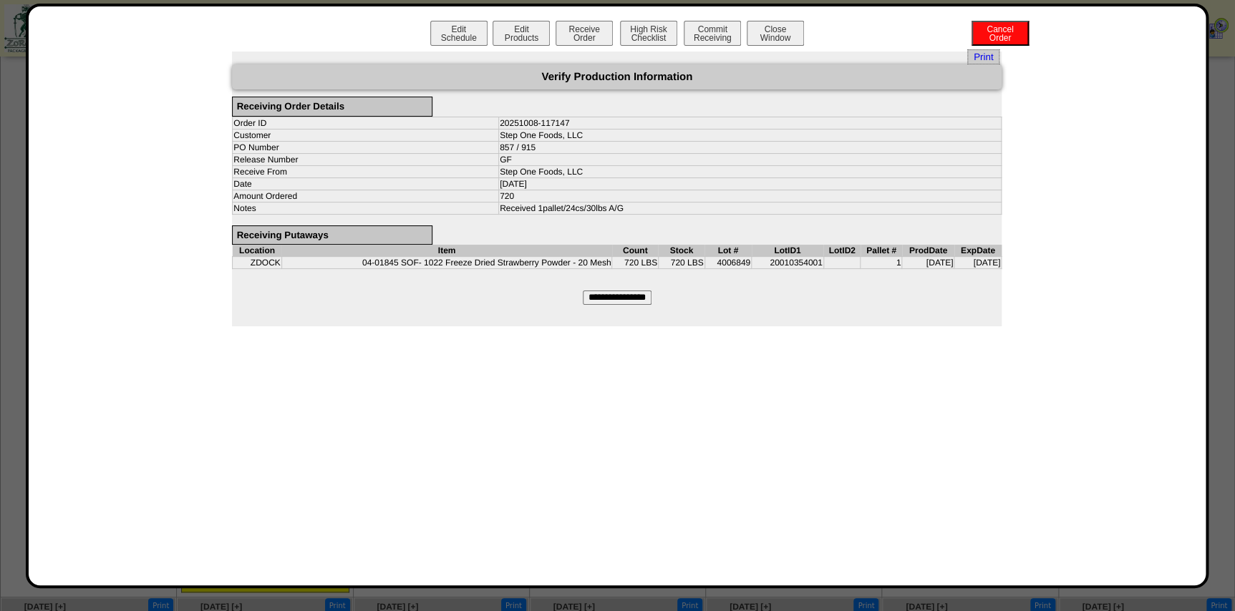
click at [618, 291] on input "**********" at bounding box center [617, 298] width 69 height 14
type input "*********"
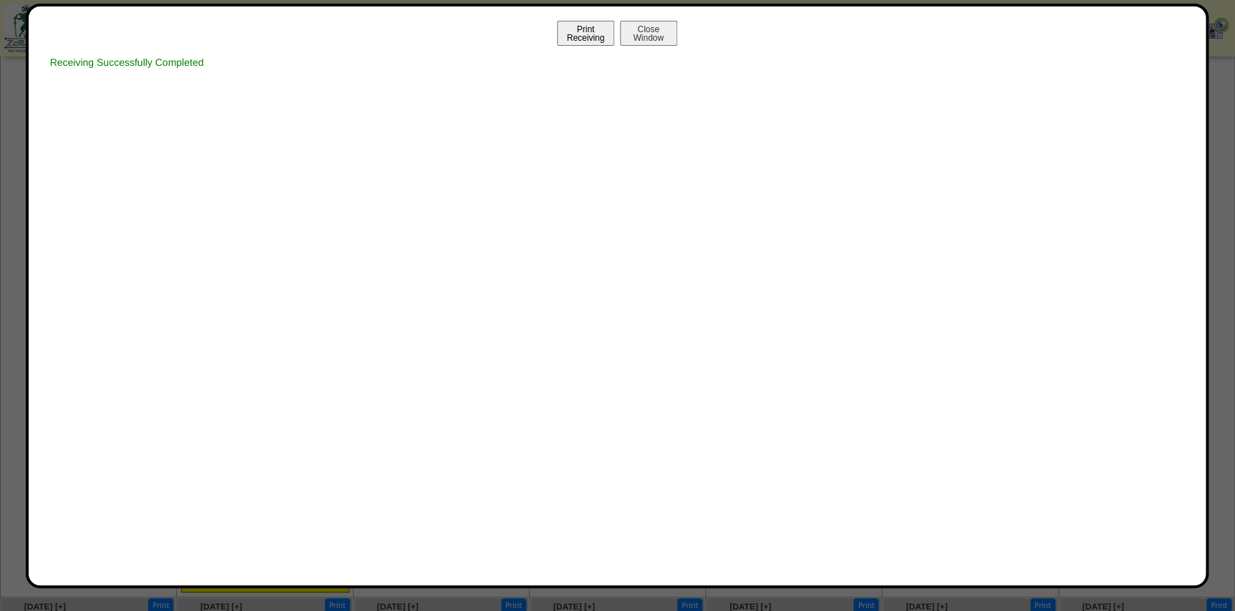
click at [596, 29] on button "Print Receiving" at bounding box center [585, 33] width 57 height 25
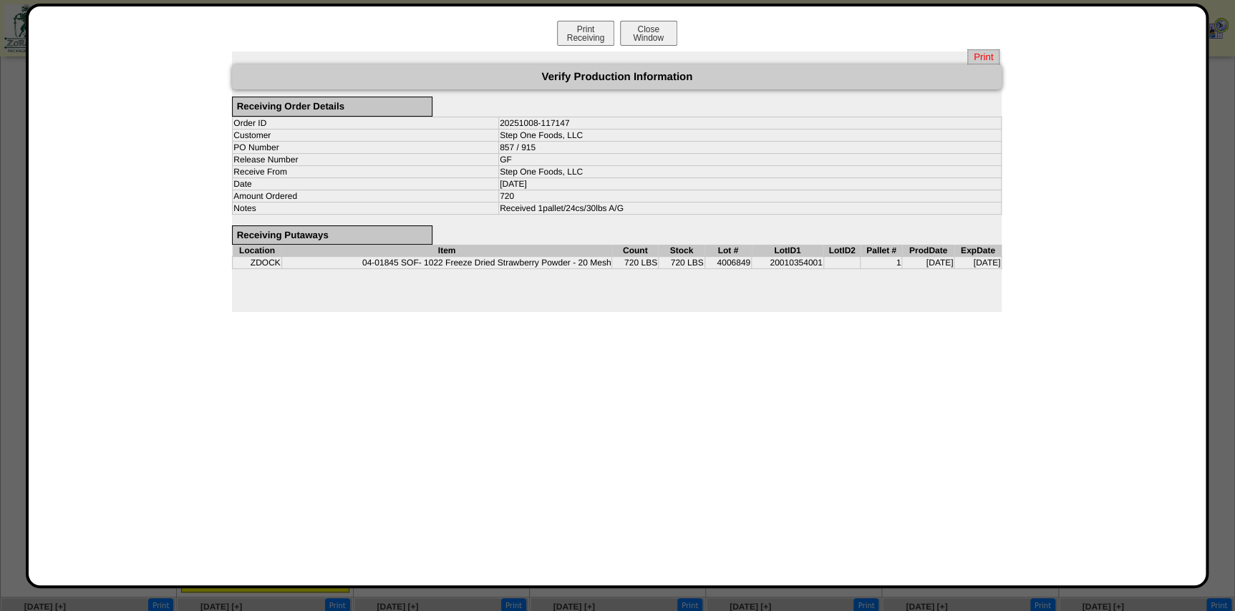
click at [997, 57] on span "Print" at bounding box center [983, 56] width 32 height 15
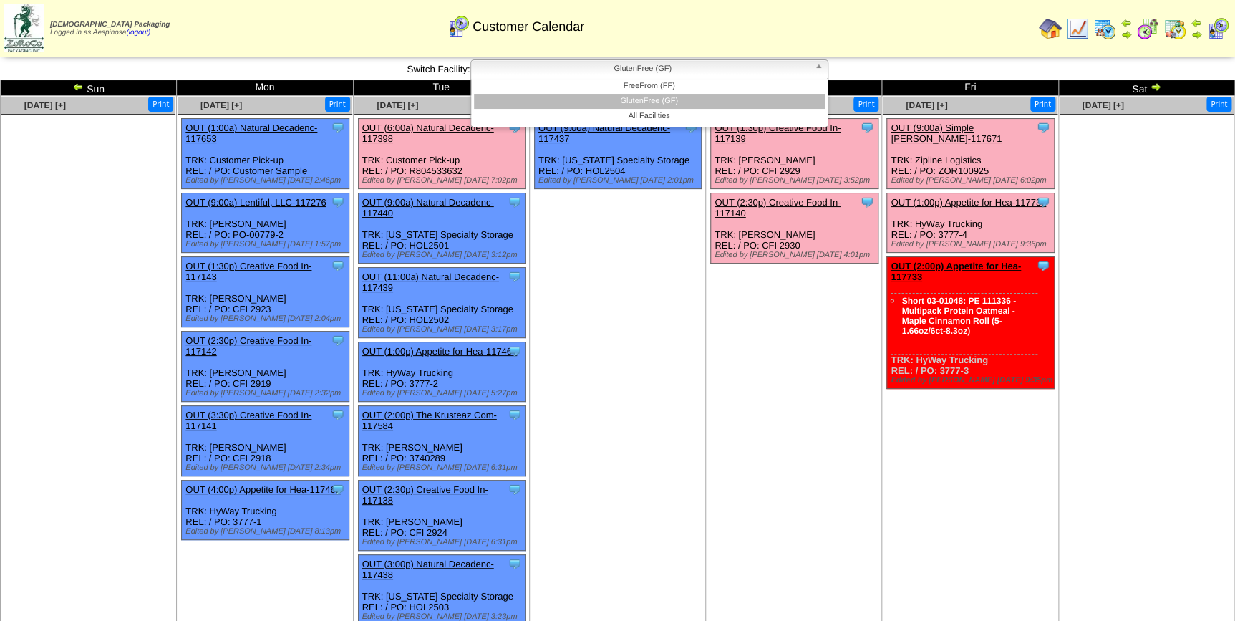
click at [676, 75] on span "GlutenFree (GF)" at bounding box center [643, 68] width 332 height 17
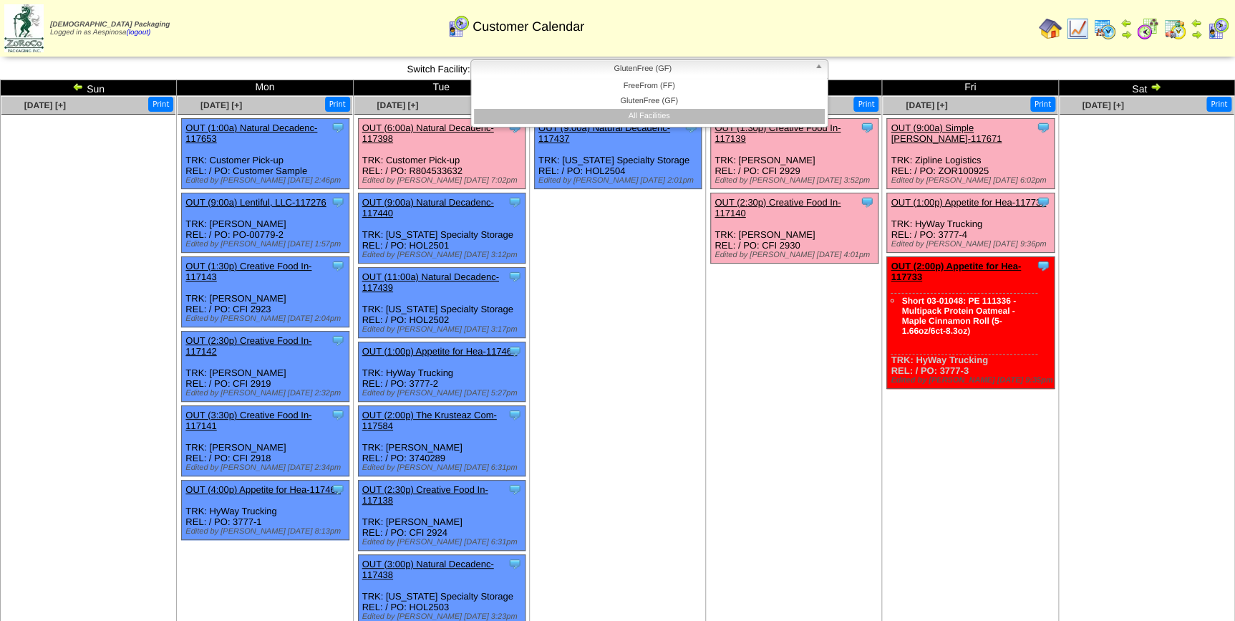
click at [684, 117] on li "All Facilities" at bounding box center [649, 116] width 351 height 15
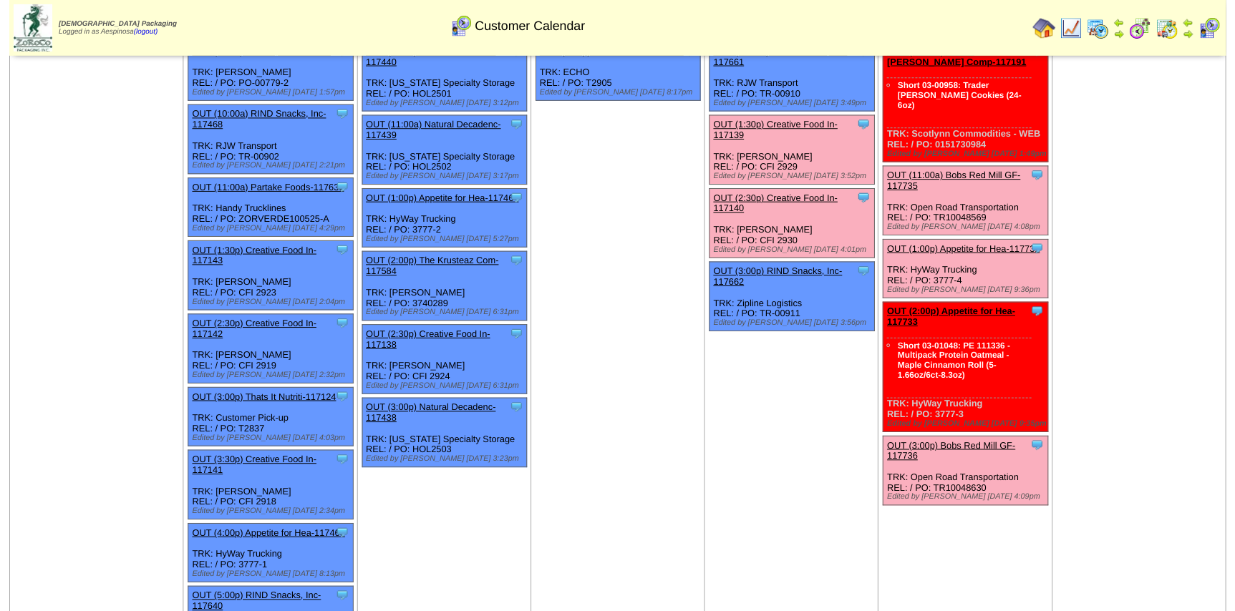
scroll to position [130, 0]
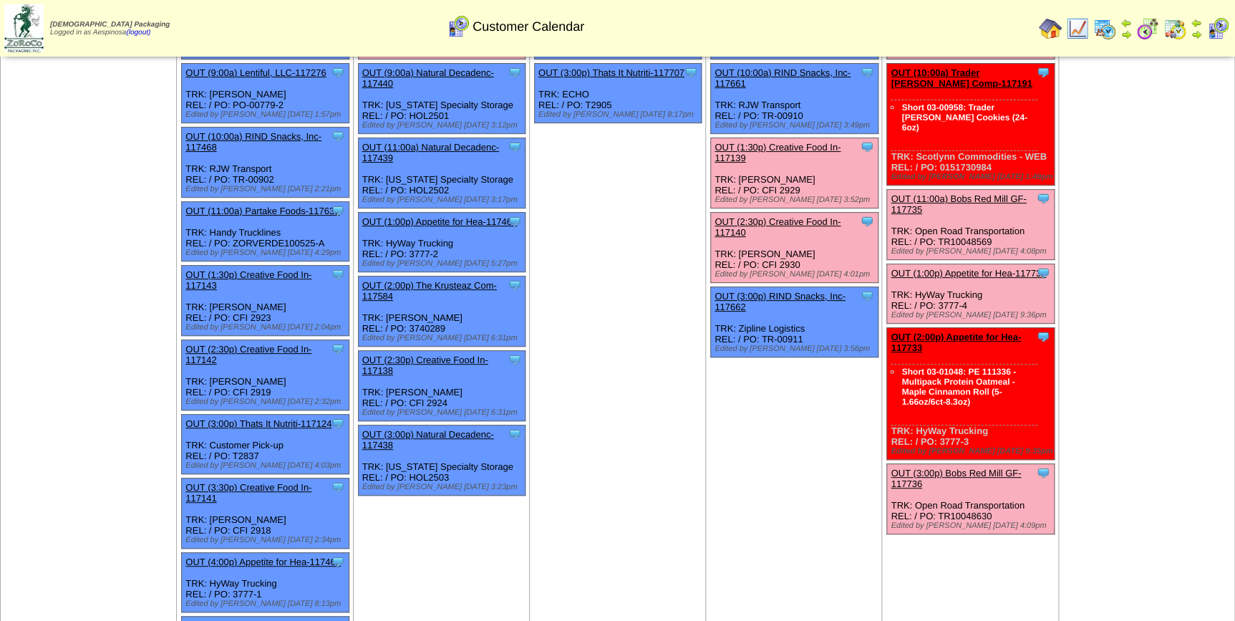
click at [971, 332] on link "OUT (2:00p) Appetite for Hea-117733" at bounding box center [956, 342] width 130 height 21
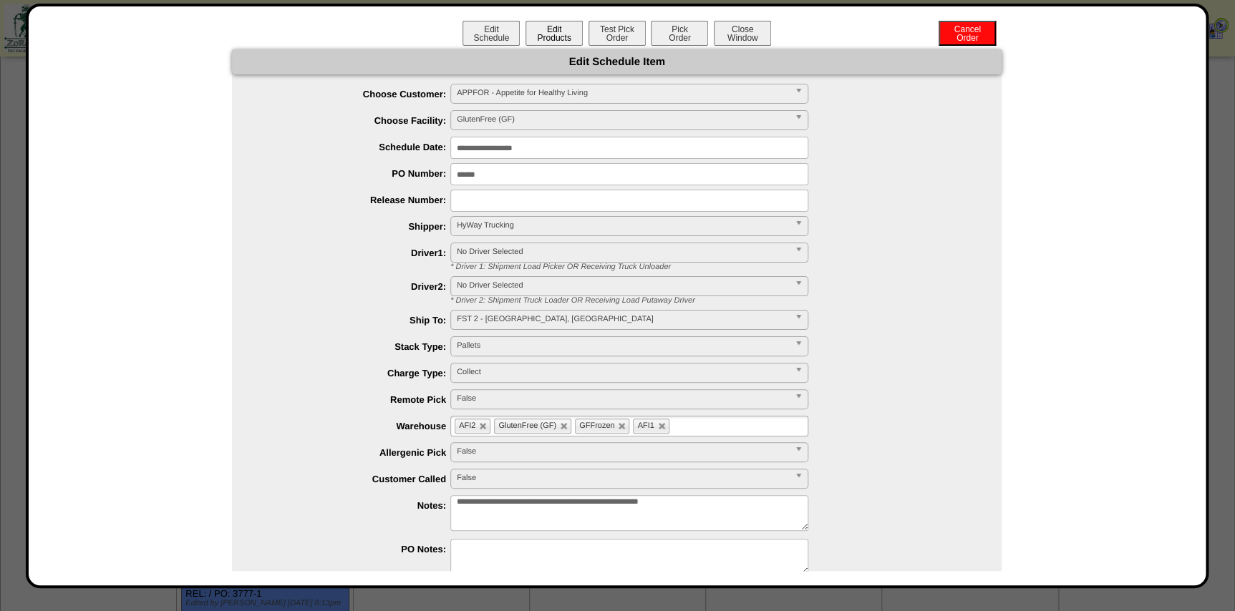
click at [561, 43] on button "Edit Products" at bounding box center [554, 33] width 57 height 25
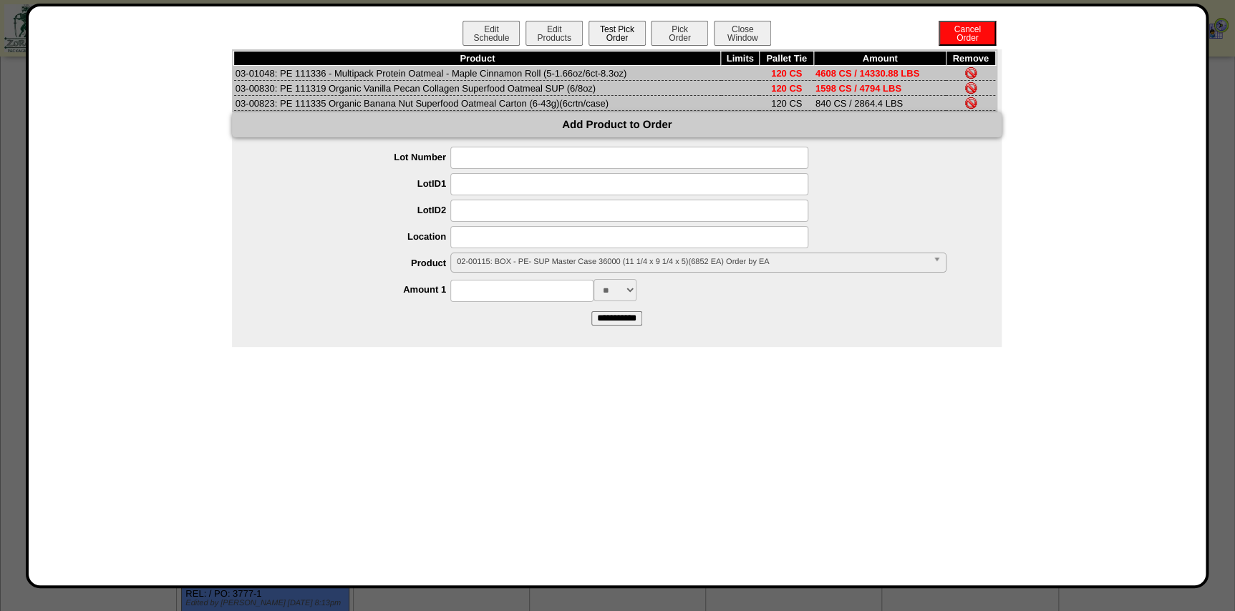
click at [620, 32] on button "Test Pick Order" at bounding box center [617, 33] width 57 height 25
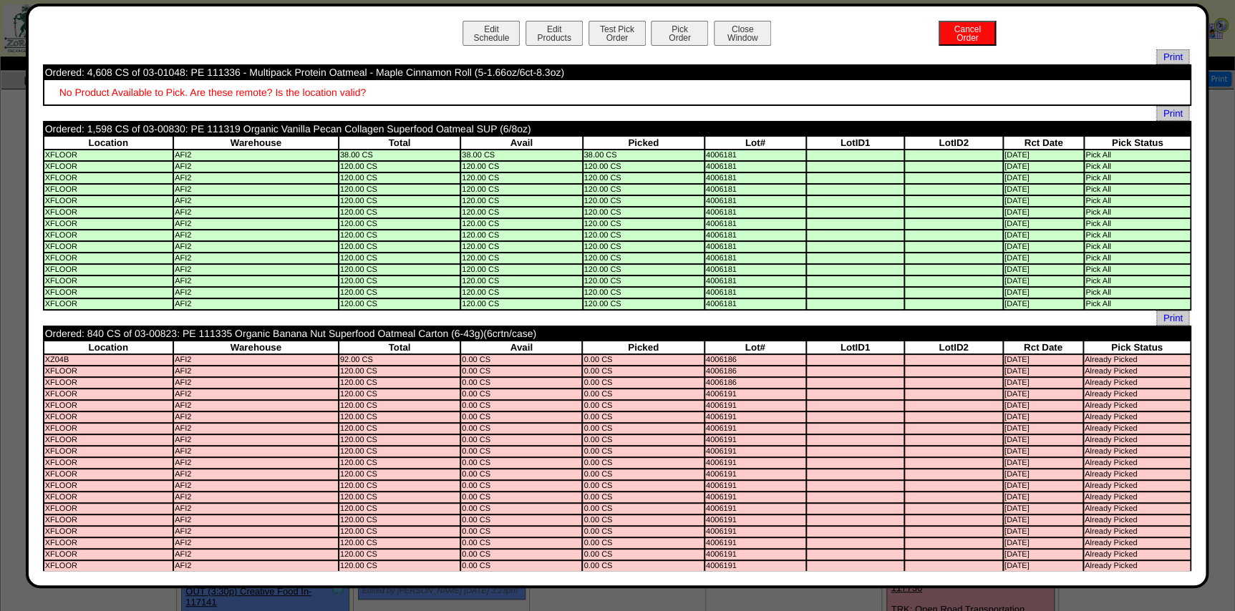
scroll to position [0, 0]
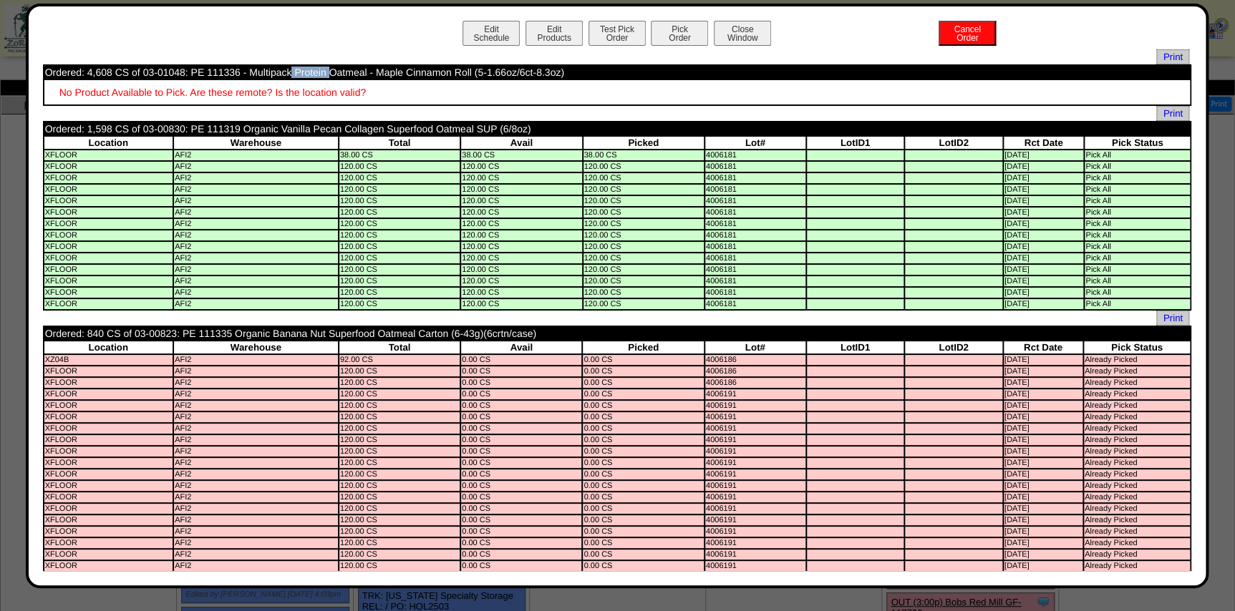
drag, startPoint x: 237, startPoint y: 69, endPoint x: 191, endPoint y: 70, distance: 45.8
click at [191, 72] on td "Ordered: 4,608 CS of 03-01048: PE 111336 - Multipack Protein Oatmeal - Maple Ci…" at bounding box center [617, 72] width 1146 height 13
click at [178, 69] on td "Ordered: 4,608 CS of 03-01048: PE 111336 - Multipack Protein Oatmeal - Maple Ci…" at bounding box center [617, 72] width 1146 height 13
drag, startPoint x: 185, startPoint y: 69, endPoint x: 143, endPoint y: 73, distance: 42.5
click at [143, 73] on td "Ordered: 4,608 CS of 03-01048: PE 111336 - Multipack Protein Oatmeal - Maple Ci…" at bounding box center [617, 72] width 1146 height 13
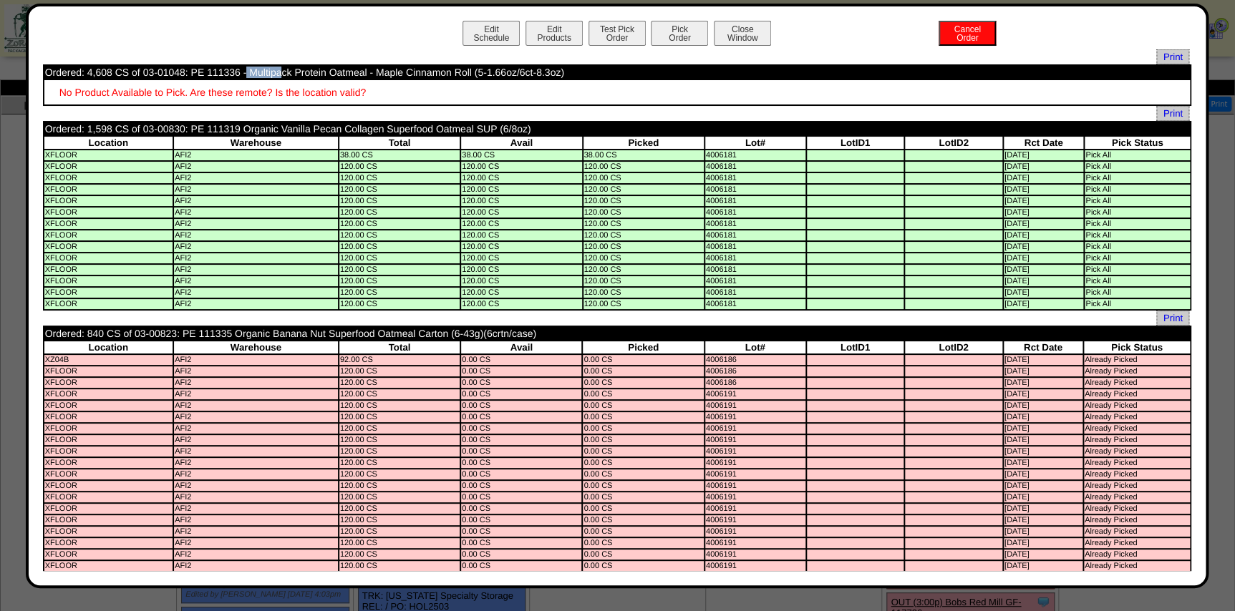
copy td "03-01048"
click at [497, 25] on button "Edit Schedule" at bounding box center [491, 33] width 57 height 25
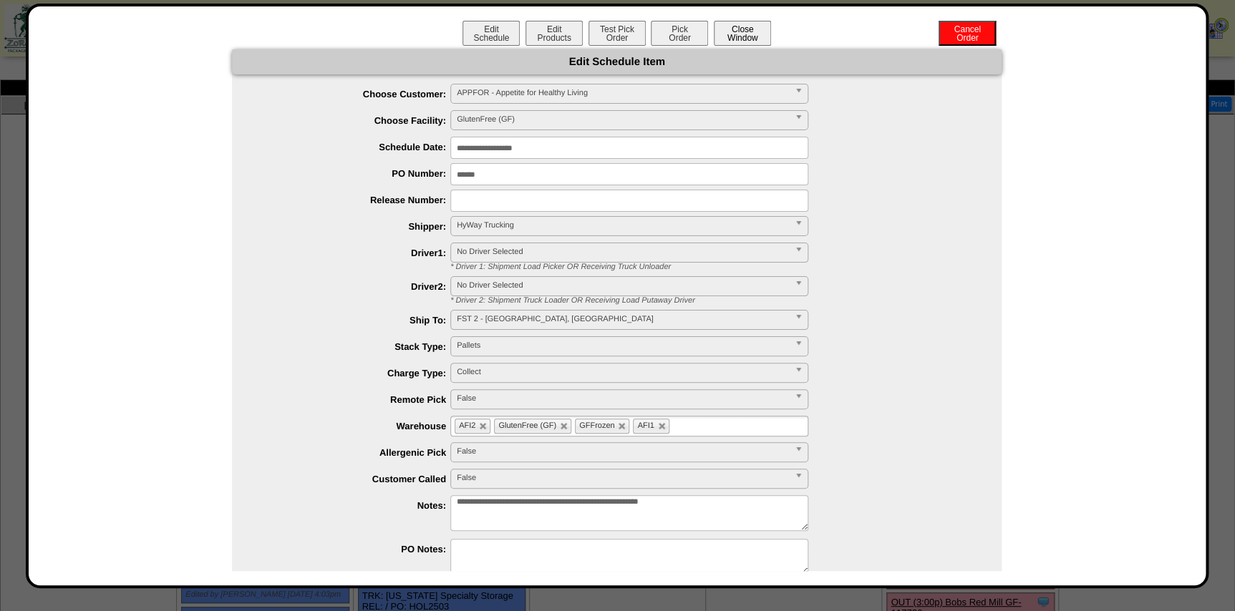
click at [747, 39] on button "Close Window" at bounding box center [742, 33] width 57 height 25
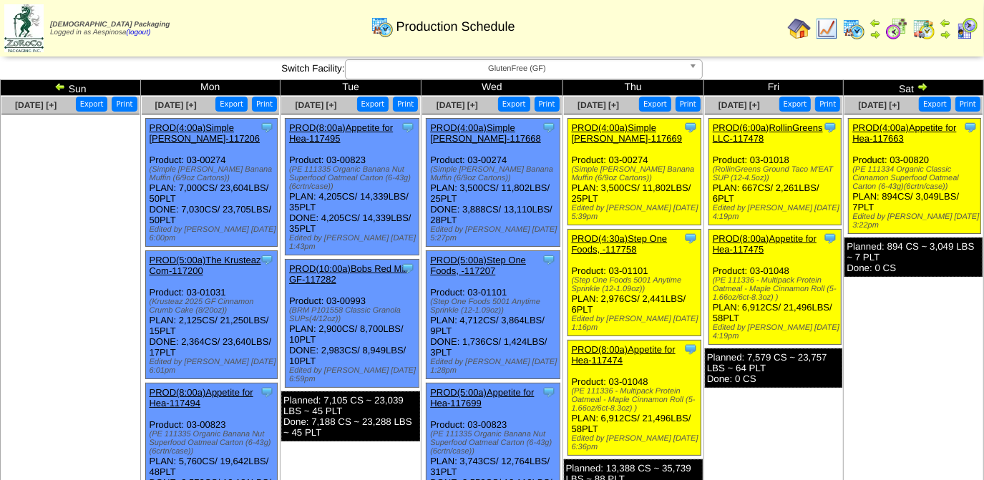
click at [67, 161] on ul at bounding box center [70, 222] width 138 height 215
drag, startPoint x: 832, startPoint y: 25, endPoint x: 785, endPoint y: 36, distance: 47.8
click at [832, 24] on img at bounding box center [827, 28] width 23 height 23
click at [97, 190] on ul at bounding box center [70, 222] width 138 height 215
click at [63, 87] on img at bounding box center [59, 86] width 11 height 11
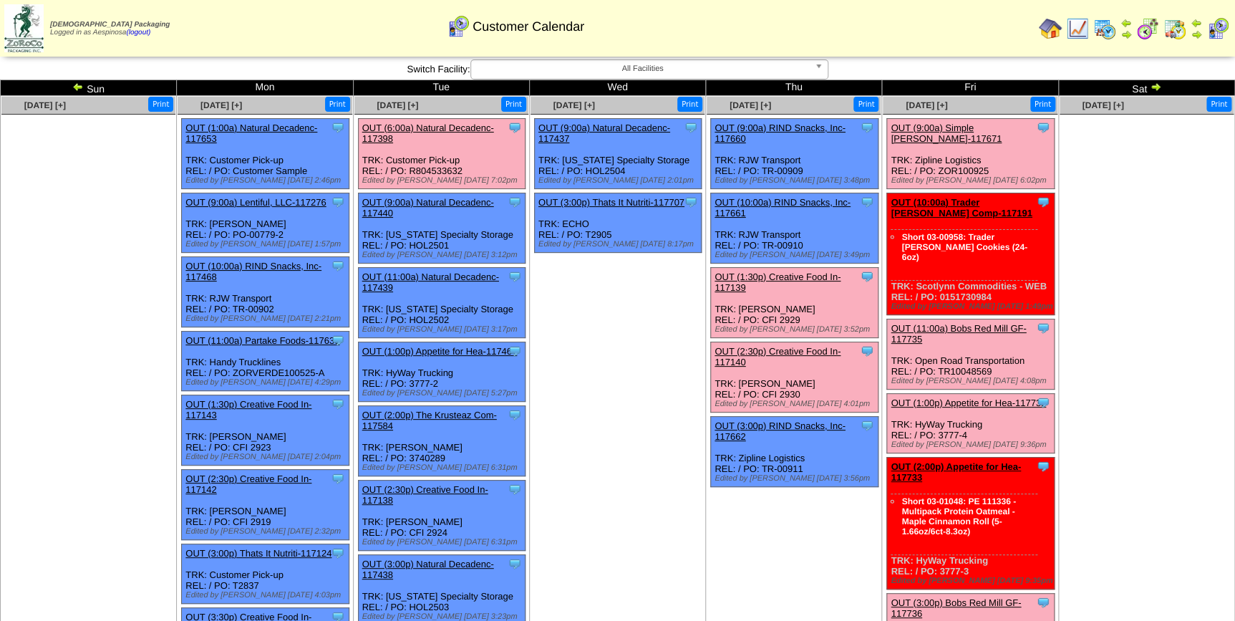
click at [961, 197] on link "OUT (10:00a) Trader [PERSON_NAME] Comp-117191" at bounding box center [961, 207] width 141 height 21
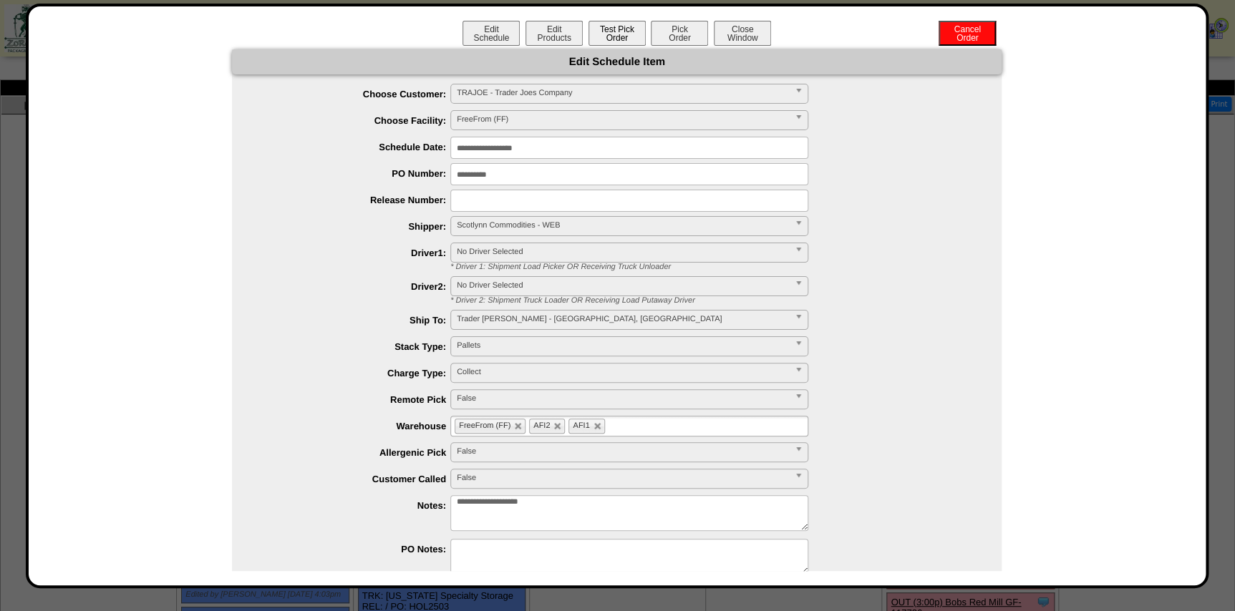
click at [611, 36] on button "Test Pick Order" at bounding box center [617, 33] width 57 height 25
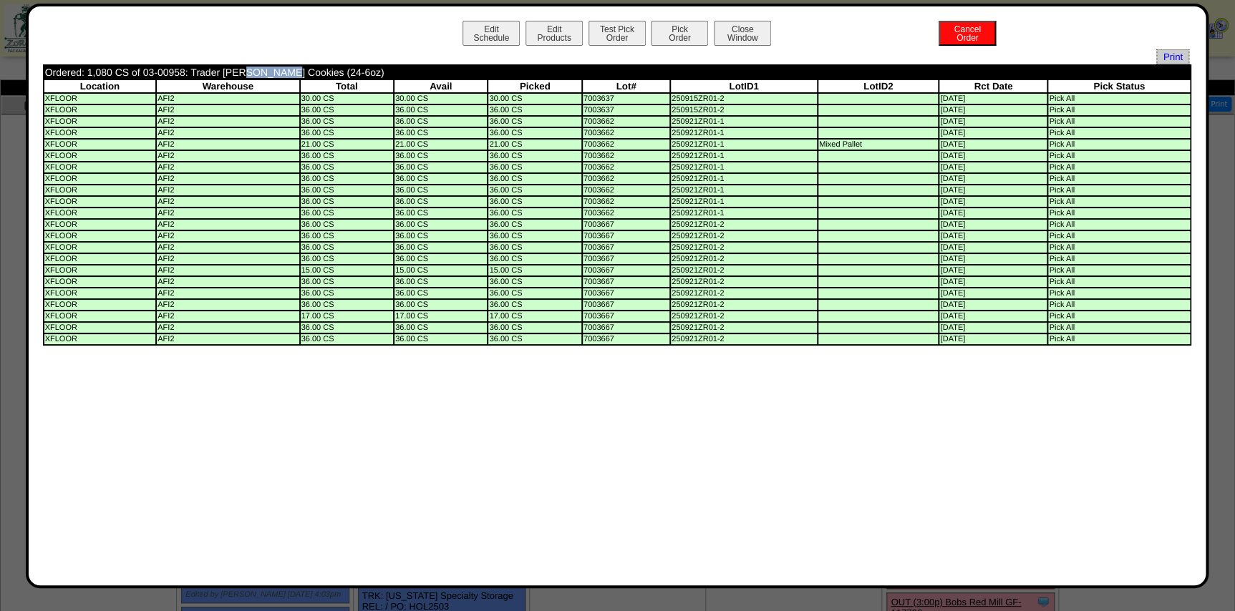
drag, startPoint x: 183, startPoint y: 72, endPoint x: 141, endPoint y: 70, distance: 41.6
click at [141, 70] on td "Ordered: 1,080 CS of 03-00958: Trader Joes Snickerdoodle Cookies (24-6oz)" at bounding box center [491, 72] width 894 height 13
copy td "03-00958"
click at [756, 29] on button "Close Window" at bounding box center [742, 33] width 57 height 25
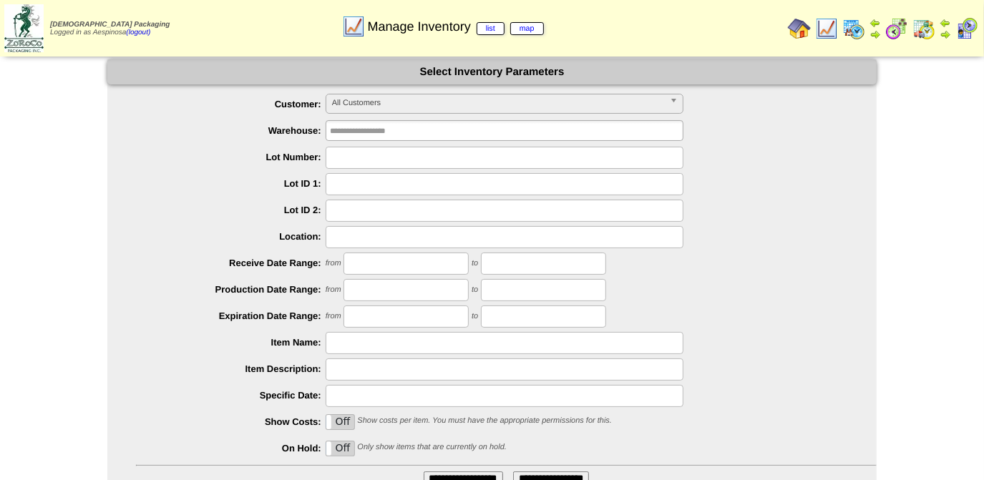
scroll to position [115, 0]
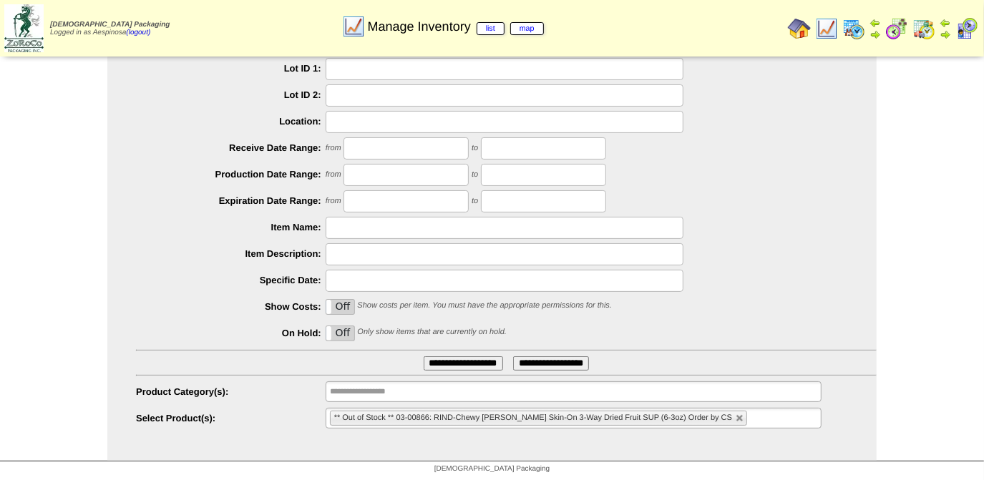
click at [710, 417] on span "** Out of Stock ** 03-00866: RIND-Chewy Straw-Peary Skin-On 3-Way Dried Fruit S…" at bounding box center [533, 418] width 398 height 9
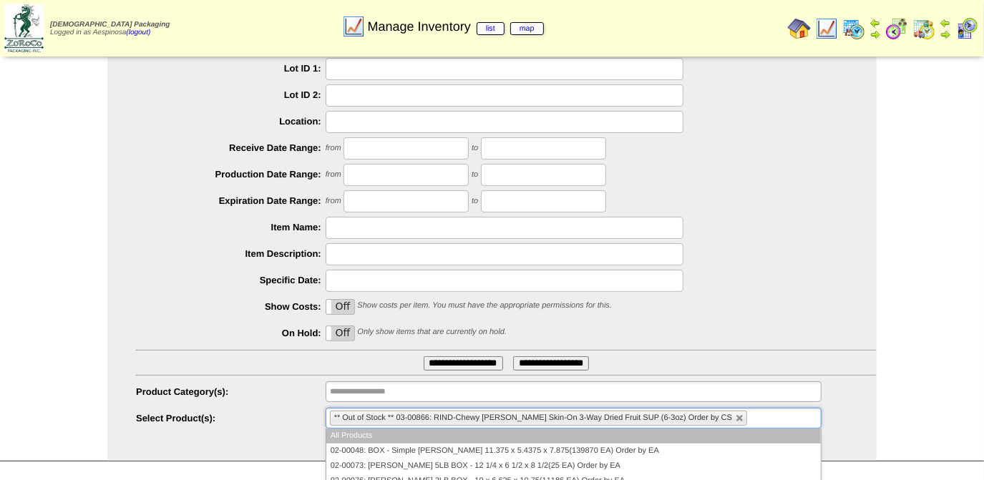
click at [736, 417] on link at bounding box center [740, 419] width 9 height 9
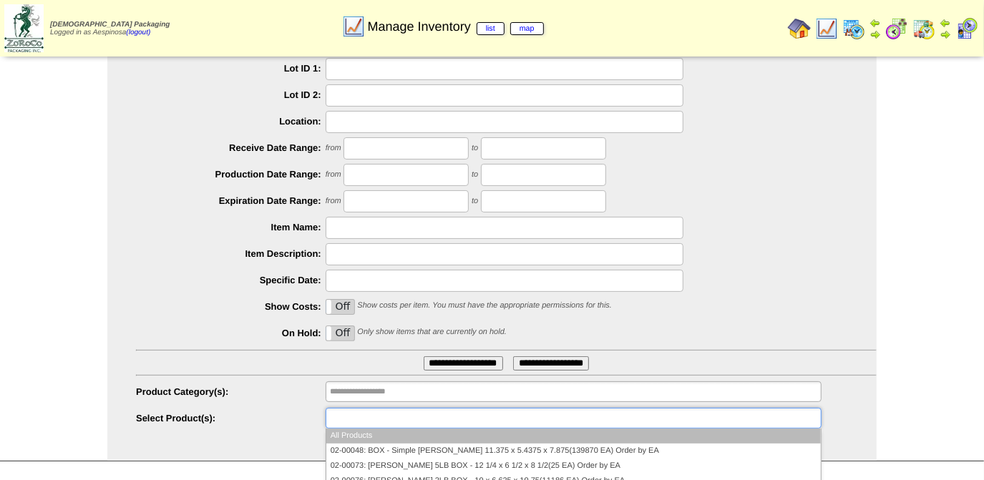
click at [714, 417] on ul at bounding box center [574, 418] width 496 height 21
paste input "********"
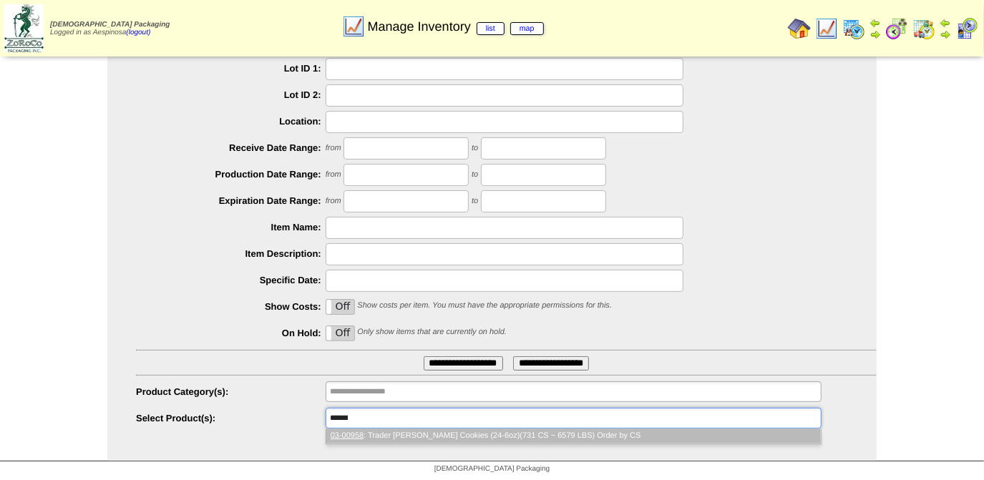
scroll to position [0, 0]
type input "********"
click at [508, 440] on li "03-00958 : Trader Joes Snickerdoodle Cookies (24-6oz)(731 CS ~ 6579 LBS) Order …" at bounding box center [573, 436] width 495 height 15
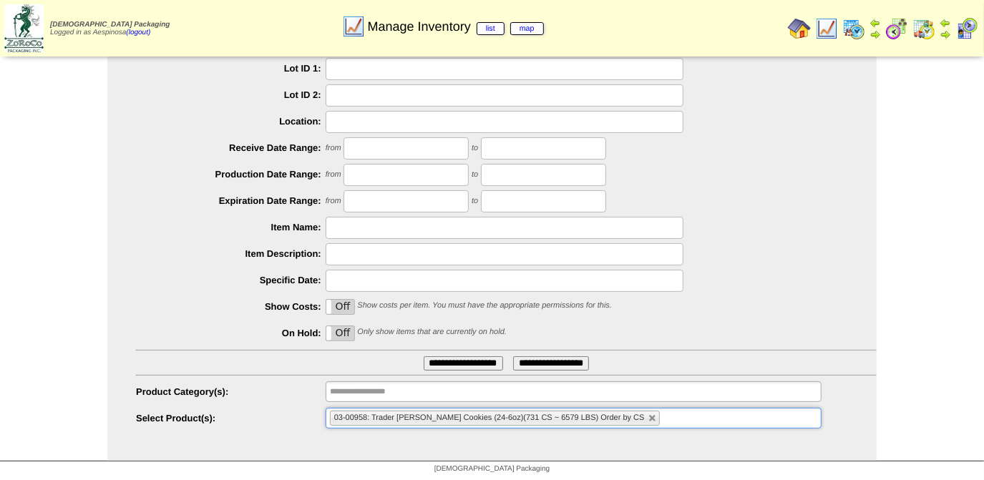
click at [460, 358] on input "**********" at bounding box center [463, 364] width 79 height 14
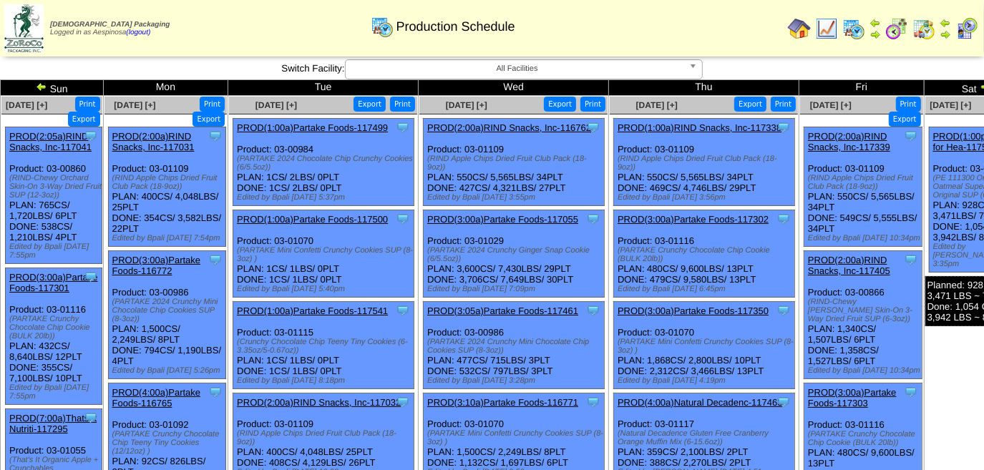
click at [980, 86] on img at bounding box center [985, 86] width 11 height 11
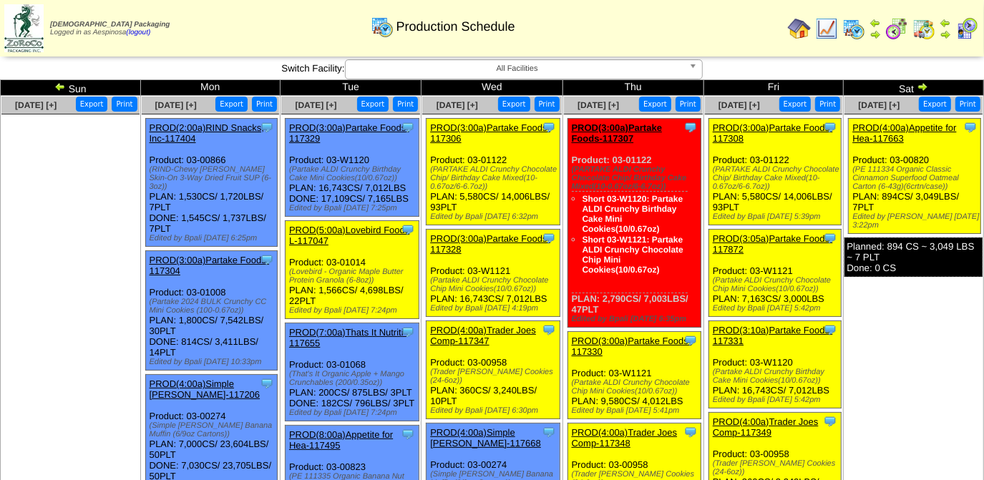
click at [67, 245] on ul at bounding box center [70, 222] width 138 height 215
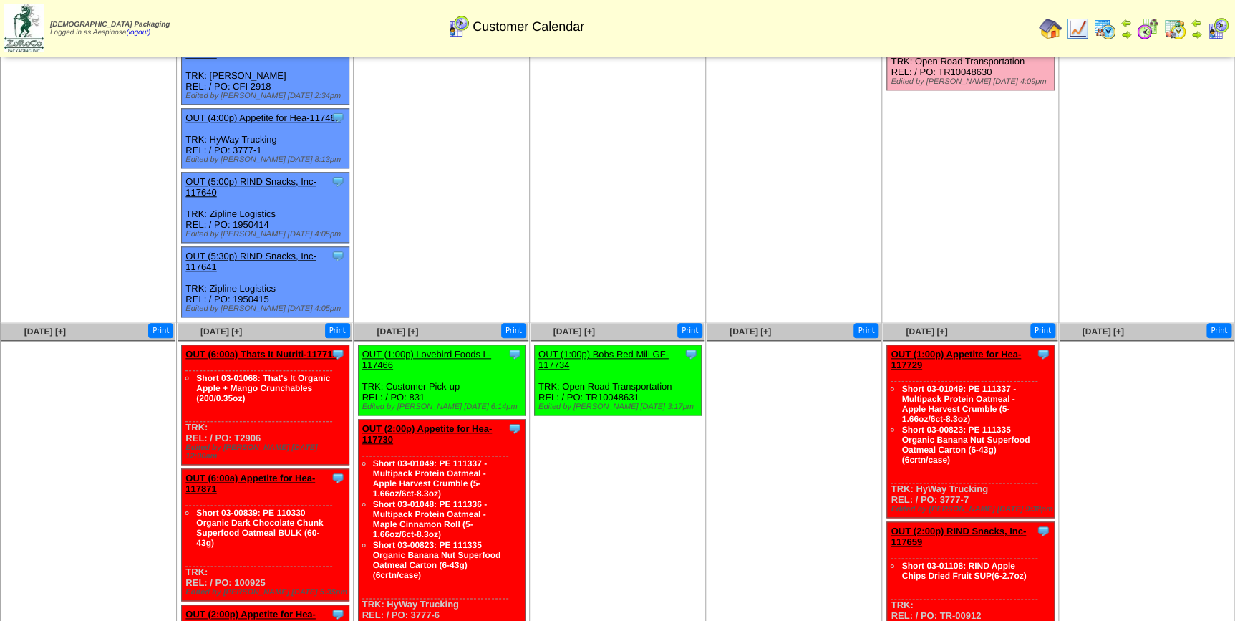
scroll to position [525, 0]
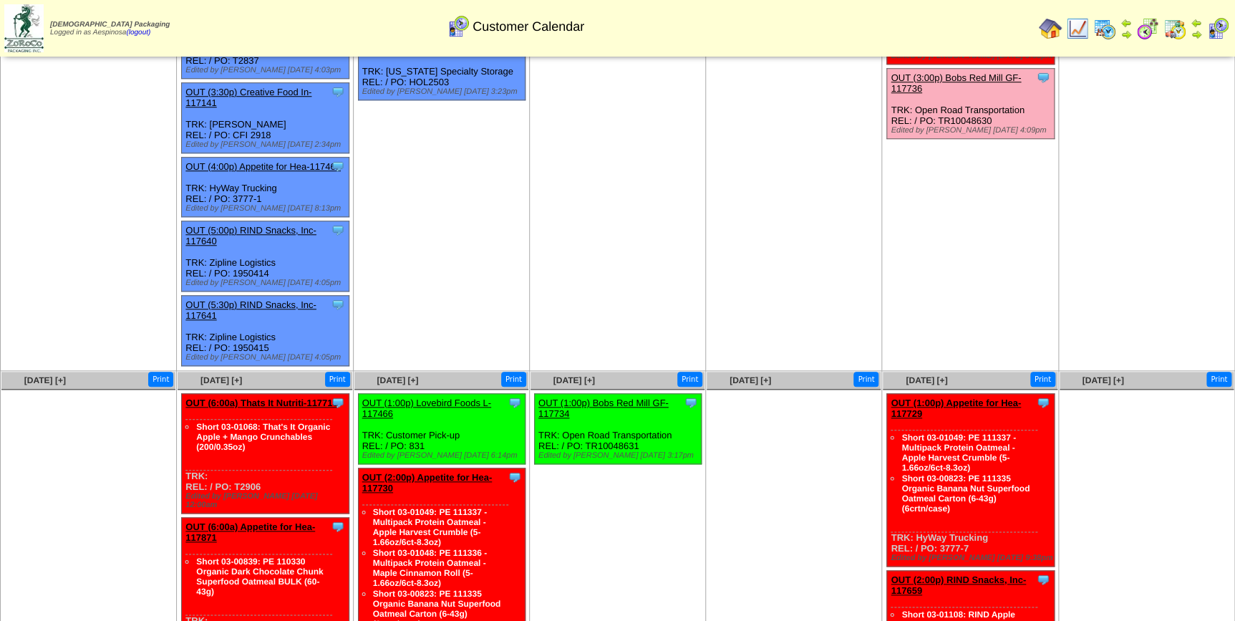
click at [25, 29] on img at bounding box center [23, 28] width 39 height 48
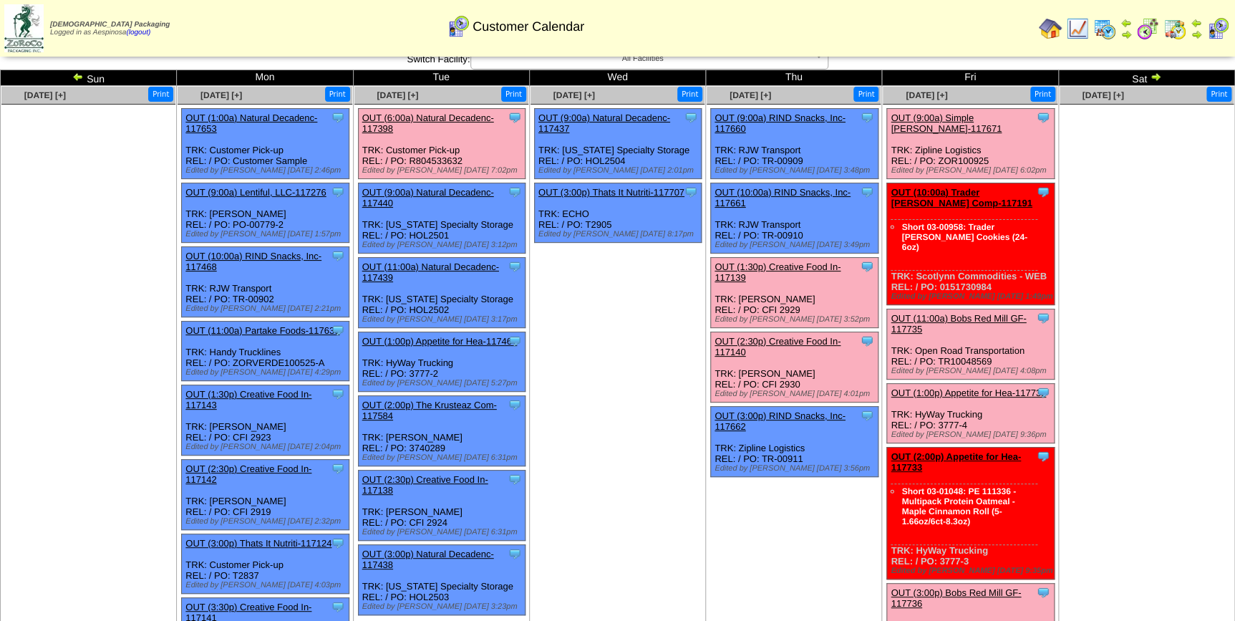
scroll to position [4, 0]
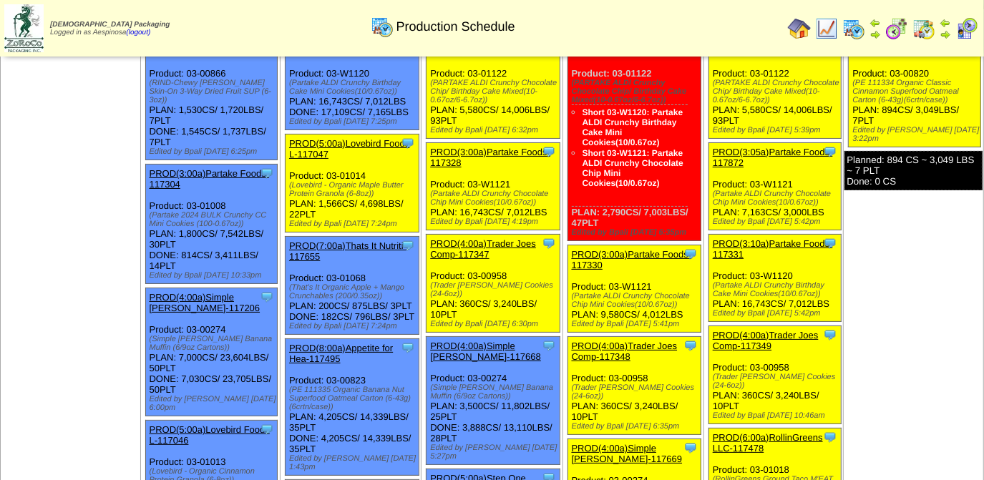
scroll to position [64, 0]
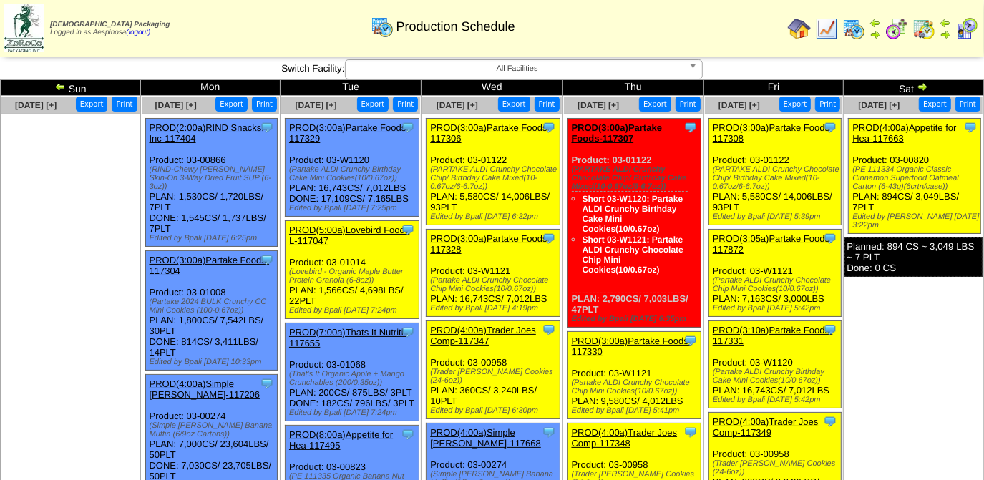
drag, startPoint x: 891, startPoint y: 461, endPoint x: 815, endPoint y: 243, distance: 230.7
click at [677, 12] on div "Production Schedule" at bounding box center [443, 21] width 564 height 39
click at [832, 34] on img at bounding box center [827, 28] width 23 height 23
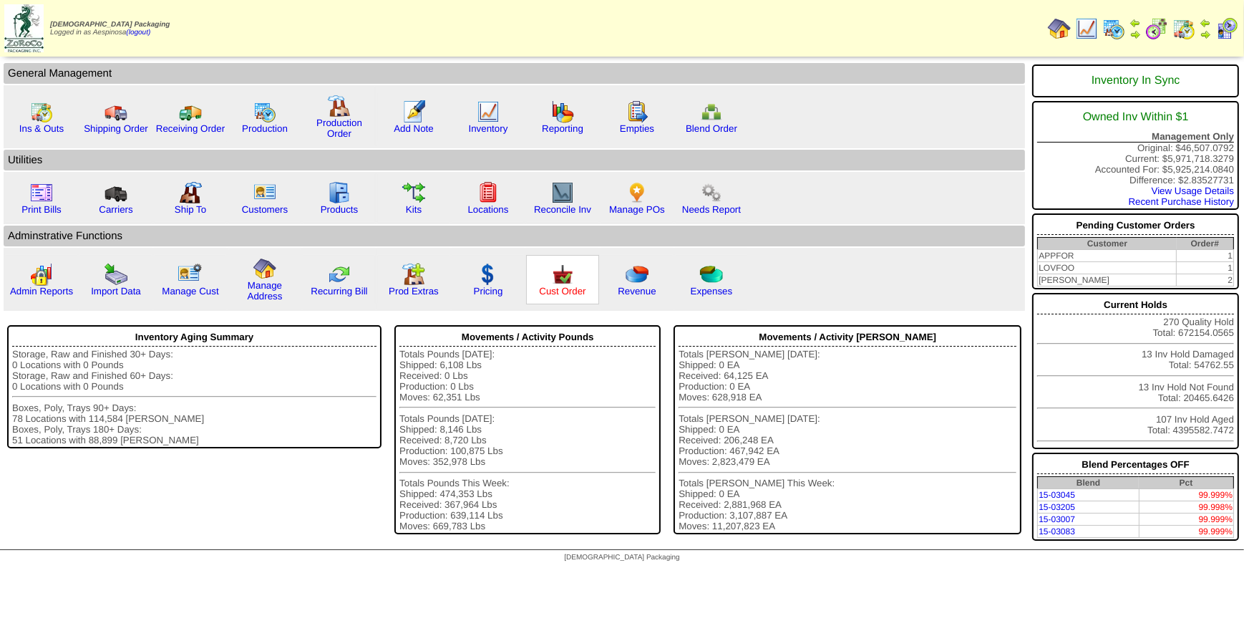
click at [575, 293] on link "Cust Order" at bounding box center [562, 291] width 47 height 11
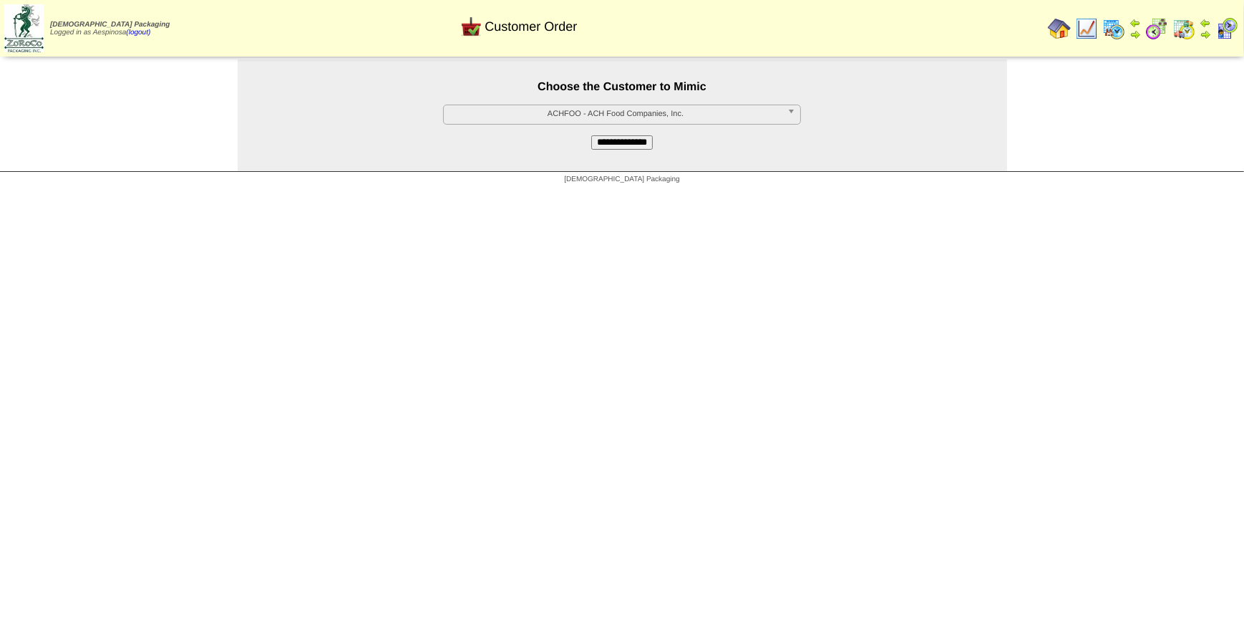
click at [473, 109] on span "ACHFOO - ACH Food Companies, Inc." at bounding box center [616, 113] width 332 height 17
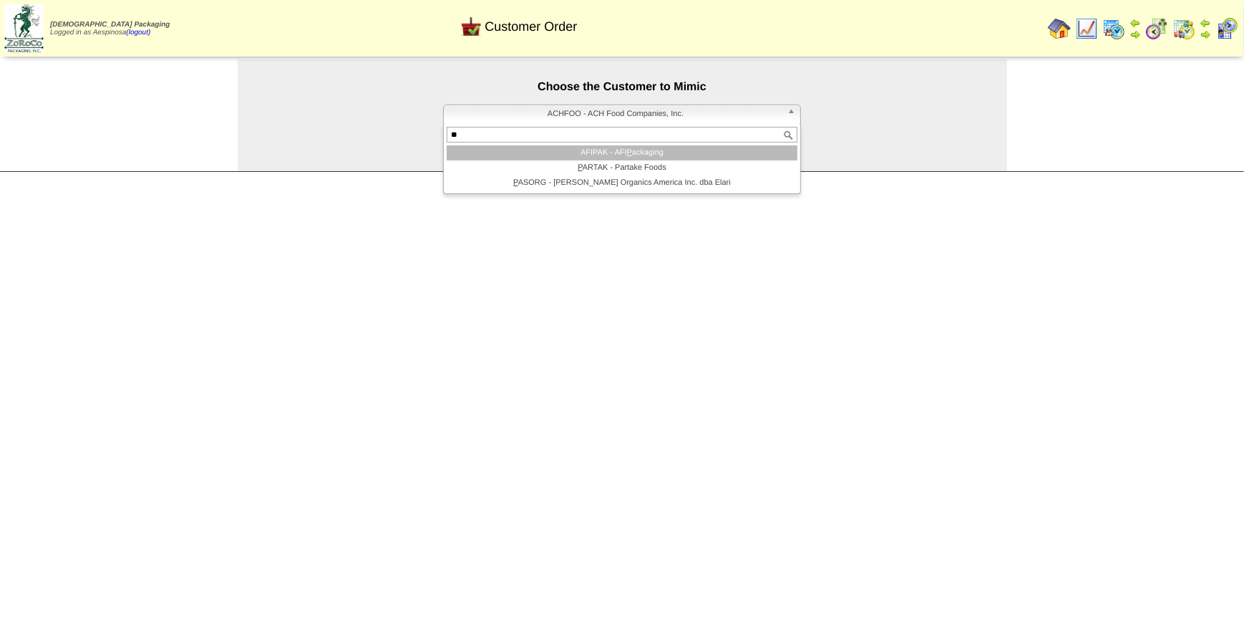
type input "***"
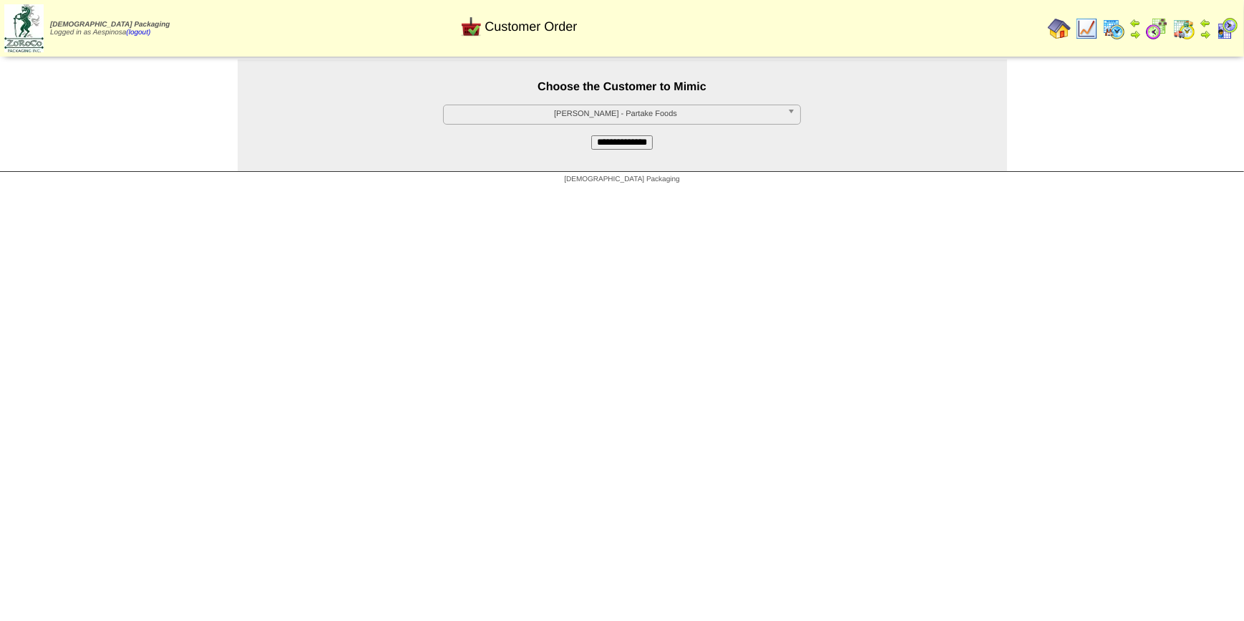
click at [591, 144] on input "**********" at bounding box center [622, 142] width 62 height 14
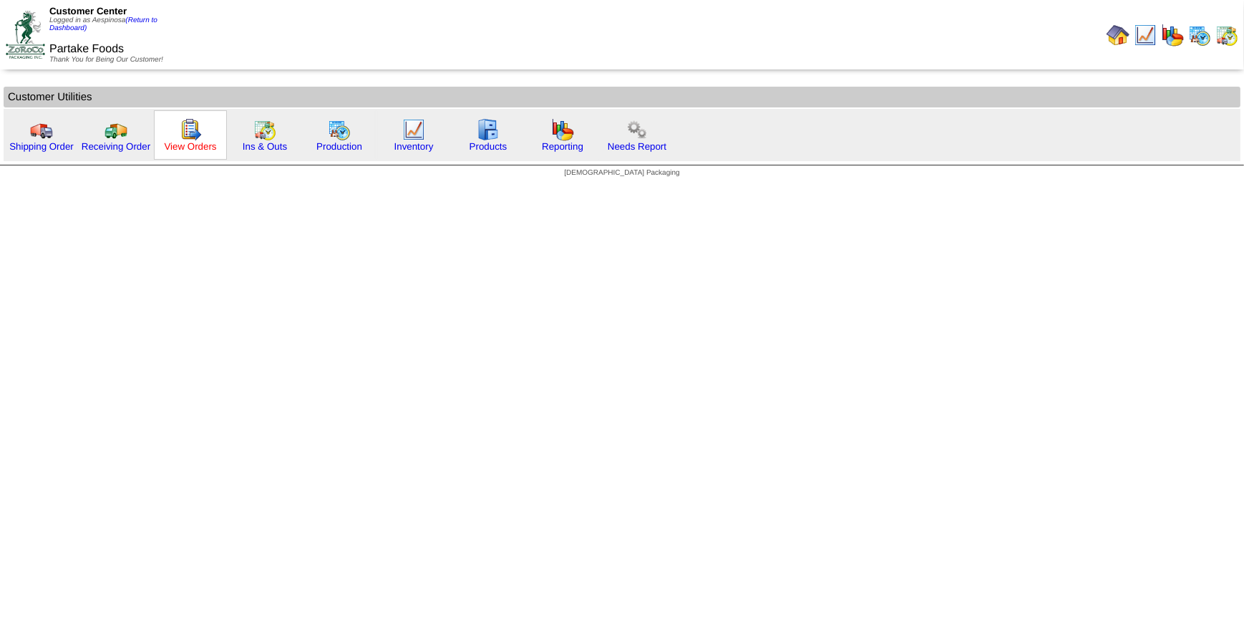
click at [208, 145] on link "View Orders" at bounding box center [190, 146] width 52 height 11
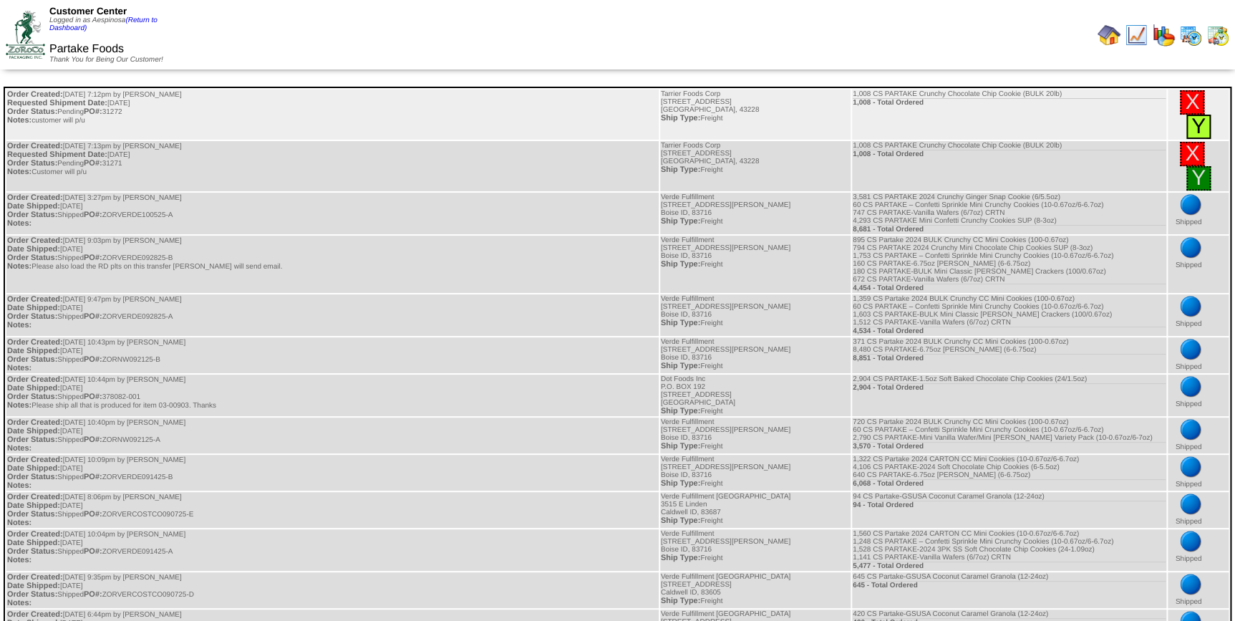
click at [1199, 127] on link "Y" at bounding box center [1198, 127] width 14 height 24
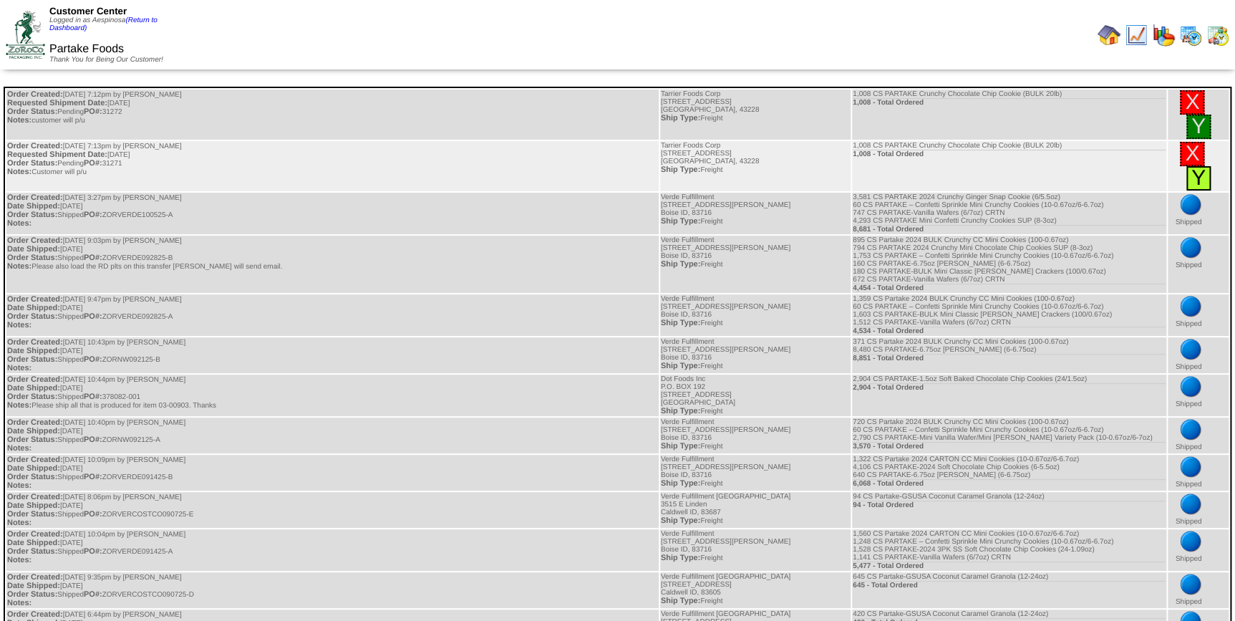
click at [1202, 181] on link "Y" at bounding box center [1198, 178] width 14 height 24
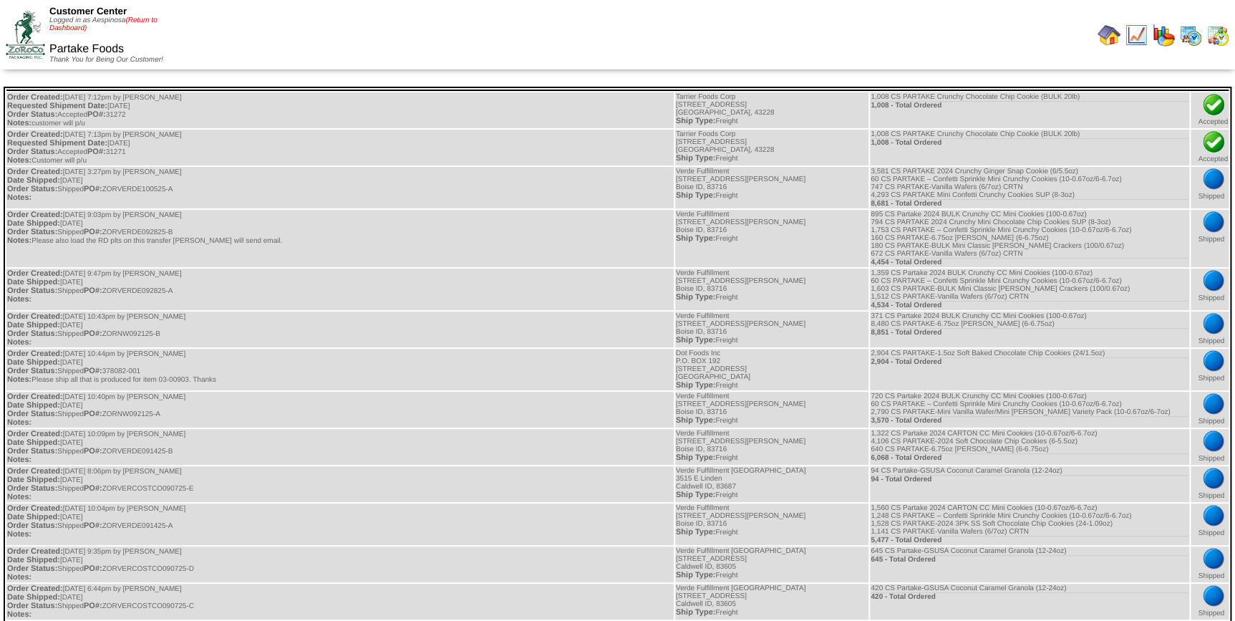
click at [147, 21] on link "(Return to Dashboard)" at bounding box center [103, 24] width 108 height 16
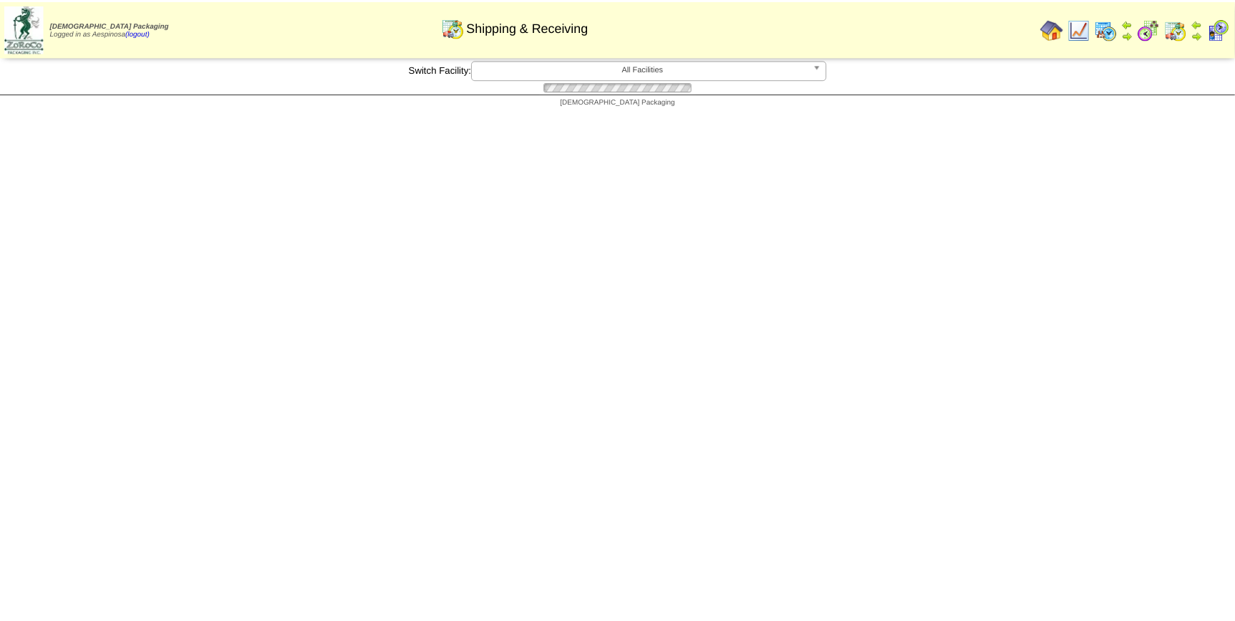
scroll to position [260, 0]
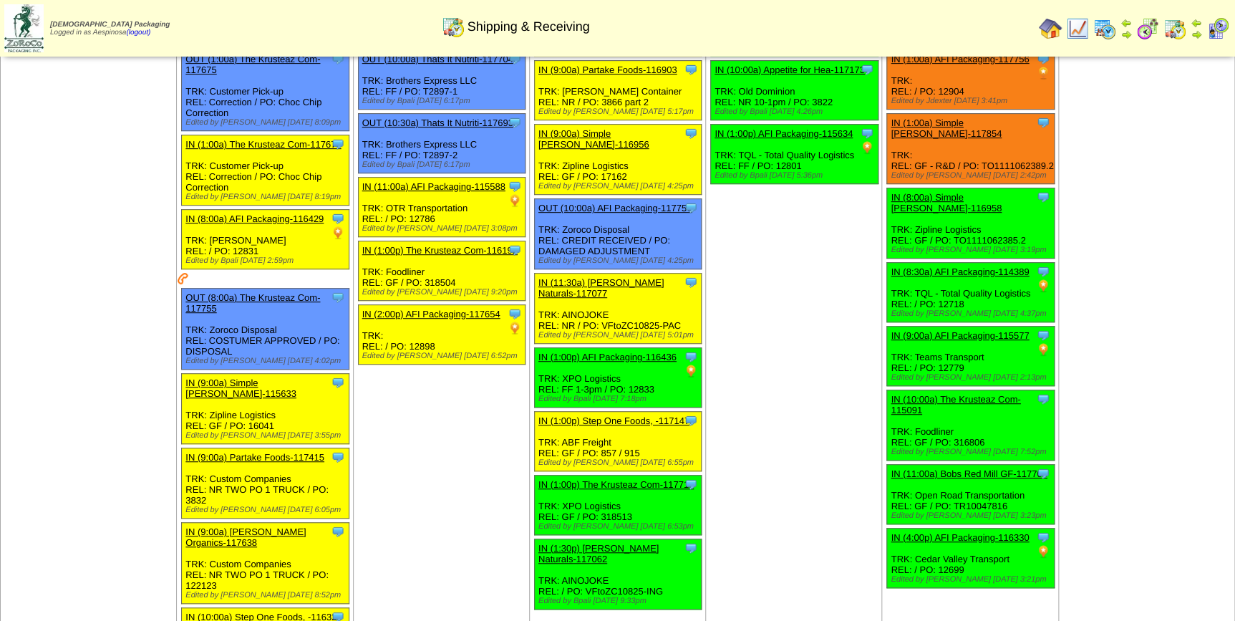
drag, startPoint x: 768, startPoint y: 292, endPoint x: 745, endPoint y: 288, distance: 23.3
click at [768, 292] on td "[DATE] [+] Print Clone Item IN (1:00a) AFI Packaging-115382 AFI Packaging Sched…" at bounding box center [794, 477] width 176 height 1282
click at [465, 463] on td "[DATE] [+] Print Clone Item IN (8:00a) AFI Packaging-112914 AFI Packaging Sched…" at bounding box center [441, 477] width 176 height 1282
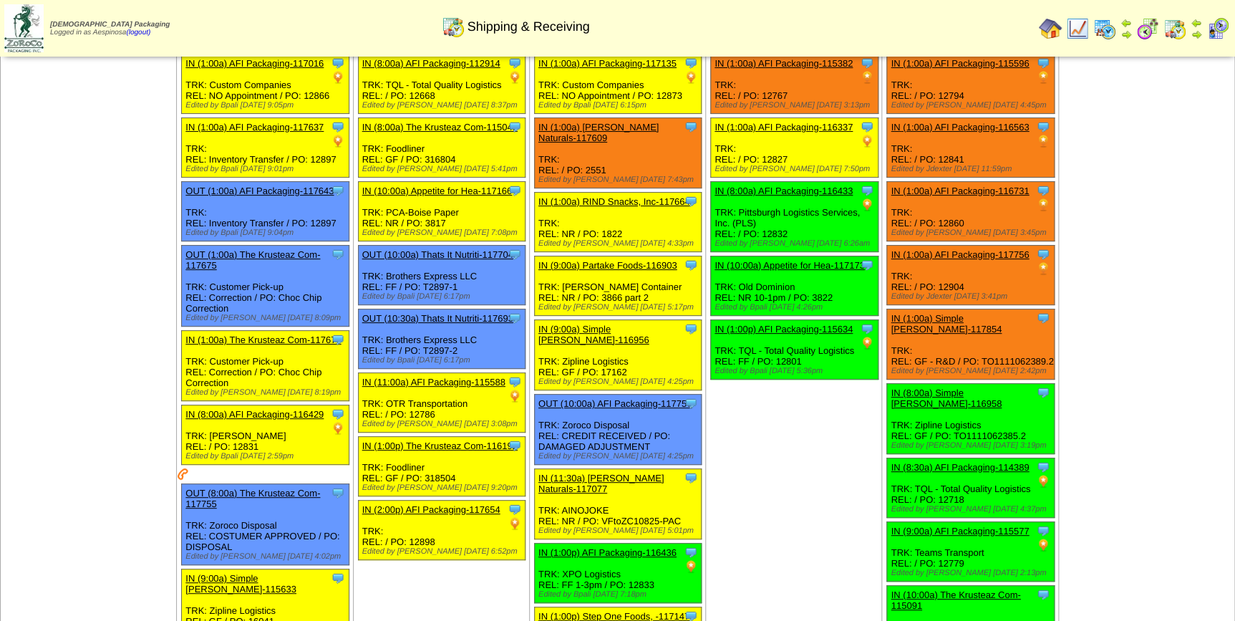
scroll to position [0, 0]
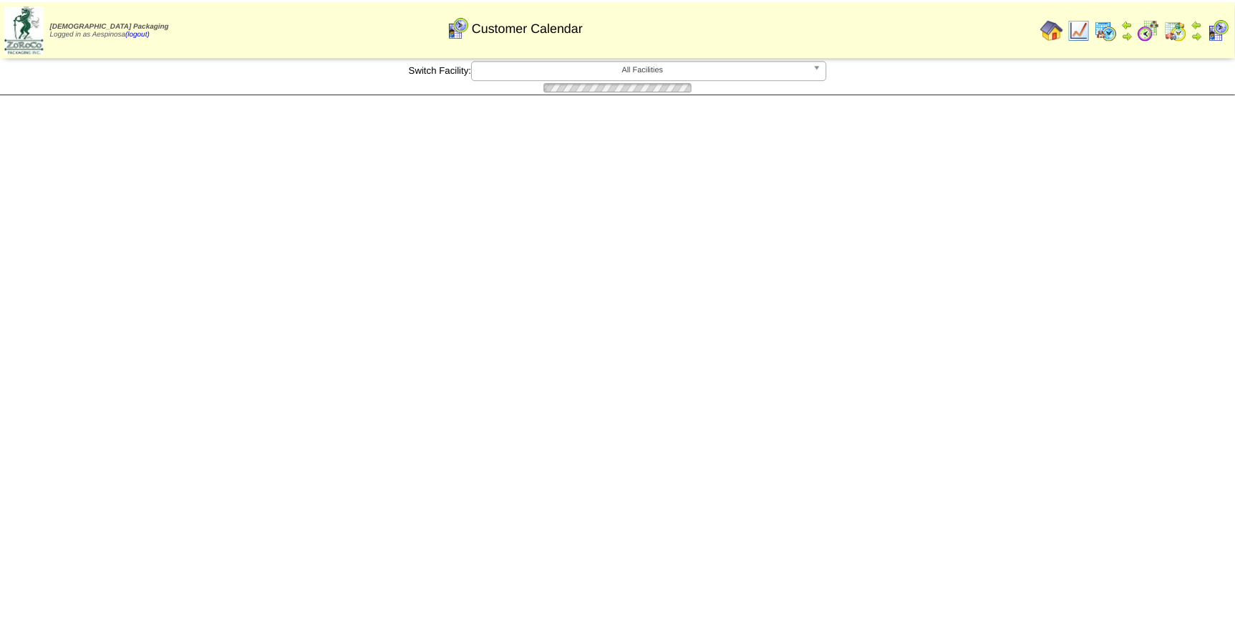
scroll to position [4, 0]
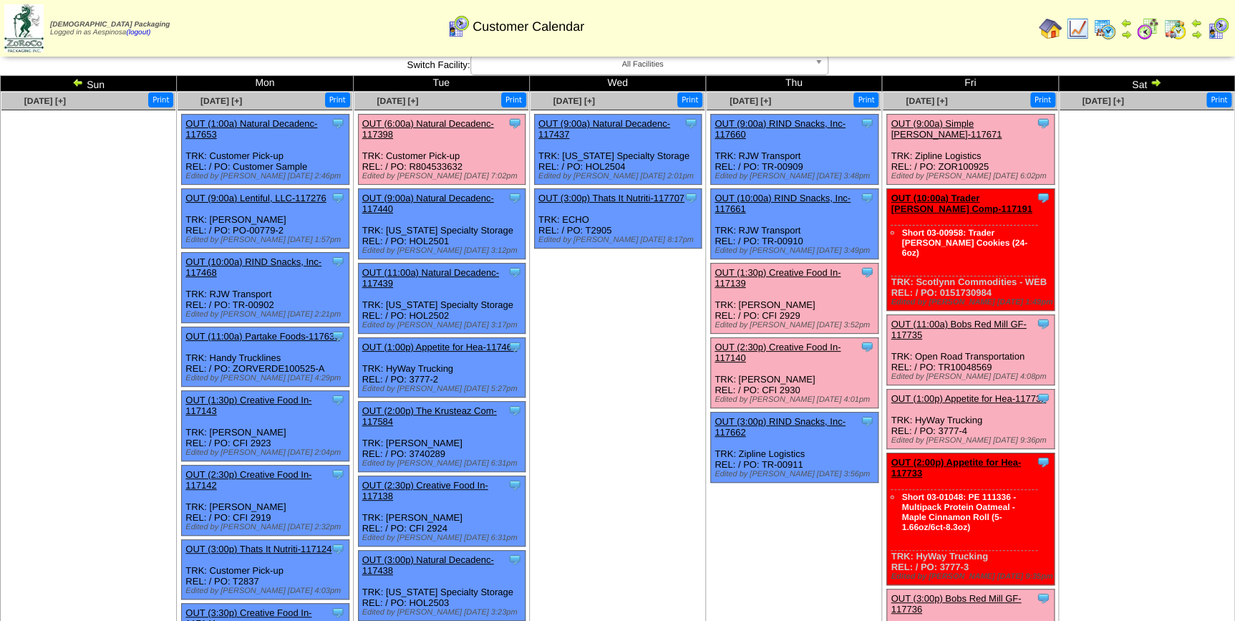
click at [624, 379] on td "[DATE] [+] Print Clone Item OUT (9:00a) Natural Decadenc-117437 Natural Decaden…" at bounding box center [617, 492] width 176 height 800
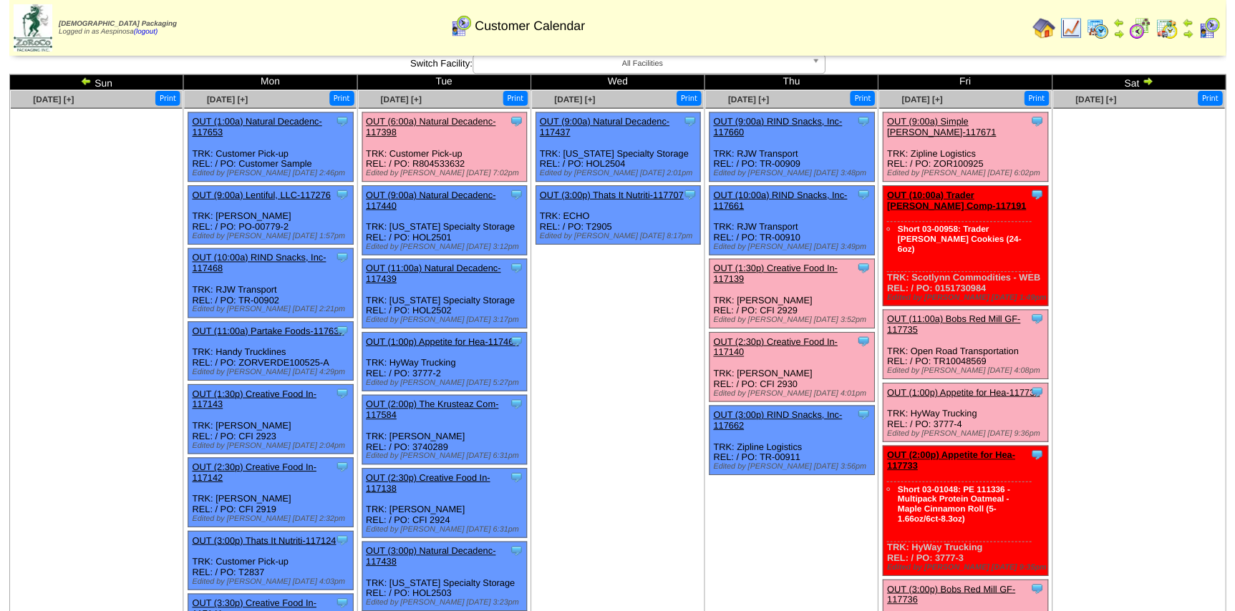
scroll to position [831, 0]
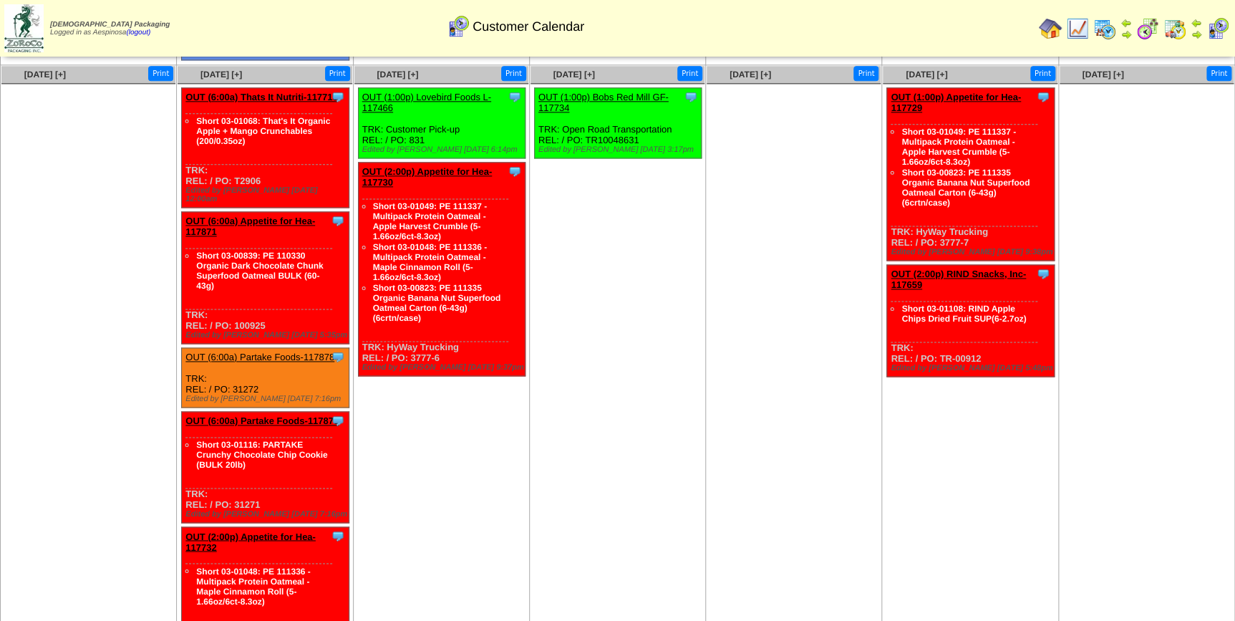
click at [283, 352] on link "OUT (6:00a) Partake Foods-117878" at bounding box center [259, 357] width 149 height 11
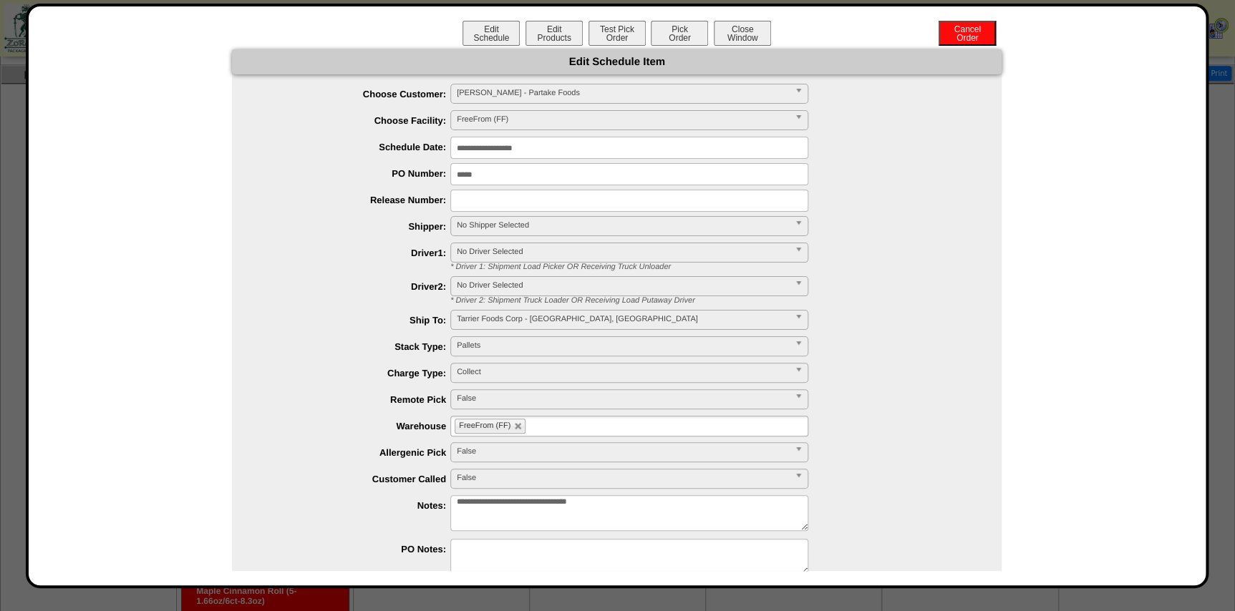
click at [550, 156] on input "**********" at bounding box center [629, 148] width 358 height 22
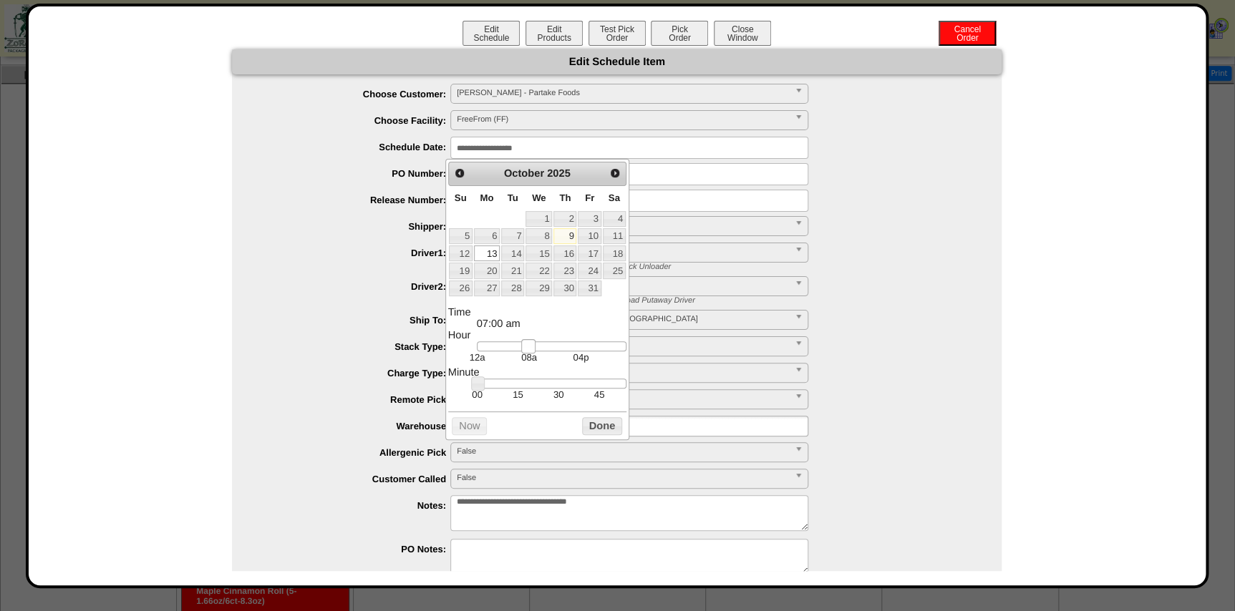
type input "**********"
drag, startPoint x: 511, startPoint y: 342, endPoint x: 539, endPoint y: 352, distance: 29.7
click at [539, 352] on link at bounding box center [545, 346] width 14 height 14
click at [594, 422] on button "Done" at bounding box center [602, 426] width 40 height 18
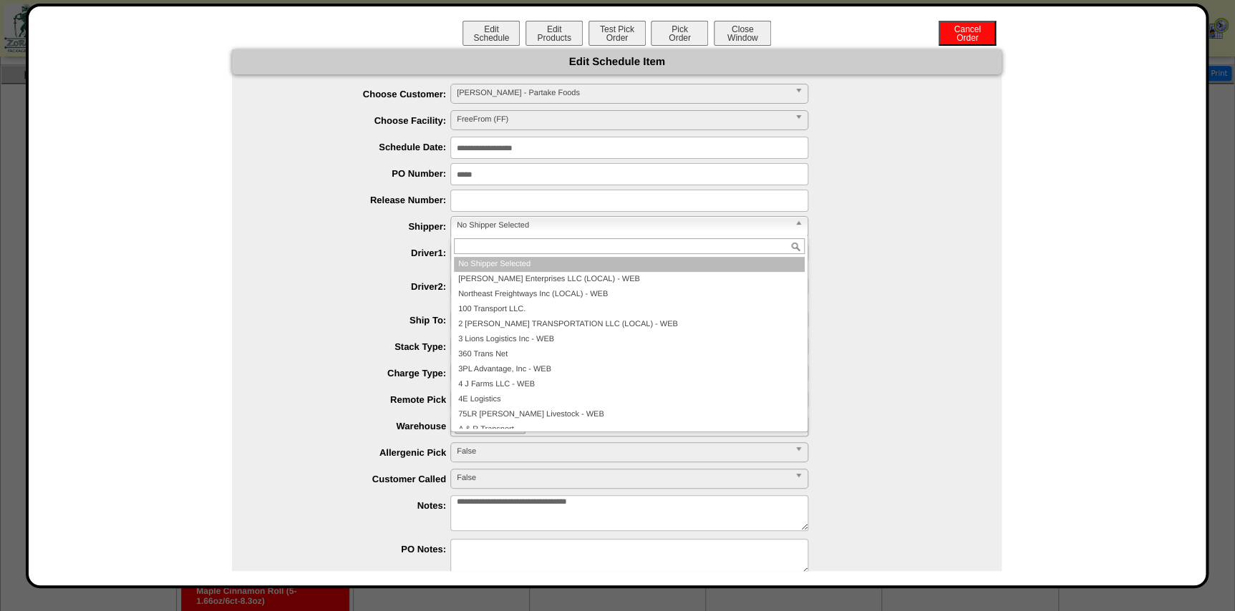
click at [521, 230] on span "No Shipper Selected" at bounding box center [623, 225] width 332 height 17
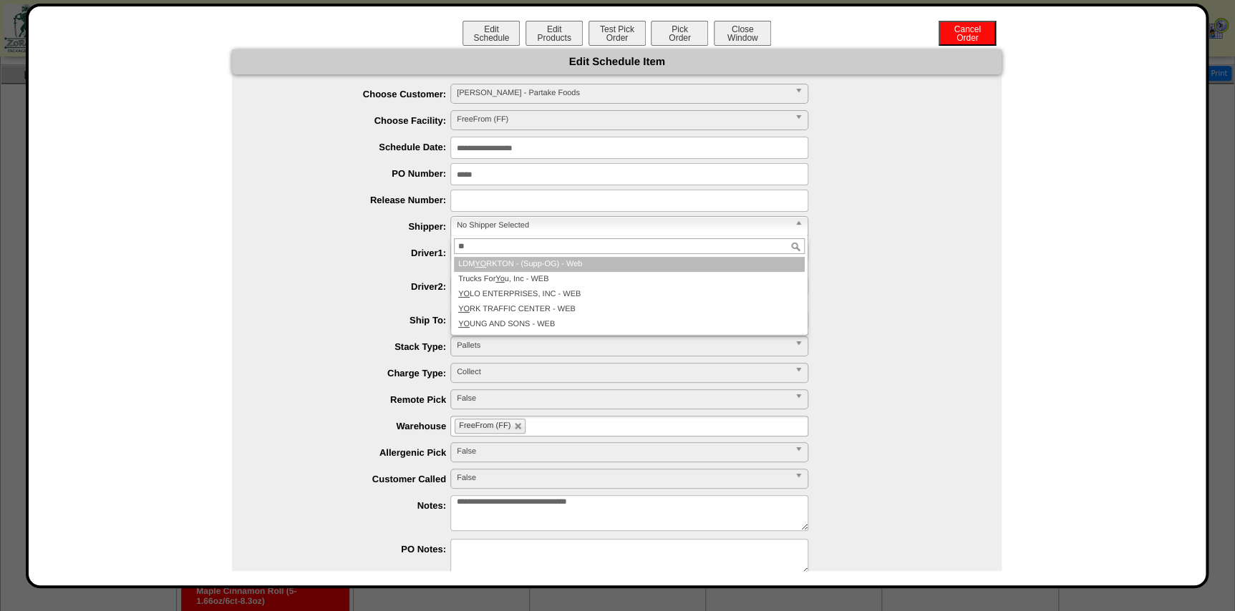
type input "*"
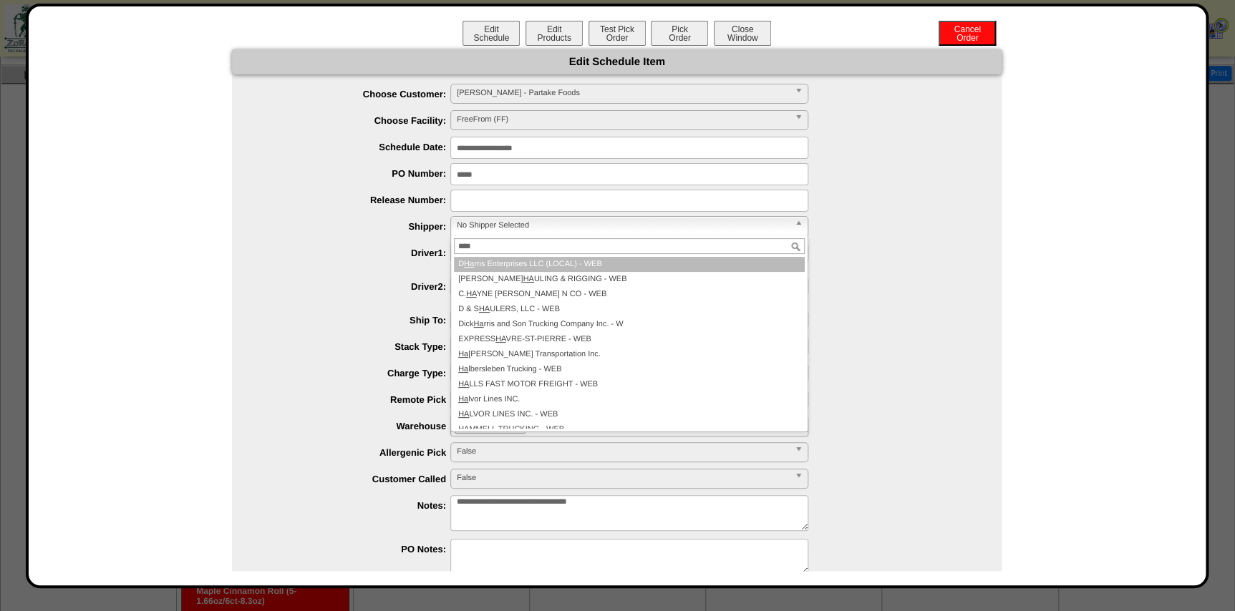
type input "*****"
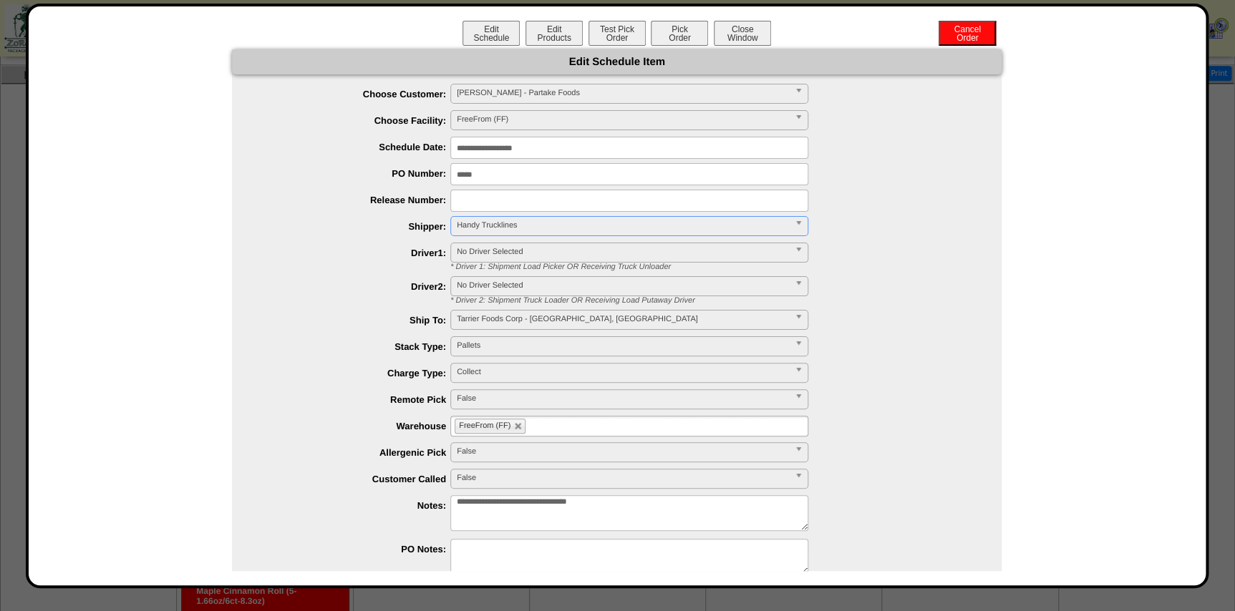
click at [572, 430] on ul "FreeFrom (FF)" at bounding box center [629, 426] width 358 height 21
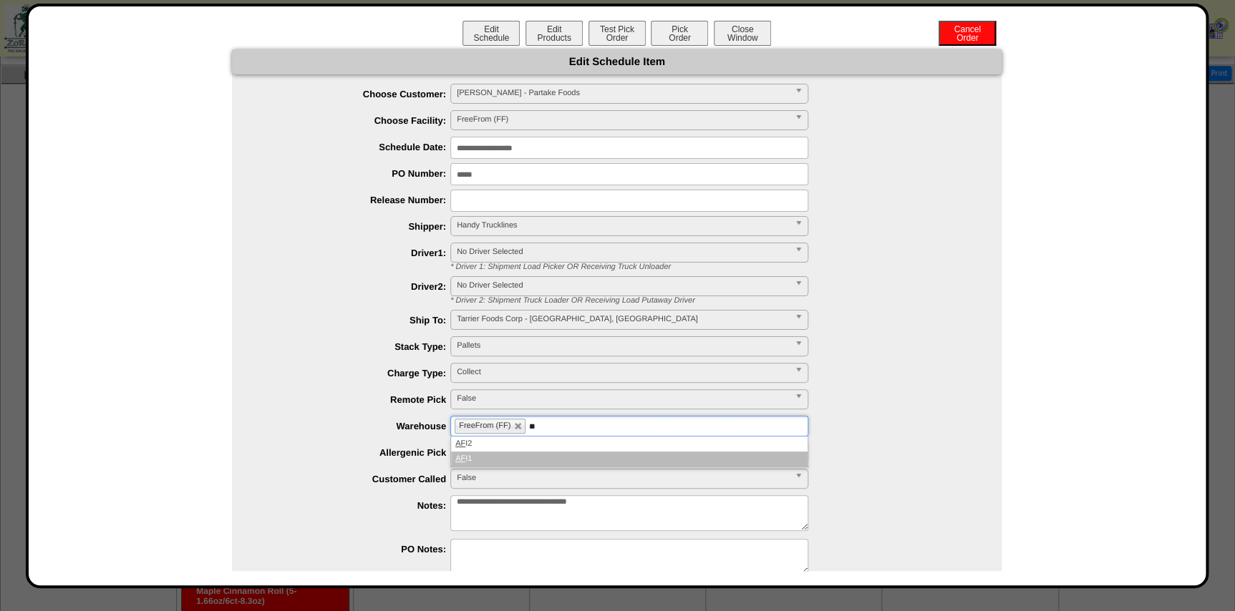
type input "**"
click at [548, 452] on li "AF I1" at bounding box center [629, 459] width 357 height 15
type input "**"
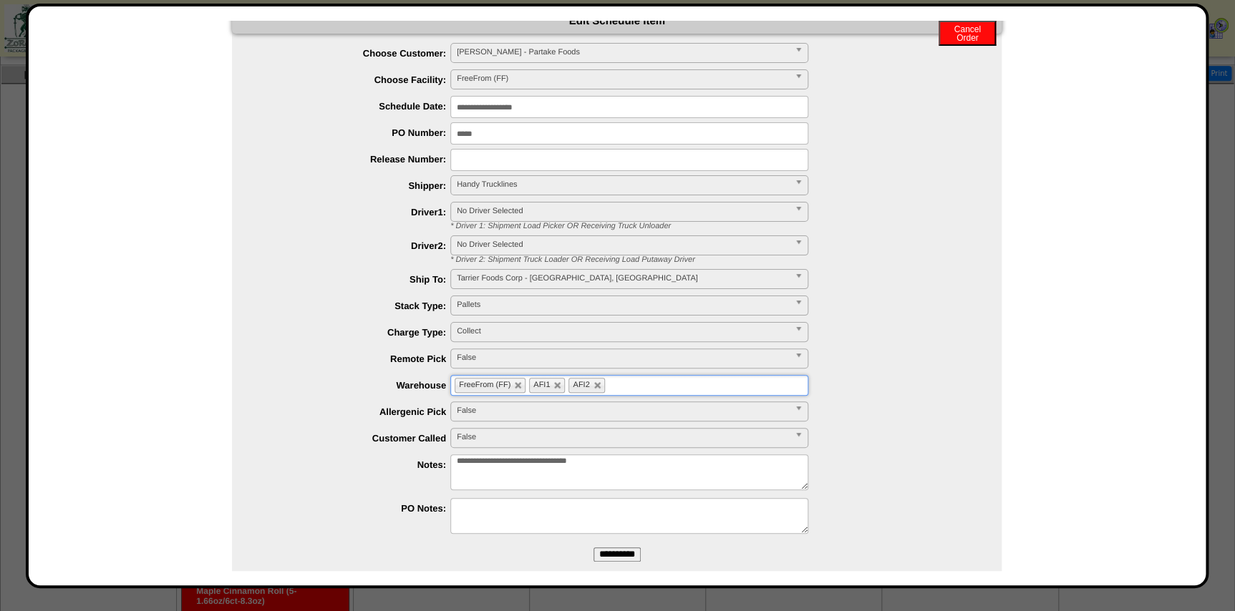
scroll to position [63, 0]
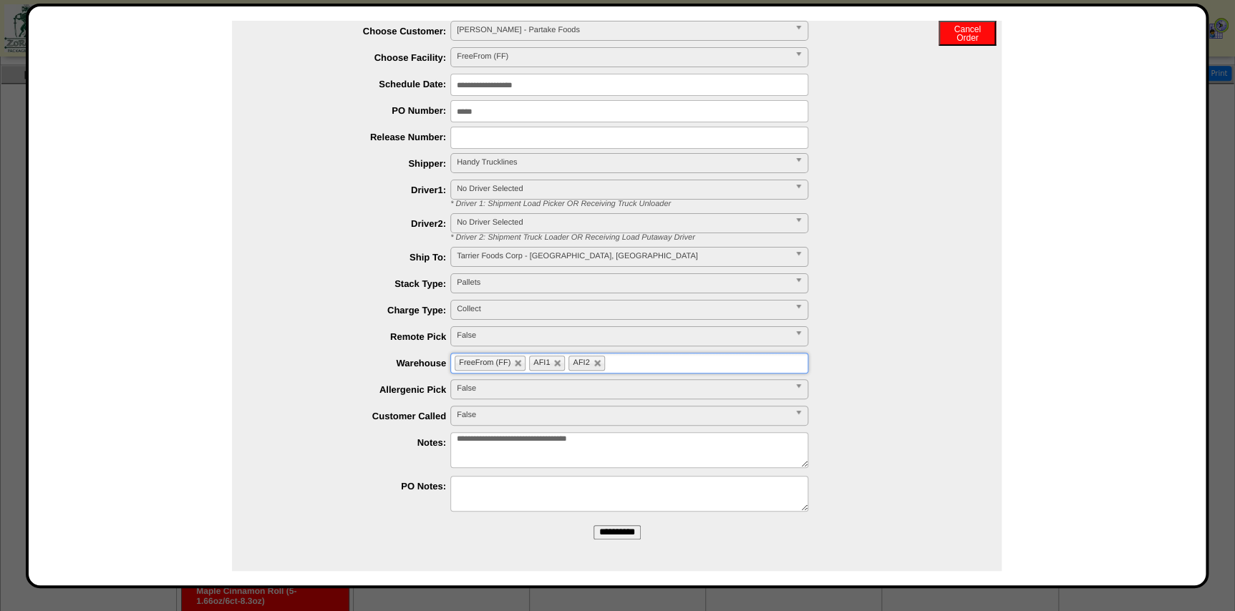
click at [635, 534] on input "**********" at bounding box center [617, 533] width 47 height 14
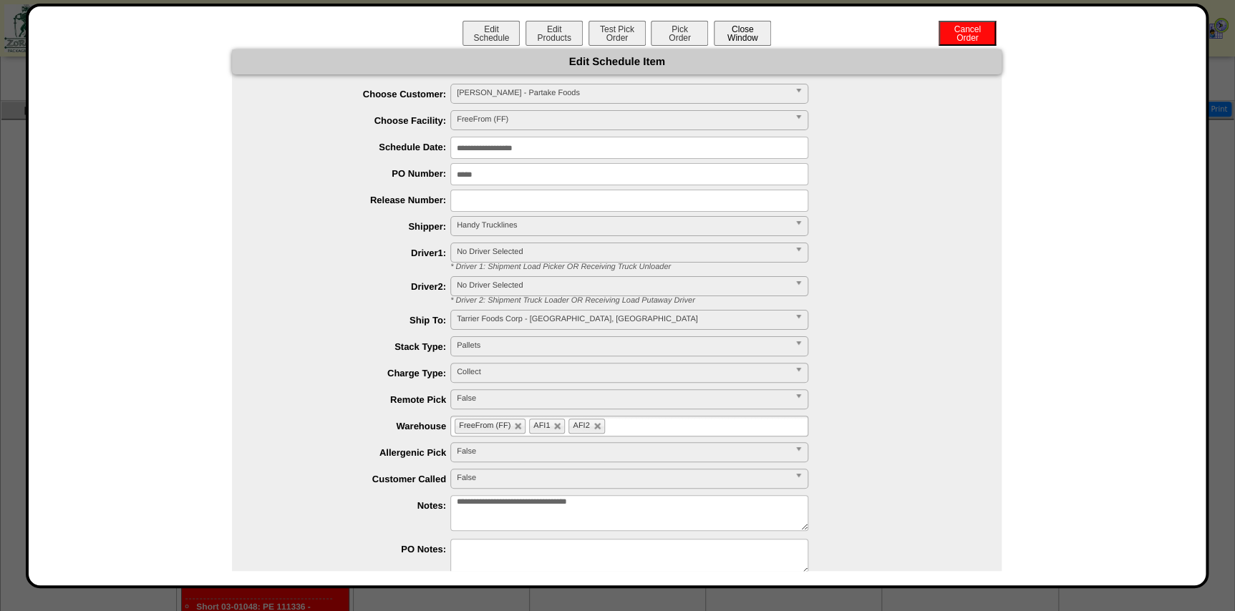
scroll to position [766, 0]
click at [722, 34] on button "Close Window" at bounding box center [742, 33] width 57 height 25
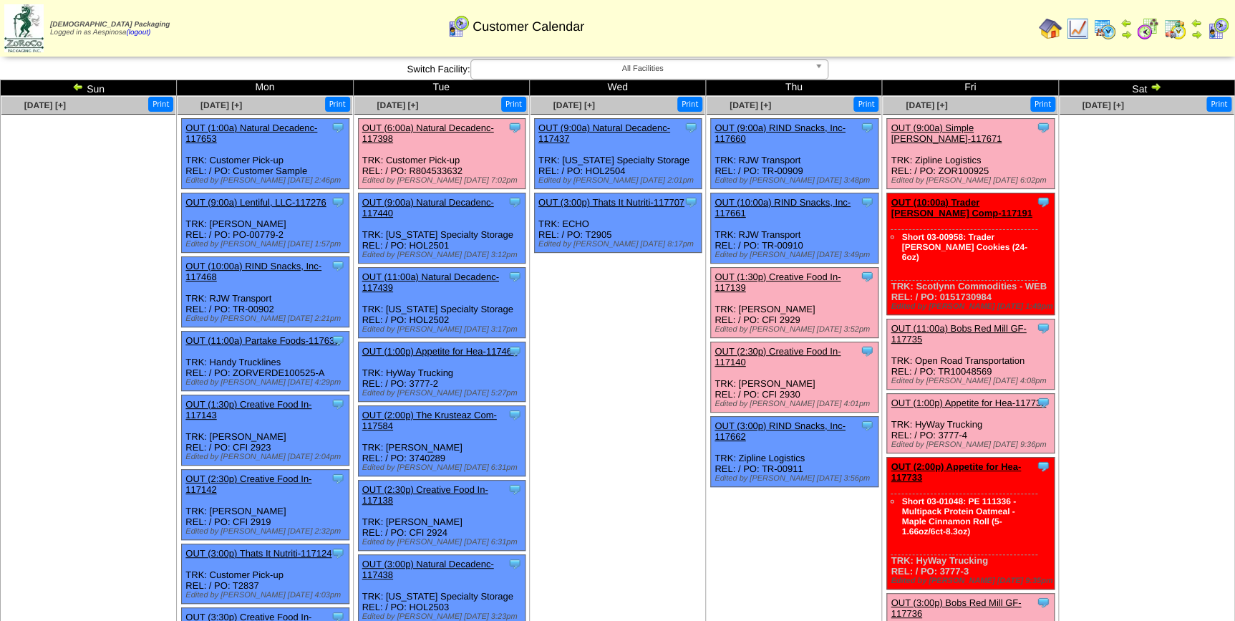
click at [662, 335] on td "[DATE] [+] Print Clone Item OUT (9:00a) Natural Decadenc-117437 Natural Decaden…" at bounding box center [617, 496] width 176 height 800
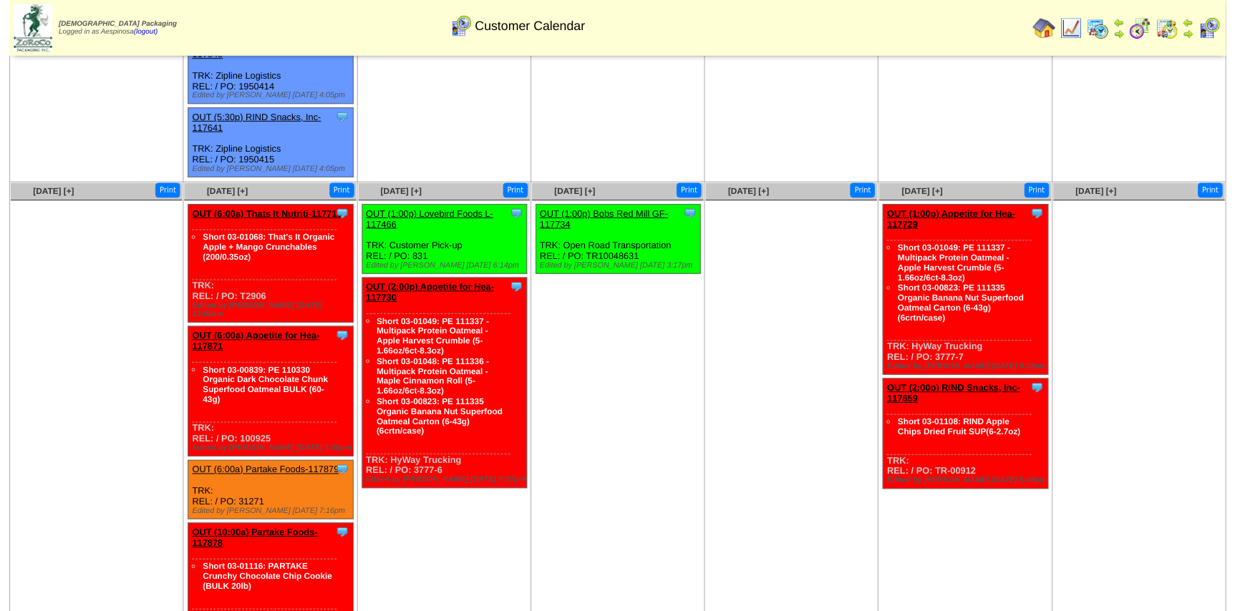
scroll to position [776, 0]
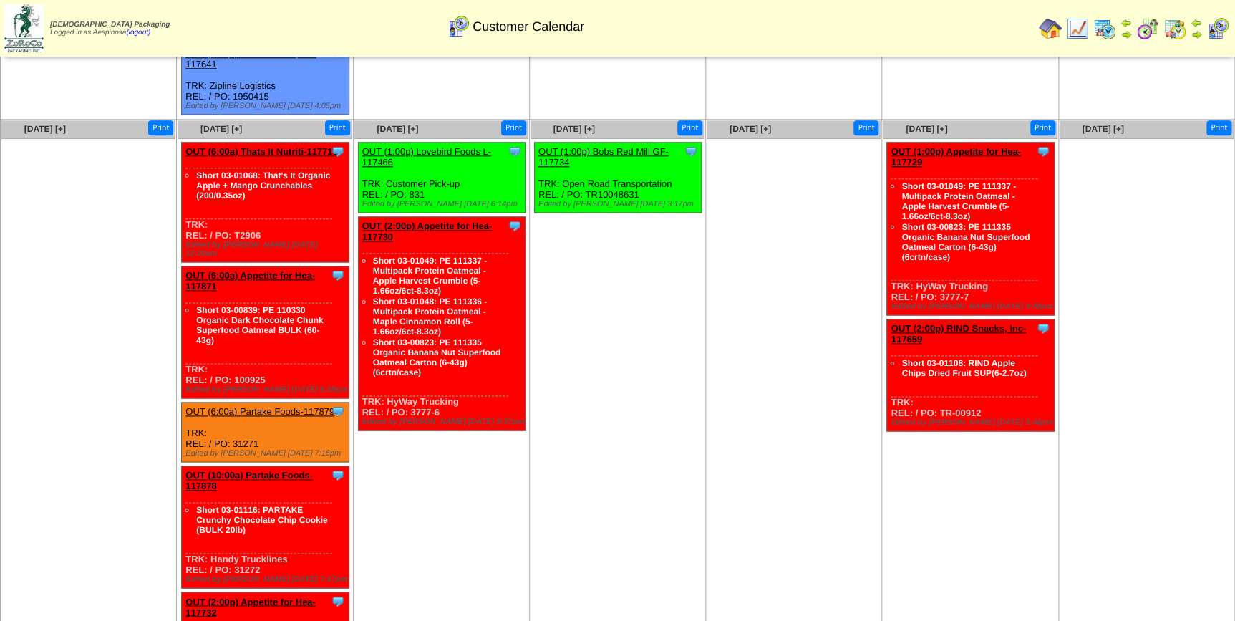
click at [282, 406] on link "OUT (6:00a) Partake Foods-117879" at bounding box center [259, 411] width 149 height 11
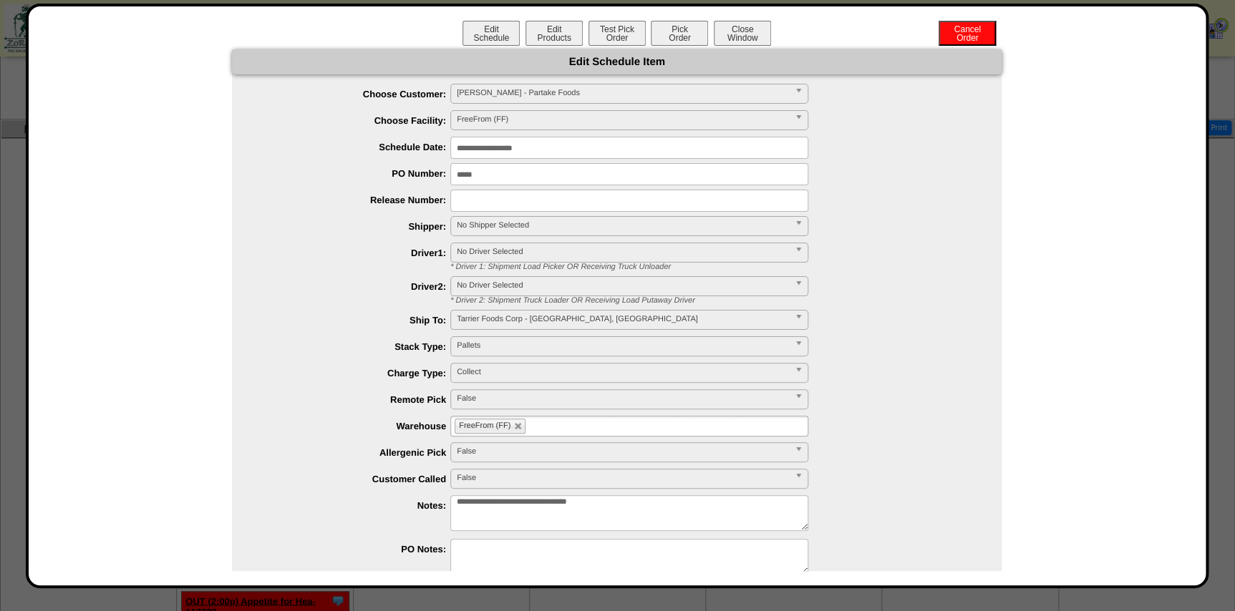
click at [525, 151] on input "**********" at bounding box center [629, 148] width 358 height 22
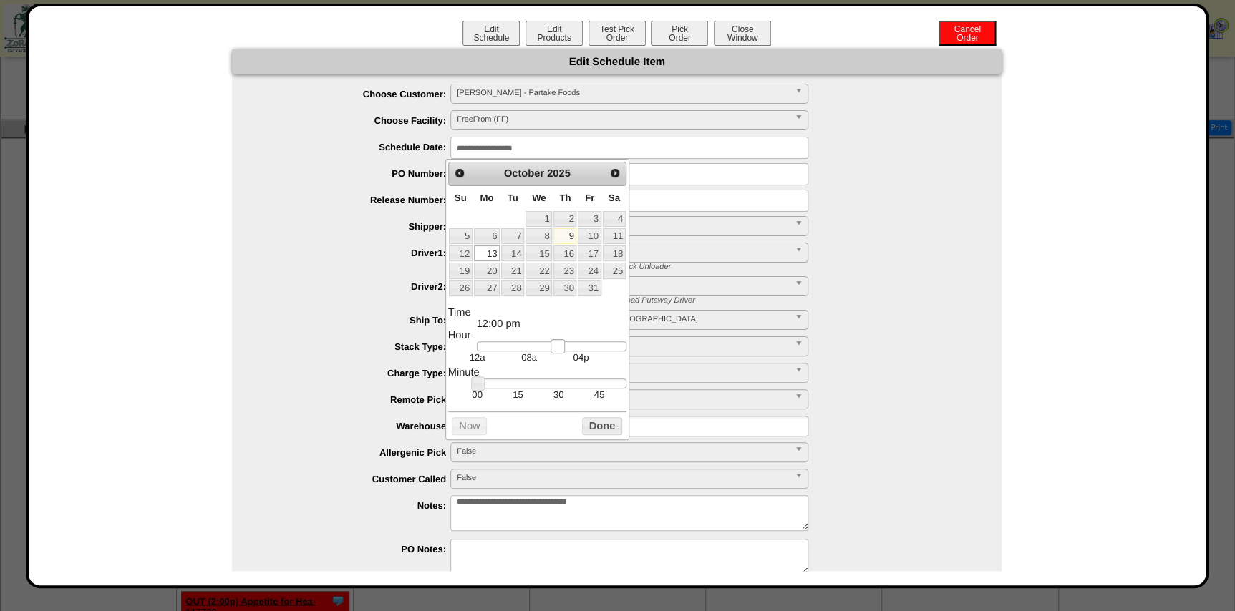
type input "**********"
drag, startPoint x: 522, startPoint y: 344, endPoint x: 558, endPoint y: 352, distance: 36.5
click at [558, 352] on link at bounding box center [552, 346] width 14 height 14
drag, startPoint x: 594, startPoint y: 425, endPoint x: 591, endPoint y: 389, distance: 35.3
click at [595, 425] on button "Done" at bounding box center [602, 426] width 40 height 18
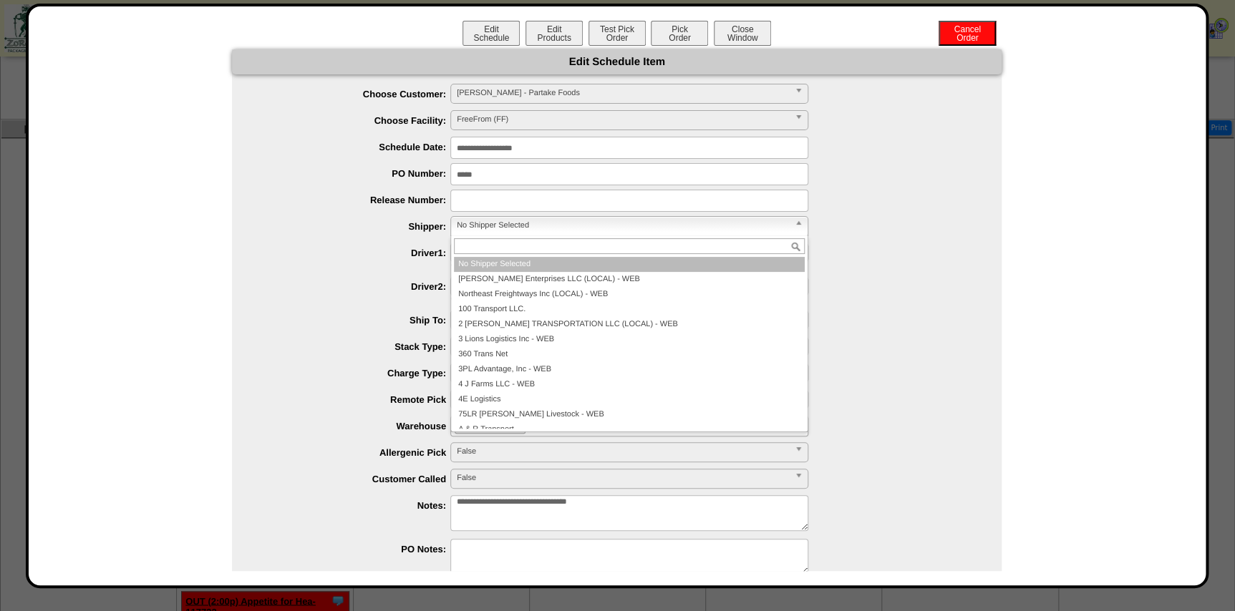
click at [519, 221] on span "No Shipper Selected" at bounding box center [623, 225] width 332 height 17
type input "*****"
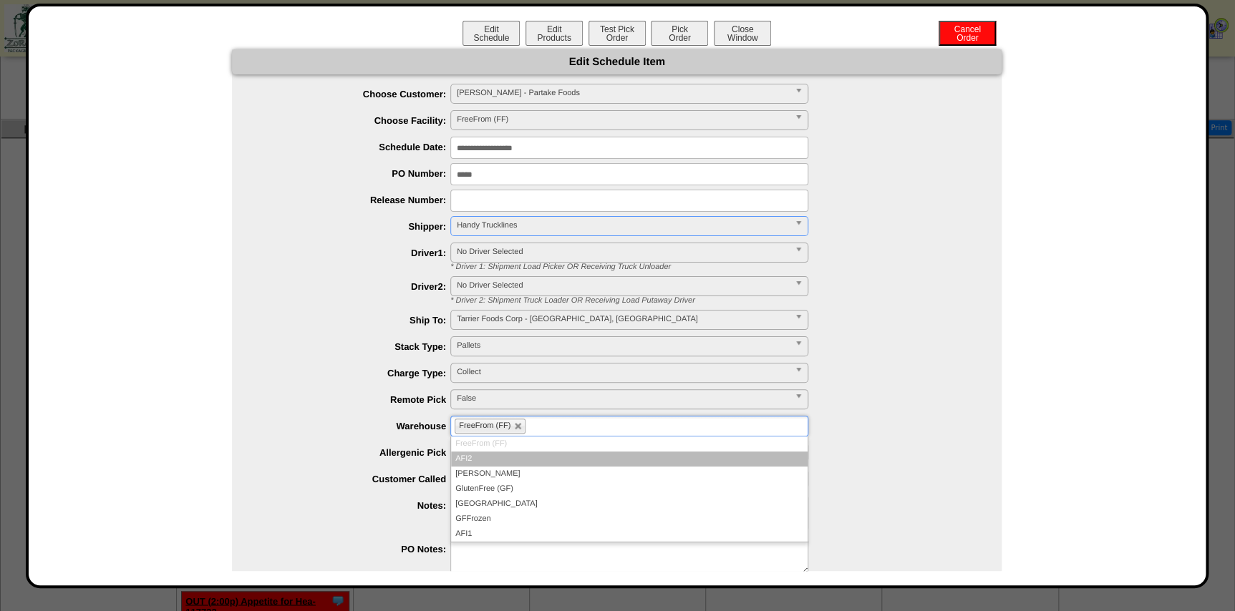
click at [576, 435] on ul "FreeFrom (FF)" at bounding box center [629, 426] width 358 height 21
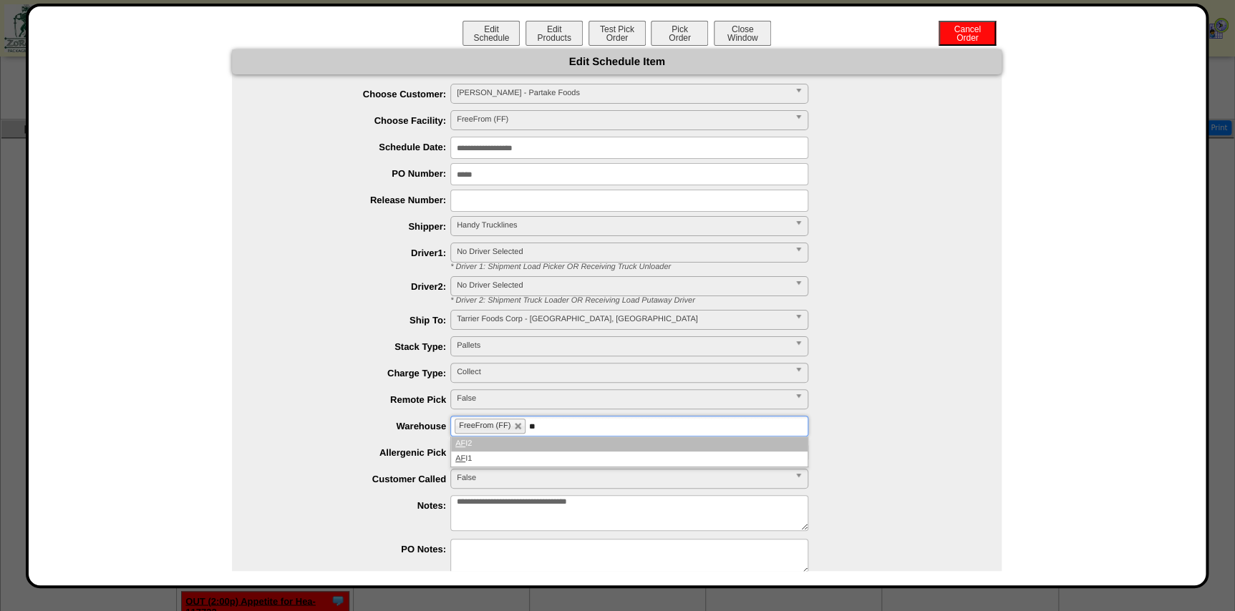
type input "**"
click at [546, 448] on li "AF I2" at bounding box center [629, 444] width 357 height 15
type input "**"
click at [537, 460] on li "AF I1" at bounding box center [629, 459] width 357 height 15
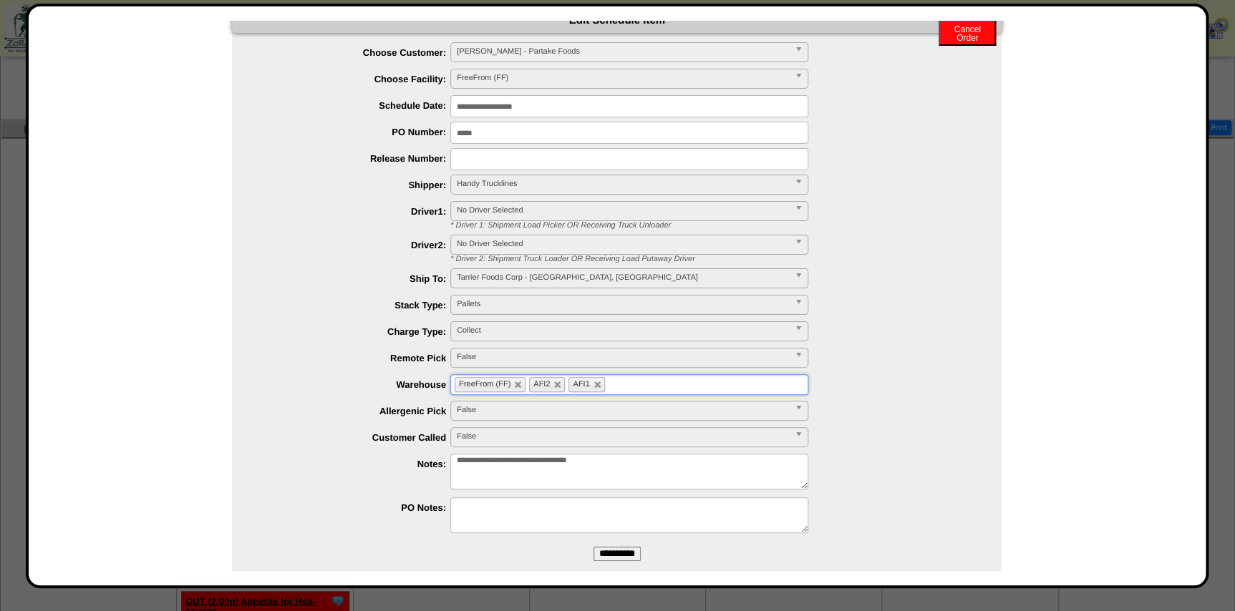
scroll to position [63, 0]
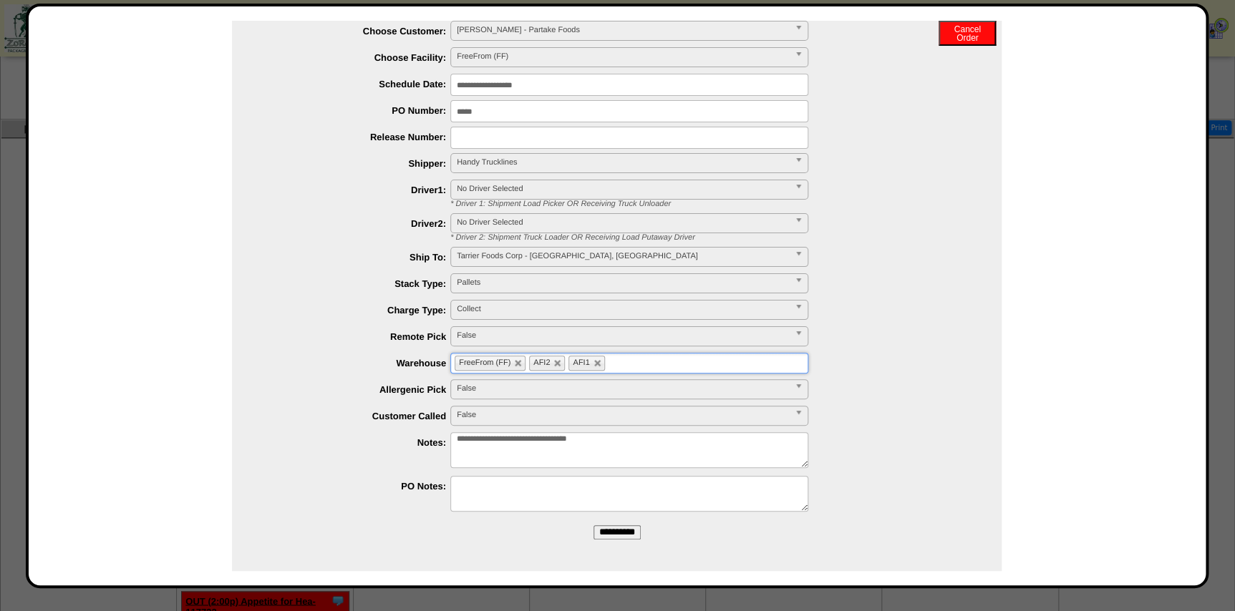
click at [601, 528] on input "**********" at bounding box center [617, 533] width 47 height 14
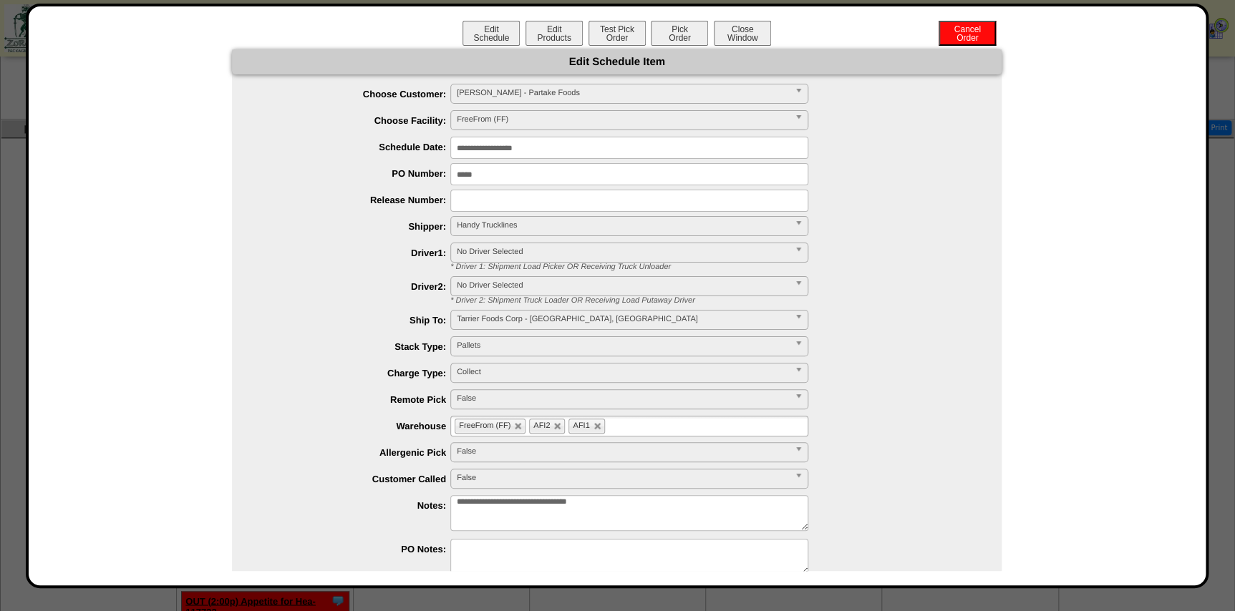
scroll to position [0, 0]
click at [732, 26] on button "Close Window" at bounding box center [742, 33] width 57 height 25
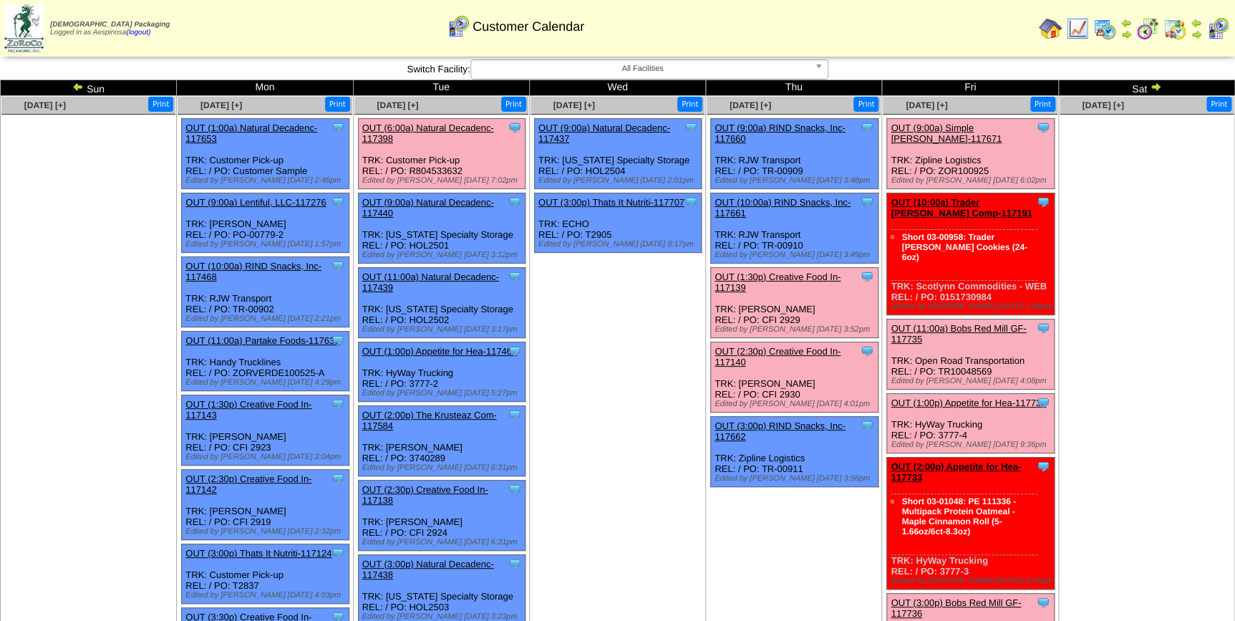
click at [591, 364] on td "[DATE] [+] Print Clone Item OUT (9:00a) Natural Decadenc-117437 Natural Decaden…" at bounding box center [617, 496] width 176 height 800
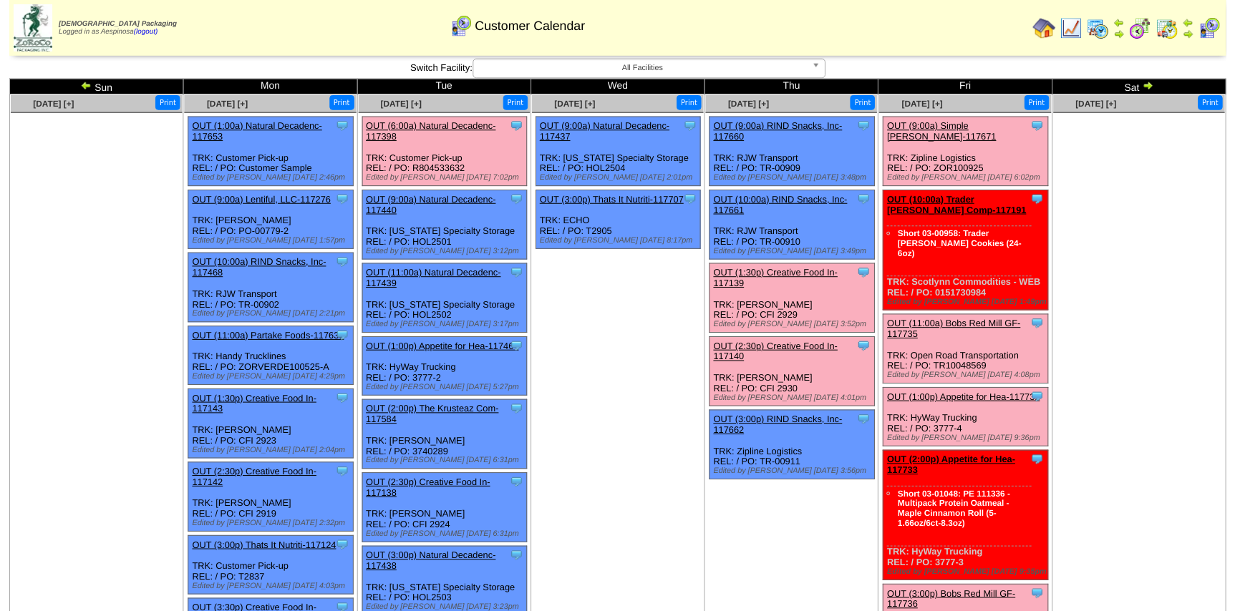
scroll to position [841, 0]
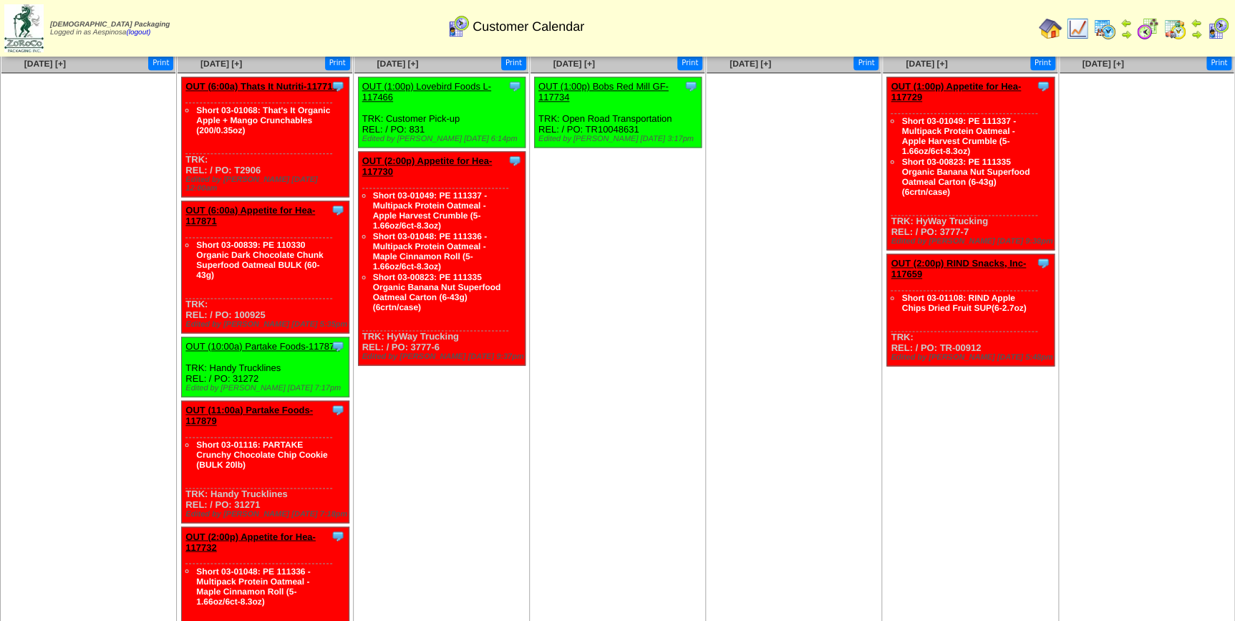
click at [256, 341] on link "OUT (10:00a) Partake Foods-117878" at bounding box center [262, 346] width 154 height 11
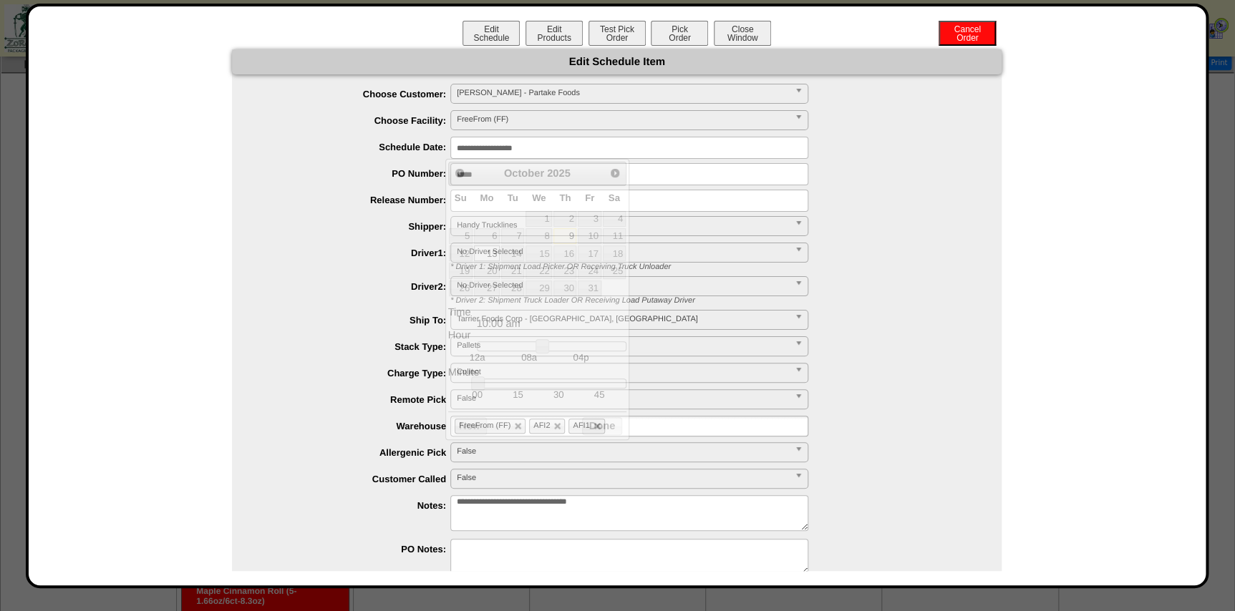
click at [508, 155] on input "**********" at bounding box center [629, 148] width 358 height 22
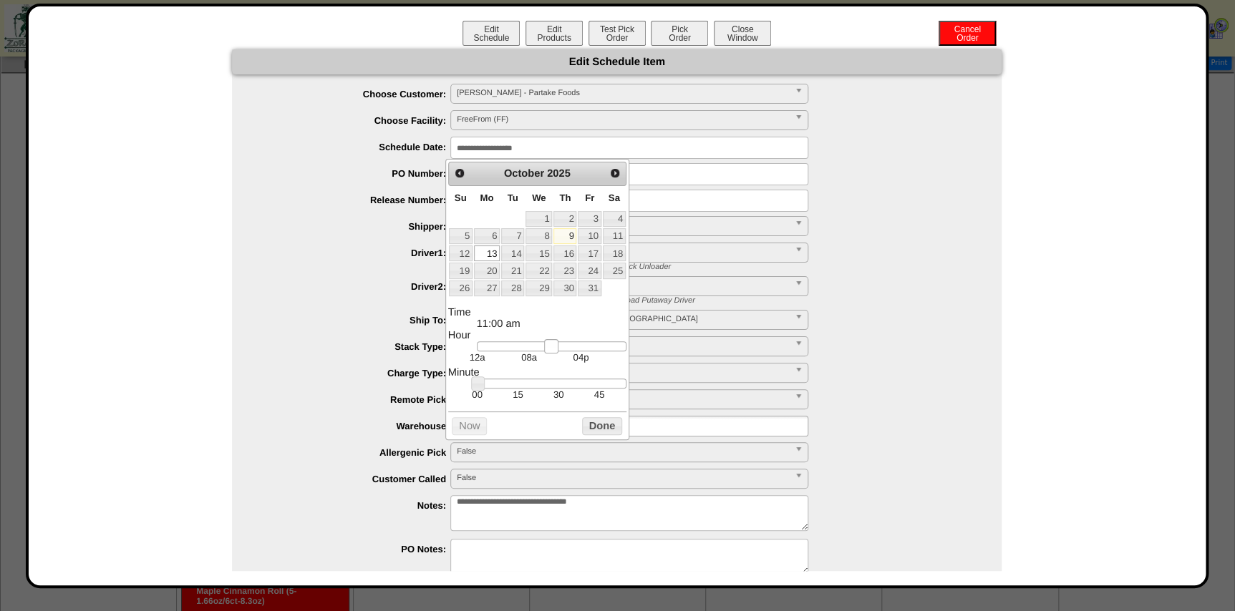
type input "**********"
drag, startPoint x: 542, startPoint y: 349, endPoint x: 565, endPoint y: 349, distance: 22.9
click at [565, 349] on link at bounding box center [565, 346] width 14 height 14
click at [601, 427] on button "Done" at bounding box center [602, 426] width 40 height 18
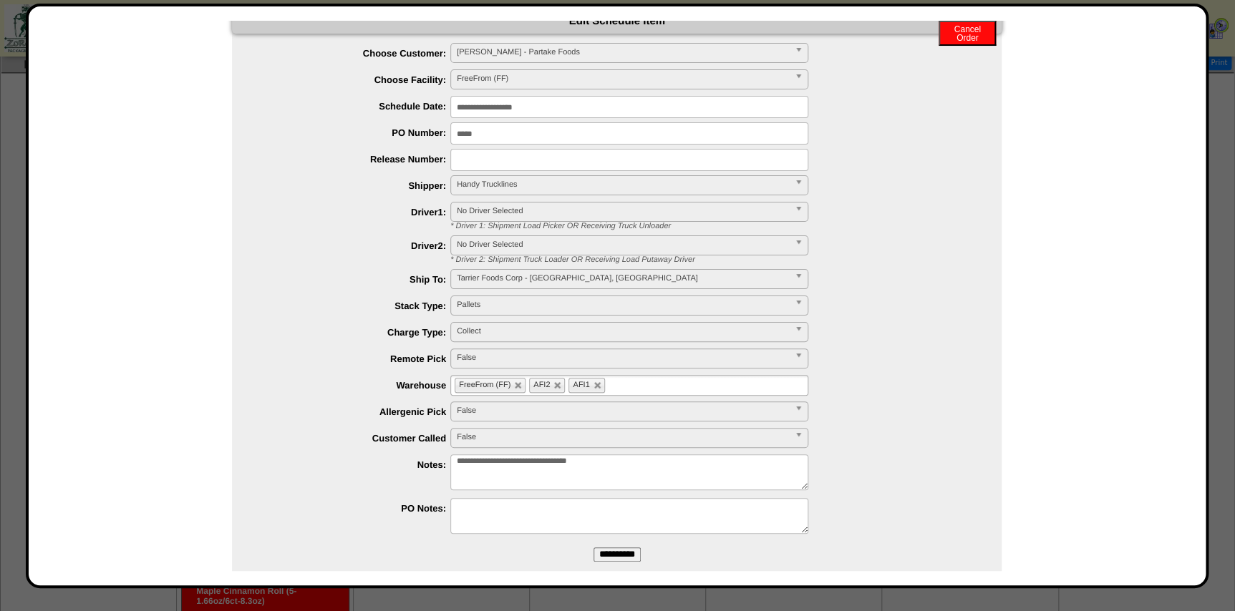
scroll to position [63, 0]
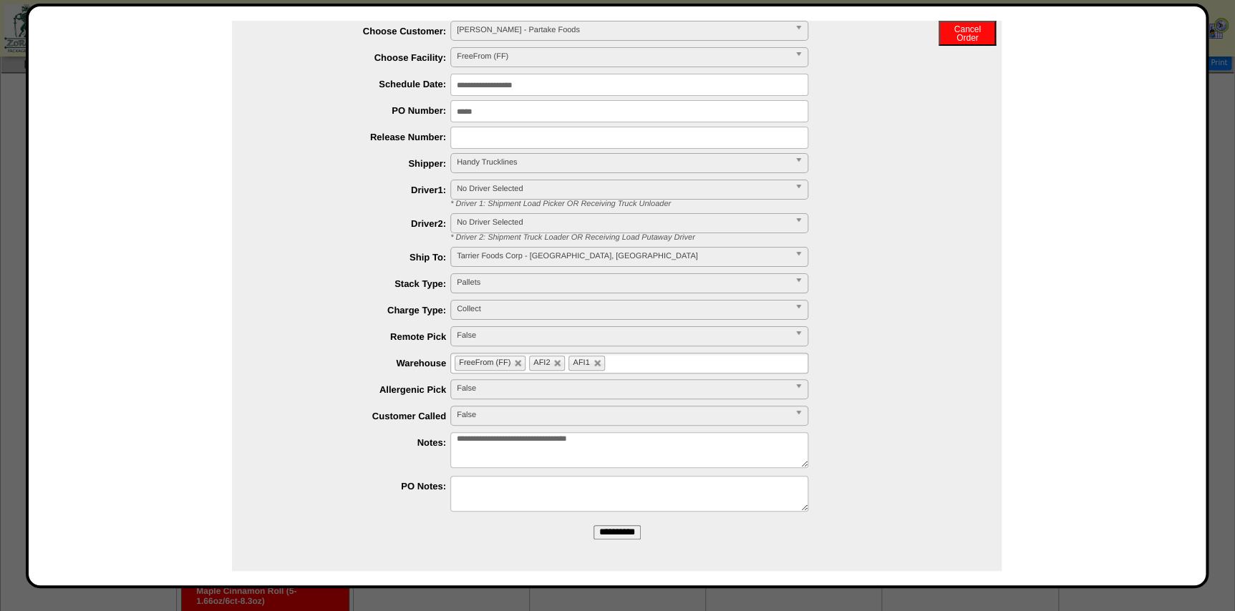
click at [606, 534] on input "**********" at bounding box center [617, 533] width 47 height 14
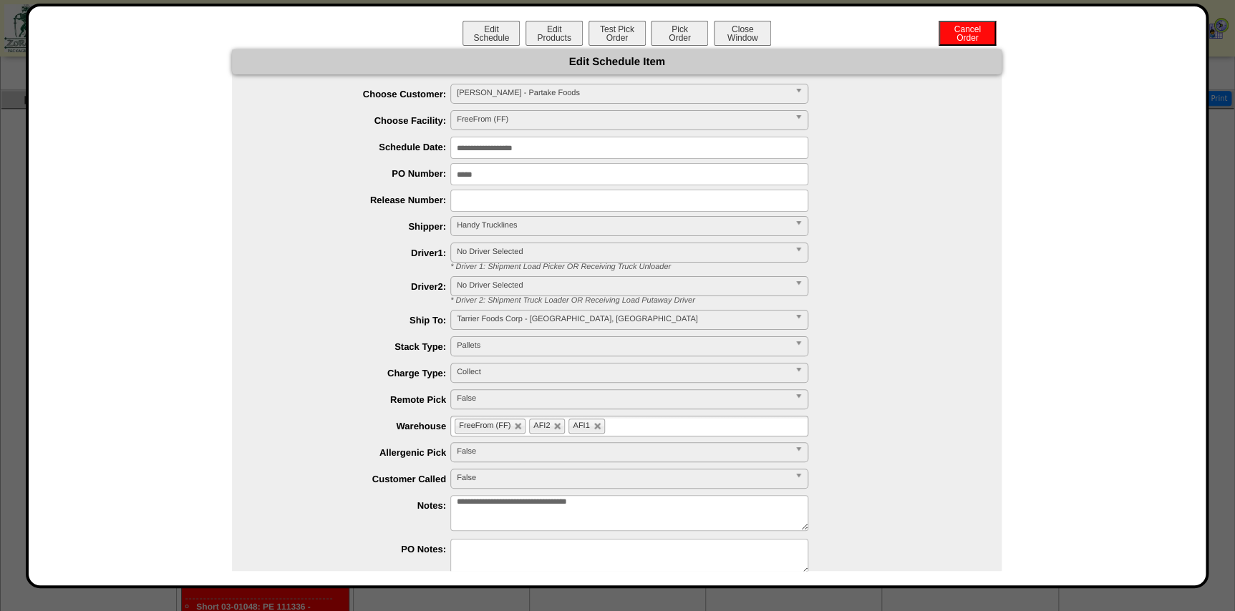
scroll to position [776, 0]
click at [746, 16] on div "**********" at bounding box center [617, 296] width 1183 height 585
click at [750, 28] on button "Close Window" at bounding box center [742, 33] width 57 height 25
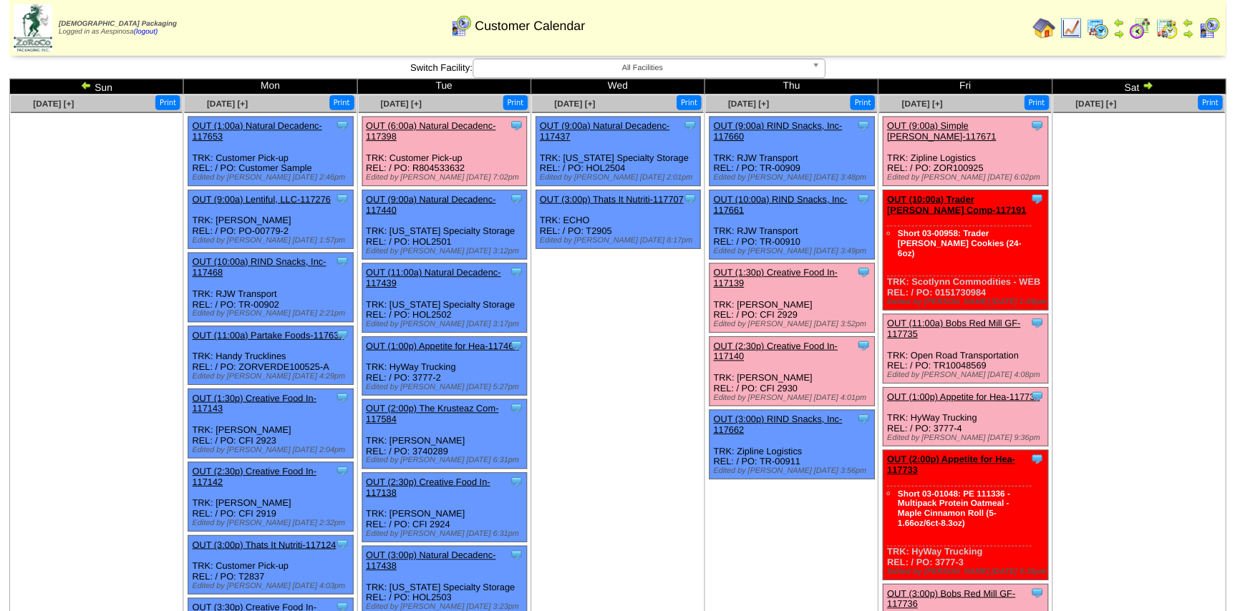
scroll to position [831, 0]
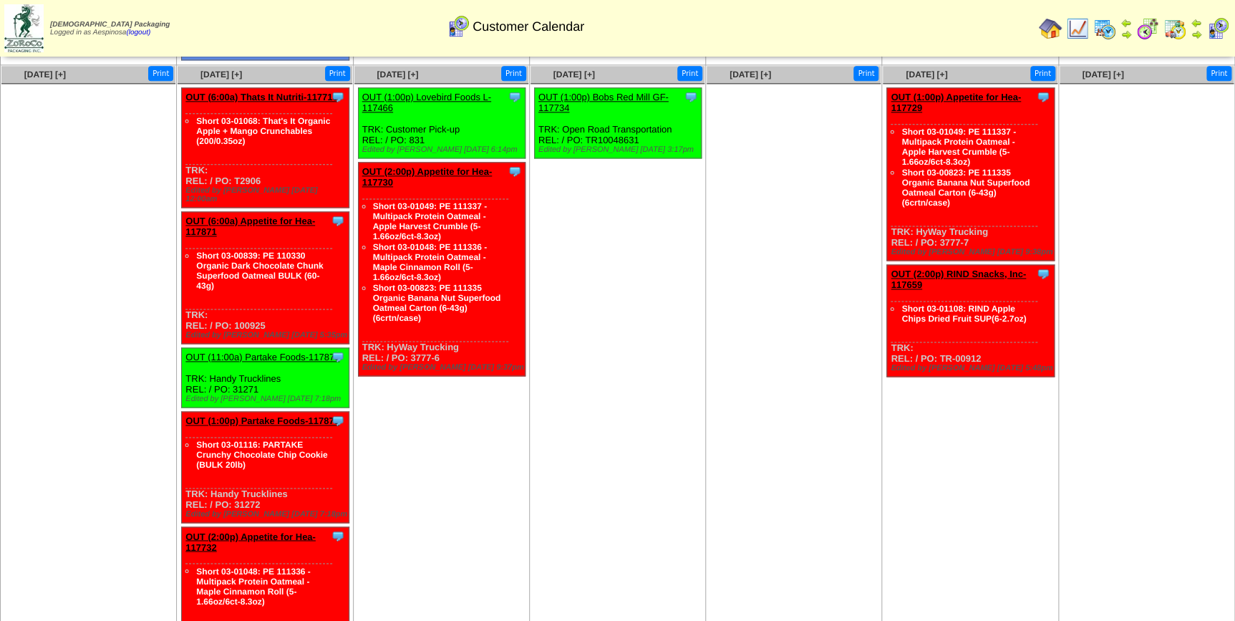
click at [290, 352] on link "OUT (11:00a) Partake Foods-117879" at bounding box center [262, 357] width 154 height 11
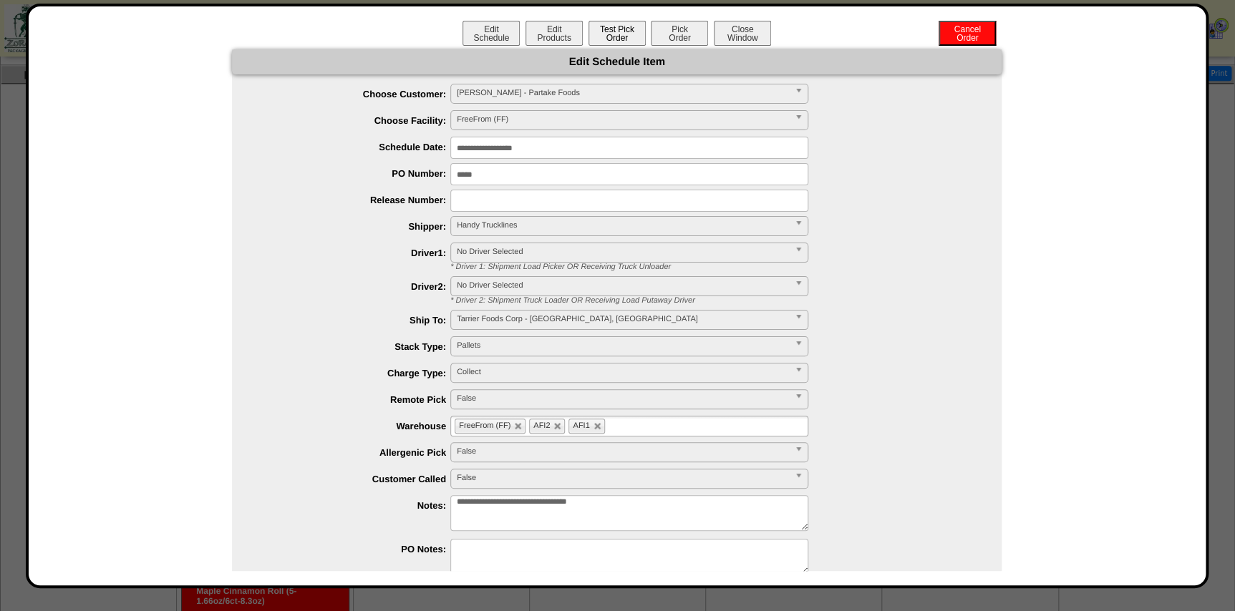
click at [601, 36] on button "Test Pick Order" at bounding box center [617, 33] width 57 height 25
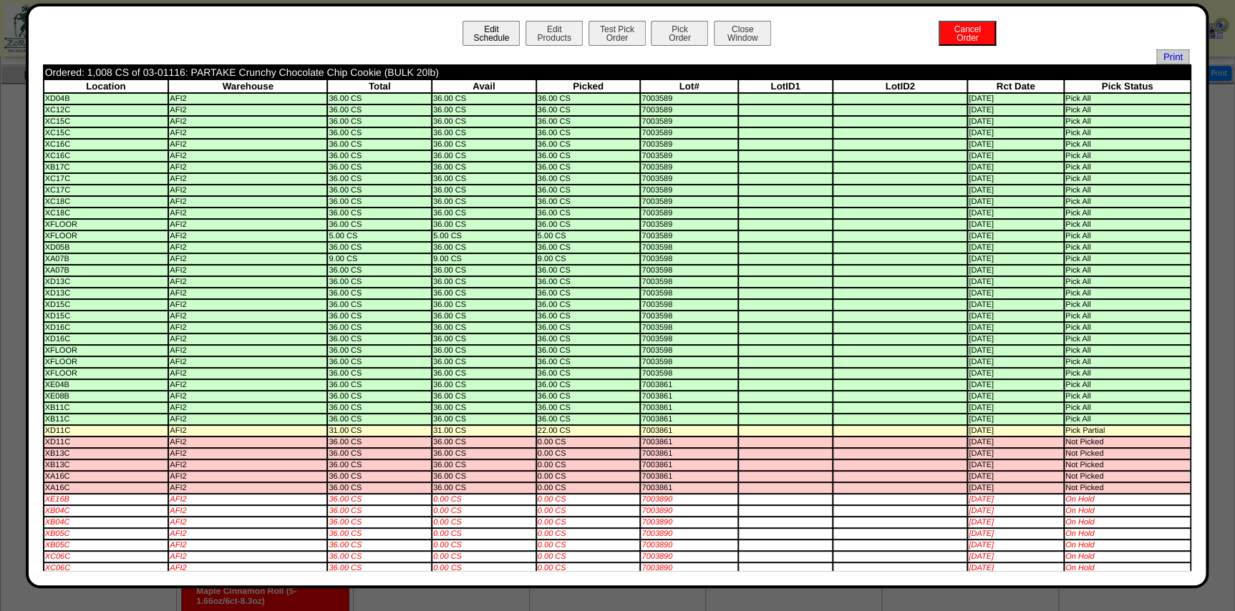
click at [491, 34] on button "Edit Schedule" at bounding box center [491, 33] width 57 height 25
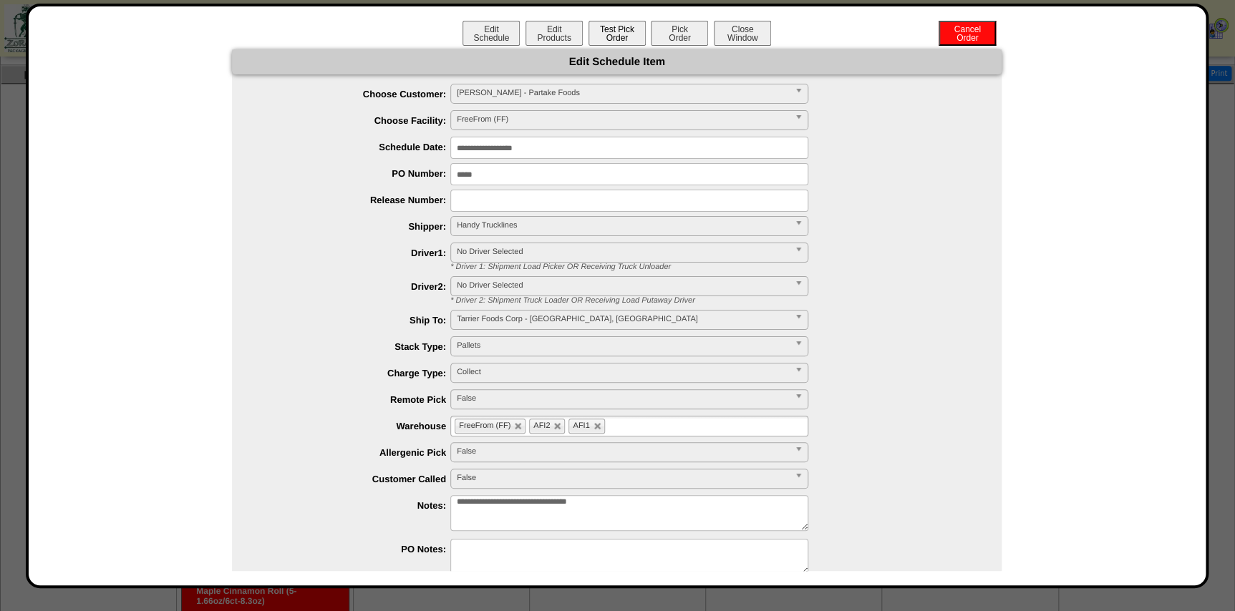
click at [612, 32] on button "Test Pick Order" at bounding box center [617, 33] width 57 height 25
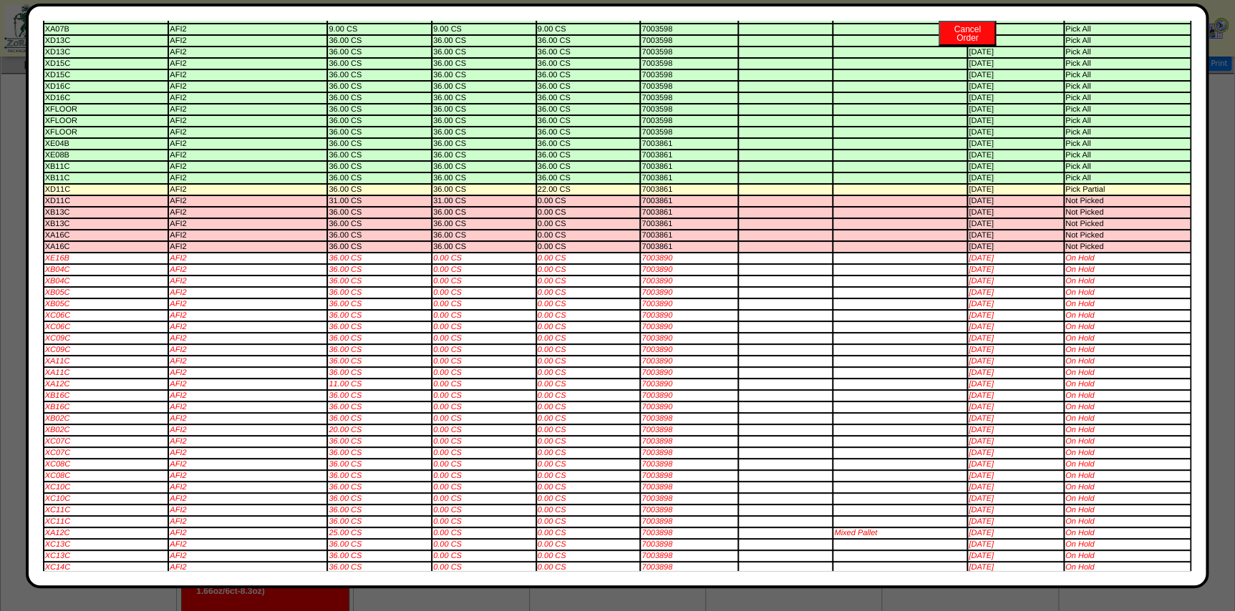
scroll to position [202, 0]
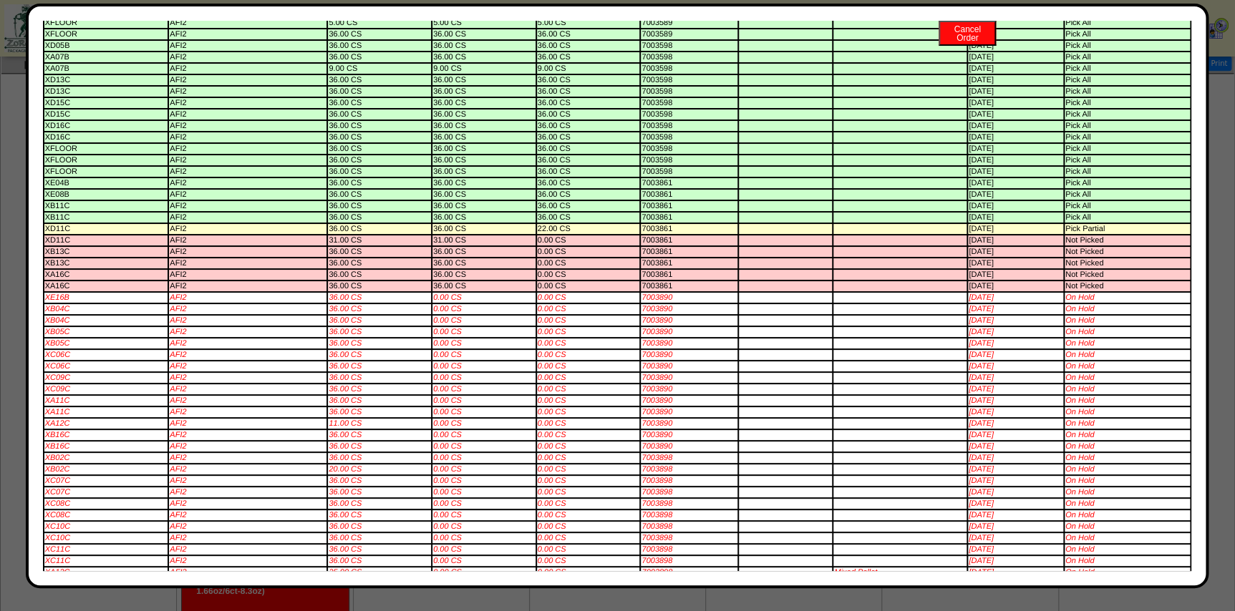
click at [656, 303] on td "7003890" at bounding box center [689, 298] width 97 height 10
copy td "7003890"
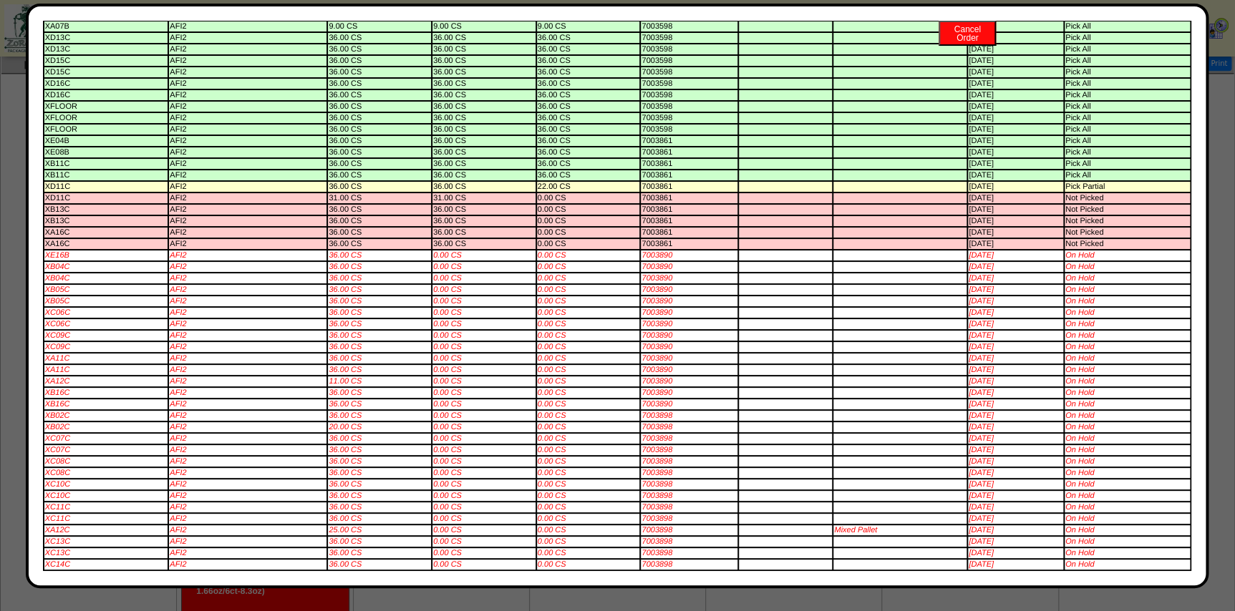
scroll to position [267, 0]
click at [650, 422] on td "7003898" at bounding box center [689, 427] width 97 height 10
copy td "7003898"
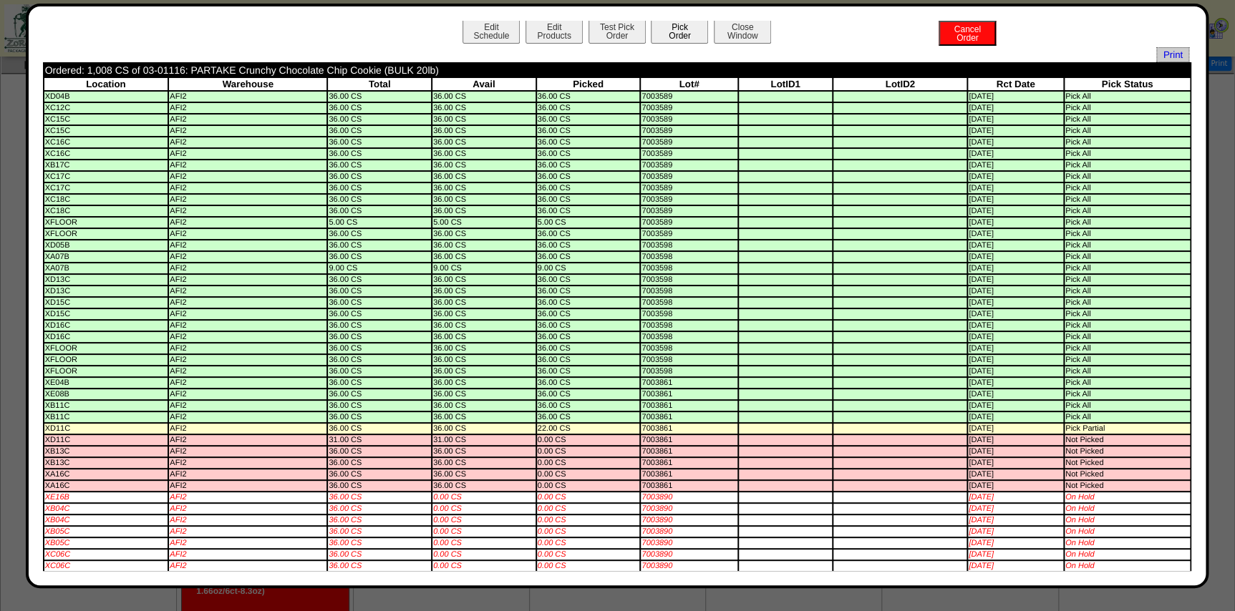
scroll to position [0, 0]
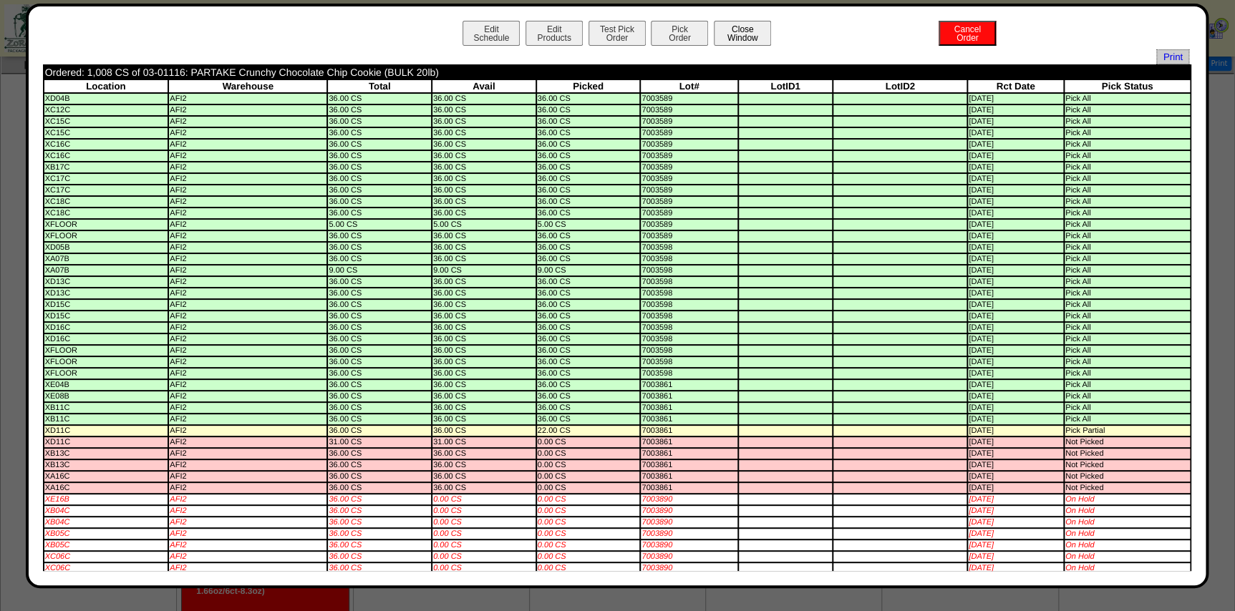
click at [722, 42] on button "Close Window" at bounding box center [742, 33] width 57 height 25
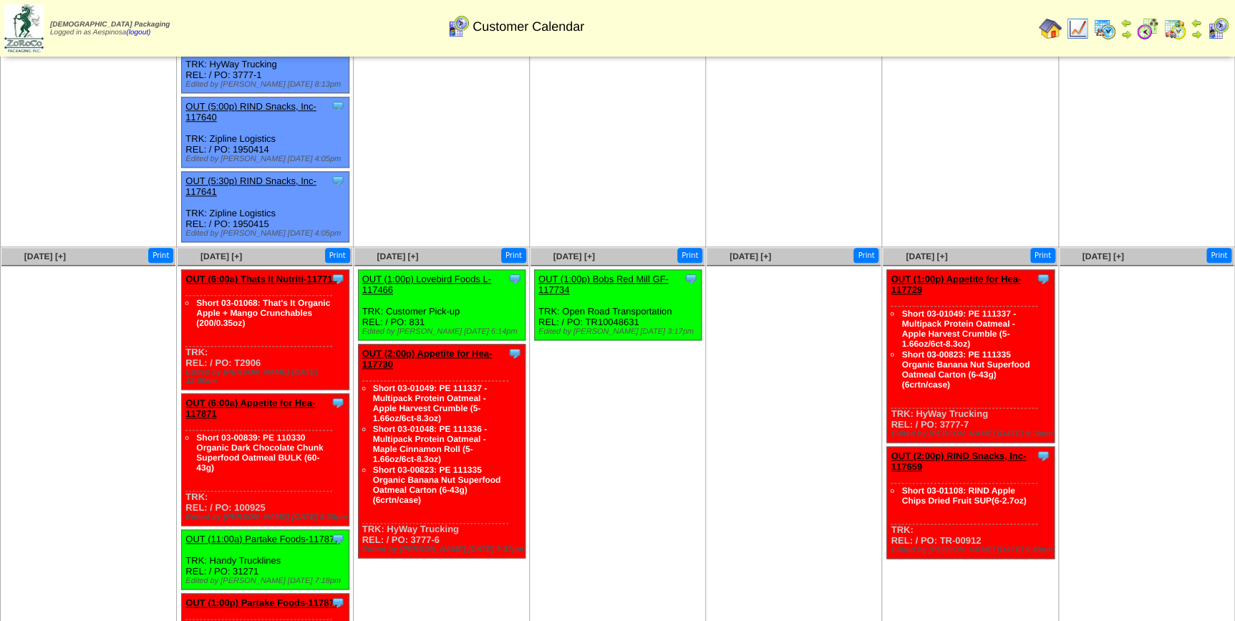
scroll to position [780, 0]
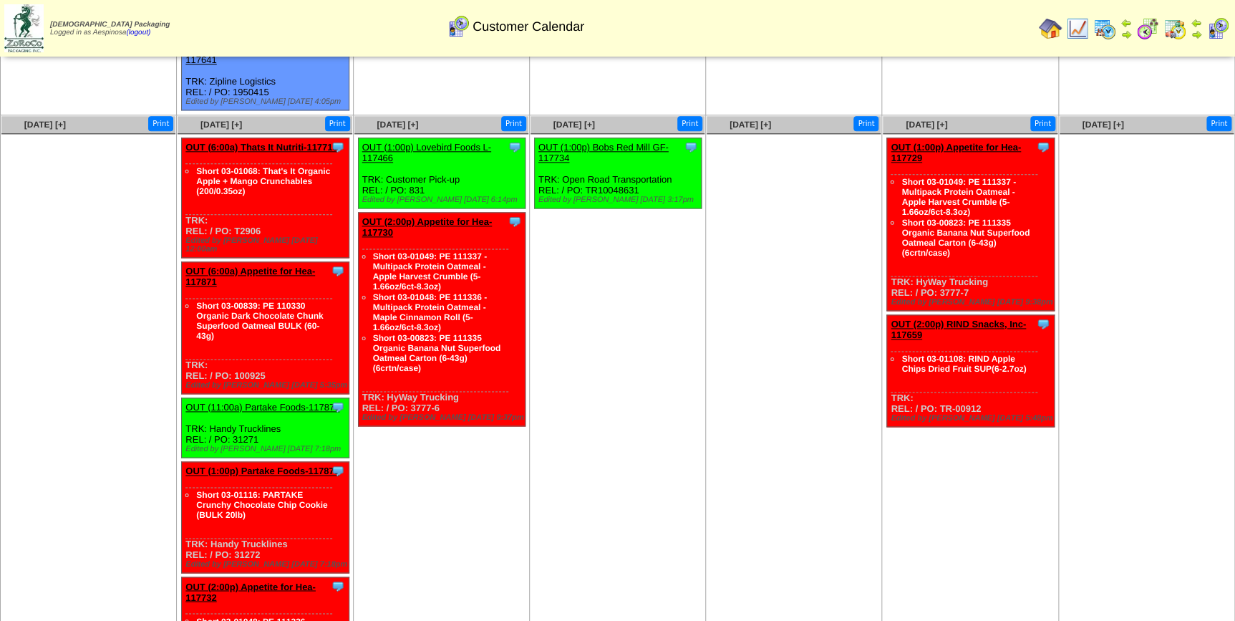
click at [244, 398] on div "Clone Item OUT (11:00a) Partake Foods-117879 Partake Foods ScheduleID: 117879 1…" at bounding box center [266, 427] width 168 height 59
copy div "31271"
click at [246, 495] on div "Clone Item OUT (1:00p) Partake Foods-117878 Partake Foods ScheduleID: 117878 10…" at bounding box center [266, 517] width 168 height 111
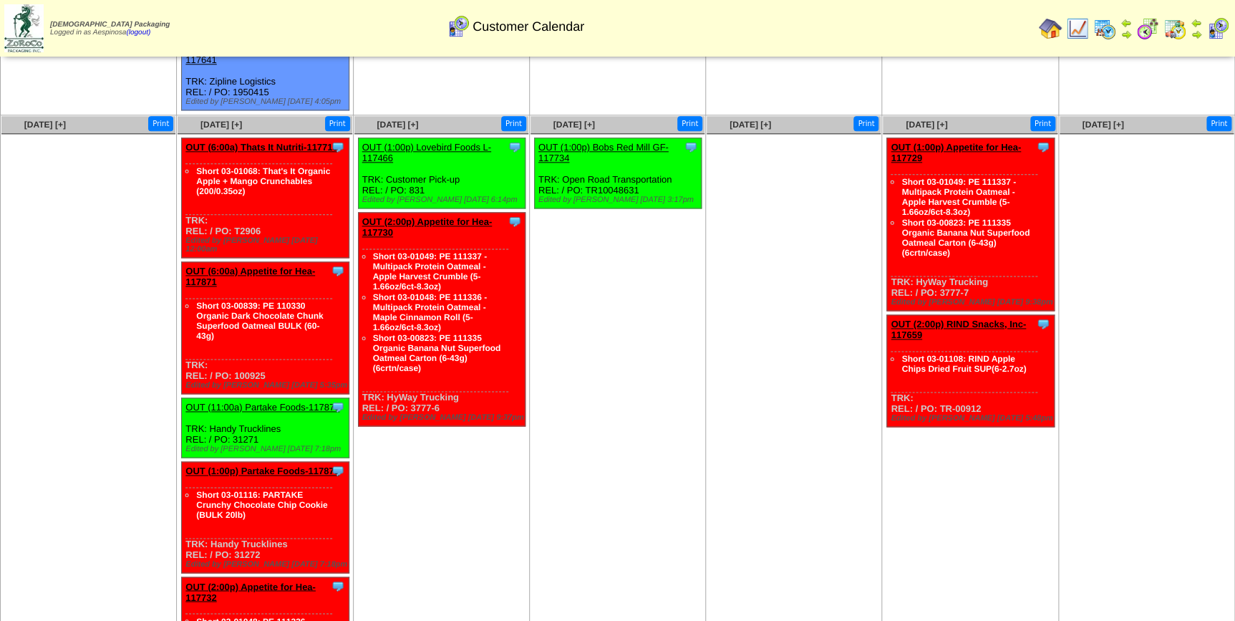
copy div "31272"
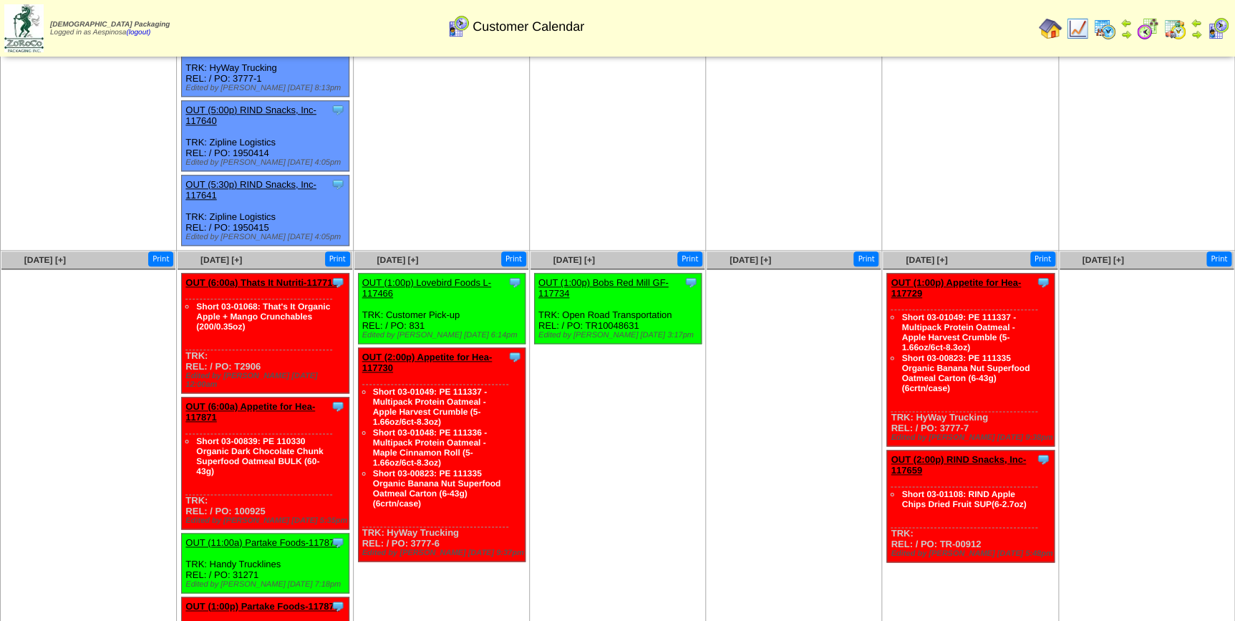
scroll to position [651, 0]
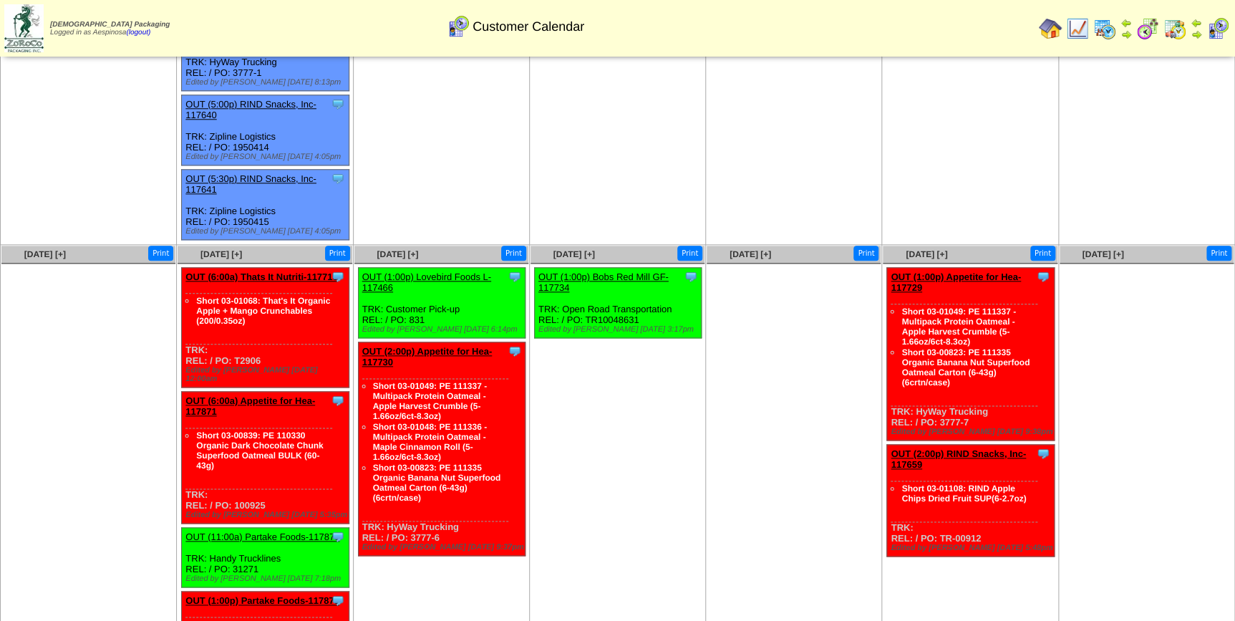
click at [258, 316] on div "Clone Item OUT (6:00a) Thats It Nutriti-117716 Thats It Nutrition, LLC Schedule…" at bounding box center [266, 328] width 168 height 120
click at [253, 311] on div "Clone Item OUT (6:00a) Thats It Nutriti-117716 Thats It Nutrition, LLC Schedule…" at bounding box center [266, 328] width 168 height 120
click at [253, 314] on div "Clone Item OUT (6:00a) Thats It Nutriti-117716 Thats It Nutrition, LLC Schedule…" at bounding box center [266, 328] width 168 height 120
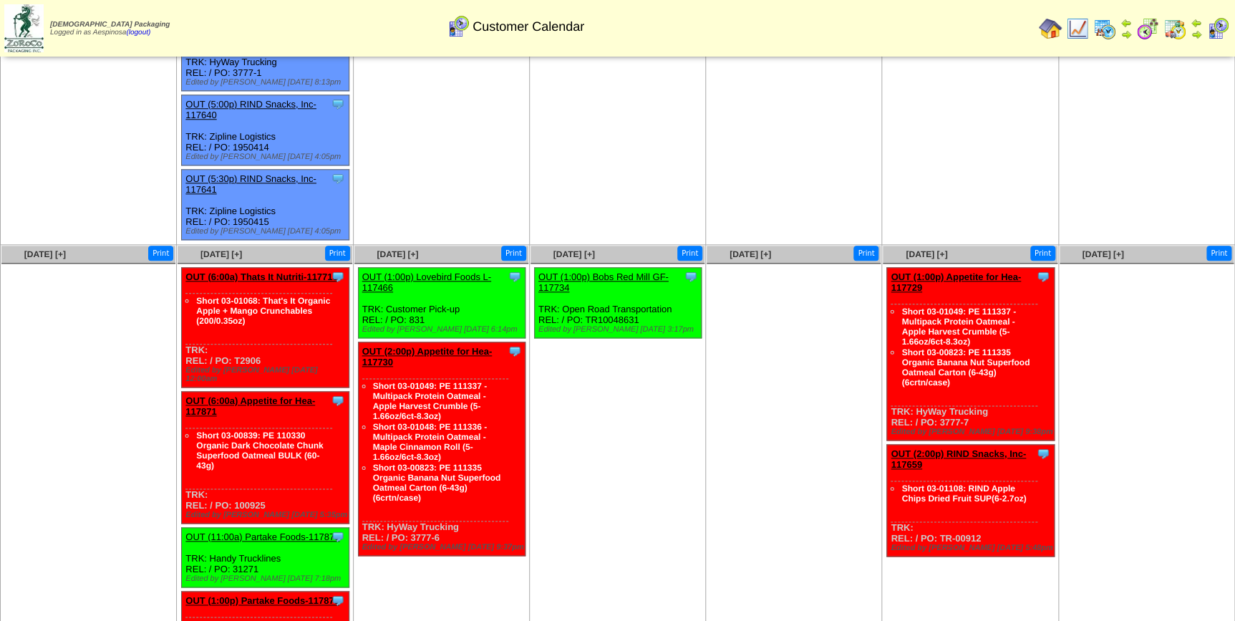
copy div "T2906"
click at [145, 357] on ul at bounding box center [88, 370] width 174 height 215
click at [245, 447] on div "Clone Item OUT (6:00a) Appetite for Hea-117871 Appetite for Healthy Living Sche…" at bounding box center [266, 458] width 168 height 132
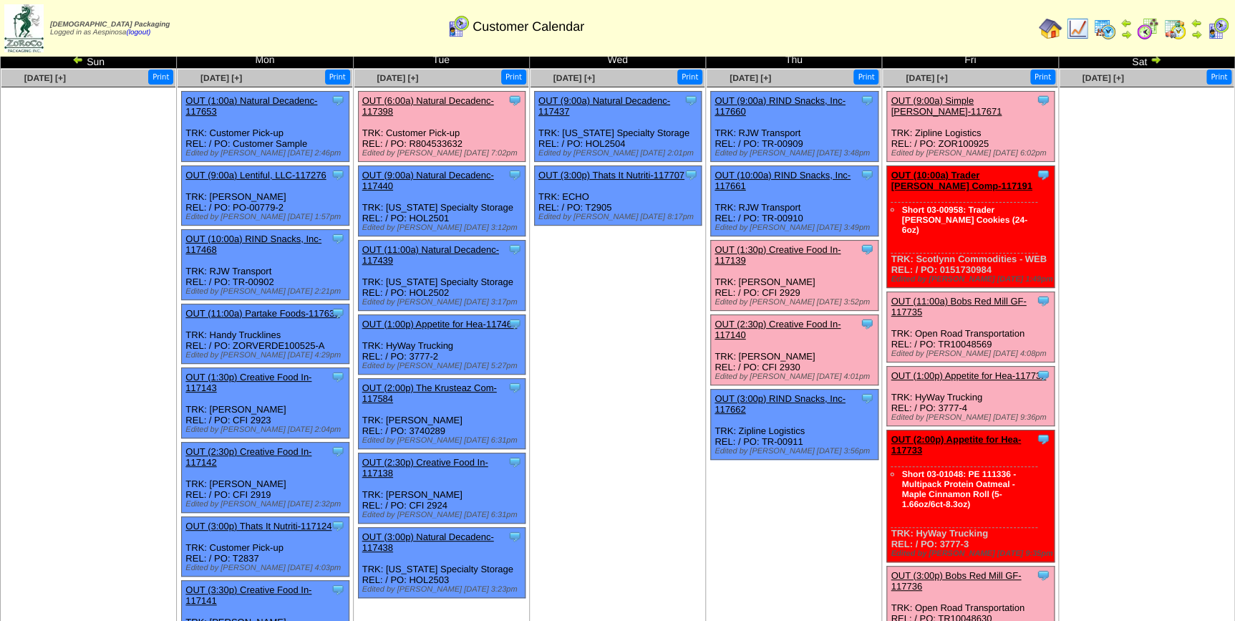
scroll to position [0, 0]
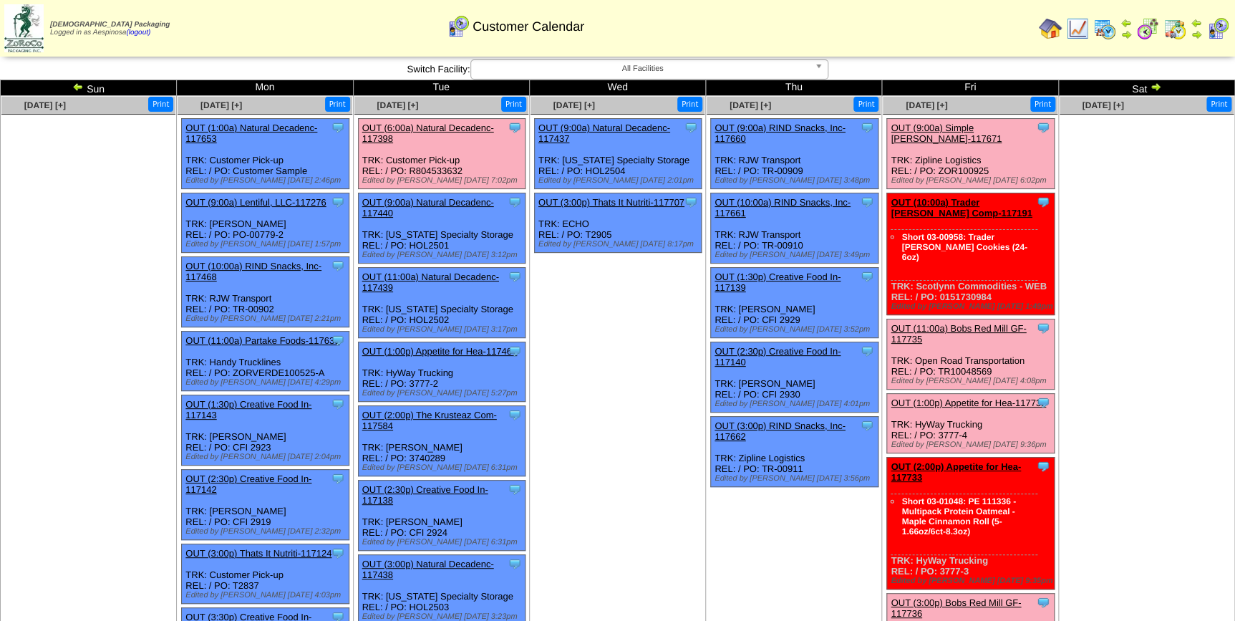
click at [435, 172] on div "Clone Item OUT (6:00a) Natural Decadenc-117398 Natural Decadence, LLC ScheduleI…" at bounding box center [442, 154] width 168 height 70
copy div "R804533632"
click at [974, 275] on div "Clone Item OUT (10:00a) Trader Joes Comp-117191 Trader Joes Company ScheduleID:…" at bounding box center [971, 254] width 168 height 122
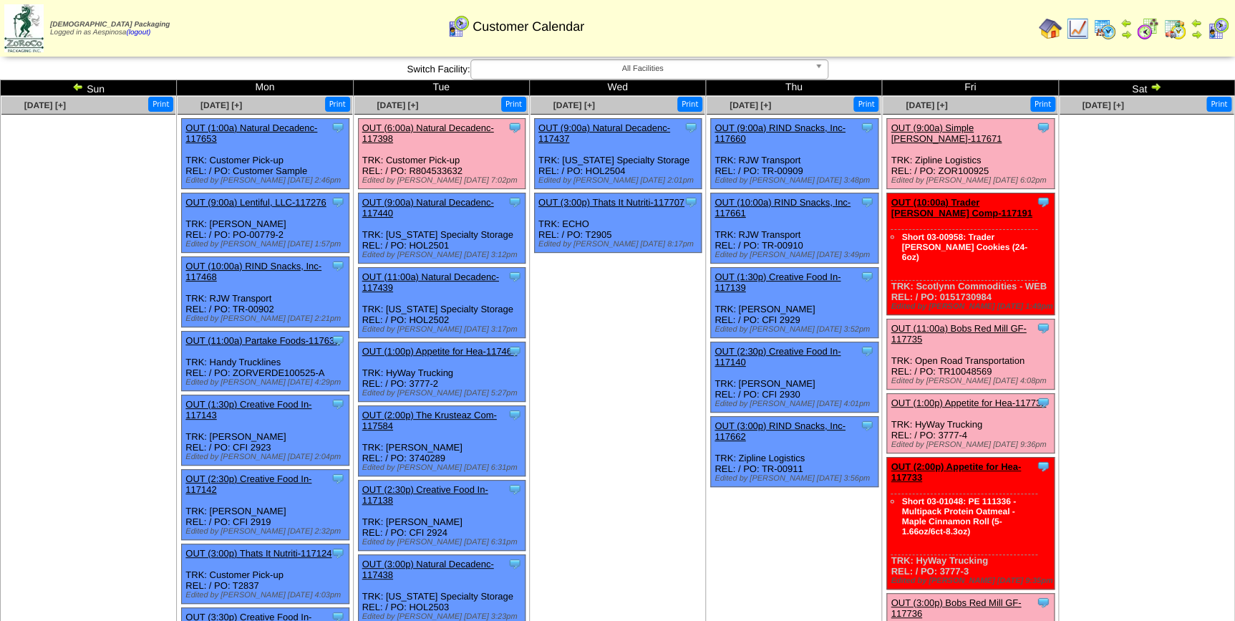
copy div "0151730984"
click at [977, 197] on link "OUT (10:00a) Trader Joes Comp-117191" at bounding box center [961, 207] width 141 height 21
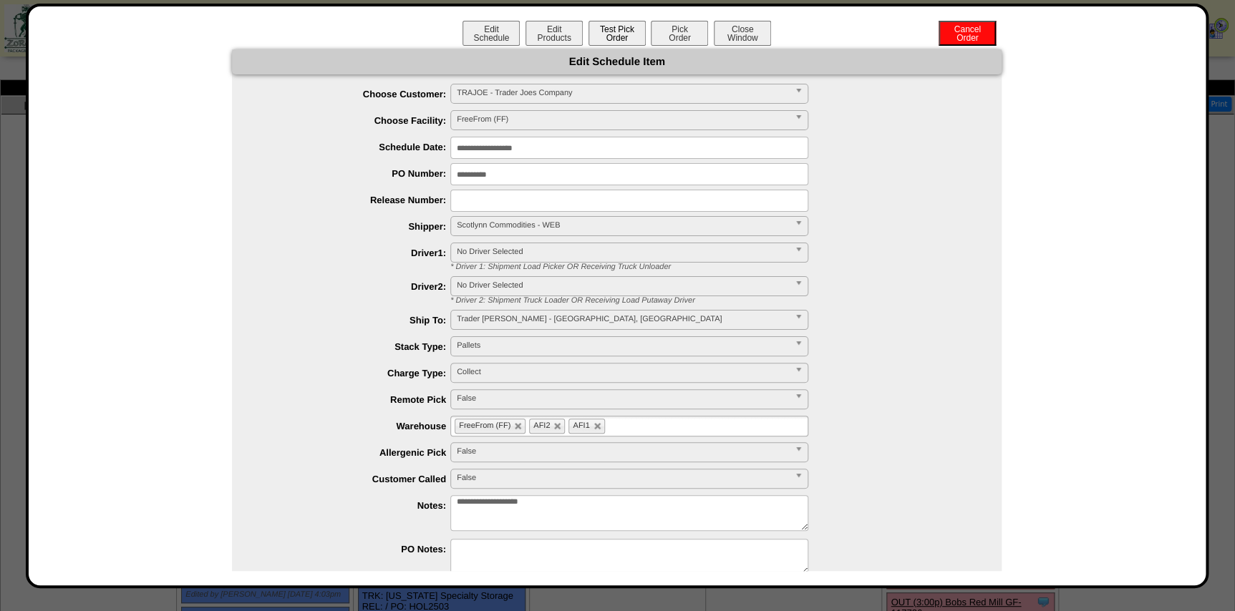
click at [622, 34] on button "Test Pick Order" at bounding box center [617, 33] width 57 height 25
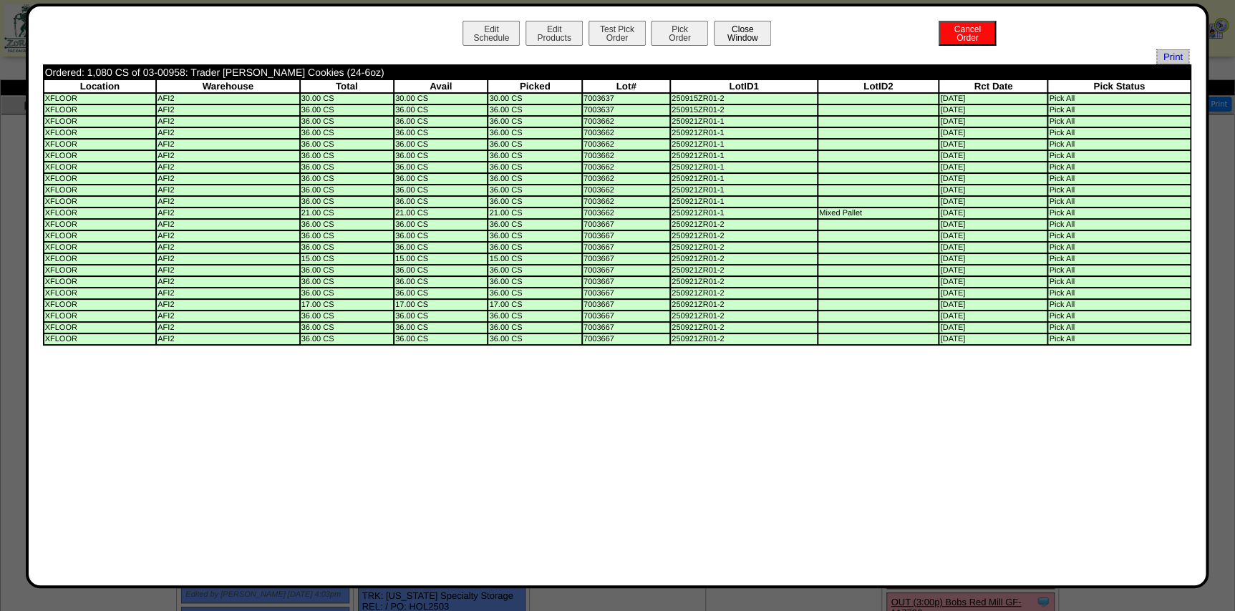
click at [742, 42] on button "Close Window" at bounding box center [742, 33] width 57 height 25
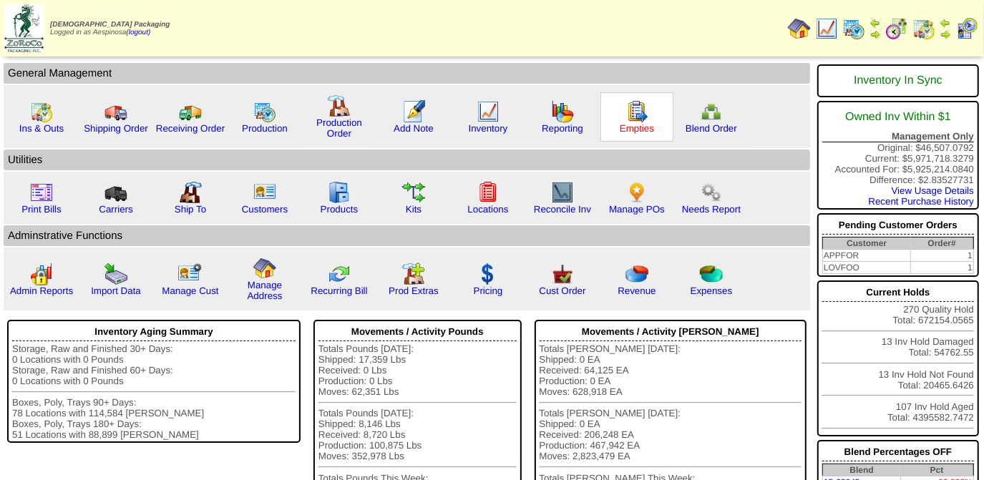
click at [626, 130] on link "Empties" at bounding box center [637, 128] width 34 height 11
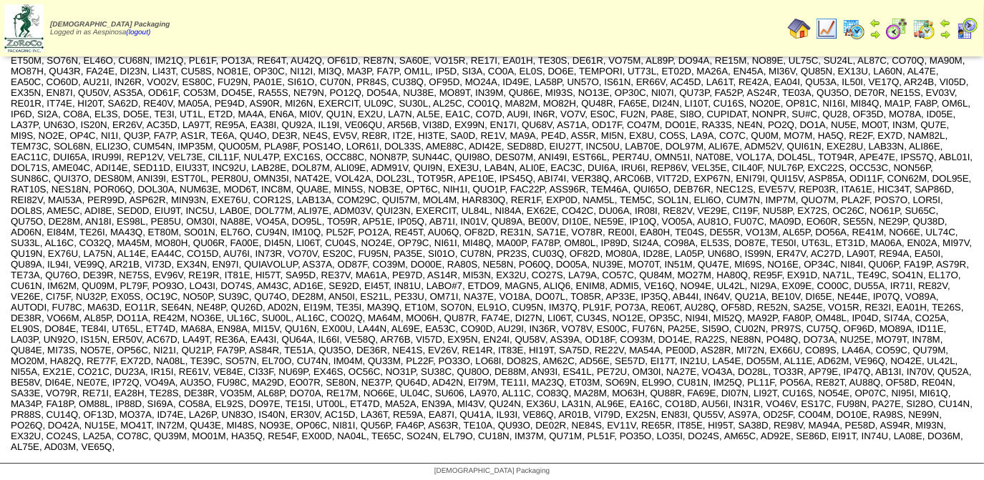
scroll to position [2838, 0]
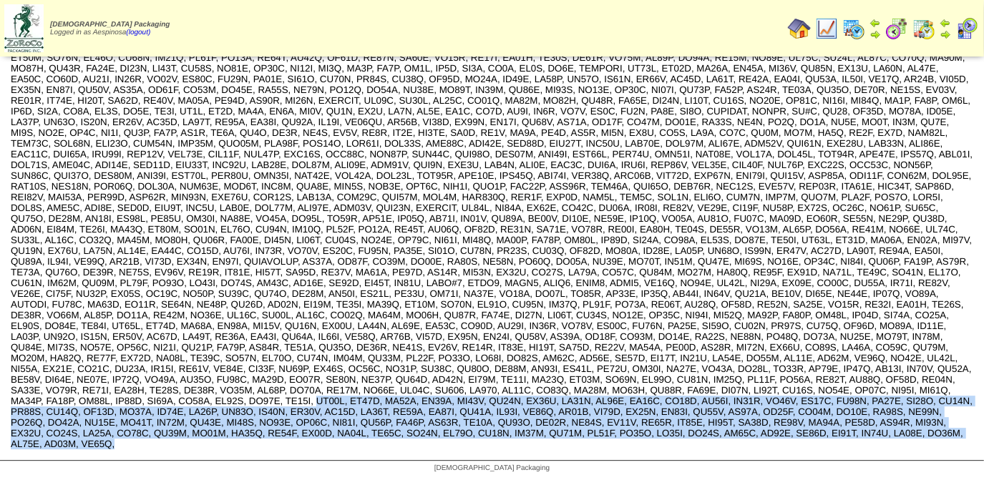
drag, startPoint x: 11, startPoint y: 412, endPoint x: 909, endPoint y: 451, distance: 898.7
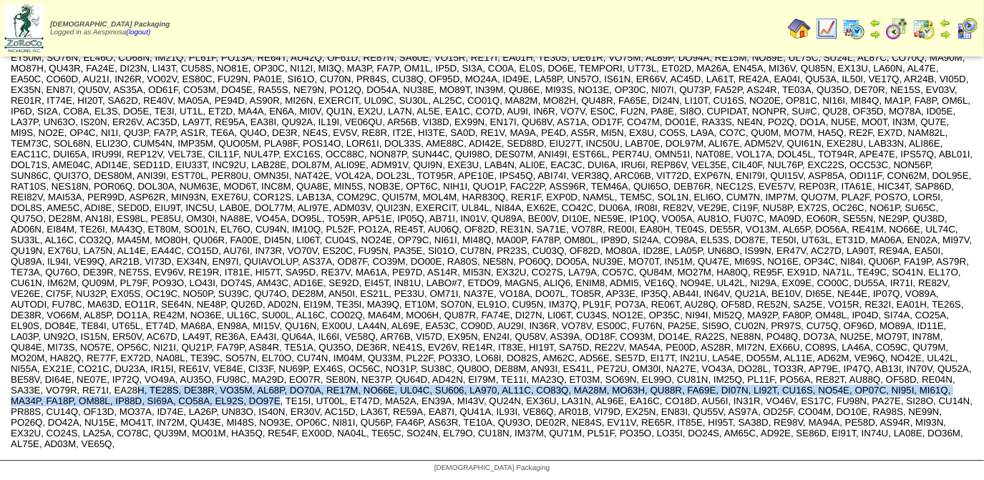
drag, startPoint x: 905, startPoint y: 397, endPoint x: 759, endPoint y: 381, distance: 146.9
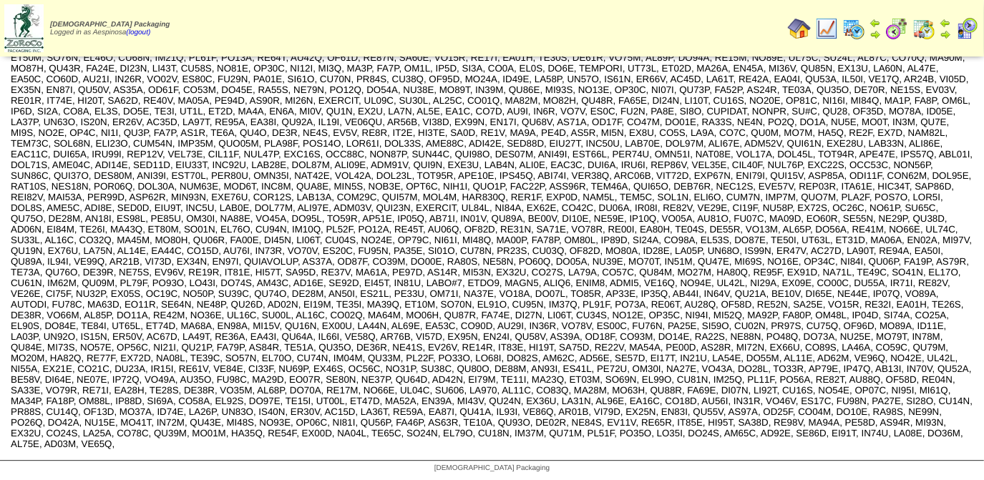
drag, startPoint x: 737, startPoint y: 348, endPoint x: 724, endPoint y: 334, distance: 19.2
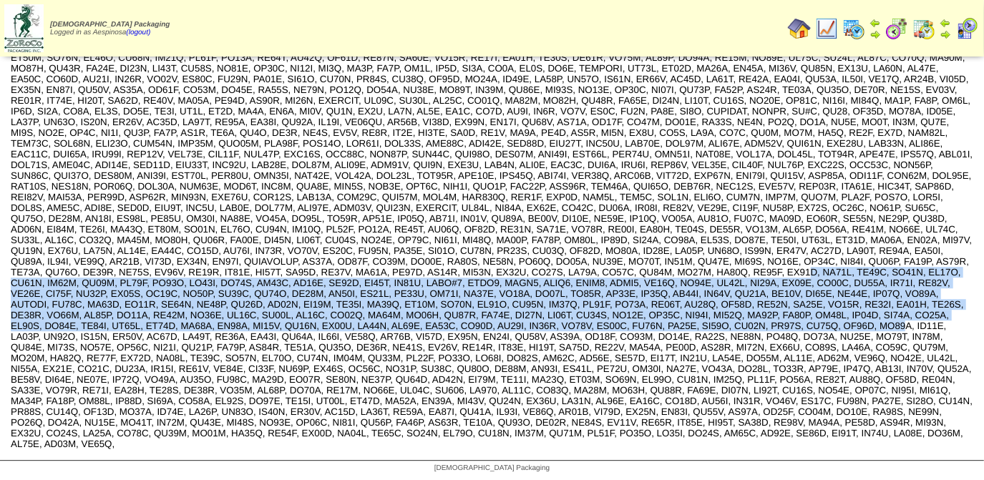
drag, startPoint x: 706, startPoint y: 325, endPoint x: 596, endPoint y: 258, distance: 128.2
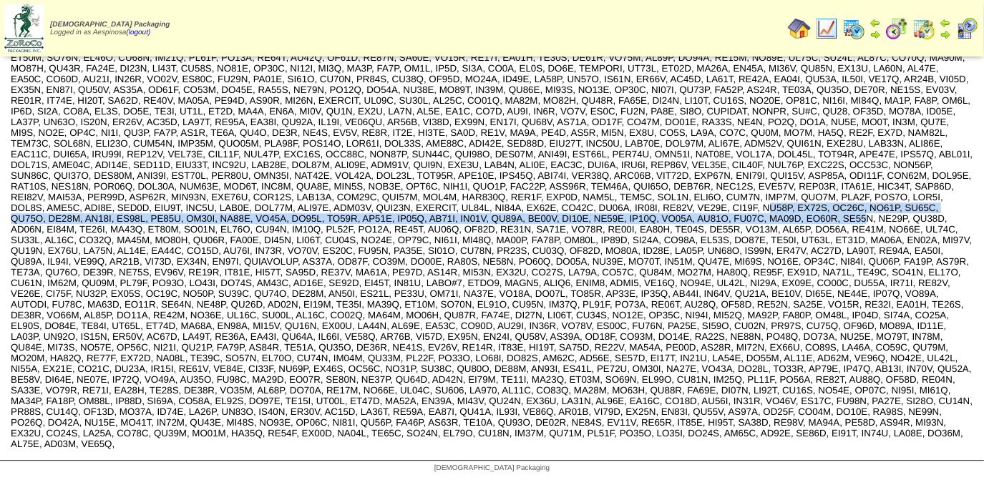
drag, startPoint x: 547, startPoint y: 201, endPoint x: 622, endPoint y: 211, distance: 75.8
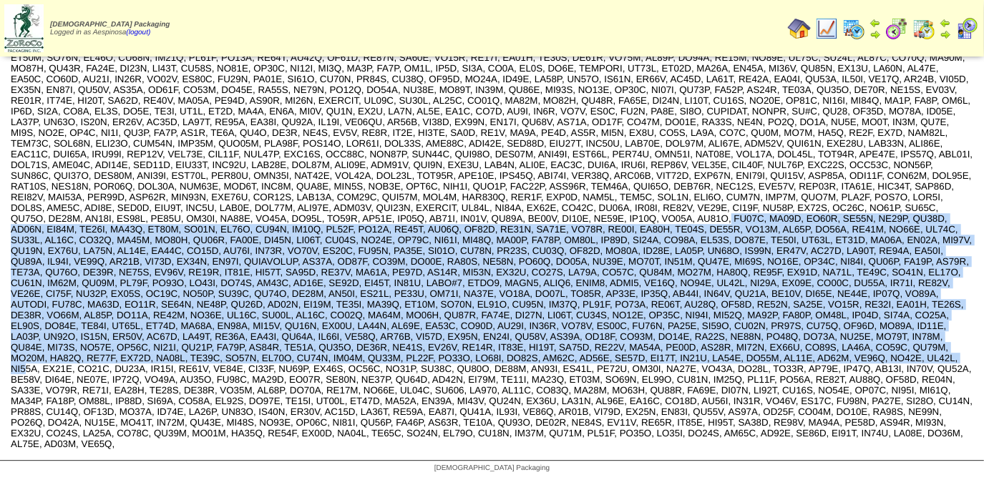
drag, startPoint x: 493, startPoint y: 219, endPoint x: 618, endPoint y: 364, distance: 191.9
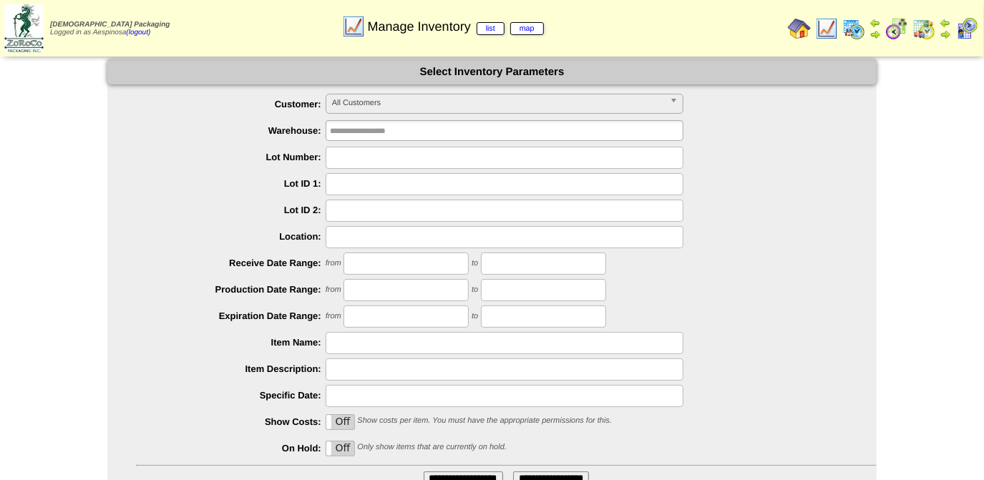
click at [891, 32] on img at bounding box center [897, 28] width 23 height 23
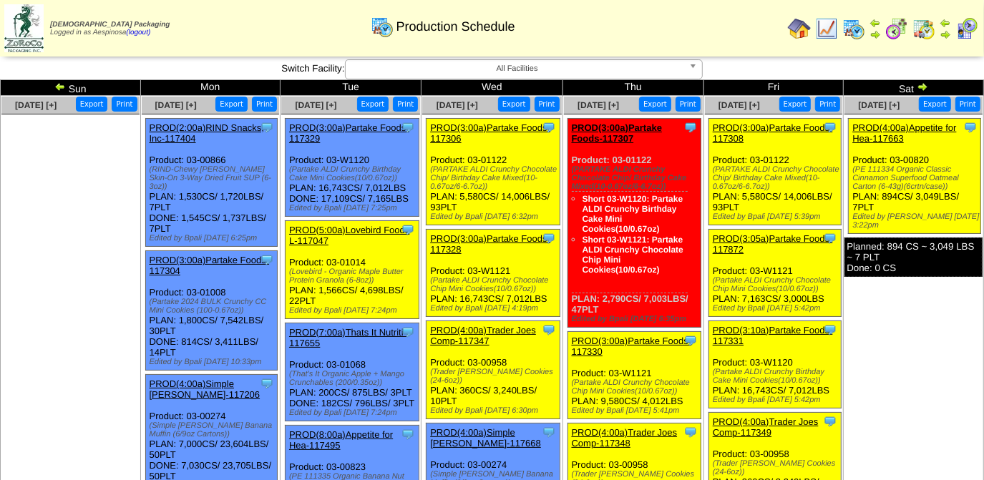
click at [465, 72] on span "All Facilities" at bounding box center [518, 68] width 332 height 17
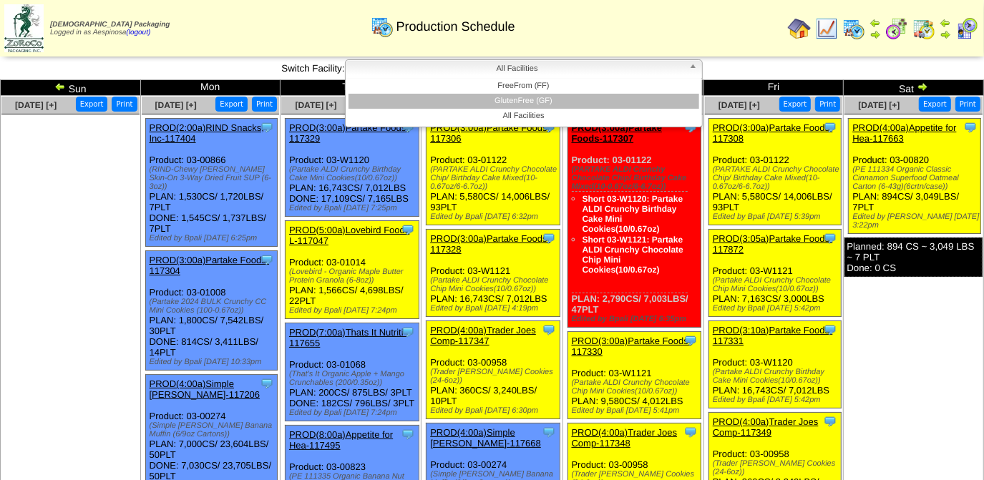
click at [480, 100] on li "GlutenFree (GF)" at bounding box center [524, 101] width 351 height 15
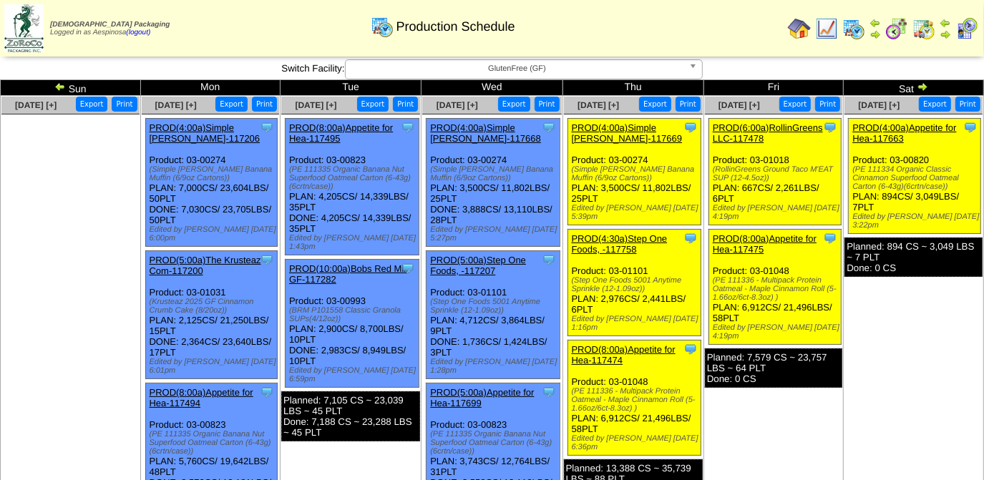
click at [921, 83] on img at bounding box center [922, 86] width 11 height 11
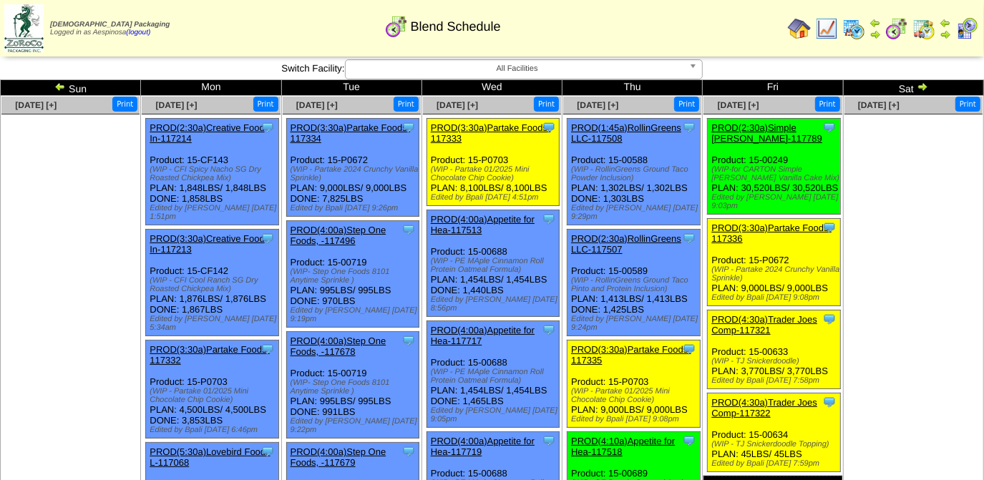
click at [672, 77] on span "All Facilities" at bounding box center [518, 68] width 332 height 17
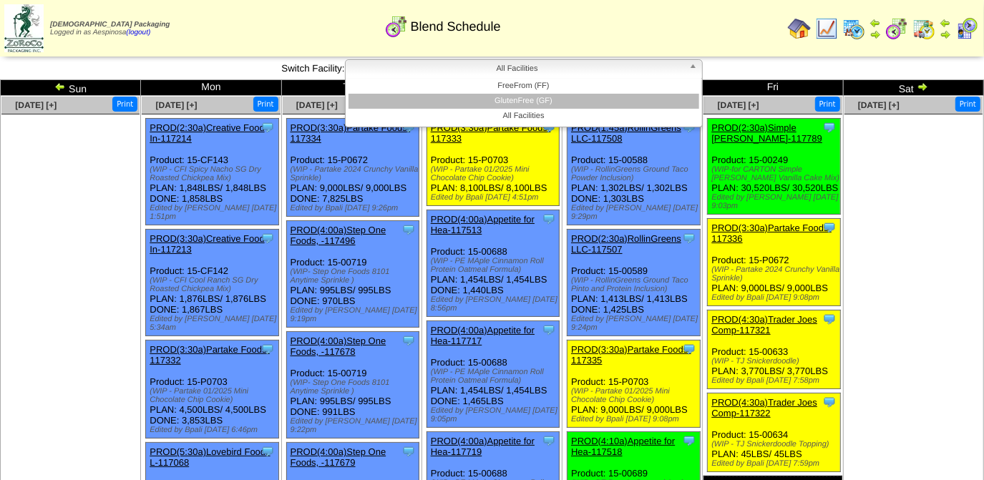
click at [620, 99] on li "GlutenFree (GF)" at bounding box center [524, 101] width 351 height 15
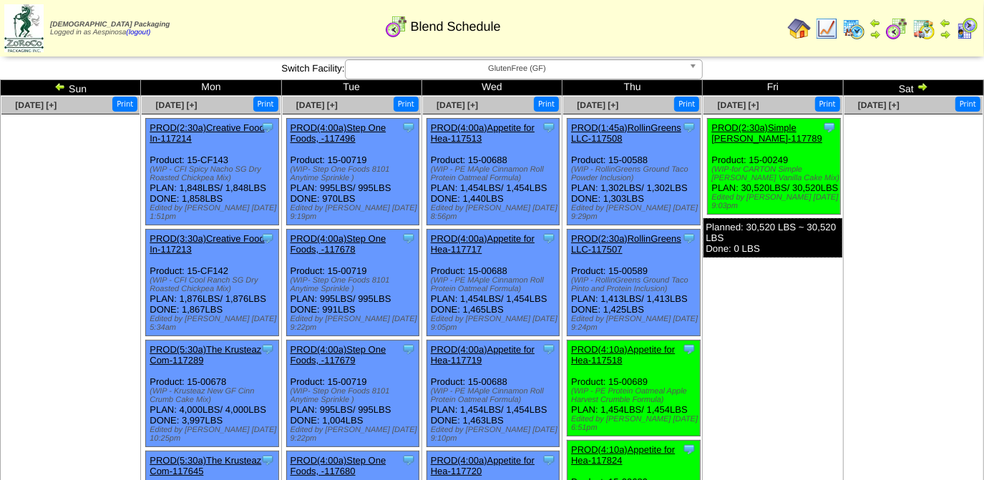
click at [924, 85] on img at bounding box center [922, 86] width 11 height 11
